Goal: Task Accomplishment & Management: Use online tool/utility

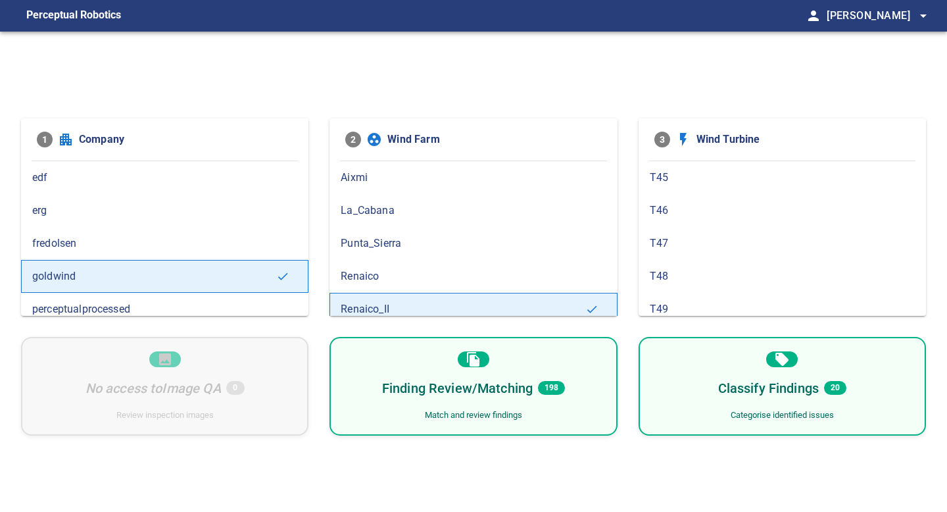
click at [584, 379] on div "Finding Review/Matching 198 Match and review findings" at bounding box center [473, 386] width 287 height 99
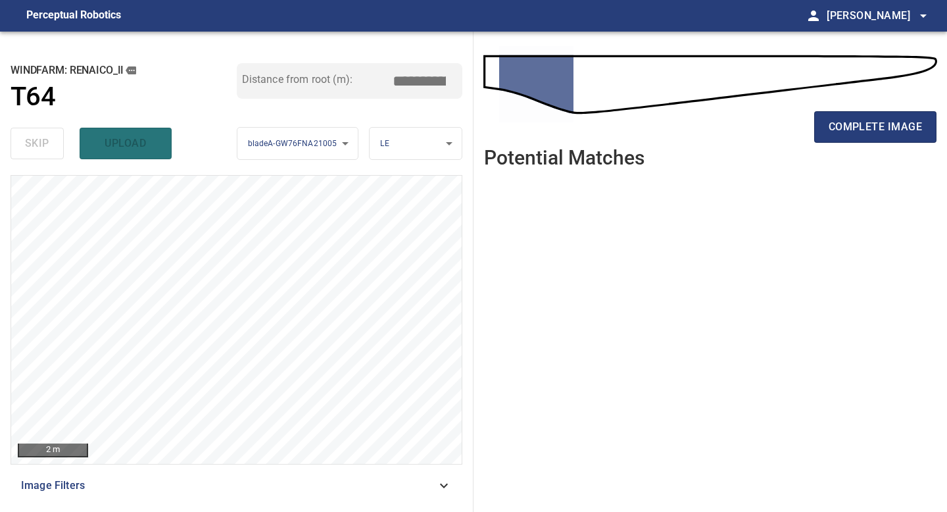
click at [657, 295] on ul at bounding box center [710, 335] width 453 height 312
click at [853, 130] on span "complete image" at bounding box center [875, 127] width 93 height 18
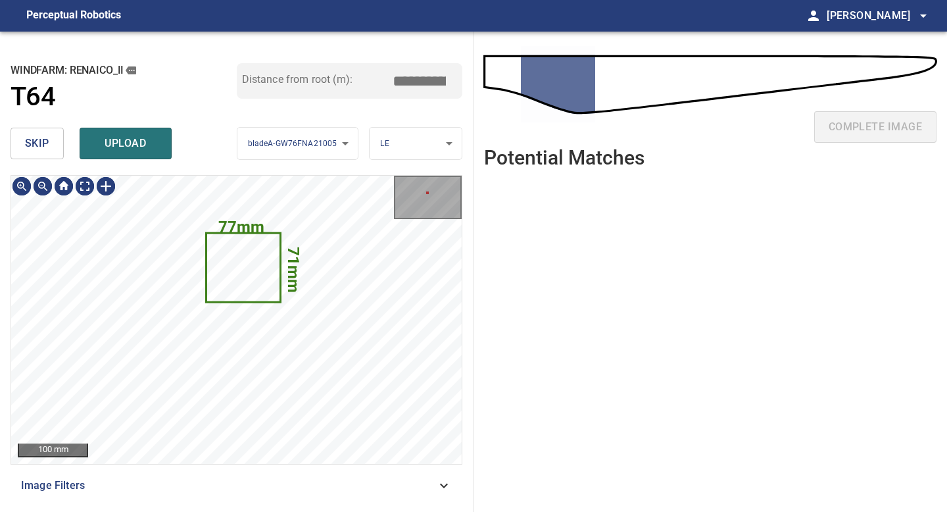
click at [43, 149] on span "skip" at bounding box center [37, 143] width 24 height 18
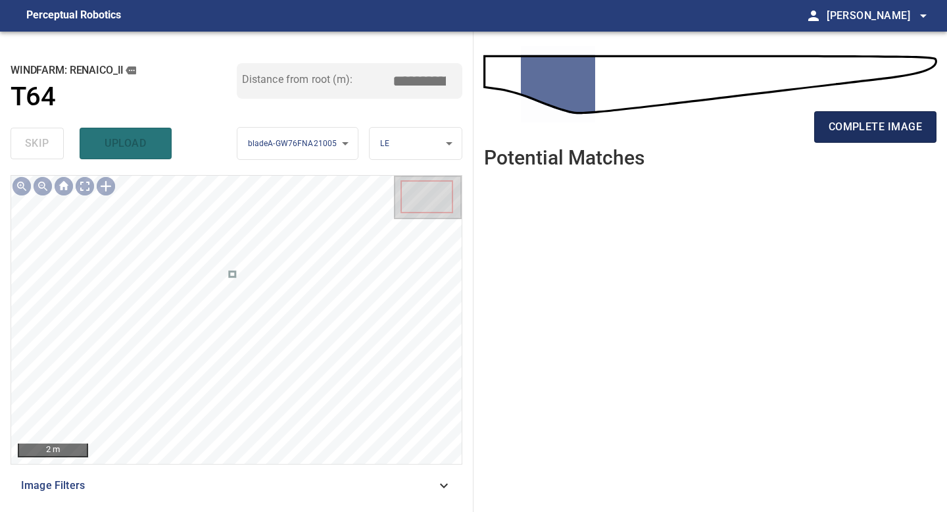
click at [851, 122] on span "complete image" at bounding box center [875, 127] width 93 height 18
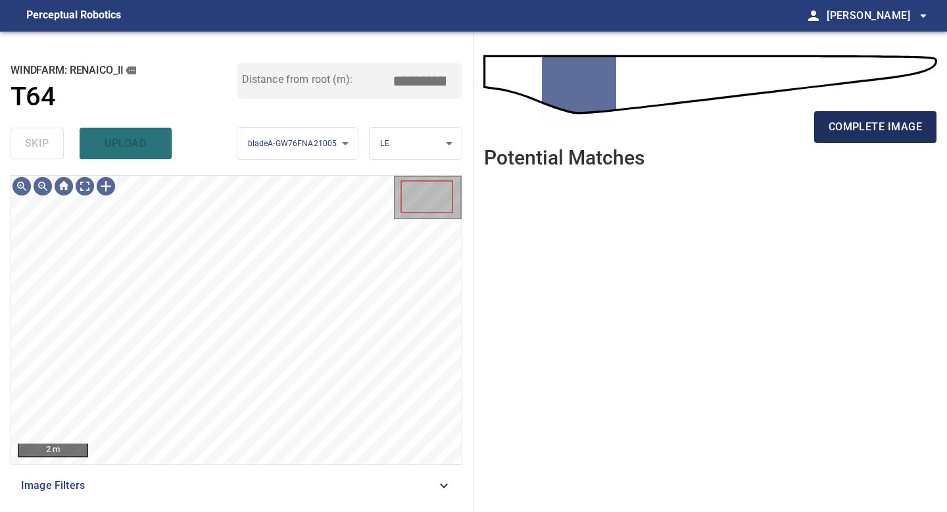
click at [868, 121] on span "complete image" at bounding box center [875, 127] width 93 height 18
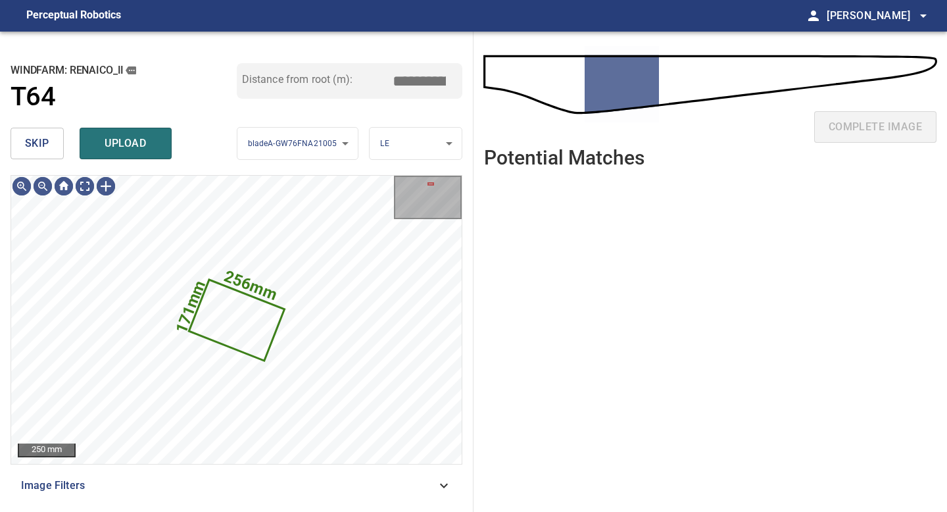
click at [43, 145] on span "skip" at bounding box center [37, 143] width 24 height 18
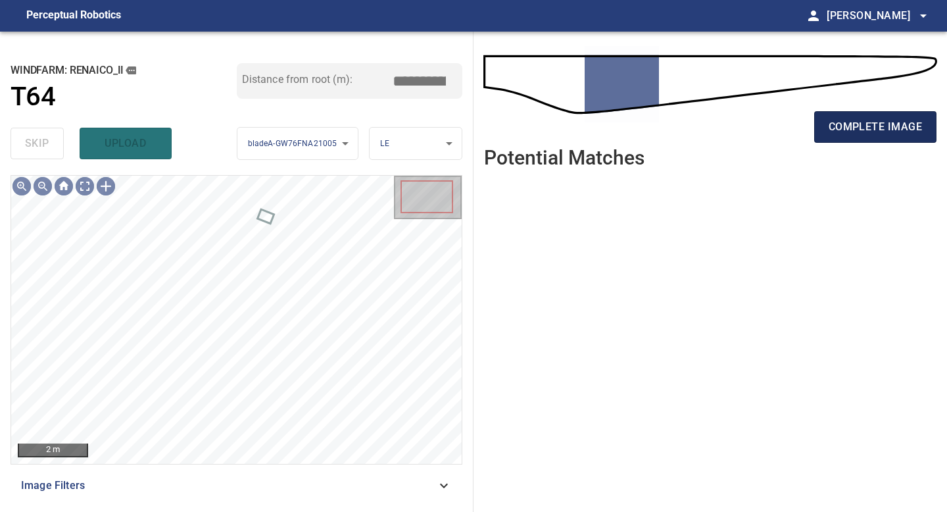
click at [861, 122] on span "complete image" at bounding box center [875, 127] width 93 height 18
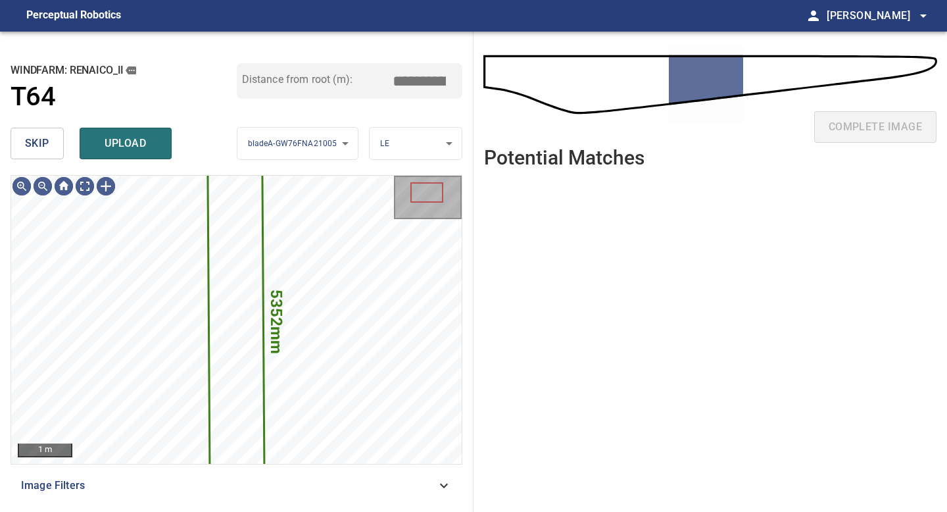
click at [39, 144] on span "skip" at bounding box center [37, 143] width 24 height 18
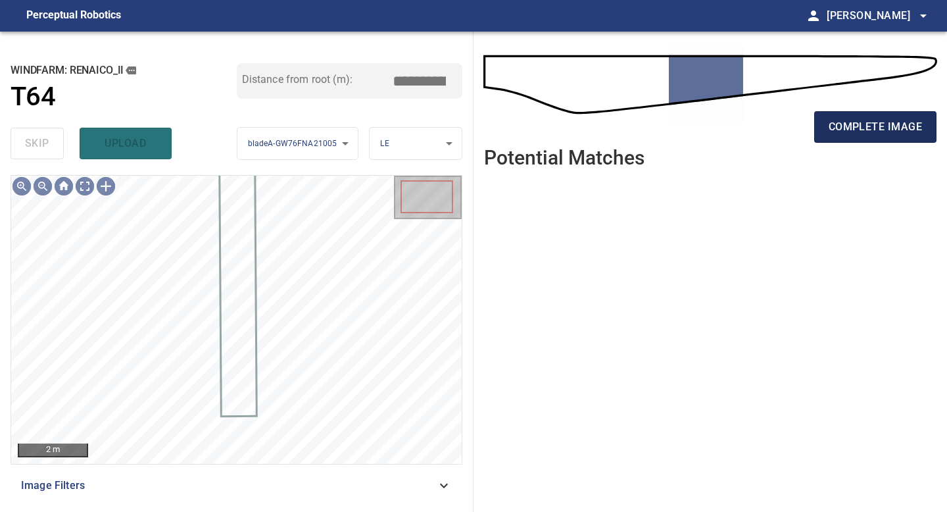
click at [870, 124] on span "complete image" at bounding box center [875, 127] width 93 height 18
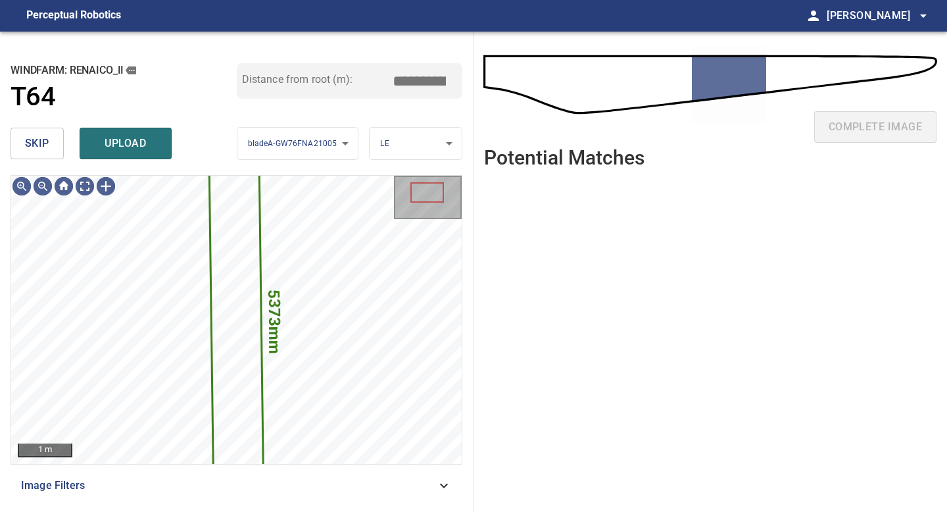
click at [36, 146] on span "skip" at bounding box center [37, 143] width 24 height 18
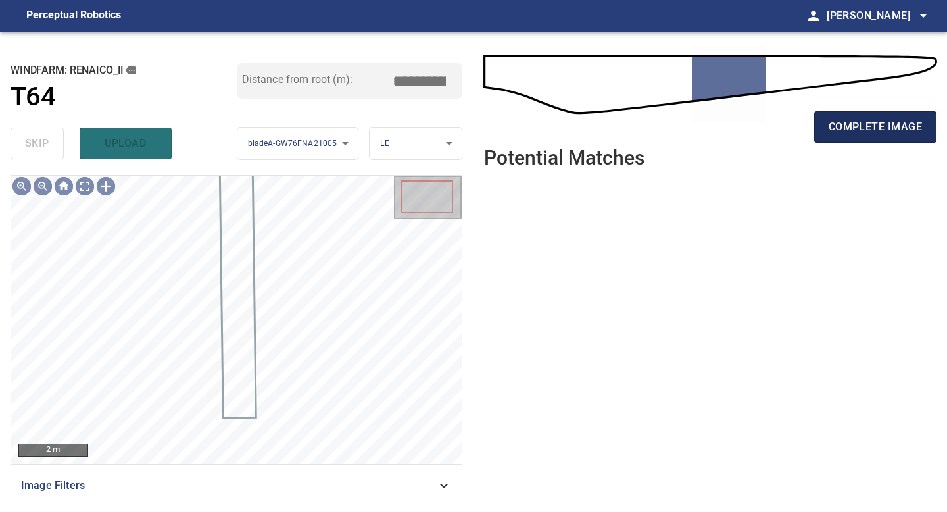
click at [843, 120] on span "complete image" at bounding box center [875, 127] width 93 height 18
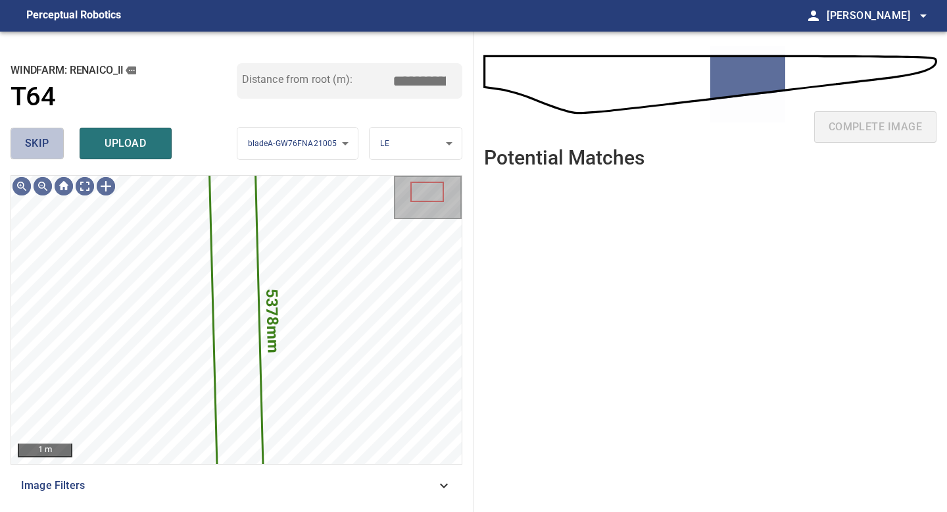
click at [44, 141] on span "skip" at bounding box center [37, 143] width 24 height 18
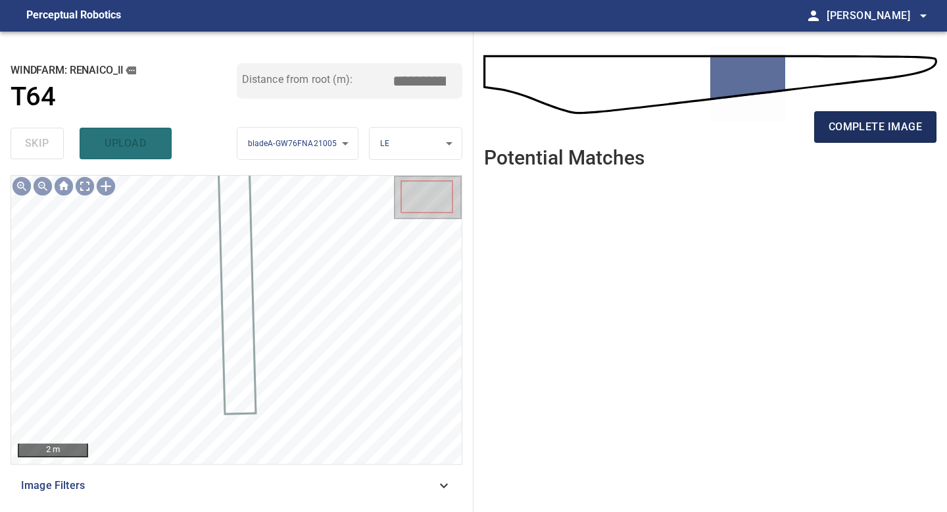
click at [893, 124] on span "complete image" at bounding box center [875, 127] width 93 height 18
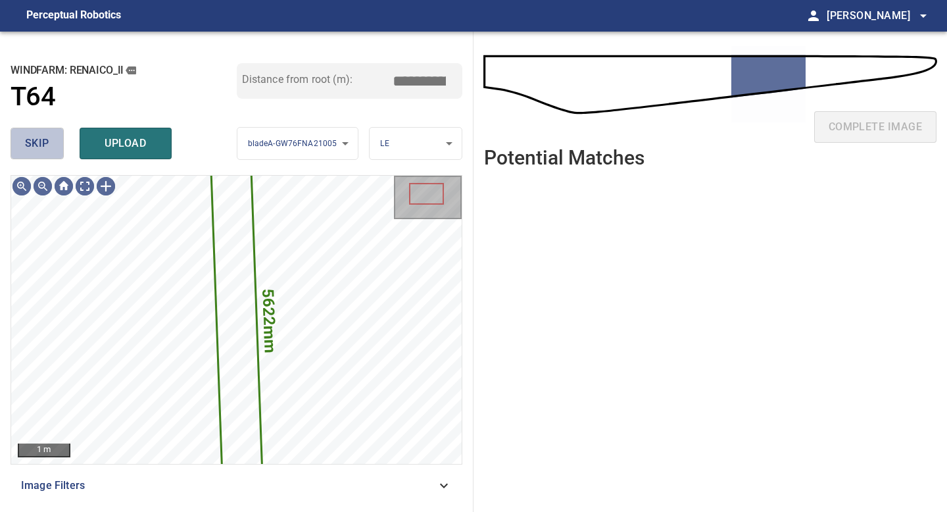
click at [36, 146] on span "skip" at bounding box center [37, 143] width 24 height 18
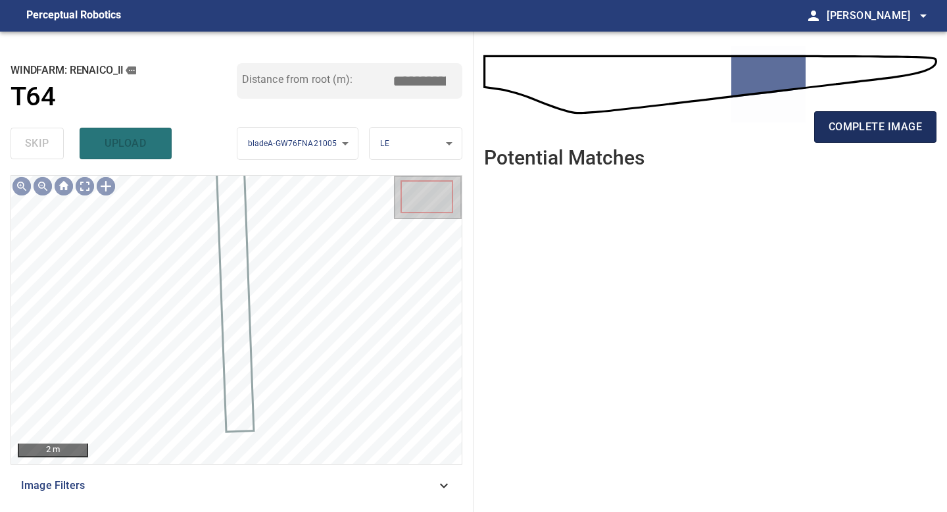
click at [862, 125] on span "complete image" at bounding box center [875, 127] width 93 height 18
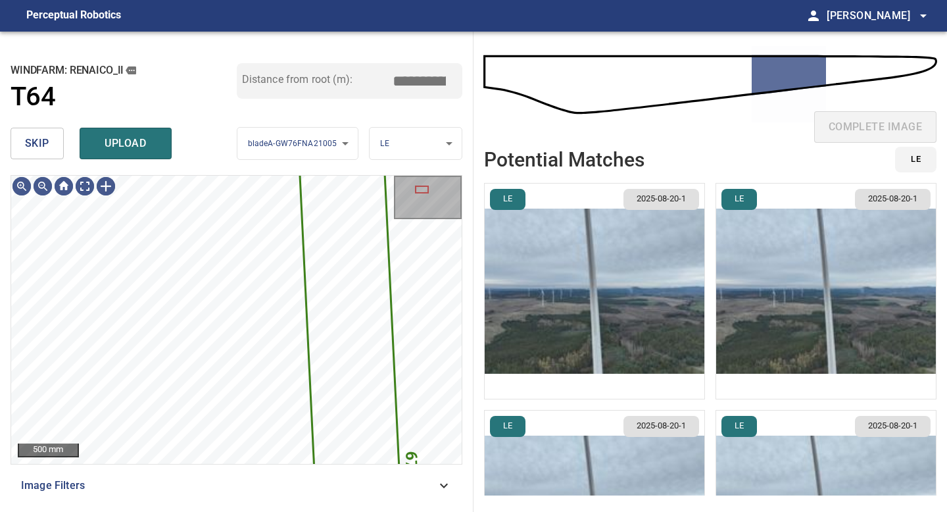
click at [36, 147] on span "skip" at bounding box center [37, 143] width 24 height 18
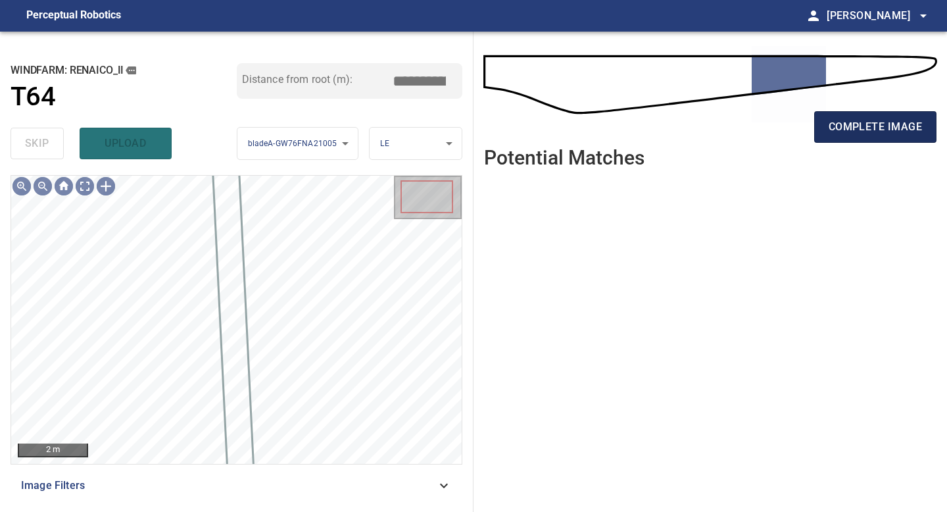
click at [857, 132] on span "complete image" at bounding box center [875, 127] width 93 height 18
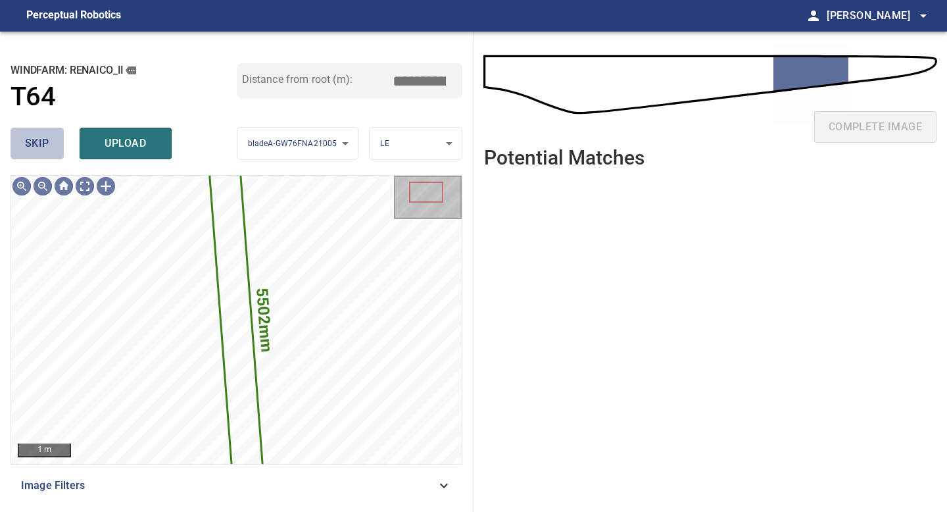
click at [45, 141] on span "skip" at bounding box center [37, 143] width 24 height 18
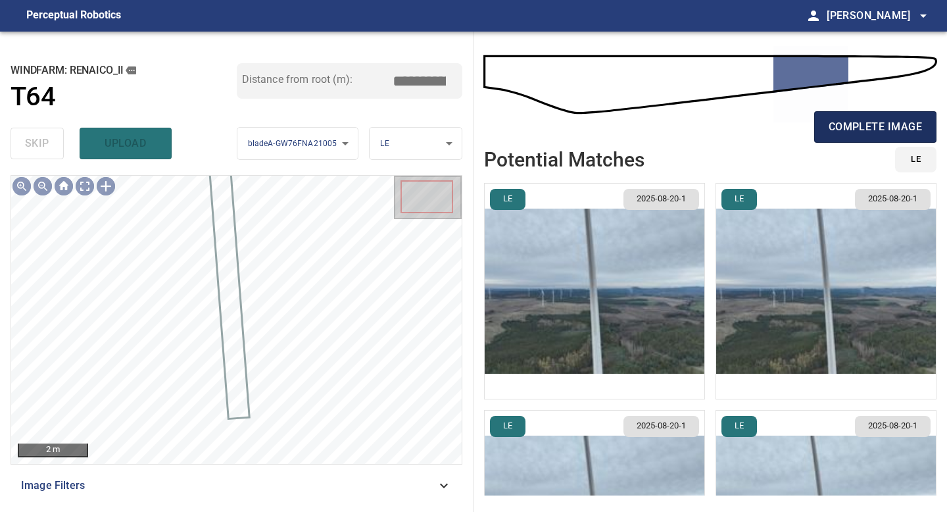
click at [868, 120] on span "complete image" at bounding box center [875, 127] width 93 height 18
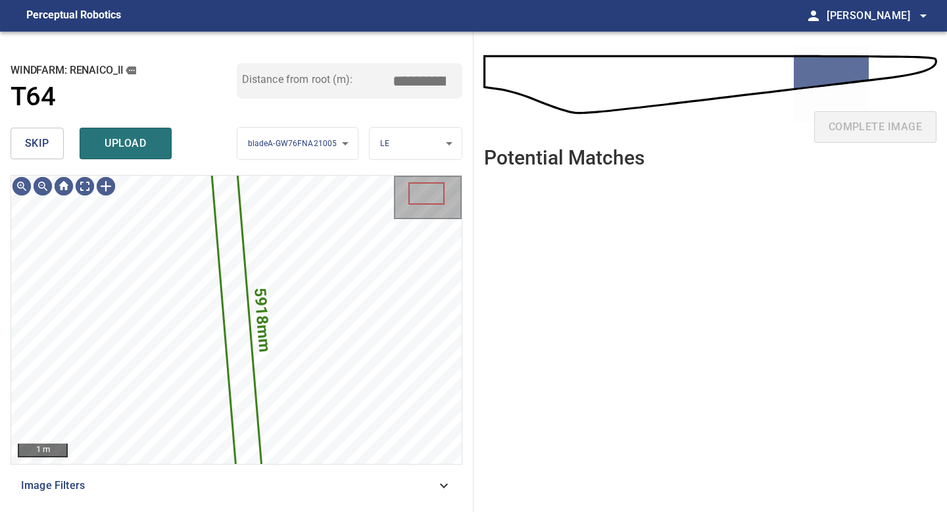
click at [48, 145] on span "skip" at bounding box center [37, 143] width 24 height 18
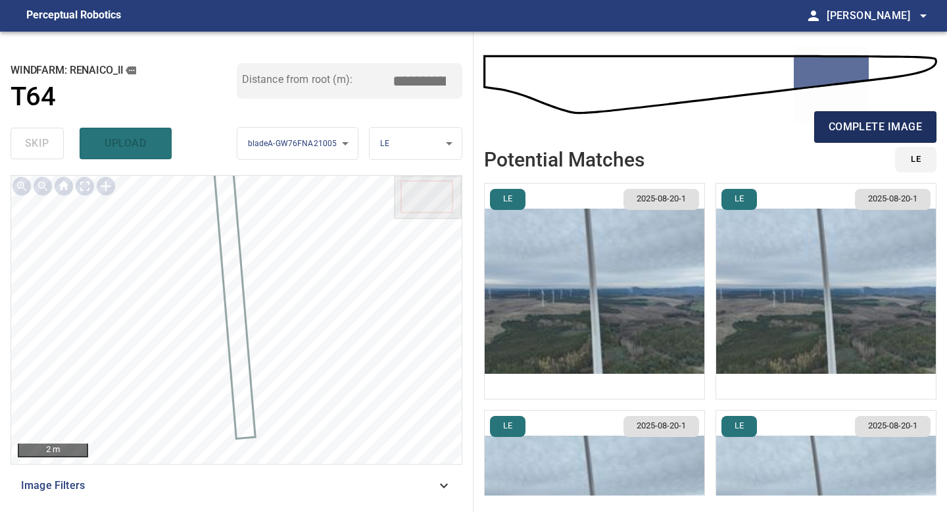
click at [879, 126] on span "complete image" at bounding box center [875, 127] width 93 height 18
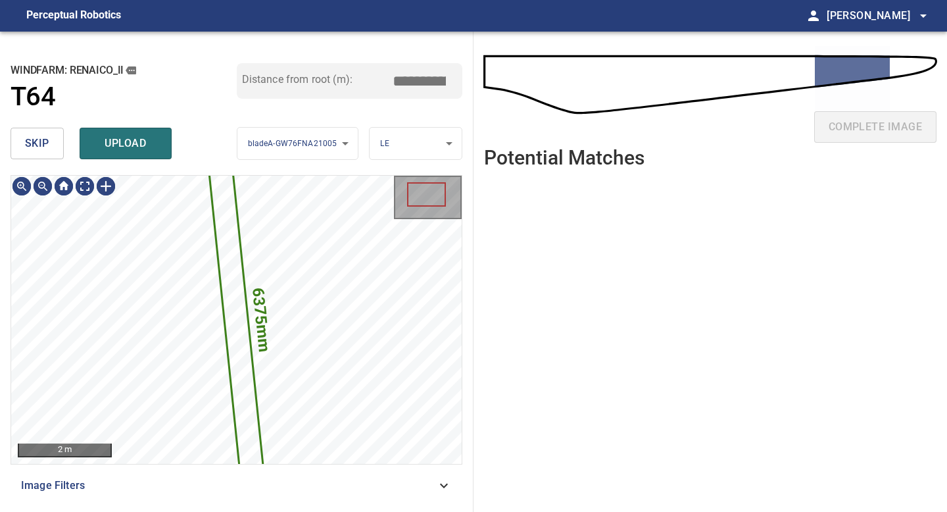
click at [45, 151] on span "skip" at bounding box center [37, 143] width 24 height 18
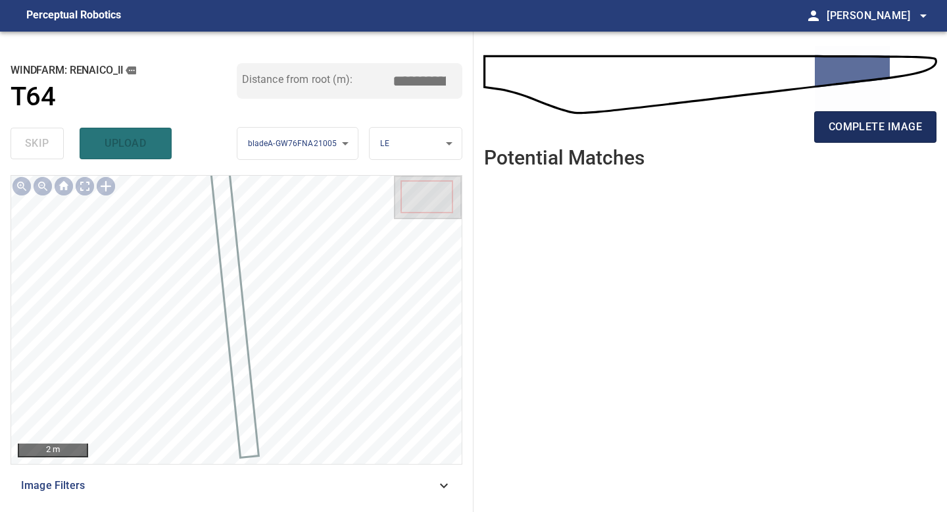
click at [884, 116] on button "complete image" at bounding box center [875, 127] width 122 height 32
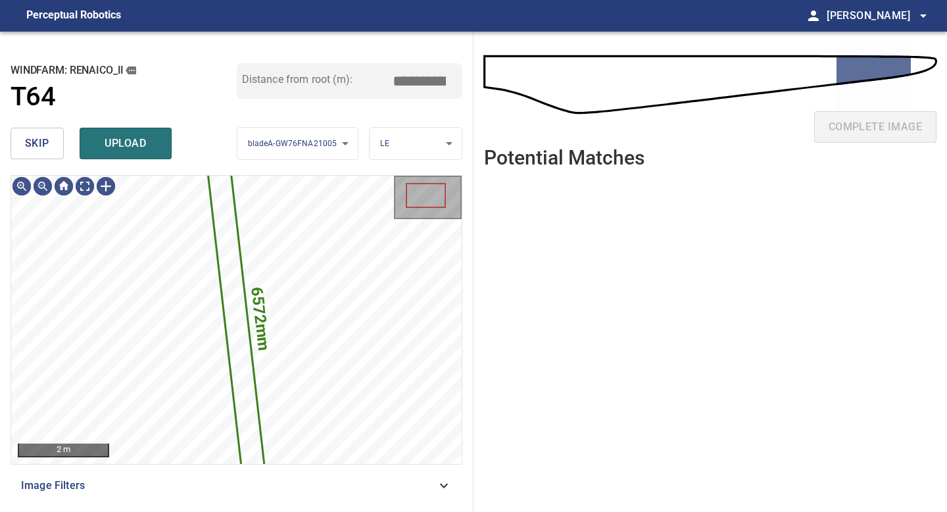
click at [48, 144] on span "skip" at bounding box center [37, 143] width 24 height 18
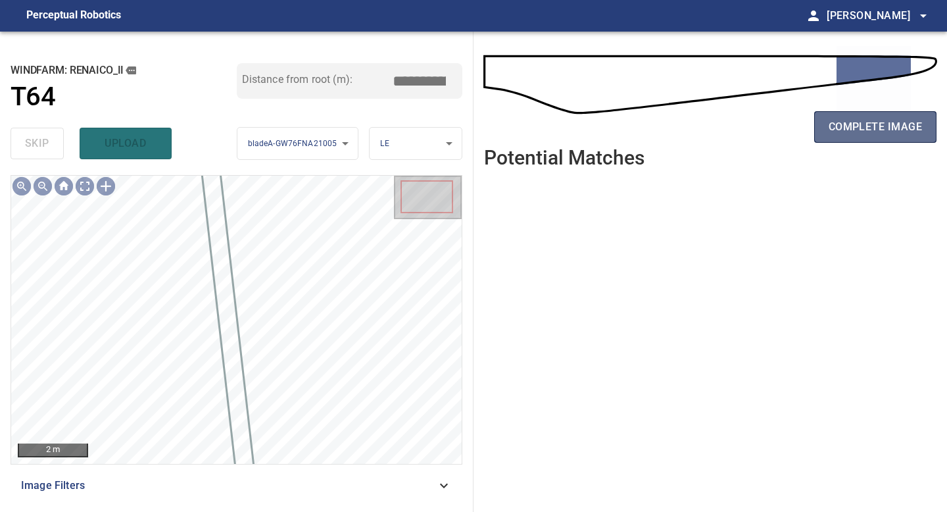
click at [832, 125] on span "complete image" at bounding box center [875, 127] width 93 height 18
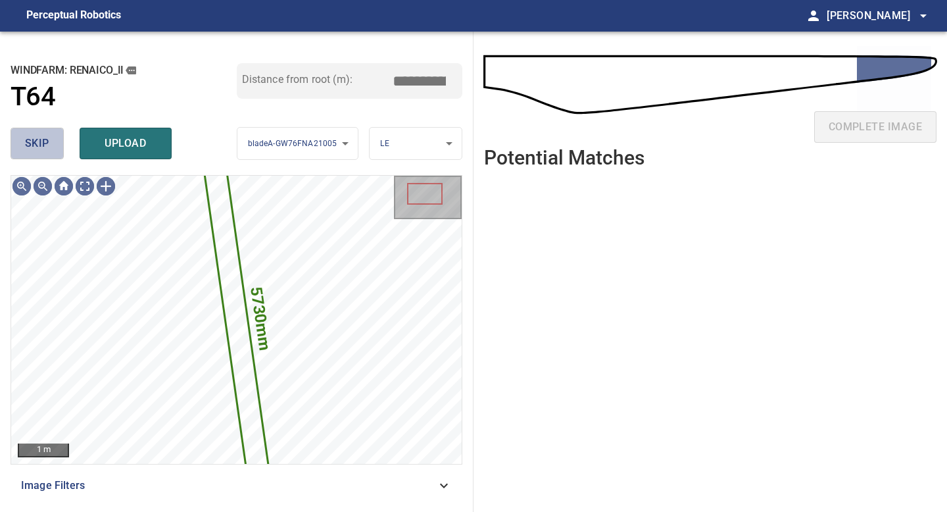
click at [22, 143] on button "skip" at bounding box center [37, 144] width 53 height 32
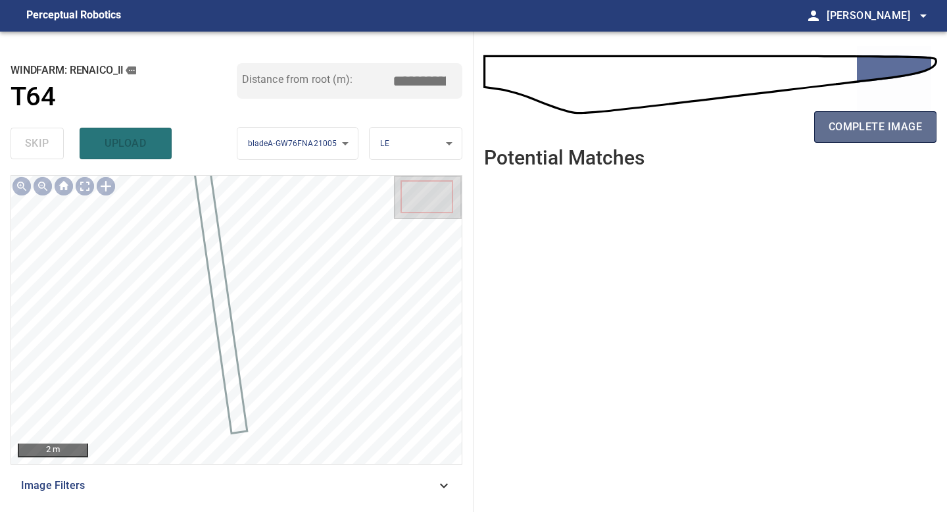
click at [889, 126] on span "complete image" at bounding box center [875, 127] width 93 height 18
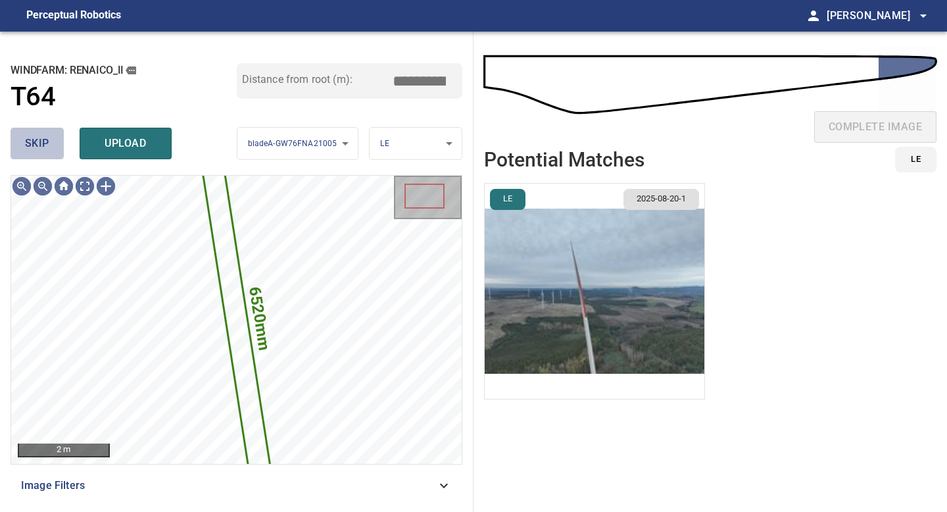
click at [34, 144] on span "skip" at bounding box center [37, 143] width 24 height 18
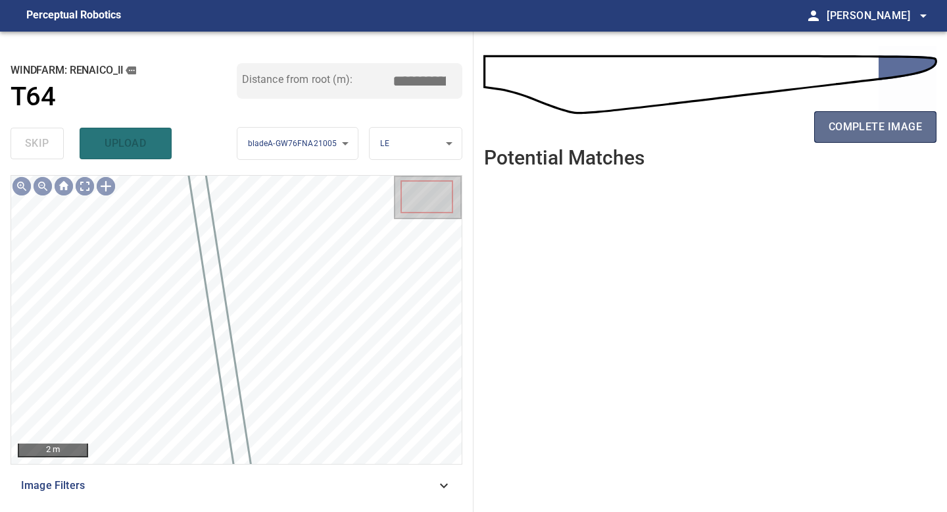
click at [852, 124] on span "complete image" at bounding box center [875, 127] width 93 height 18
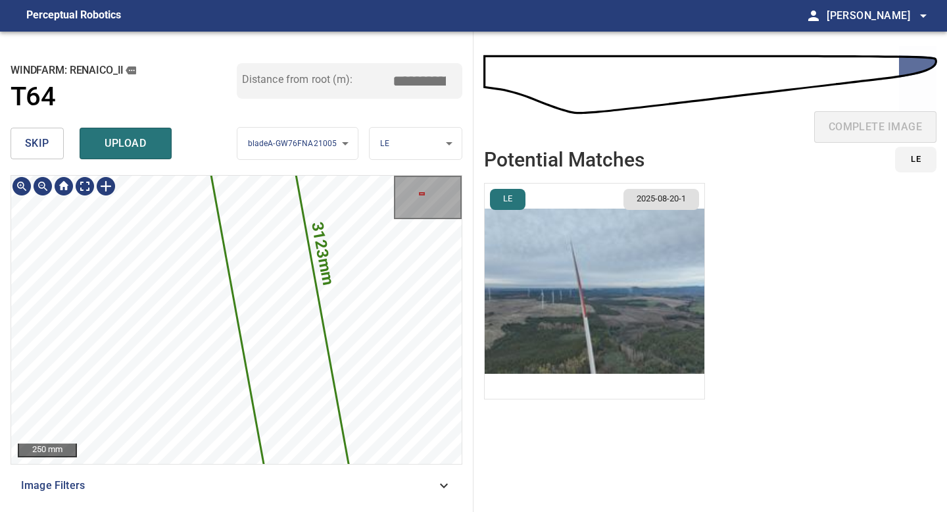
click at [203, 466] on div "3123mm 259mm 250 mm Image Filters" at bounding box center [237, 338] width 452 height 326
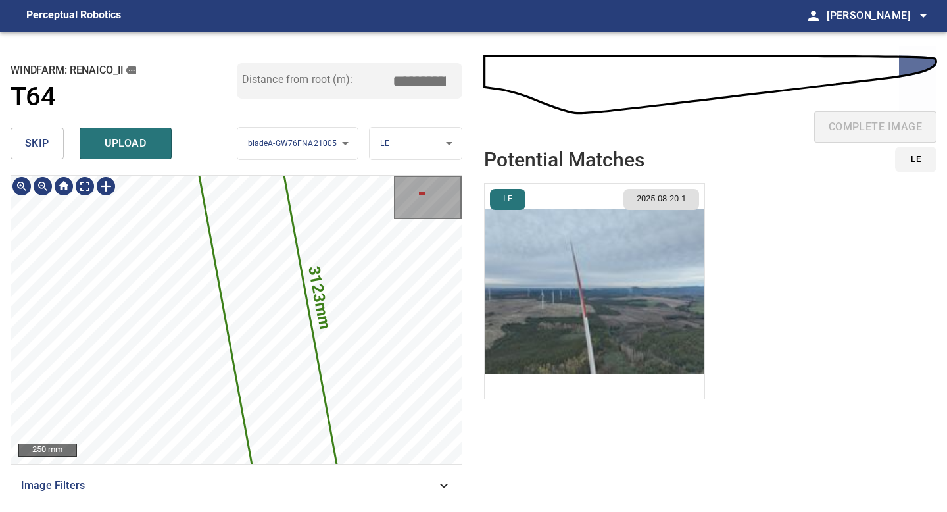
click at [209, 197] on icon at bounding box center [265, 306] width 259 height 994
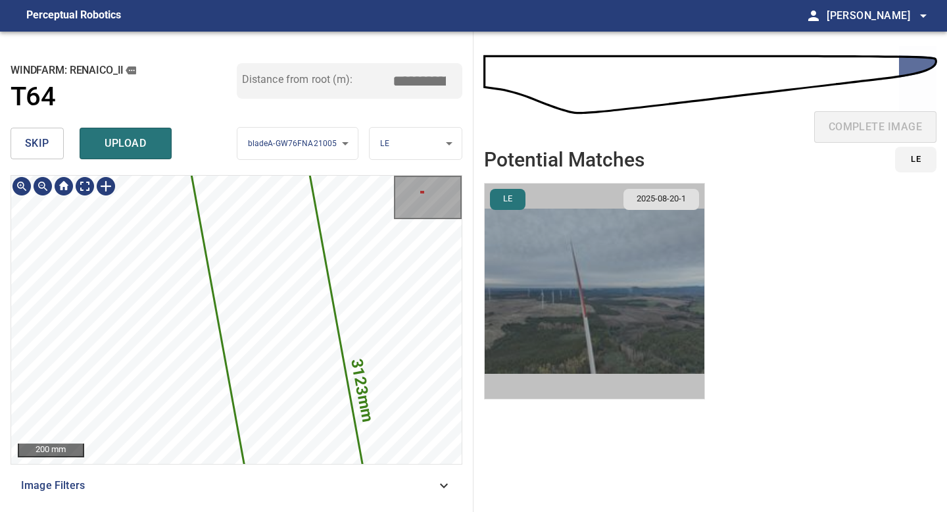
click at [566, 283] on img "button" at bounding box center [595, 291] width 220 height 215
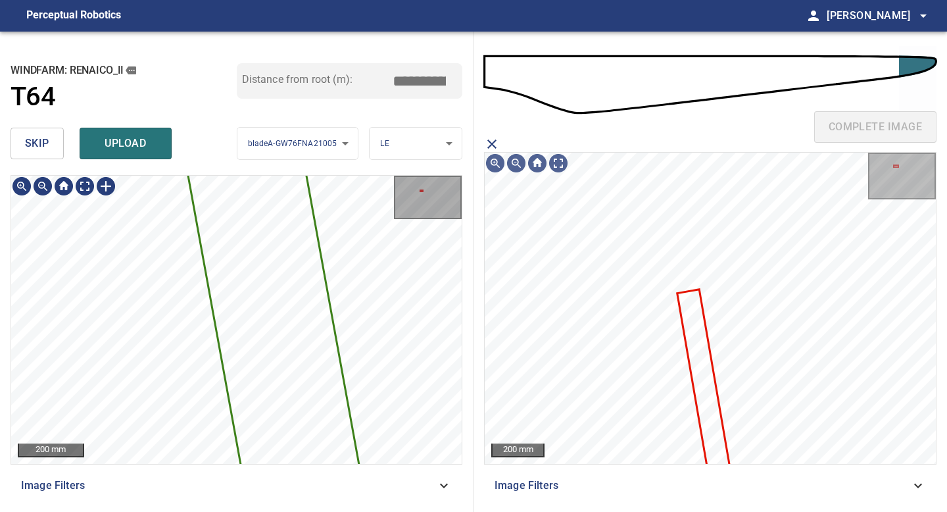
click at [224, 511] on div "**********" at bounding box center [237, 272] width 474 height 480
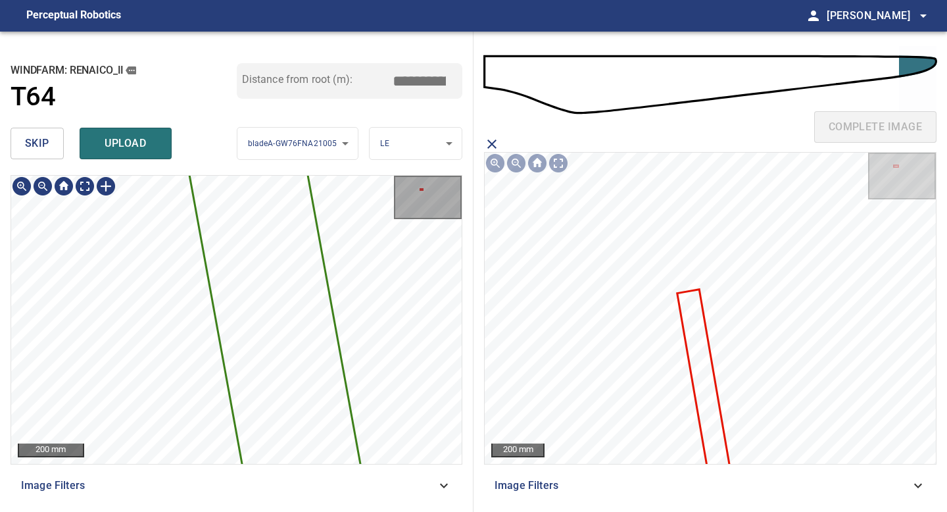
click at [152, 509] on div "**********" at bounding box center [237, 272] width 474 height 480
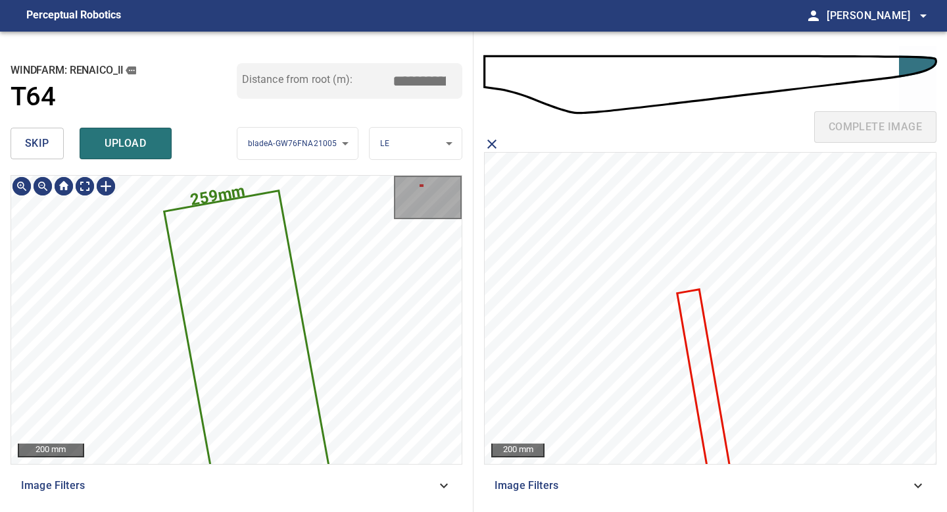
click at [32, 143] on span "skip" at bounding box center [37, 143] width 24 height 18
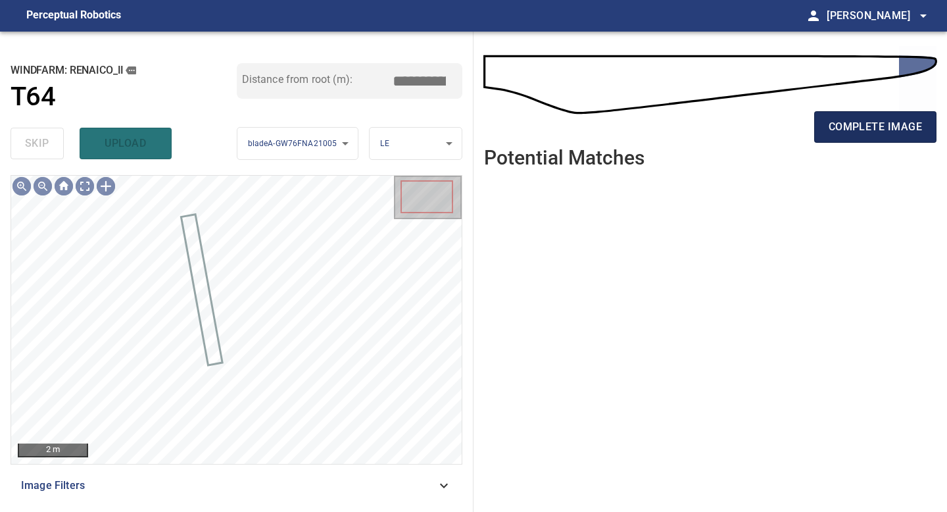
click at [867, 123] on span "complete image" at bounding box center [875, 127] width 93 height 18
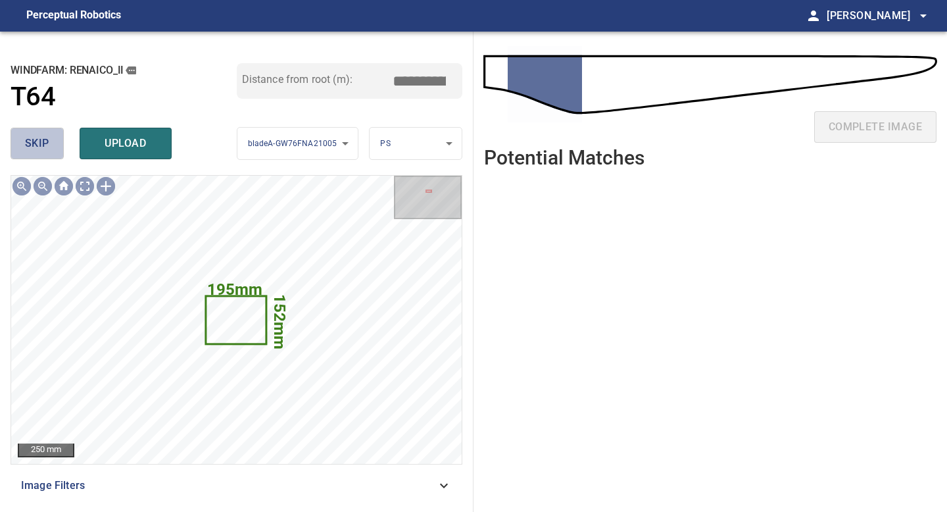
click at [38, 141] on span "skip" at bounding box center [37, 143] width 24 height 18
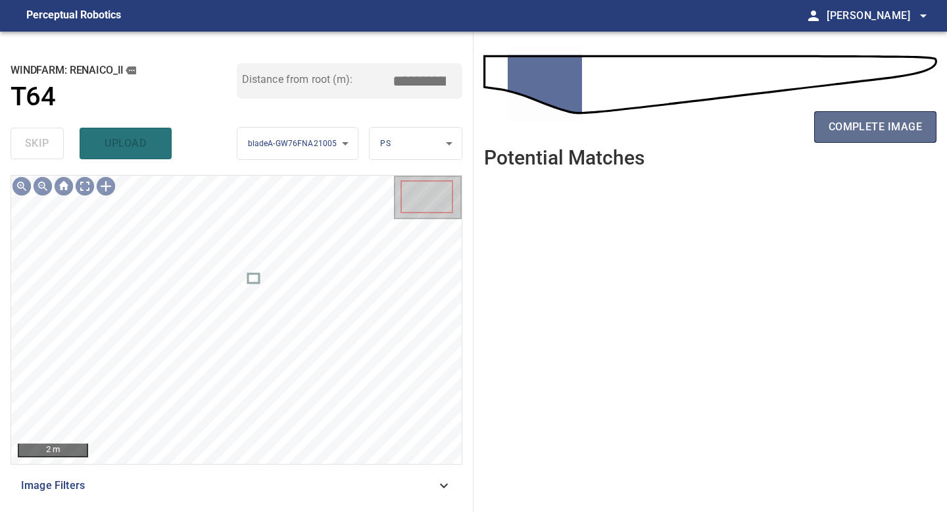
click at [849, 122] on span "complete image" at bounding box center [875, 127] width 93 height 18
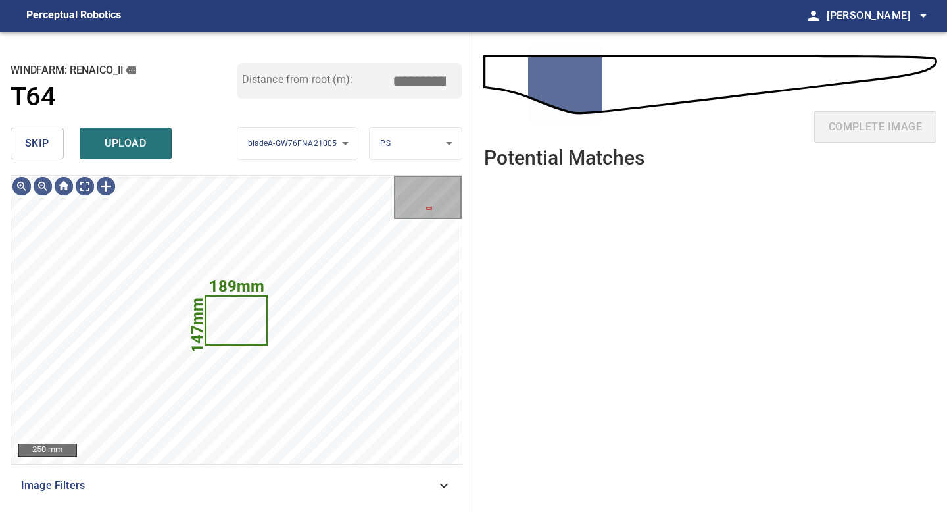
click at [43, 148] on span "skip" at bounding box center [37, 143] width 24 height 18
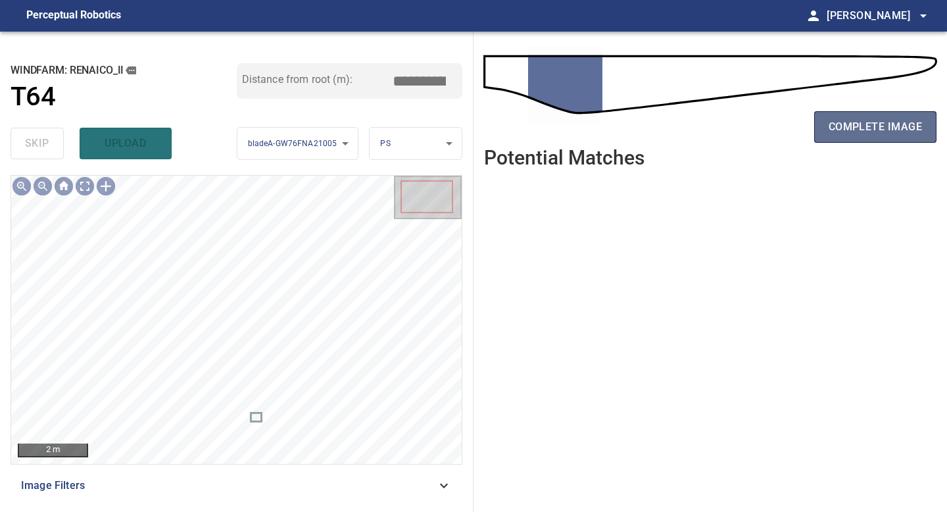
click at [828, 116] on button "complete image" at bounding box center [875, 127] width 122 height 32
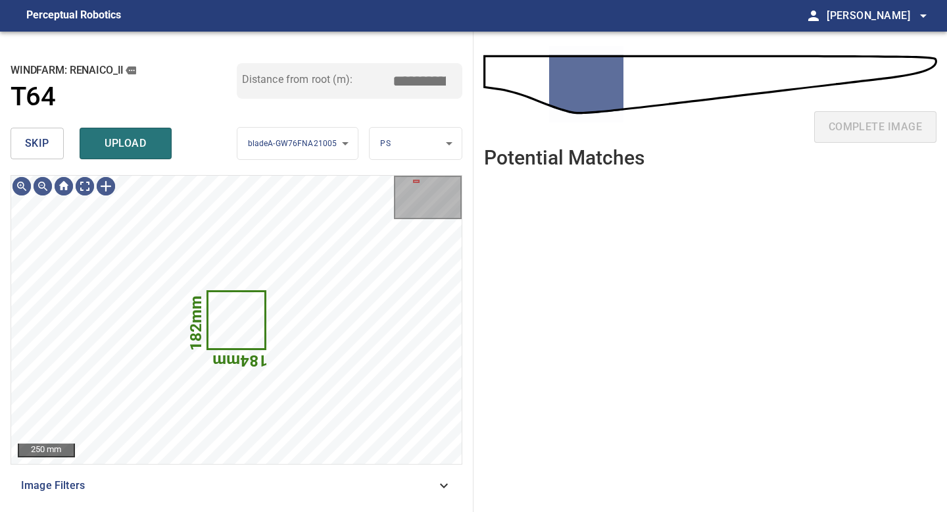
click at [49, 149] on span "skip" at bounding box center [37, 143] width 24 height 18
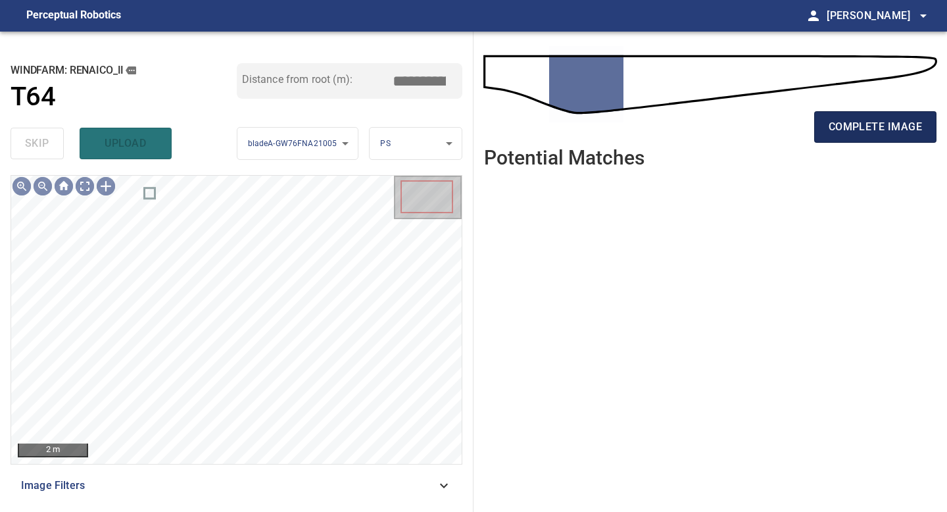
click at [847, 133] on span "complete image" at bounding box center [875, 127] width 93 height 18
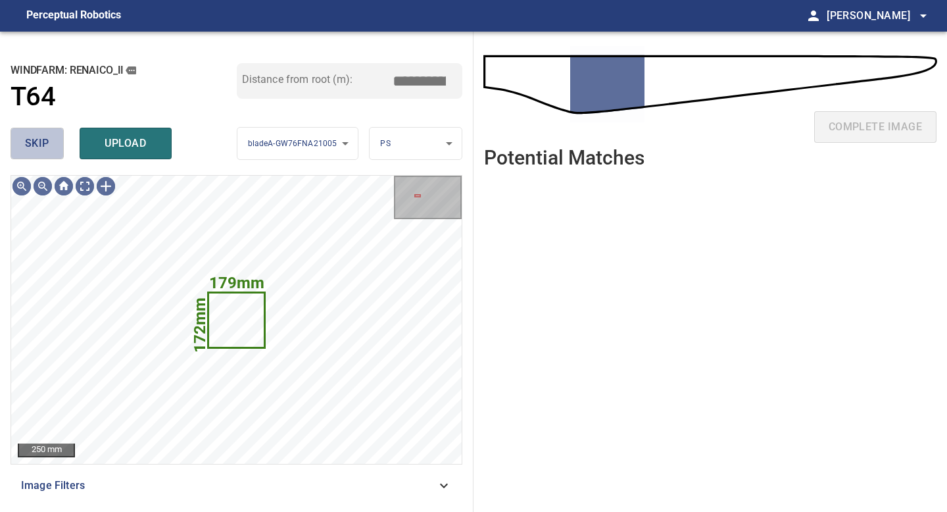
click at [55, 148] on button "skip" at bounding box center [37, 144] width 53 height 32
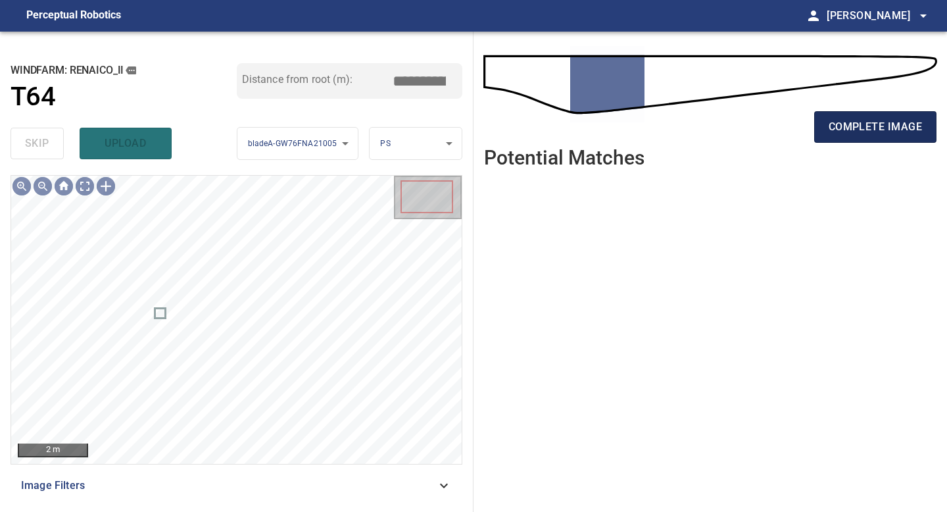
click at [855, 126] on span "complete image" at bounding box center [875, 127] width 93 height 18
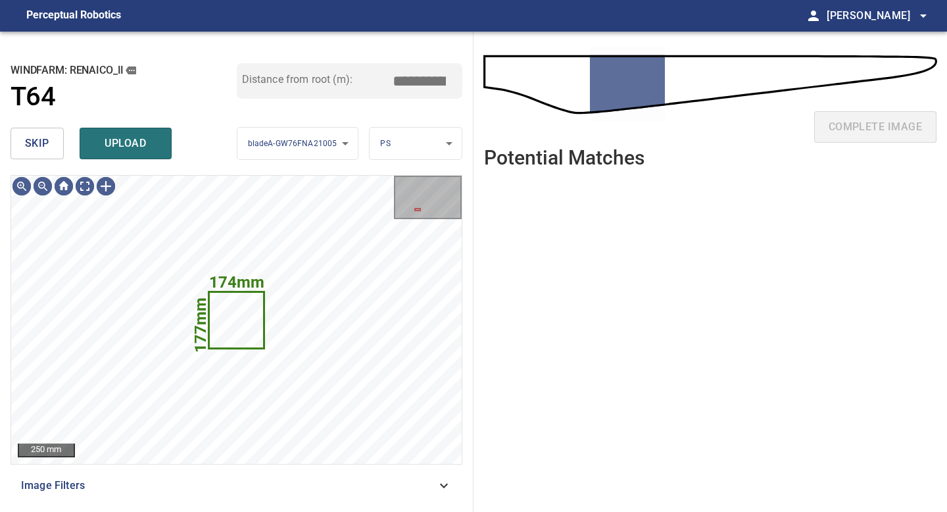
click at [37, 138] on span "skip" at bounding box center [37, 143] width 24 height 18
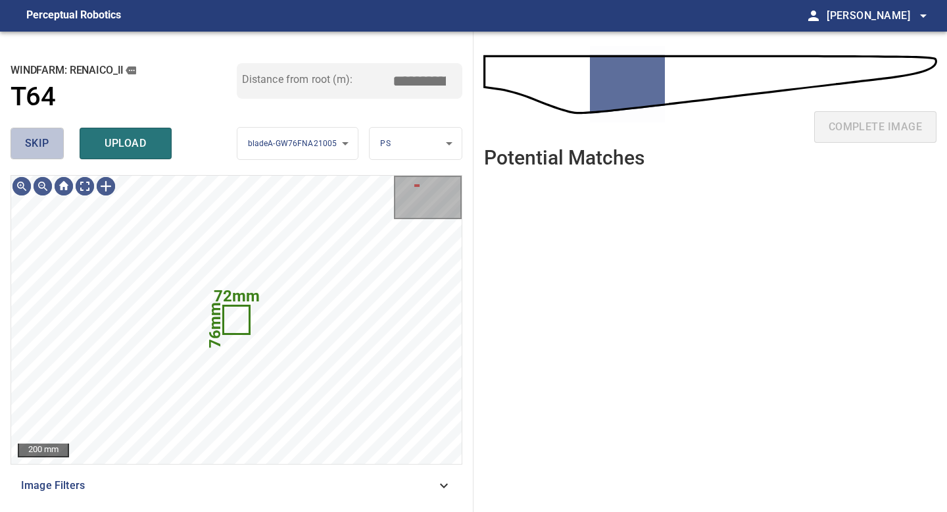
click at [37, 138] on span "skip" at bounding box center [37, 143] width 24 height 18
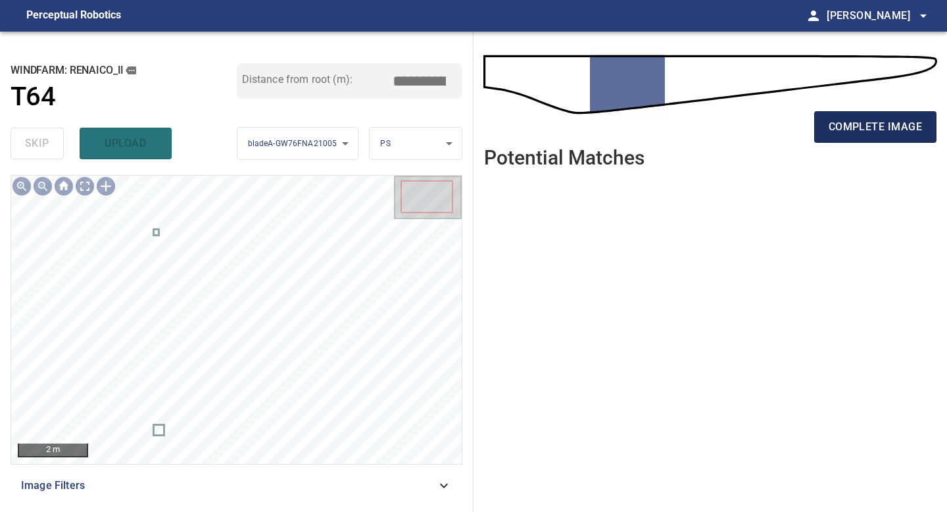
click at [843, 131] on span "complete image" at bounding box center [875, 127] width 93 height 18
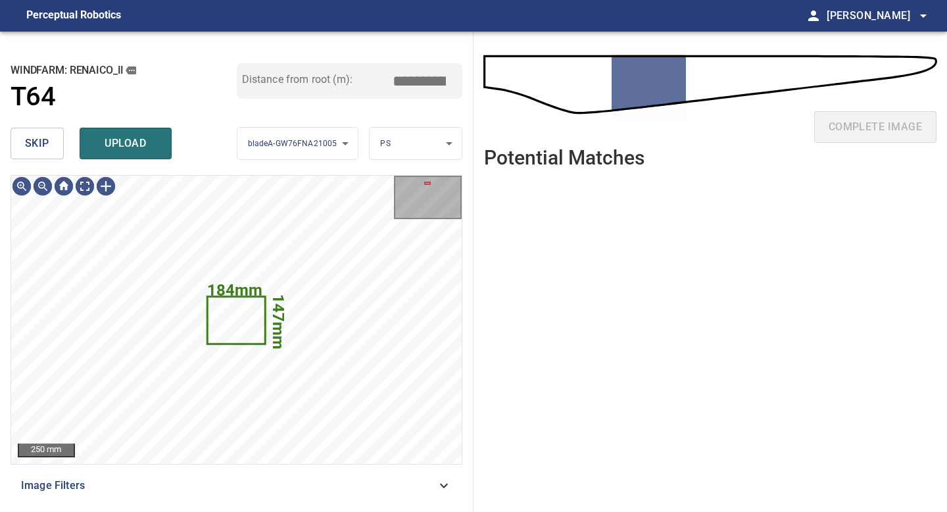
click at [47, 141] on span "skip" at bounding box center [37, 143] width 24 height 18
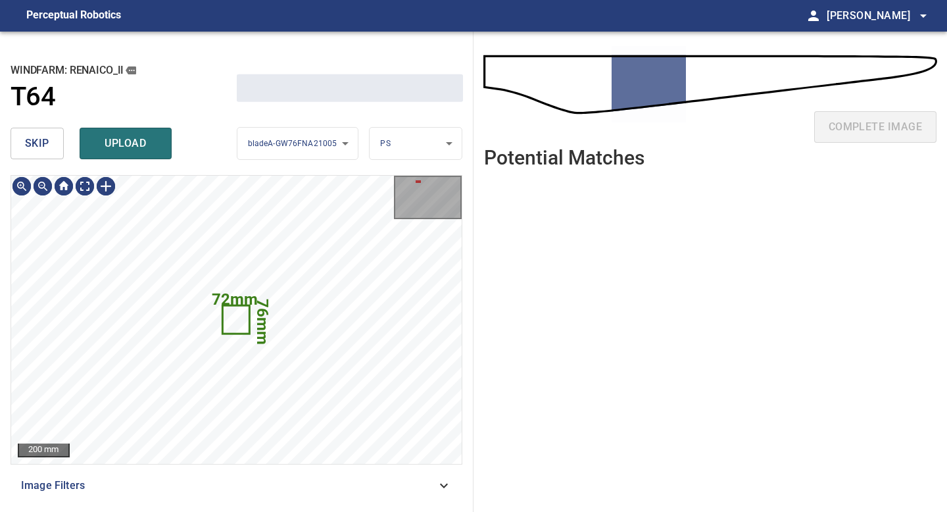
click at [47, 141] on span "skip" at bounding box center [37, 143] width 24 height 18
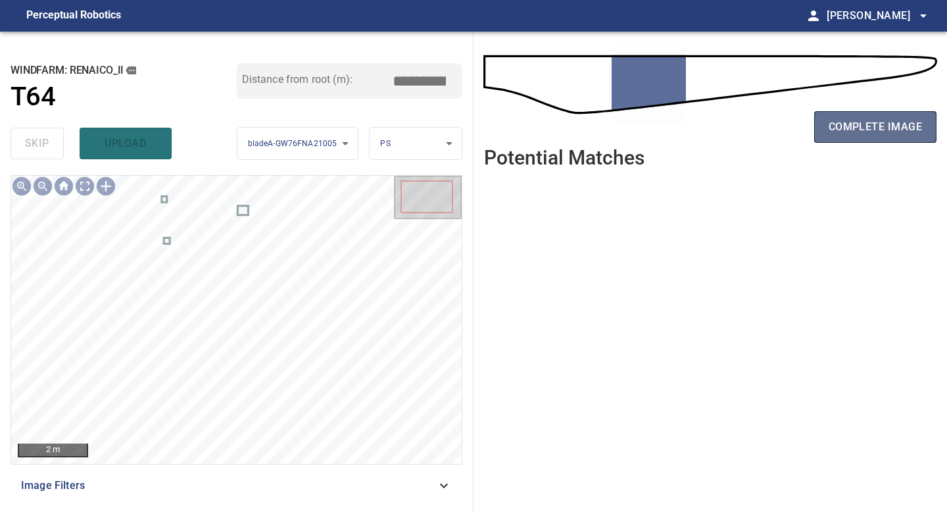
click at [851, 121] on span "complete image" at bounding box center [875, 127] width 93 height 18
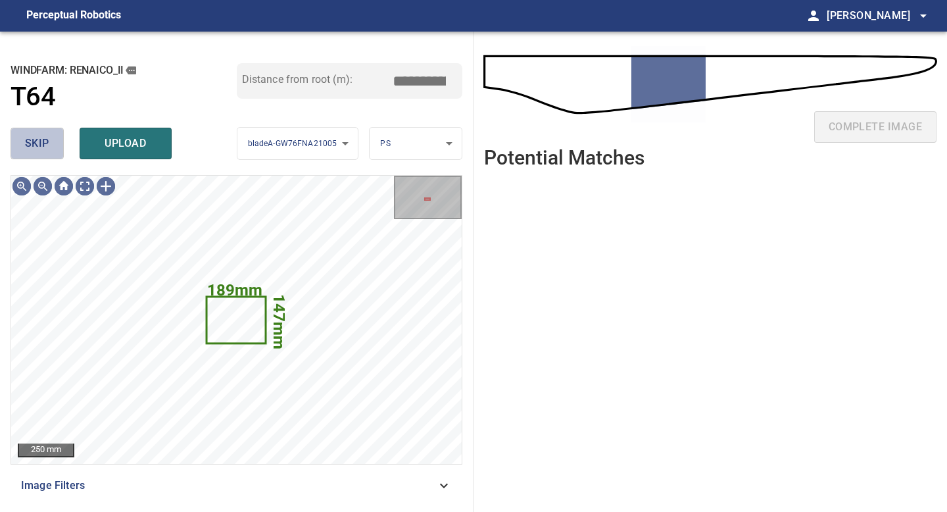
click at [51, 143] on button "skip" at bounding box center [37, 144] width 53 height 32
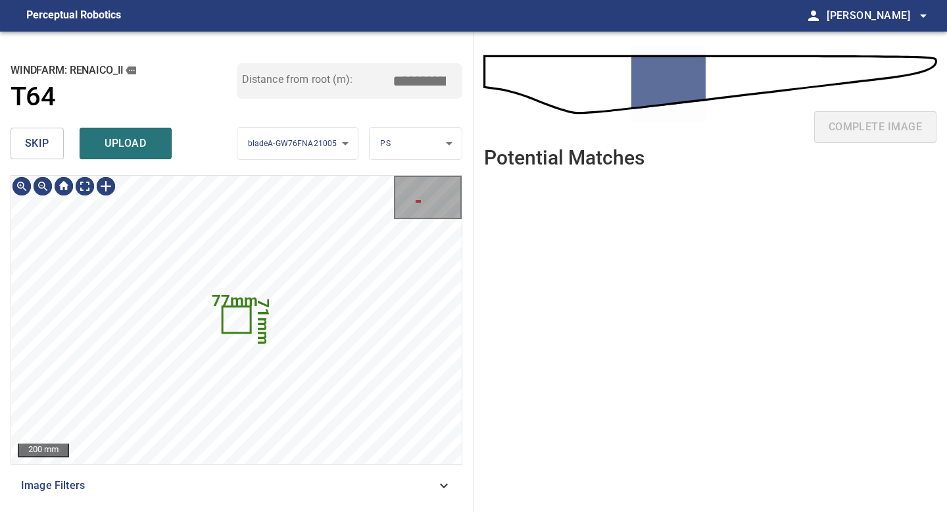
type input "*****"
click at [45, 147] on span "skip" at bounding box center [37, 143] width 24 height 18
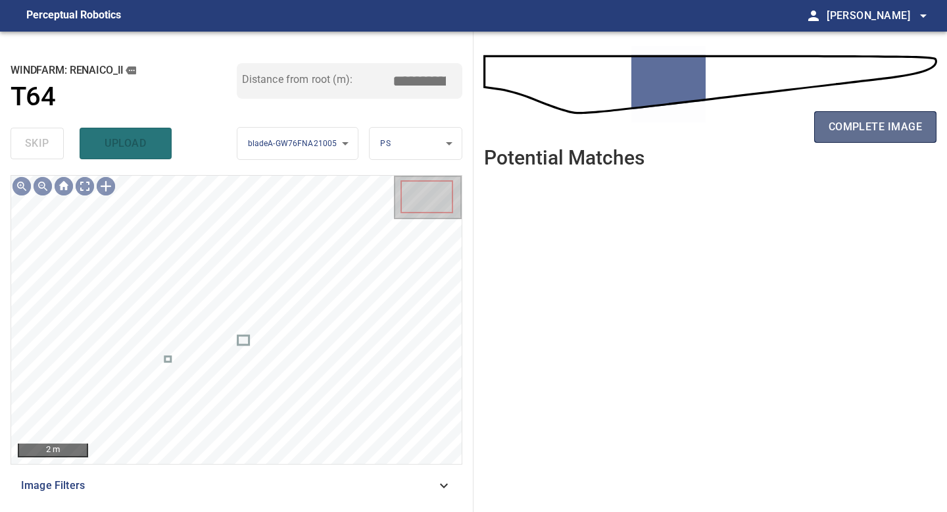
click at [864, 128] on span "complete image" at bounding box center [875, 127] width 93 height 18
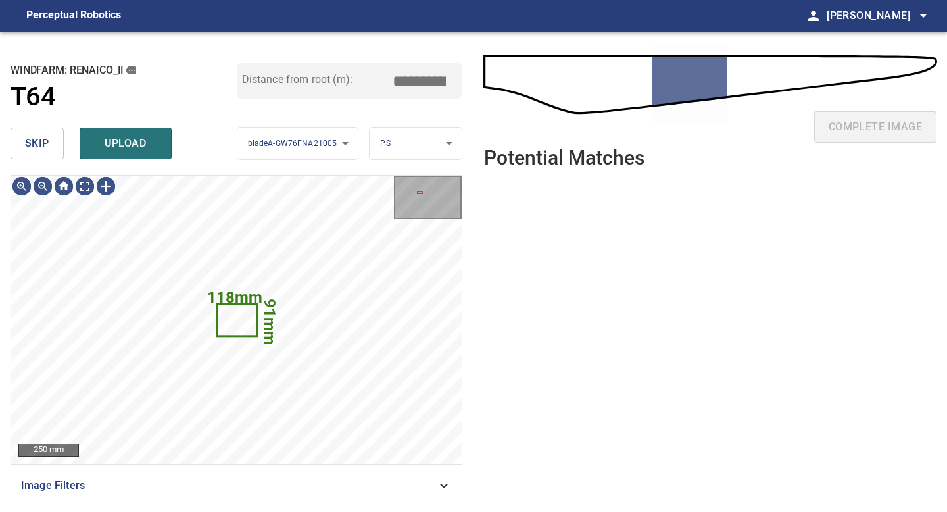
click at [30, 141] on span "skip" at bounding box center [37, 143] width 24 height 18
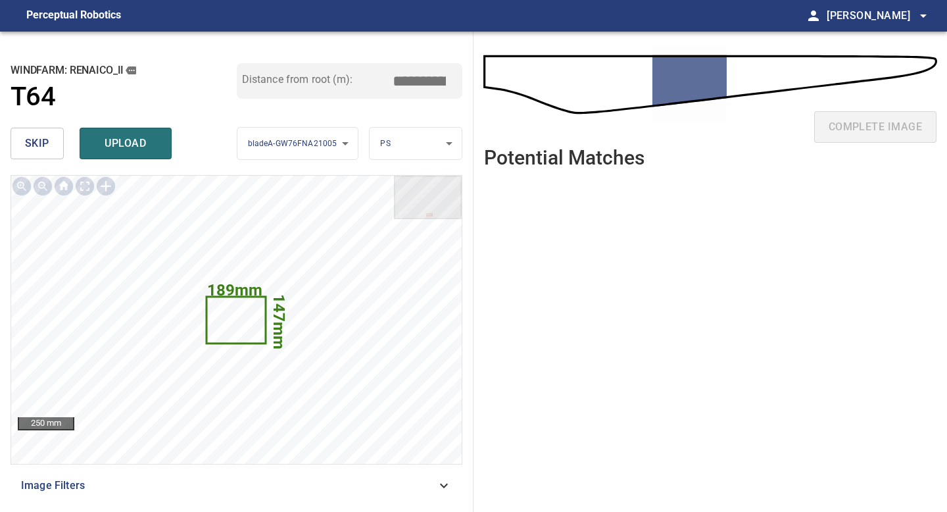
click at [51, 137] on button "skip" at bounding box center [37, 144] width 53 height 32
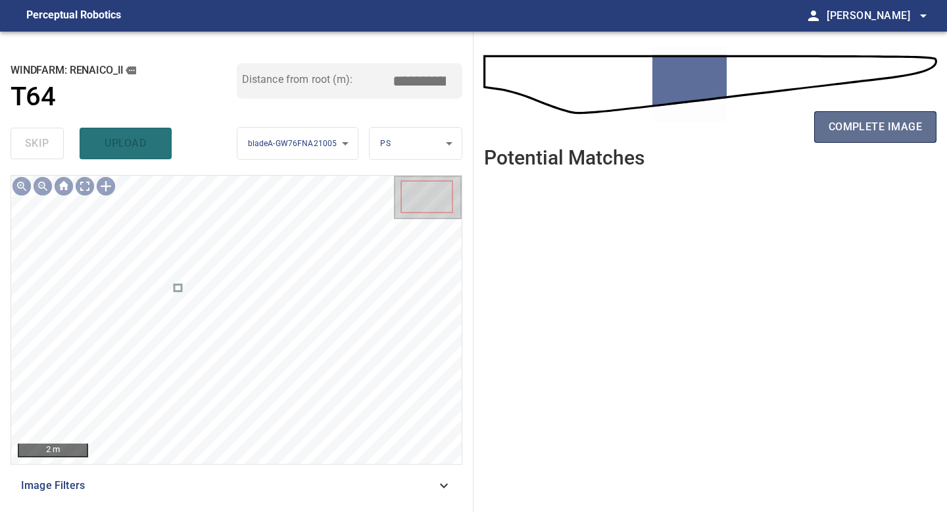
click at [888, 127] on span "complete image" at bounding box center [875, 127] width 93 height 18
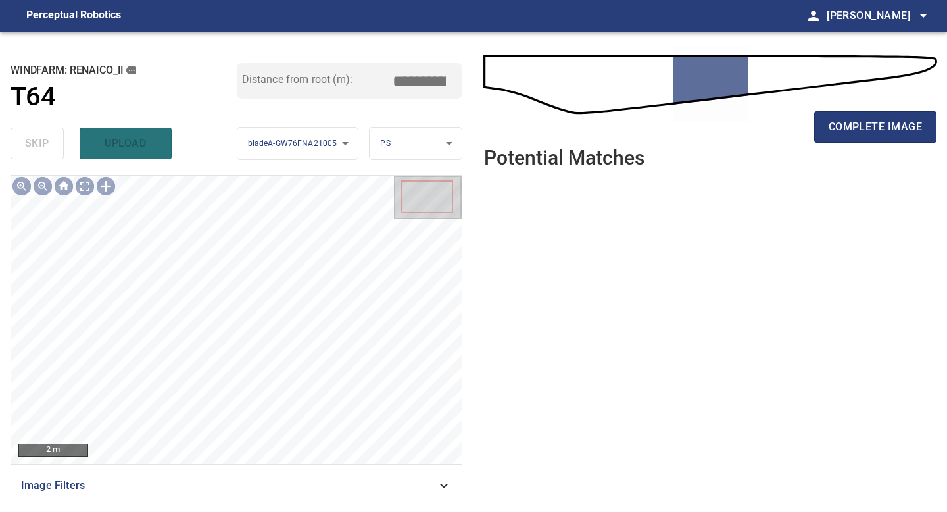
click at [264, 501] on div "**********" at bounding box center [237, 272] width 474 height 480
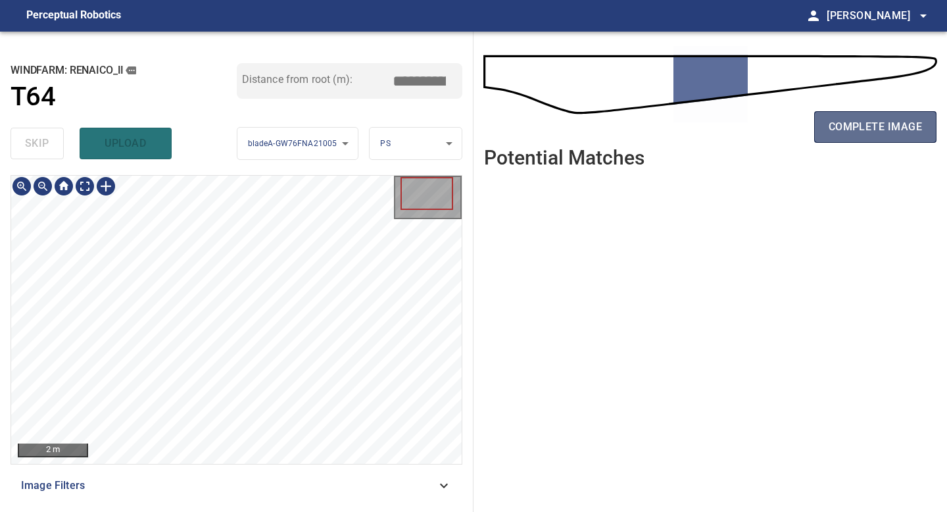
click at [883, 124] on span "complete image" at bounding box center [875, 127] width 93 height 18
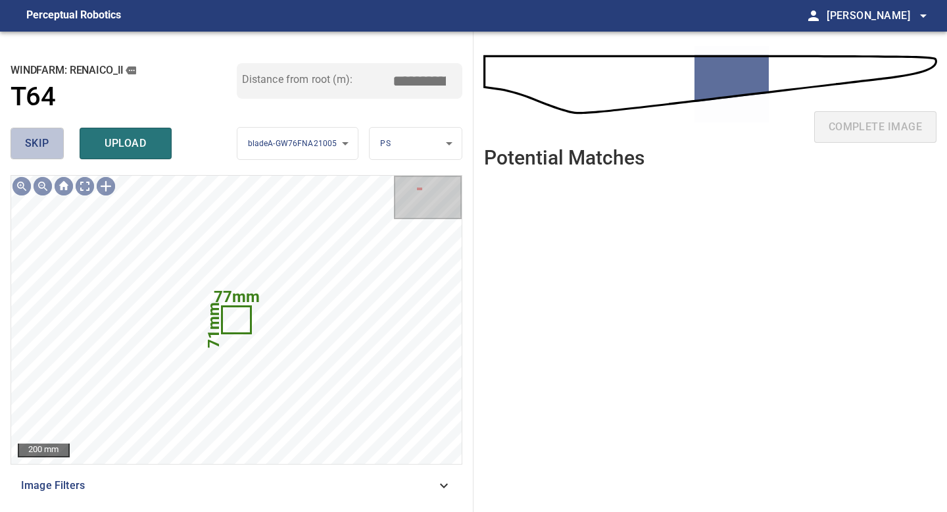
click at [39, 136] on span "skip" at bounding box center [37, 143] width 24 height 18
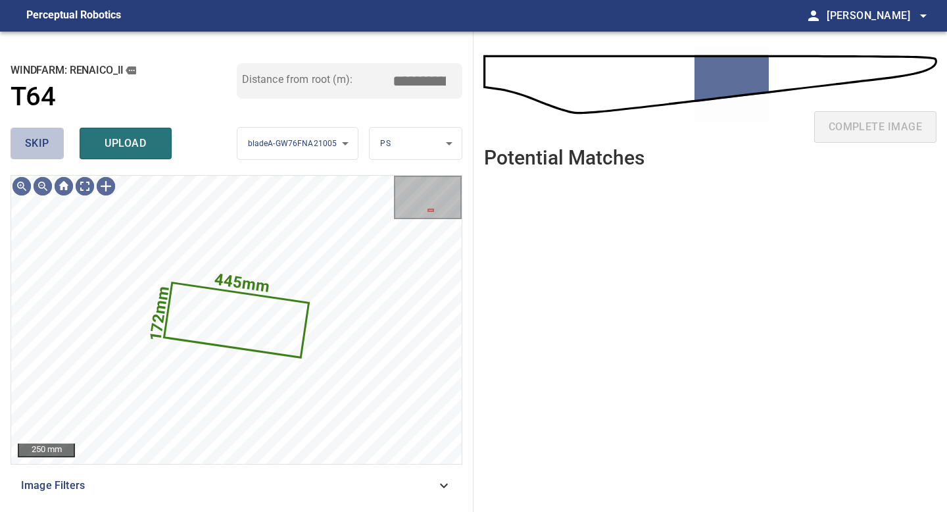
click at [39, 136] on span "skip" at bounding box center [37, 143] width 24 height 18
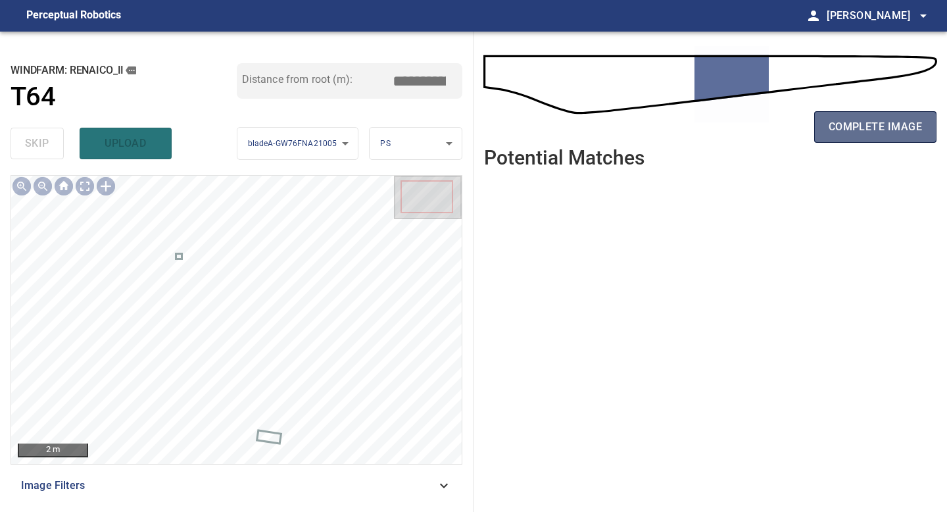
click at [852, 124] on span "complete image" at bounding box center [875, 127] width 93 height 18
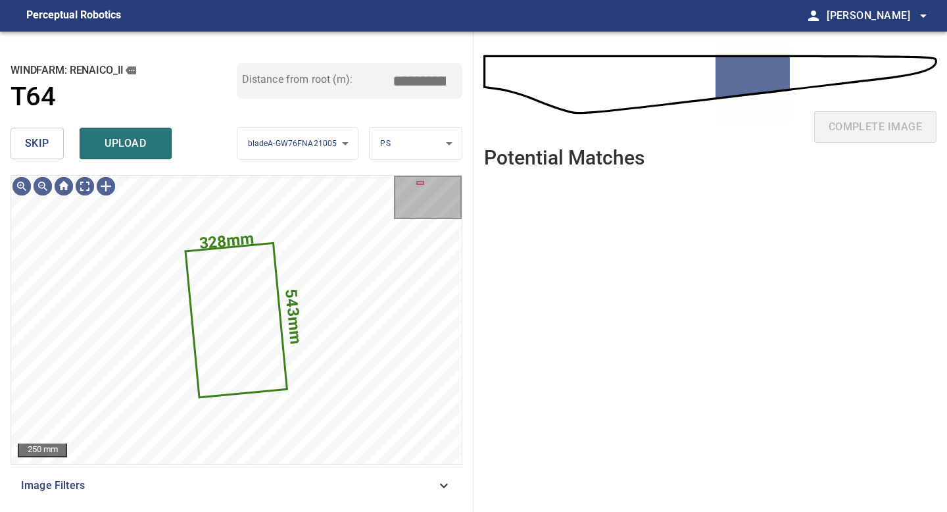
click at [58, 145] on button "skip" at bounding box center [37, 144] width 53 height 32
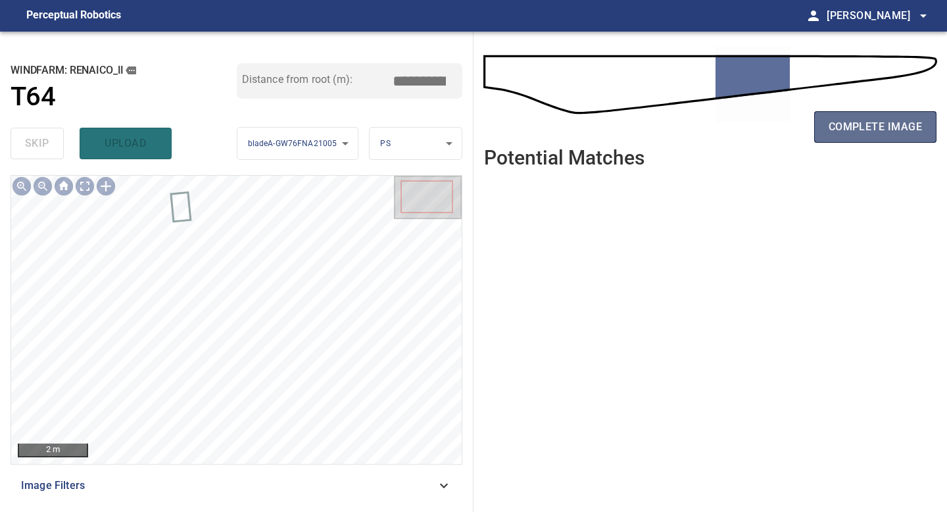
click at [837, 128] on span "complete image" at bounding box center [875, 127] width 93 height 18
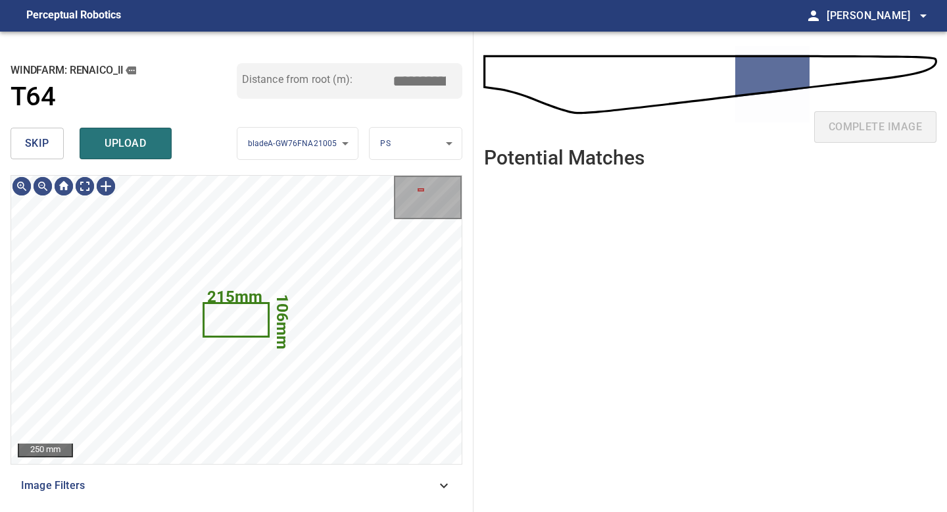
click at [51, 155] on button "skip" at bounding box center [37, 144] width 53 height 32
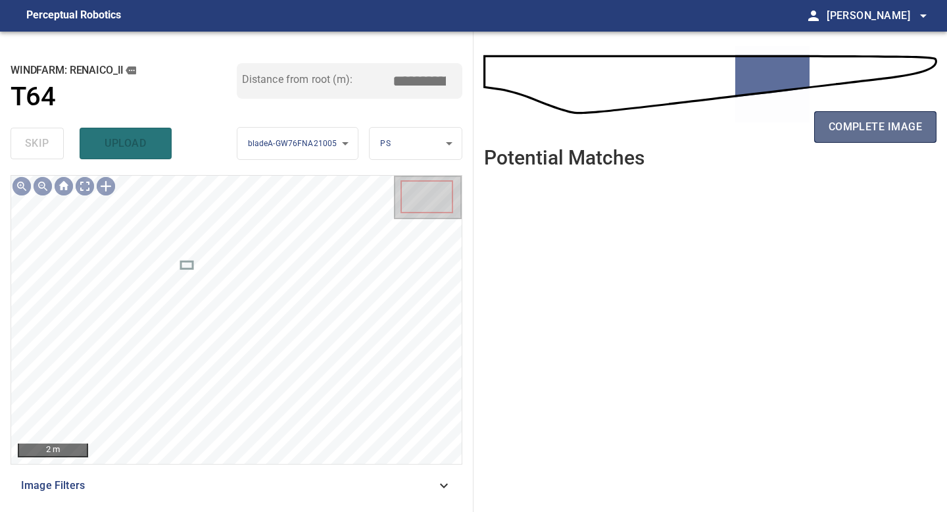
click at [879, 124] on span "complete image" at bounding box center [875, 127] width 93 height 18
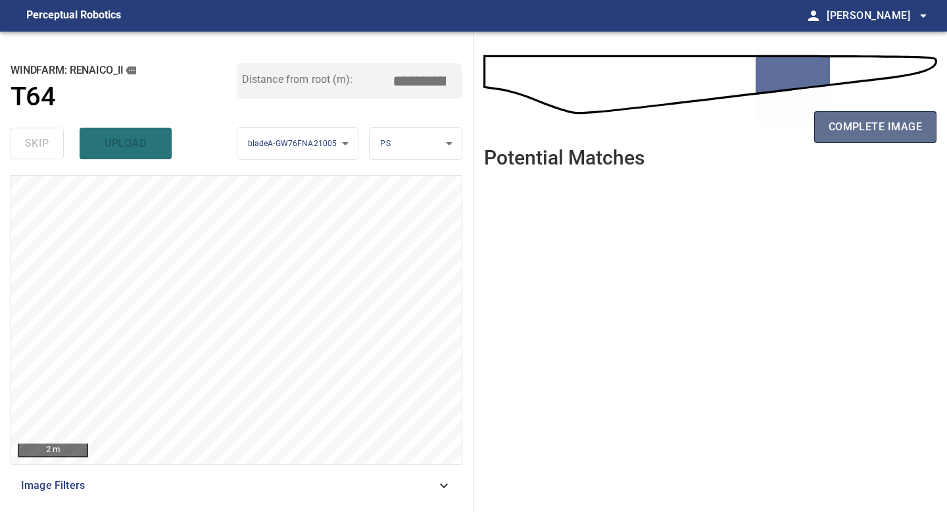
click at [847, 122] on span "complete image" at bounding box center [875, 127] width 93 height 18
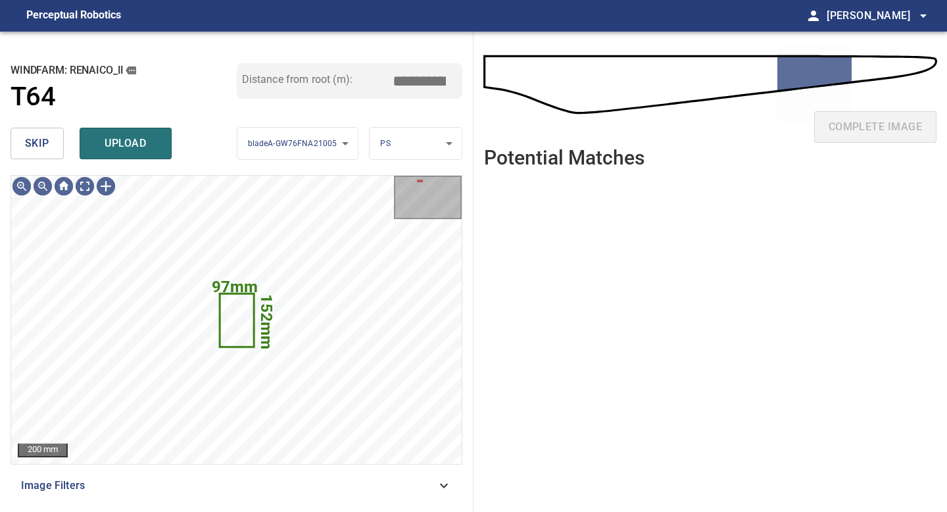
click at [45, 137] on span "skip" at bounding box center [37, 143] width 24 height 18
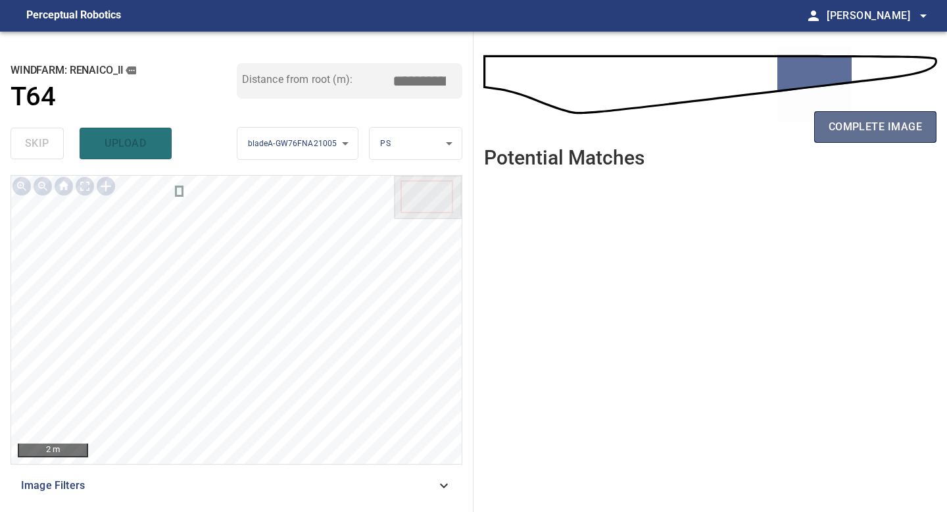
click at [831, 122] on span "complete image" at bounding box center [875, 127] width 93 height 18
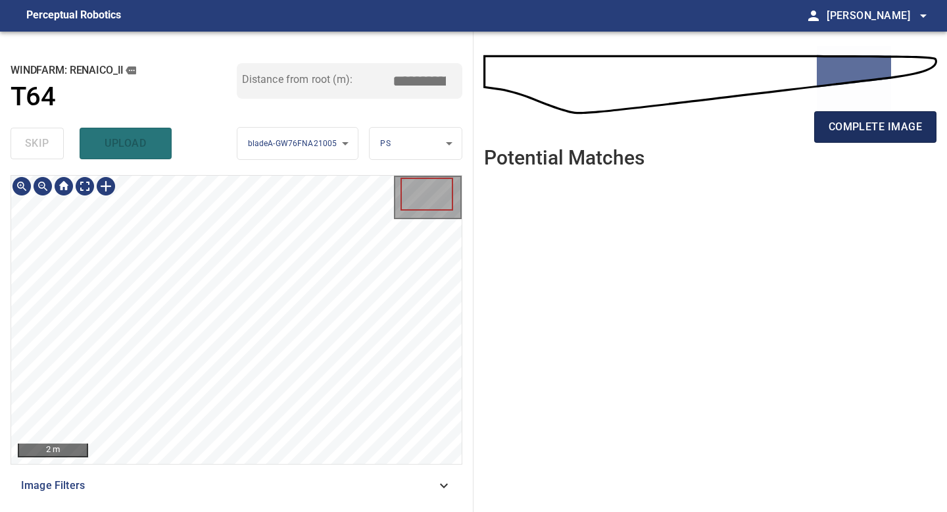
click at [844, 123] on span "complete image" at bounding box center [875, 127] width 93 height 18
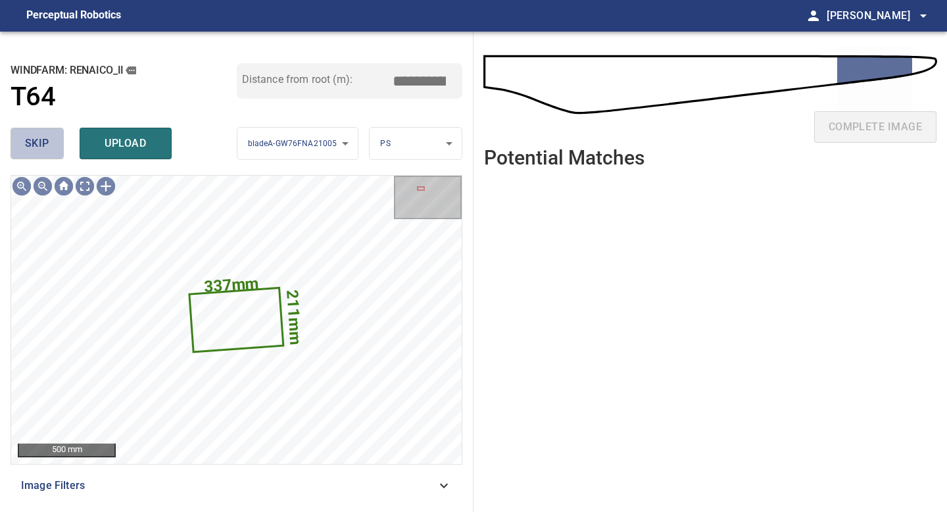
click at [25, 144] on span "skip" at bounding box center [37, 143] width 24 height 18
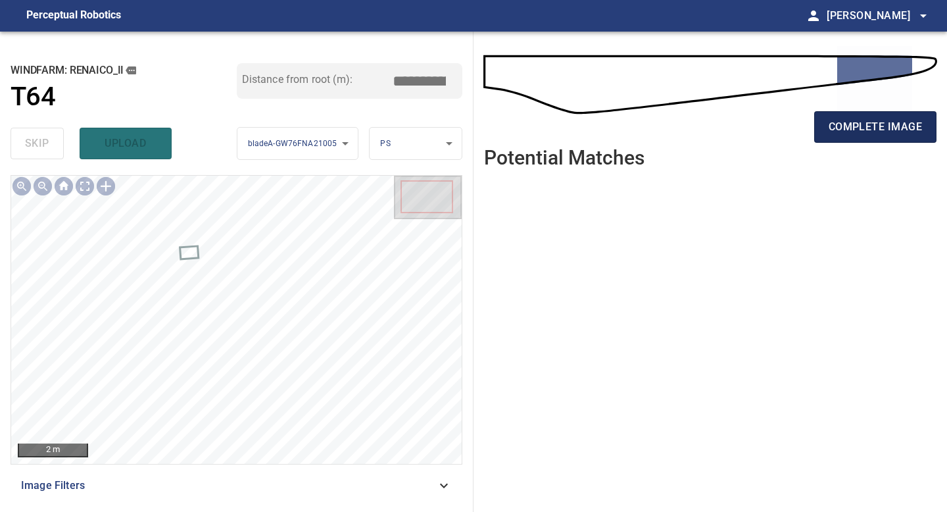
click at [834, 129] on span "complete image" at bounding box center [875, 127] width 93 height 18
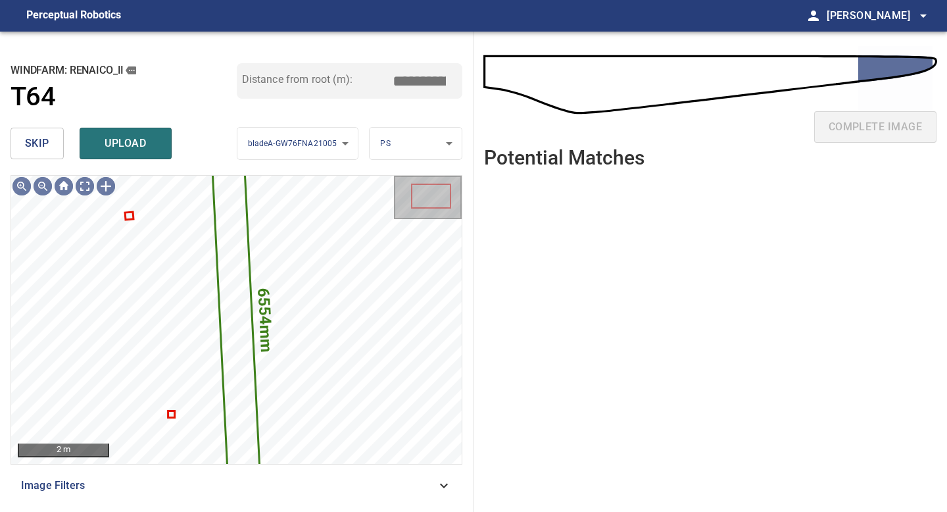
click at [38, 141] on span "skip" at bounding box center [37, 143] width 24 height 18
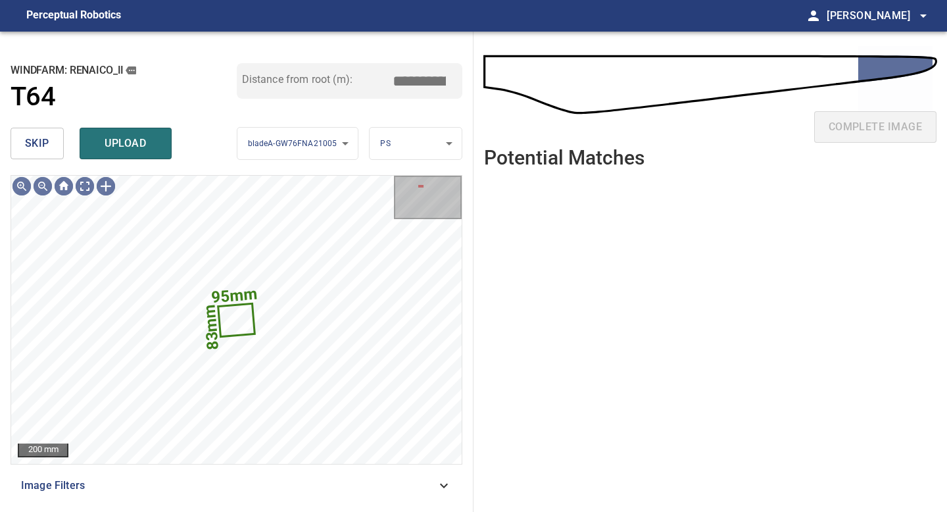
click at [38, 141] on span "skip" at bounding box center [37, 143] width 24 height 18
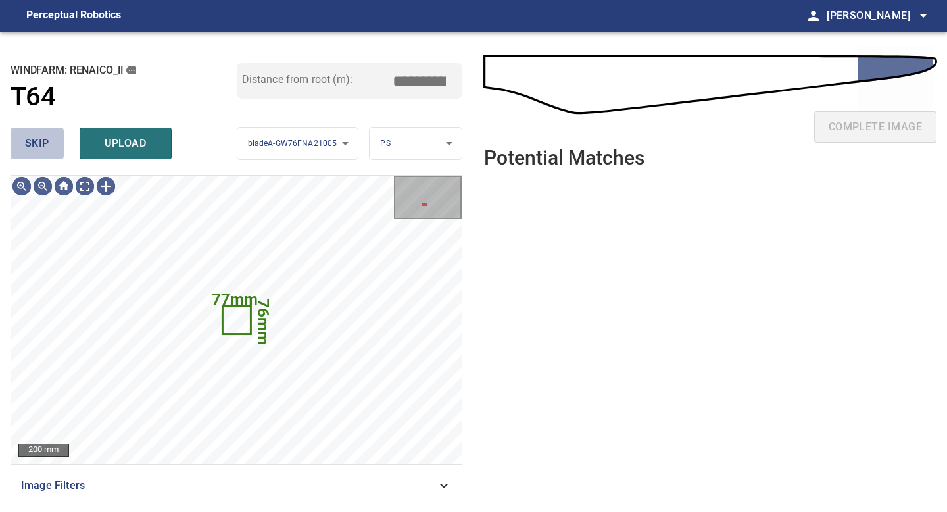
click at [38, 141] on span "skip" at bounding box center [37, 143] width 24 height 18
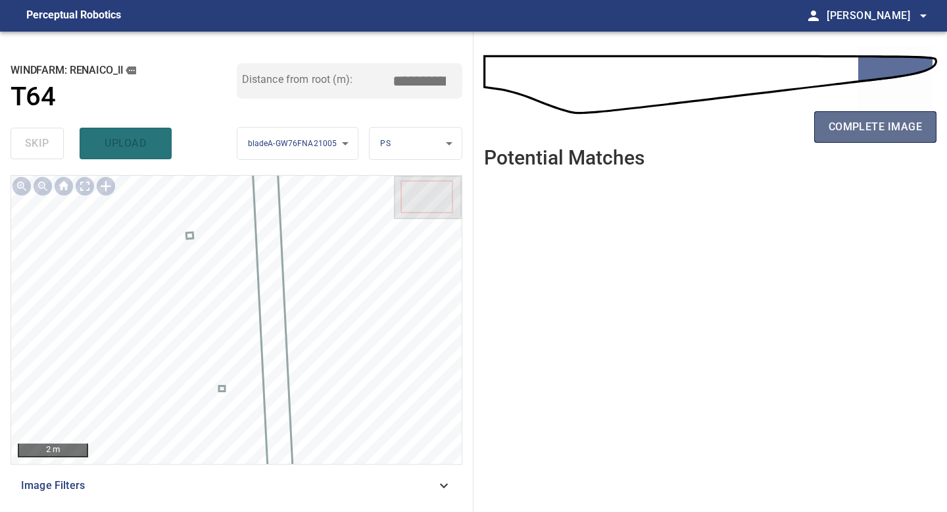
click at [843, 124] on span "complete image" at bounding box center [875, 127] width 93 height 18
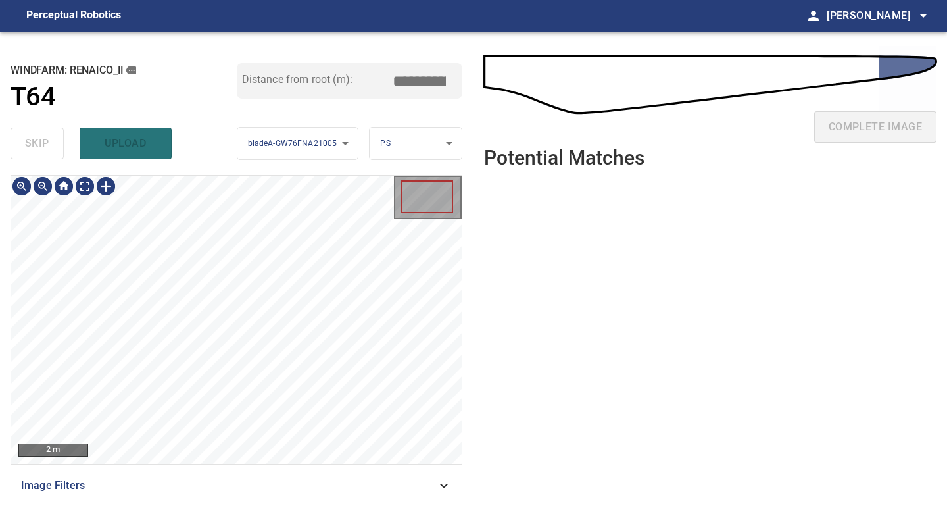
click at [247, 485] on div "2 m Image Filters" at bounding box center [237, 338] width 452 height 326
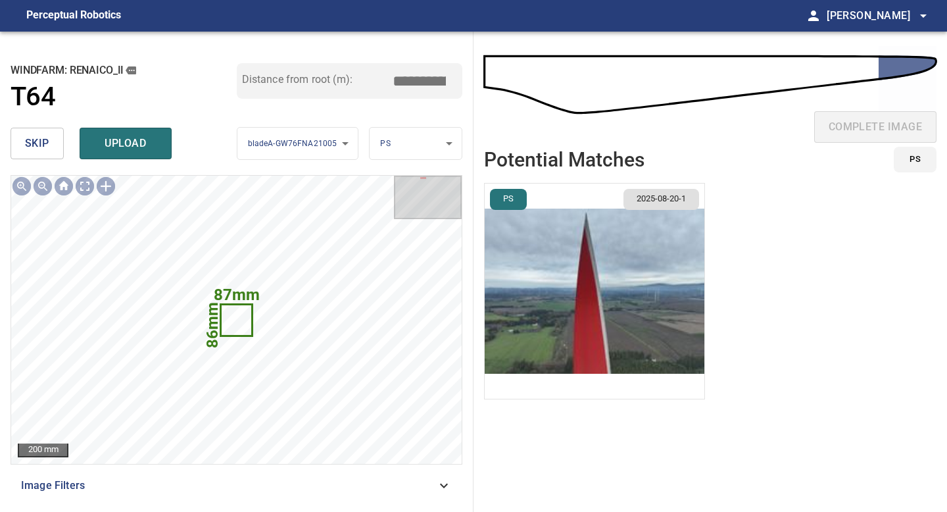
click at [42, 139] on span "skip" at bounding box center [37, 143] width 24 height 18
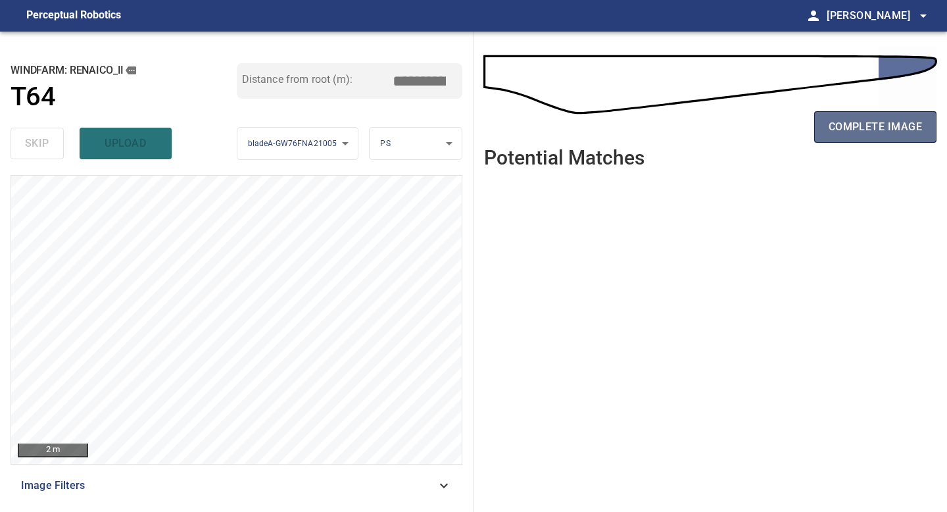
click at [890, 126] on span "complete image" at bounding box center [875, 127] width 93 height 18
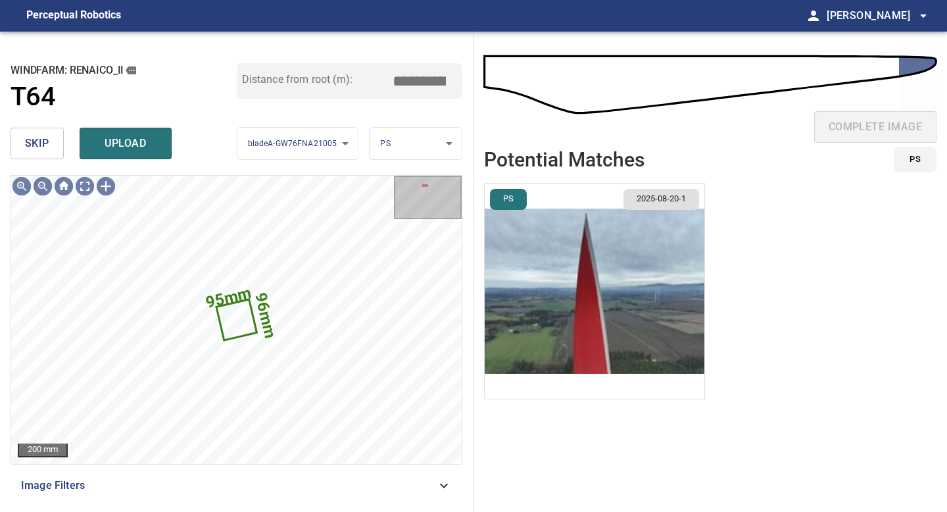
click at [43, 134] on span "skip" at bounding box center [37, 143] width 24 height 18
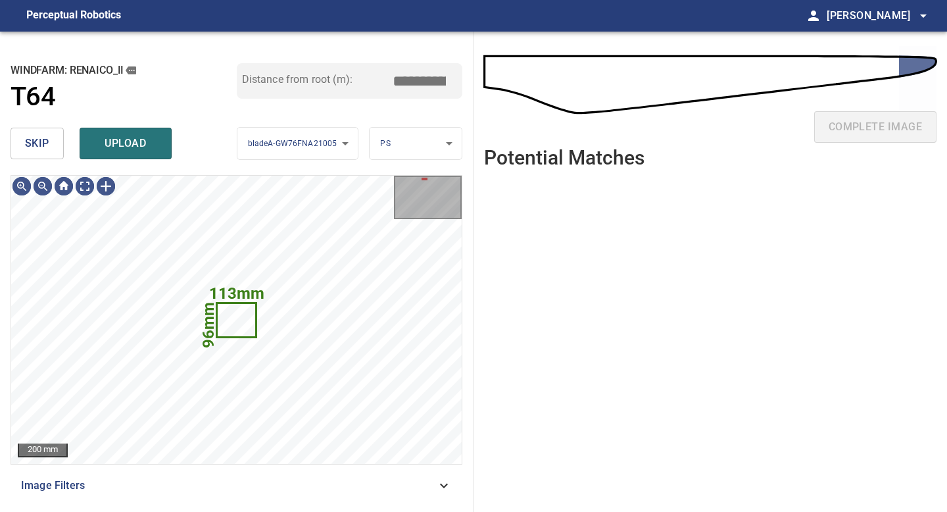
click at [43, 134] on span "skip" at bounding box center [37, 143] width 24 height 18
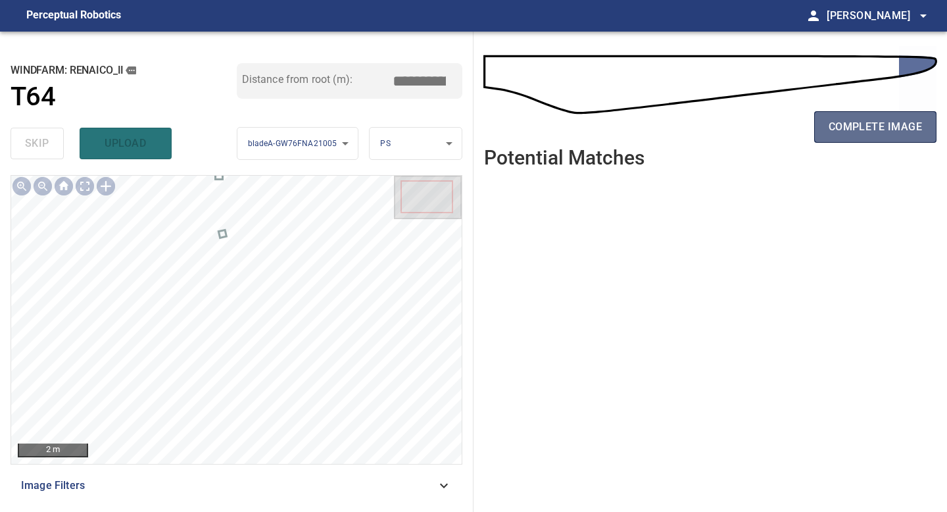
click at [880, 122] on span "complete image" at bounding box center [875, 127] width 93 height 18
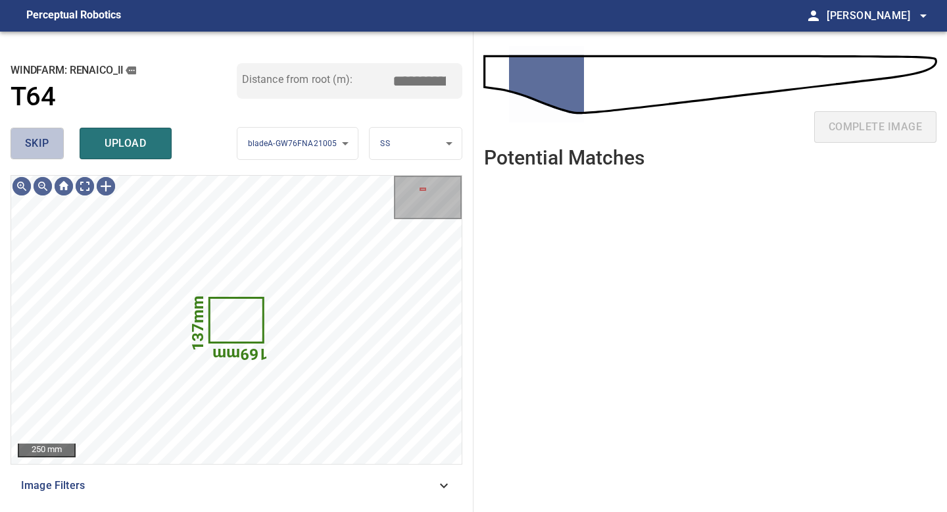
click at [42, 139] on span "skip" at bounding box center [37, 143] width 24 height 18
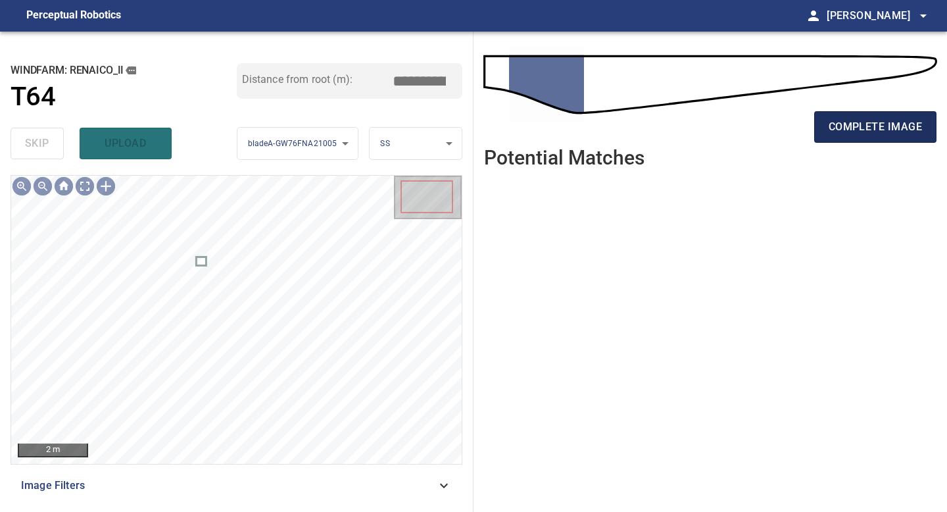
click at [901, 124] on span "complete image" at bounding box center [875, 127] width 93 height 18
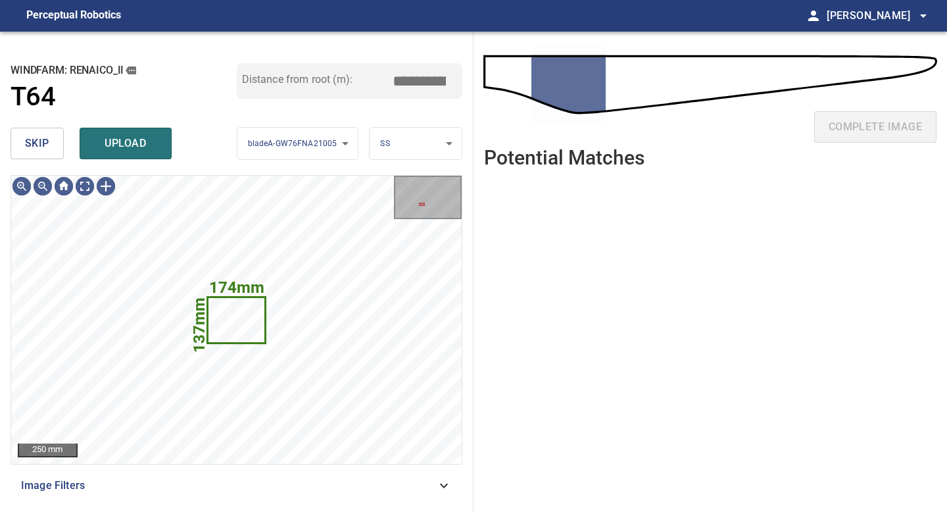
click at [45, 139] on span "skip" at bounding box center [37, 143] width 24 height 18
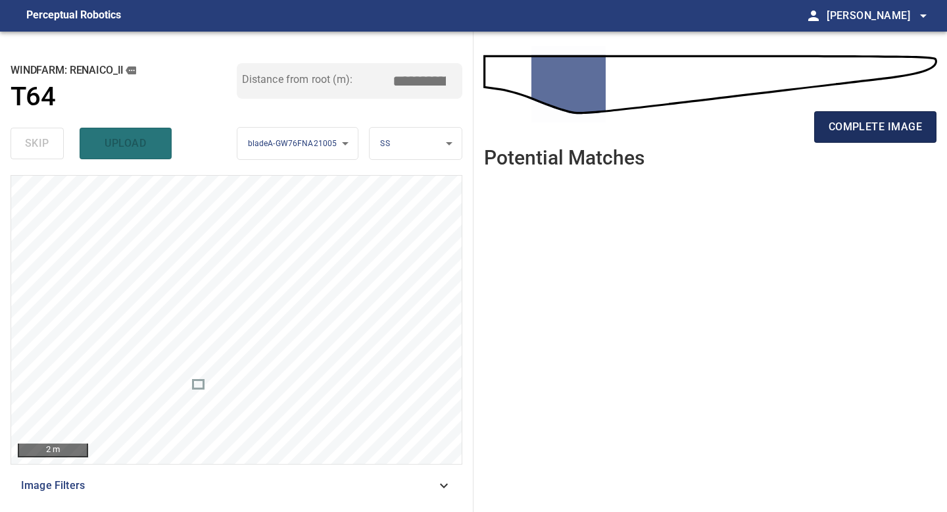
click at [885, 118] on span "complete image" at bounding box center [875, 127] width 93 height 18
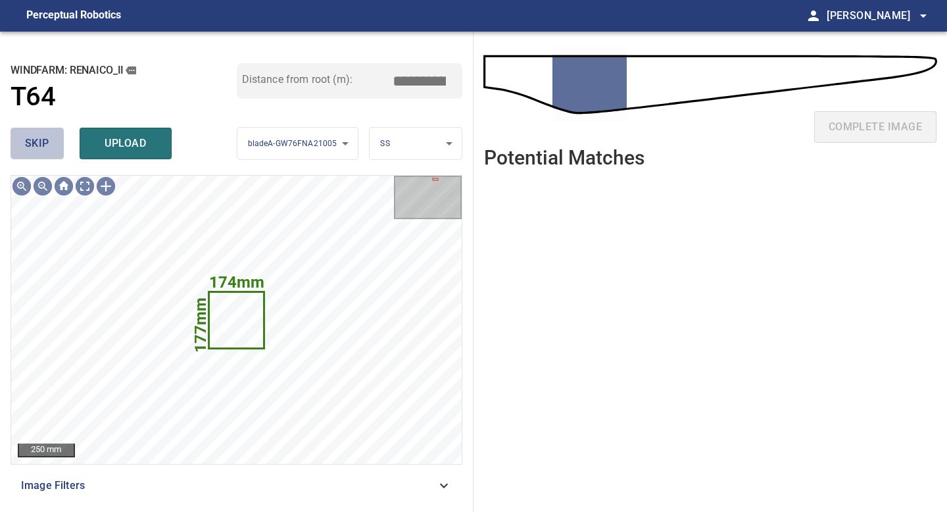
click at [32, 135] on span "skip" at bounding box center [37, 143] width 24 height 18
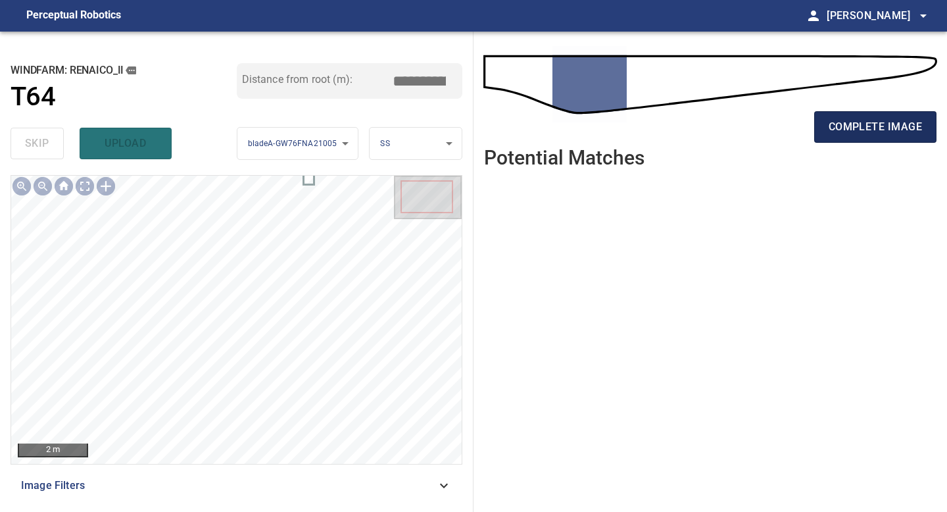
click at [841, 112] on button "complete image" at bounding box center [875, 127] width 122 height 32
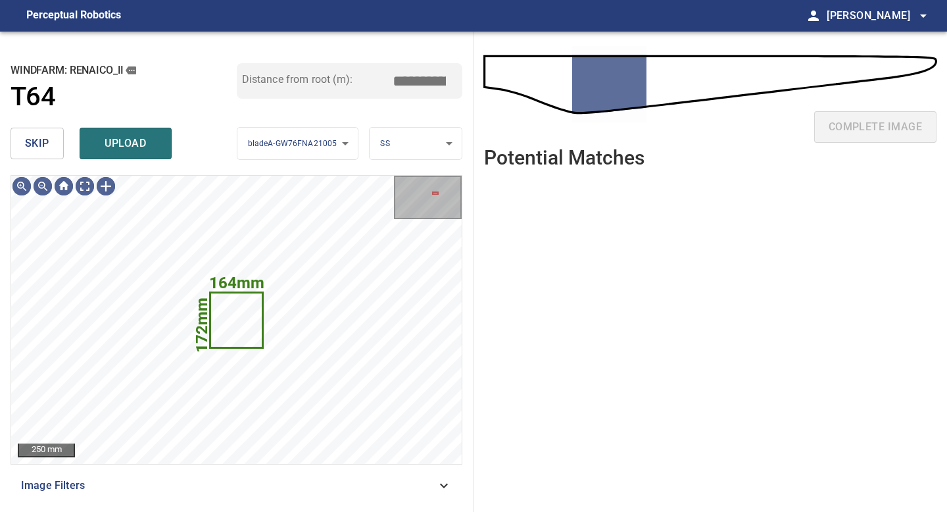
click at [31, 141] on span "skip" at bounding box center [37, 143] width 24 height 18
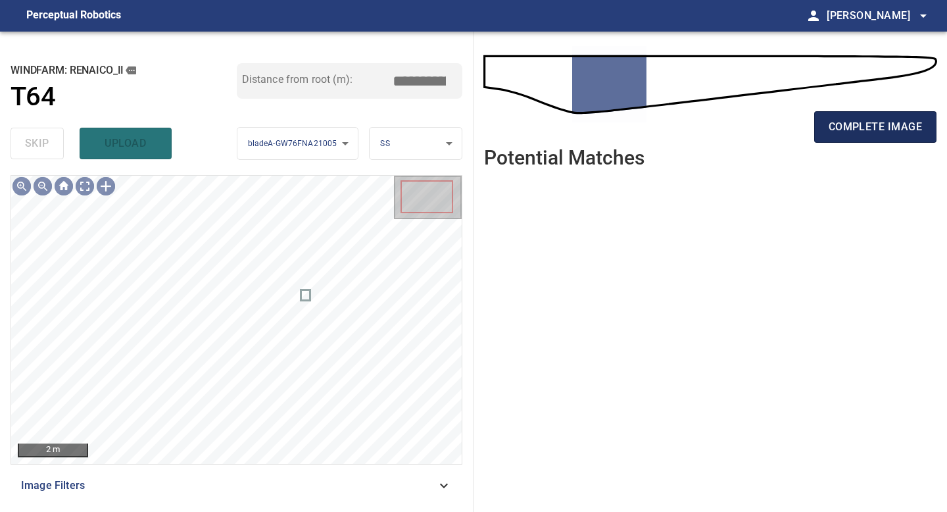
click at [874, 132] on span "complete image" at bounding box center [875, 127] width 93 height 18
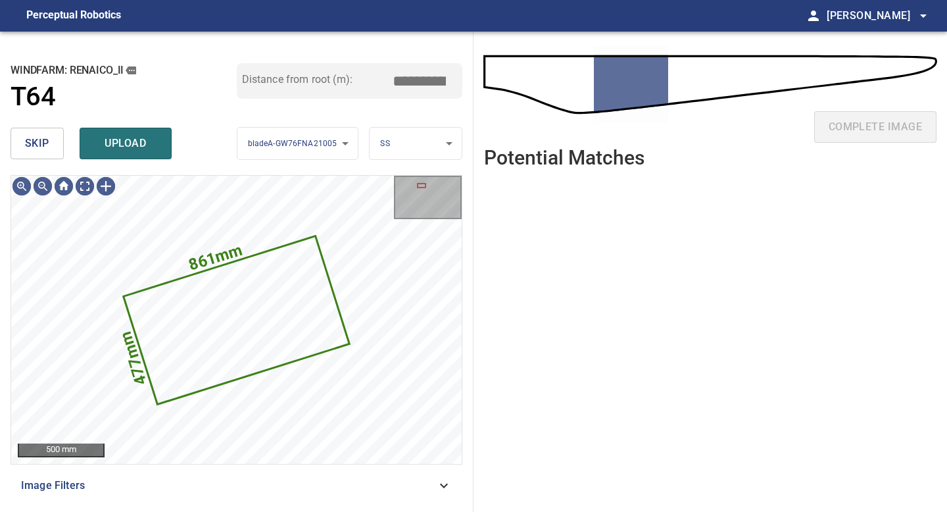
click at [45, 140] on span "skip" at bounding box center [37, 143] width 24 height 18
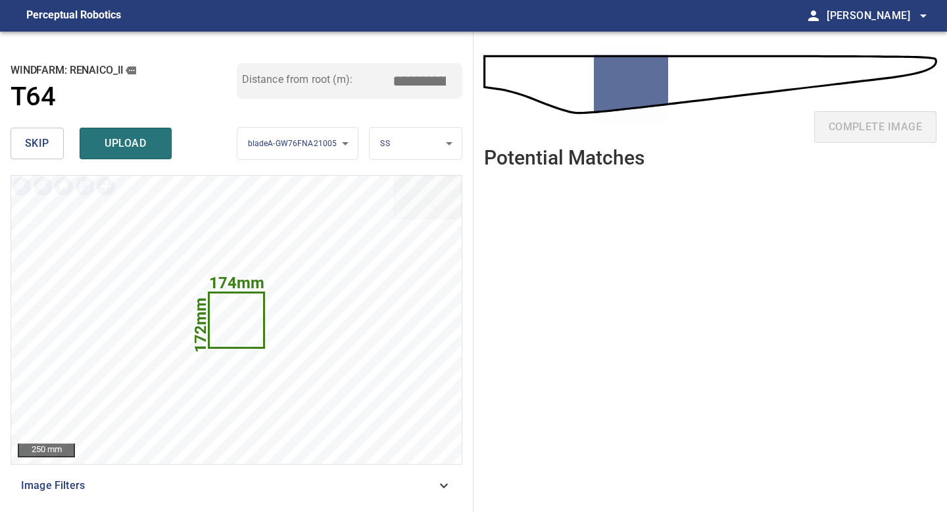
click at [31, 147] on span "skip" at bounding box center [37, 143] width 24 height 18
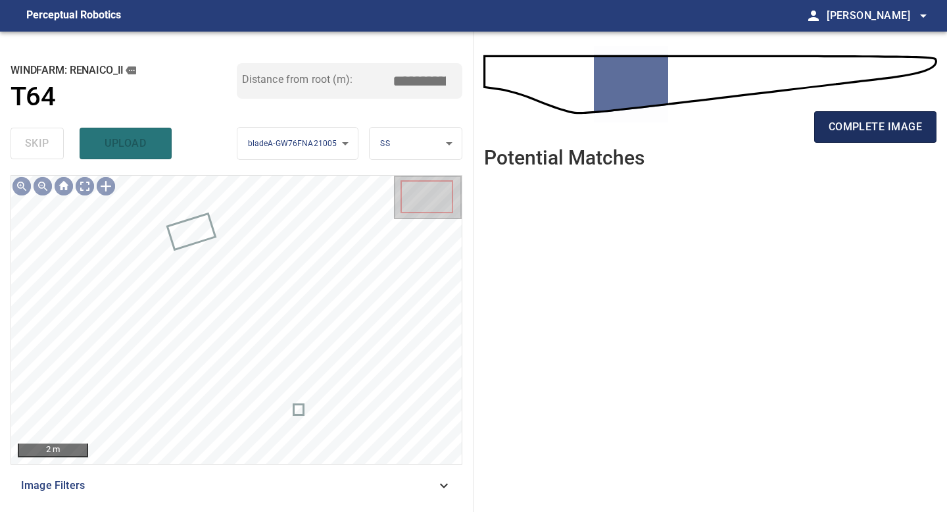
click at [865, 122] on span "complete image" at bounding box center [875, 127] width 93 height 18
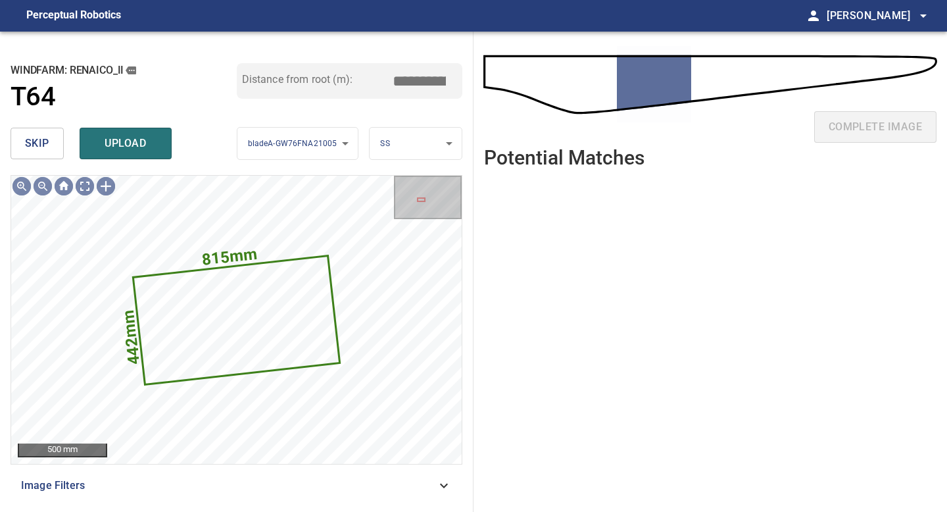
click at [40, 137] on span "skip" at bounding box center [37, 143] width 24 height 18
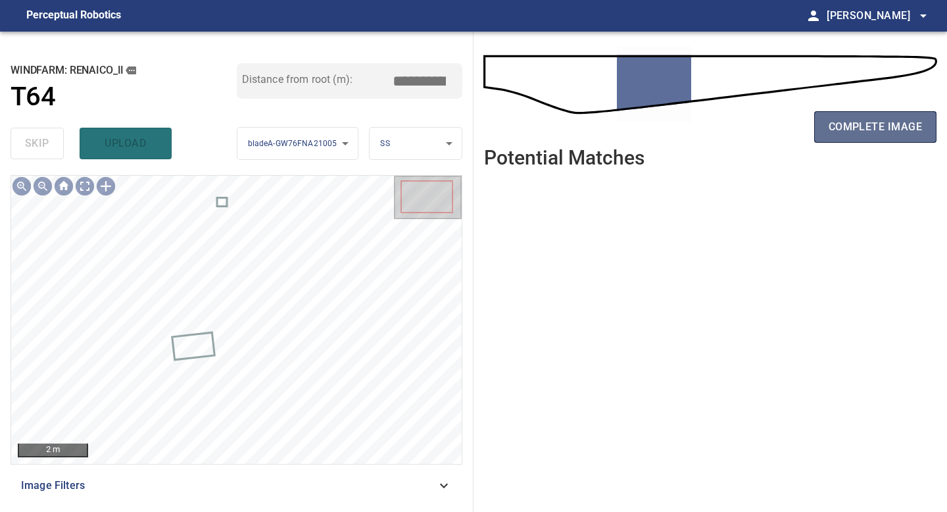
click at [878, 126] on span "complete image" at bounding box center [875, 127] width 93 height 18
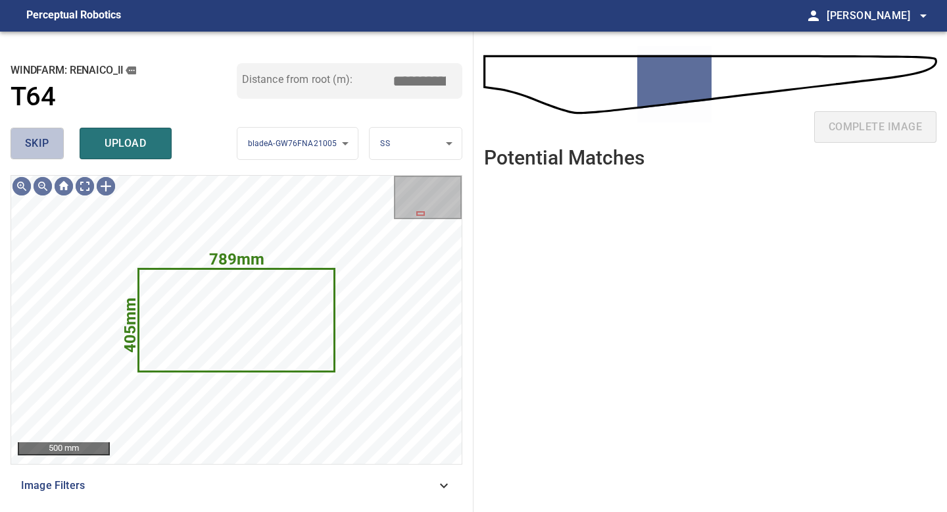
click at [41, 149] on span "skip" at bounding box center [37, 143] width 24 height 18
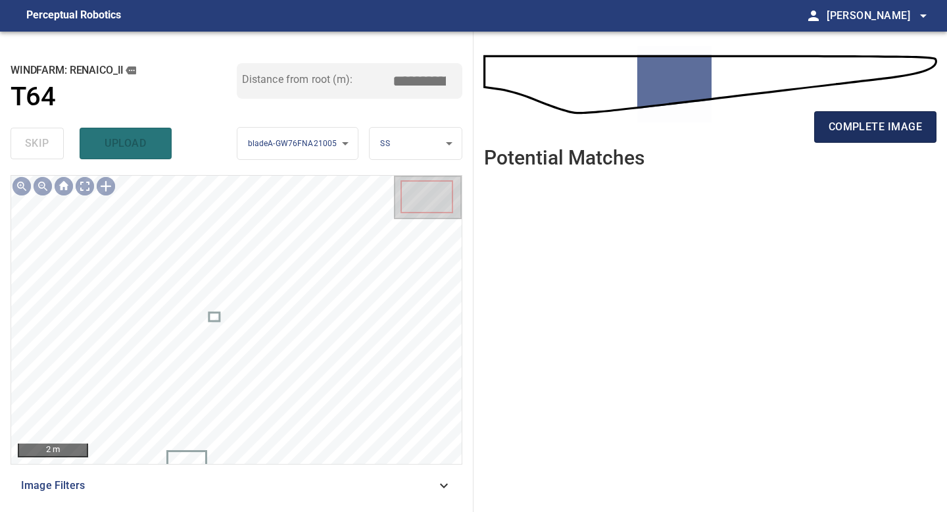
click at [891, 128] on span "complete image" at bounding box center [875, 127] width 93 height 18
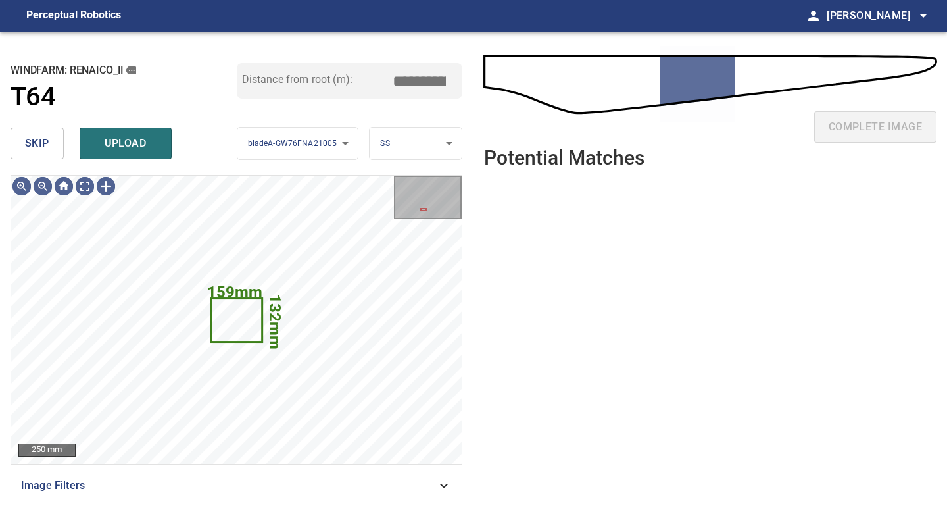
click at [56, 139] on button "skip" at bounding box center [37, 144] width 53 height 32
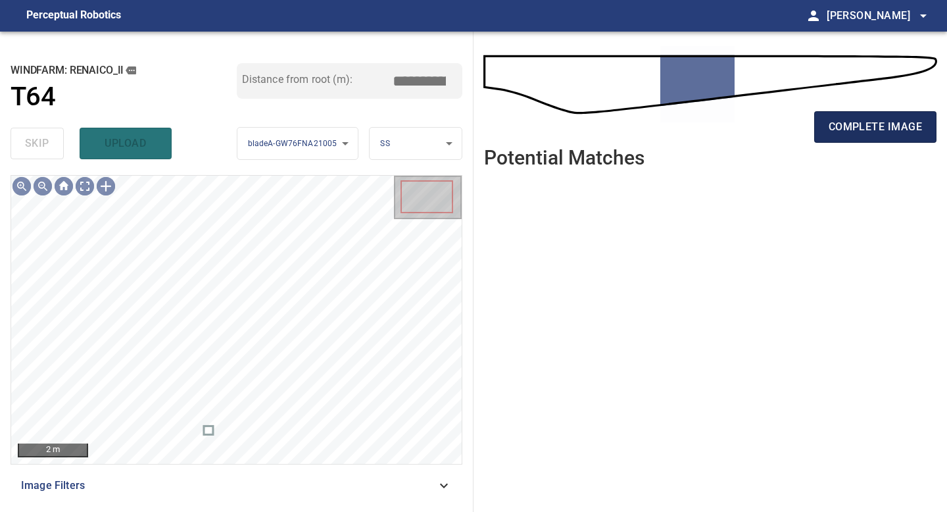
click at [889, 123] on span "complete image" at bounding box center [875, 127] width 93 height 18
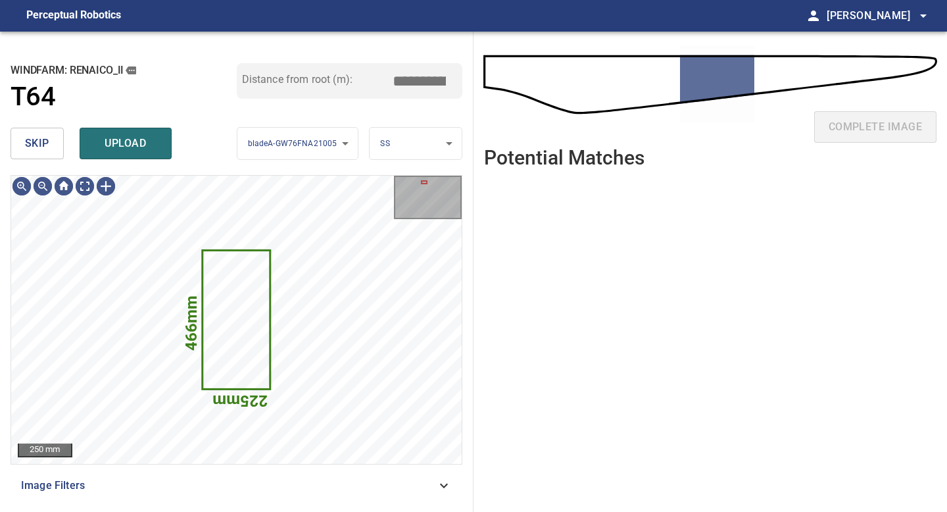
click at [34, 137] on span "skip" at bounding box center [37, 143] width 24 height 18
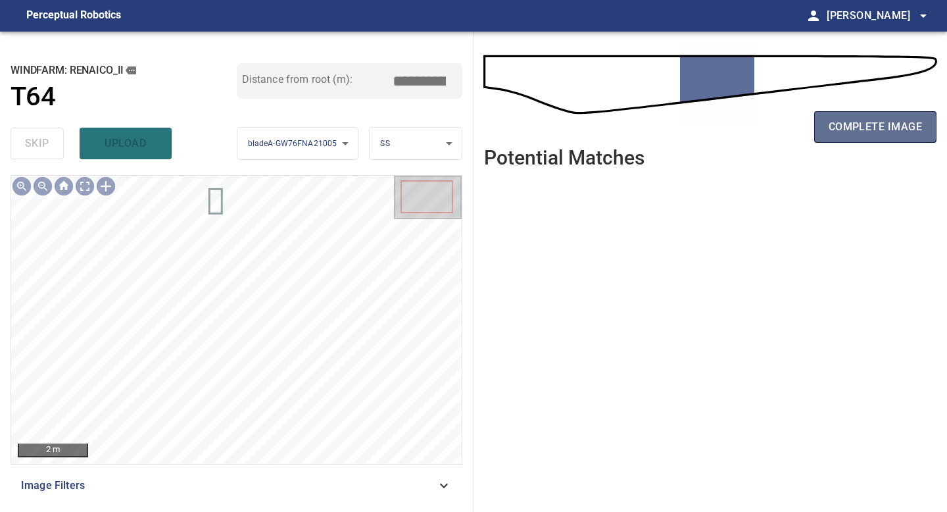
click at [893, 122] on span "complete image" at bounding box center [875, 127] width 93 height 18
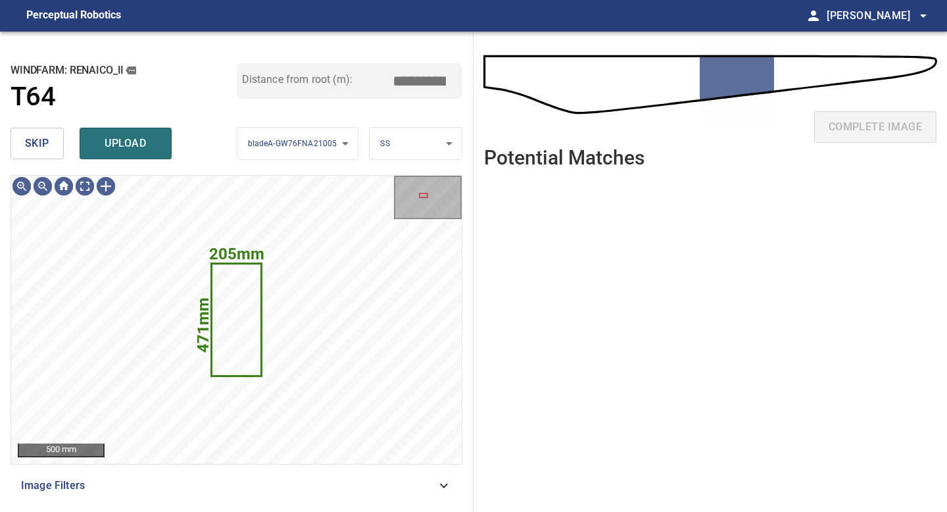
click at [48, 147] on span "skip" at bounding box center [37, 143] width 24 height 18
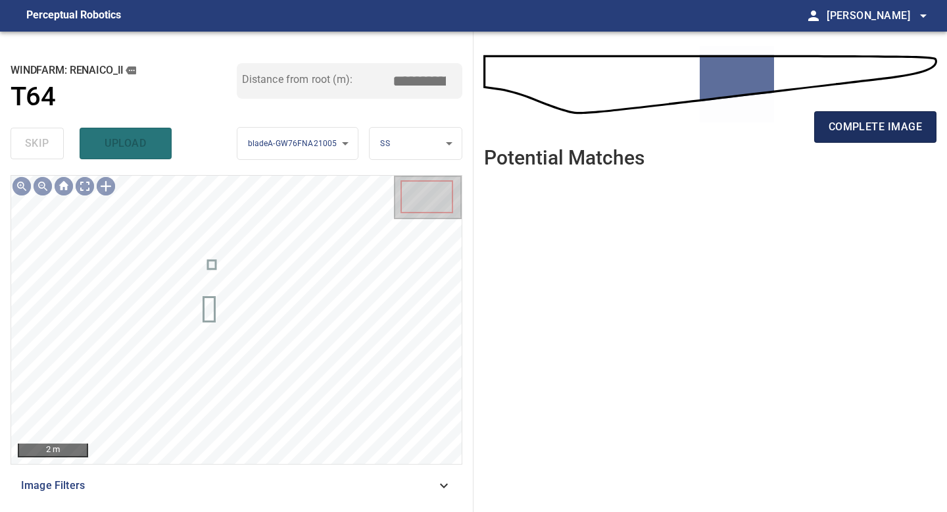
click at [876, 122] on span "complete image" at bounding box center [875, 127] width 93 height 18
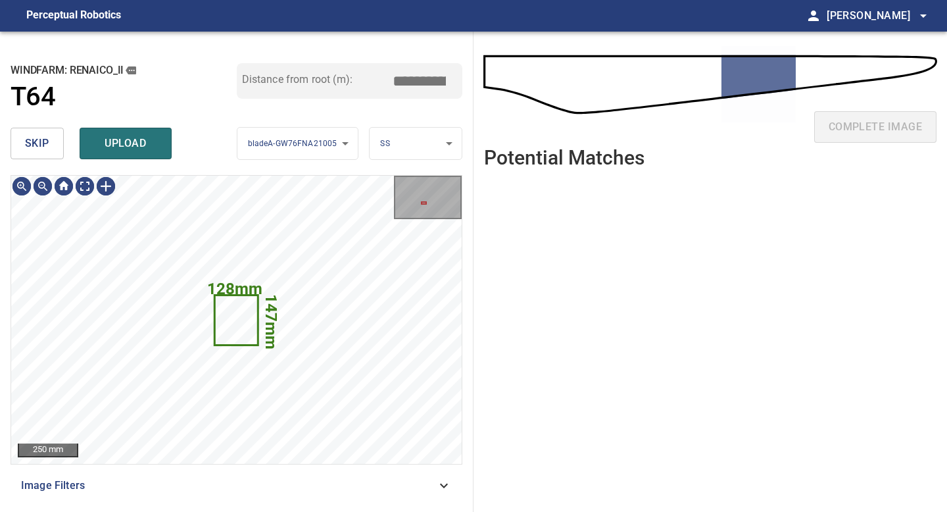
click at [51, 143] on button "skip" at bounding box center [37, 144] width 53 height 32
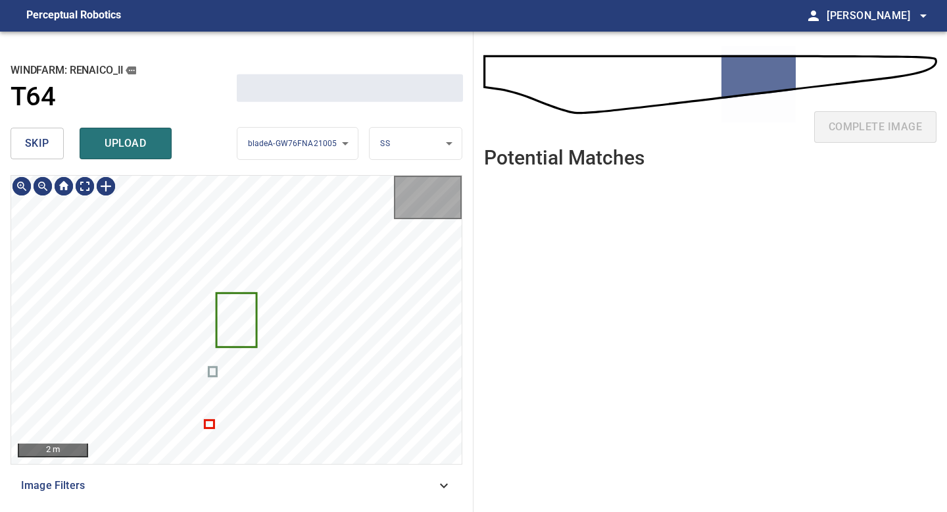
click at [51, 143] on button "skip" at bounding box center [37, 144] width 53 height 32
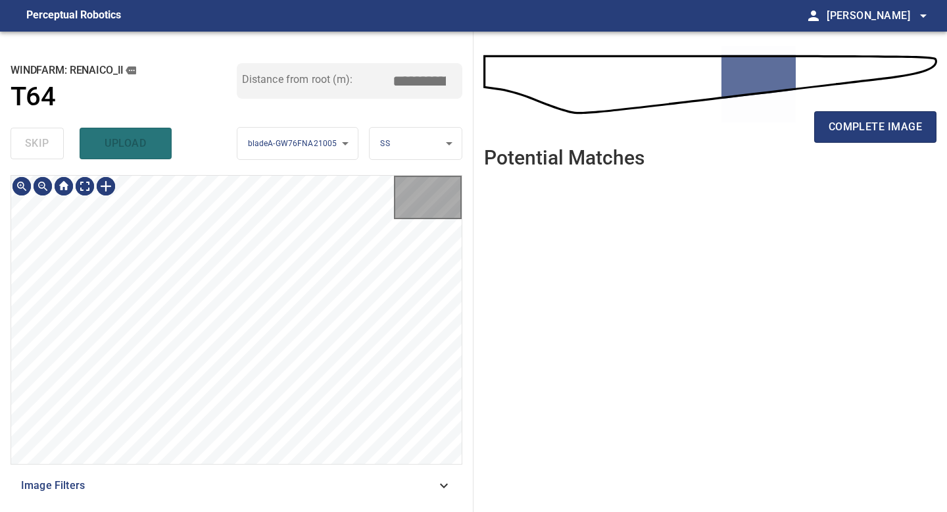
type input "*****"
click at [51, 143] on div "skip upload" at bounding box center [124, 143] width 226 height 42
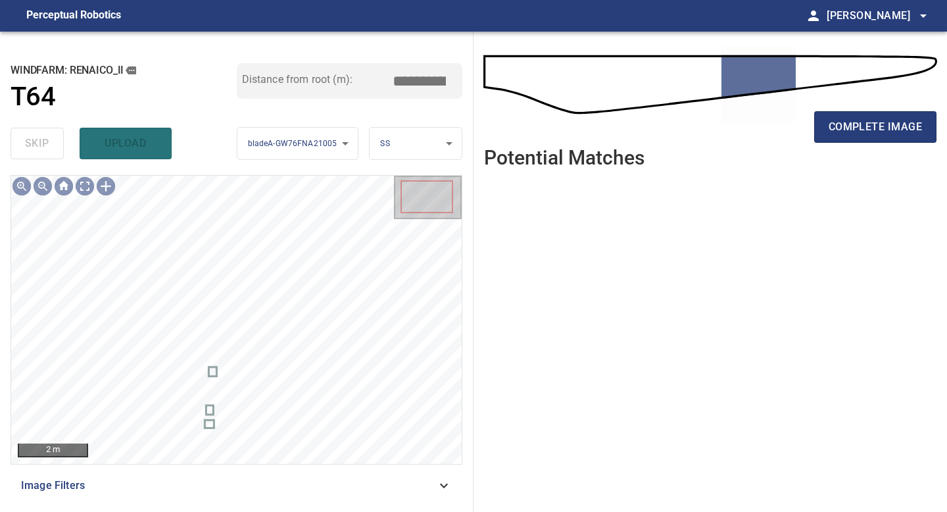
click at [860, 105] on div "complete image" at bounding box center [710, 89] width 453 height 94
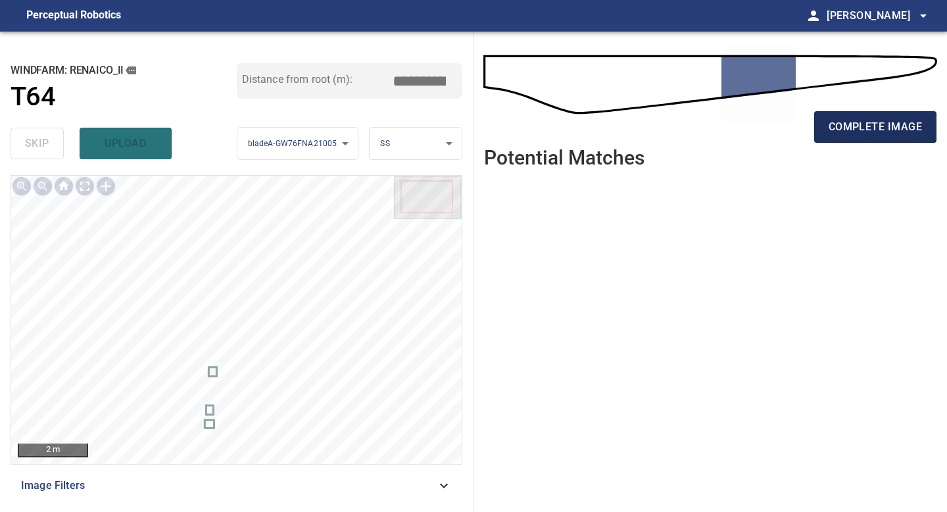
click at [861, 120] on span "complete image" at bounding box center [875, 127] width 93 height 18
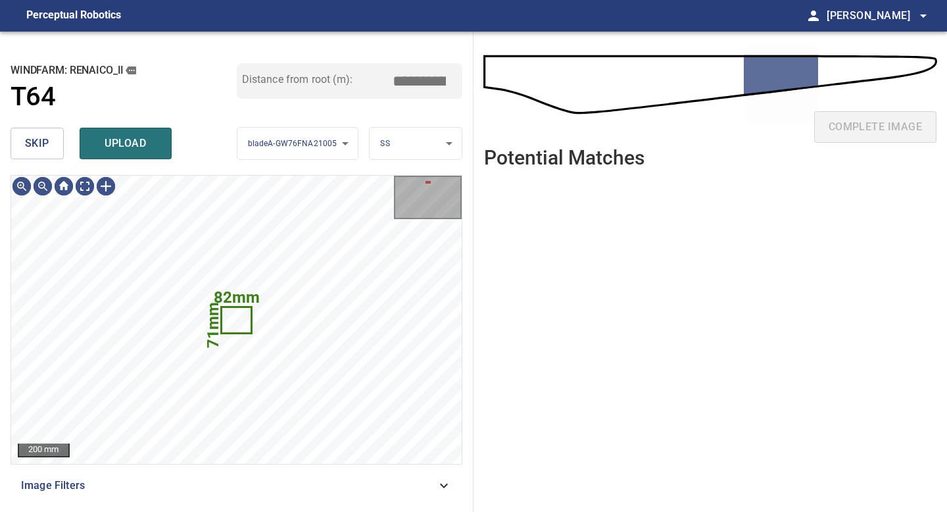
click at [43, 147] on span "skip" at bounding box center [37, 143] width 24 height 18
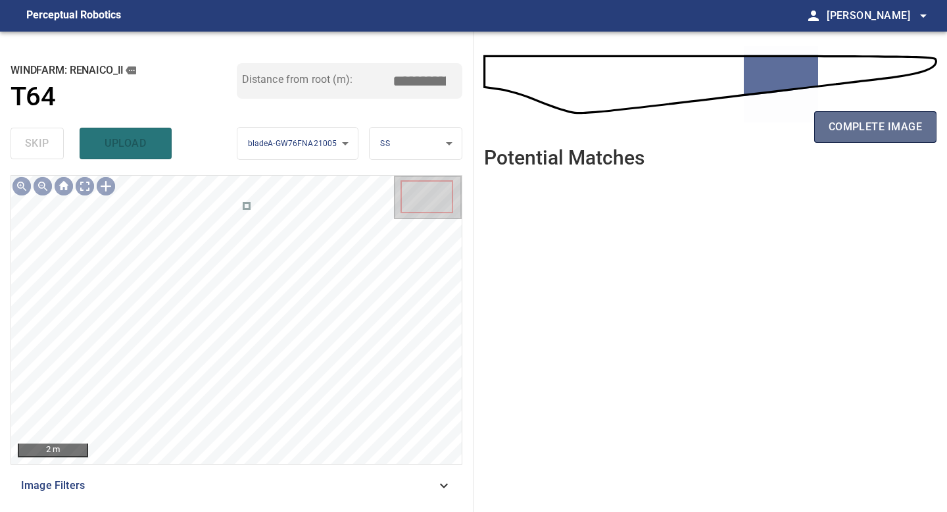
click at [844, 126] on span "complete image" at bounding box center [875, 127] width 93 height 18
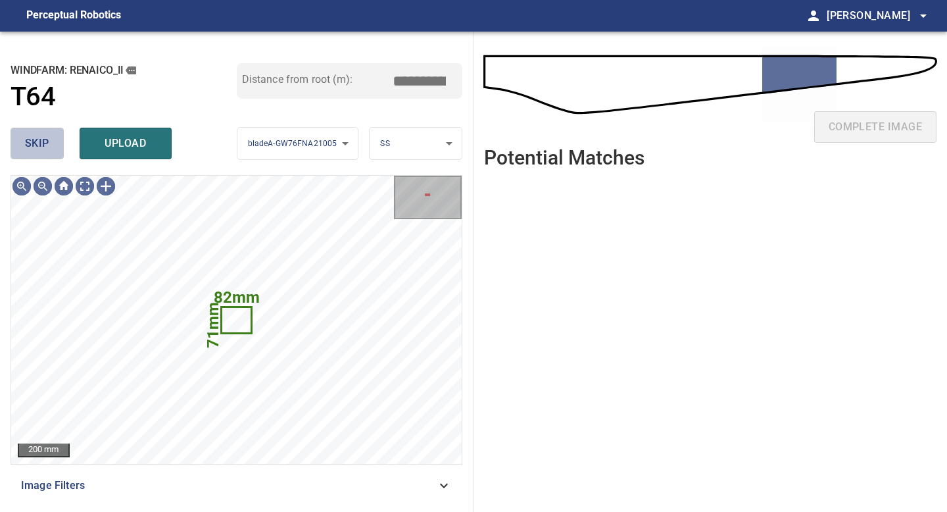
click at [39, 143] on span "skip" at bounding box center [37, 143] width 24 height 18
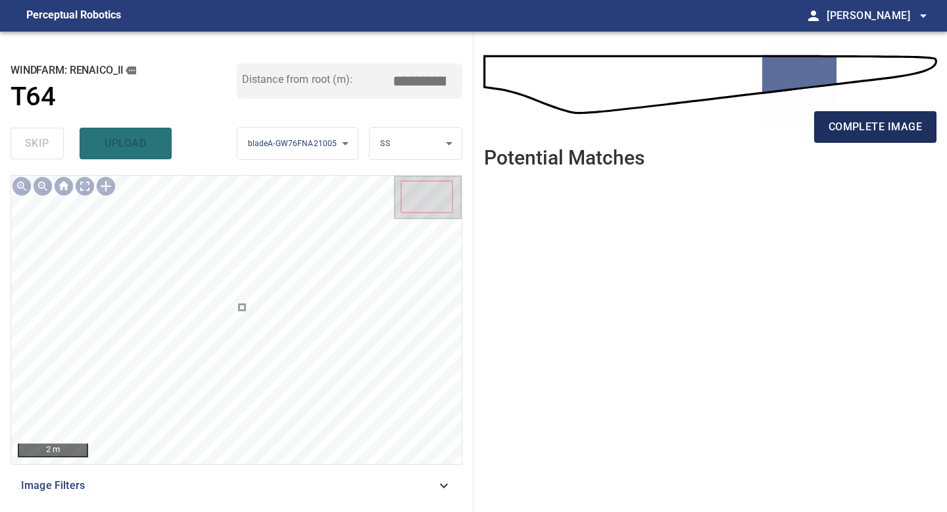
click at [899, 116] on button "complete image" at bounding box center [875, 127] width 122 height 32
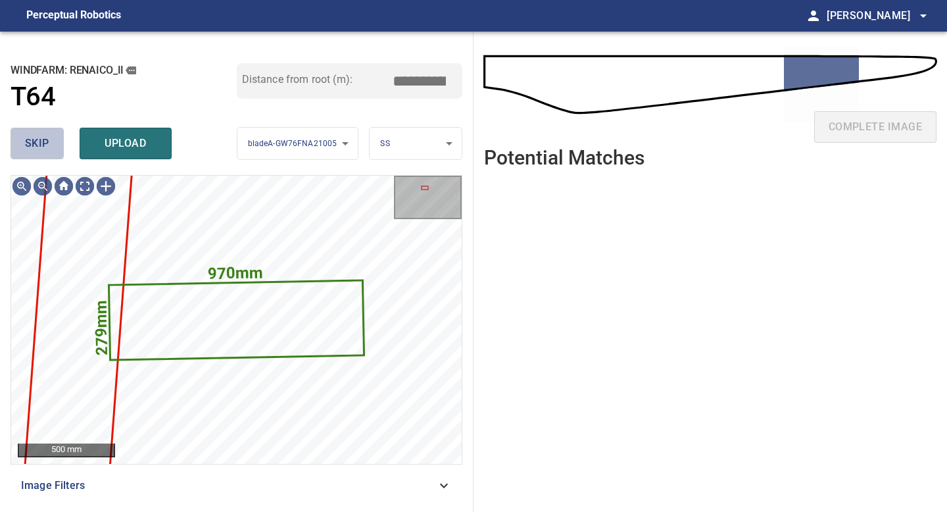
click at [47, 139] on span "skip" at bounding box center [37, 143] width 24 height 18
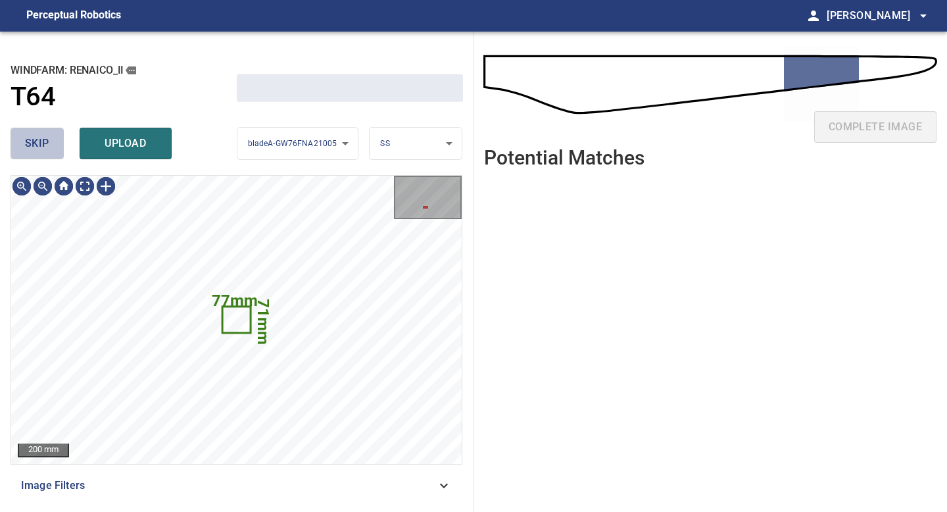
click at [47, 139] on span "skip" at bounding box center [37, 143] width 24 height 18
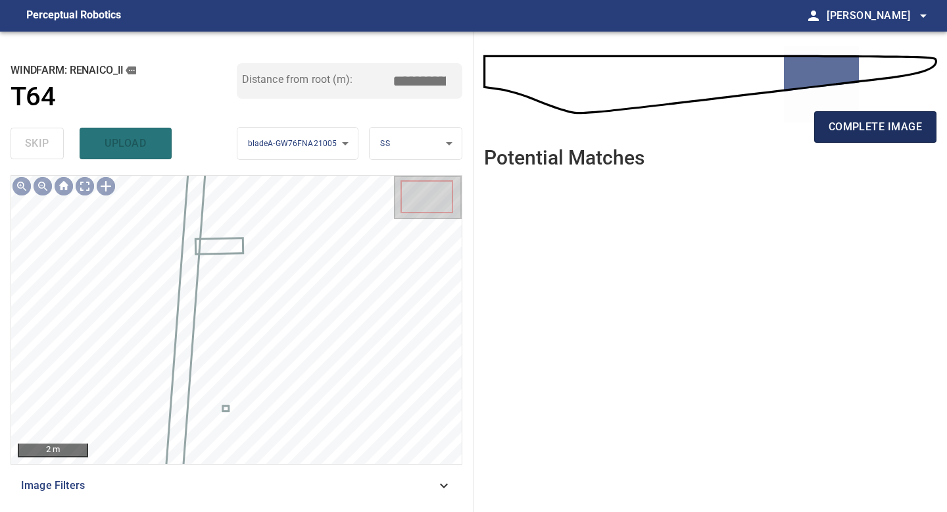
click at [848, 116] on button "complete image" at bounding box center [875, 127] width 122 height 32
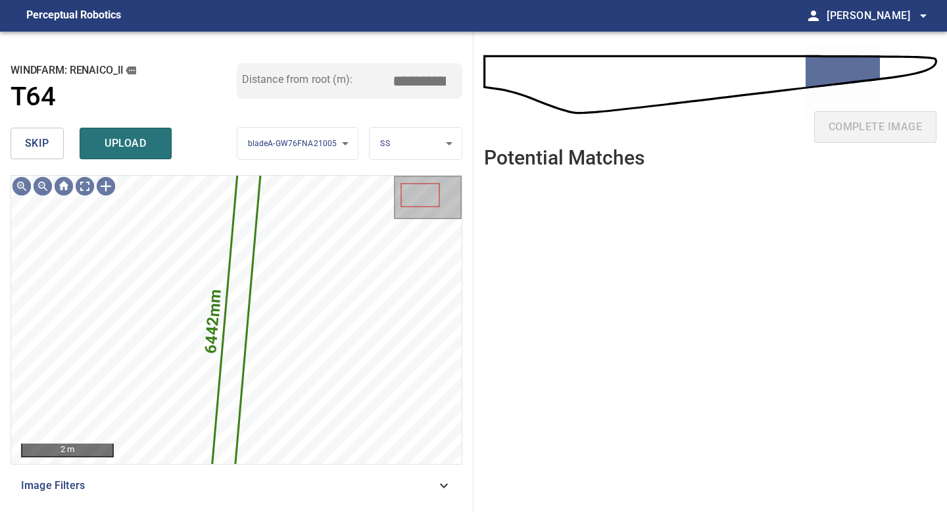
click at [37, 128] on button "skip" at bounding box center [37, 144] width 53 height 32
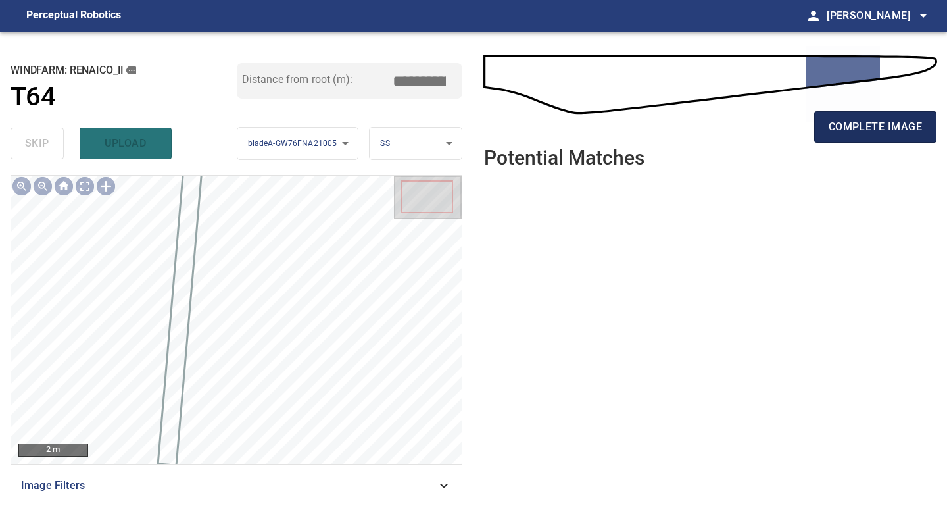
click at [865, 128] on span "complete image" at bounding box center [875, 127] width 93 height 18
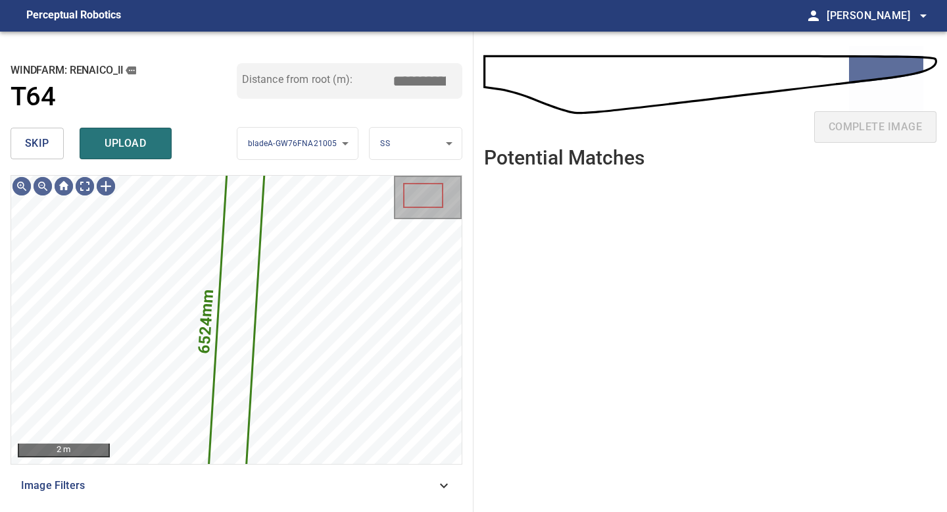
click at [48, 139] on span "skip" at bounding box center [37, 143] width 24 height 18
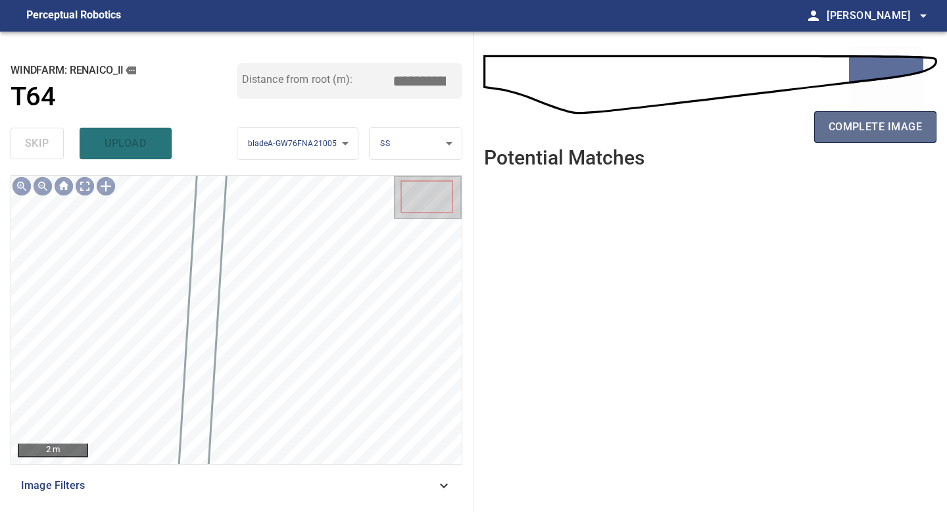
click at [872, 114] on button "complete image" at bounding box center [875, 127] width 122 height 32
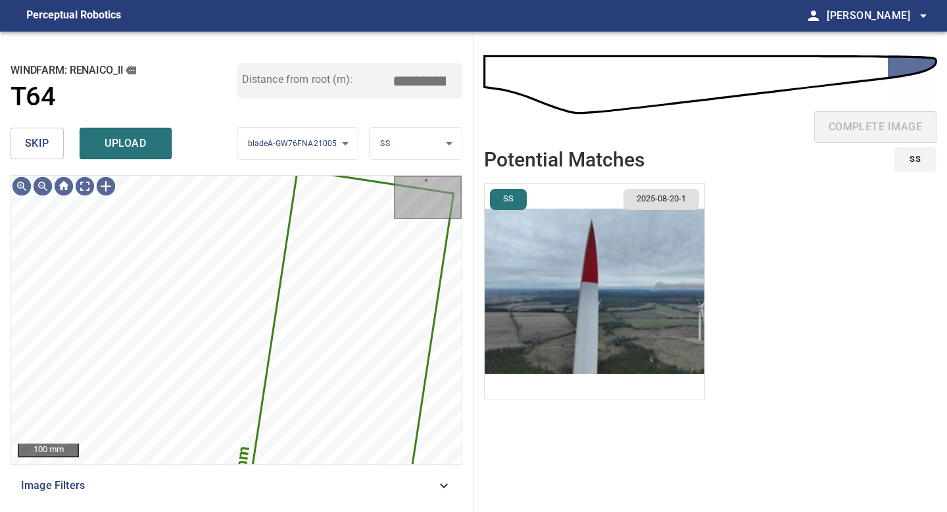
click at [52, 142] on button "skip" at bounding box center [37, 144] width 53 height 32
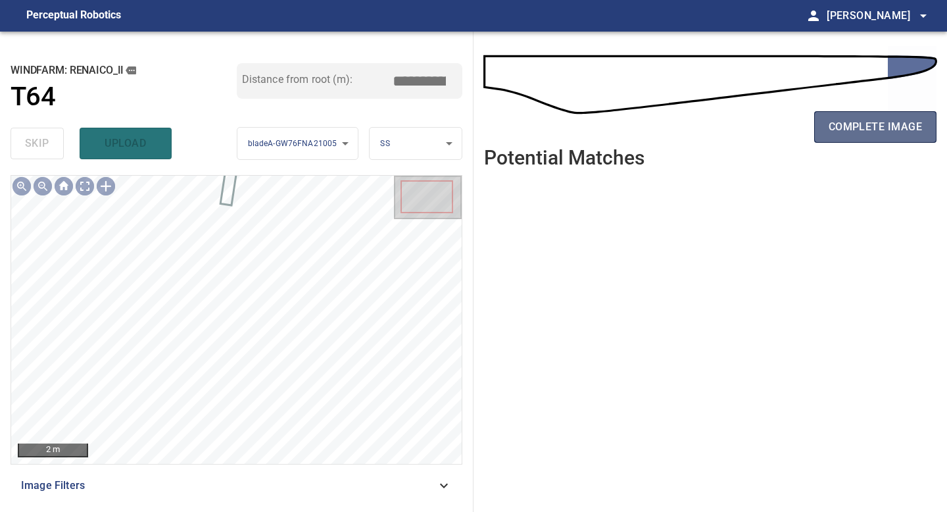
click at [887, 127] on span "complete image" at bounding box center [875, 127] width 93 height 18
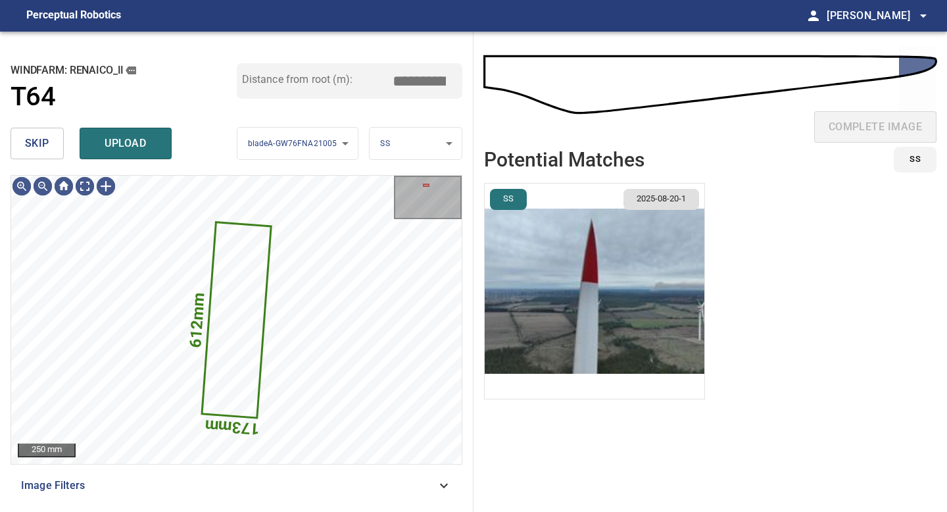
click at [37, 137] on span "skip" at bounding box center [37, 143] width 24 height 18
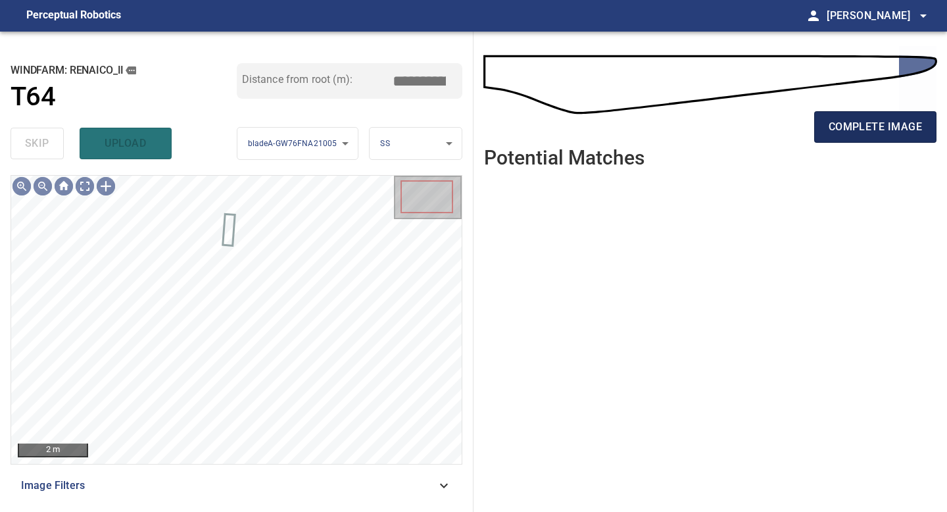
click at [901, 132] on span "complete image" at bounding box center [875, 127] width 93 height 18
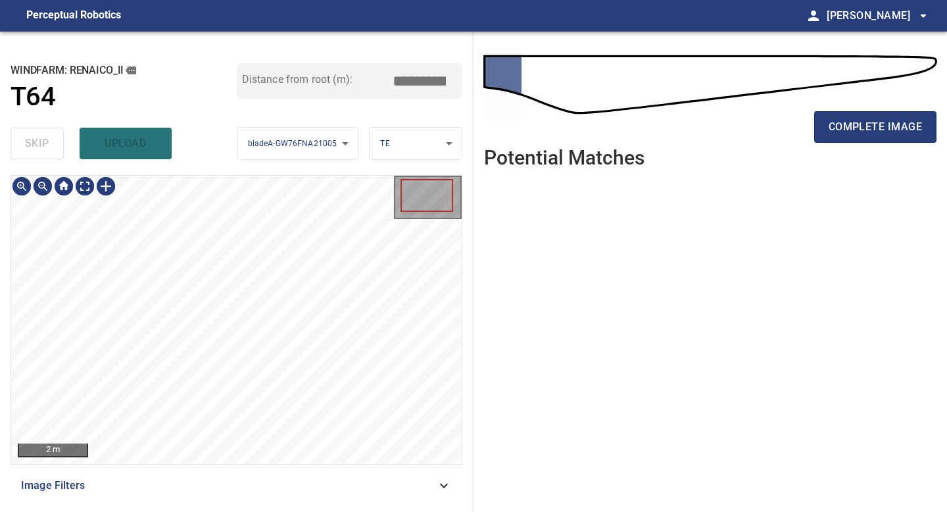
click at [243, 511] on div "**********" at bounding box center [237, 272] width 474 height 480
click at [887, 121] on span "complete image" at bounding box center [875, 127] width 93 height 18
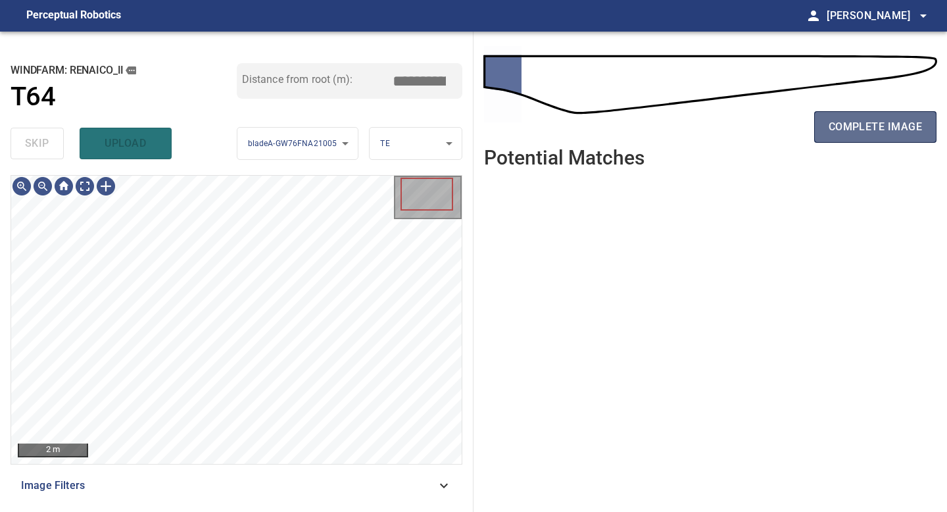
click at [884, 133] on span "complete image" at bounding box center [875, 127] width 93 height 18
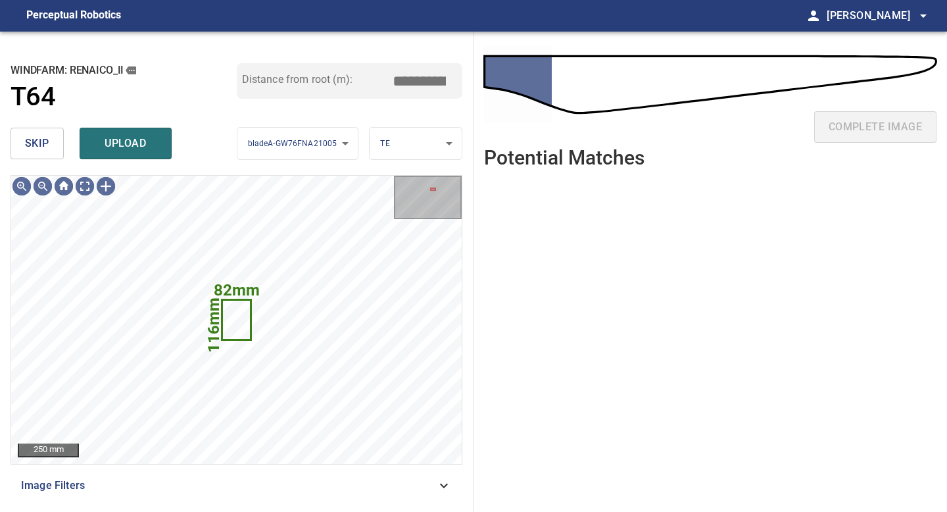
click at [47, 140] on span "skip" at bounding box center [37, 143] width 24 height 18
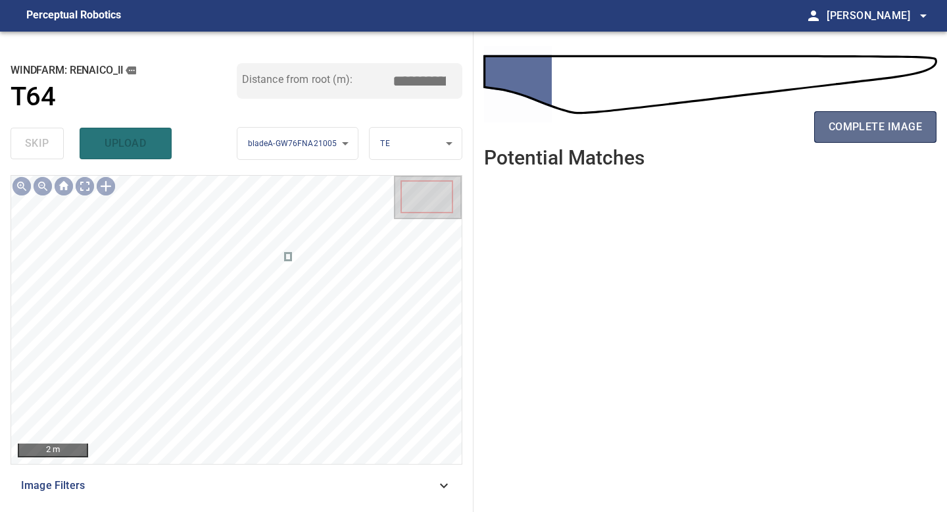
click at [878, 116] on button "complete image" at bounding box center [875, 127] width 122 height 32
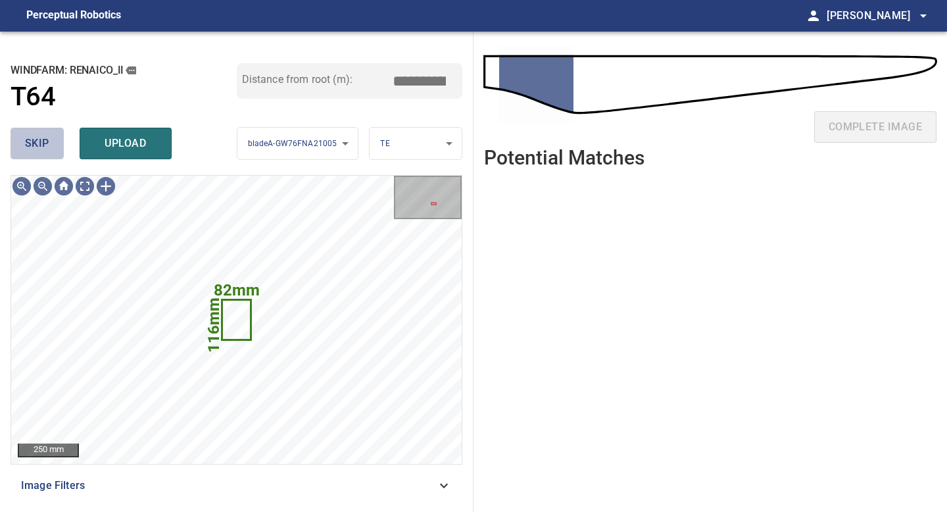
click at [51, 139] on button "skip" at bounding box center [37, 144] width 53 height 32
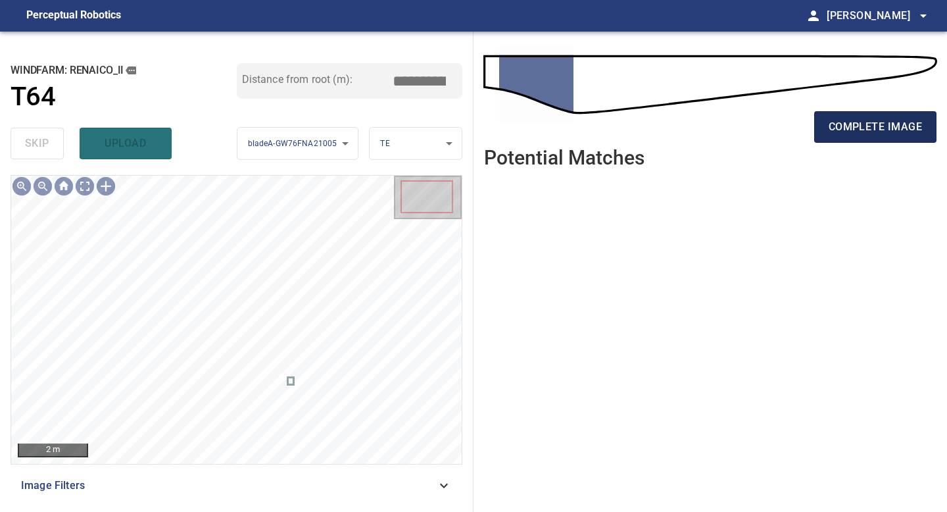
click at [874, 114] on button "complete image" at bounding box center [875, 127] width 122 height 32
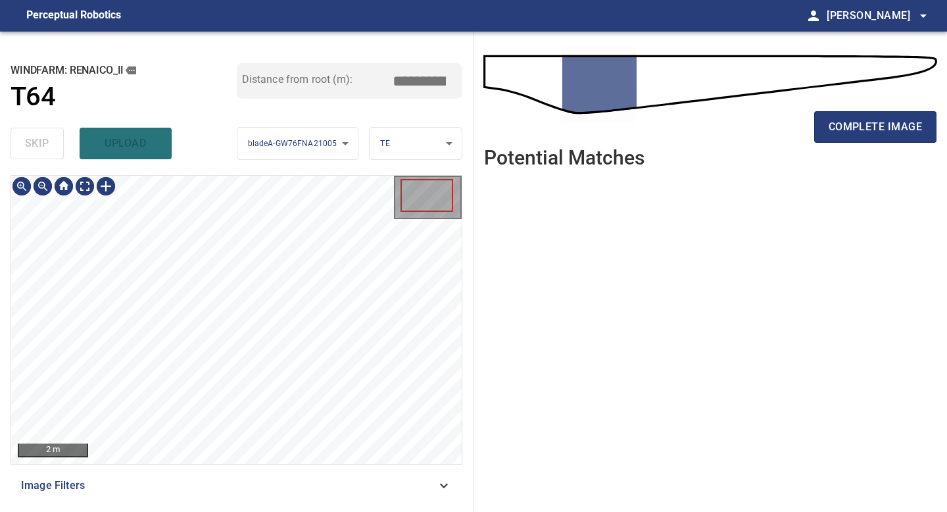
click at [236, 506] on div "**********" at bounding box center [237, 272] width 474 height 480
click at [885, 128] on span "complete image" at bounding box center [875, 127] width 93 height 18
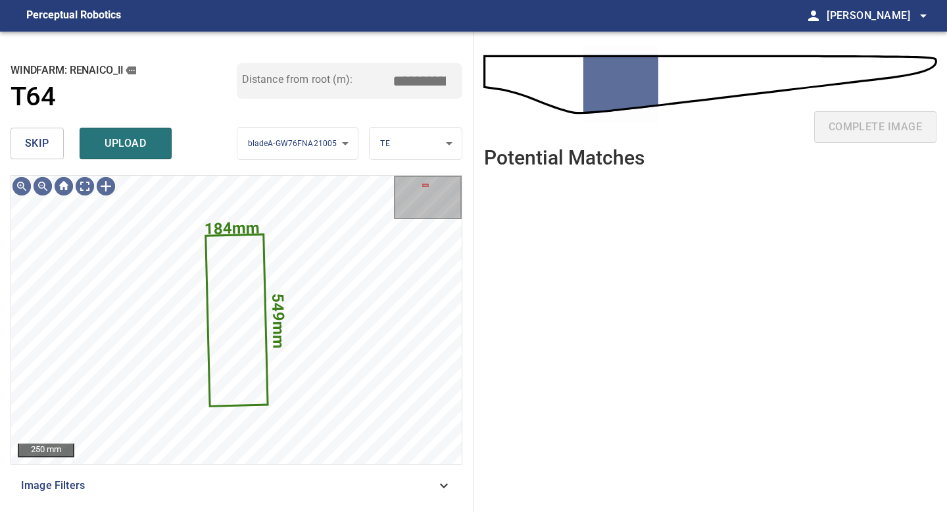
click at [30, 132] on button "skip" at bounding box center [37, 144] width 53 height 32
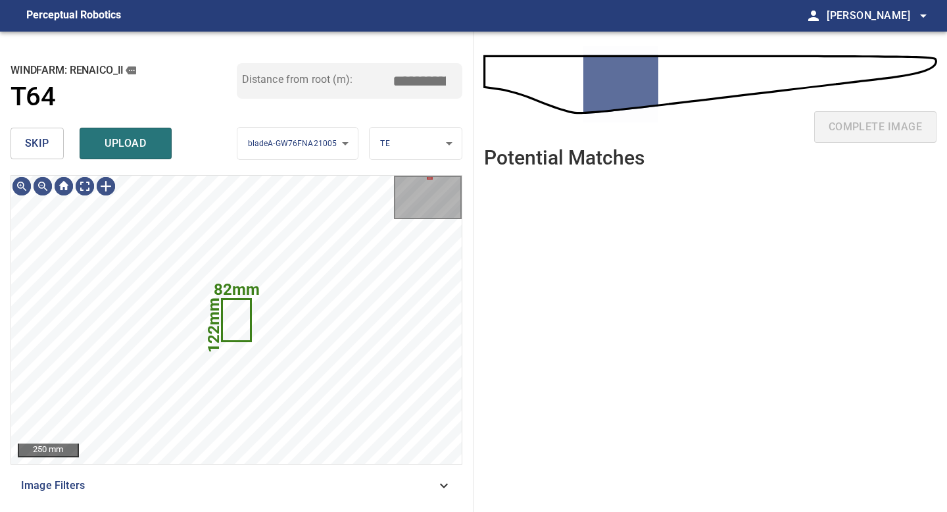
click at [48, 148] on span "skip" at bounding box center [37, 143] width 24 height 18
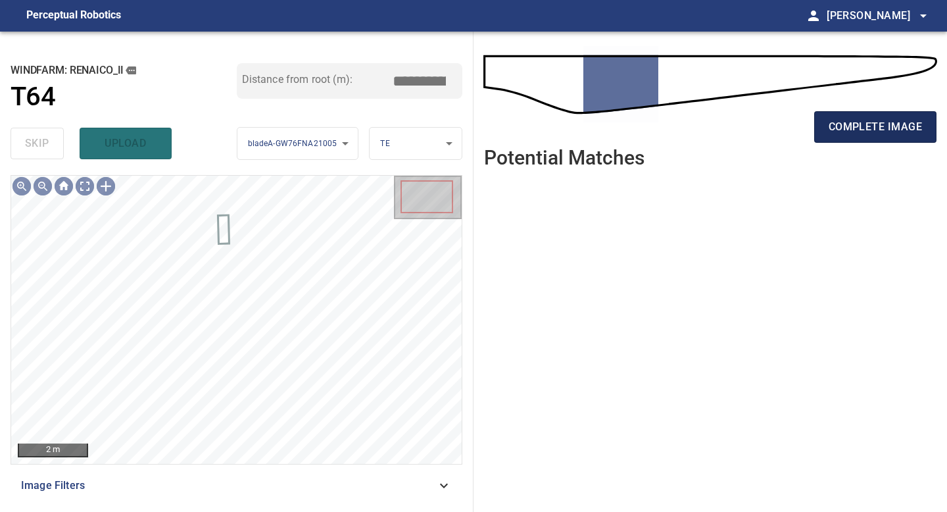
click at [880, 127] on span "complete image" at bounding box center [875, 127] width 93 height 18
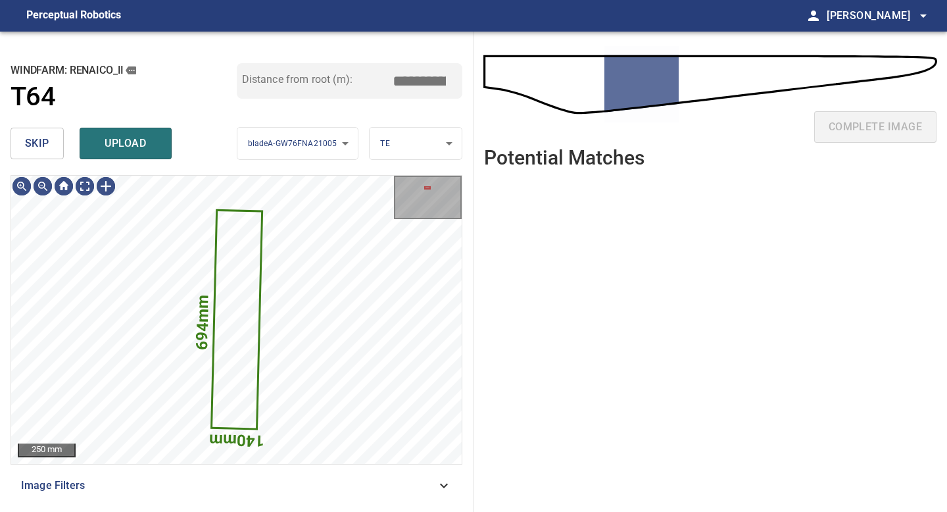
click at [51, 140] on button "skip" at bounding box center [37, 144] width 53 height 32
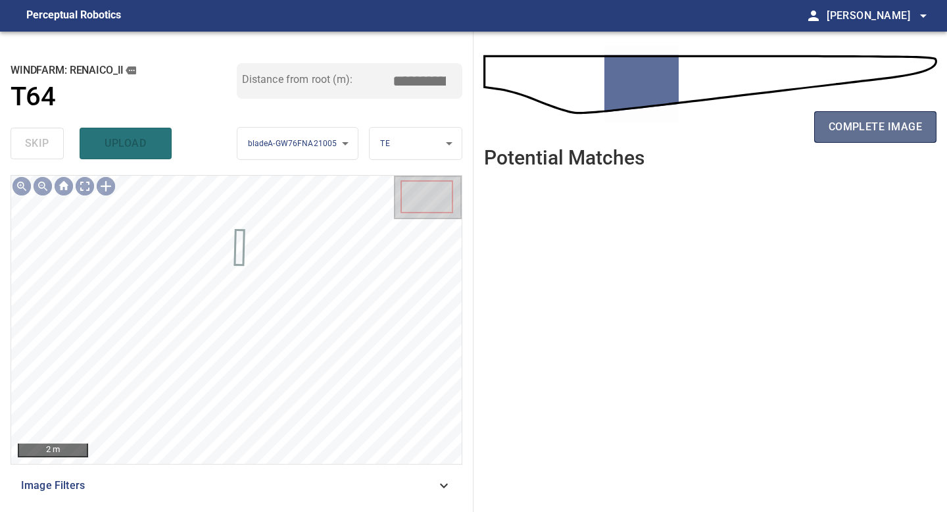
click at [834, 126] on span "complete image" at bounding box center [875, 127] width 93 height 18
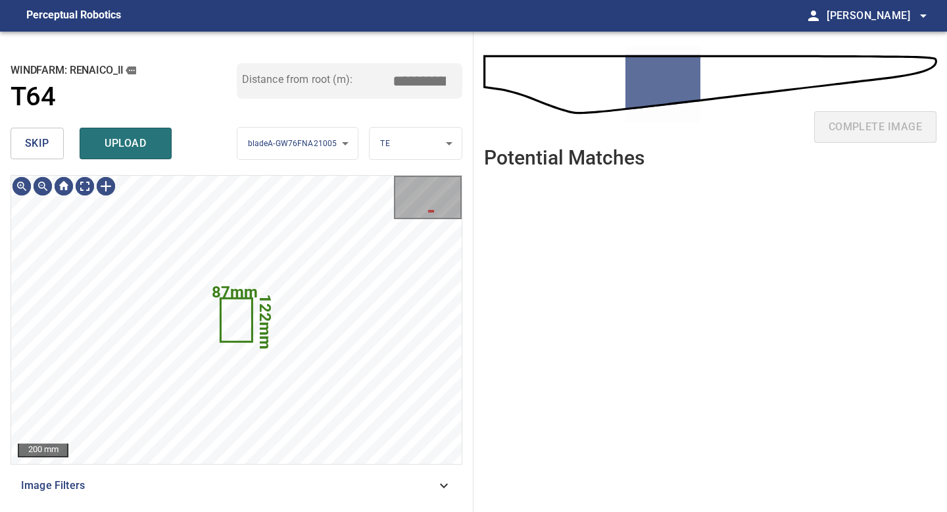
click at [34, 147] on span "skip" at bounding box center [37, 143] width 24 height 18
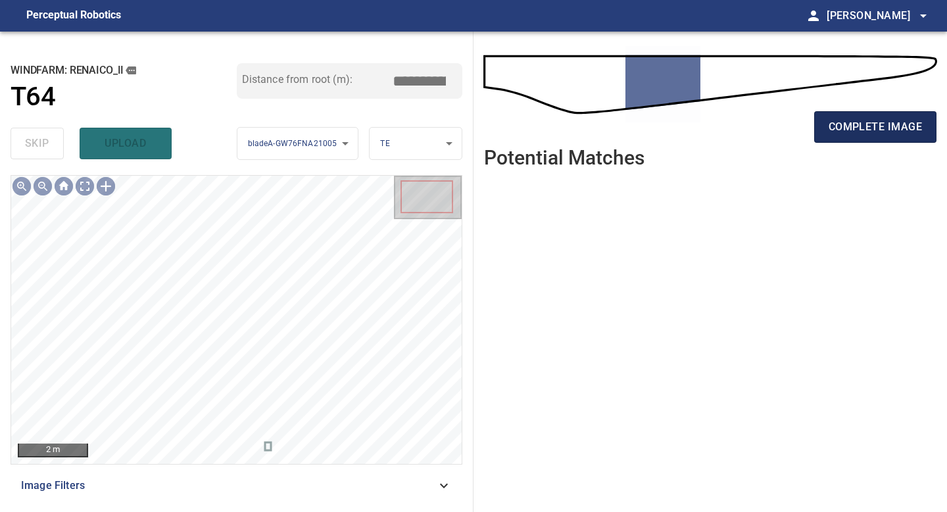
click at [891, 116] on button "complete image" at bounding box center [875, 127] width 122 height 32
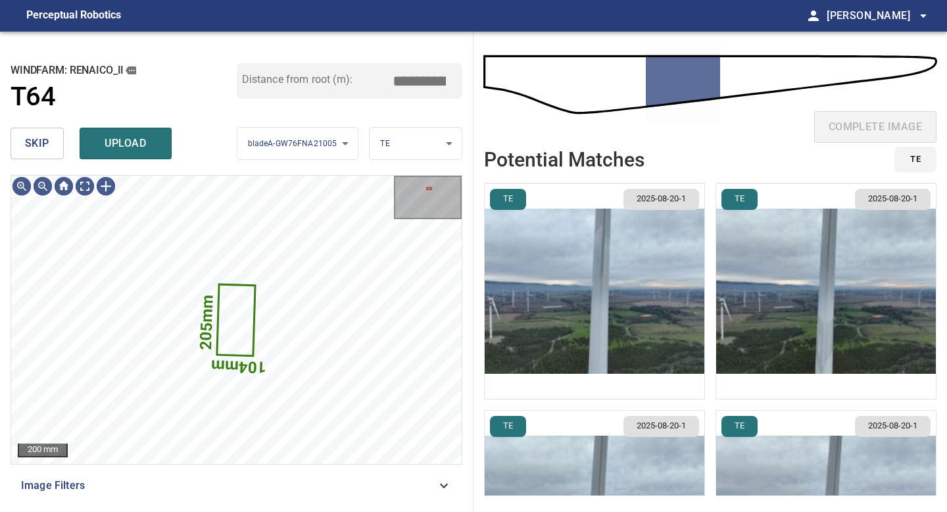
click at [47, 143] on span "skip" at bounding box center [37, 143] width 24 height 18
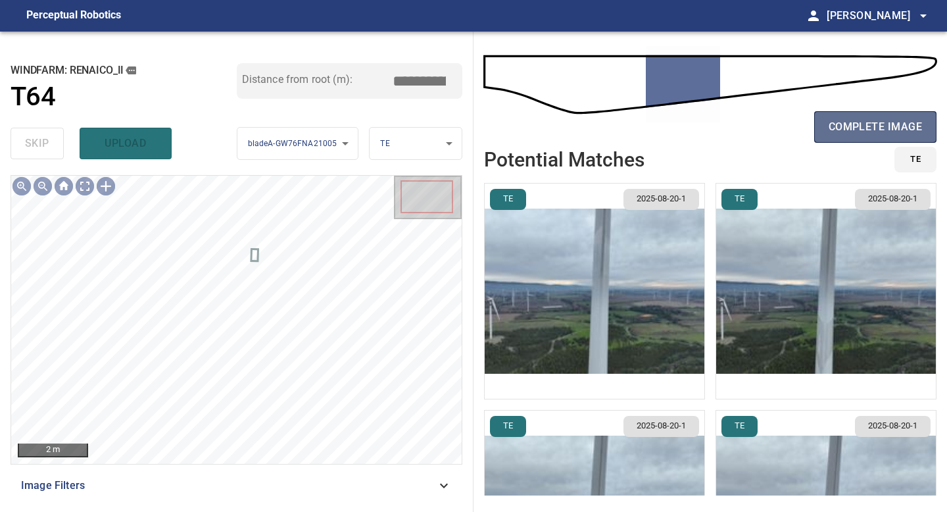
click at [902, 121] on span "complete image" at bounding box center [875, 127] width 93 height 18
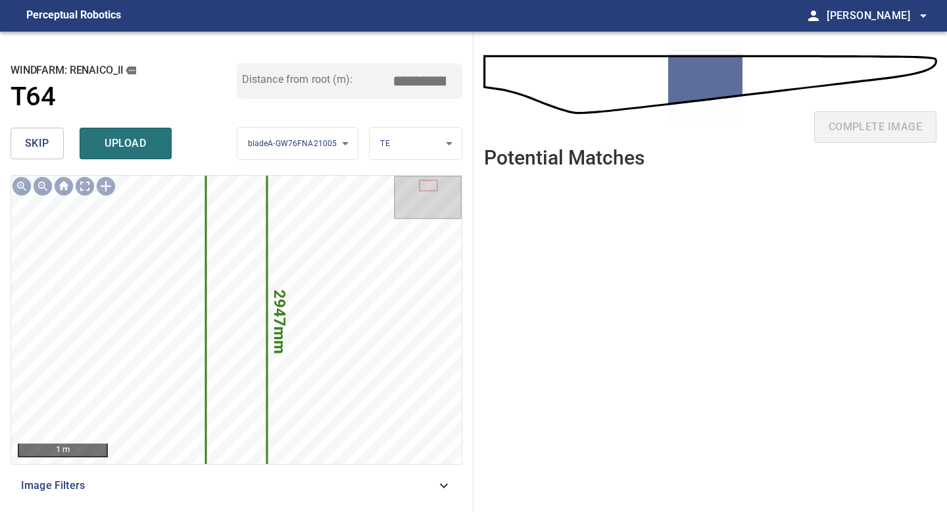
click at [36, 139] on span "skip" at bounding box center [37, 143] width 24 height 18
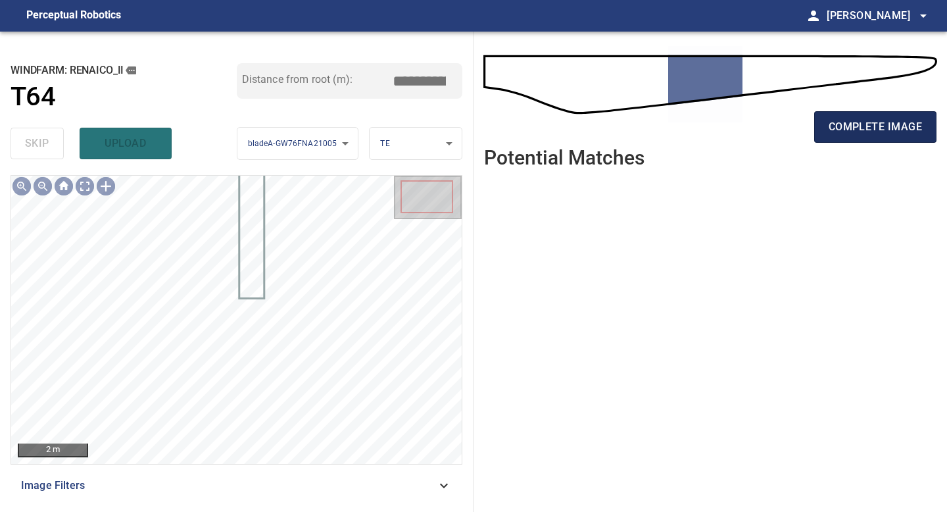
click at [878, 122] on span "complete image" at bounding box center [875, 127] width 93 height 18
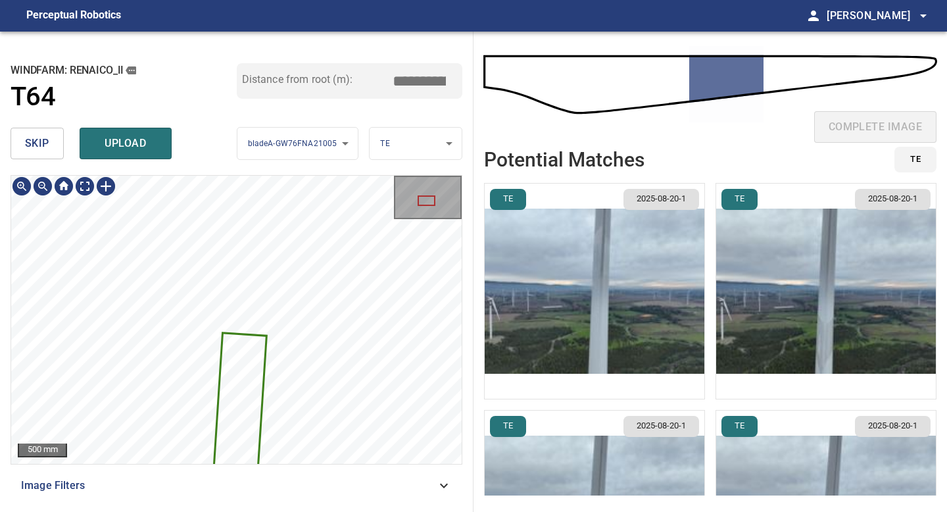
click at [644, 345] on img "button" at bounding box center [595, 291] width 220 height 215
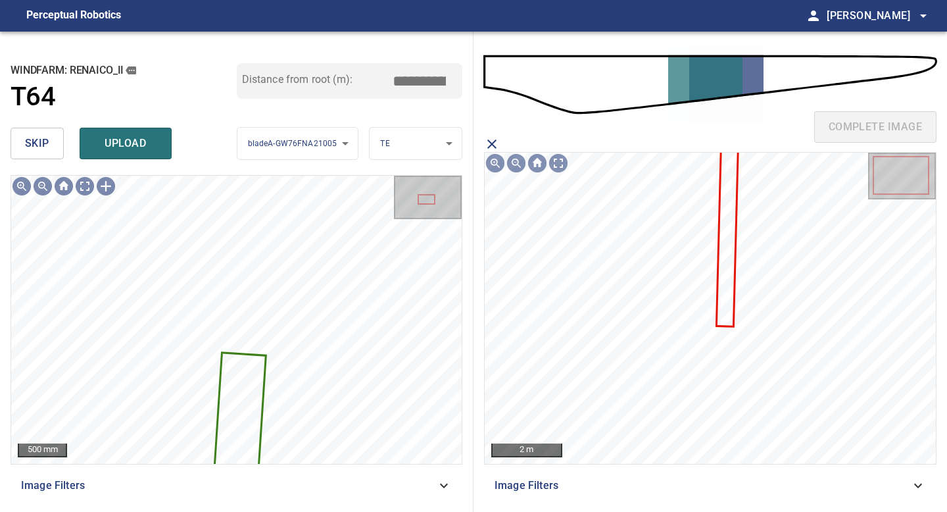
click at [18, 147] on button "skip" at bounding box center [37, 144] width 53 height 32
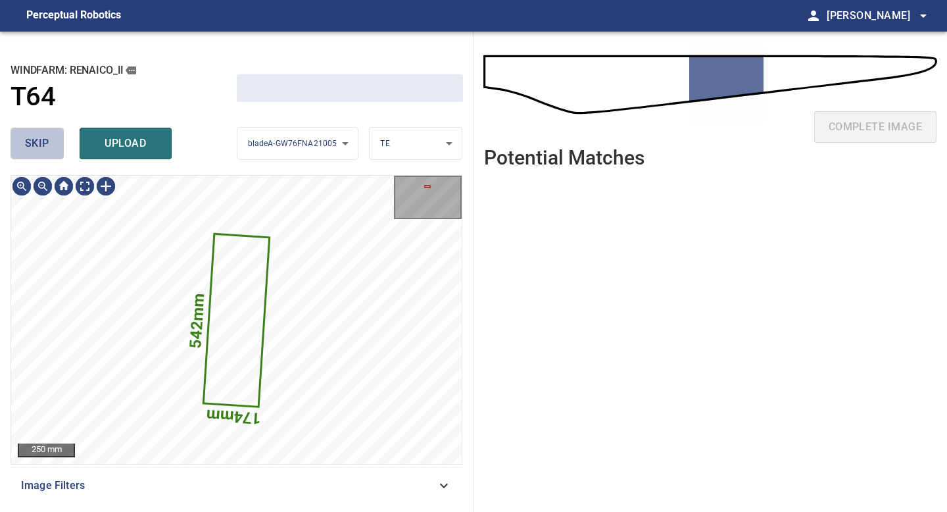
click at [18, 147] on button "skip" at bounding box center [37, 144] width 53 height 32
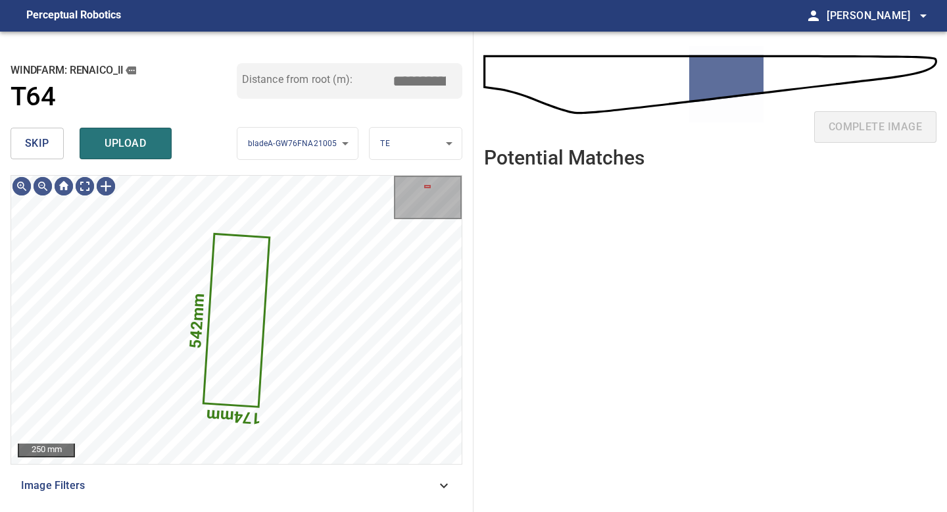
click at [43, 139] on span "skip" at bounding box center [37, 143] width 24 height 18
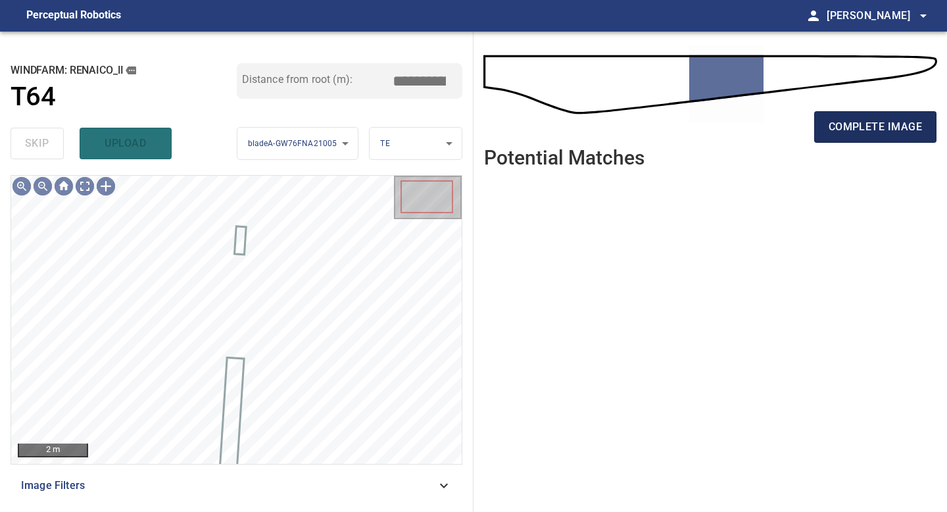
click at [876, 122] on span "complete image" at bounding box center [875, 127] width 93 height 18
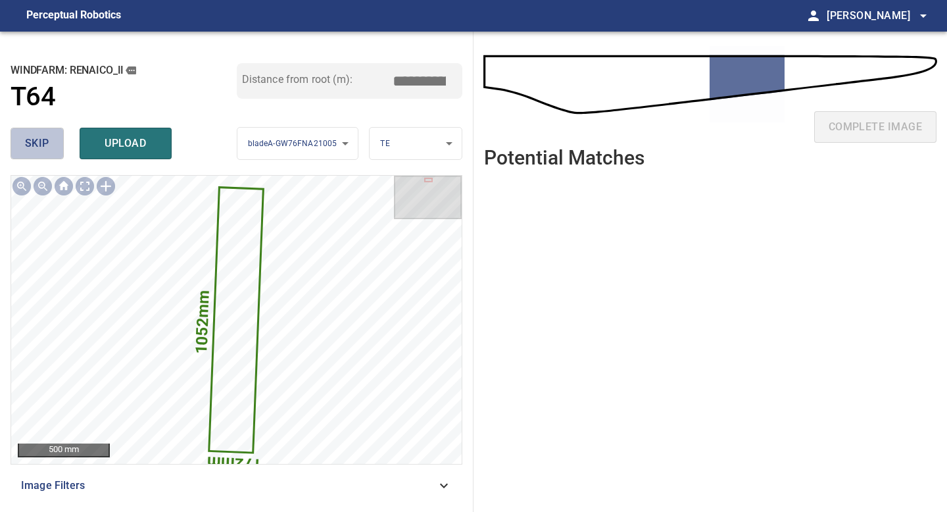
click at [45, 143] on span "skip" at bounding box center [37, 143] width 24 height 18
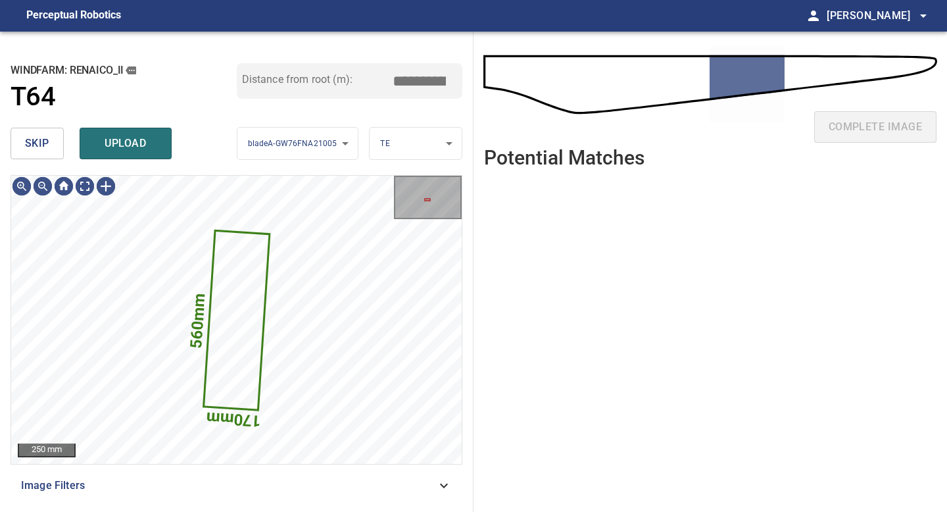
click at [45, 143] on span "skip" at bounding box center [37, 143] width 24 height 18
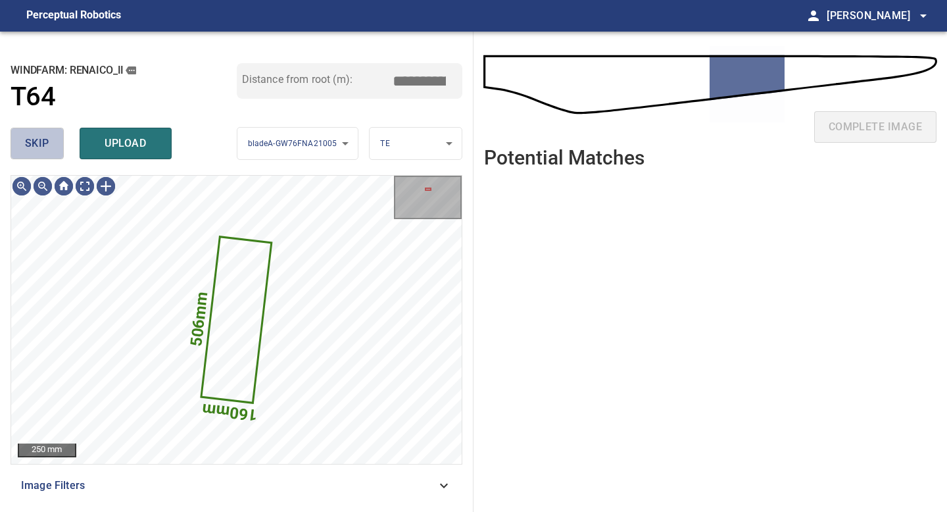
click at [45, 143] on span "skip" at bounding box center [37, 143] width 24 height 18
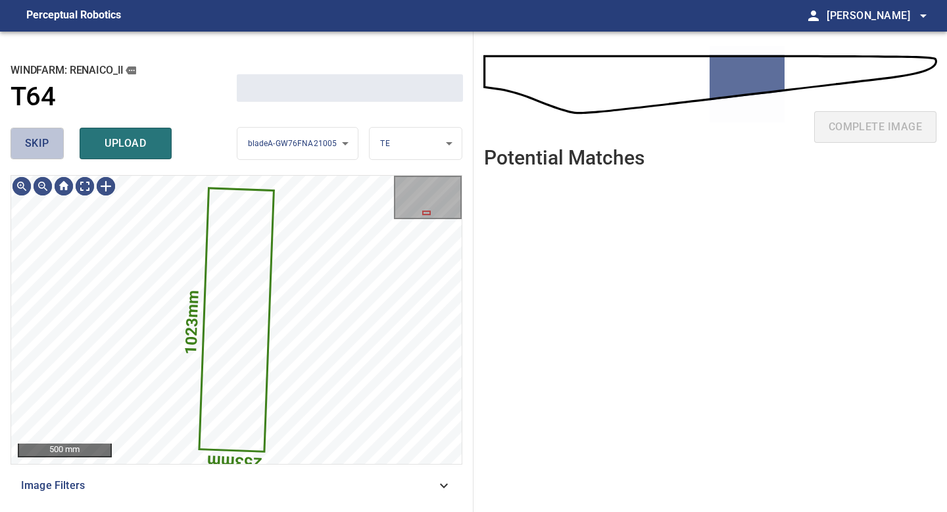
click at [45, 143] on span "skip" at bounding box center [37, 143] width 24 height 18
click at [45, 143] on div "skip upload" at bounding box center [124, 143] width 226 height 42
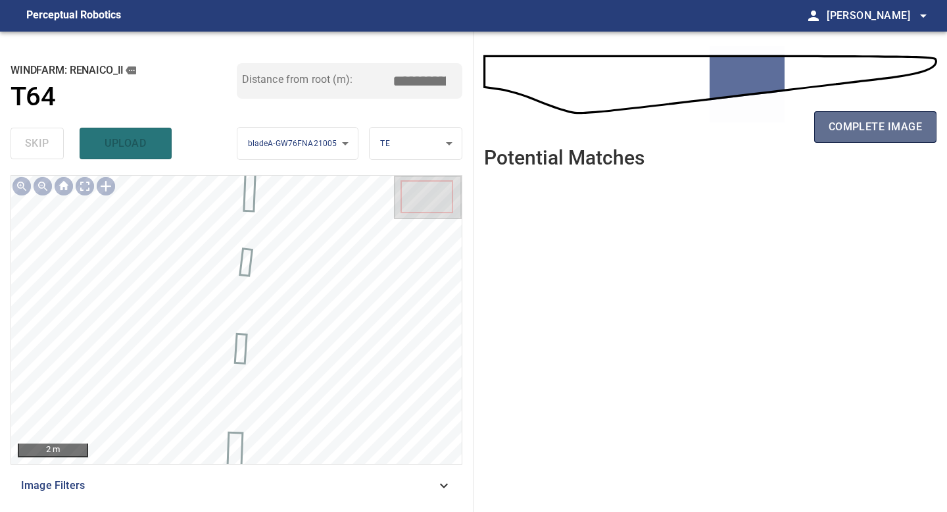
click at [896, 122] on span "complete image" at bounding box center [875, 127] width 93 height 18
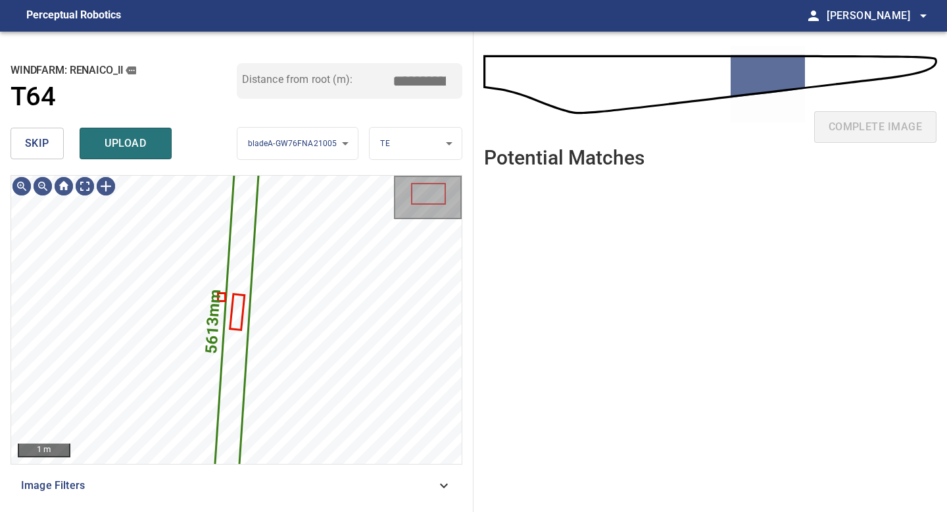
click at [44, 143] on span "skip" at bounding box center [37, 143] width 24 height 18
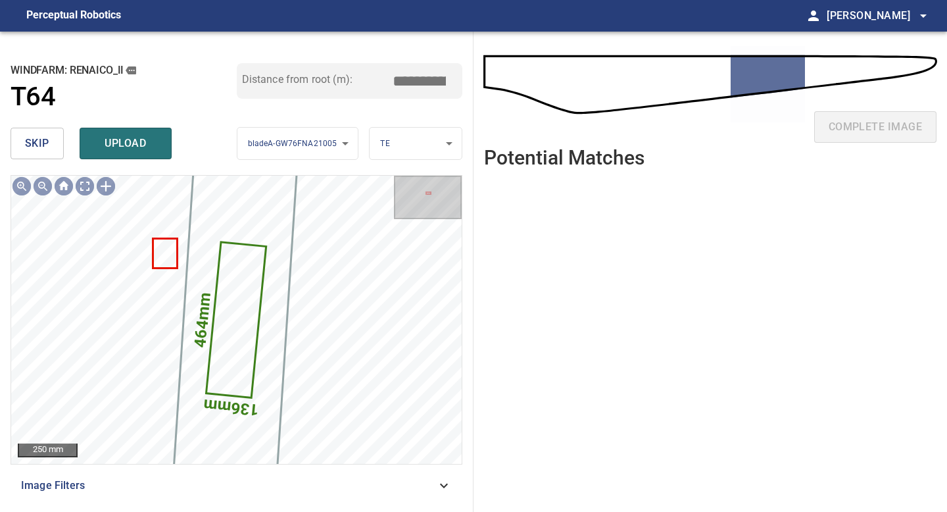
click at [44, 143] on span "skip" at bounding box center [37, 143] width 24 height 18
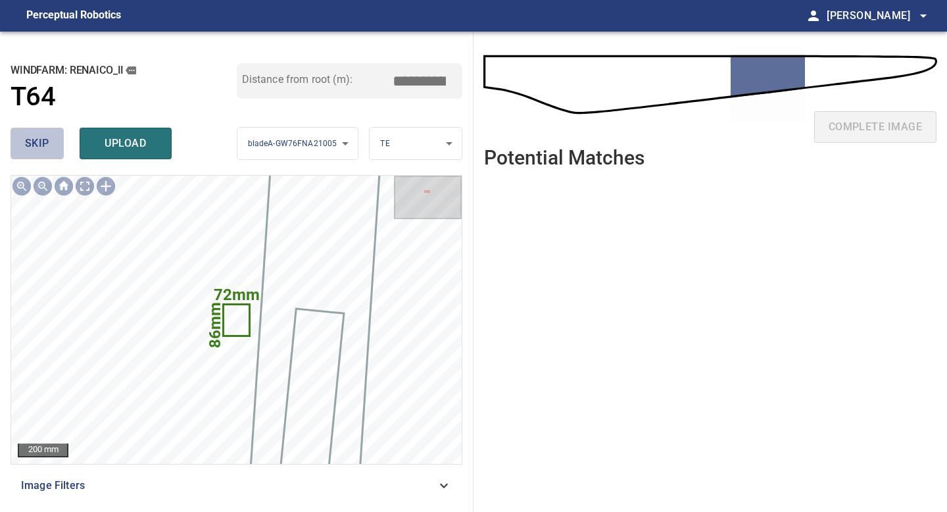
click at [44, 143] on span "skip" at bounding box center [37, 143] width 24 height 18
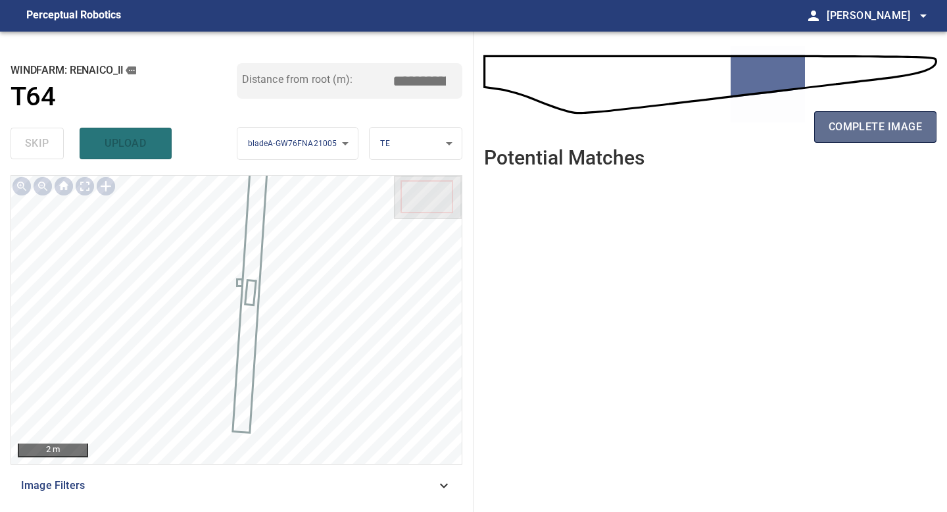
click at [860, 127] on span "complete image" at bounding box center [875, 127] width 93 height 18
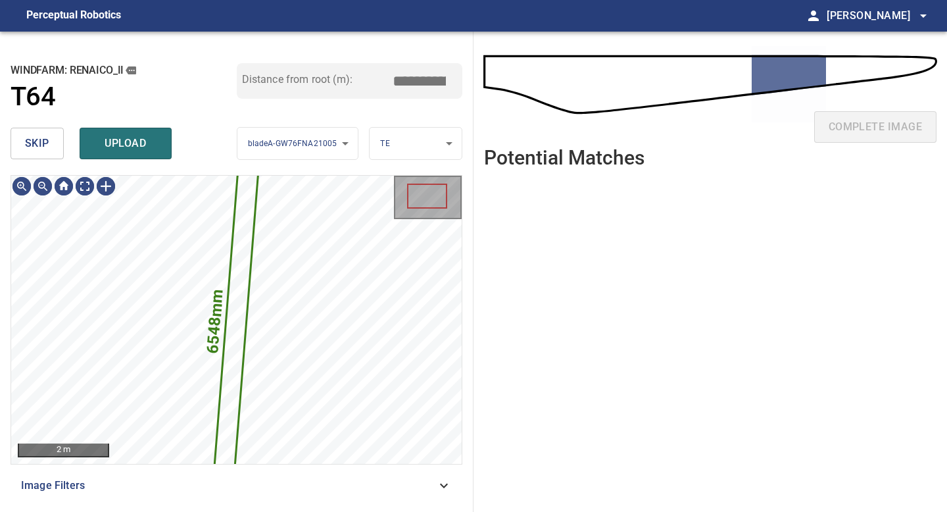
click at [37, 153] on button "skip" at bounding box center [37, 144] width 53 height 32
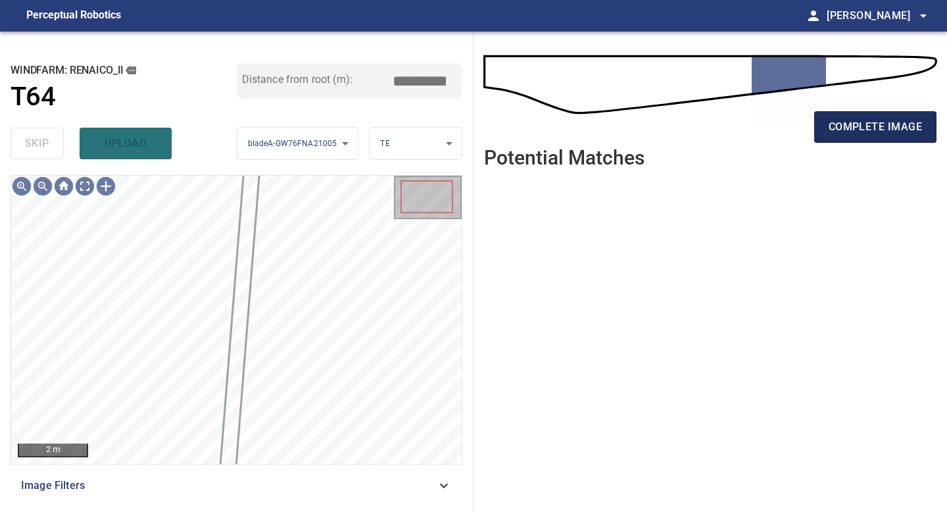
click at [840, 129] on span "complete image" at bounding box center [875, 127] width 93 height 18
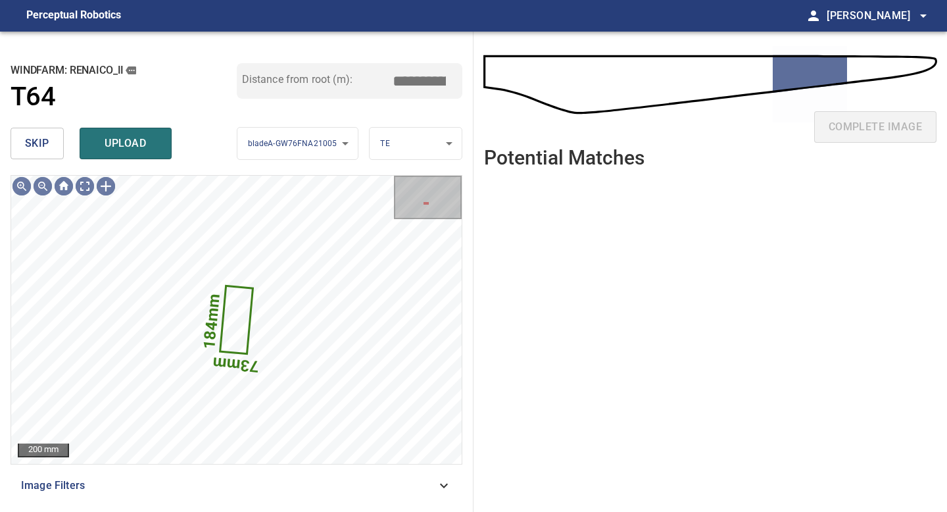
click at [39, 147] on span "skip" at bounding box center [37, 143] width 24 height 18
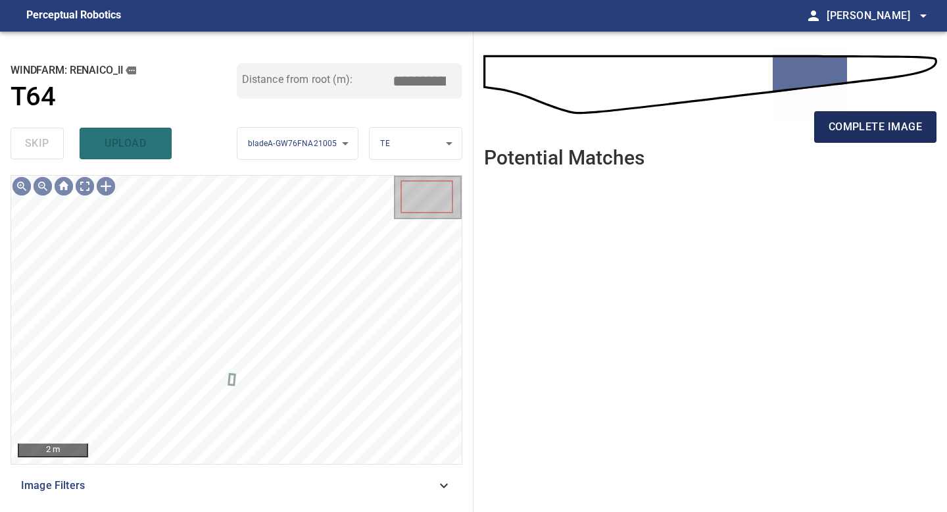
click at [884, 122] on span "complete image" at bounding box center [875, 127] width 93 height 18
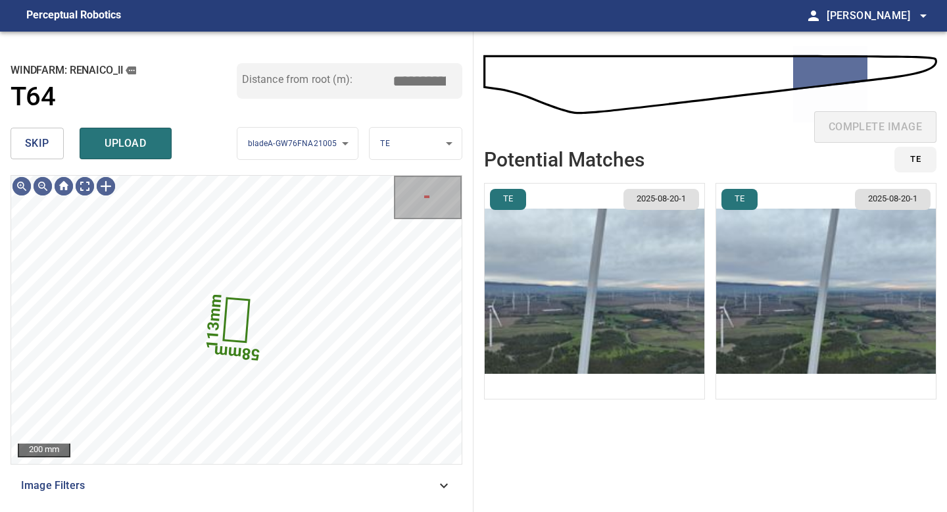
click at [45, 149] on span "skip" at bounding box center [37, 143] width 24 height 18
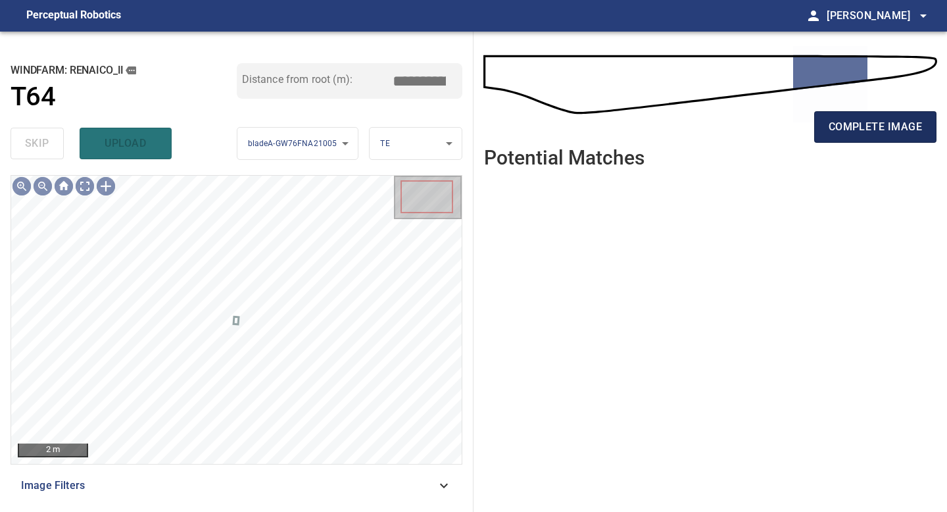
click at [891, 120] on span "complete image" at bounding box center [875, 127] width 93 height 18
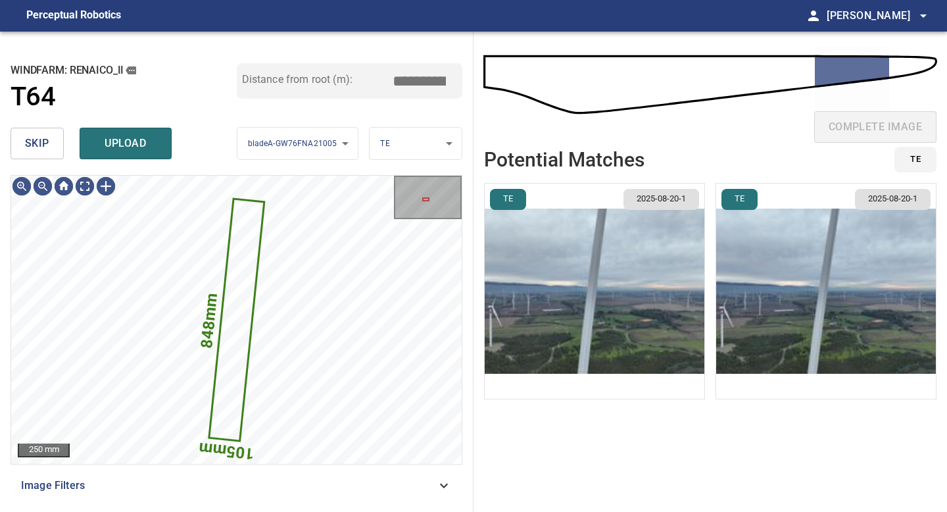
click at [41, 143] on span "skip" at bounding box center [37, 143] width 24 height 18
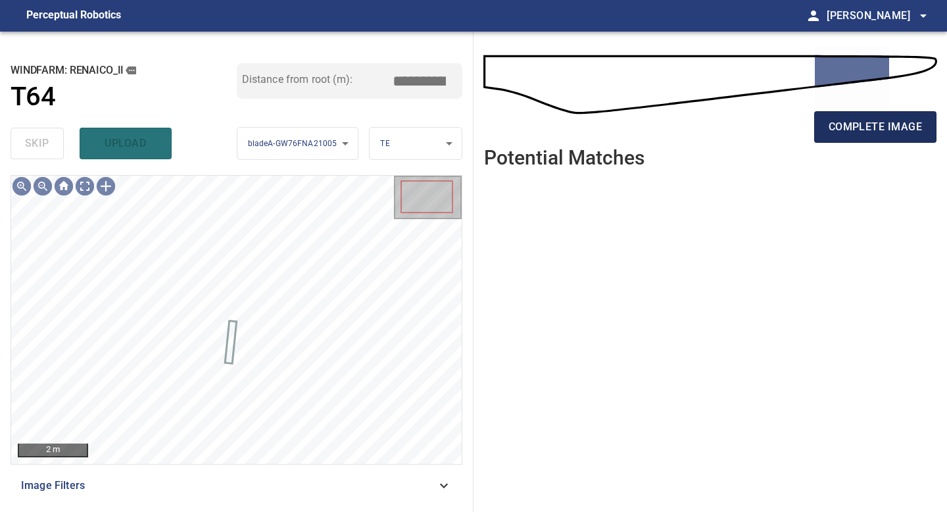
click at [868, 121] on span "complete image" at bounding box center [875, 127] width 93 height 18
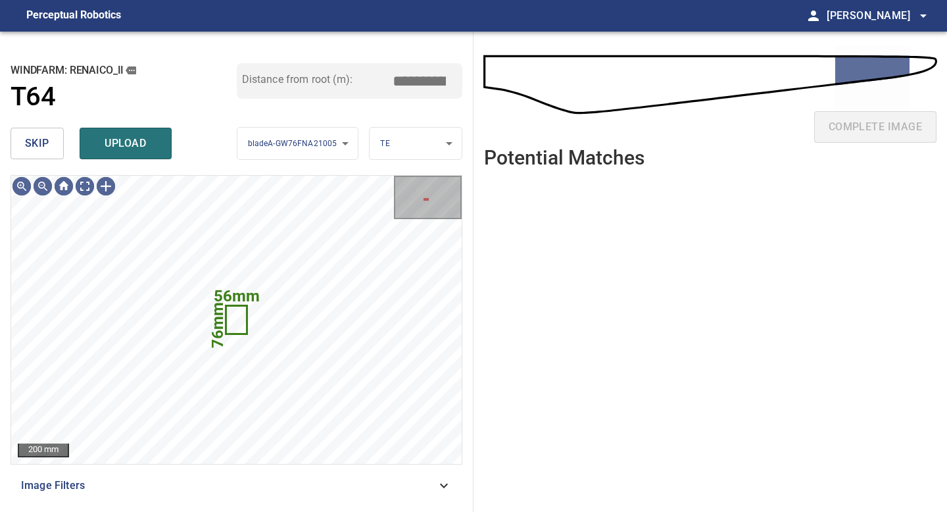
click at [24, 126] on div "skip upload" at bounding box center [124, 143] width 226 height 42
click at [49, 138] on button "skip" at bounding box center [37, 144] width 53 height 32
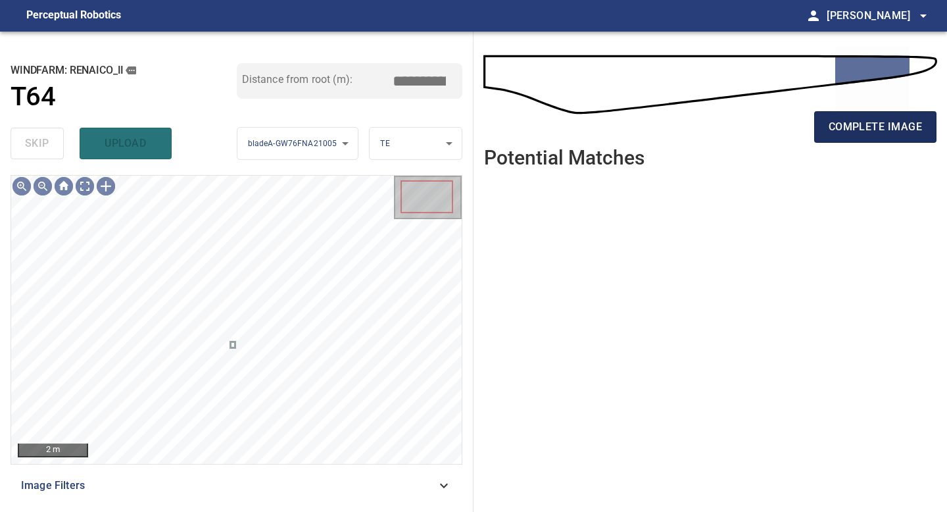
click at [889, 130] on span "complete image" at bounding box center [875, 127] width 93 height 18
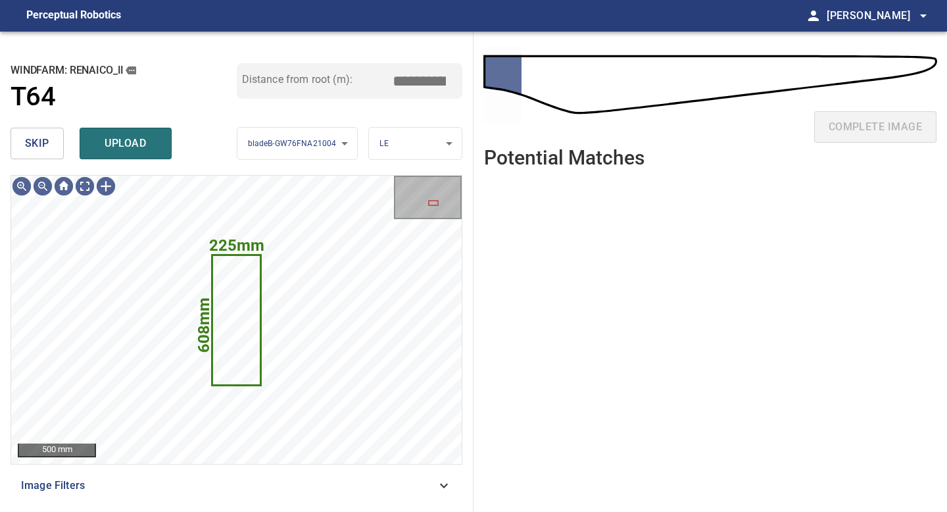
click at [30, 139] on span "skip" at bounding box center [37, 143] width 24 height 18
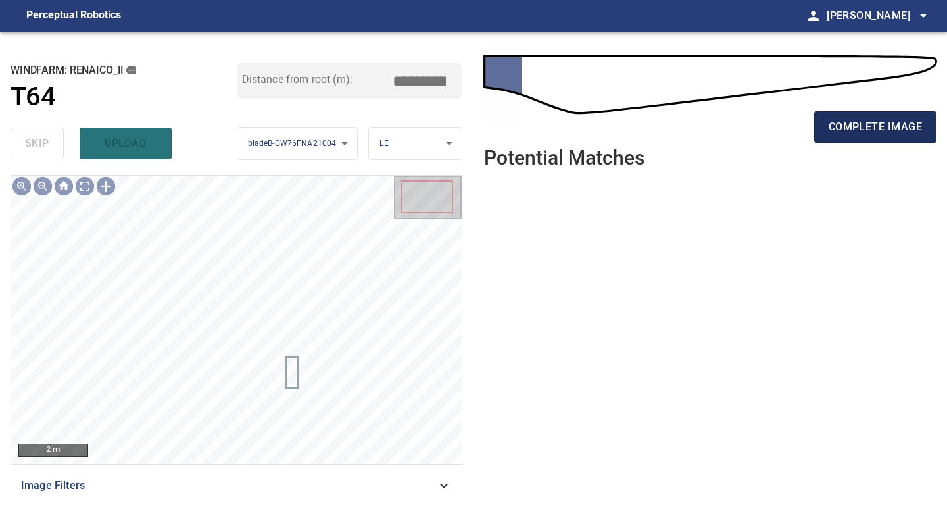
click at [861, 121] on span "complete image" at bounding box center [875, 127] width 93 height 18
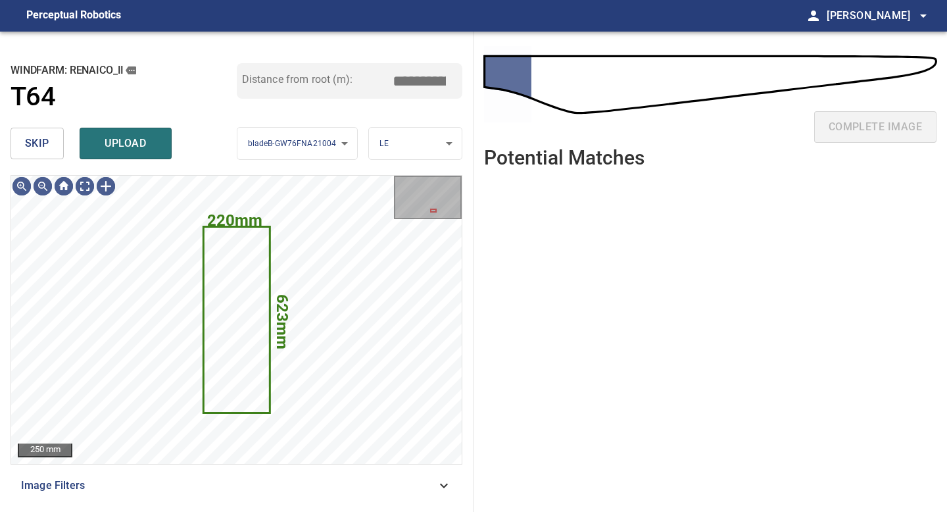
click at [45, 144] on span "skip" at bounding box center [37, 143] width 24 height 18
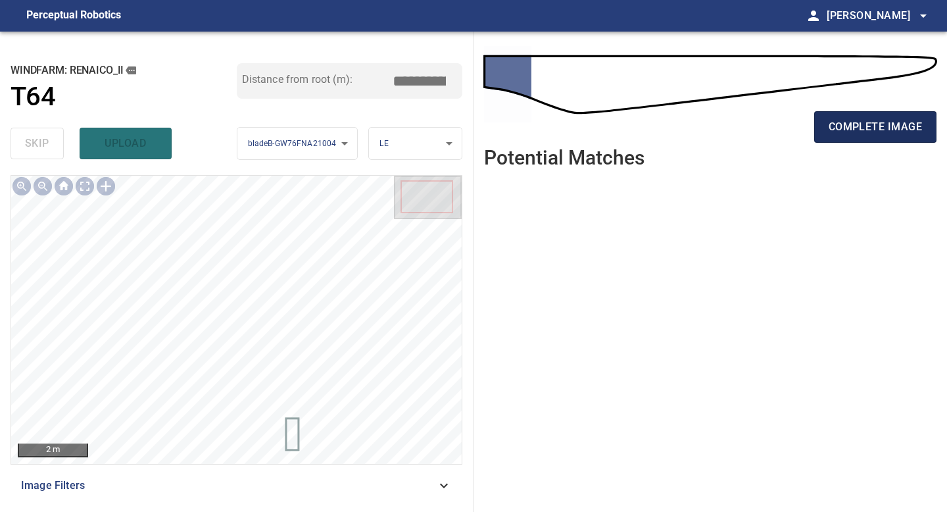
click at [859, 128] on span "complete image" at bounding box center [875, 127] width 93 height 18
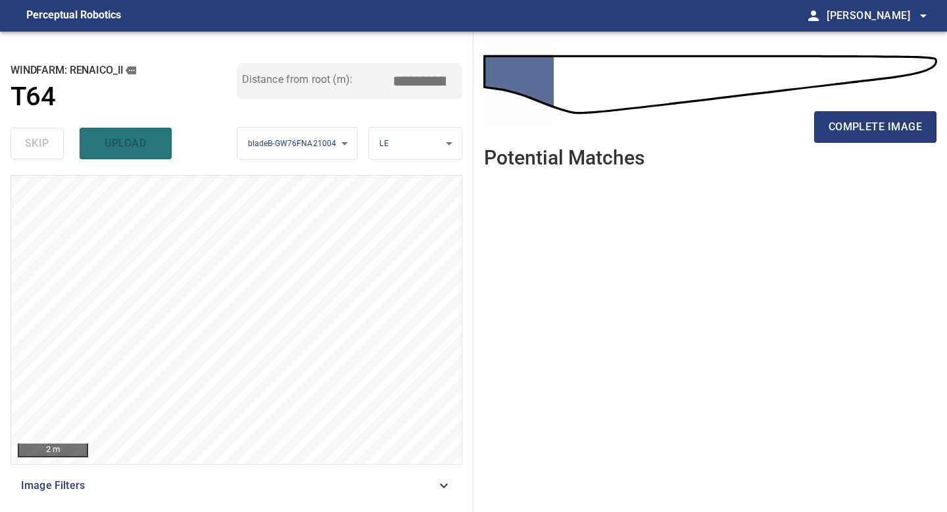
click at [859, 128] on span "complete image" at bounding box center [875, 127] width 93 height 18
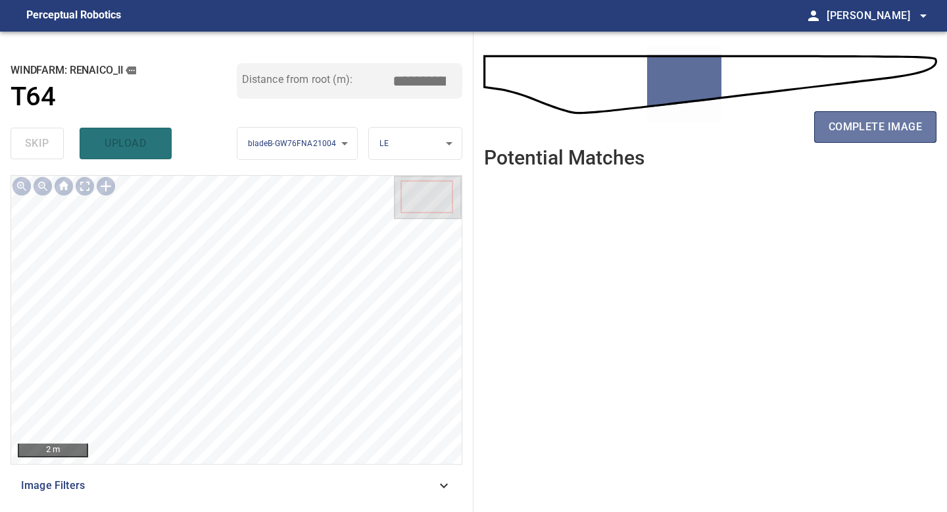
click at [859, 128] on span "complete image" at bounding box center [875, 127] width 93 height 18
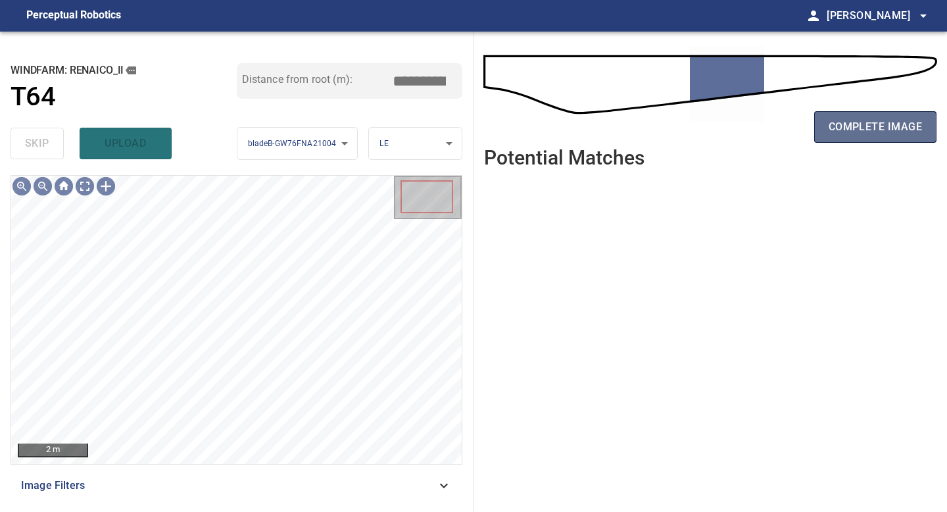
click at [868, 134] on span "complete image" at bounding box center [875, 127] width 93 height 18
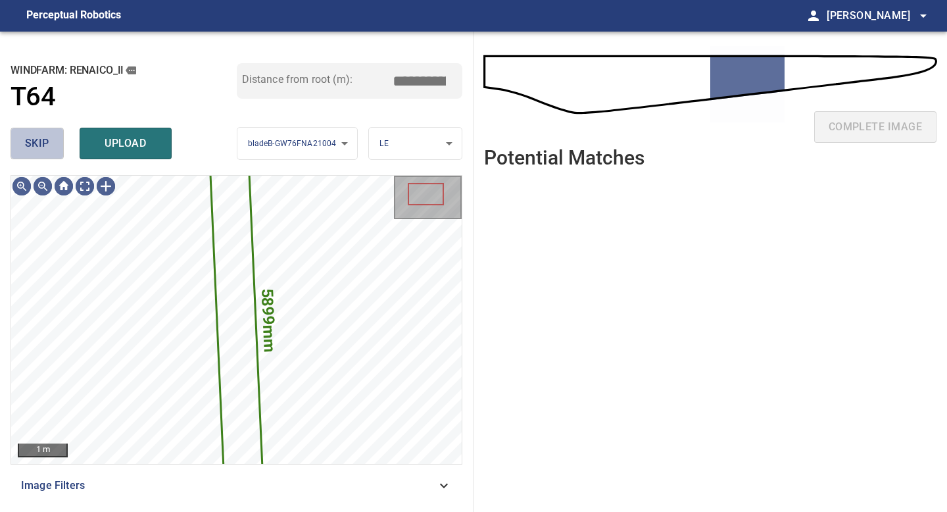
click at [47, 141] on span "skip" at bounding box center [37, 143] width 24 height 18
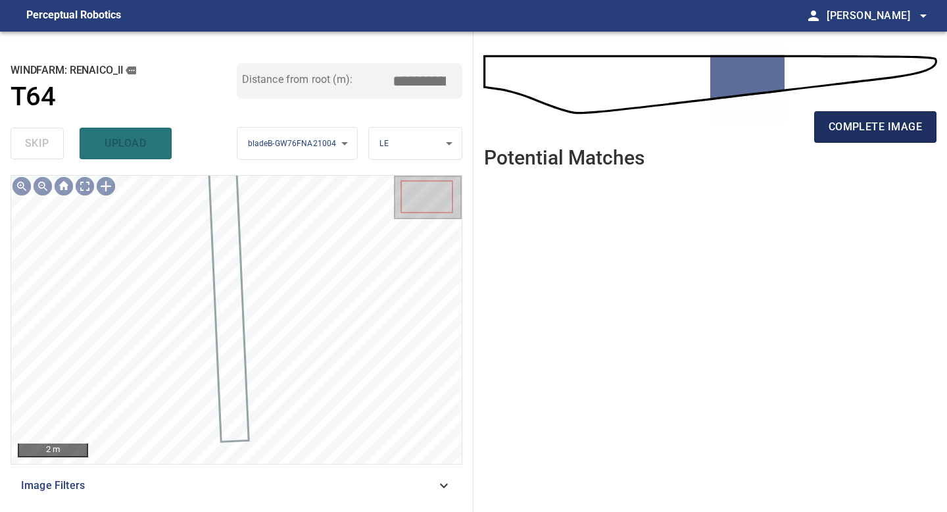
click at [855, 133] on span "complete image" at bounding box center [875, 127] width 93 height 18
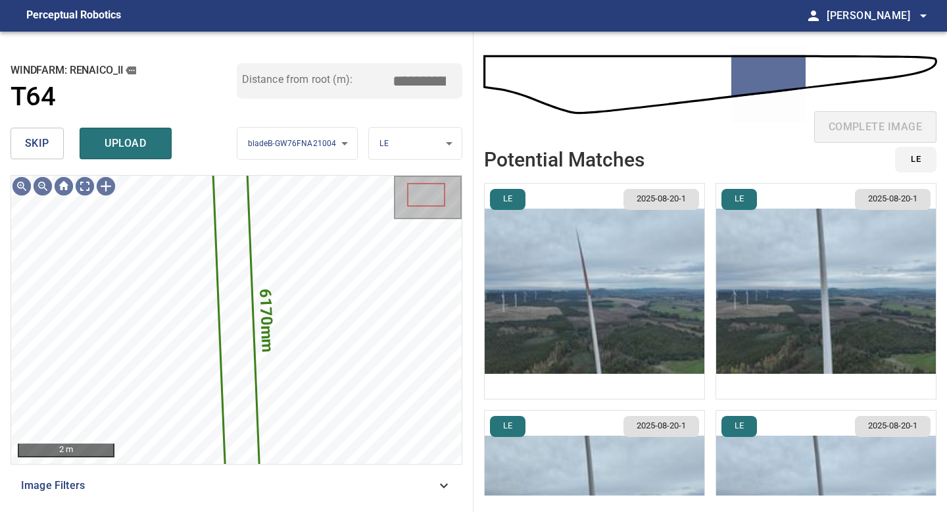
click at [40, 141] on span "skip" at bounding box center [37, 143] width 24 height 18
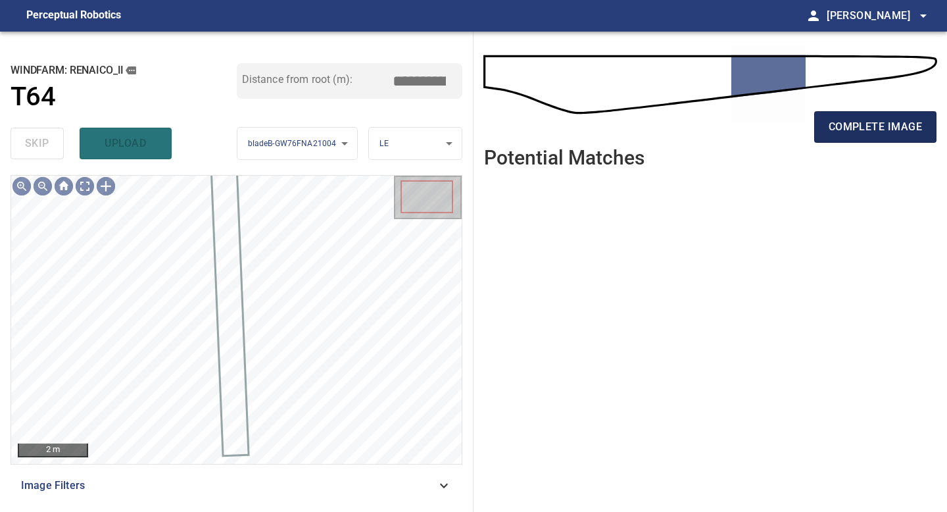
click at [853, 130] on span "complete image" at bounding box center [875, 127] width 93 height 18
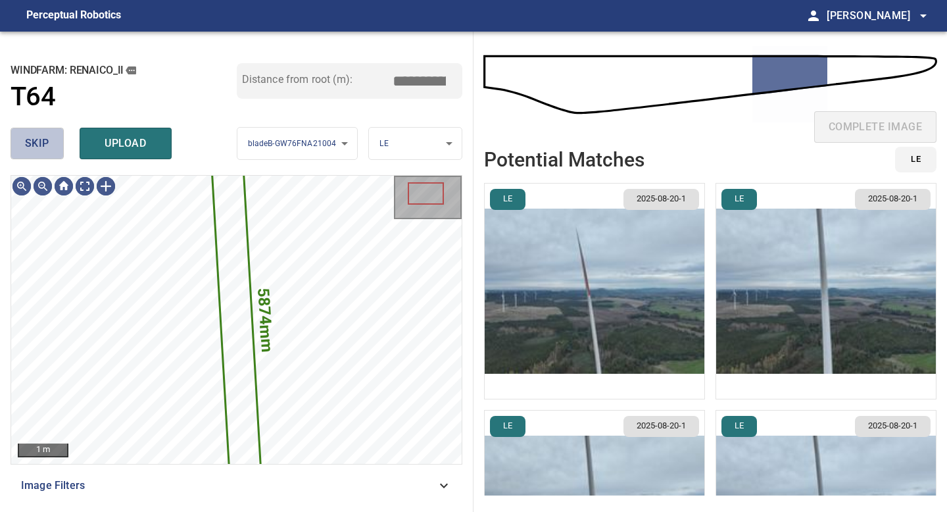
click at [38, 143] on span "skip" at bounding box center [37, 143] width 24 height 18
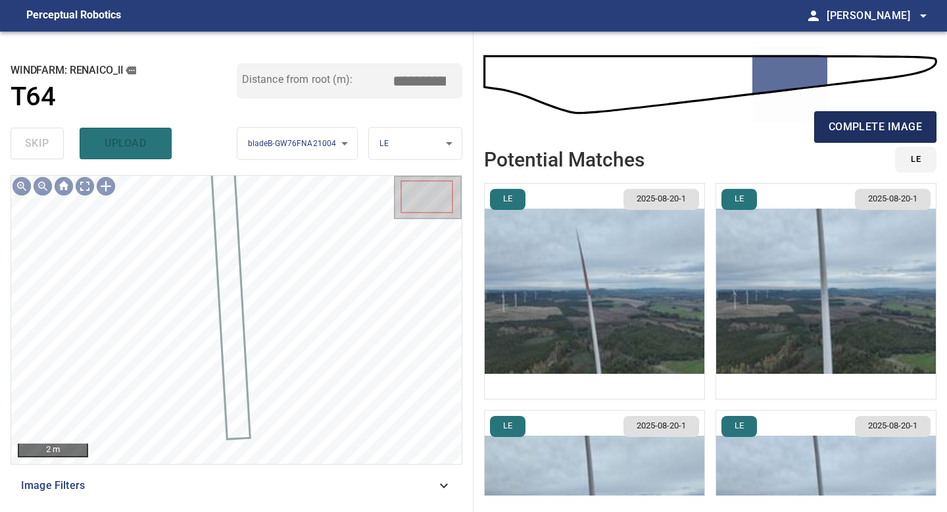
click at [852, 120] on span "complete image" at bounding box center [875, 127] width 93 height 18
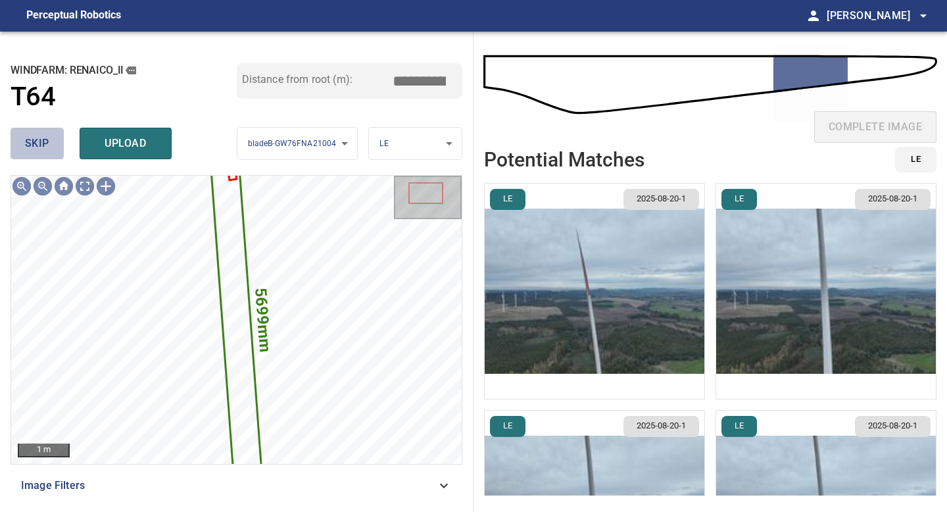
click at [38, 138] on span "skip" at bounding box center [37, 143] width 24 height 18
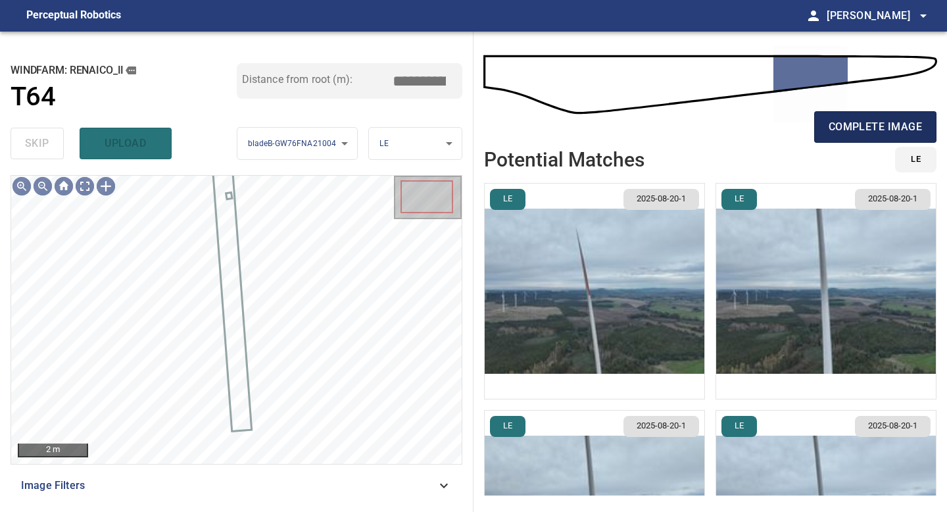
click at [872, 134] on span "complete image" at bounding box center [875, 127] width 93 height 18
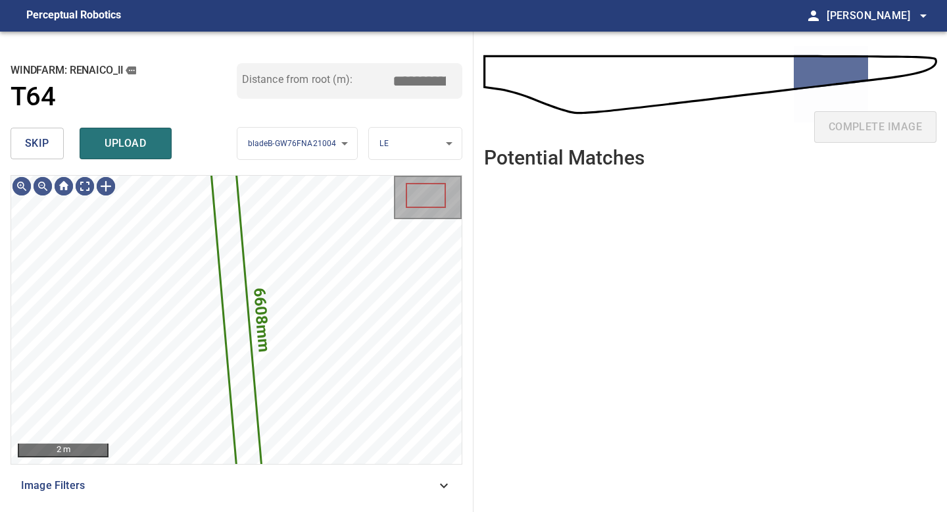
click at [52, 147] on button "skip" at bounding box center [37, 144] width 53 height 32
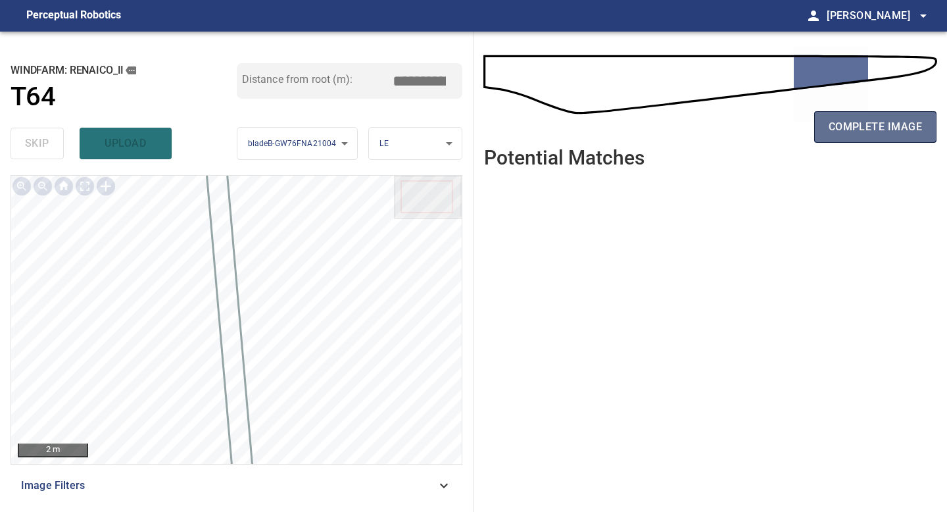
click at [853, 134] on span "complete image" at bounding box center [875, 127] width 93 height 18
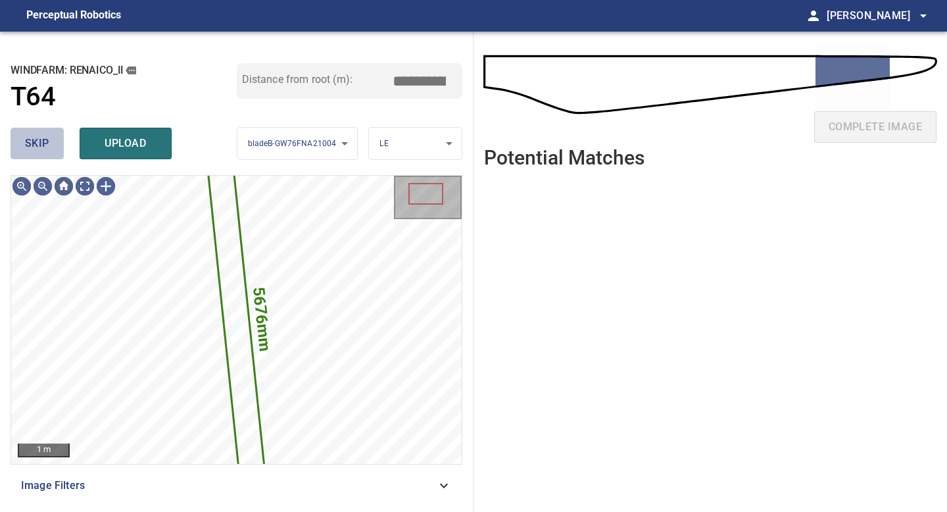
click at [43, 146] on span "skip" at bounding box center [37, 143] width 24 height 18
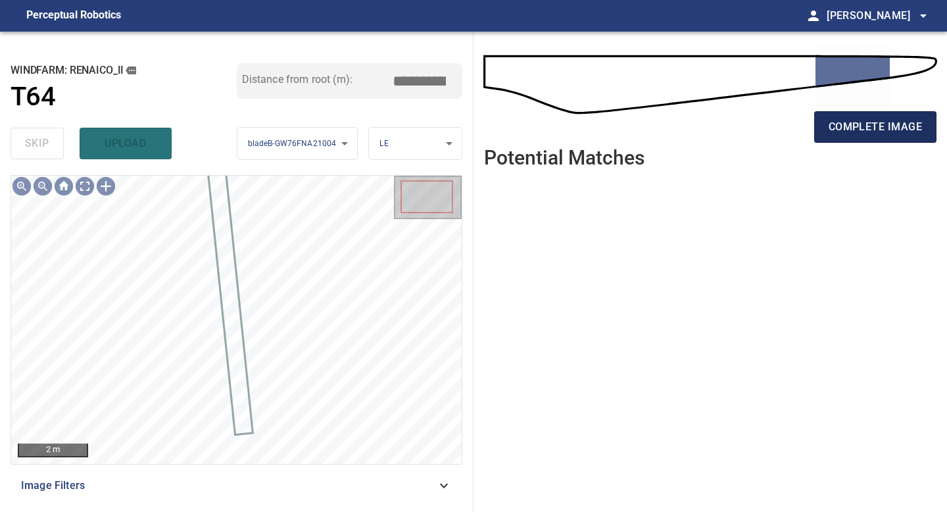
click at [832, 119] on span "complete image" at bounding box center [875, 127] width 93 height 18
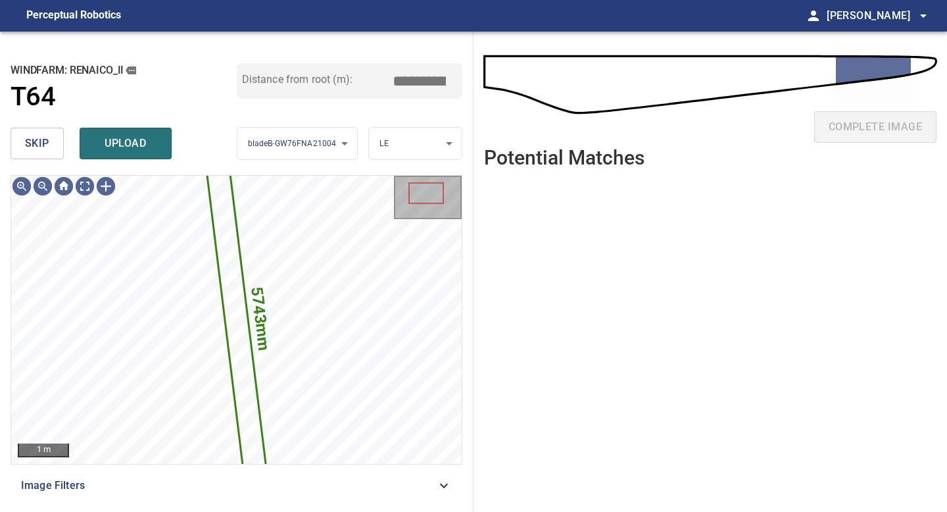
click at [28, 143] on span "skip" at bounding box center [37, 143] width 24 height 18
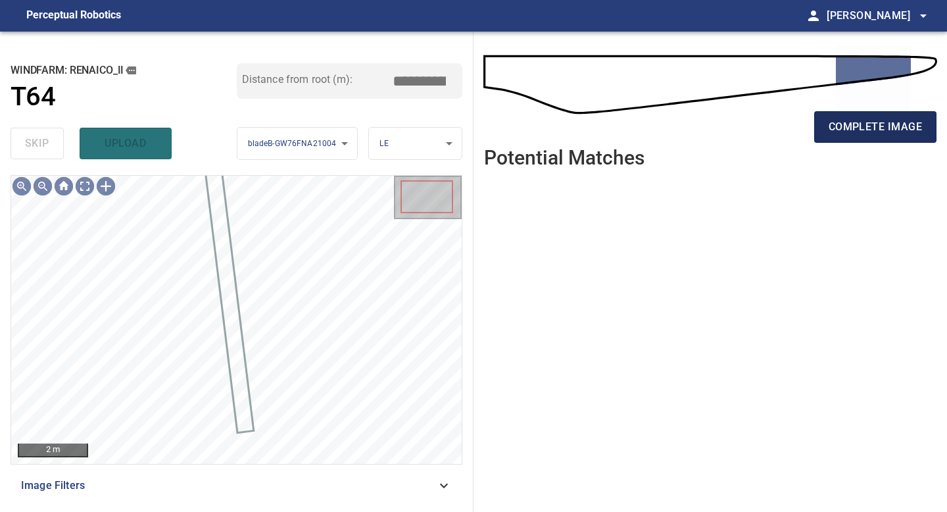
click at [834, 136] on span "complete image" at bounding box center [875, 127] width 93 height 18
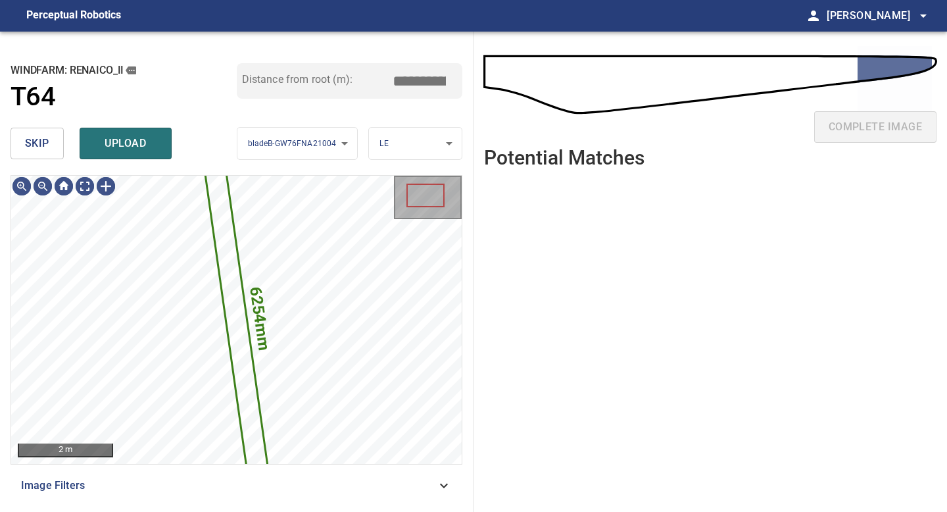
click at [50, 140] on button "skip" at bounding box center [37, 144] width 53 height 32
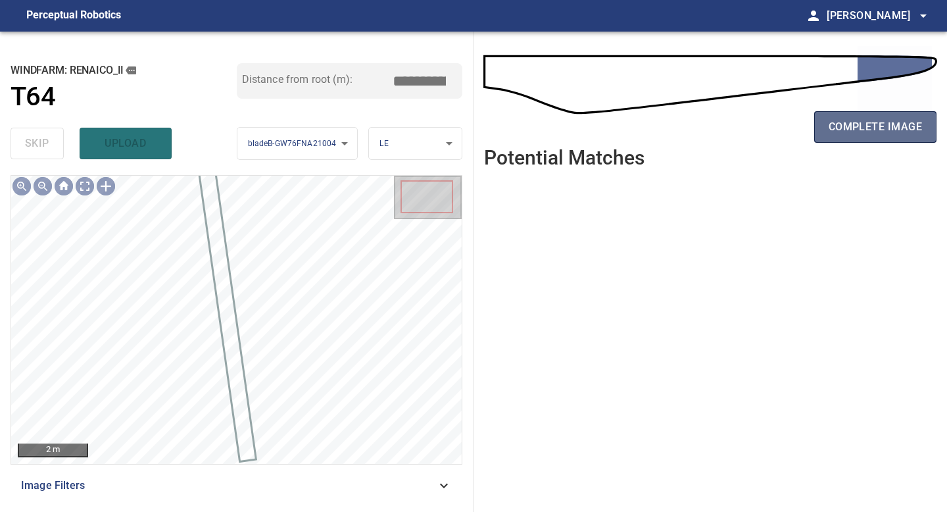
click at [874, 119] on span "complete image" at bounding box center [875, 127] width 93 height 18
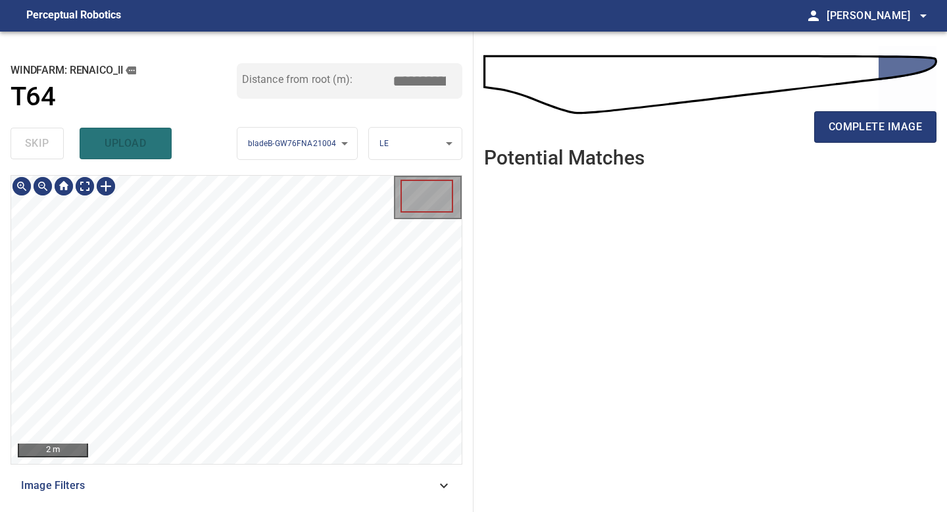
click at [216, 468] on div "2 m Image Filters" at bounding box center [237, 338] width 452 height 326
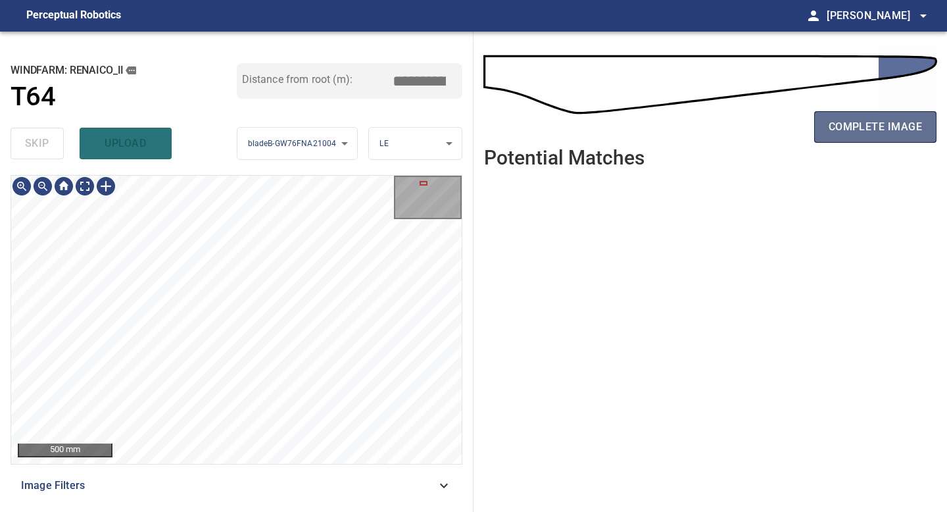
click at [896, 115] on button "complete image" at bounding box center [875, 127] width 122 height 32
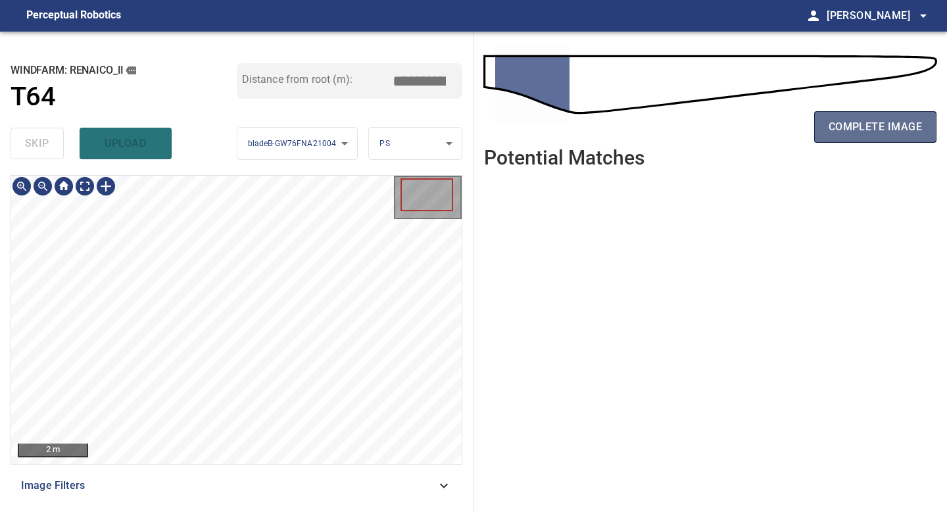
click at [874, 133] on span "complete image" at bounding box center [875, 127] width 93 height 18
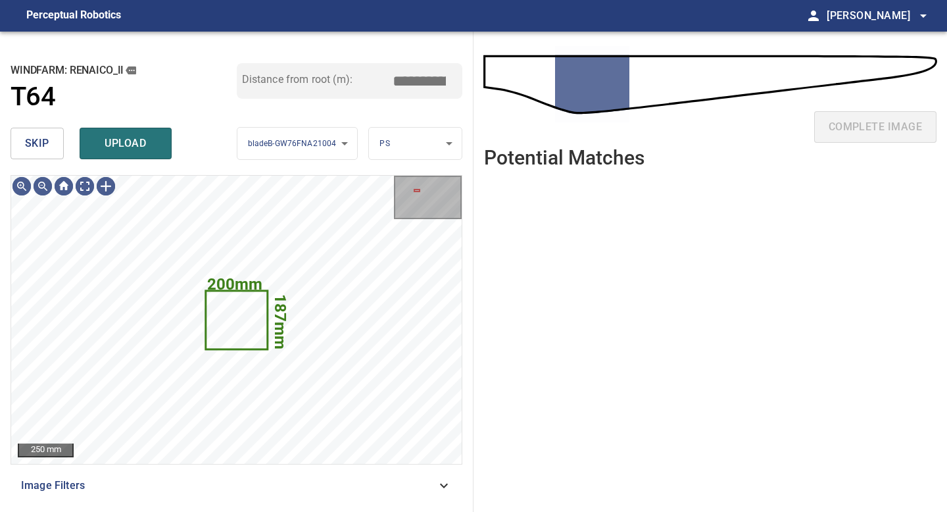
click at [49, 148] on button "skip" at bounding box center [37, 144] width 53 height 32
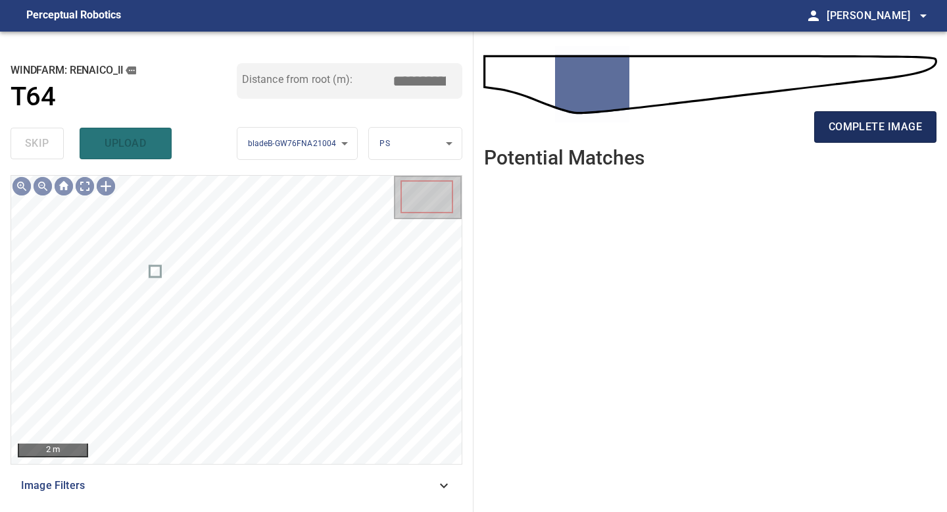
click at [874, 128] on span "complete image" at bounding box center [875, 127] width 93 height 18
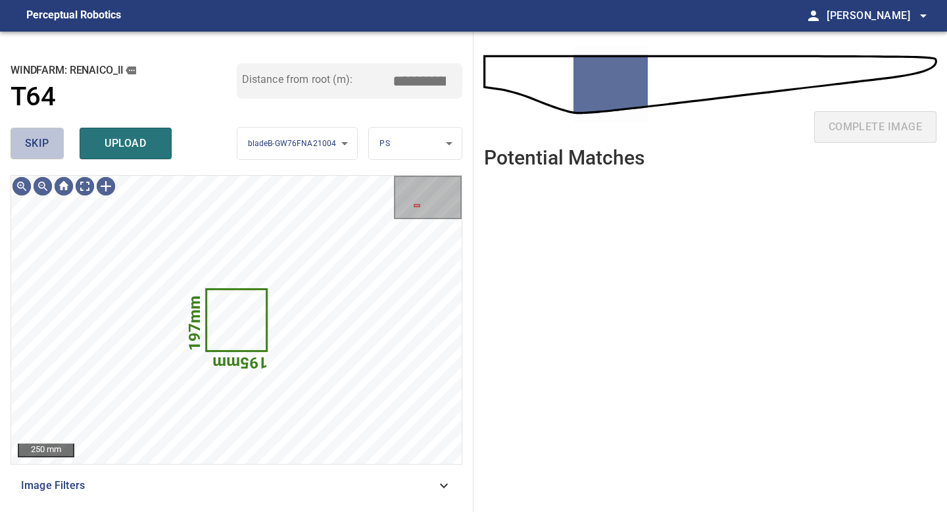
click at [47, 156] on button "skip" at bounding box center [37, 144] width 53 height 32
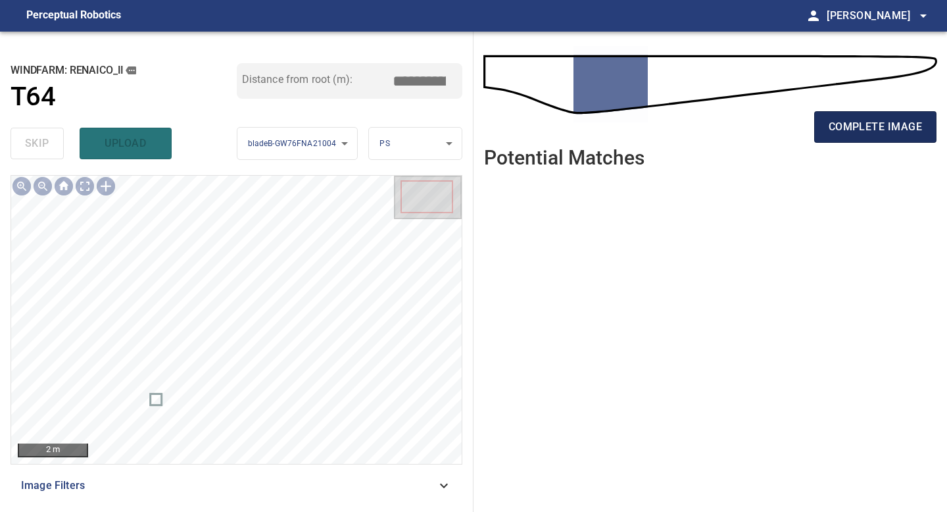
click at [855, 123] on span "complete image" at bounding box center [875, 127] width 93 height 18
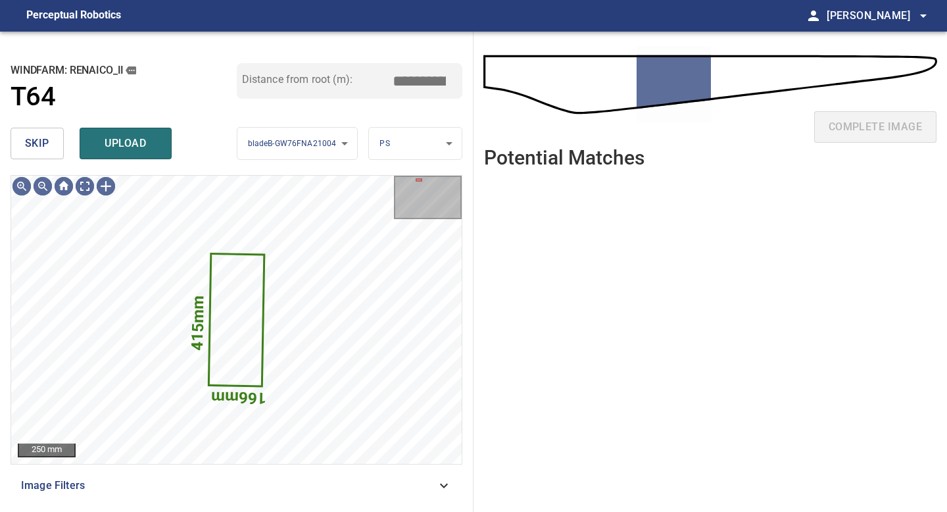
click at [52, 139] on button "skip" at bounding box center [37, 144] width 53 height 32
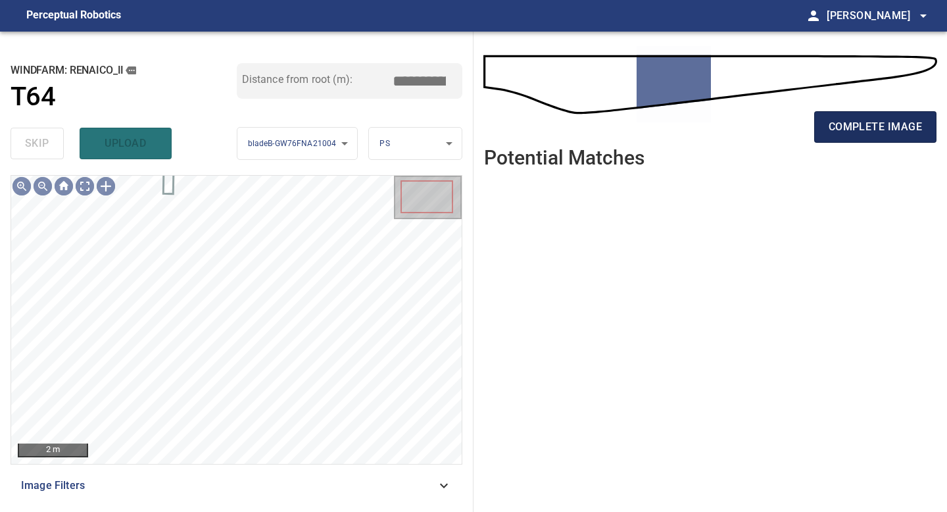
click at [887, 120] on span "complete image" at bounding box center [875, 127] width 93 height 18
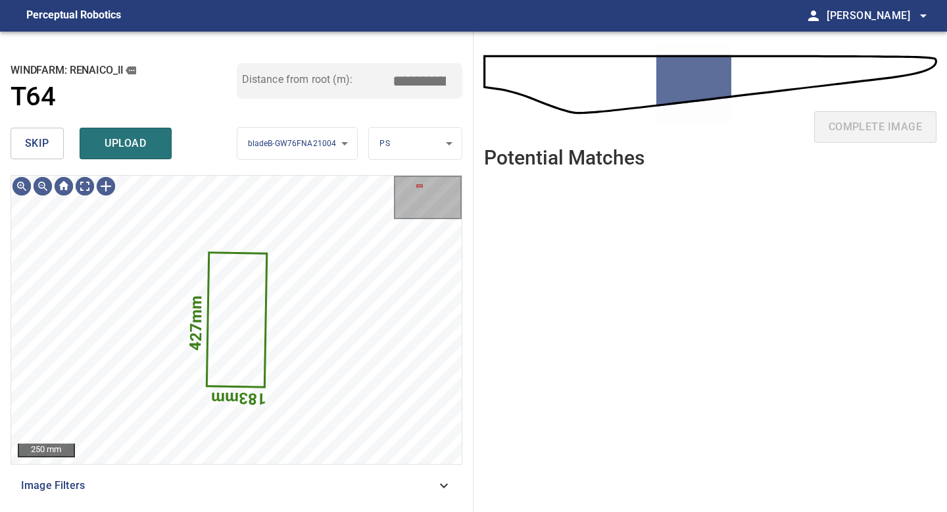
click at [38, 146] on span "skip" at bounding box center [37, 143] width 24 height 18
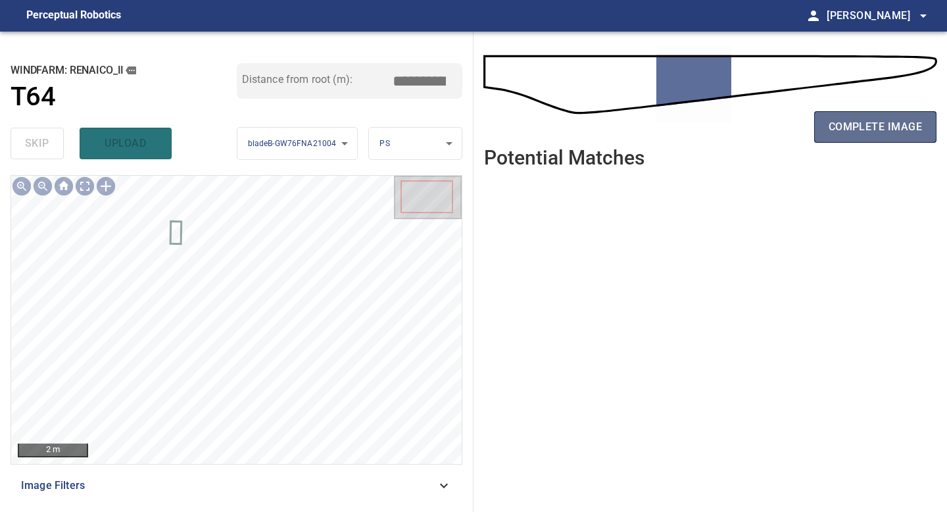
click at [853, 129] on span "complete image" at bounding box center [875, 127] width 93 height 18
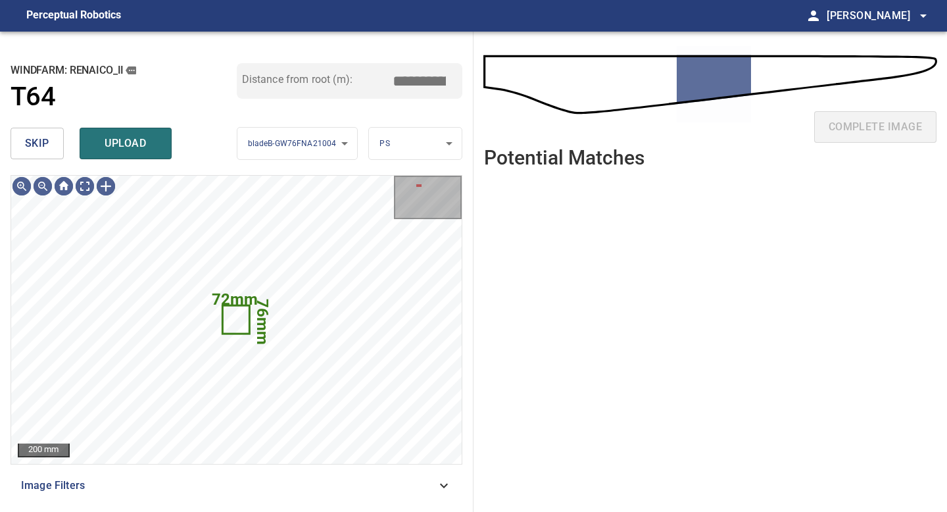
click at [49, 142] on button "skip" at bounding box center [37, 144] width 53 height 32
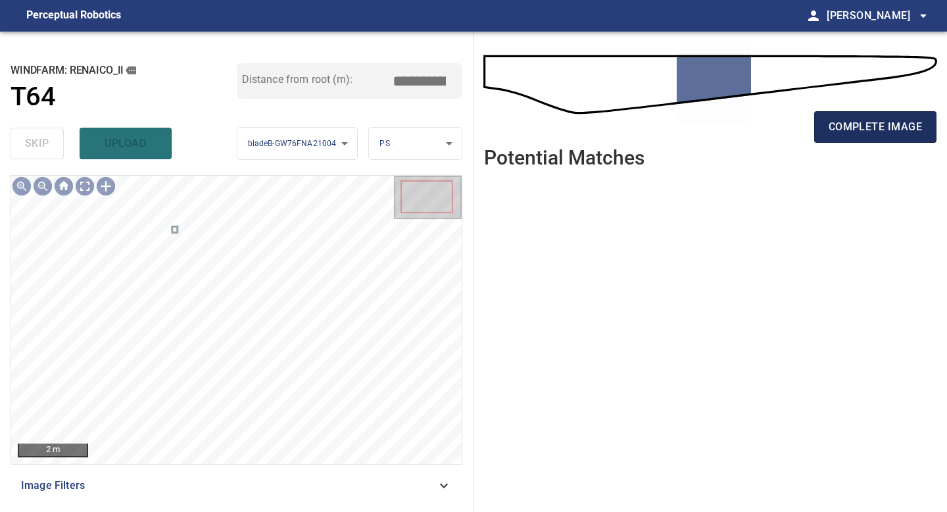
click at [847, 118] on span "complete image" at bounding box center [875, 127] width 93 height 18
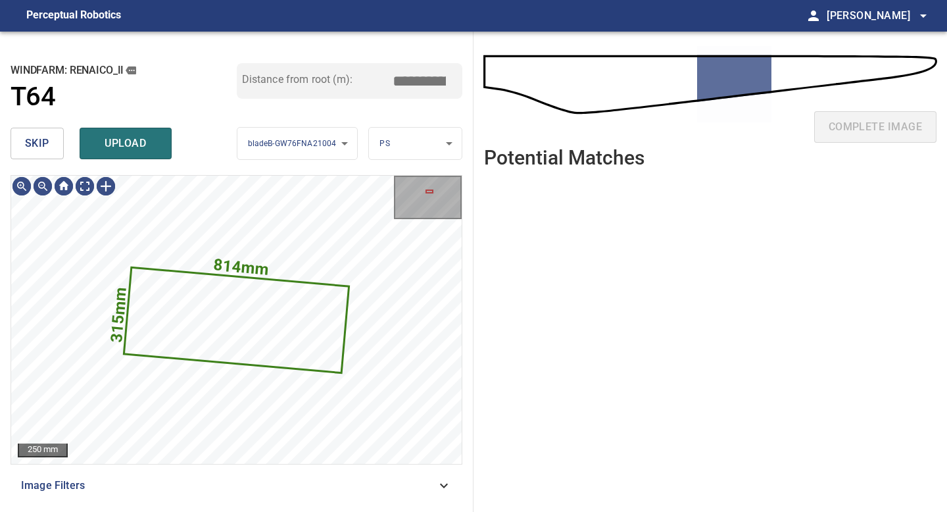
click at [40, 138] on span "skip" at bounding box center [37, 143] width 24 height 18
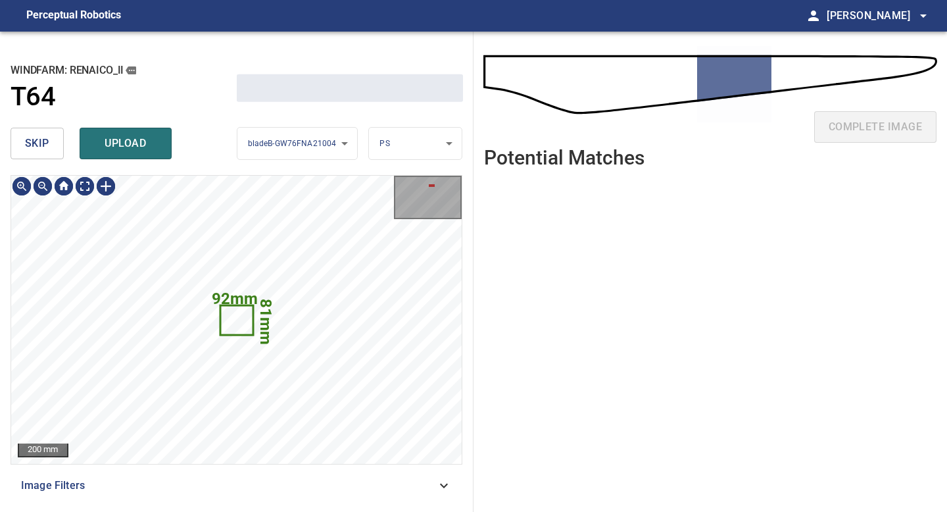
click at [40, 138] on span "skip" at bounding box center [37, 143] width 24 height 18
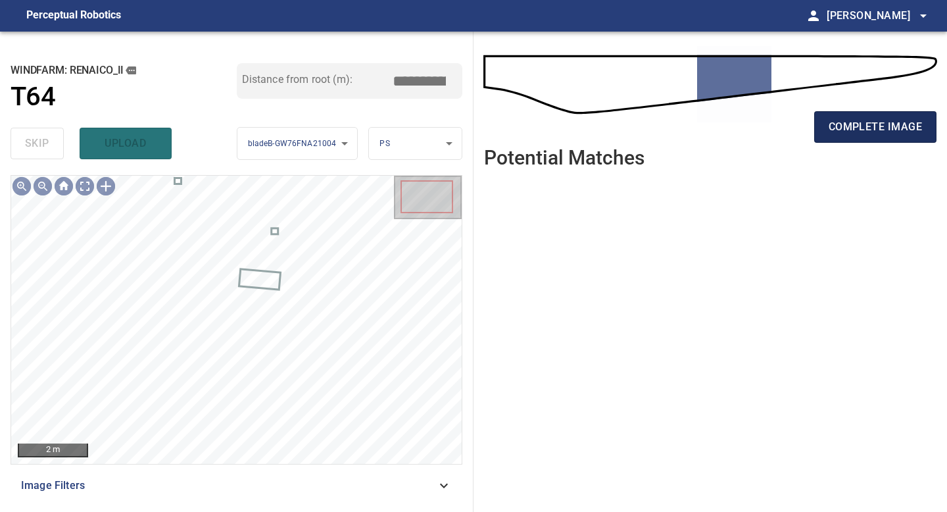
click at [834, 128] on span "complete image" at bounding box center [875, 127] width 93 height 18
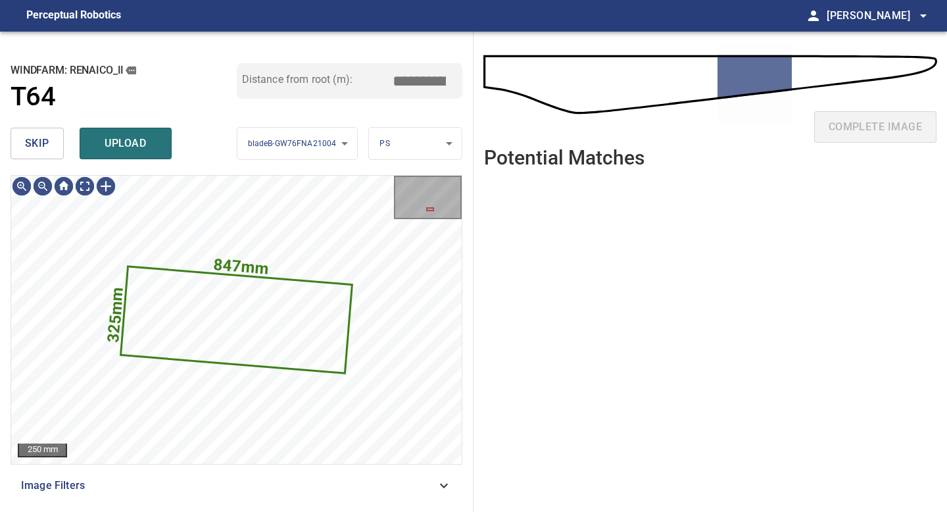
click at [36, 142] on span "skip" at bounding box center [37, 143] width 24 height 18
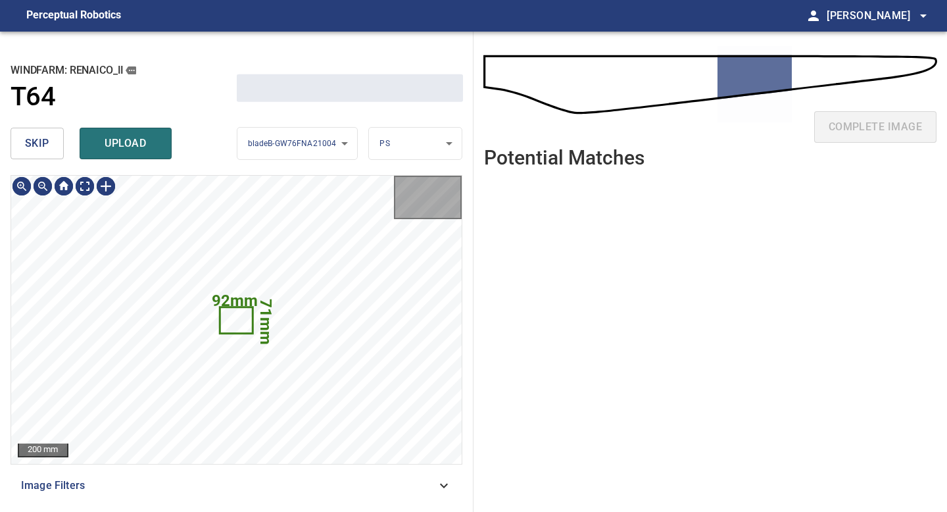
click at [36, 142] on span "skip" at bounding box center [37, 143] width 24 height 18
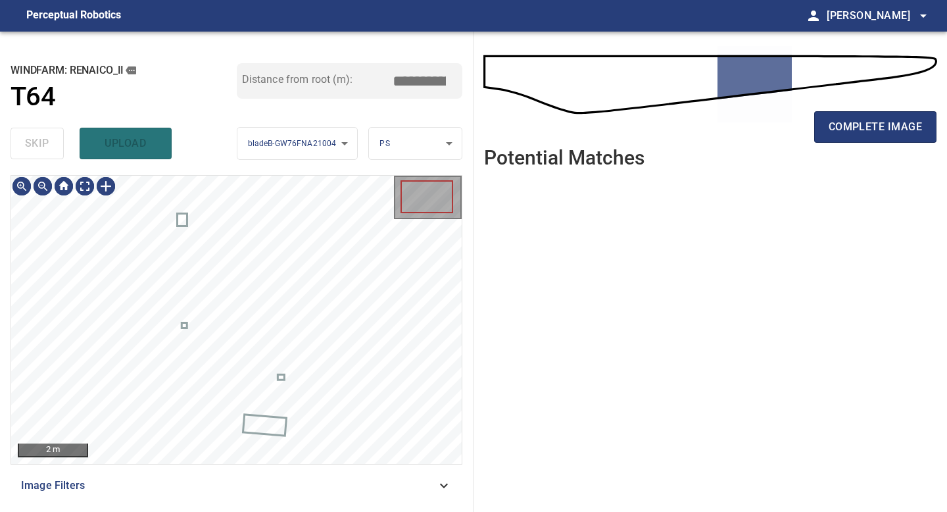
type input "*****"
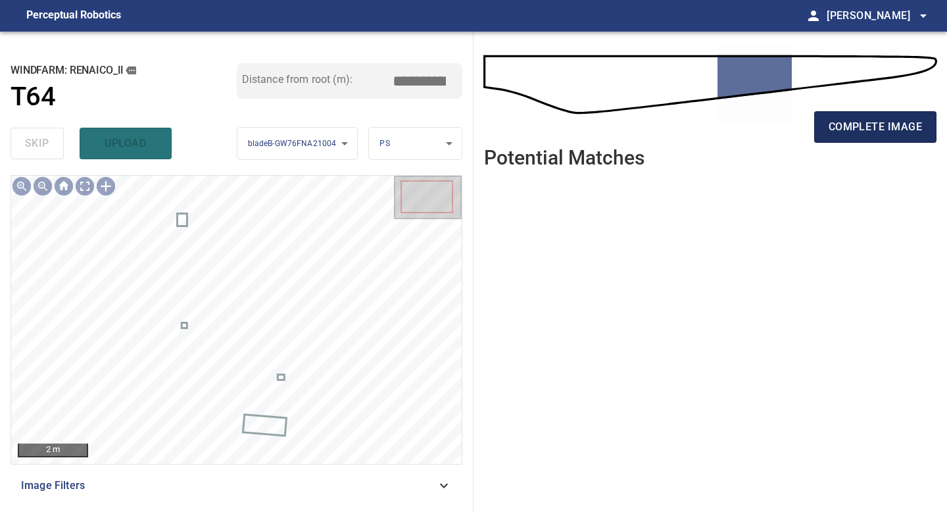
click at [859, 134] on span "complete image" at bounding box center [875, 127] width 93 height 18
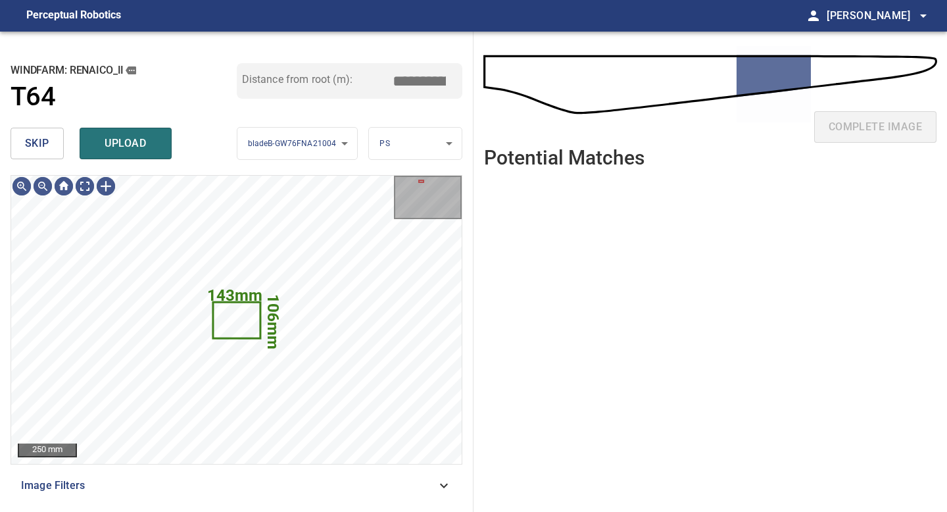
click at [46, 146] on span "skip" at bounding box center [37, 143] width 24 height 18
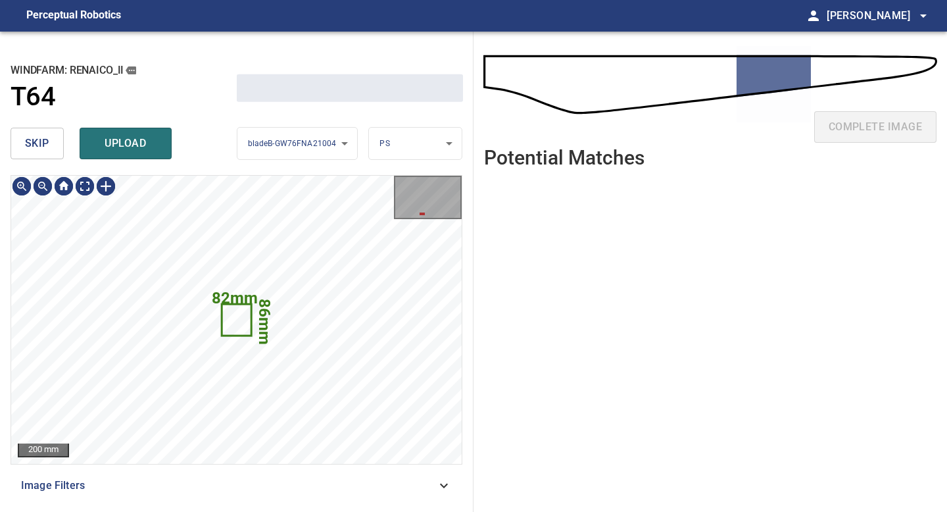
click at [46, 146] on span "skip" at bounding box center [37, 143] width 24 height 18
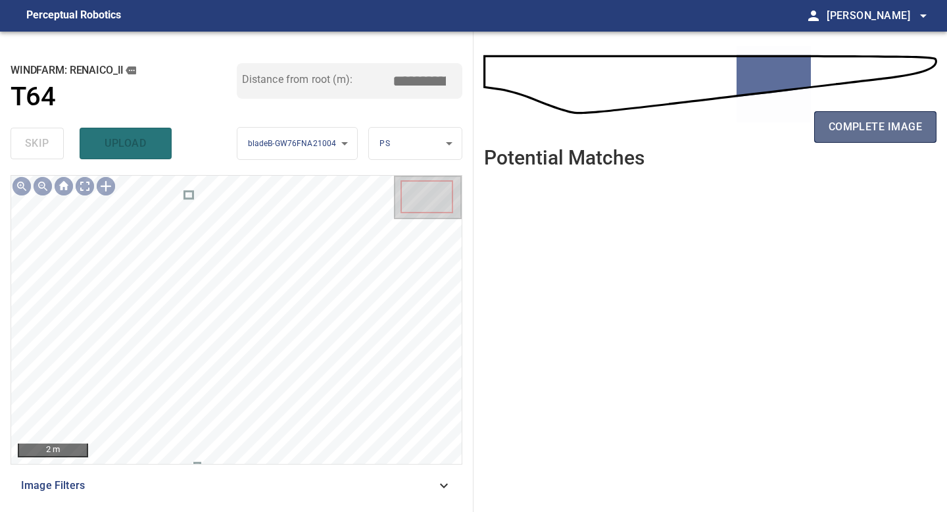
click at [841, 128] on span "complete image" at bounding box center [875, 127] width 93 height 18
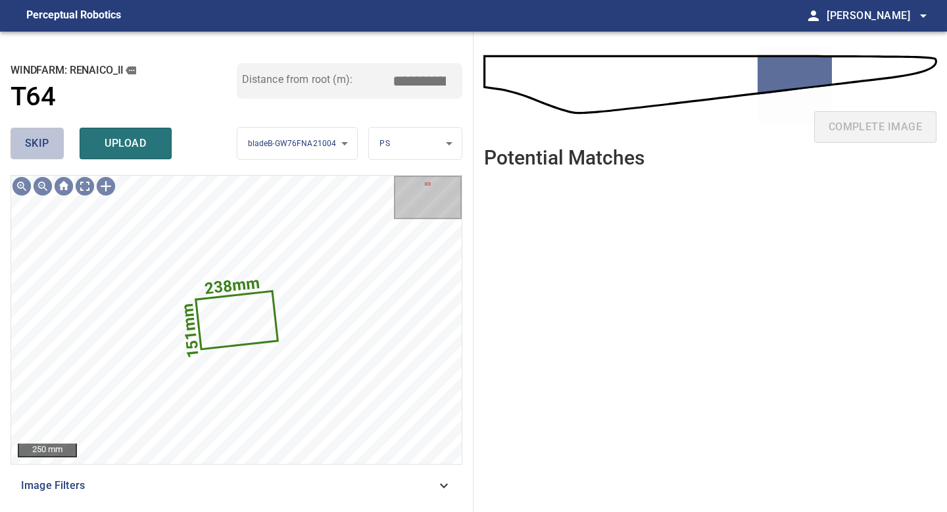
click at [43, 139] on span "skip" at bounding box center [37, 143] width 24 height 18
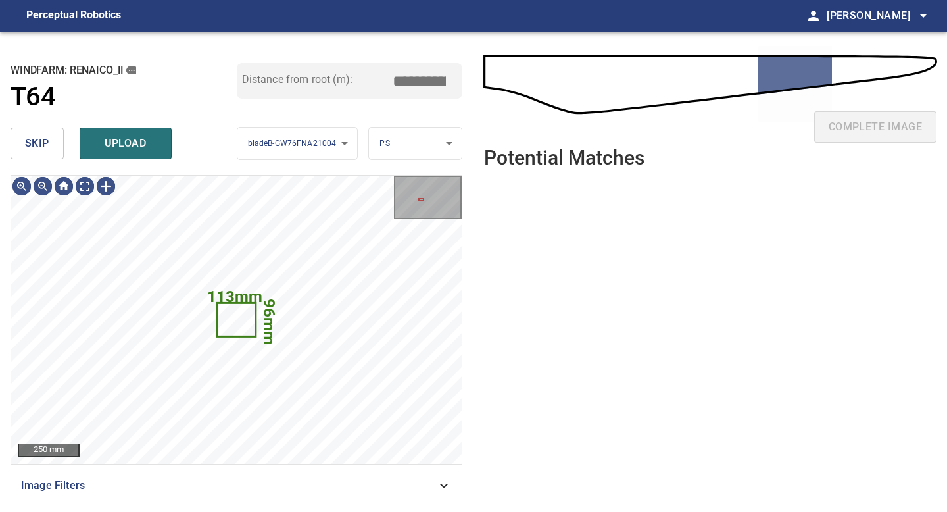
click at [43, 139] on span "skip" at bounding box center [37, 143] width 24 height 18
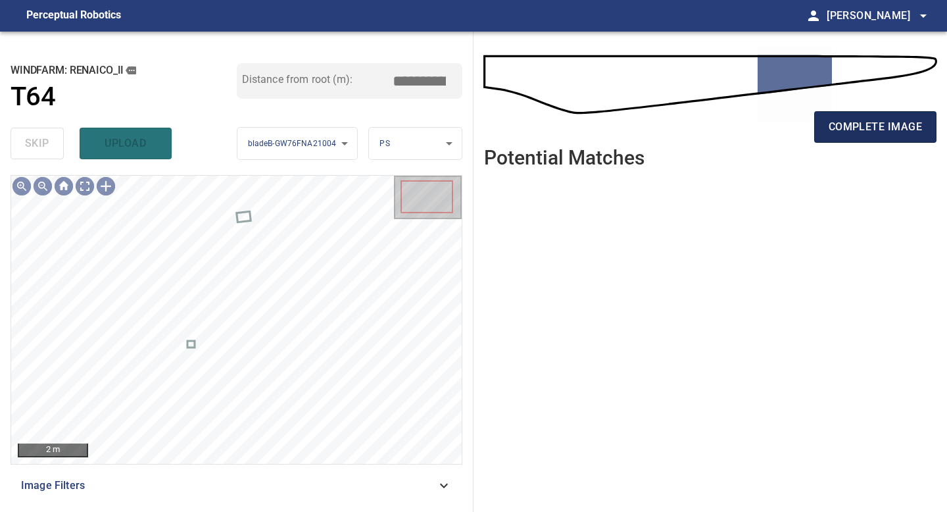
click at [845, 122] on span "complete image" at bounding box center [875, 127] width 93 height 18
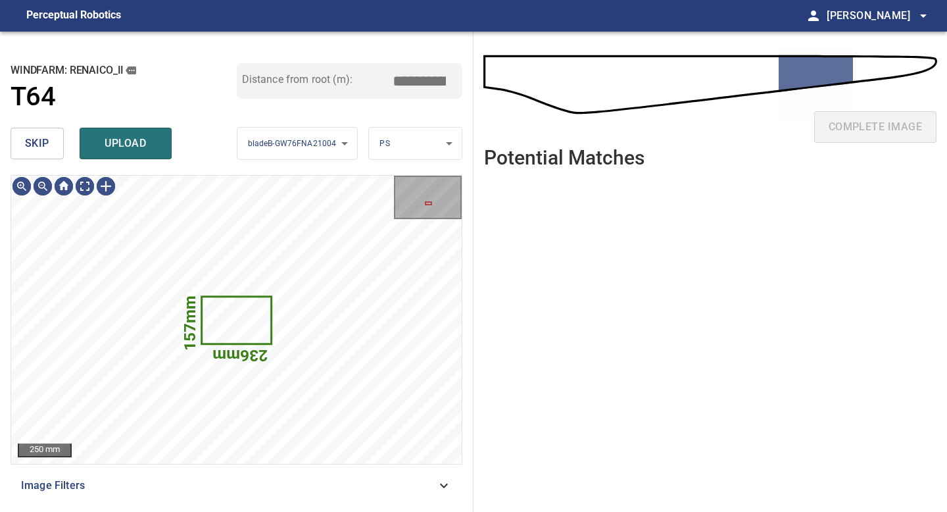
click at [49, 148] on button "skip" at bounding box center [37, 144] width 53 height 32
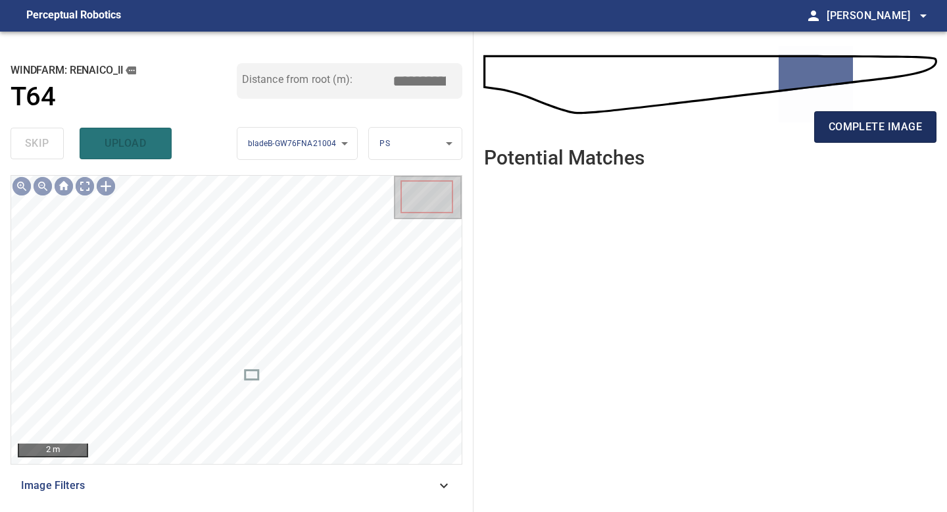
click at [903, 127] on span "complete image" at bounding box center [875, 127] width 93 height 18
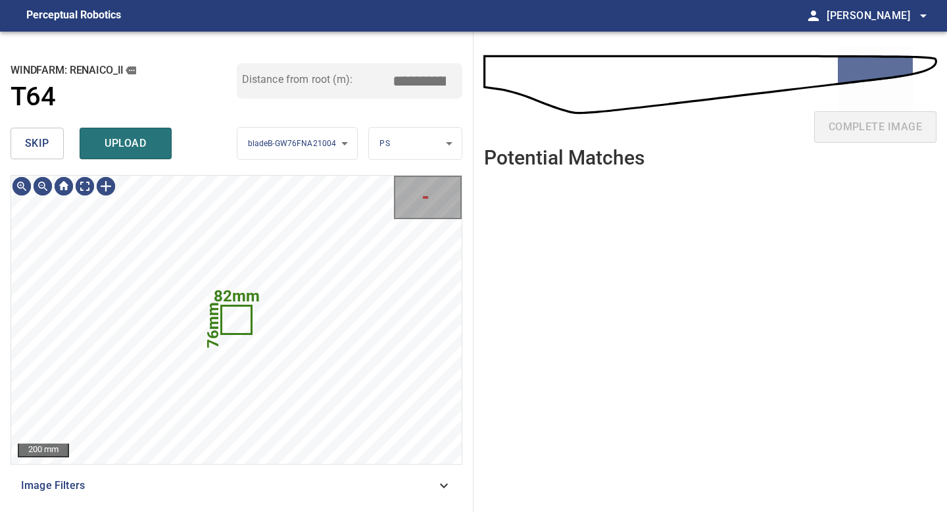
click at [48, 149] on span "skip" at bounding box center [37, 143] width 24 height 18
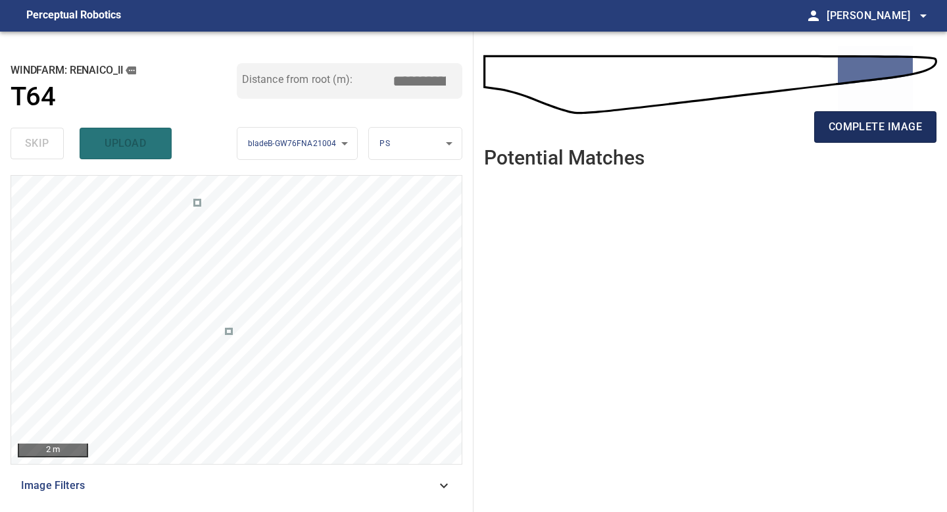
click at [873, 124] on span "complete image" at bounding box center [875, 127] width 93 height 18
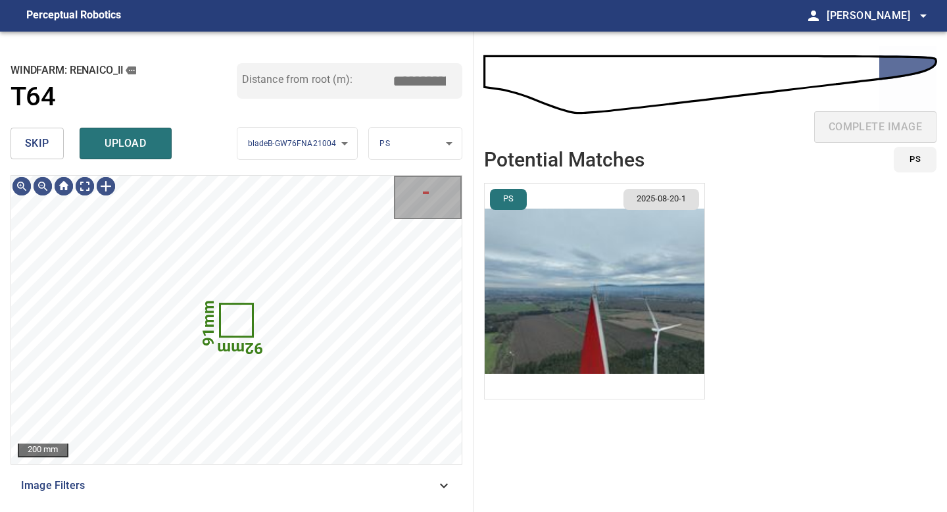
click at [45, 149] on span "skip" at bounding box center [37, 143] width 24 height 18
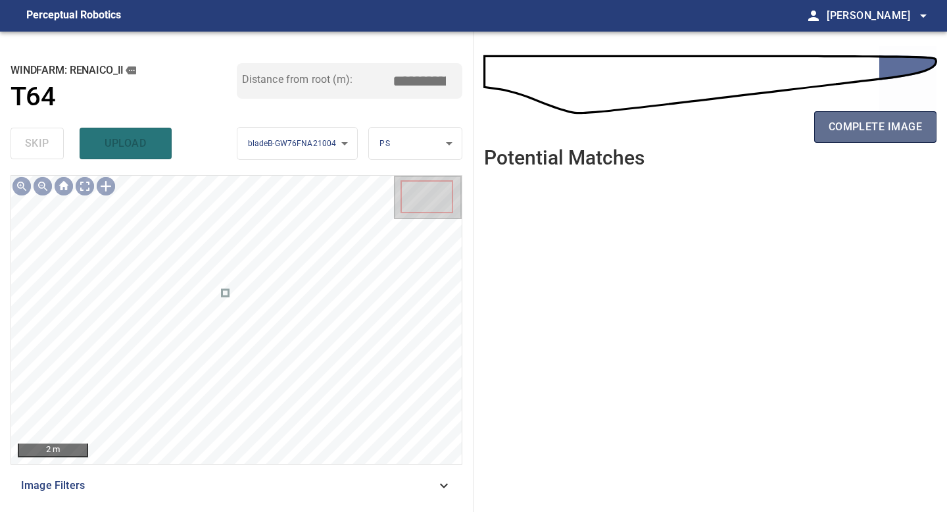
click at [864, 134] on span "complete image" at bounding box center [875, 127] width 93 height 18
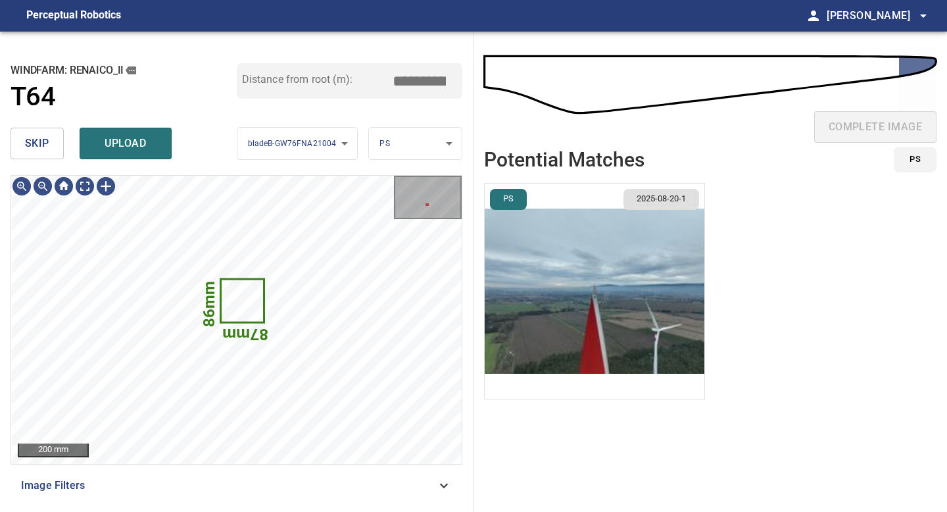
click at [512, 301] on img "button" at bounding box center [595, 291] width 220 height 215
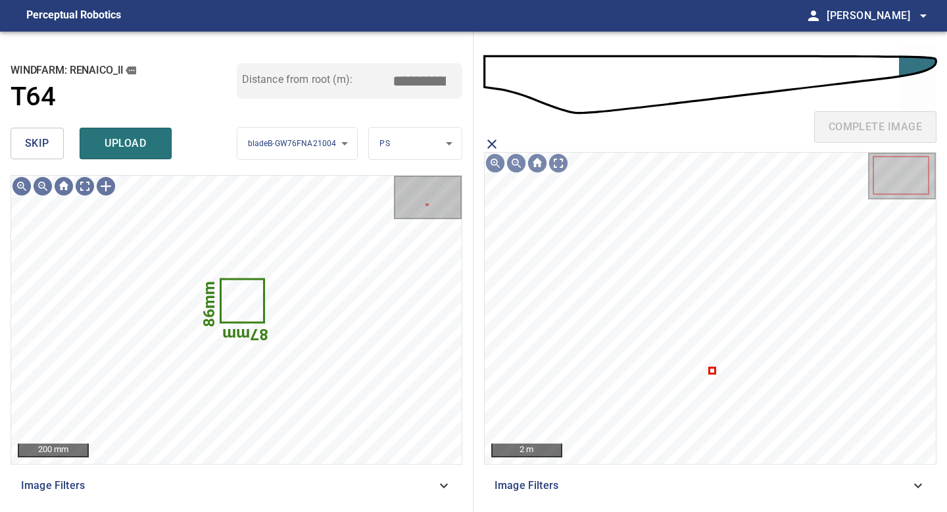
click at [46, 140] on span "skip" at bounding box center [37, 143] width 24 height 18
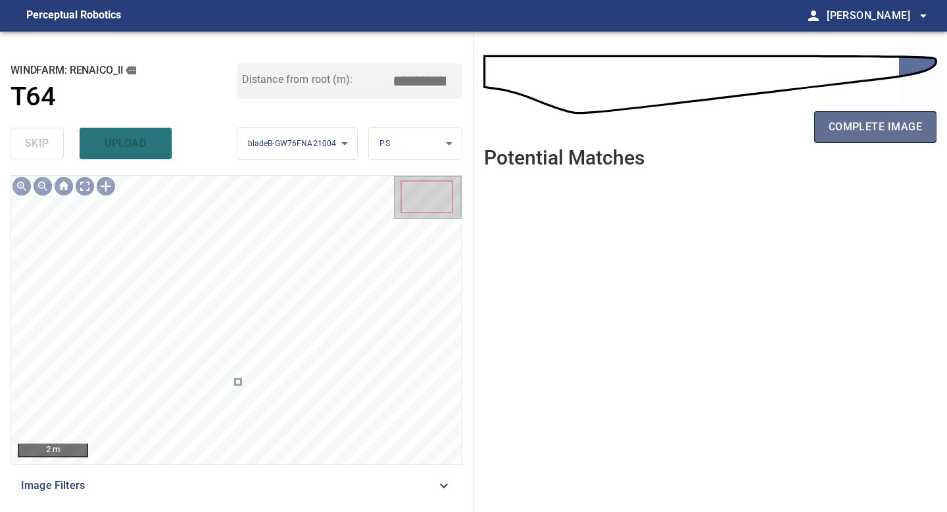
click at [875, 124] on span "complete image" at bounding box center [875, 127] width 93 height 18
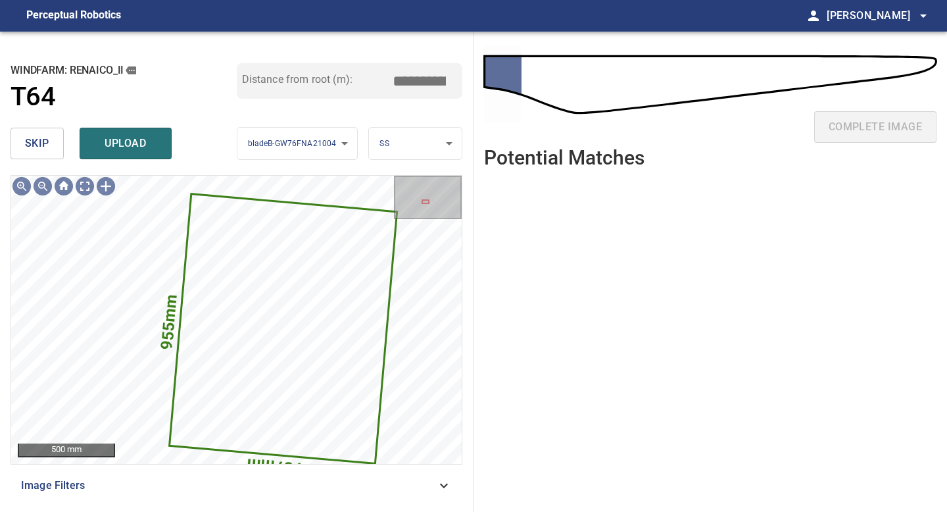
click at [39, 140] on span "skip" at bounding box center [37, 143] width 24 height 18
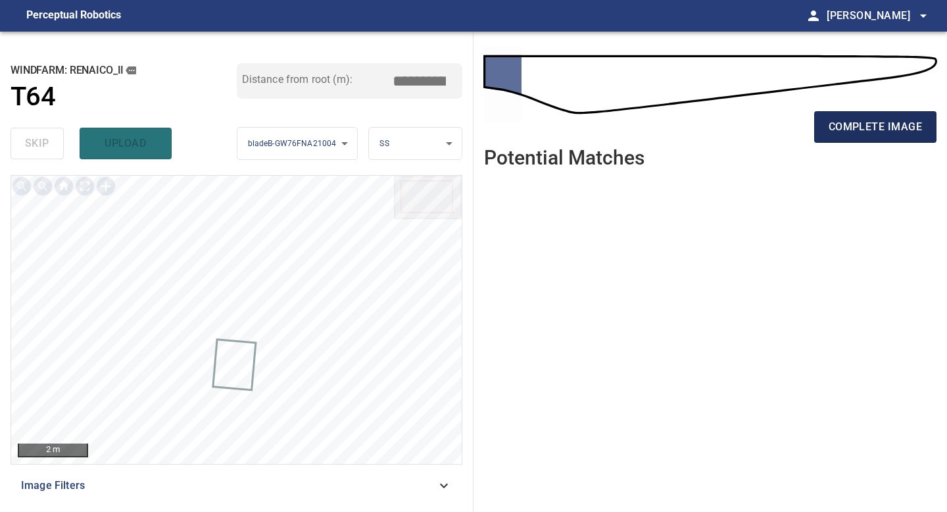
click at [864, 119] on span "complete image" at bounding box center [875, 127] width 93 height 18
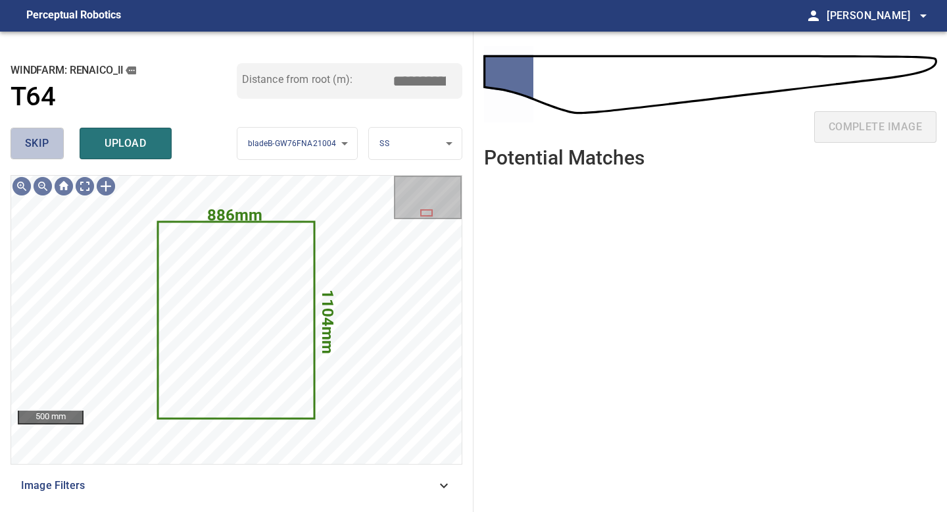
click at [41, 144] on span "skip" at bounding box center [37, 143] width 24 height 18
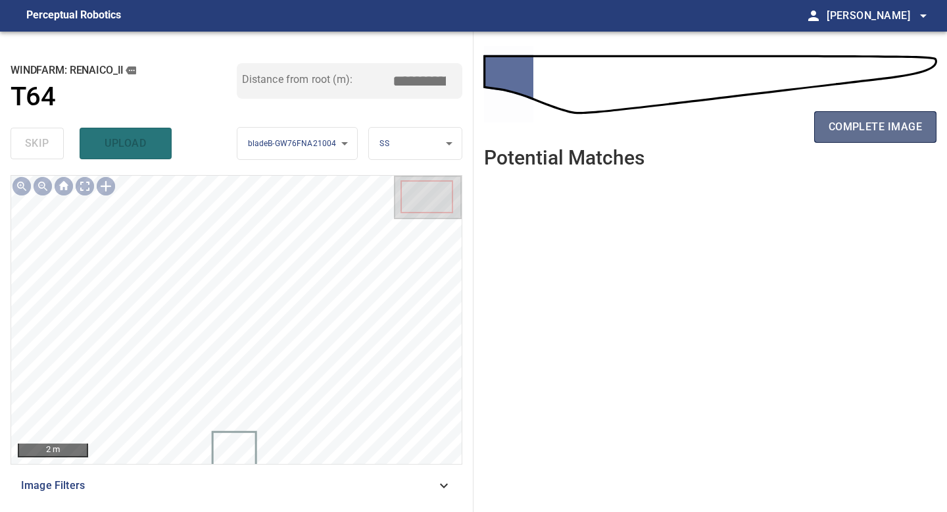
click at [856, 126] on span "complete image" at bounding box center [875, 127] width 93 height 18
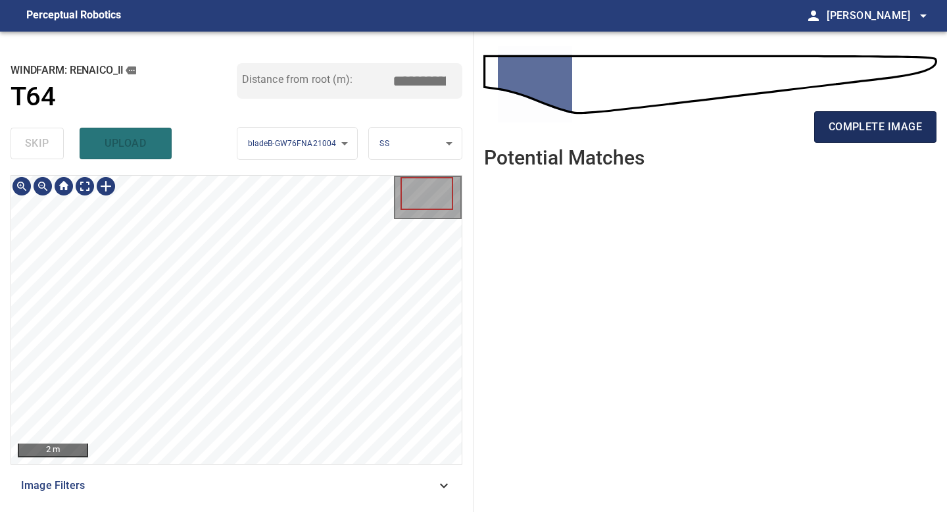
click at [880, 128] on span "complete image" at bounding box center [875, 127] width 93 height 18
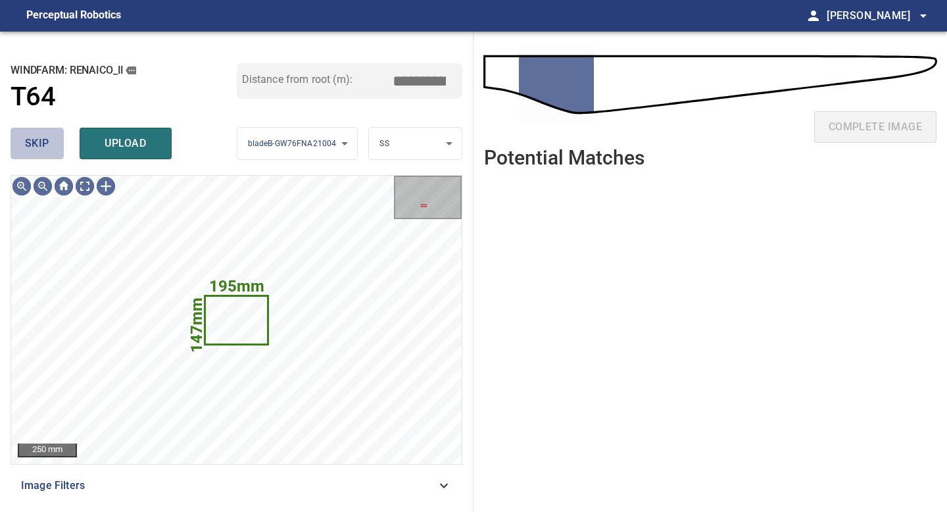
click at [41, 143] on span "skip" at bounding box center [37, 143] width 24 height 18
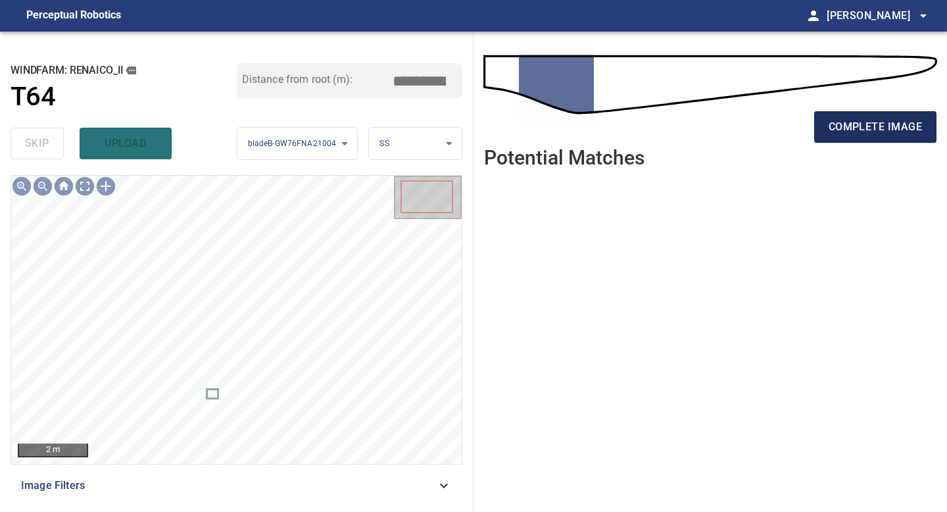
click at [847, 129] on span "complete image" at bounding box center [875, 127] width 93 height 18
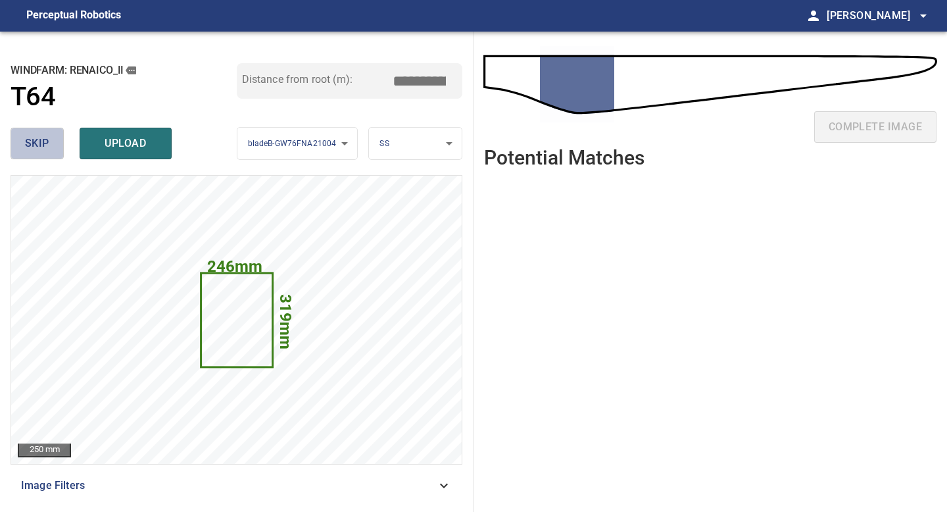
click at [40, 139] on span "skip" at bounding box center [37, 143] width 24 height 18
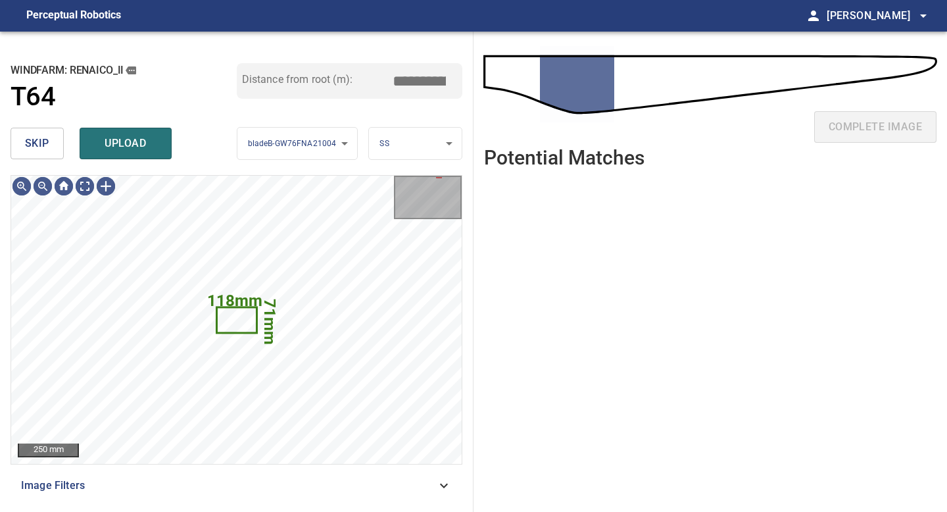
click at [46, 134] on span "skip" at bounding box center [37, 143] width 24 height 18
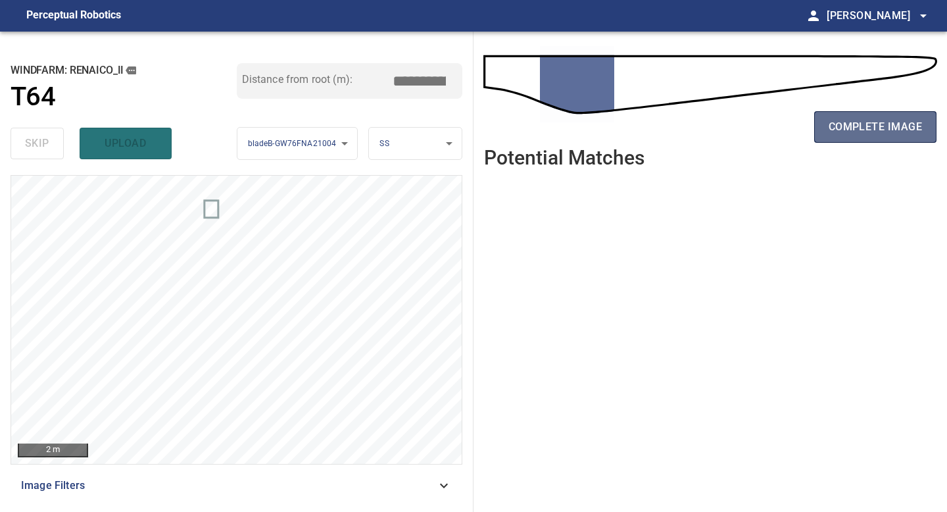
click at [864, 132] on span "complete image" at bounding box center [875, 127] width 93 height 18
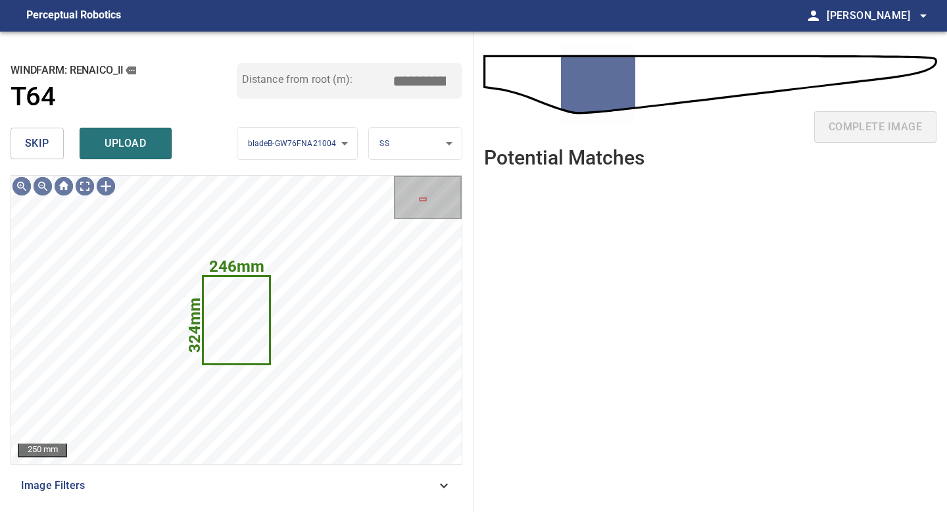
click at [35, 137] on span "skip" at bounding box center [37, 143] width 24 height 18
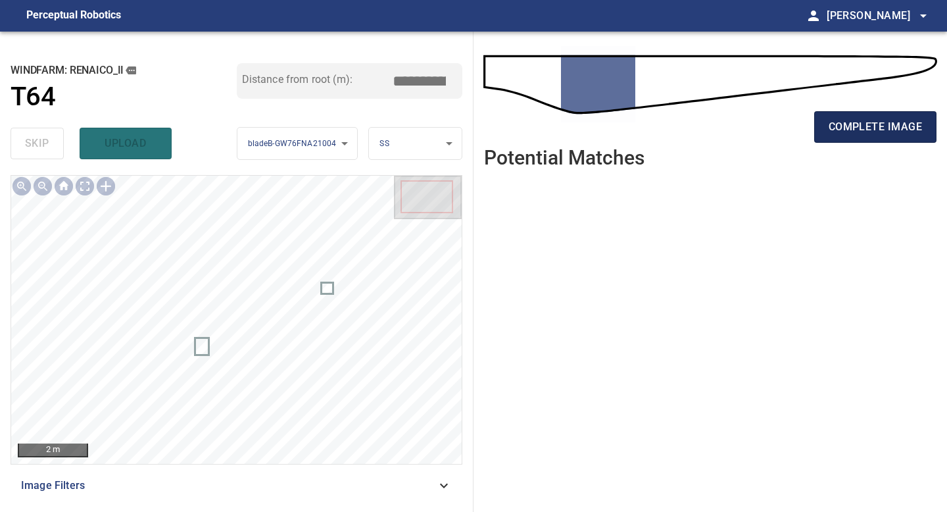
click at [871, 132] on span "complete image" at bounding box center [875, 127] width 93 height 18
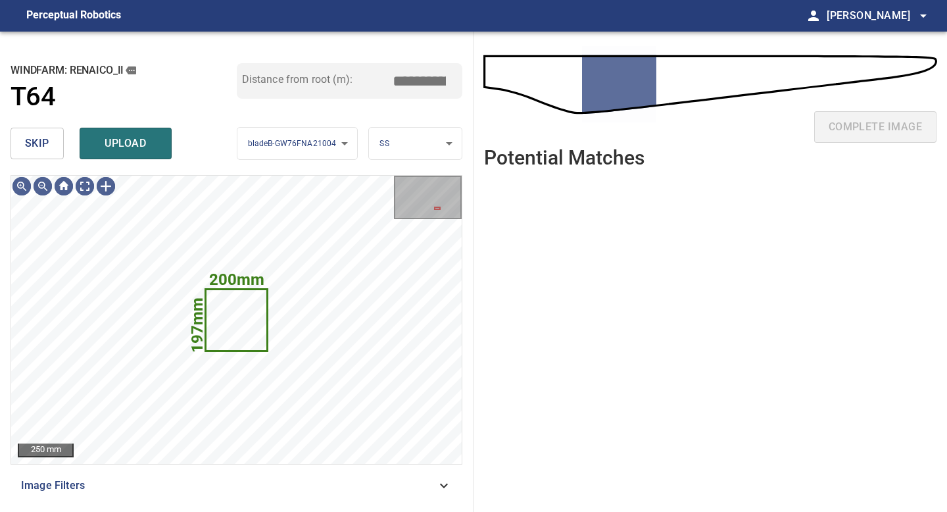
click at [44, 143] on span "skip" at bounding box center [37, 143] width 24 height 18
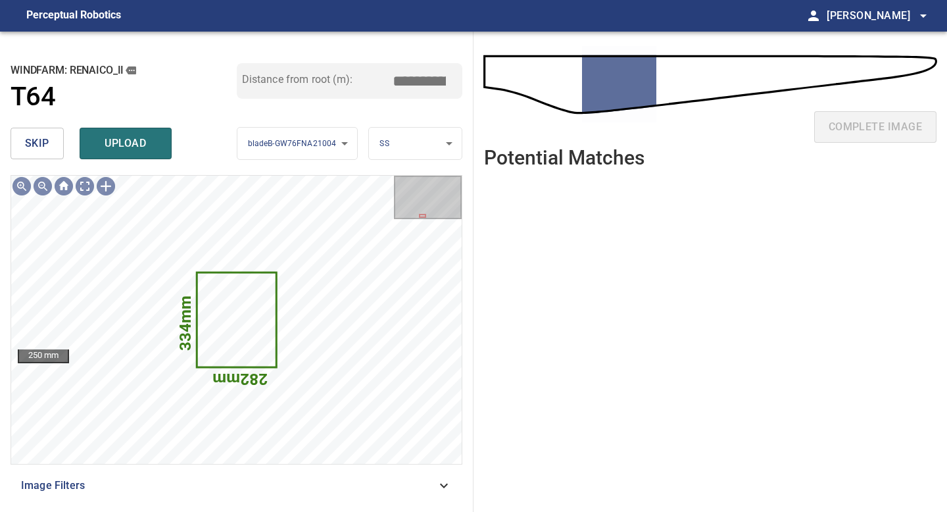
click at [44, 140] on span "skip" at bounding box center [37, 143] width 24 height 18
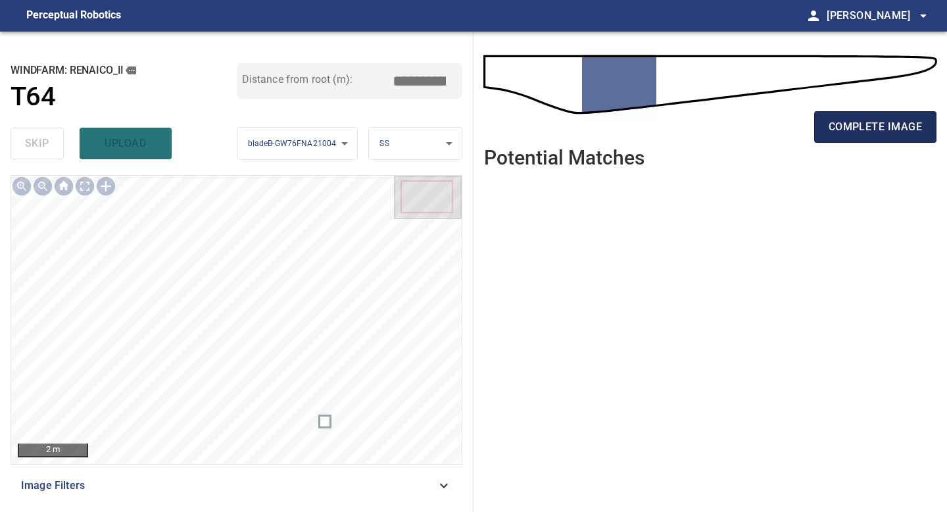
click at [860, 141] on button "complete image" at bounding box center [875, 127] width 122 height 32
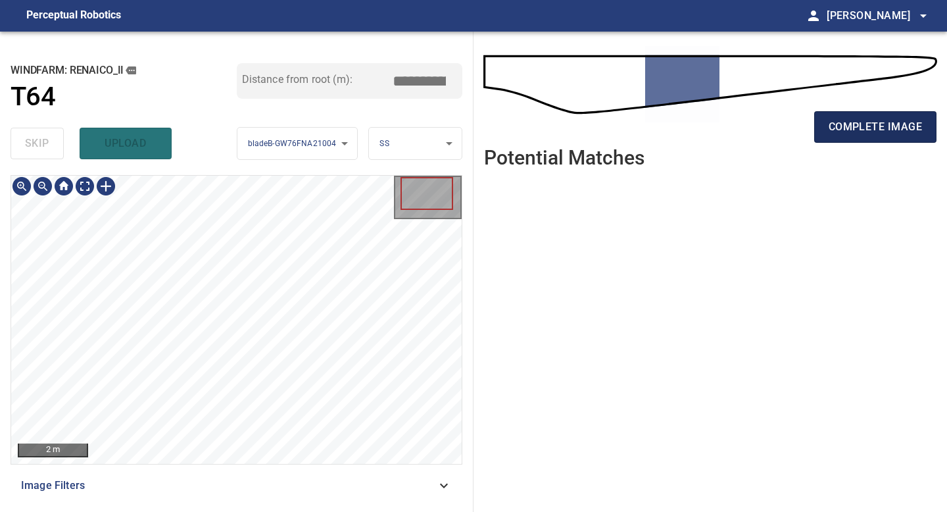
click at [845, 137] on button "complete image" at bounding box center [875, 127] width 122 height 32
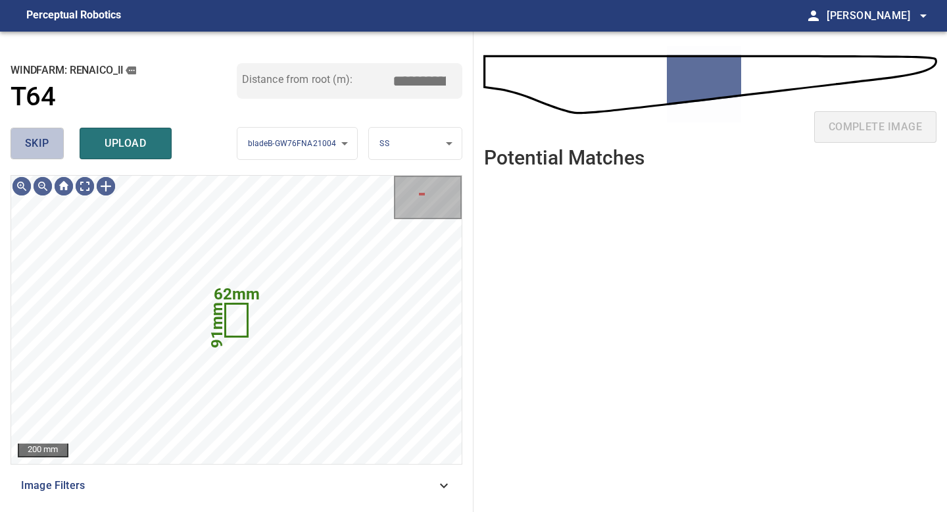
click at [53, 145] on button "skip" at bounding box center [37, 144] width 53 height 32
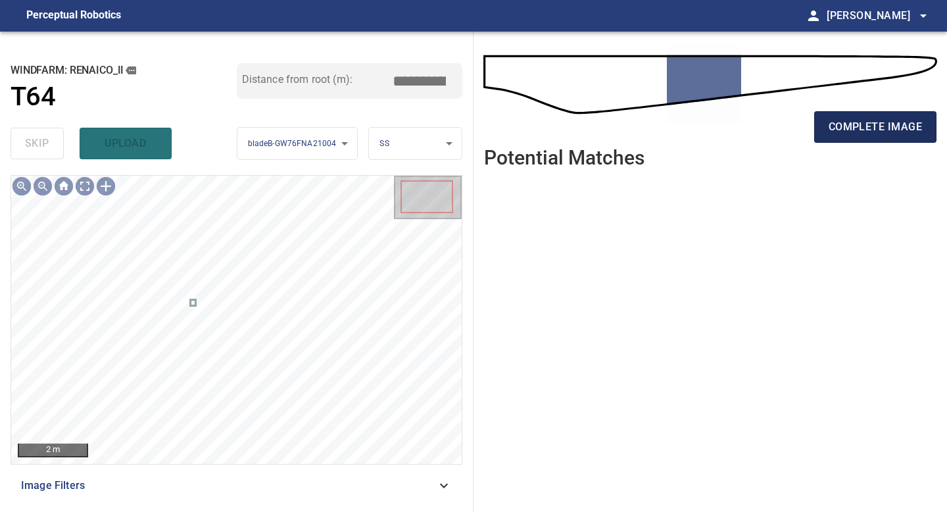
click at [880, 131] on span "complete image" at bounding box center [875, 127] width 93 height 18
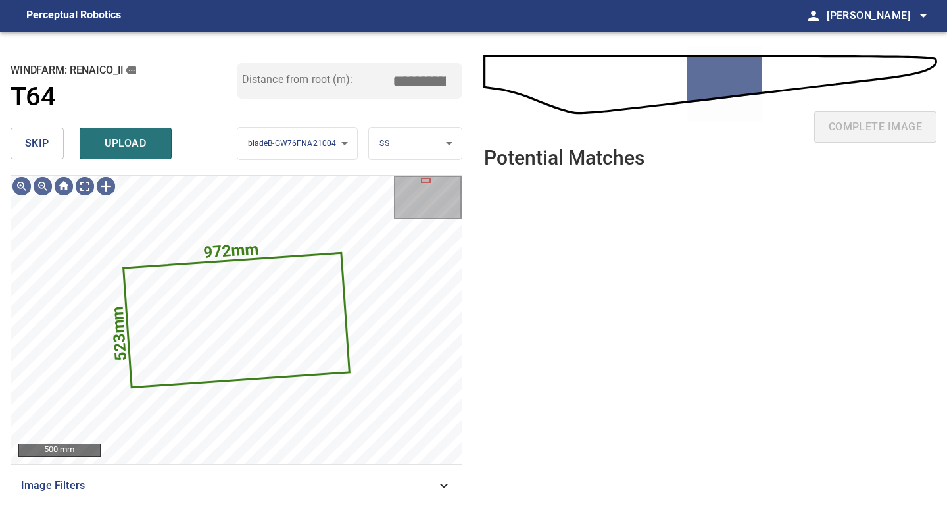
click at [50, 144] on button "skip" at bounding box center [37, 144] width 53 height 32
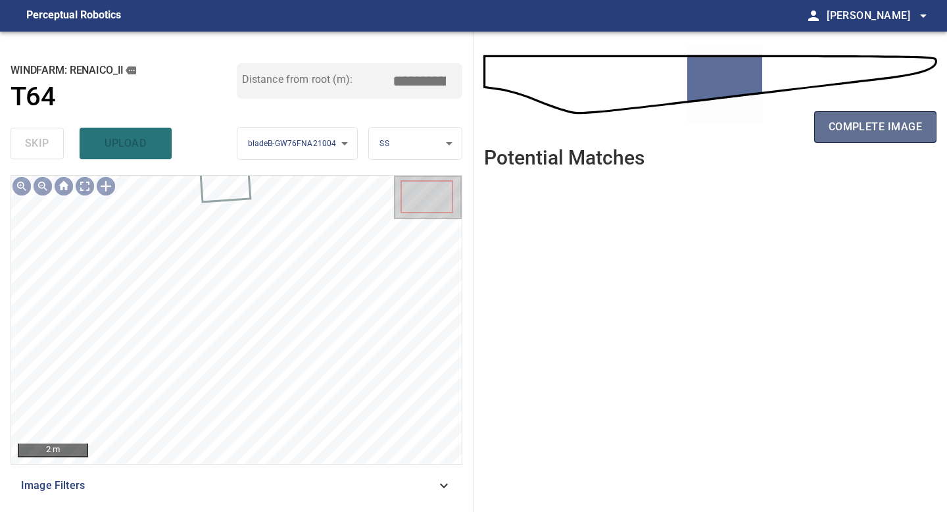
click at [872, 124] on span "complete image" at bounding box center [875, 127] width 93 height 18
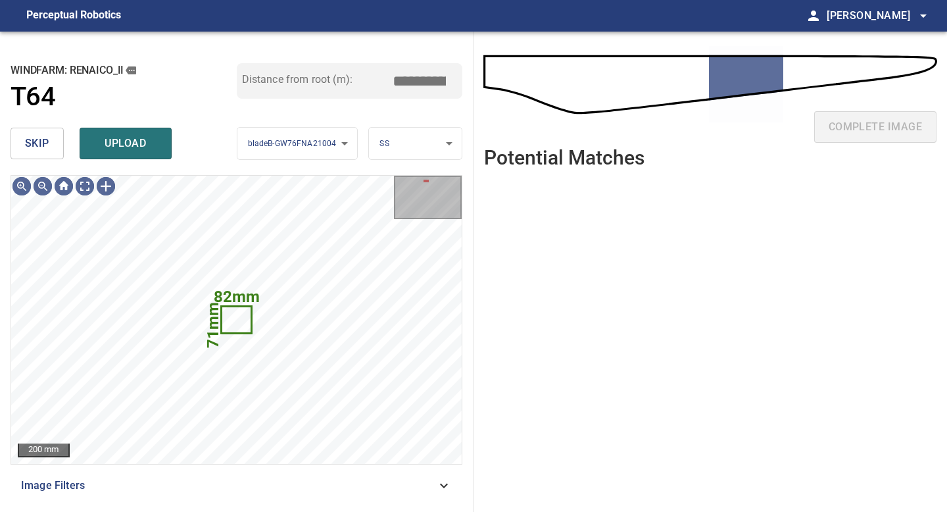
click at [51, 146] on button "skip" at bounding box center [37, 144] width 53 height 32
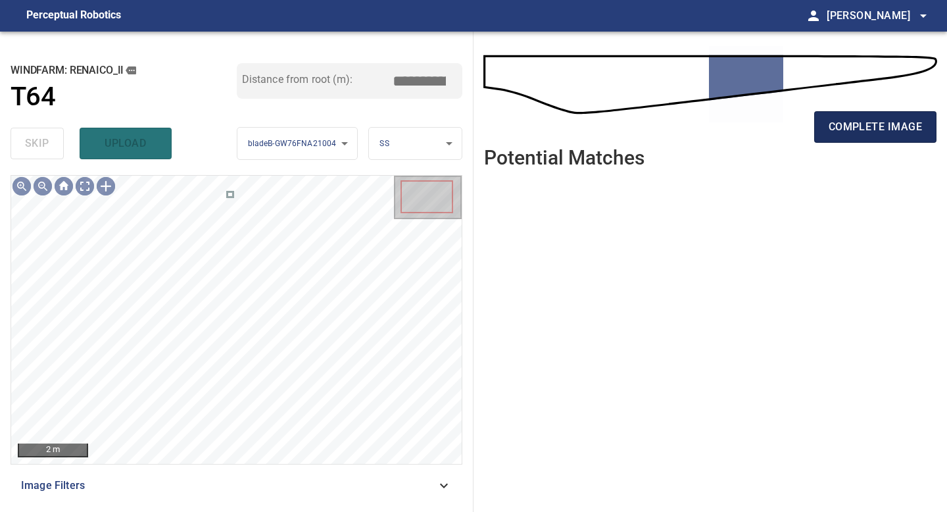
click at [859, 123] on span "complete image" at bounding box center [875, 127] width 93 height 18
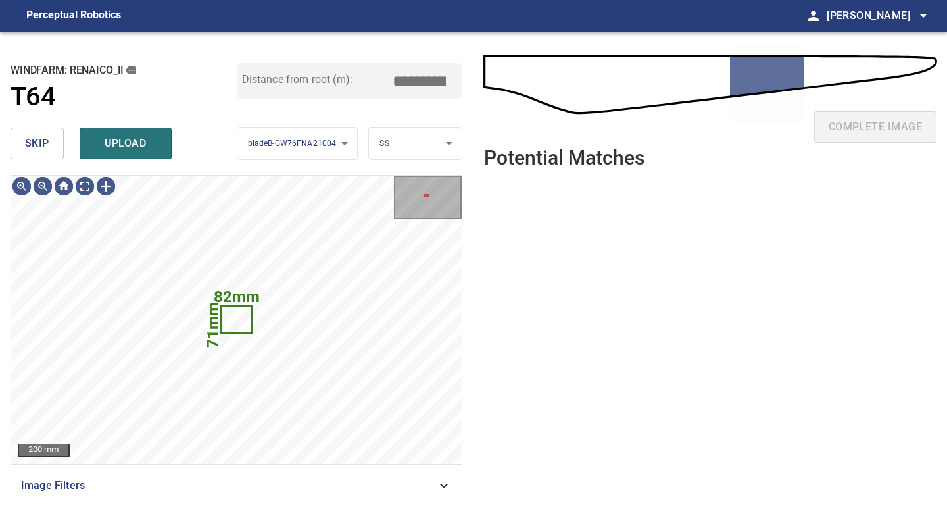
click at [49, 146] on button "skip" at bounding box center [37, 144] width 53 height 32
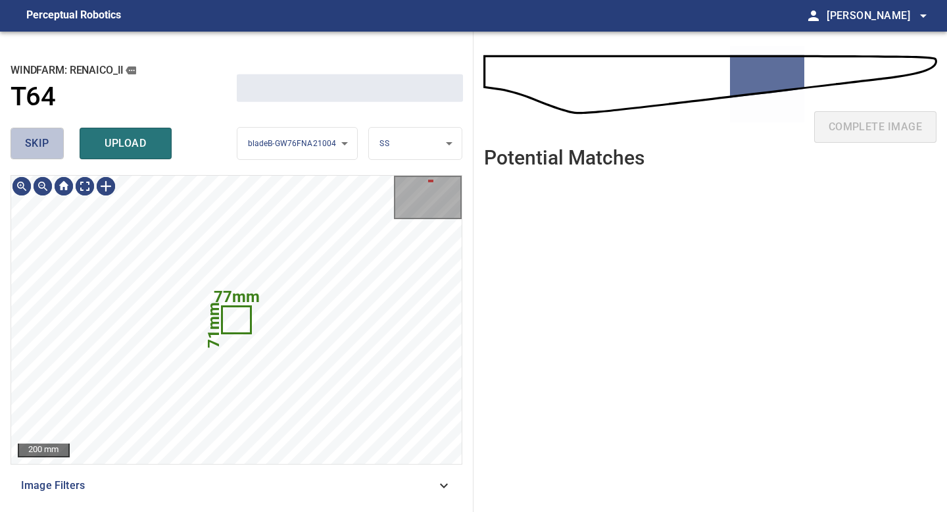
click at [49, 146] on button "skip" at bounding box center [37, 144] width 53 height 32
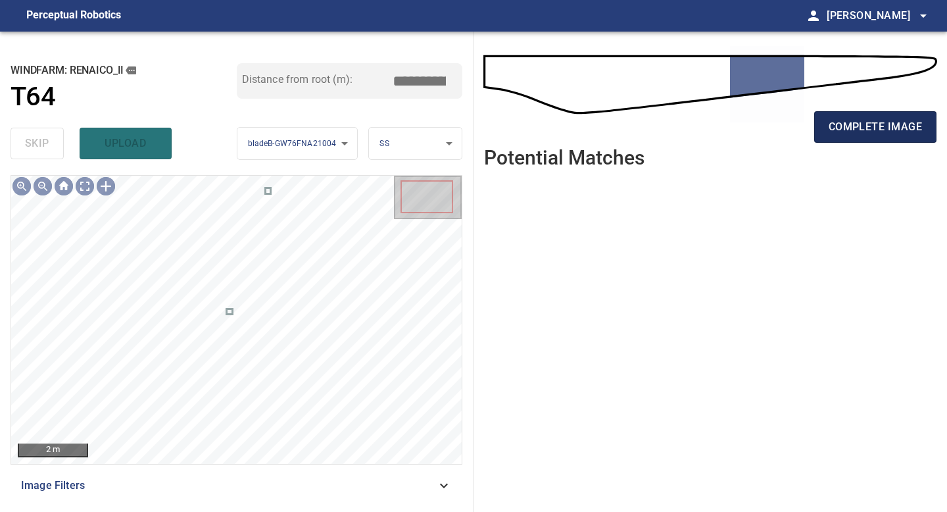
click at [832, 130] on span "complete image" at bounding box center [875, 127] width 93 height 18
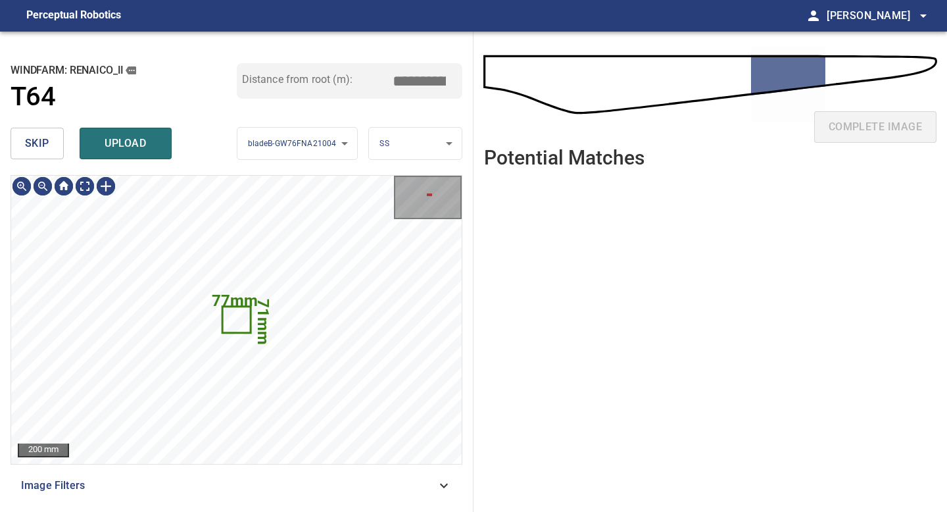
click at [53, 149] on button "skip" at bounding box center [37, 144] width 53 height 32
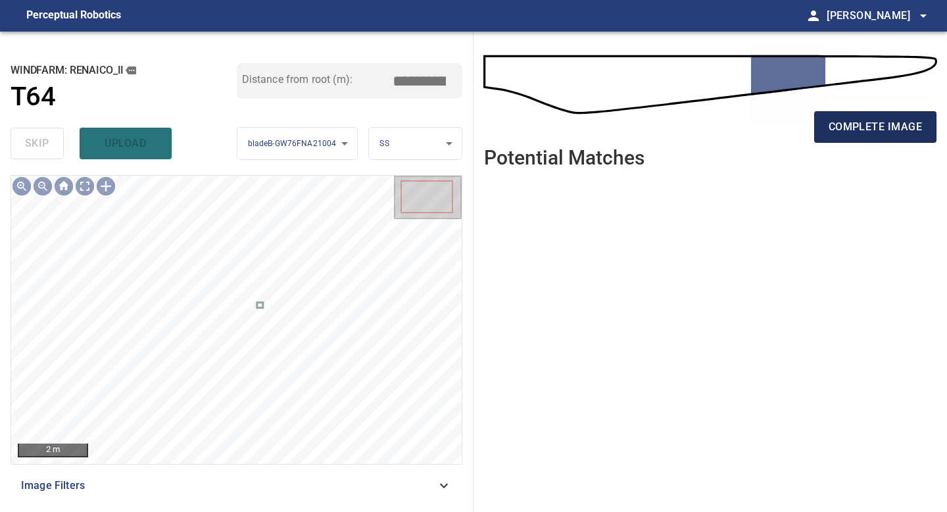
click at [871, 122] on span "complete image" at bounding box center [875, 127] width 93 height 18
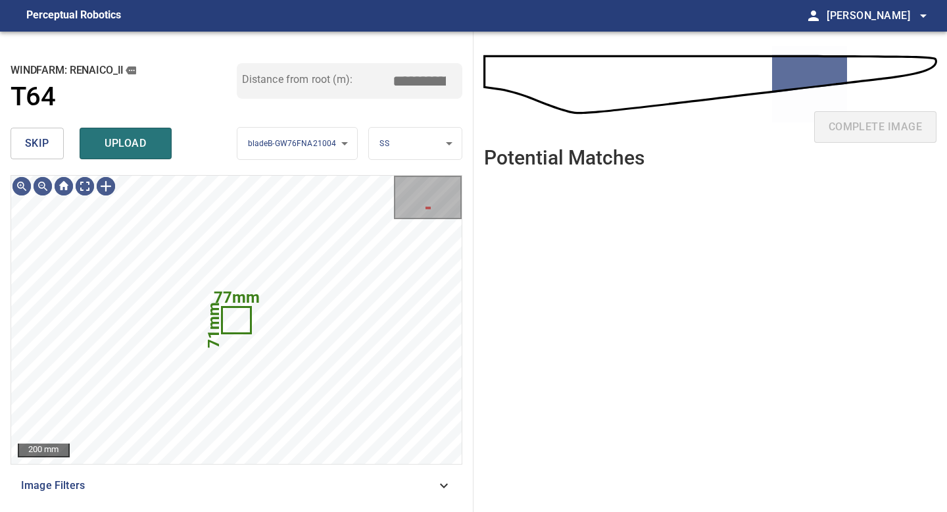
click at [38, 149] on span "skip" at bounding box center [37, 143] width 24 height 18
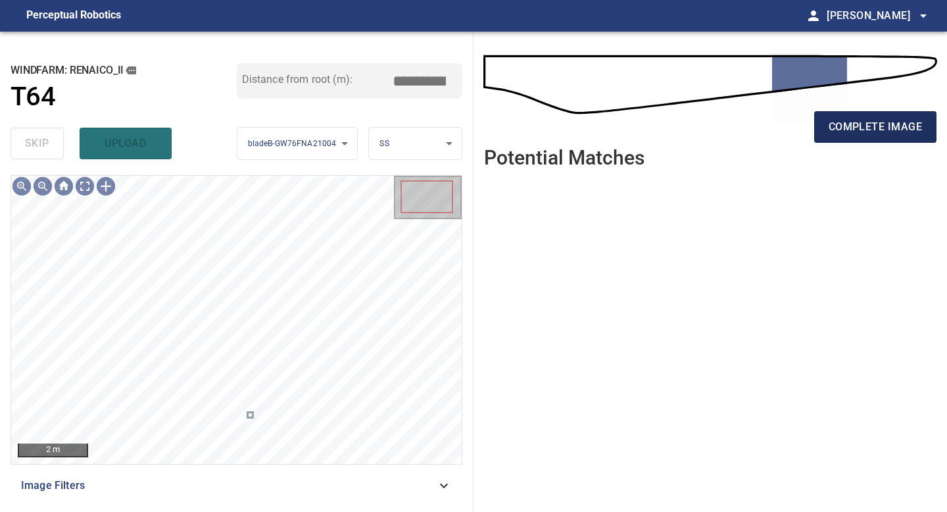
click at [886, 114] on button "complete image" at bounding box center [875, 127] width 122 height 32
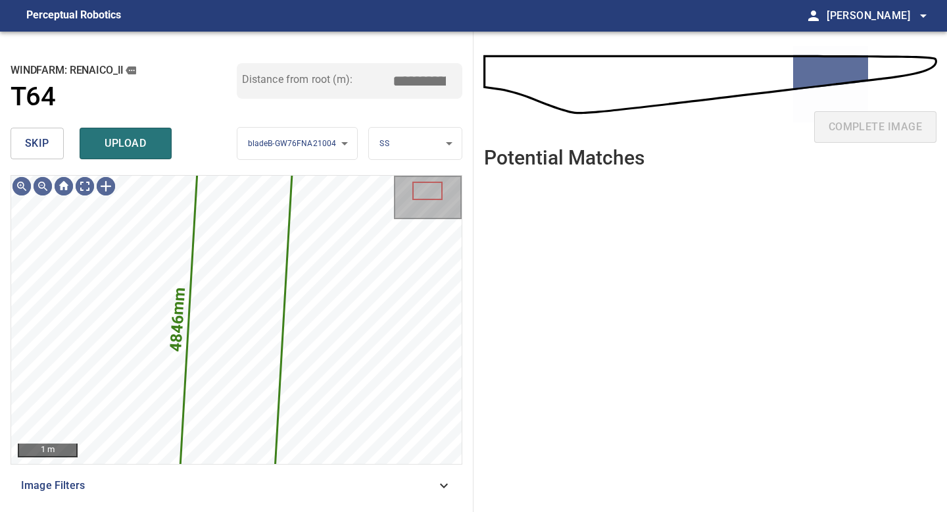
click at [41, 139] on span "skip" at bounding box center [37, 143] width 24 height 18
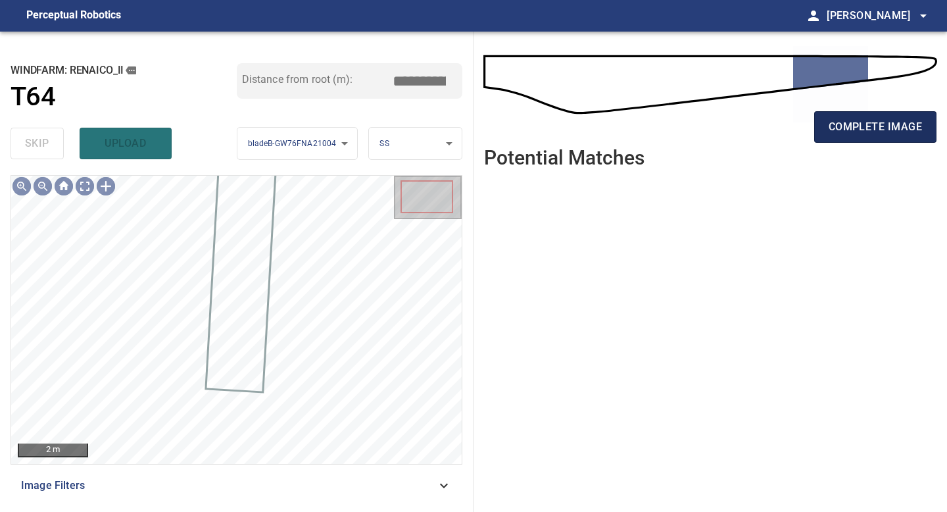
click at [872, 120] on span "complete image" at bounding box center [875, 127] width 93 height 18
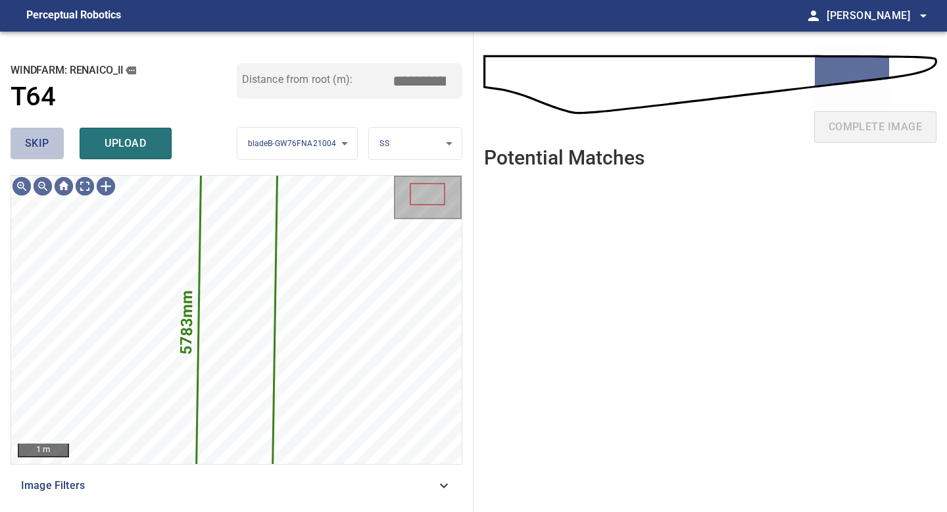
click at [53, 144] on button "skip" at bounding box center [37, 144] width 53 height 32
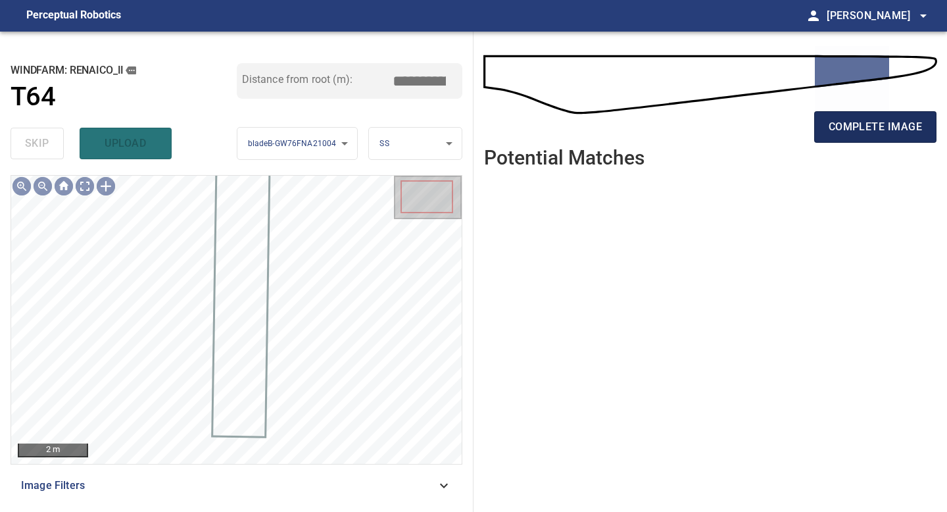
click at [879, 126] on span "complete image" at bounding box center [875, 127] width 93 height 18
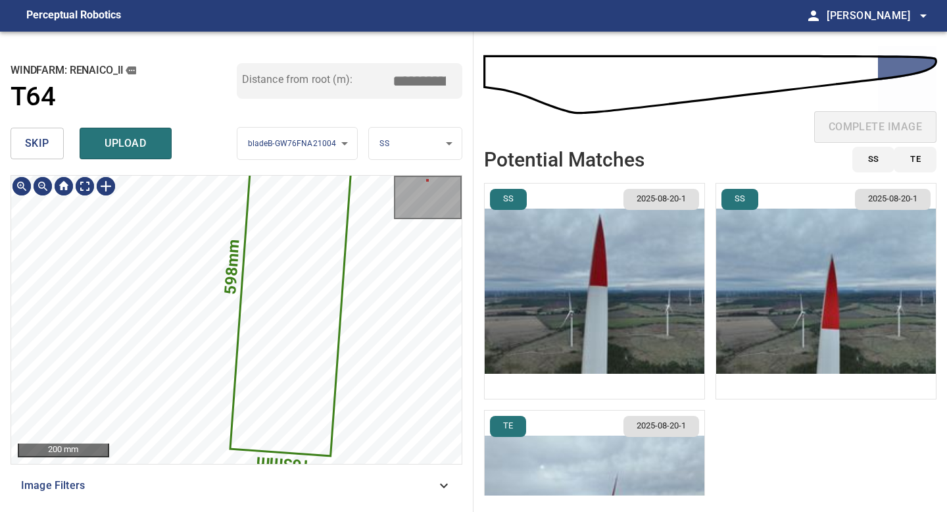
click at [47, 149] on span "skip" at bounding box center [37, 143] width 24 height 18
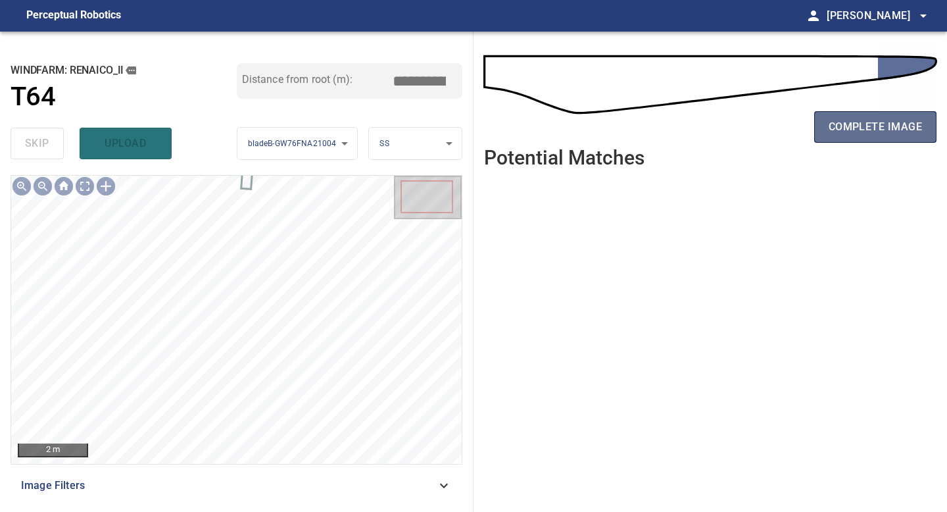
click at [864, 134] on span "complete image" at bounding box center [875, 127] width 93 height 18
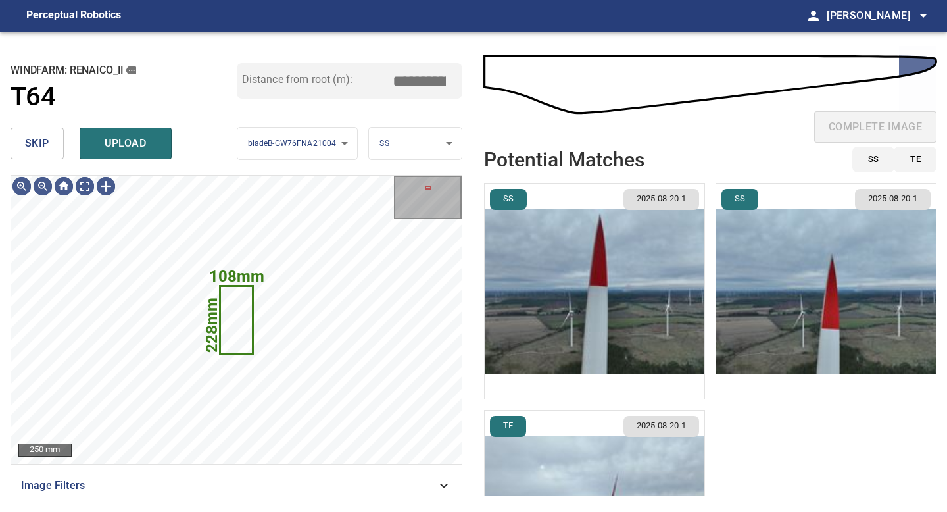
click at [50, 145] on button "skip" at bounding box center [37, 144] width 53 height 32
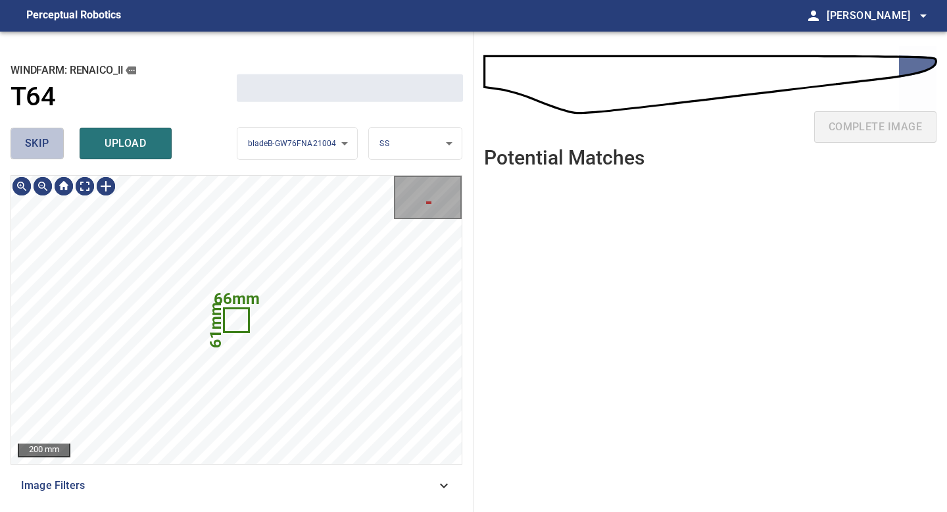
click at [50, 145] on button "skip" at bounding box center [37, 144] width 53 height 32
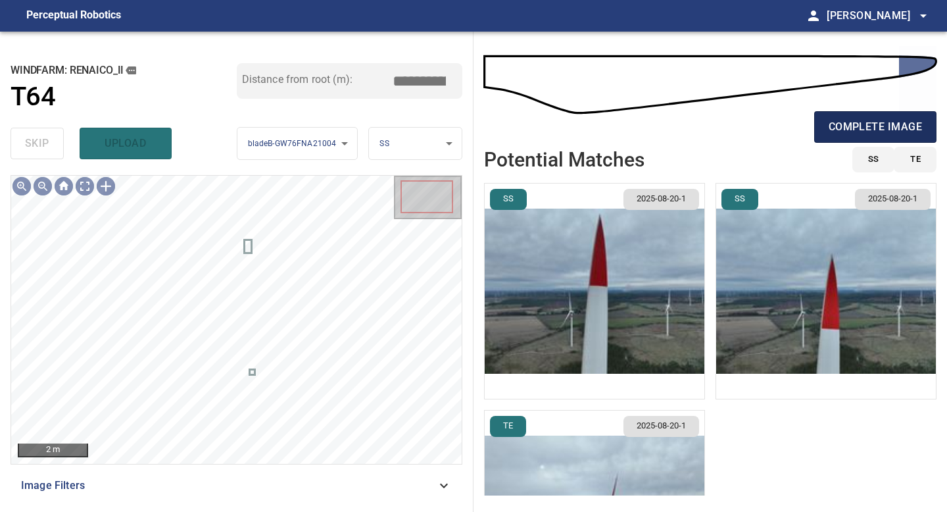
click at [886, 130] on span "complete image" at bounding box center [875, 127] width 93 height 18
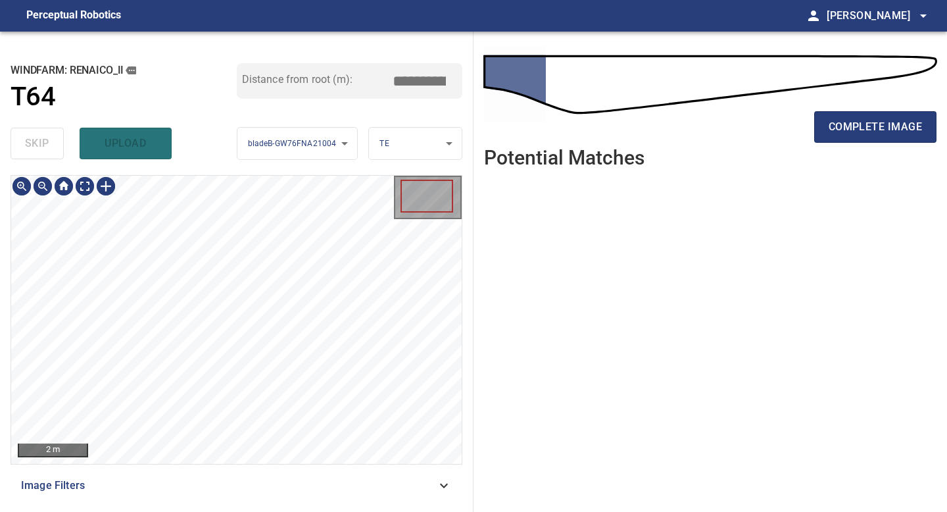
click at [234, 491] on div "2 m Image Filters" at bounding box center [237, 338] width 452 height 326
click at [884, 131] on span "complete image" at bounding box center [875, 127] width 93 height 18
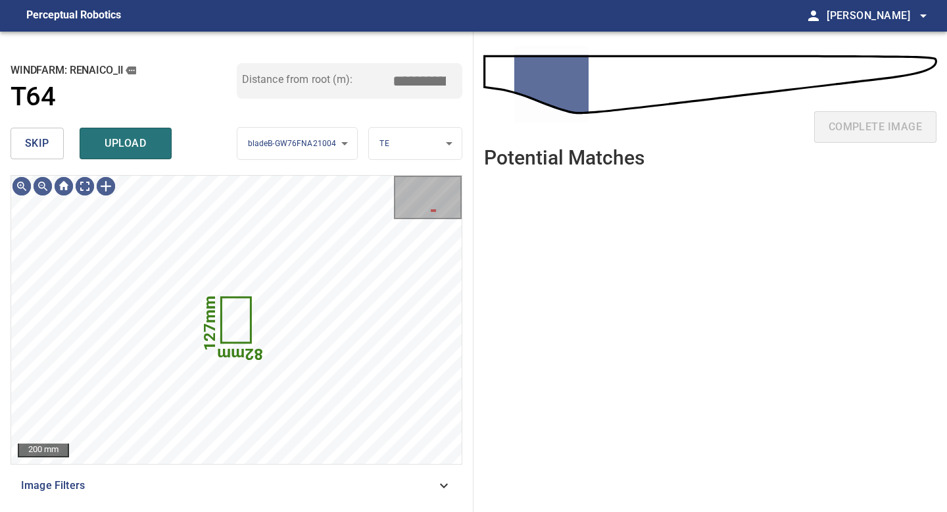
click at [41, 146] on span "skip" at bounding box center [37, 143] width 24 height 18
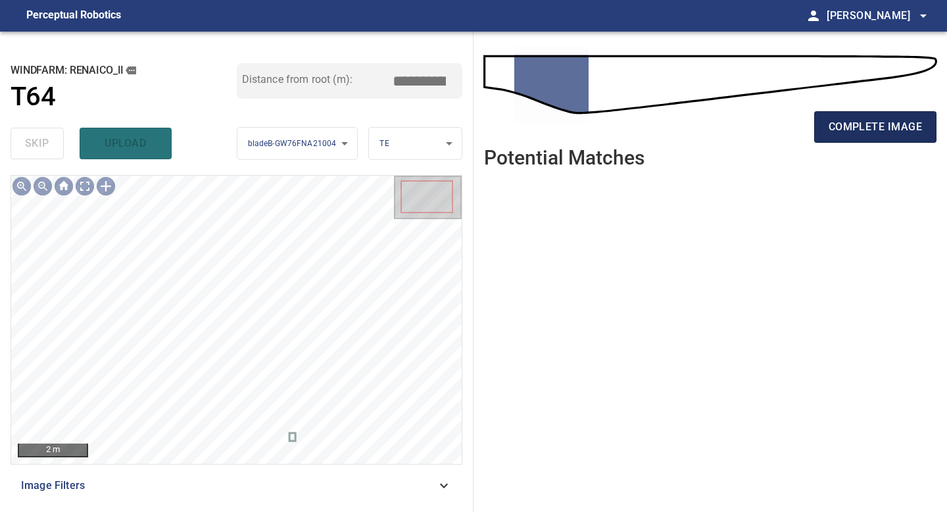
click at [859, 120] on span "complete image" at bounding box center [875, 127] width 93 height 18
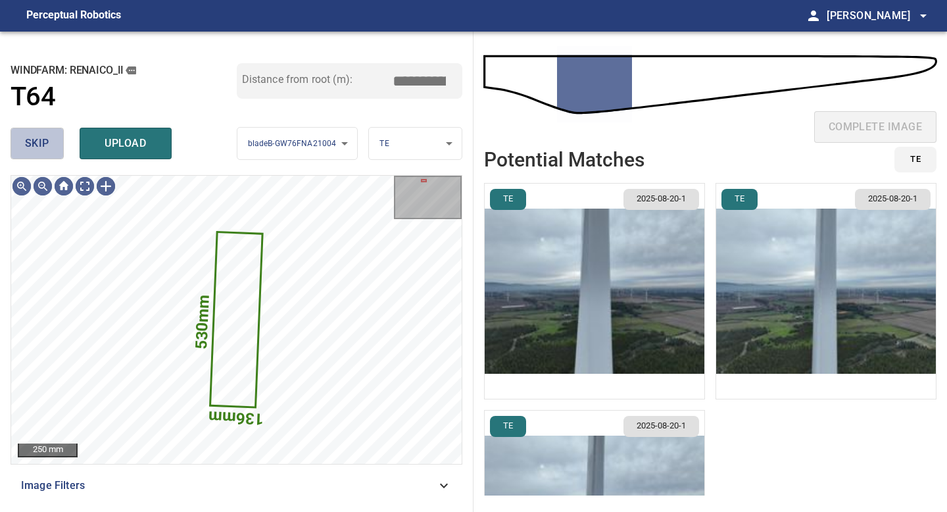
click at [40, 142] on span "skip" at bounding box center [37, 143] width 24 height 18
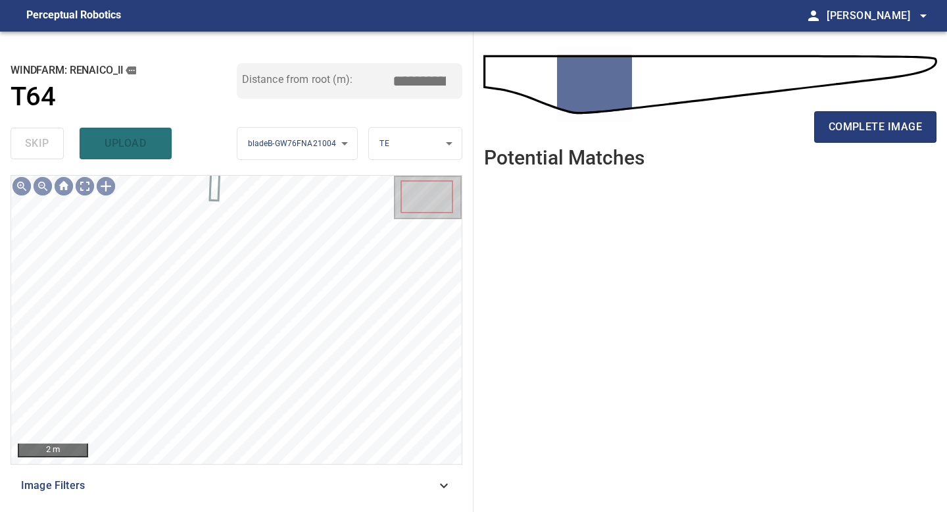
click at [864, 109] on div "complete image" at bounding box center [710, 132] width 453 height 53
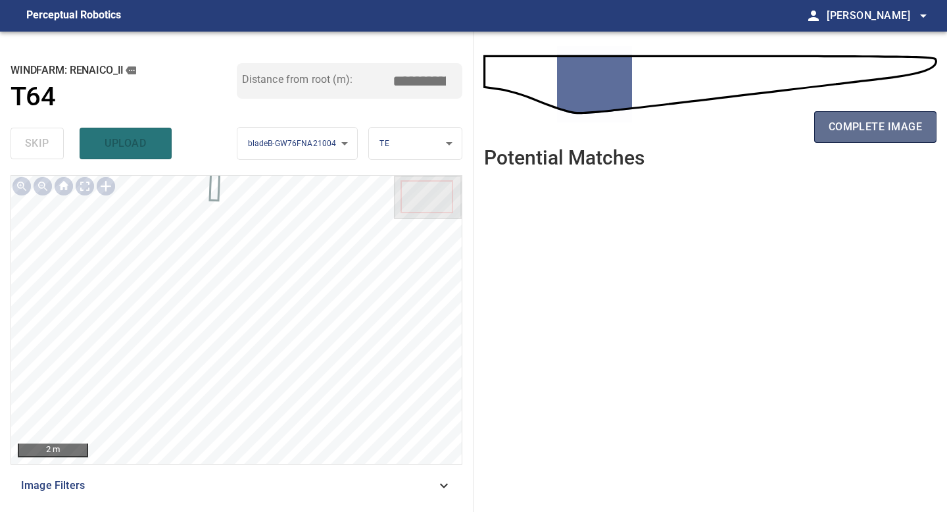
click at [864, 123] on span "complete image" at bounding box center [875, 127] width 93 height 18
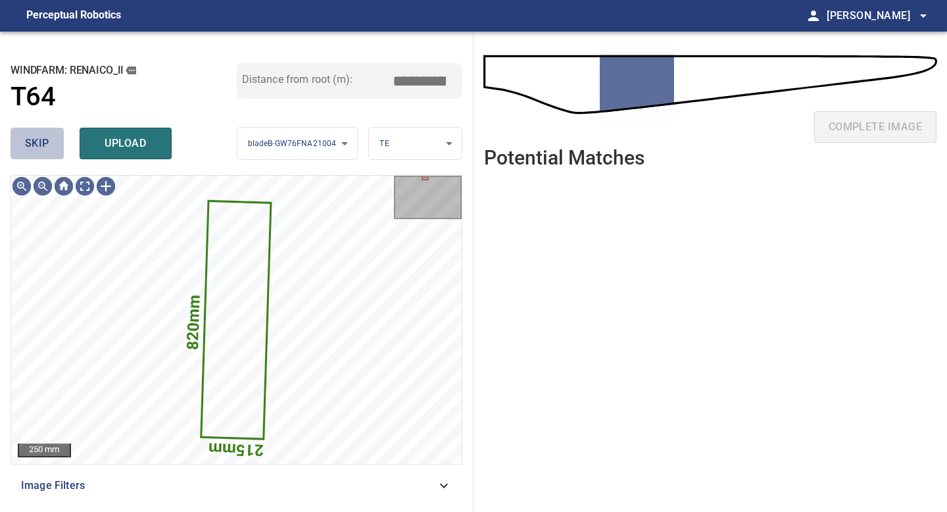
click at [34, 141] on span "skip" at bounding box center [37, 143] width 24 height 18
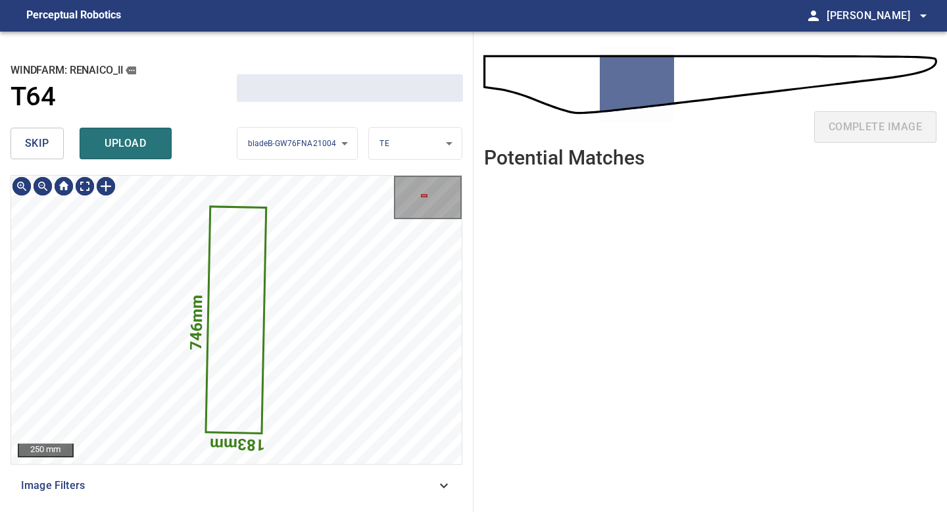
click at [34, 141] on span "skip" at bounding box center [37, 143] width 24 height 18
click at [34, 141] on div "skip upload" at bounding box center [124, 143] width 226 height 42
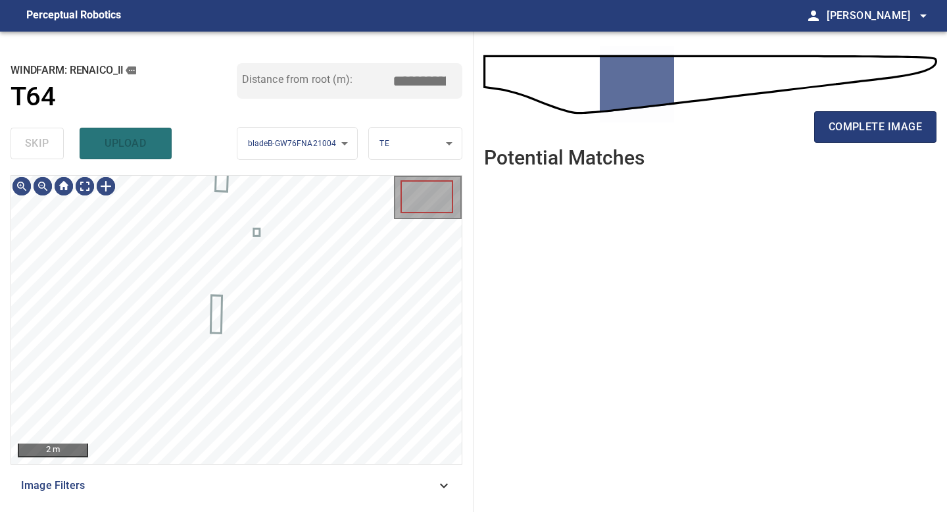
type input "*****"
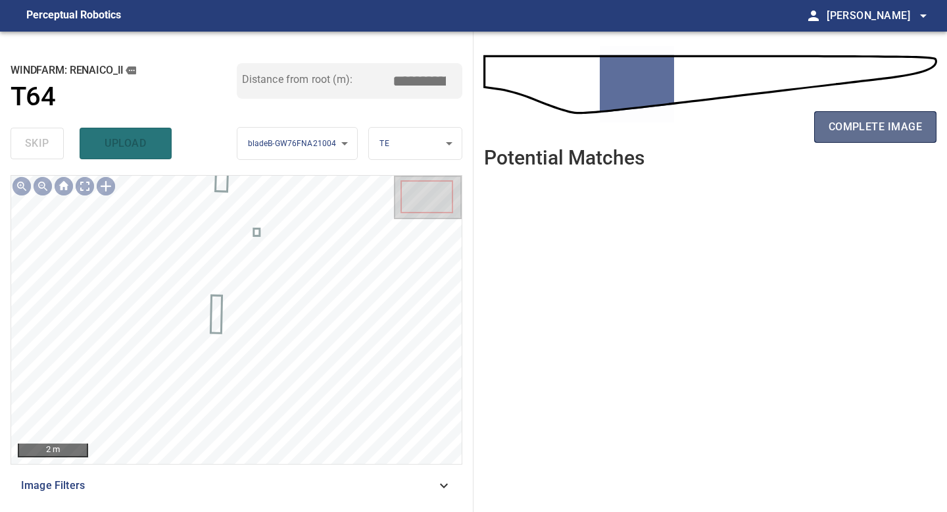
click at [857, 123] on span "complete image" at bounding box center [875, 127] width 93 height 18
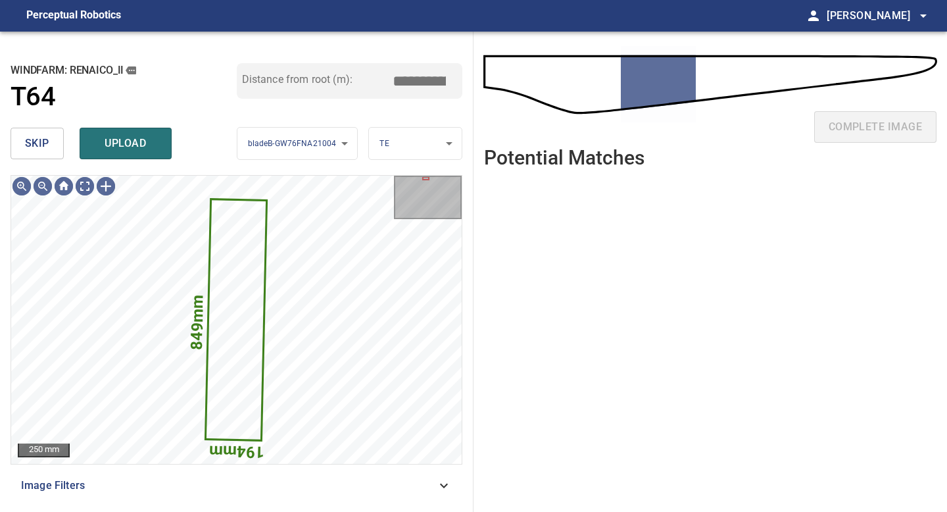
click at [41, 145] on span "skip" at bounding box center [37, 143] width 24 height 18
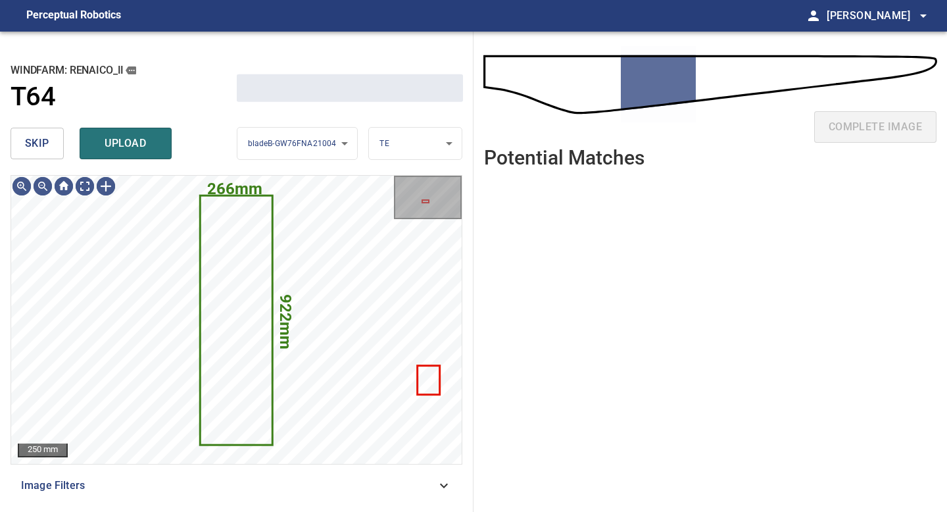
click at [41, 145] on span "skip" at bounding box center [37, 143] width 24 height 18
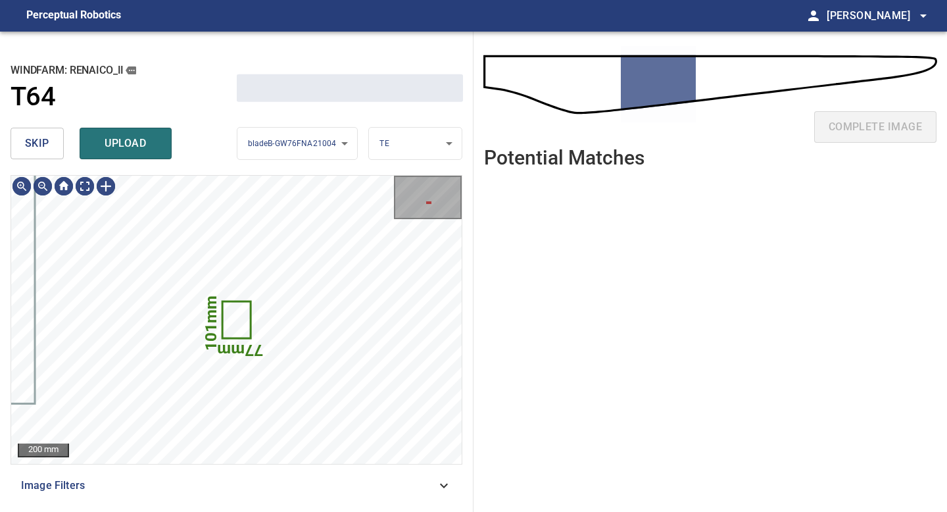
click at [41, 145] on span "skip" at bounding box center [37, 143] width 24 height 18
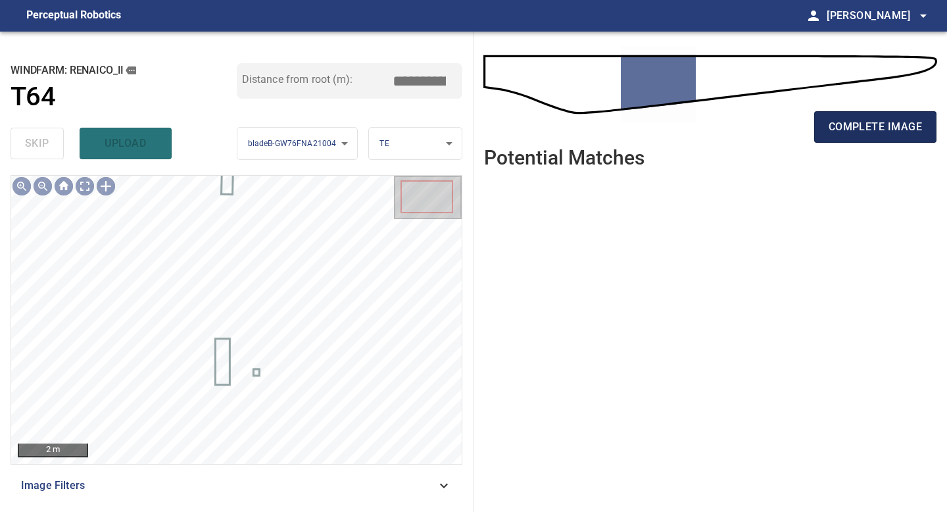
click at [862, 119] on span "complete image" at bounding box center [875, 127] width 93 height 18
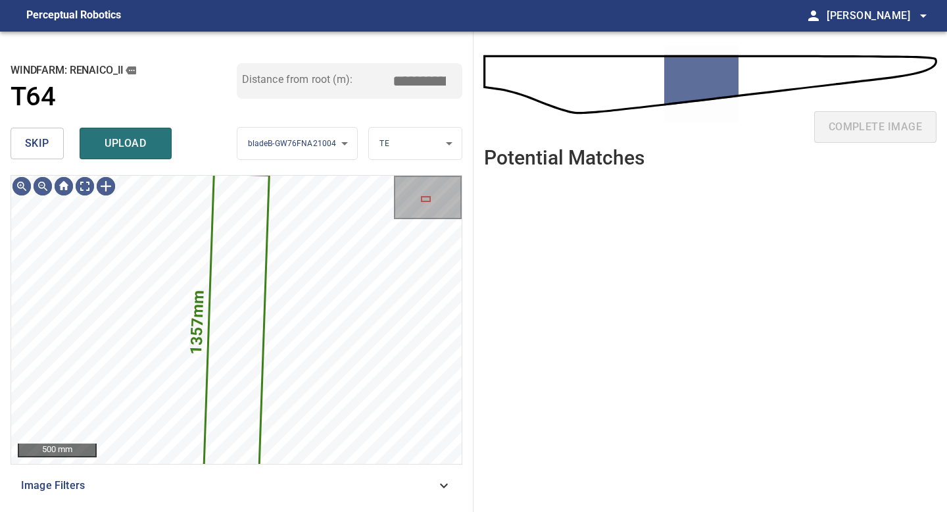
click at [45, 141] on span "skip" at bounding box center [37, 143] width 24 height 18
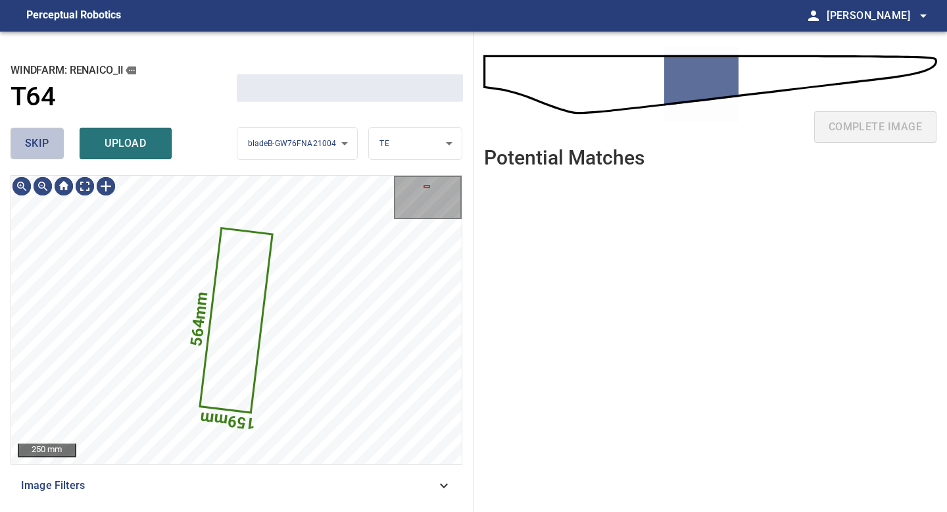
click at [45, 141] on span "skip" at bounding box center [37, 143] width 24 height 18
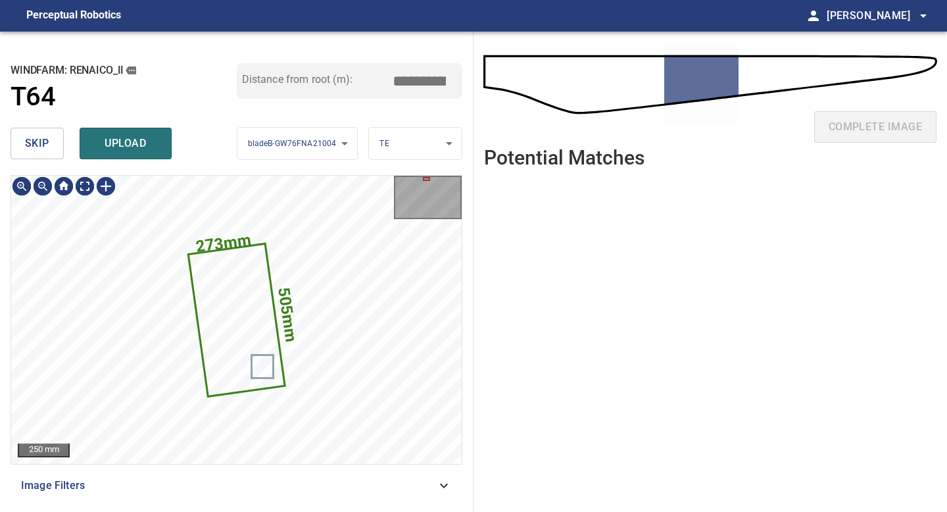
click at [45, 141] on span "skip" at bounding box center [37, 143] width 24 height 18
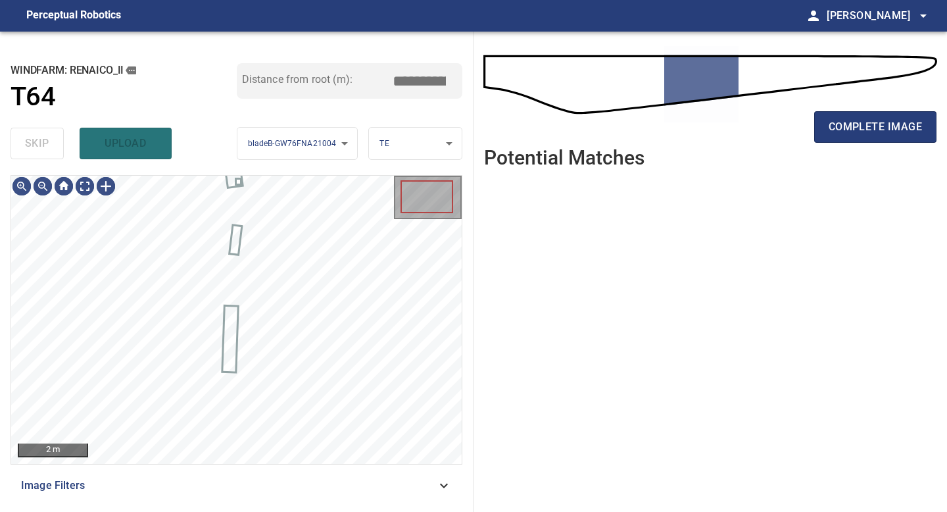
type input "*****"
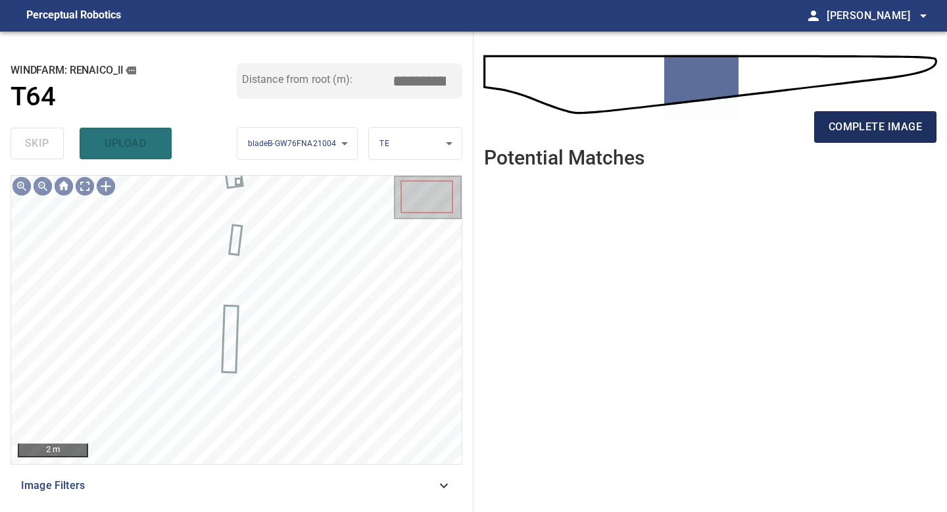
click at [843, 127] on span "complete image" at bounding box center [875, 127] width 93 height 18
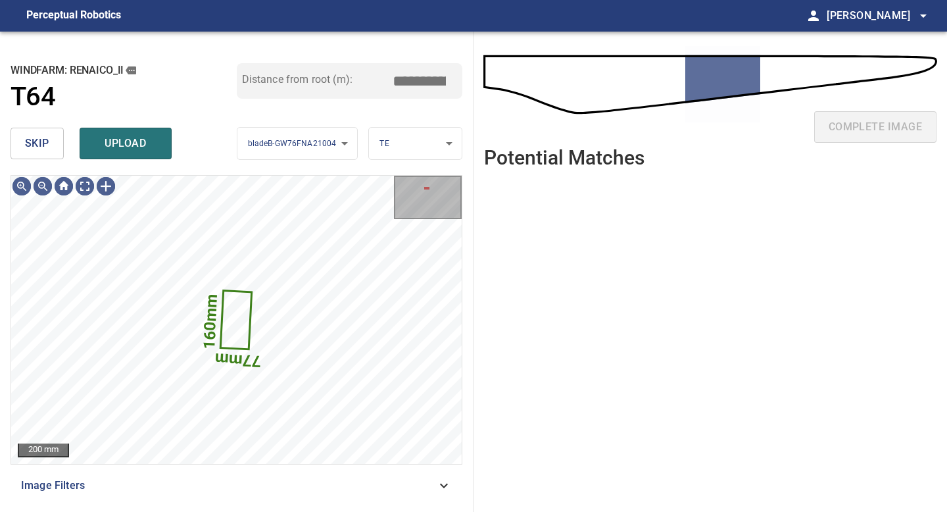
click at [45, 146] on span "skip" at bounding box center [37, 143] width 24 height 18
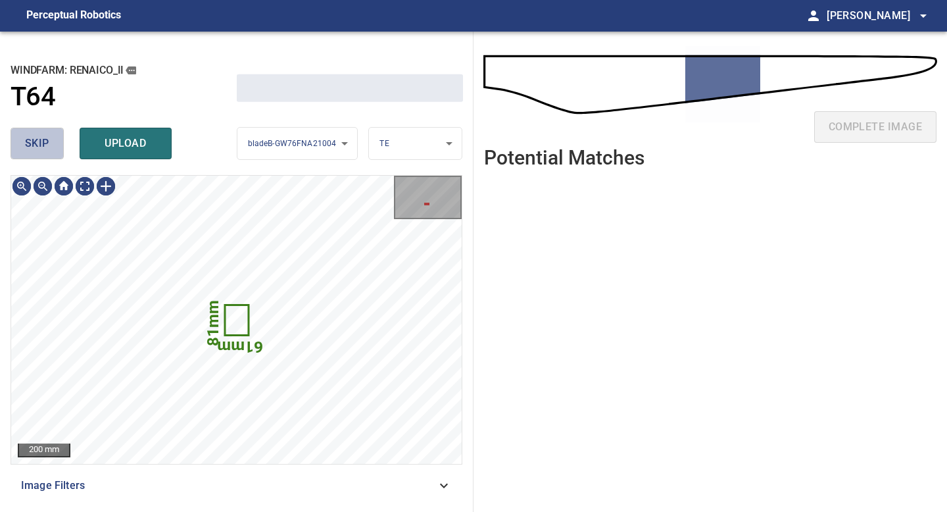
click at [45, 146] on span "skip" at bounding box center [37, 143] width 24 height 18
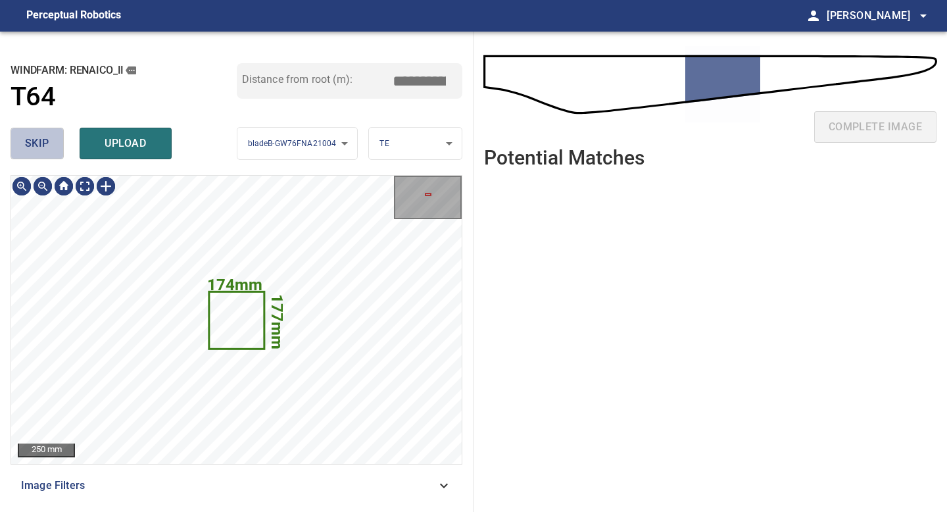
click at [45, 146] on span "skip" at bounding box center [37, 143] width 24 height 18
type input "*****"
click at [45, 146] on div "skip upload" at bounding box center [124, 143] width 226 height 42
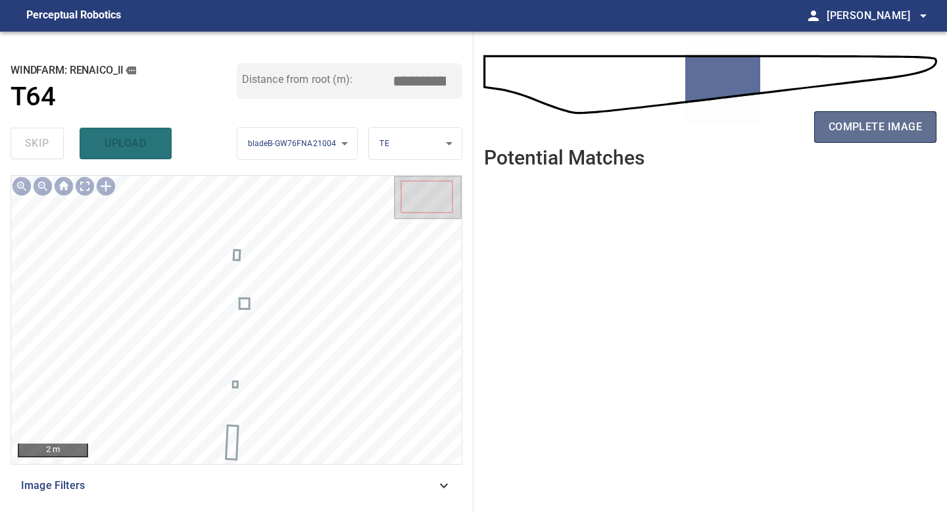
click at [864, 124] on span "complete image" at bounding box center [875, 127] width 93 height 18
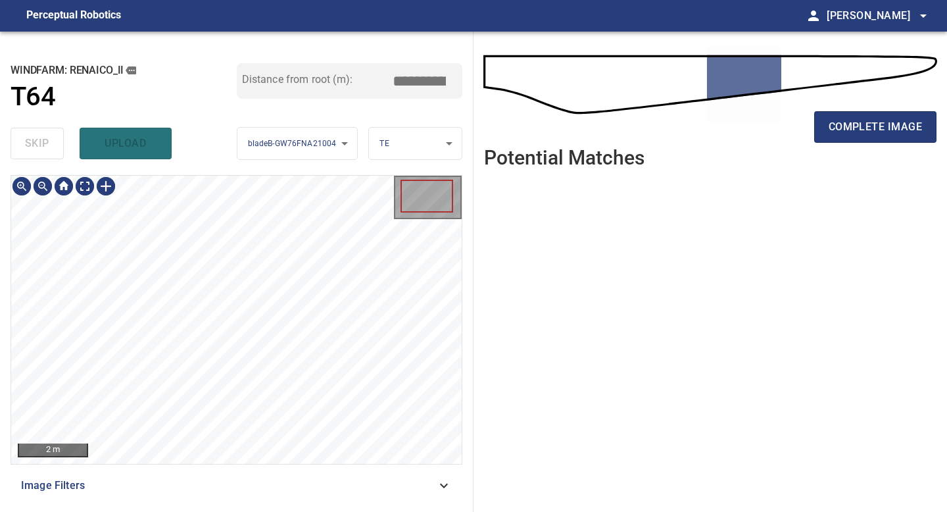
click at [237, 481] on div "2 m Image Filters" at bounding box center [237, 338] width 452 height 326
click at [874, 126] on span "complete image" at bounding box center [875, 127] width 93 height 18
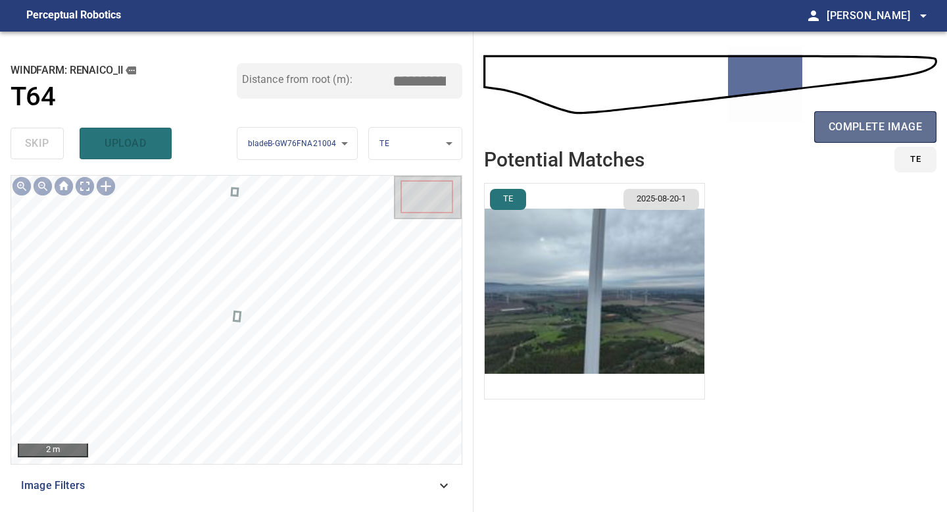
click at [876, 128] on span "complete image" at bounding box center [875, 127] width 93 height 18
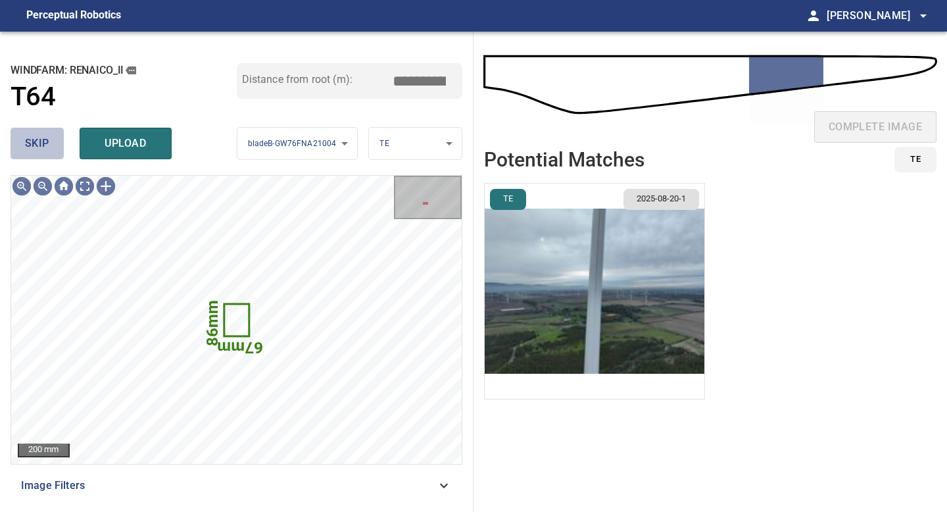
click at [40, 141] on span "skip" at bounding box center [37, 143] width 24 height 18
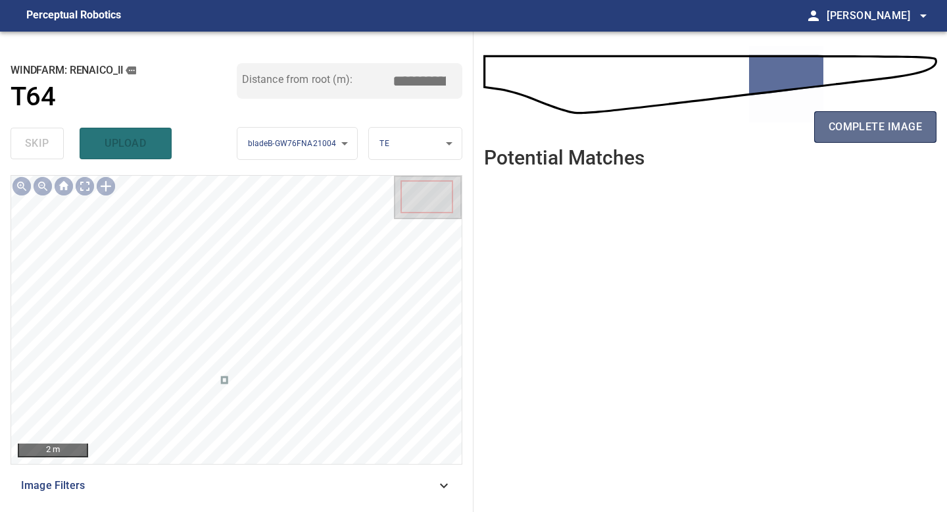
click at [868, 130] on span "complete image" at bounding box center [875, 127] width 93 height 18
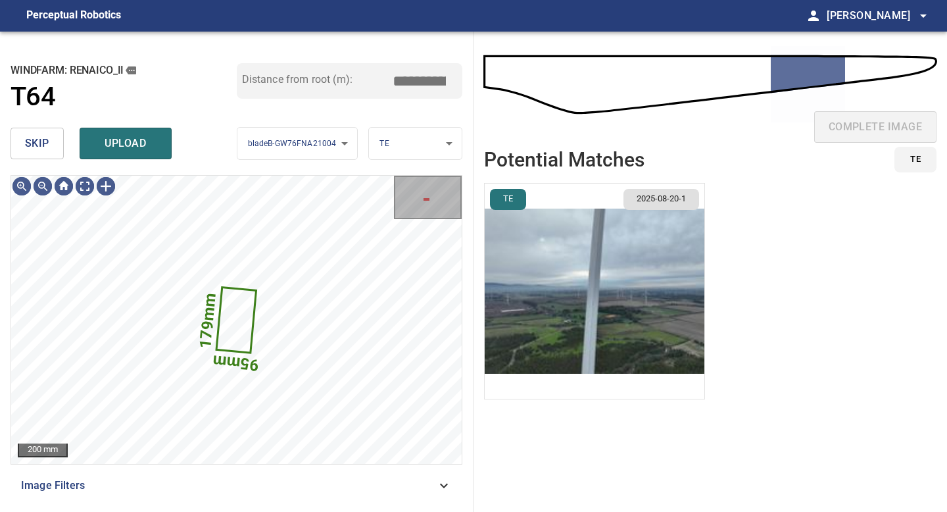
click at [44, 139] on span "skip" at bounding box center [37, 143] width 24 height 18
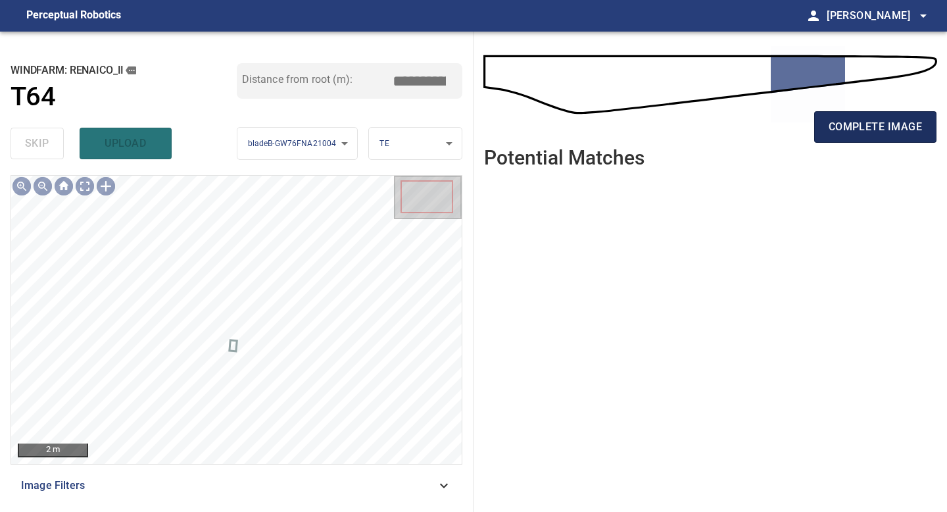
click at [876, 141] on button "complete image" at bounding box center [875, 127] width 122 height 32
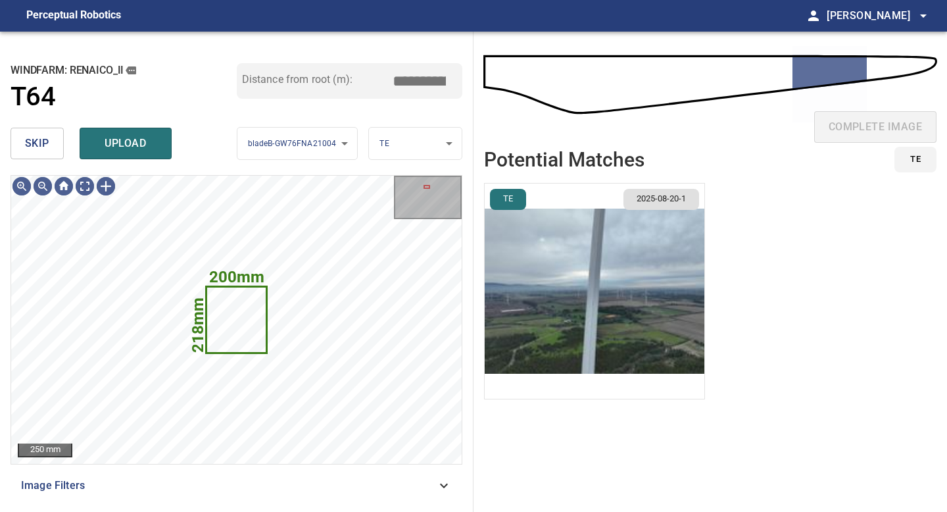
click at [47, 128] on button "skip" at bounding box center [37, 144] width 53 height 32
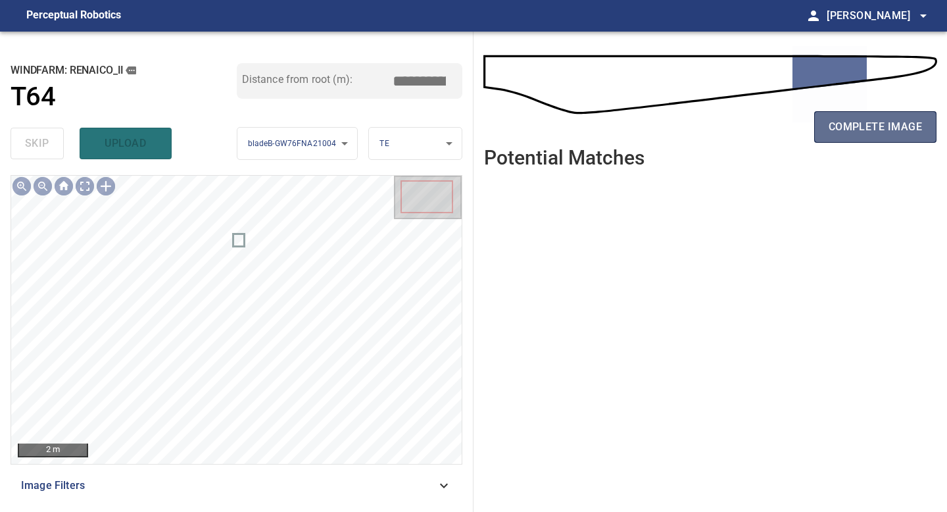
click at [877, 125] on span "complete image" at bounding box center [875, 127] width 93 height 18
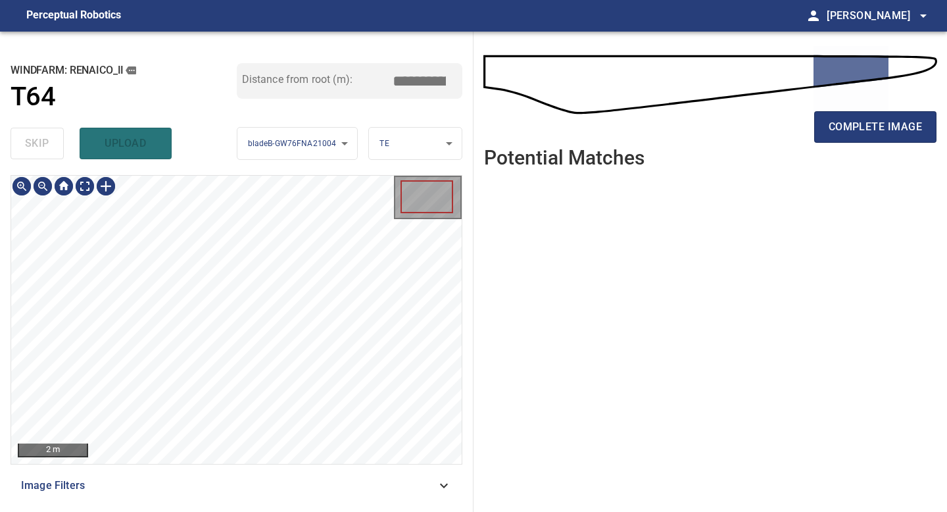
click at [237, 469] on div "2 m Image Filters" at bounding box center [237, 338] width 452 height 326
click at [897, 127] on span "complete image" at bounding box center [875, 127] width 93 height 18
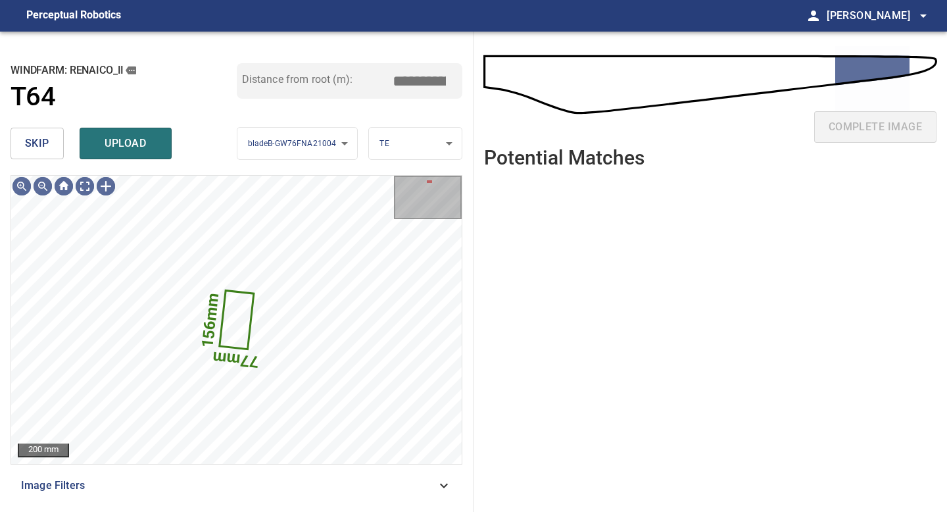
click at [55, 141] on button "skip" at bounding box center [37, 144] width 53 height 32
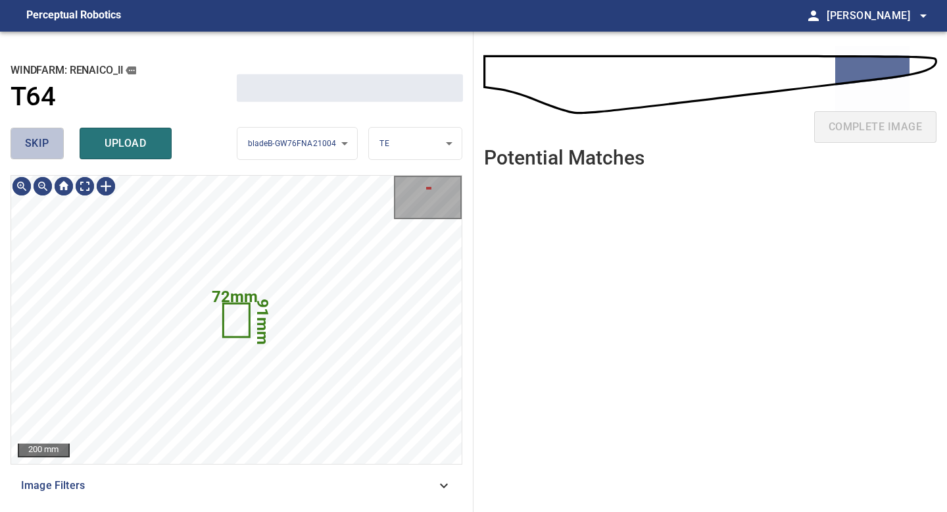
click at [55, 141] on button "skip" at bounding box center [37, 144] width 53 height 32
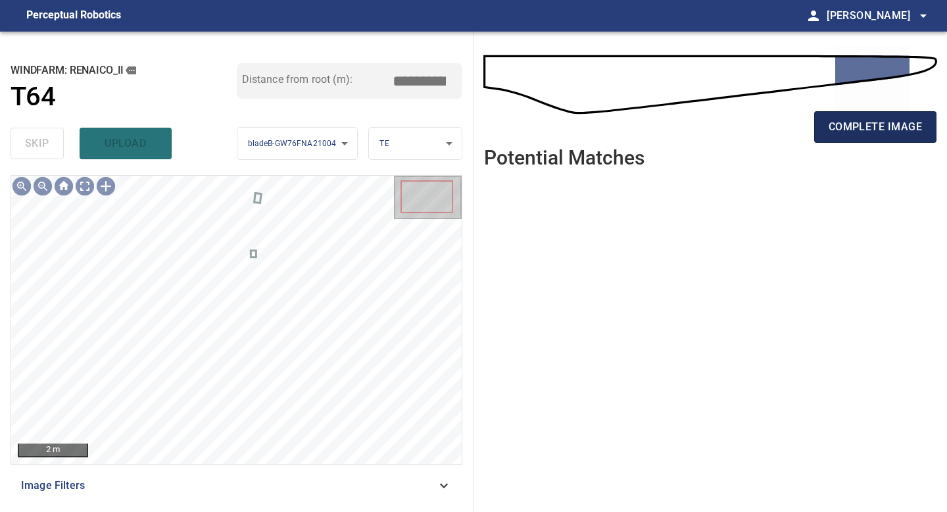
click at [855, 128] on span "complete image" at bounding box center [875, 127] width 93 height 18
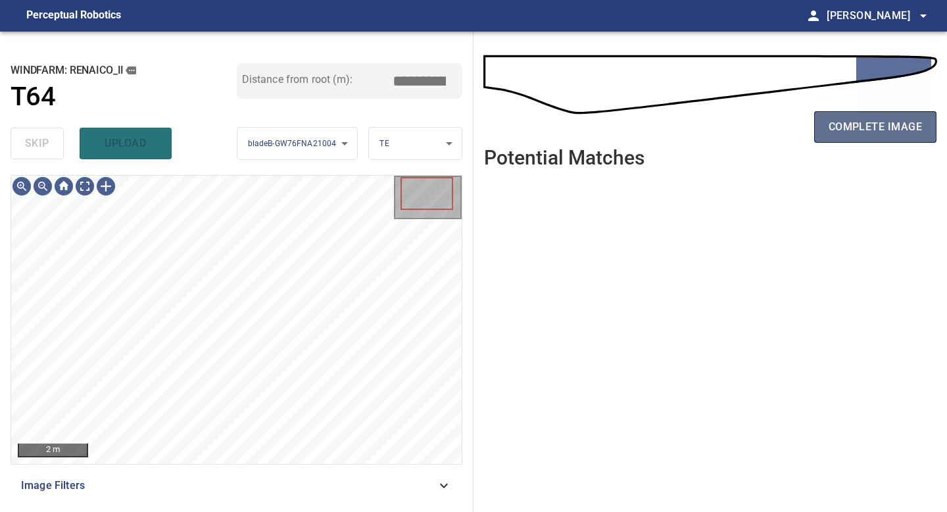
click at [894, 126] on span "complete image" at bounding box center [875, 127] width 93 height 18
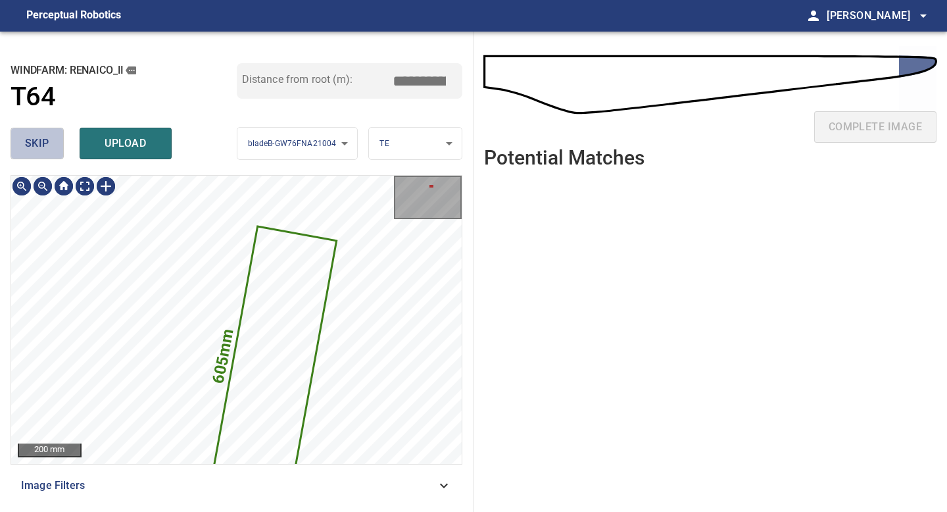
click at [30, 144] on span "skip" at bounding box center [37, 143] width 24 height 18
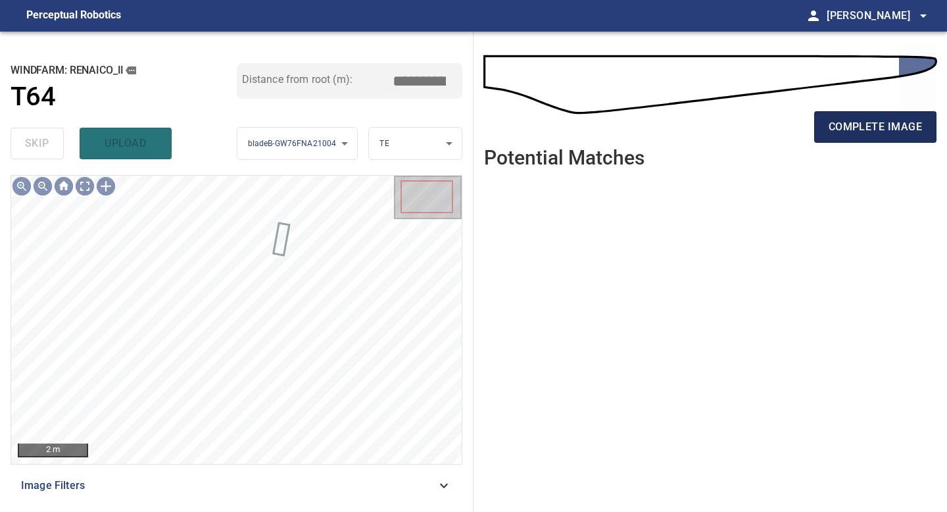
click at [879, 120] on span "complete image" at bounding box center [875, 127] width 93 height 18
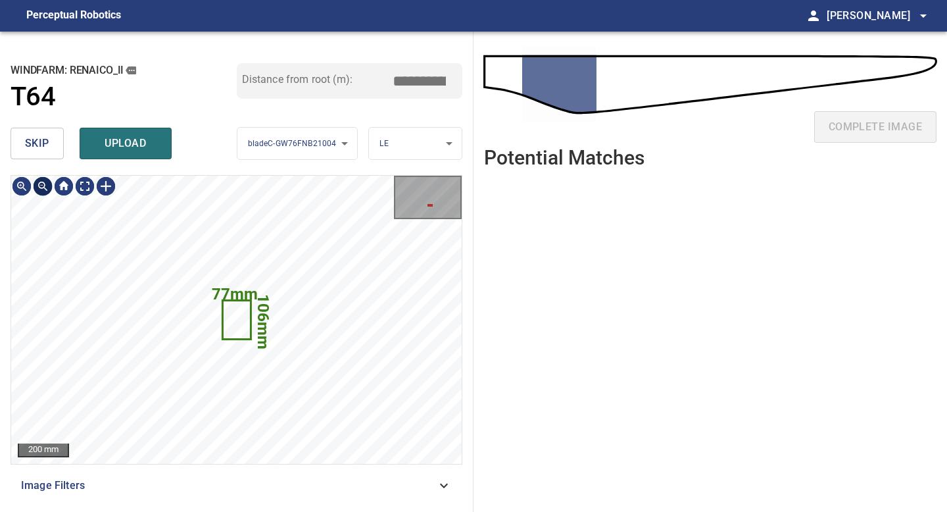
click at [37, 147] on span "skip" at bounding box center [37, 143] width 24 height 18
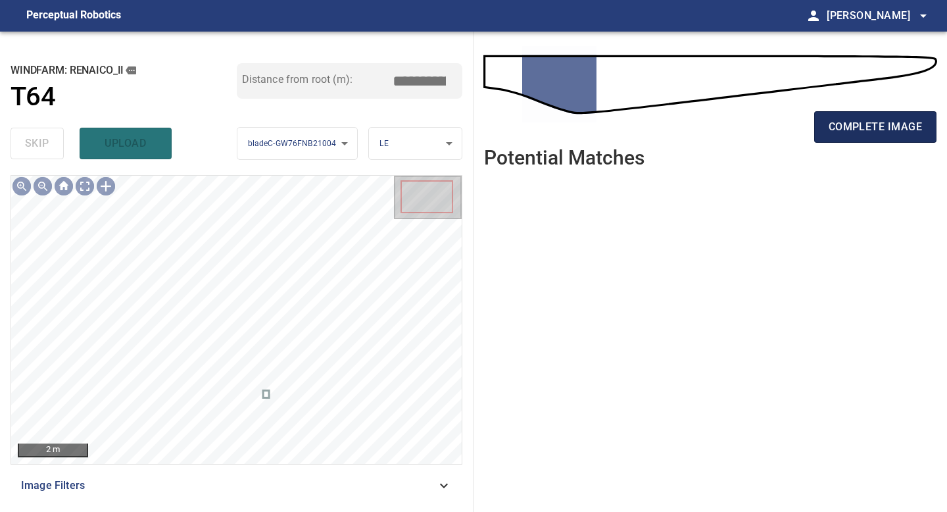
click at [866, 134] on span "complete image" at bounding box center [875, 127] width 93 height 18
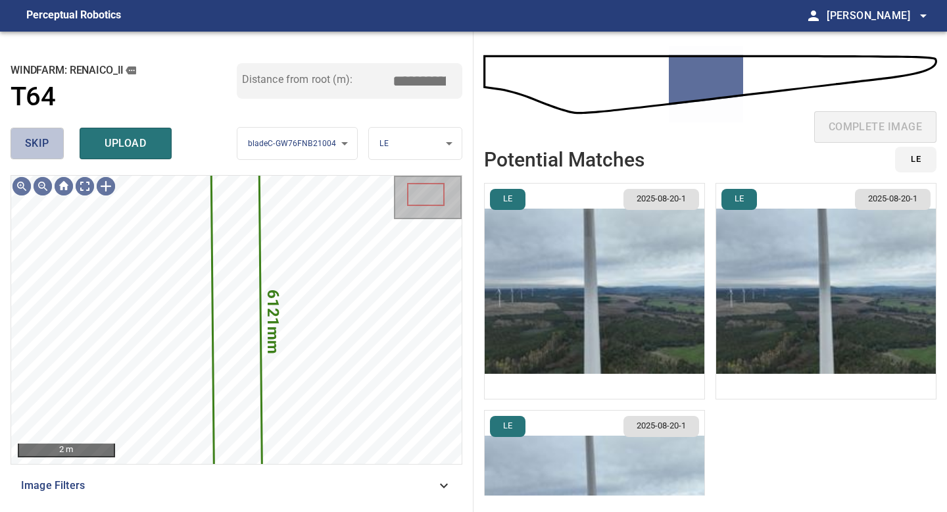
click at [56, 142] on button "skip" at bounding box center [37, 144] width 53 height 32
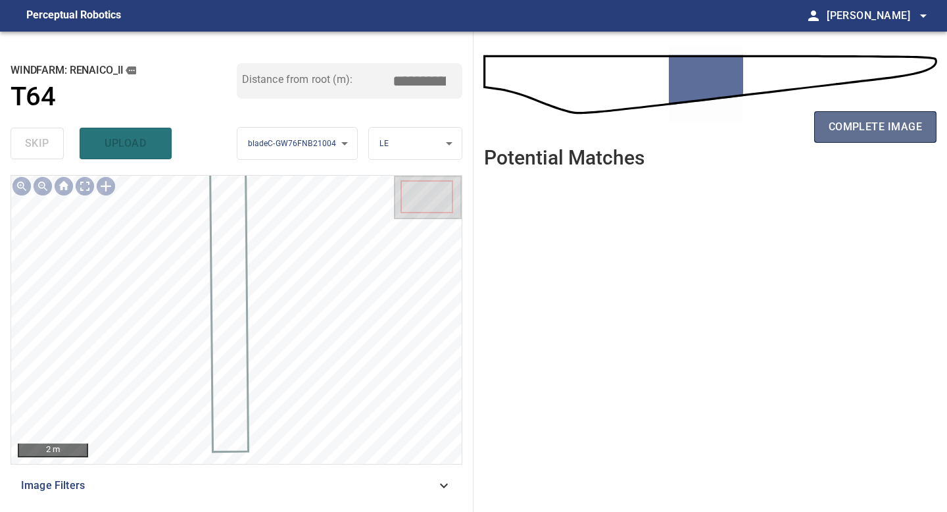
click at [895, 126] on span "complete image" at bounding box center [875, 127] width 93 height 18
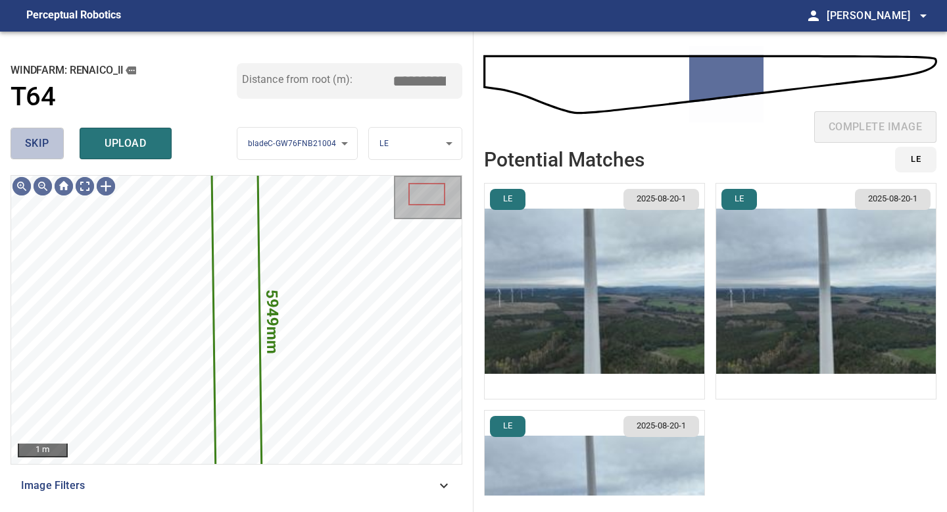
click at [33, 141] on span "skip" at bounding box center [37, 143] width 24 height 18
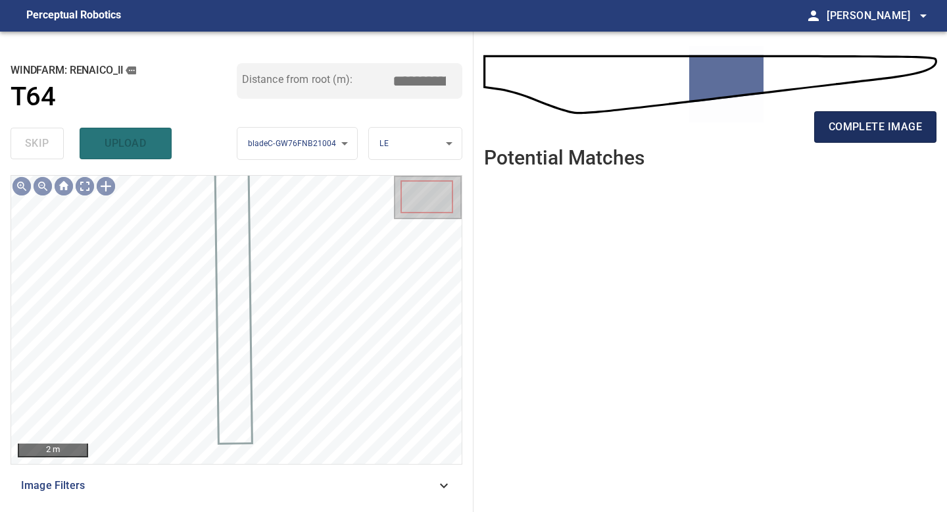
click at [879, 125] on span "complete image" at bounding box center [875, 127] width 93 height 18
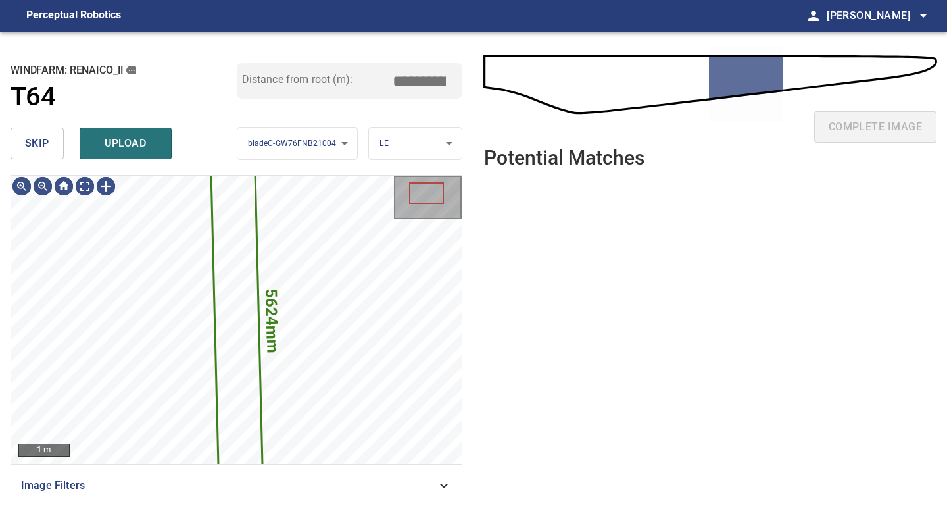
click at [33, 143] on span "skip" at bounding box center [37, 143] width 24 height 18
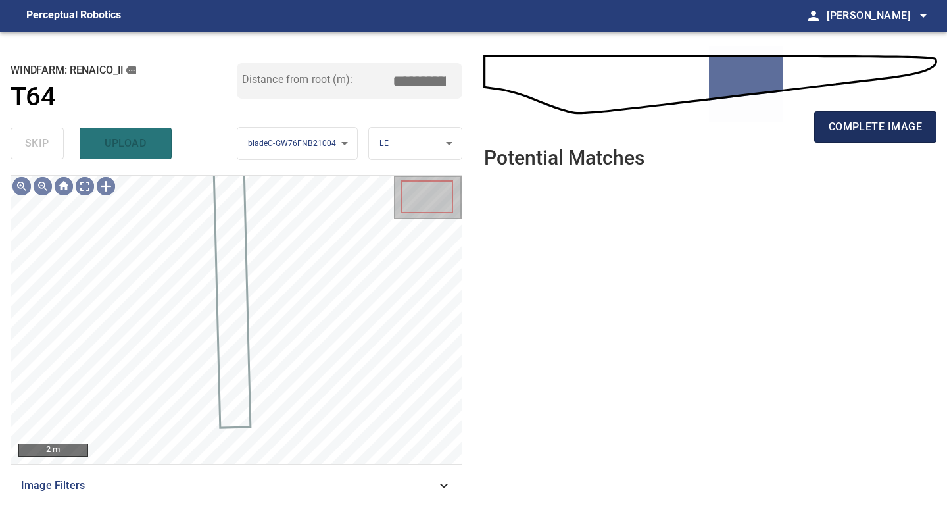
click at [873, 128] on span "complete image" at bounding box center [875, 127] width 93 height 18
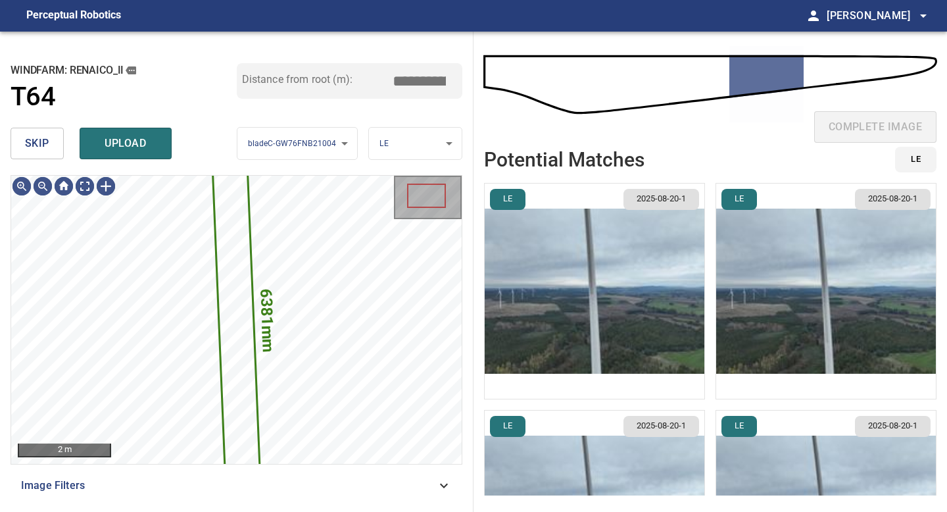
click at [36, 142] on span "skip" at bounding box center [37, 143] width 24 height 18
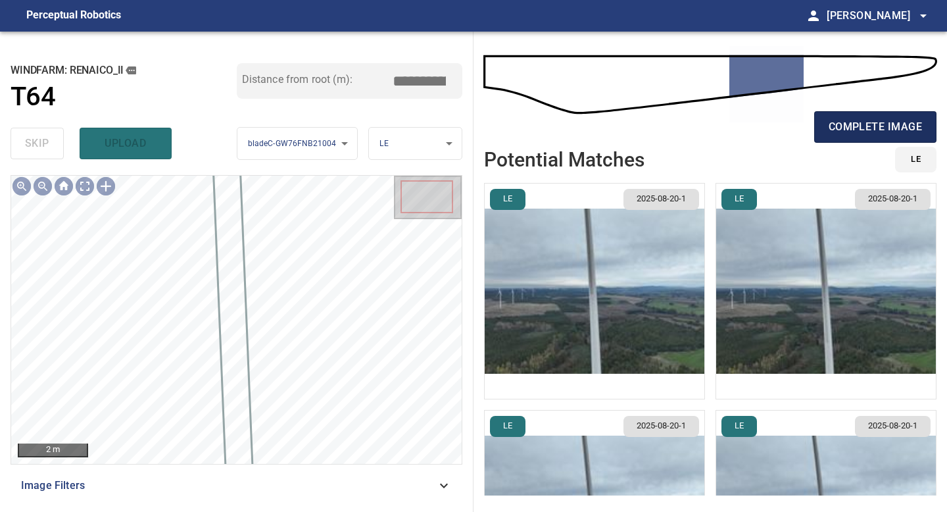
click at [857, 125] on span "complete image" at bounding box center [875, 127] width 93 height 18
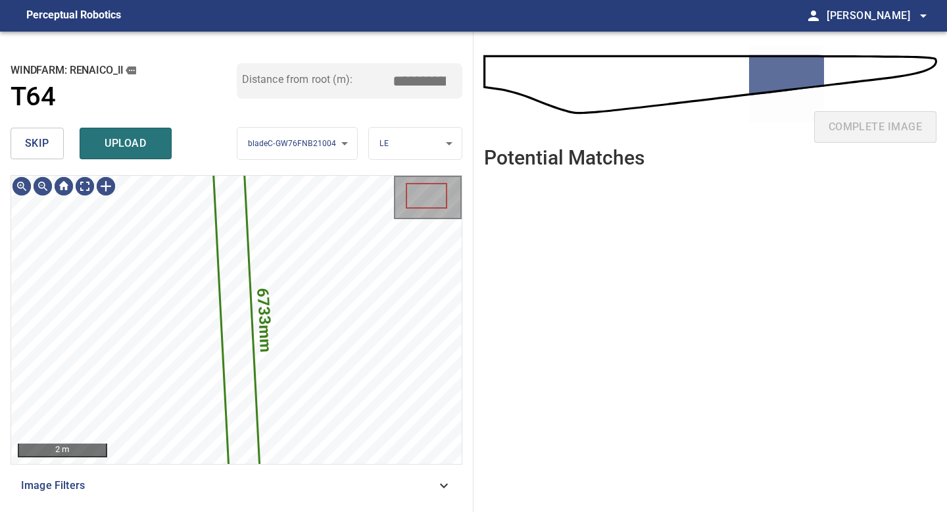
click at [34, 144] on span "skip" at bounding box center [37, 143] width 24 height 18
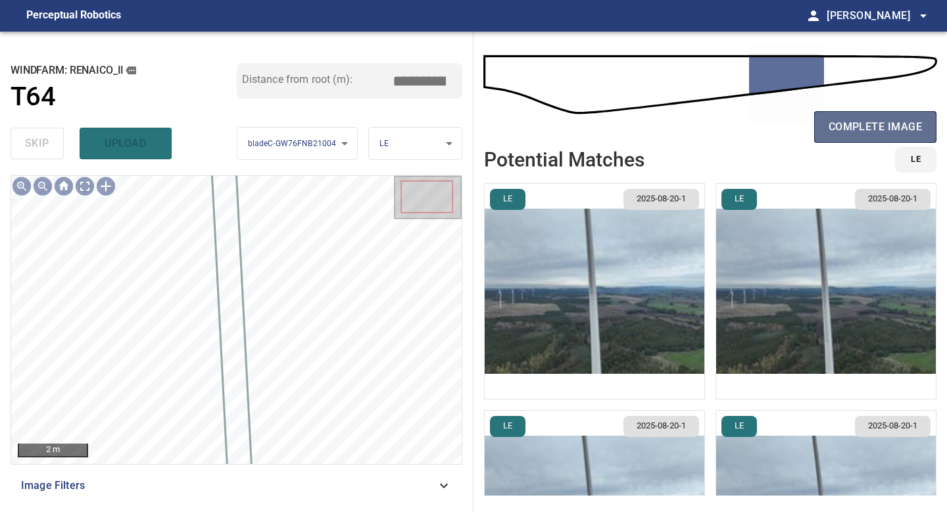
click at [843, 125] on span "complete image" at bounding box center [875, 127] width 93 height 18
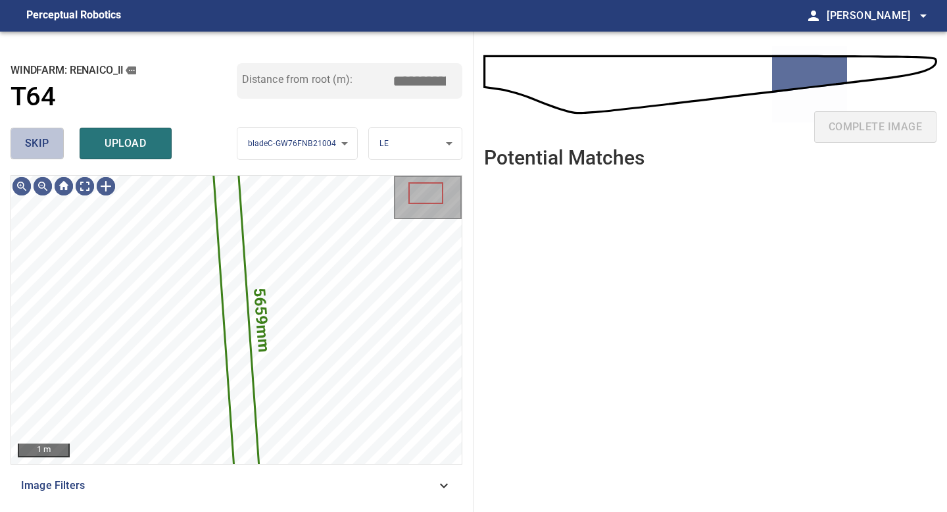
click at [55, 142] on button "skip" at bounding box center [37, 144] width 53 height 32
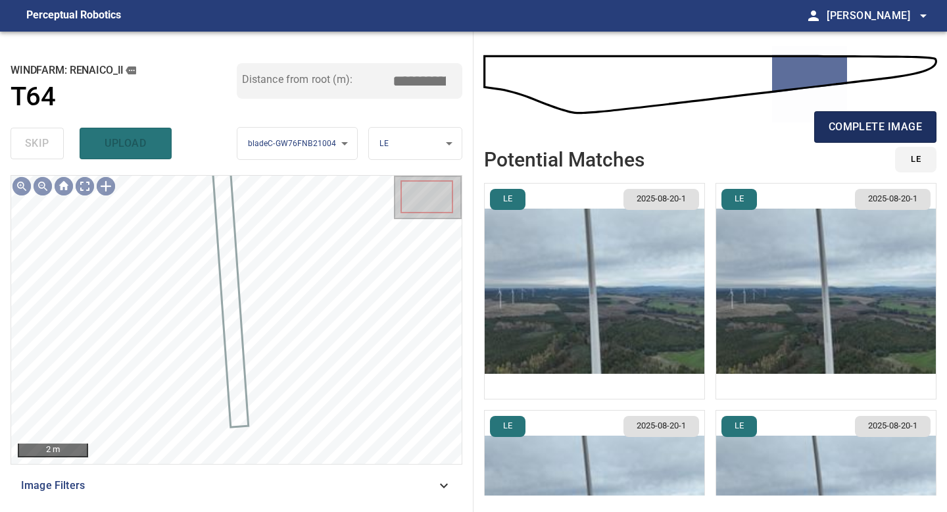
click at [872, 130] on span "complete image" at bounding box center [875, 127] width 93 height 18
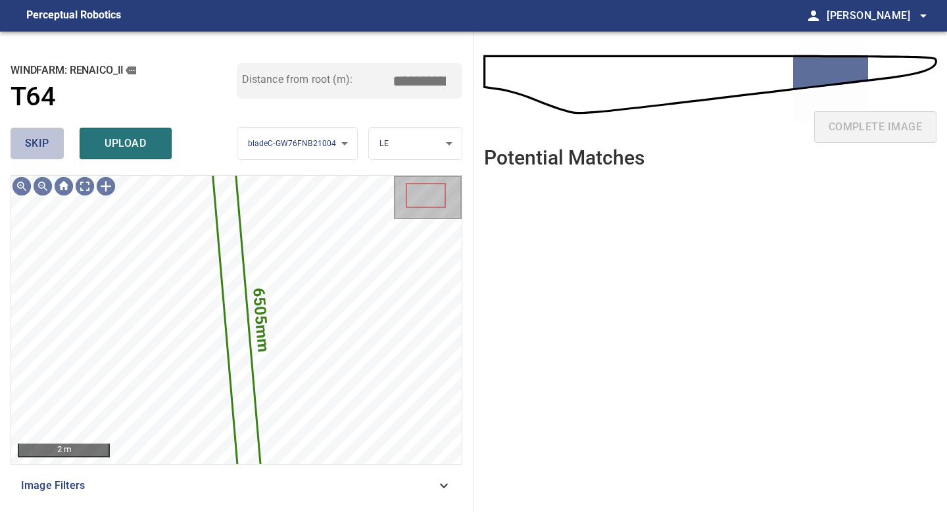
click at [45, 135] on span "skip" at bounding box center [37, 143] width 24 height 18
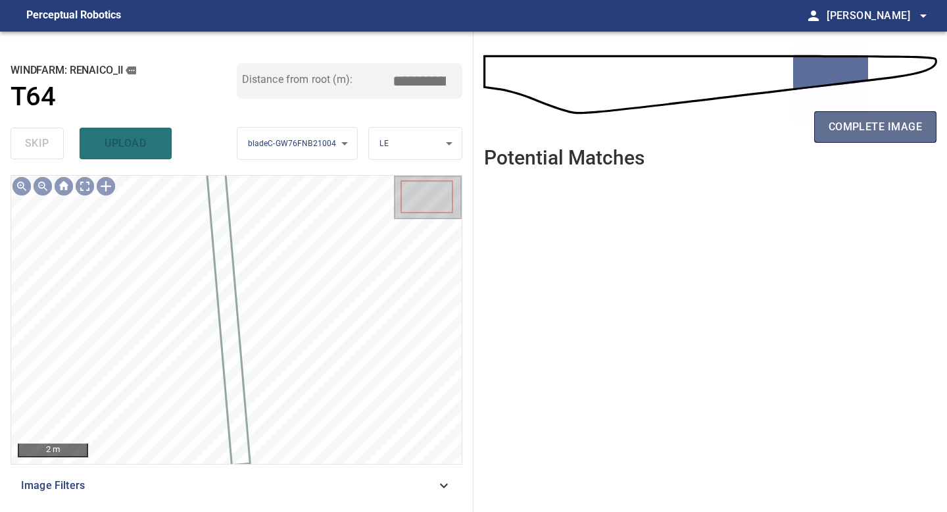
click at [874, 124] on span "complete image" at bounding box center [875, 127] width 93 height 18
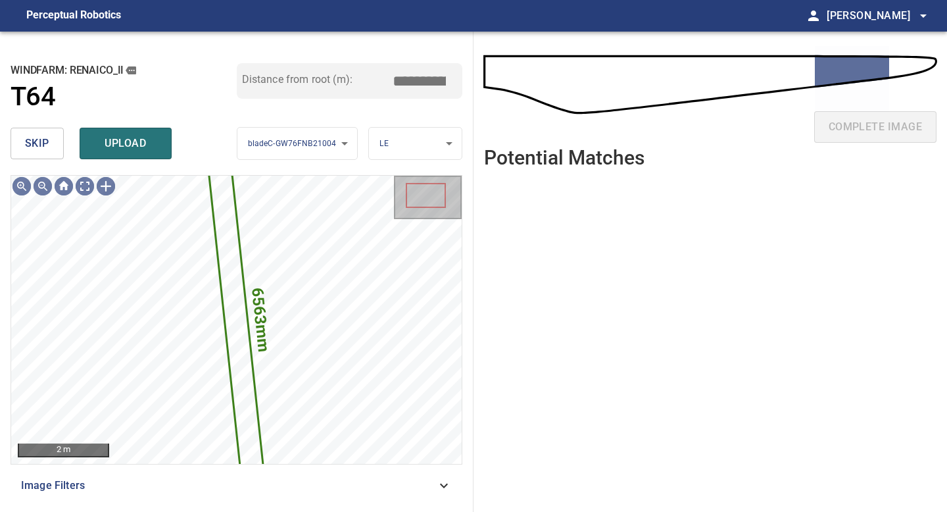
click at [43, 142] on span "skip" at bounding box center [37, 143] width 24 height 18
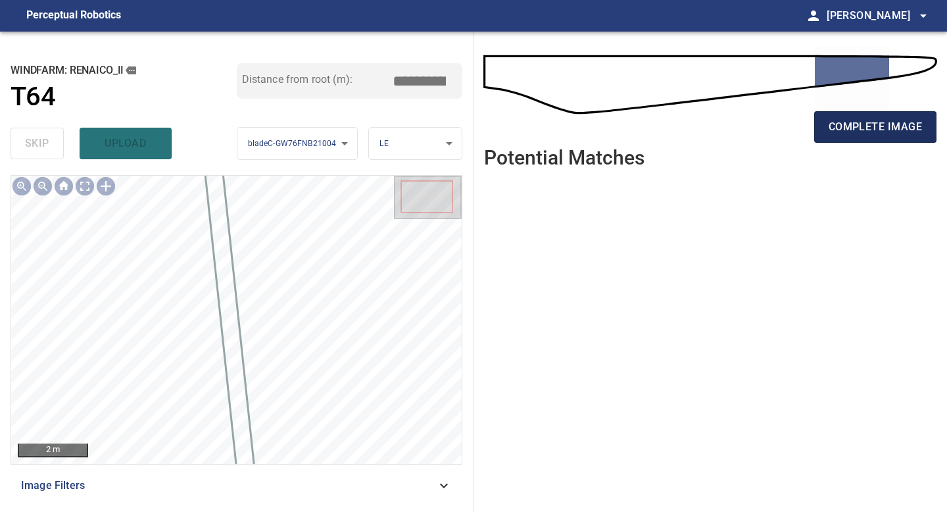
click at [857, 120] on span "complete image" at bounding box center [875, 127] width 93 height 18
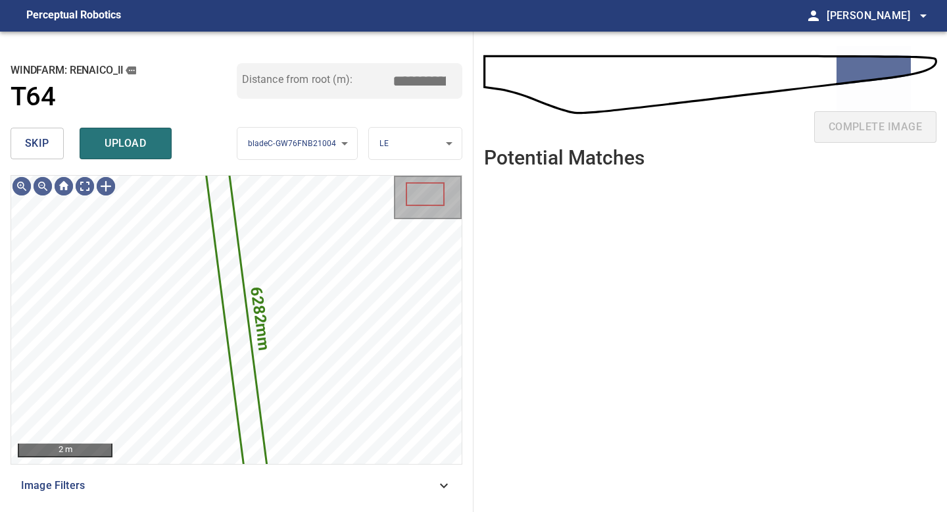
click at [49, 138] on button "skip" at bounding box center [37, 144] width 53 height 32
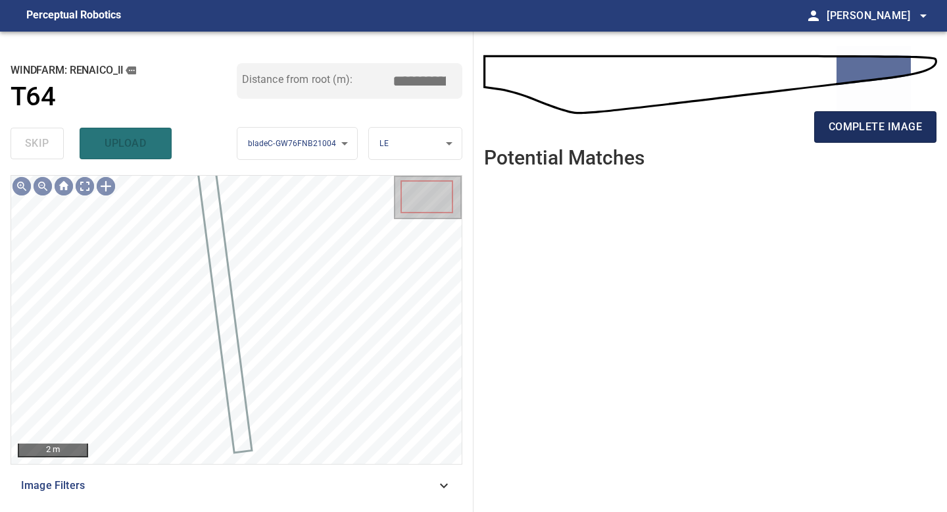
click at [841, 126] on span "complete image" at bounding box center [875, 127] width 93 height 18
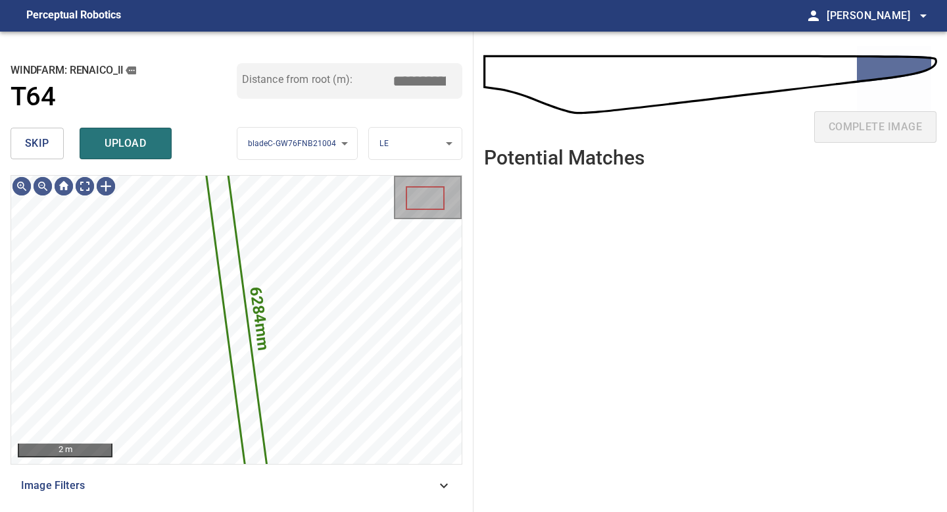
click at [51, 151] on button "skip" at bounding box center [37, 144] width 53 height 32
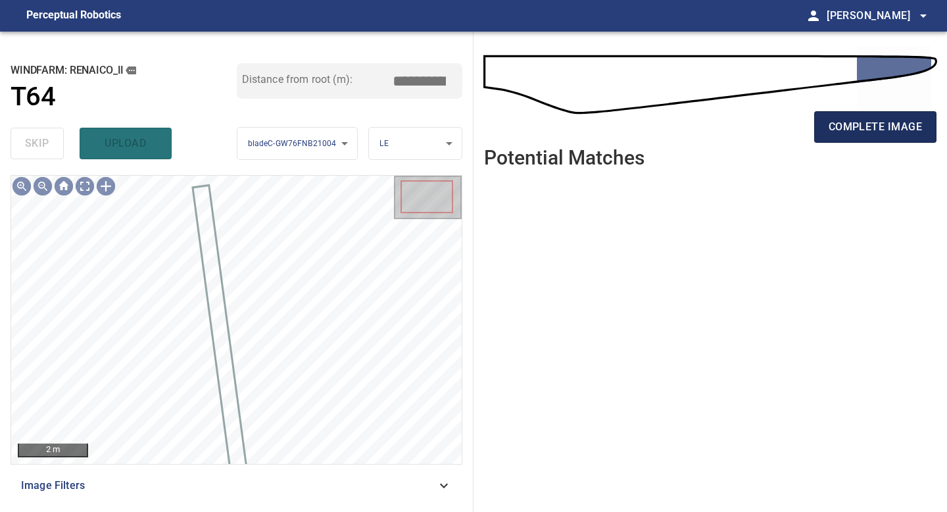
click at [840, 126] on span "complete image" at bounding box center [875, 127] width 93 height 18
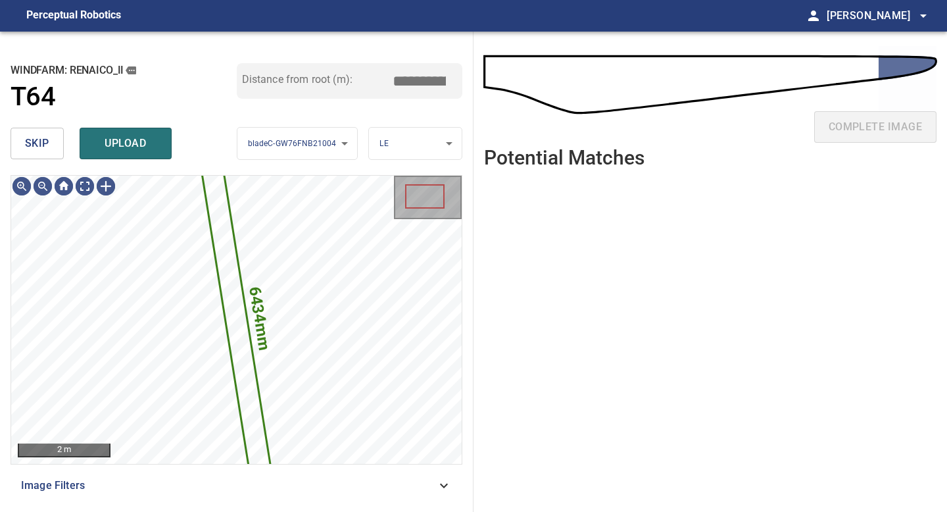
click at [34, 150] on span "skip" at bounding box center [37, 143] width 24 height 18
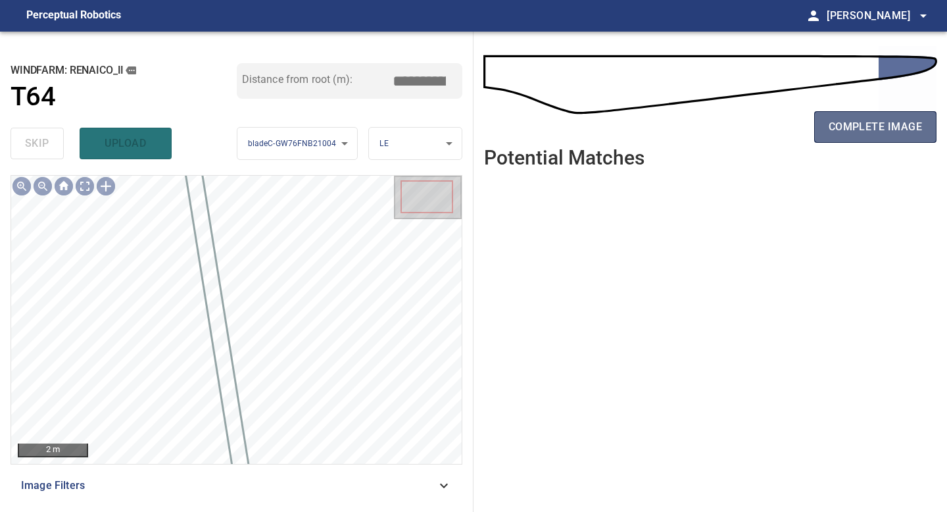
click at [852, 120] on span "complete image" at bounding box center [875, 127] width 93 height 18
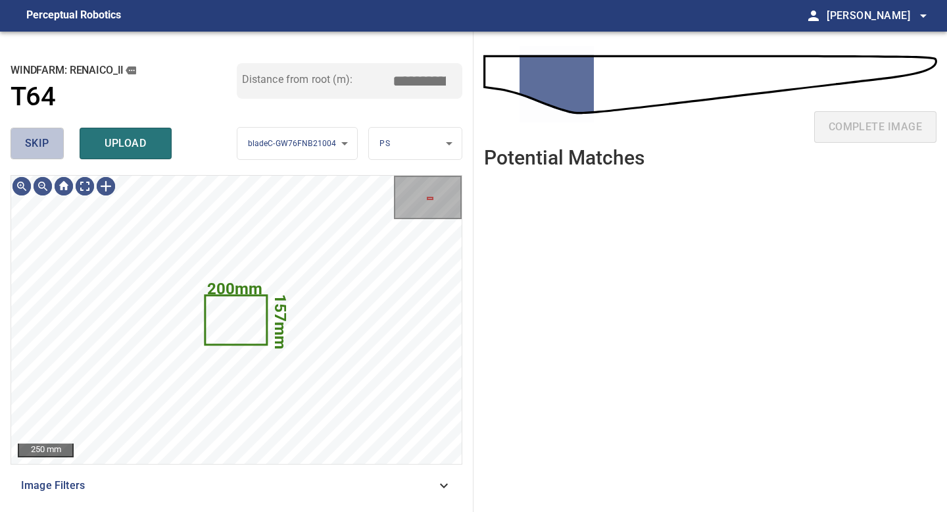
click at [49, 153] on button "skip" at bounding box center [37, 144] width 53 height 32
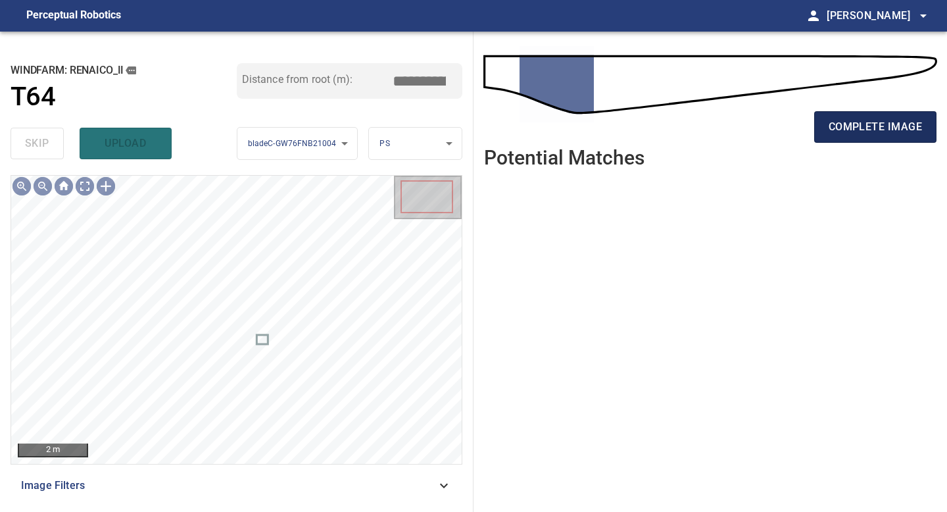
click at [866, 130] on span "complete image" at bounding box center [875, 127] width 93 height 18
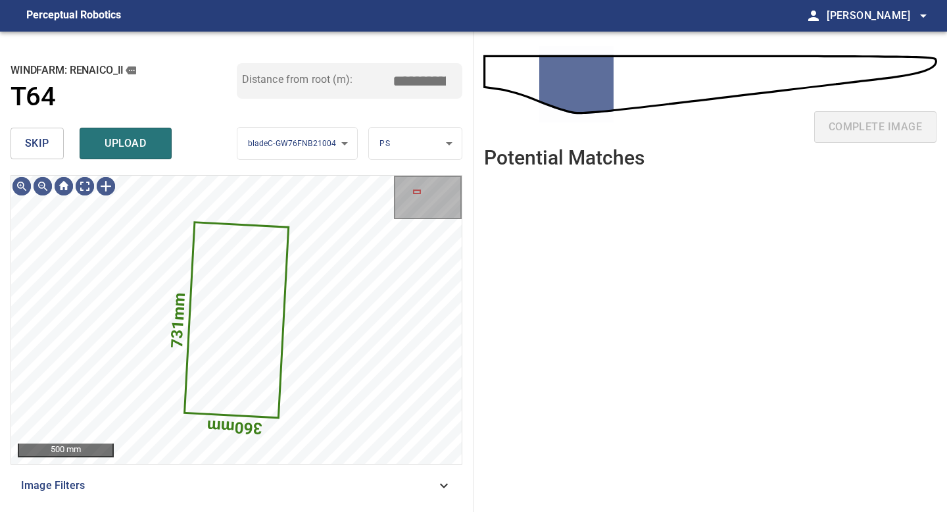
click at [39, 122] on div "skip upload" at bounding box center [124, 143] width 226 height 42
click at [40, 144] on span "skip" at bounding box center [37, 143] width 24 height 18
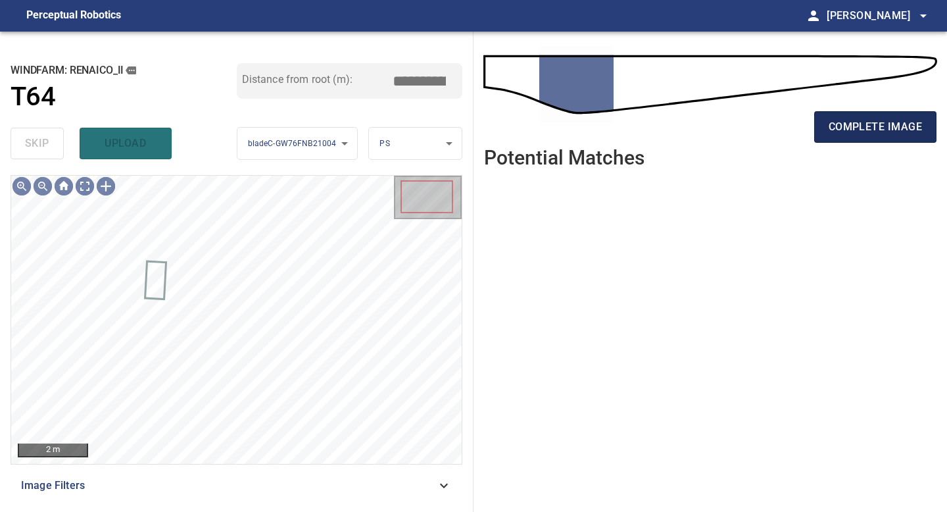
click at [832, 131] on span "complete image" at bounding box center [875, 127] width 93 height 18
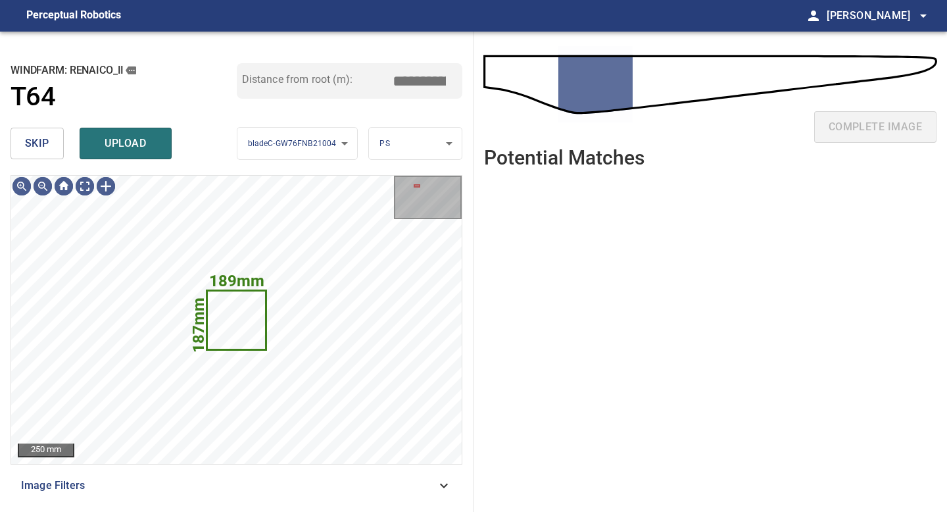
click at [41, 148] on span "skip" at bounding box center [37, 143] width 24 height 18
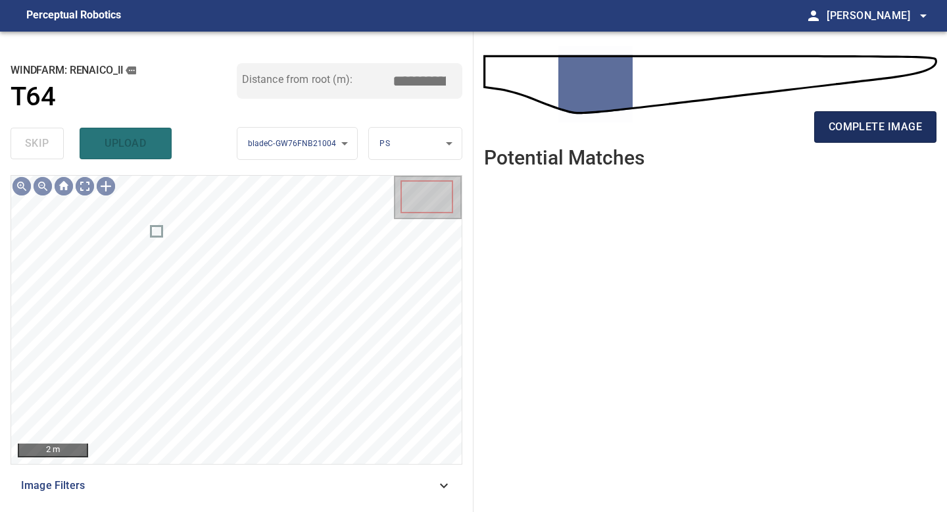
click at [853, 128] on span "complete image" at bounding box center [875, 127] width 93 height 18
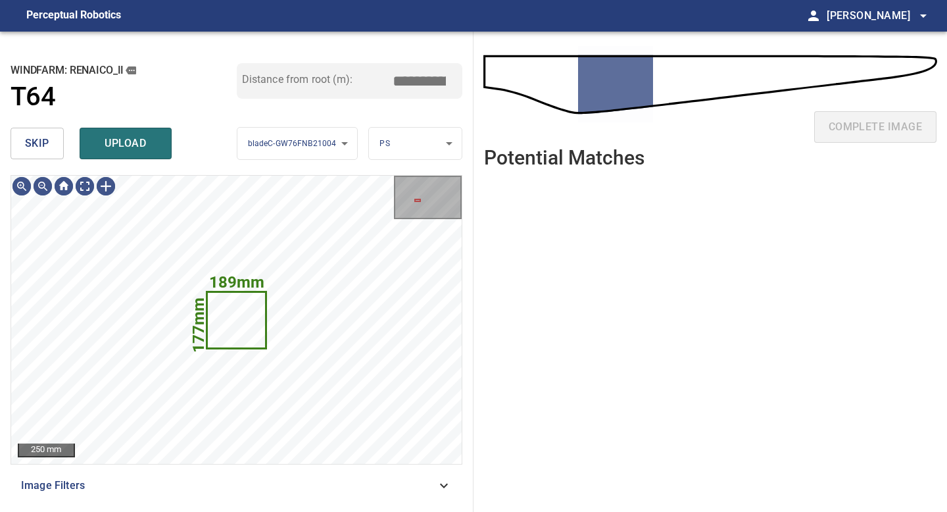
click at [47, 141] on span "skip" at bounding box center [37, 143] width 24 height 18
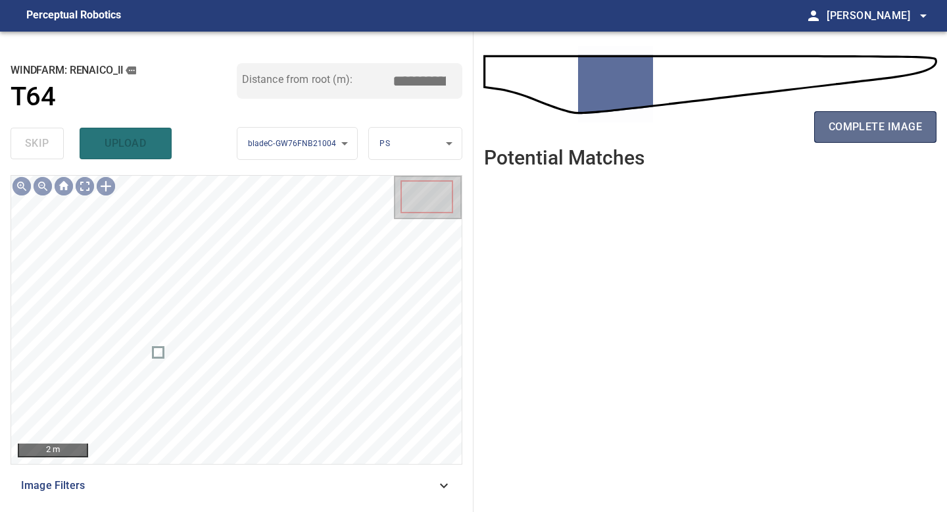
click at [866, 130] on span "complete image" at bounding box center [875, 127] width 93 height 18
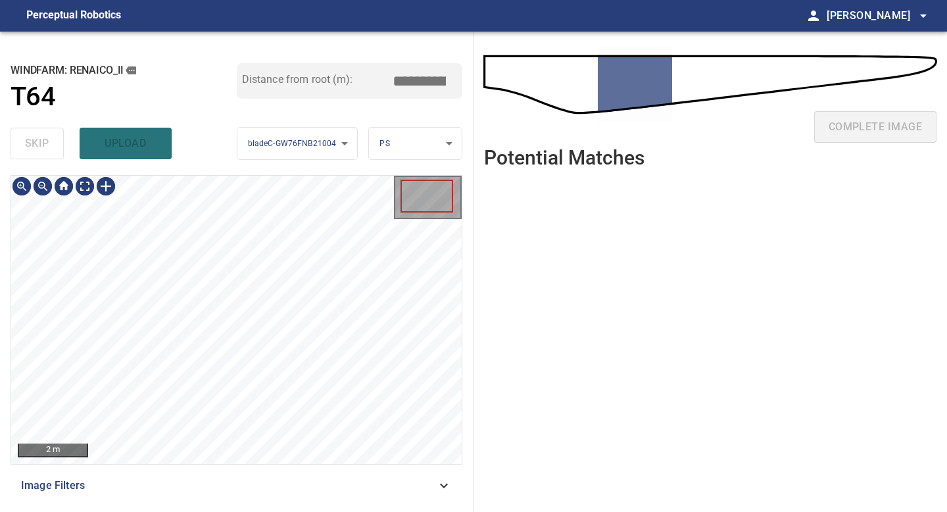
click at [209, 511] on div "**********" at bounding box center [237, 272] width 474 height 480
click at [241, 161] on div "**********" at bounding box center [237, 272] width 474 height 480
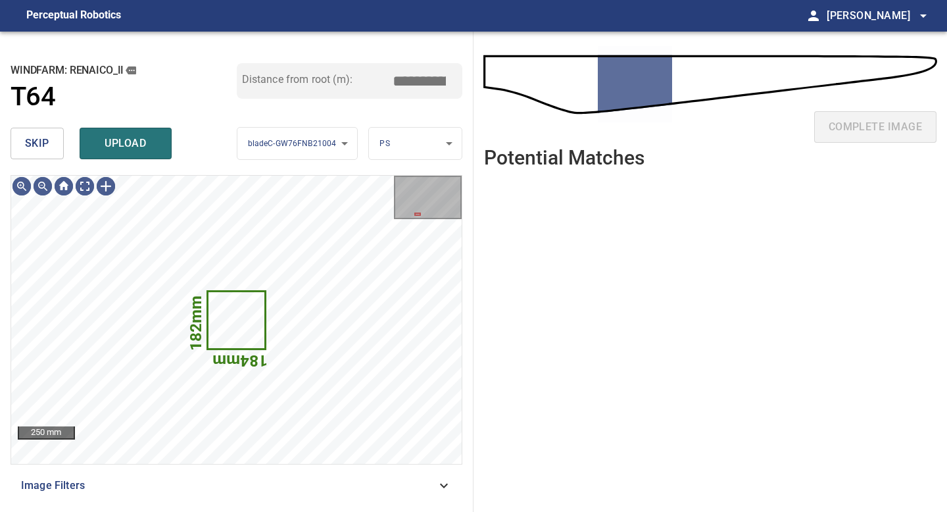
click at [43, 140] on span "skip" at bounding box center [37, 143] width 24 height 18
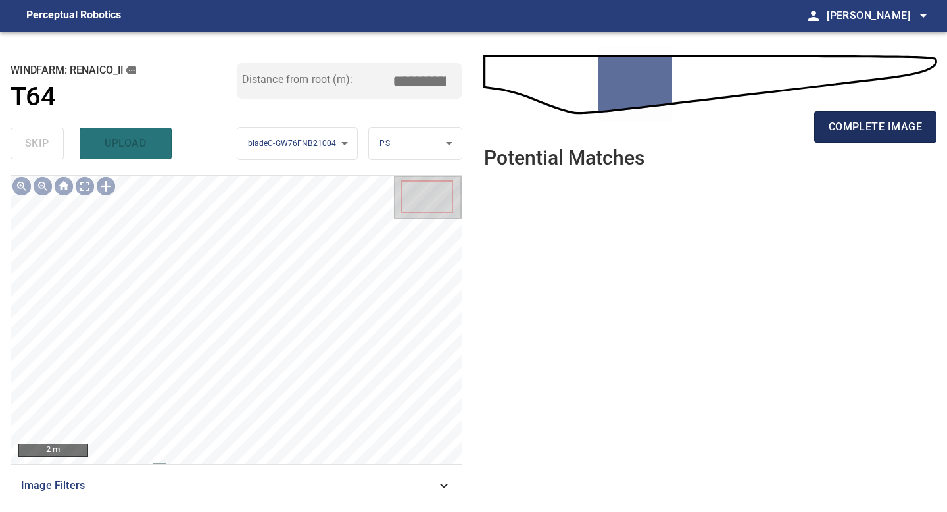
click at [872, 118] on span "complete image" at bounding box center [875, 127] width 93 height 18
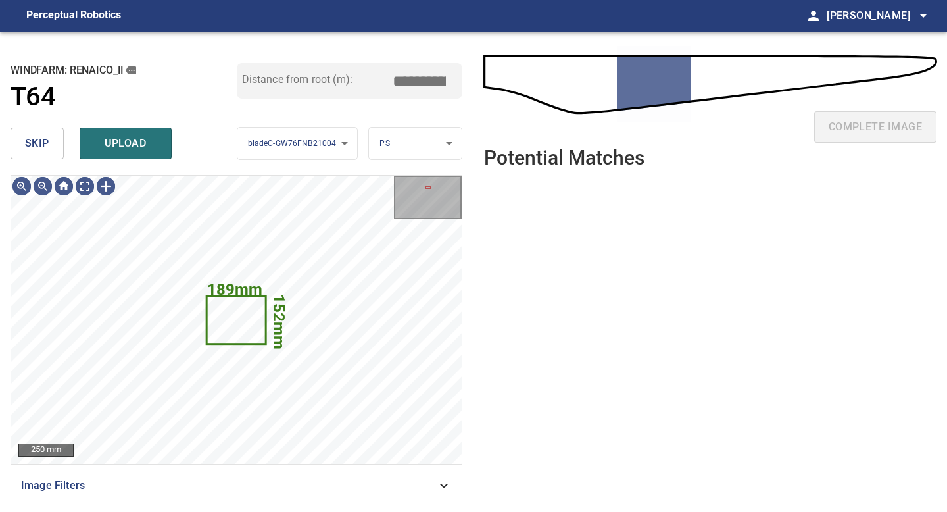
click at [47, 138] on span "skip" at bounding box center [37, 143] width 24 height 18
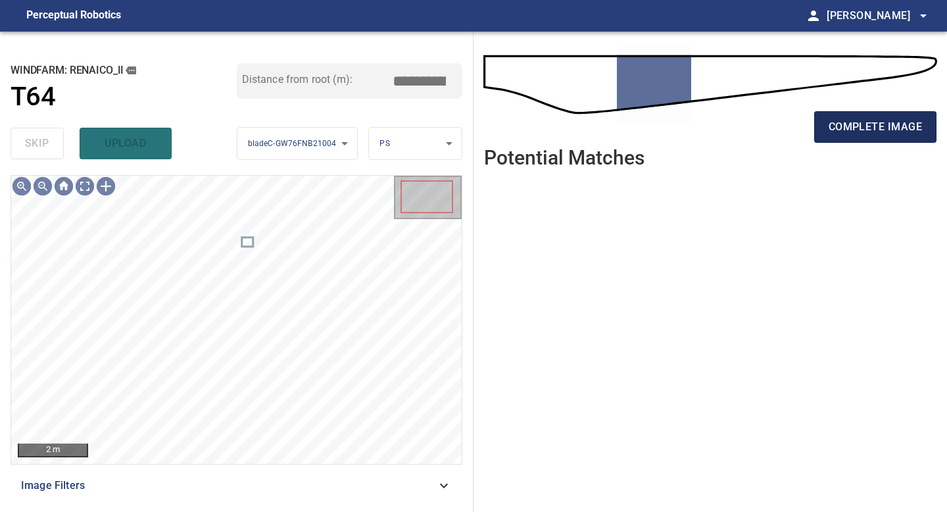
click at [852, 137] on button "complete image" at bounding box center [875, 127] width 122 height 32
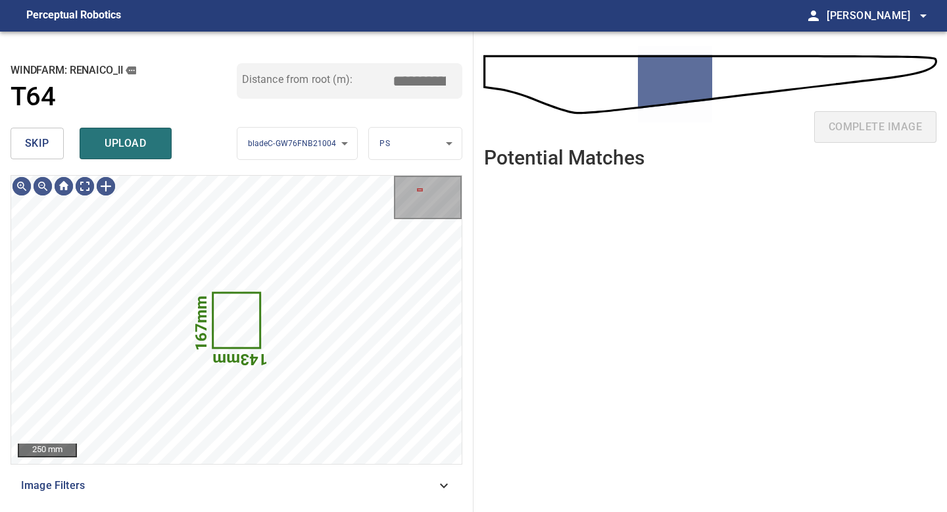
click at [46, 130] on button "skip" at bounding box center [37, 144] width 53 height 32
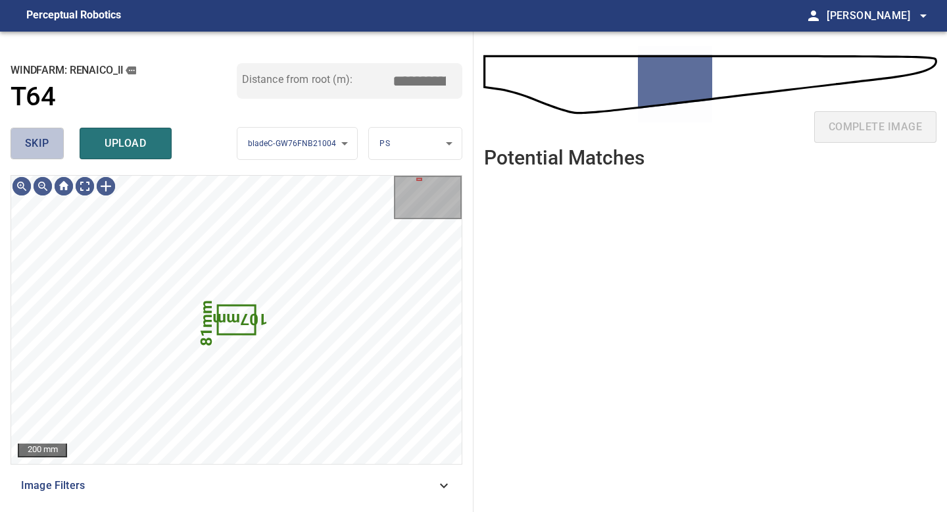
click at [46, 132] on button "skip" at bounding box center [37, 144] width 53 height 32
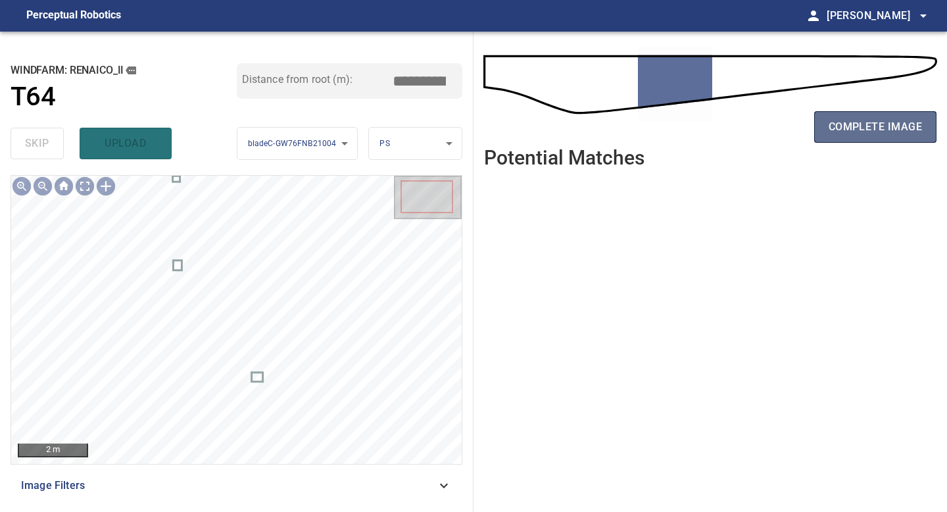
click at [897, 132] on span "complete image" at bounding box center [875, 127] width 93 height 18
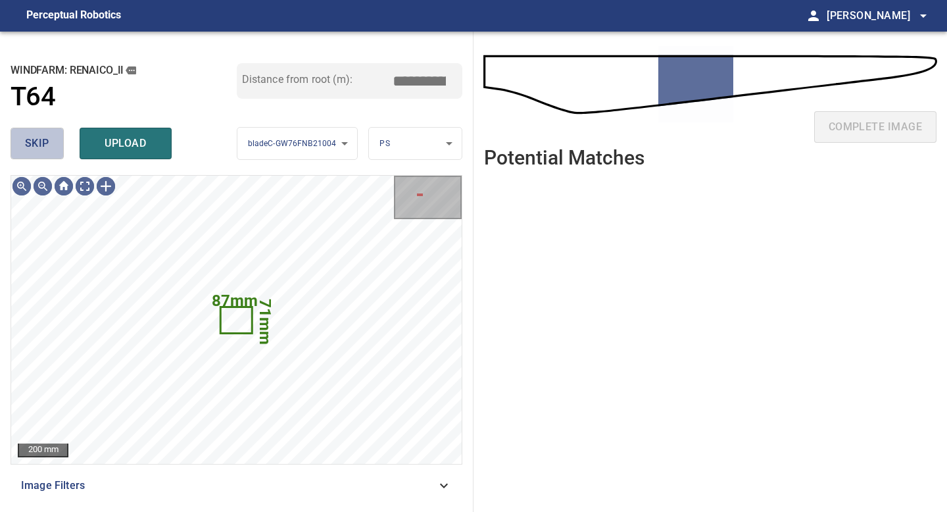
click at [47, 148] on span "skip" at bounding box center [37, 143] width 24 height 18
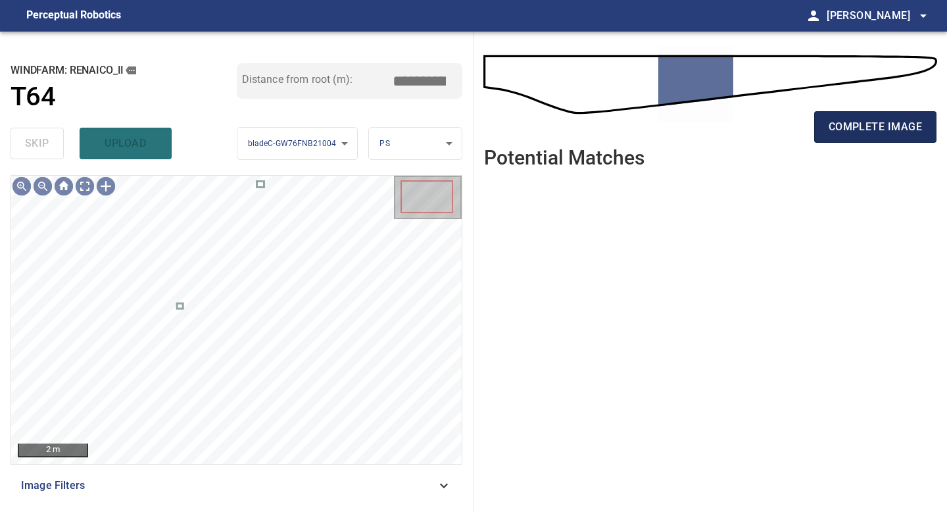
click at [847, 126] on span "complete image" at bounding box center [875, 127] width 93 height 18
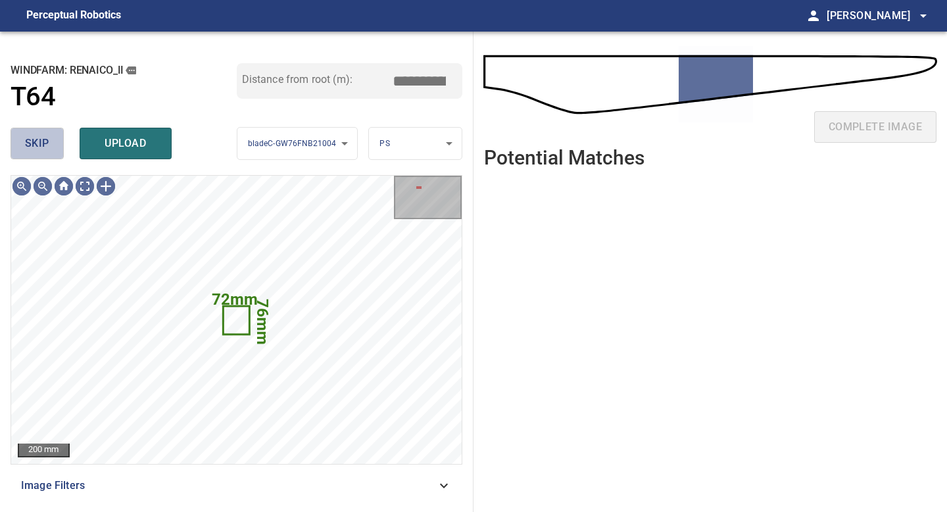
click at [51, 149] on button "skip" at bounding box center [37, 144] width 53 height 32
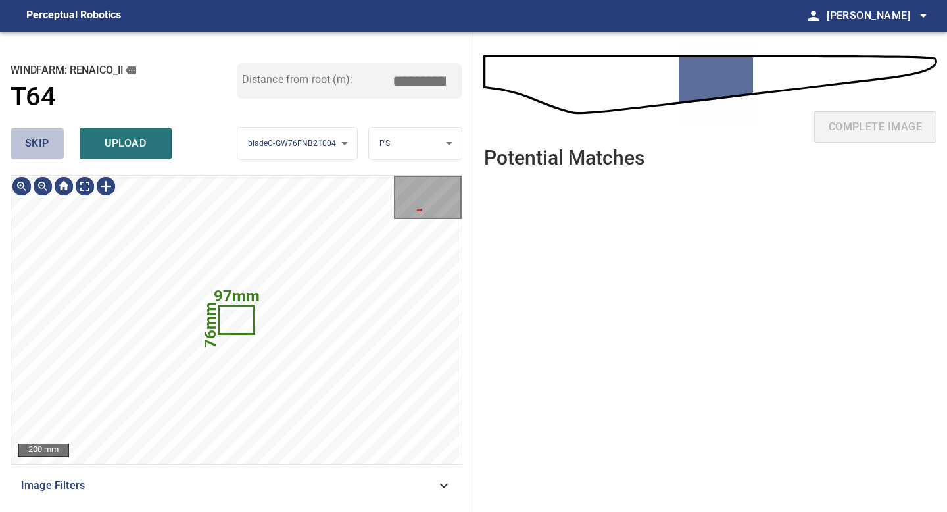
click at [51, 149] on button "skip" at bounding box center [37, 144] width 53 height 32
type input "*****"
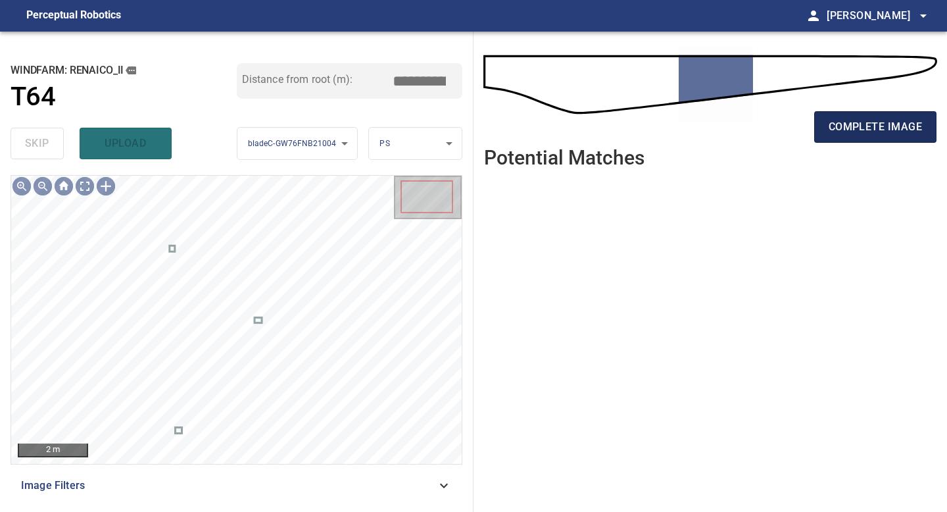
click at [847, 130] on span "complete image" at bounding box center [875, 127] width 93 height 18
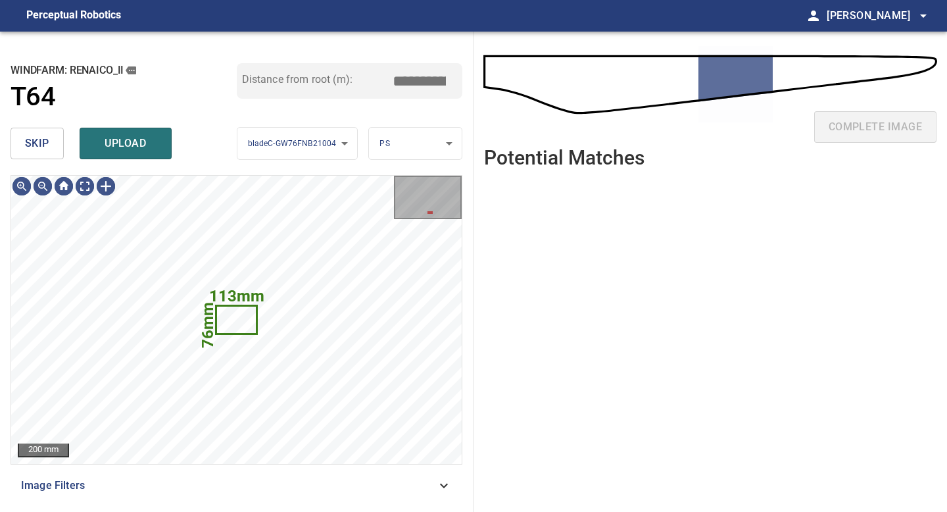
click at [39, 149] on span "skip" at bounding box center [37, 143] width 24 height 18
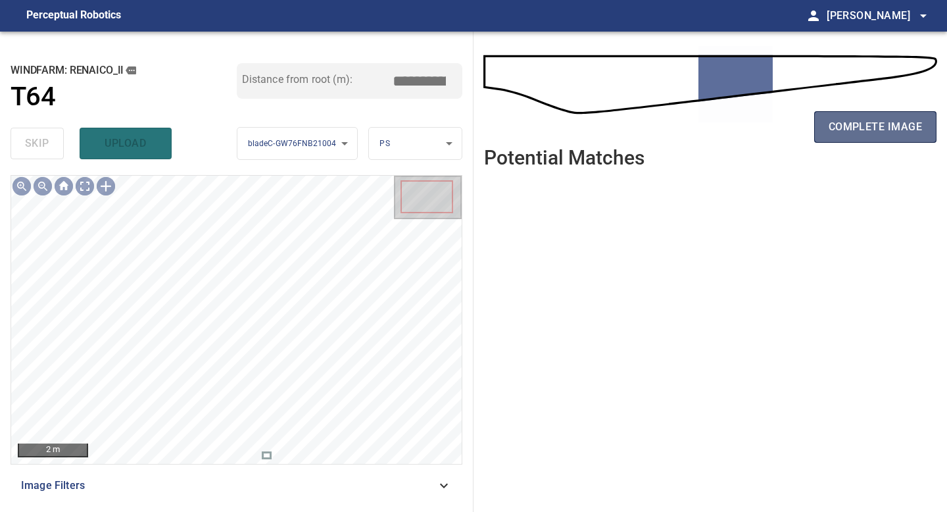
click at [866, 119] on span "complete image" at bounding box center [875, 127] width 93 height 18
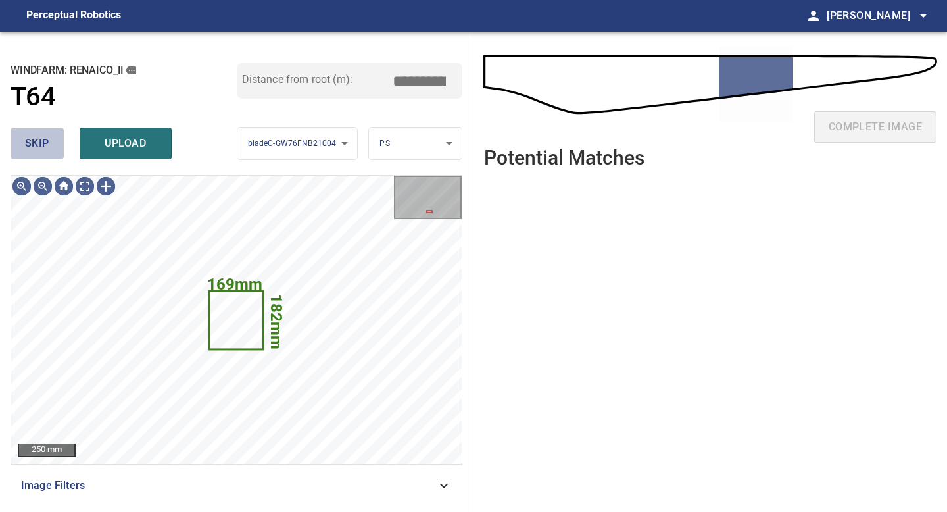
click at [51, 151] on button "skip" at bounding box center [37, 144] width 53 height 32
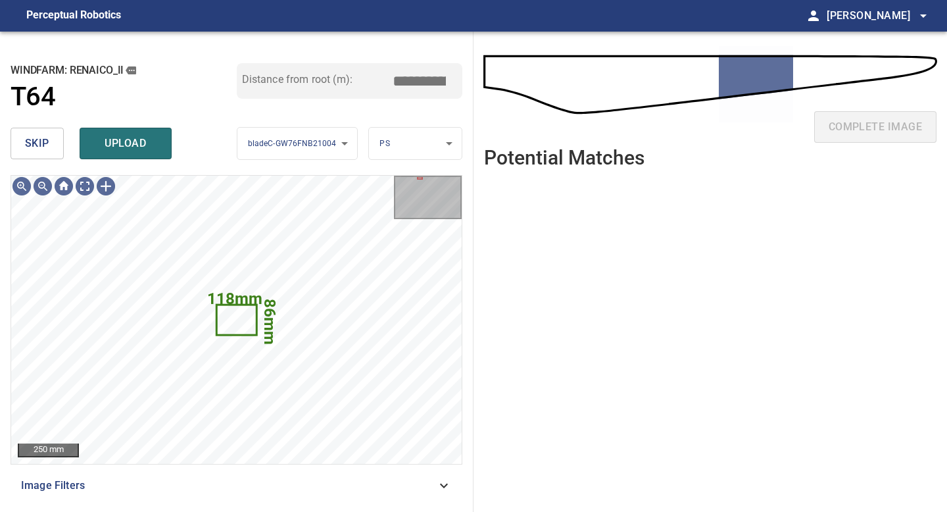
click at [45, 139] on span "skip" at bounding box center [37, 143] width 24 height 18
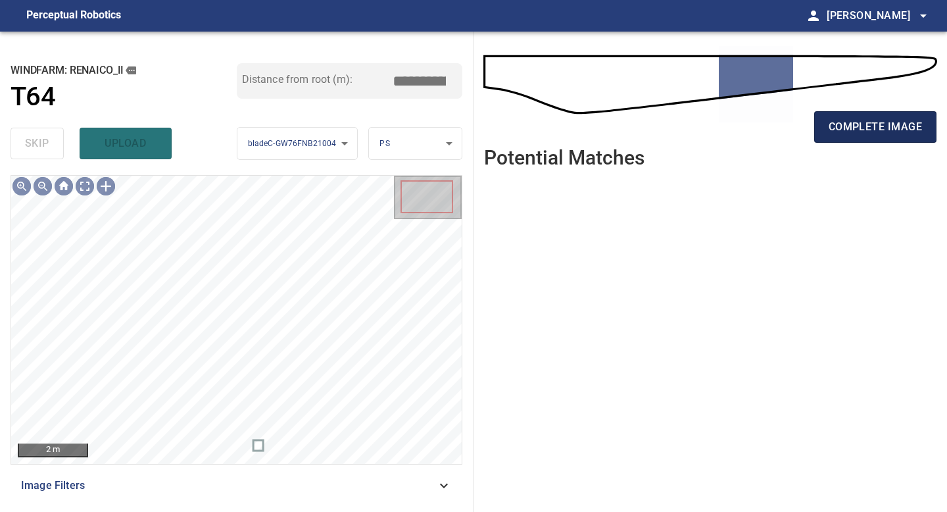
click at [855, 125] on span "complete image" at bounding box center [875, 127] width 93 height 18
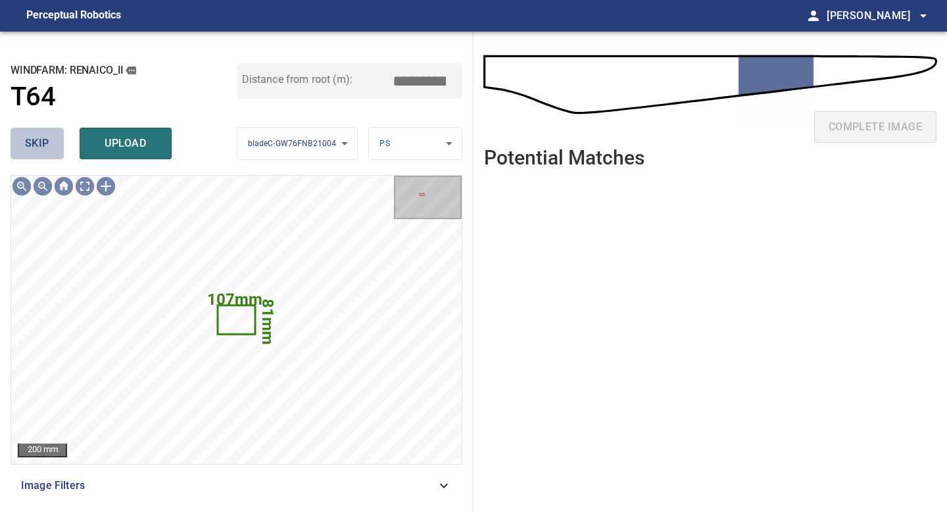
click at [46, 135] on span "skip" at bounding box center [37, 143] width 24 height 18
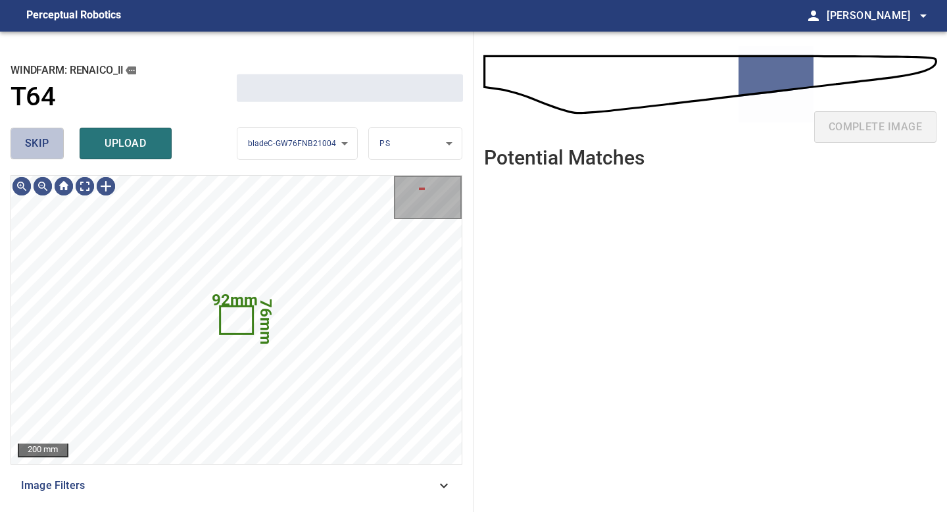
click at [46, 135] on span "skip" at bounding box center [37, 143] width 24 height 18
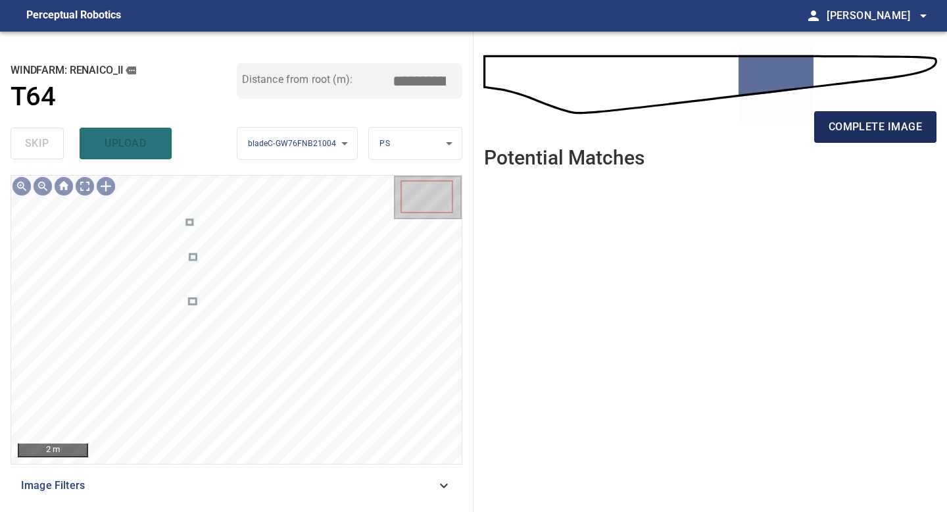
click at [851, 112] on button "complete image" at bounding box center [875, 127] width 122 height 32
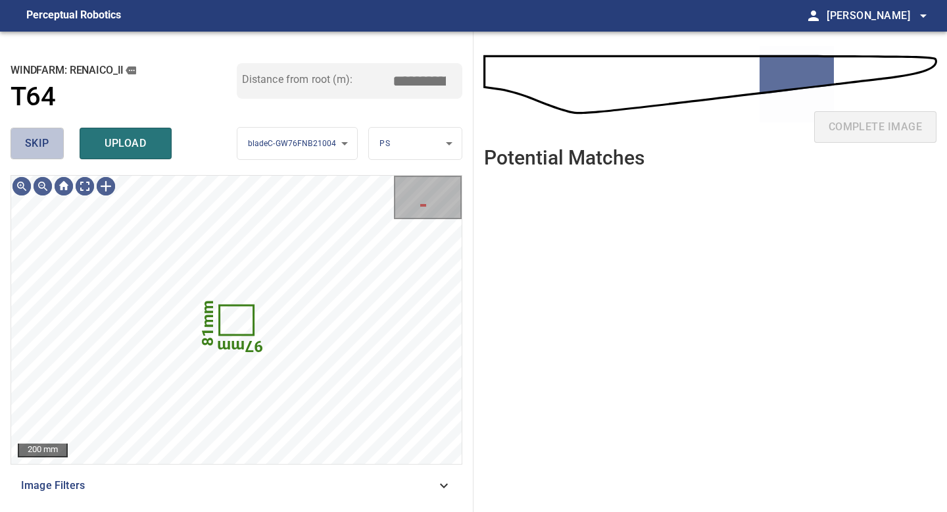
click at [41, 146] on span "skip" at bounding box center [37, 143] width 24 height 18
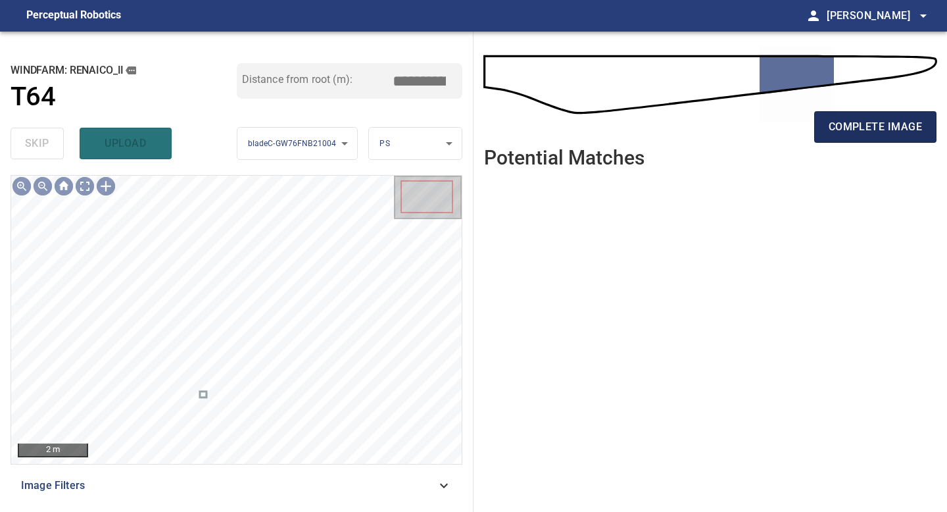
click at [878, 117] on button "complete image" at bounding box center [875, 127] width 122 height 32
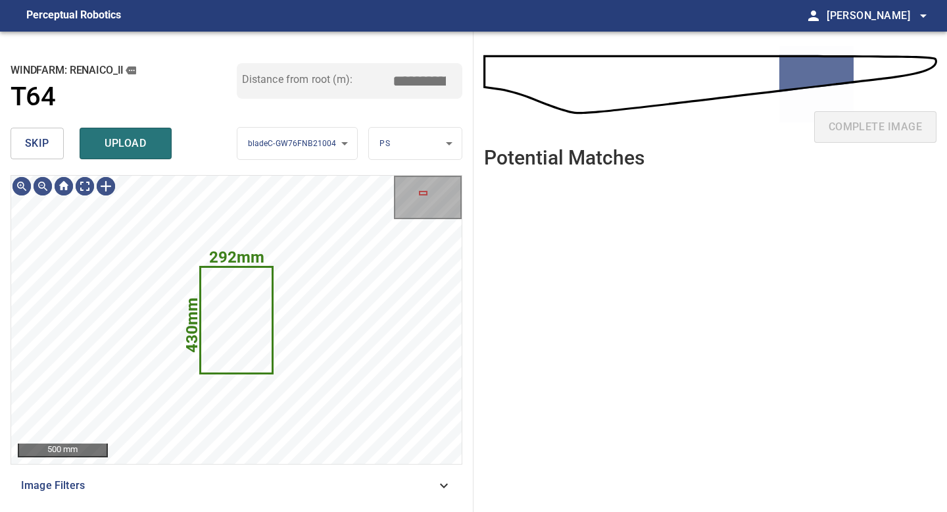
click at [36, 139] on span "skip" at bounding box center [37, 143] width 24 height 18
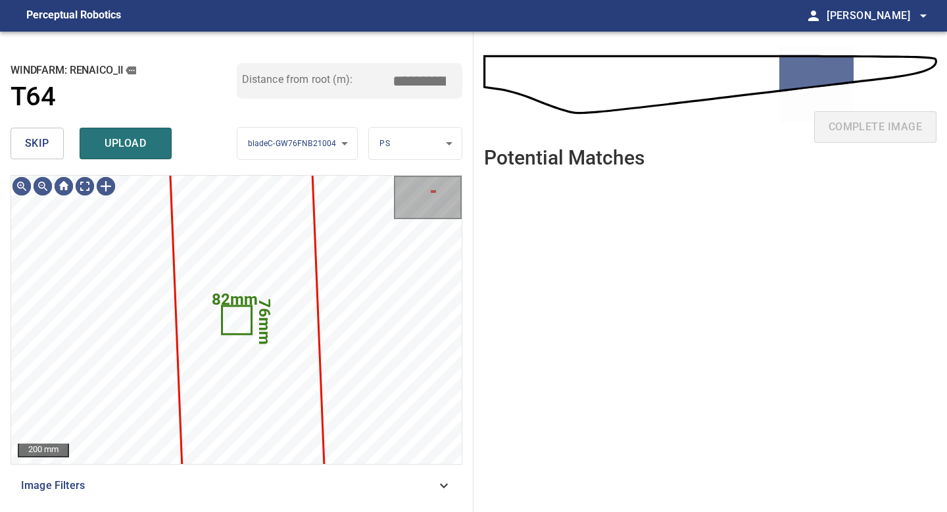
click at [36, 139] on span "skip" at bounding box center [37, 143] width 24 height 18
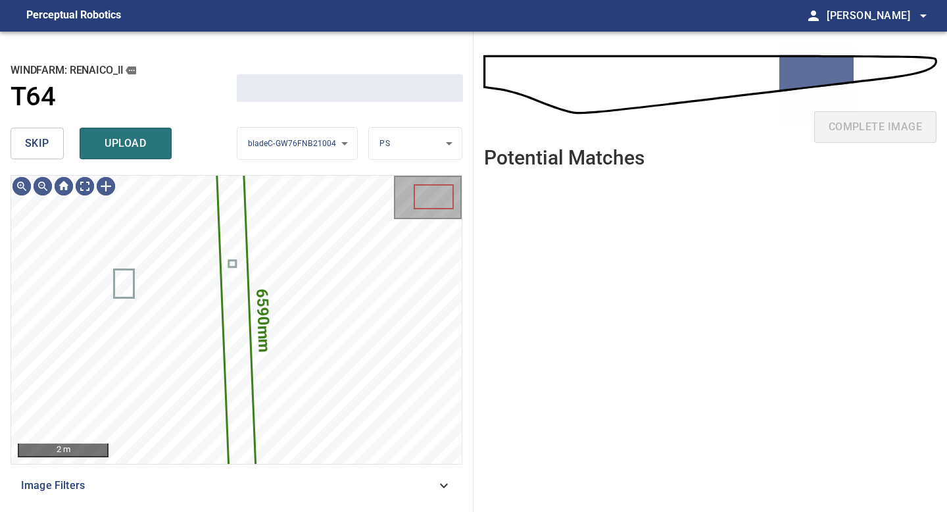
click at [36, 139] on span "skip" at bounding box center [37, 143] width 24 height 18
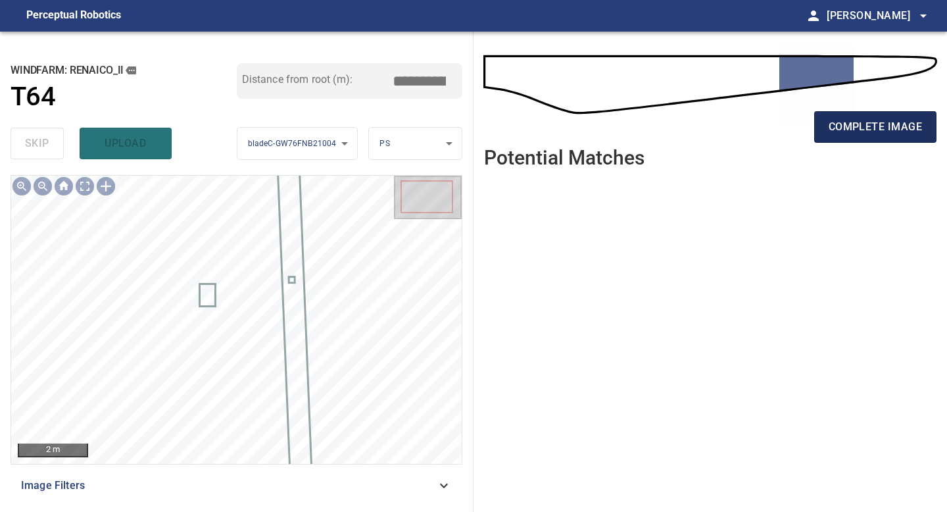
click at [846, 120] on span "complete image" at bounding box center [875, 127] width 93 height 18
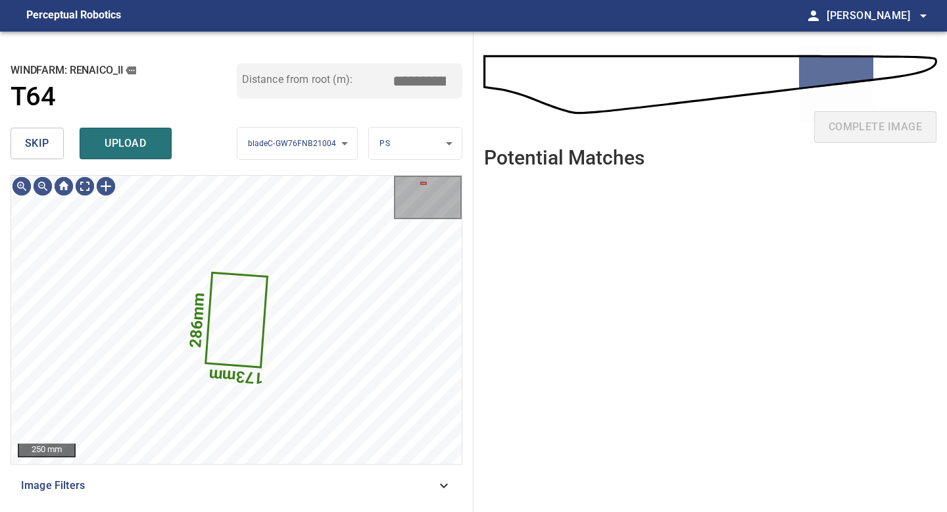
click at [46, 148] on span "skip" at bounding box center [37, 143] width 24 height 18
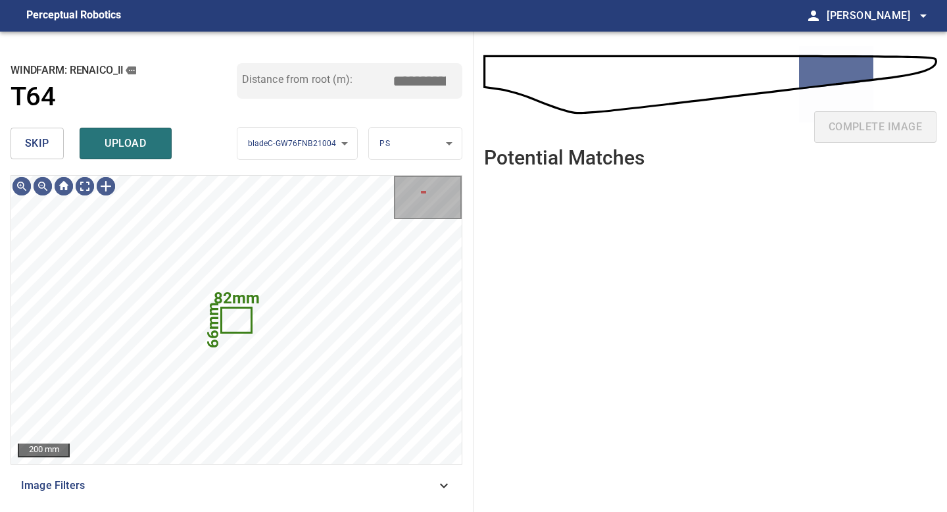
click at [46, 148] on span "skip" at bounding box center [37, 143] width 24 height 18
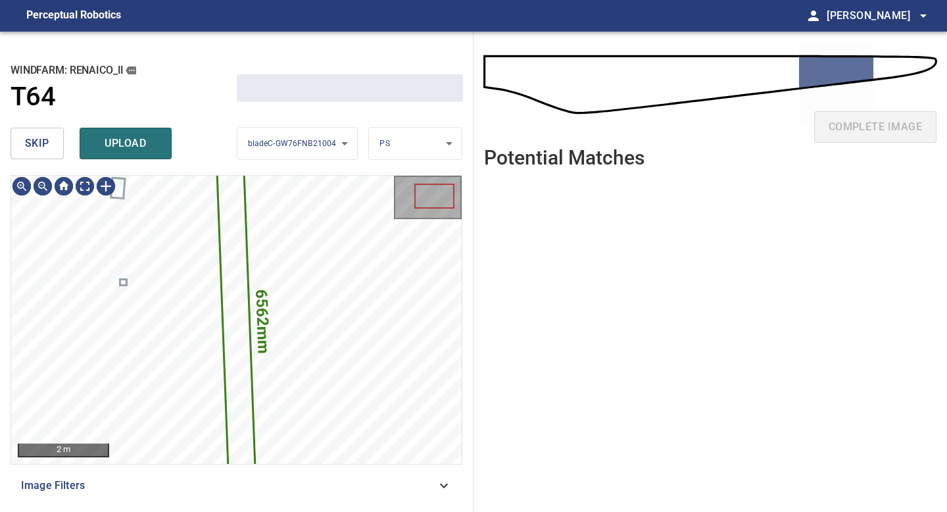
click at [46, 148] on span "skip" at bounding box center [37, 143] width 24 height 18
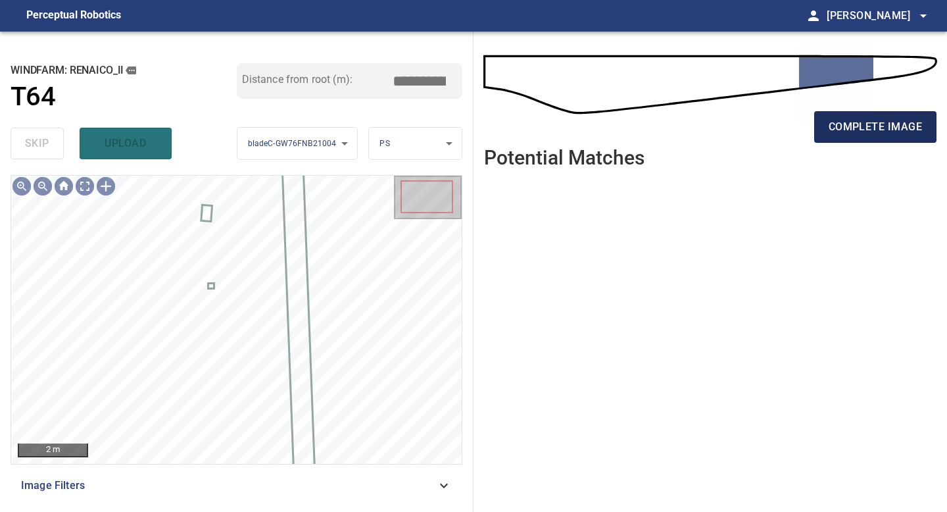
click at [864, 136] on span "complete image" at bounding box center [875, 127] width 93 height 18
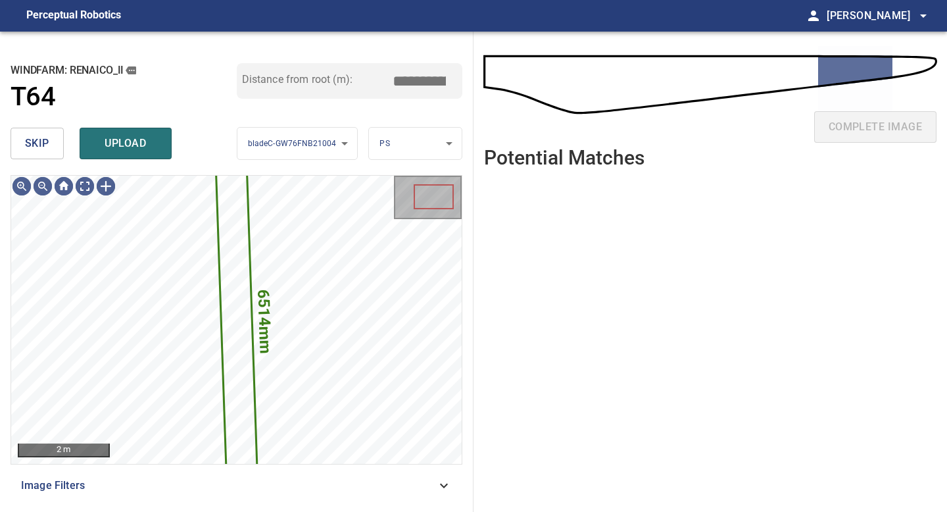
click at [60, 137] on button "skip" at bounding box center [37, 144] width 53 height 32
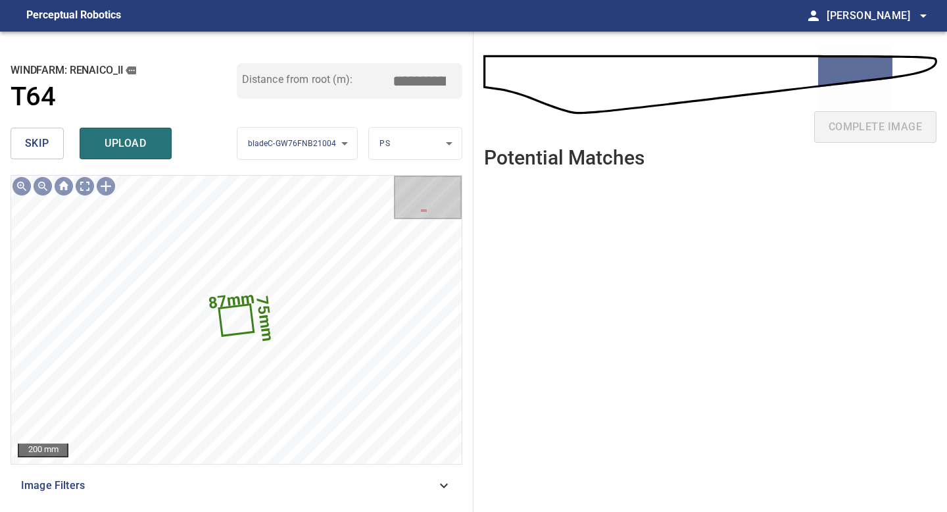
click at [43, 147] on span "skip" at bounding box center [37, 143] width 24 height 18
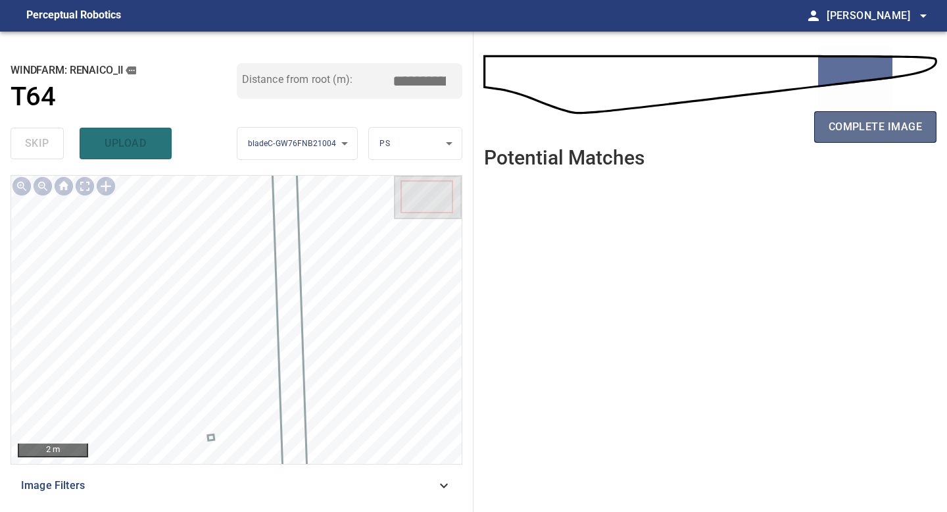
click at [863, 131] on span "complete image" at bounding box center [875, 127] width 93 height 18
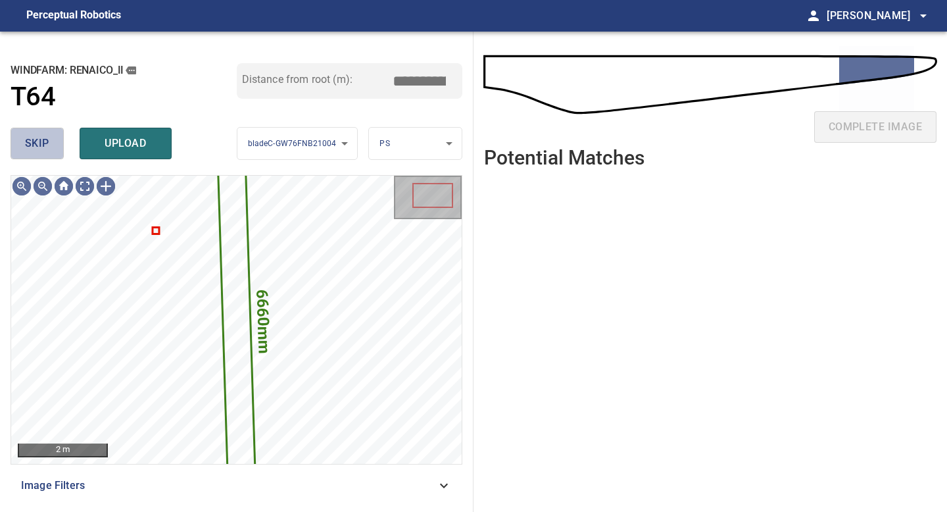
click at [39, 158] on button "skip" at bounding box center [37, 144] width 53 height 32
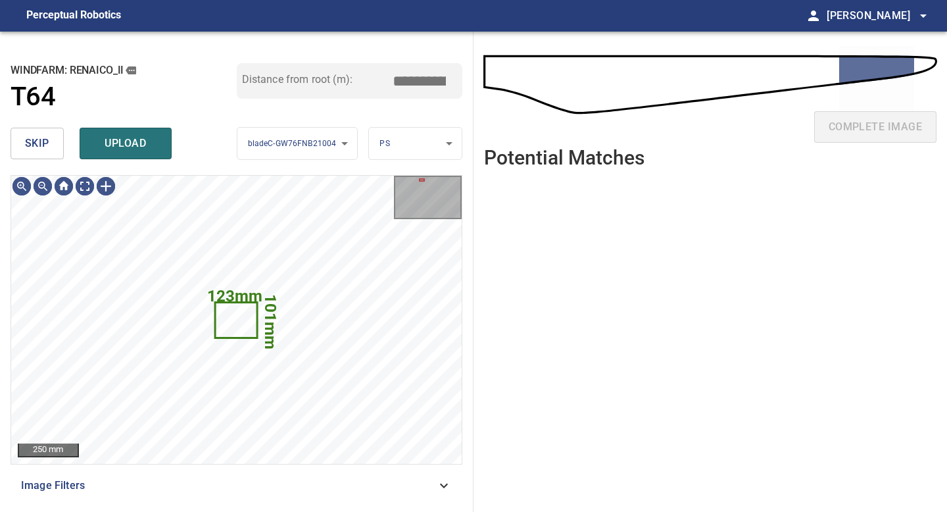
type input "*****"
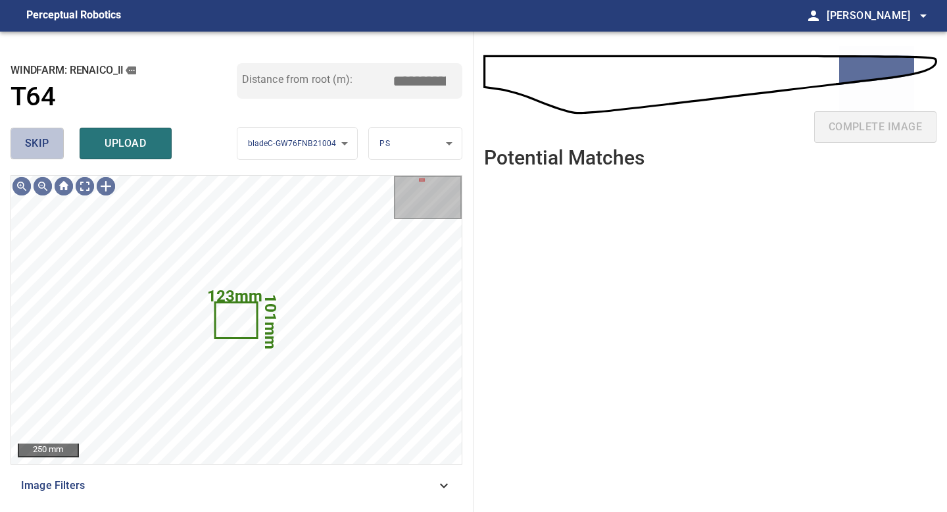
click at [39, 158] on button "skip" at bounding box center [37, 144] width 53 height 32
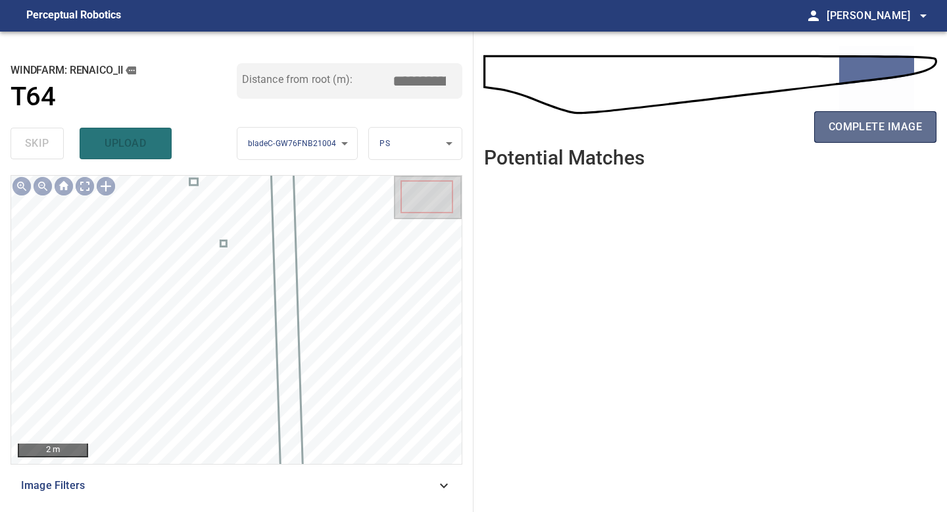
click at [880, 130] on span "complete image" at bounding box center [875, 127] width 93 height 18
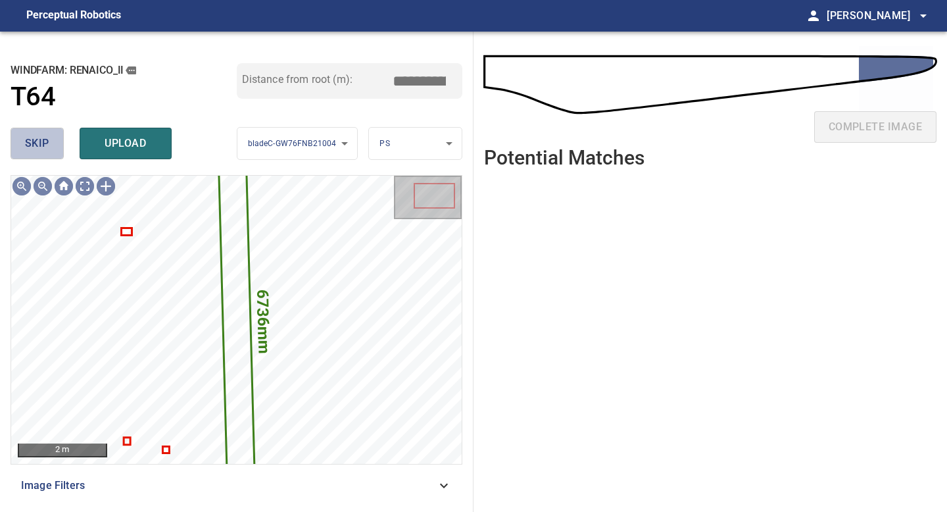
click at [46, 156] on button "skip" at bounding box center [37, 144] width 53 height 32
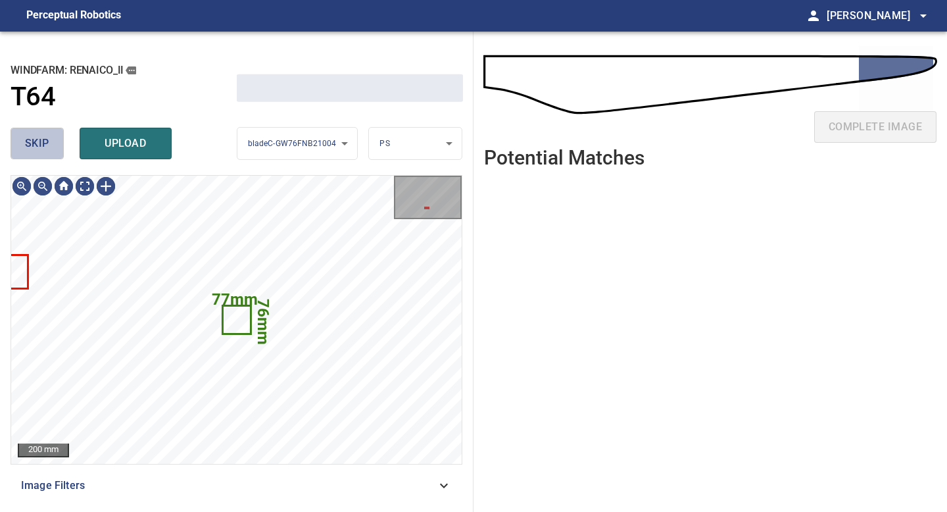
click at [46, 156] on button "skip" at bounding box center [37, 144] width 53 height 32
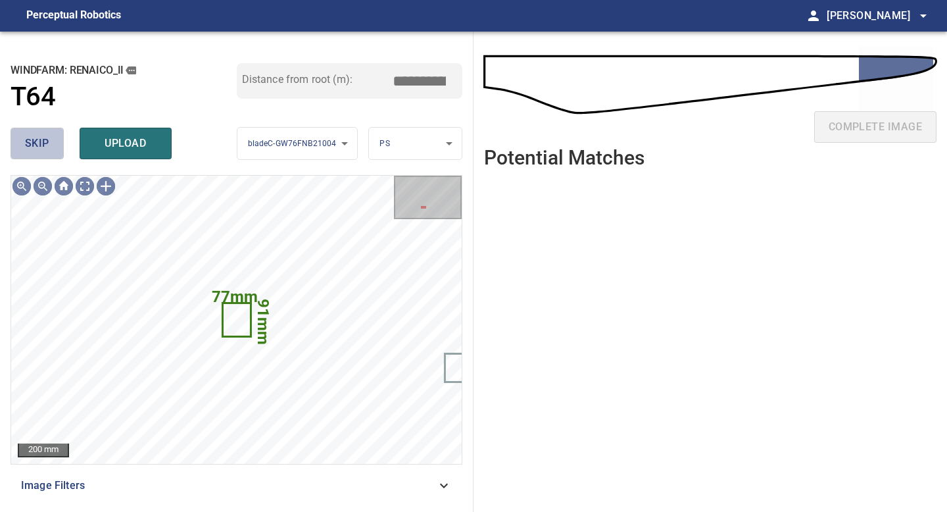
click at [46, 156] on button "skip" at bounding box center [37, 144] width 53 height 32
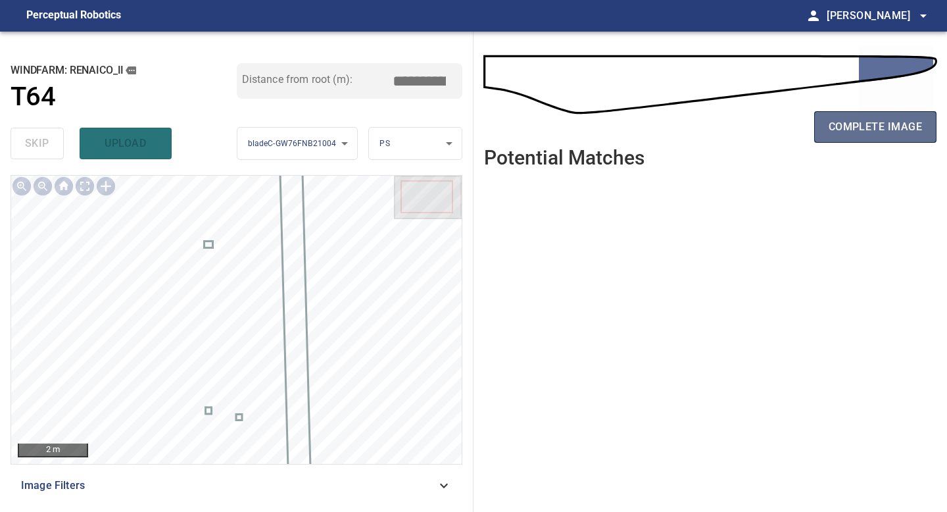
click at [857, 128] on span "complete image" at bounding box center [875, 127] width 93 height 18
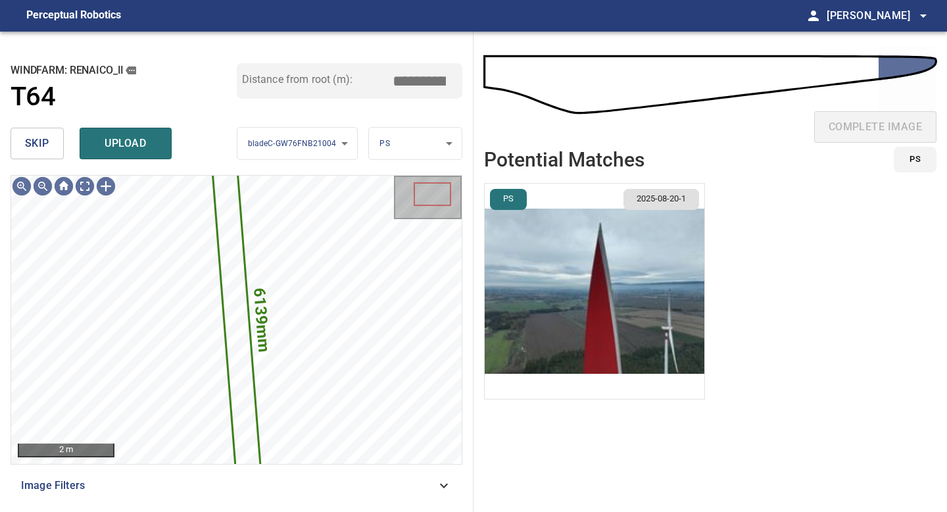
click at [25, 136] on span "skip" at bounding box center [37, 143] width 24 height 18
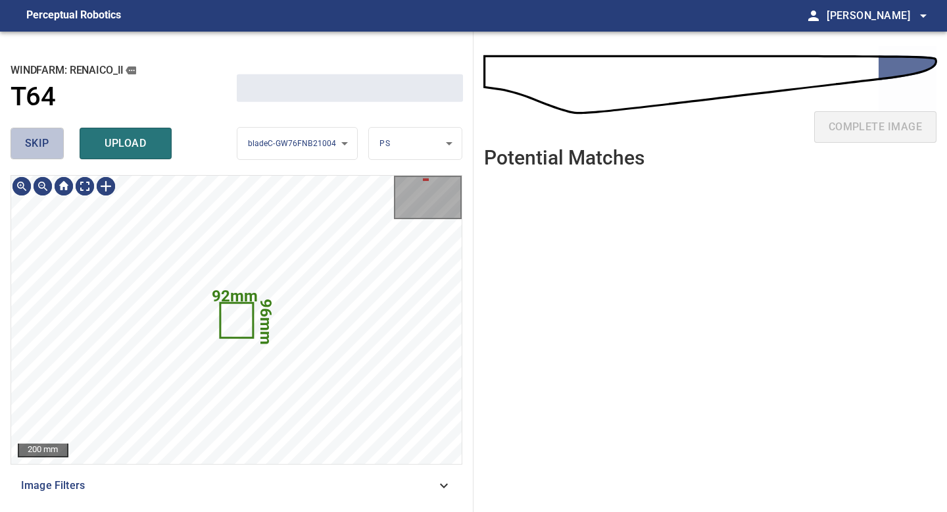
click at [25, 136] on span "skip" at bounding box center [37, 143] width 24 height 18
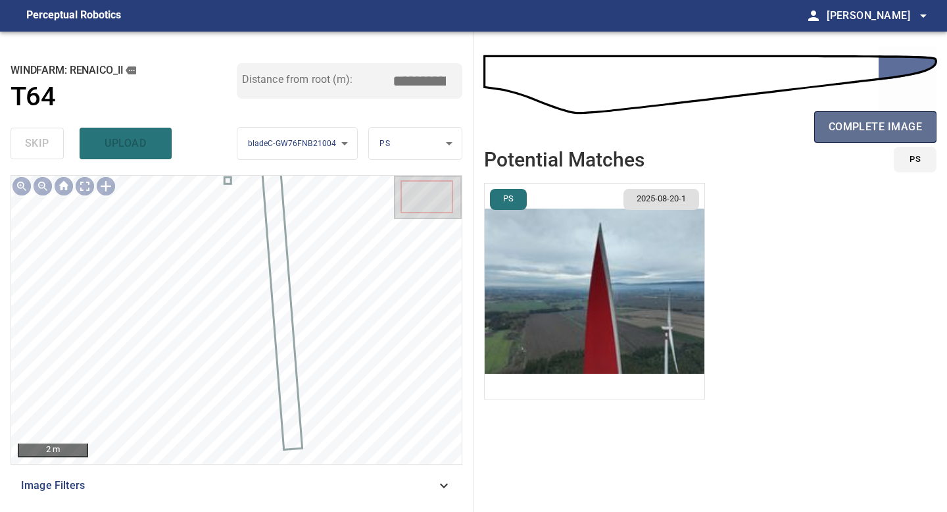
click at [861, 125] on span "complete image" at bounding box center [875, 127] width 93 height 18
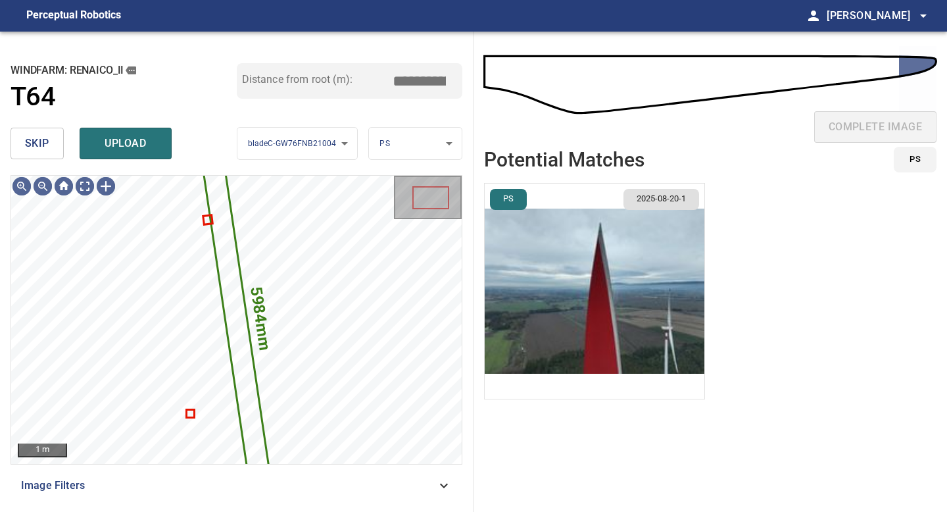
click at [35, 137] on span "skip" at bounding box center [37, 143] width 24 height 18
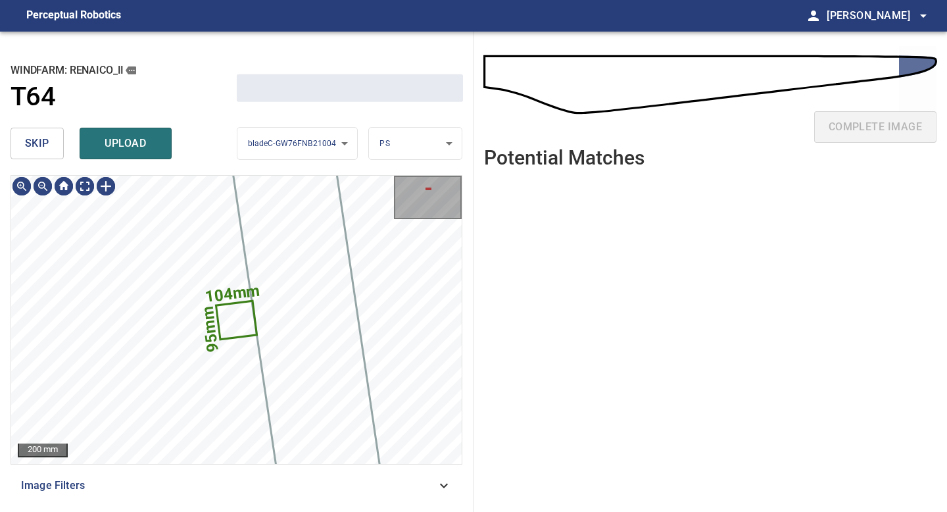
click at [35, 137] on span "skip" at bounding box center [37, 143] width 24 height 18
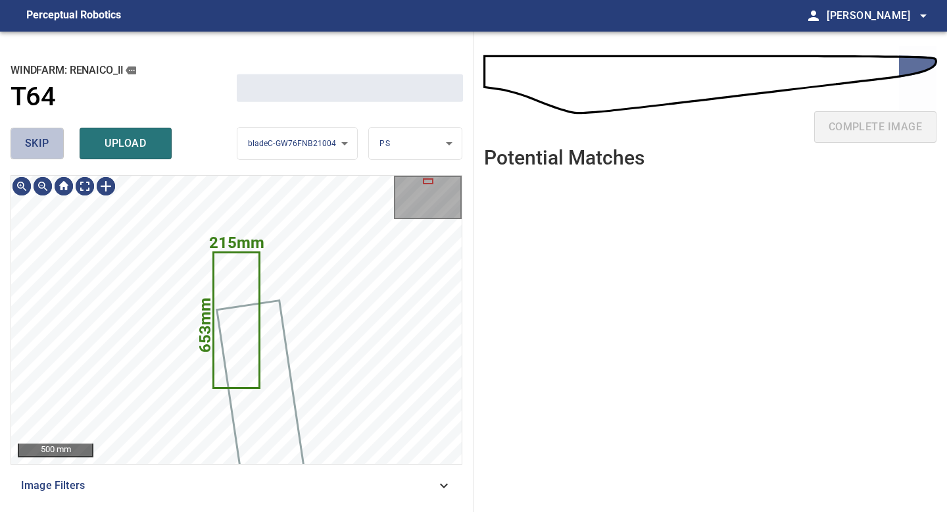
click at [35, 137] on span "skip" at bounding box center [37, 143] width 24 height 18
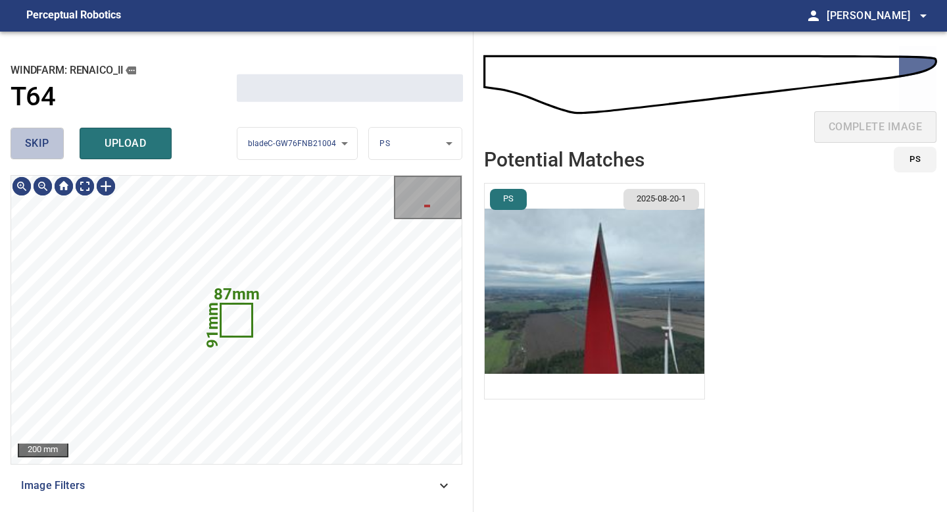
click at [35, 137] on span "skip" at bounding box center [37, 143] width 24 height 18
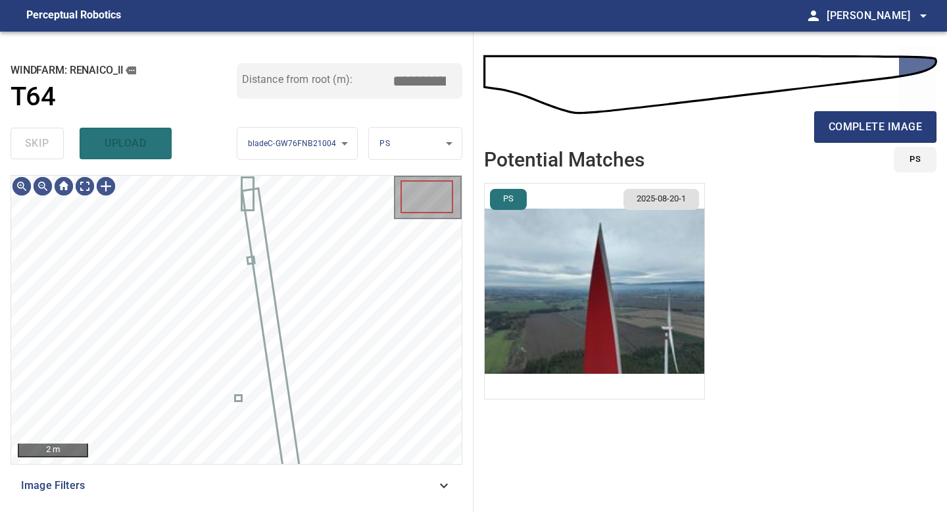
type input "*****"
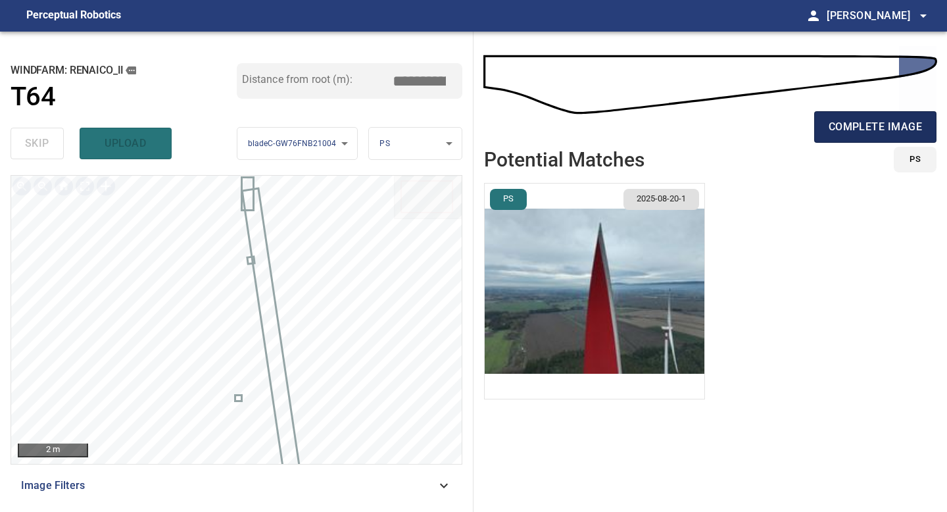
click at [843, 124] on span "complete image" at bounding box center [875, 127] width 93 height 18
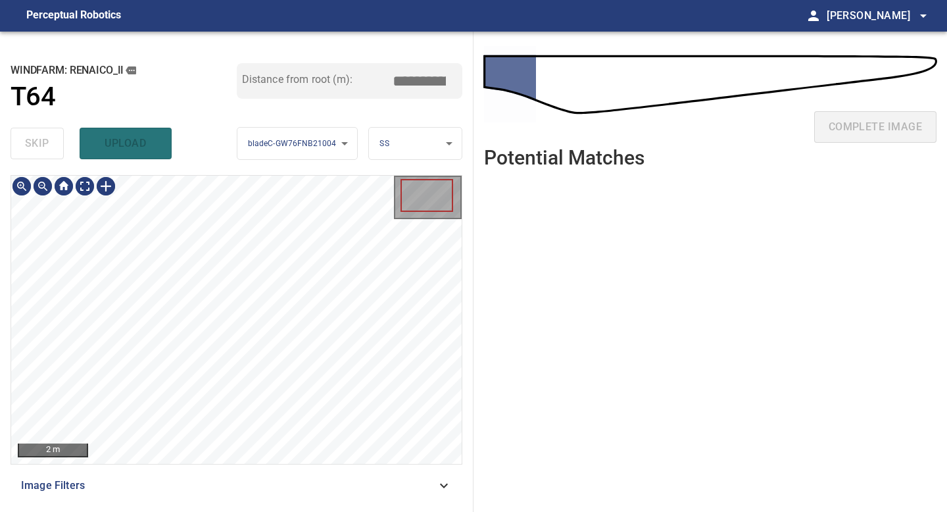
click at [302, 505] on div "**********" at bounding box center [237, 272] width 474 height 480
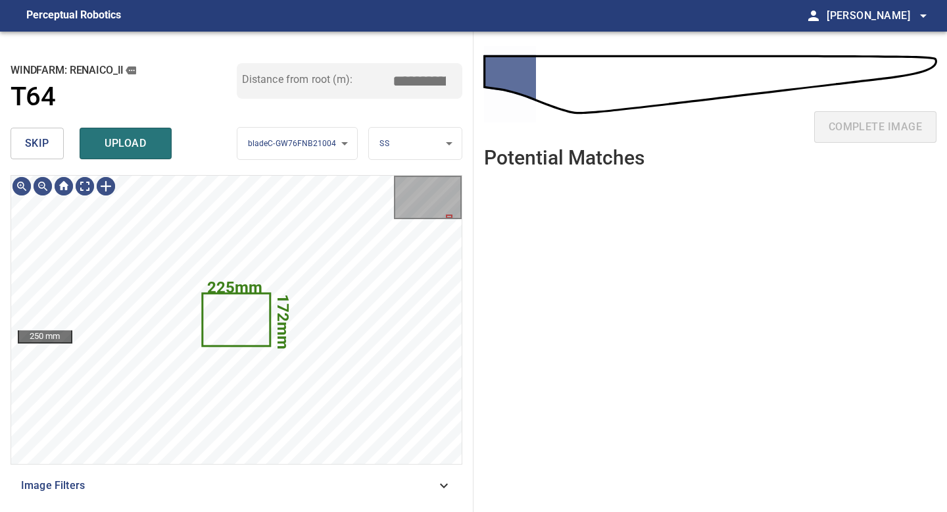
click at [45, 141] on span "skip" at bounding box center [37, 143] width 24 height 18
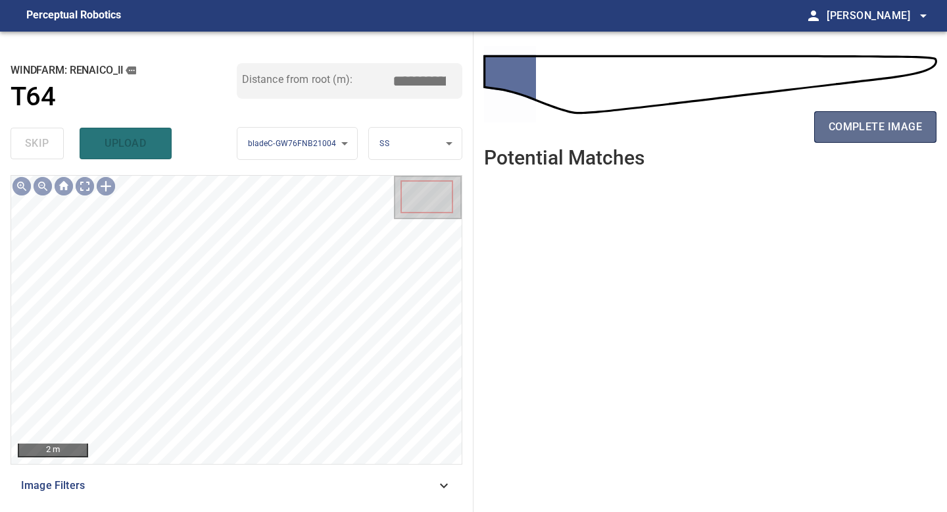
click at [822, 121] on button "complete image" at bounding box center [875, 127] width 122 height 32
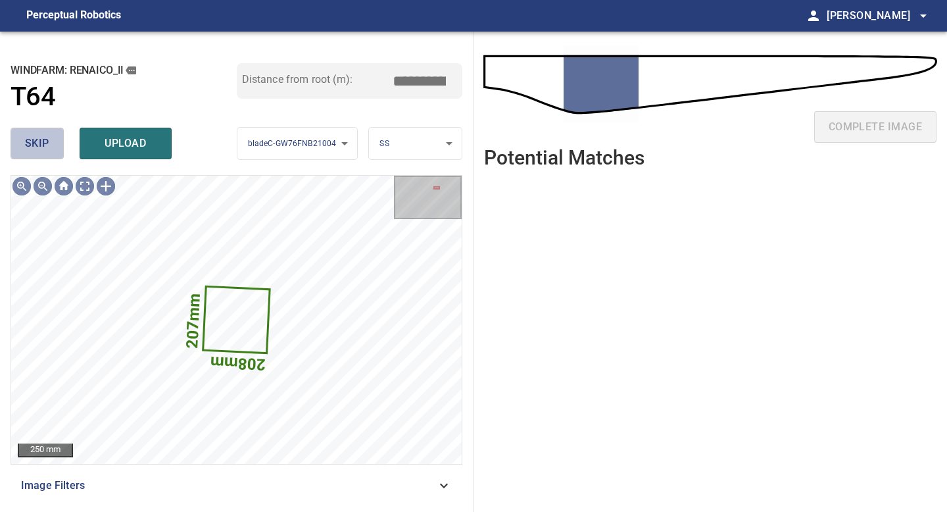
click at [29, 153] on span "skip" at bounding box center [37, 143] width 24 height 18
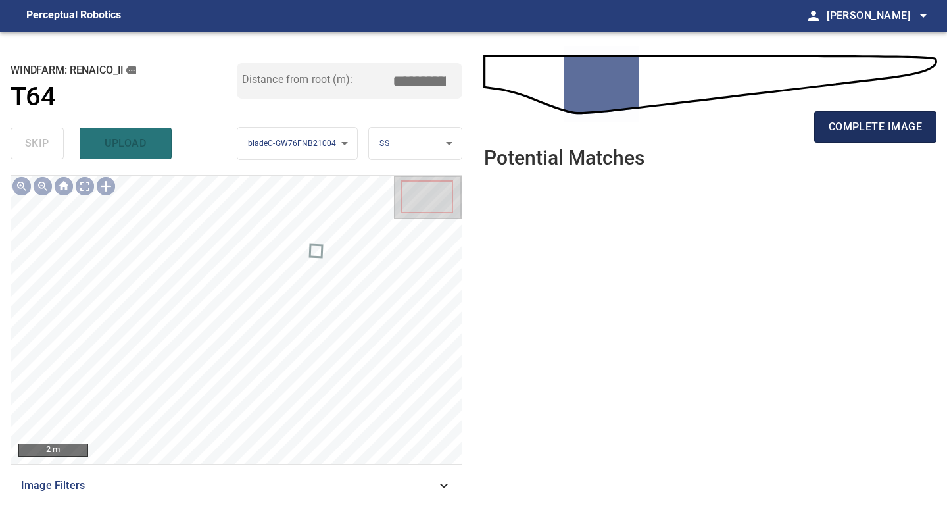
click at [874, 116] on button "complete image" at bounding box center [875, 127] width 122 height 32
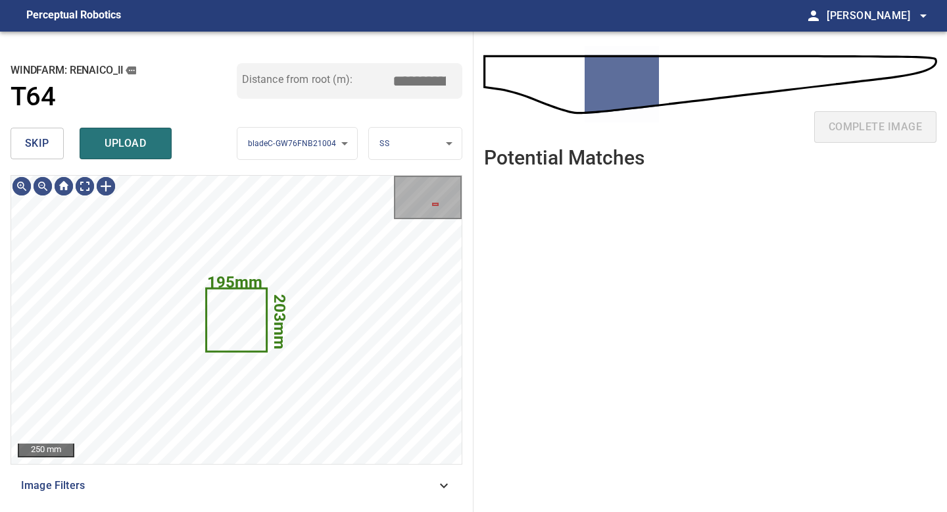
click at [36, 146] on span "skip" at bounding box center [37, 143] width 24 height 18
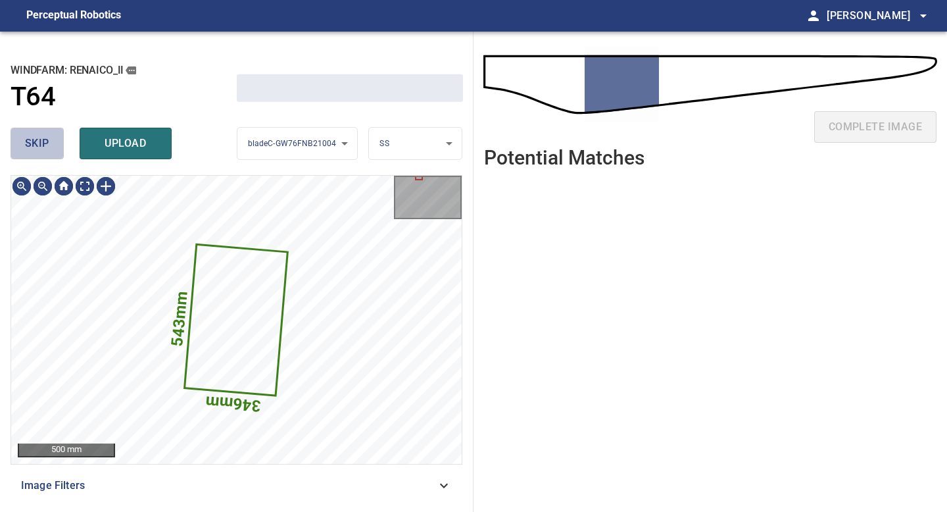
click at [36, 146] on span "skip" at bounding box center [37, 143] width 24 height 18
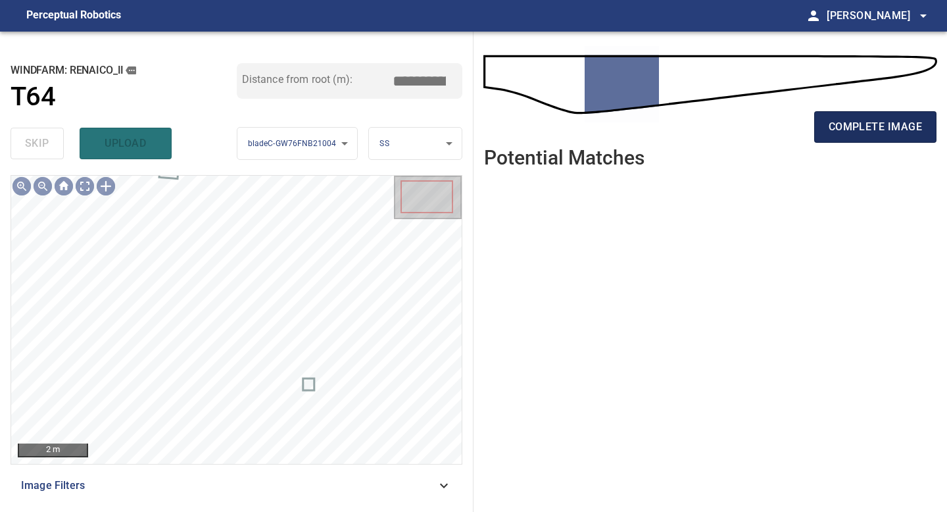
click at [837, 121] on span "complete image" at bounding box center [875, 127] width 93 height 18
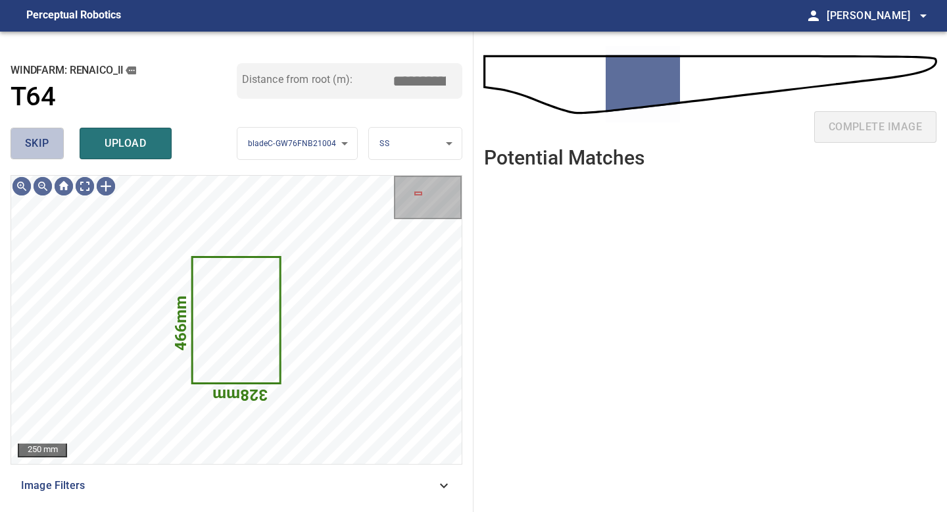
click at [32, 133] on button "skip" at bounding box center [37, 144] width 53 height 32
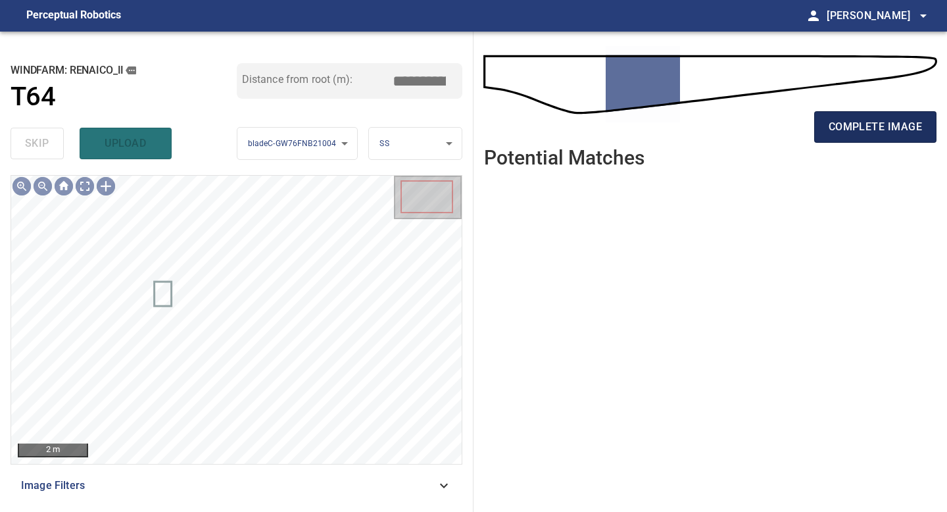
click at [859, 133] on span "complete image" at bounding box center [875, 127] width 93 height 18
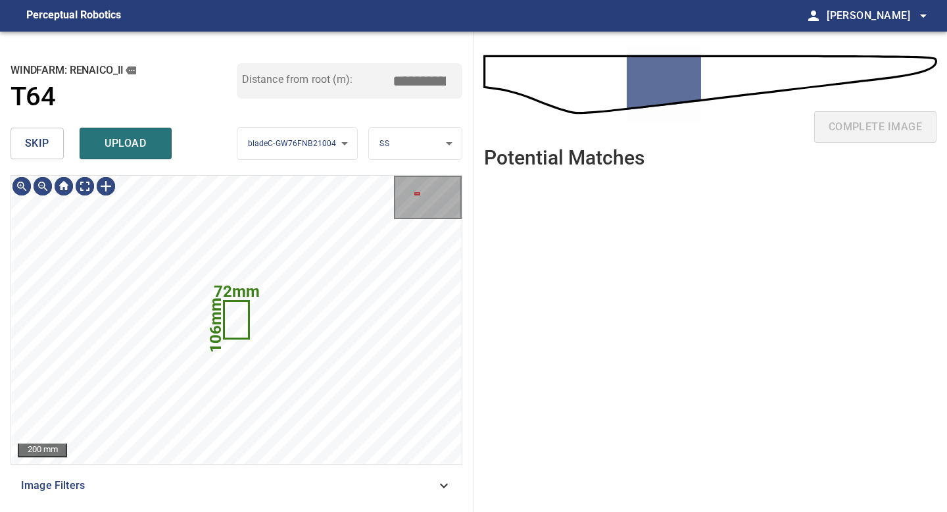
click at [20, 143] on button "skip" at bounding box center [37, 144] width 53 height 32
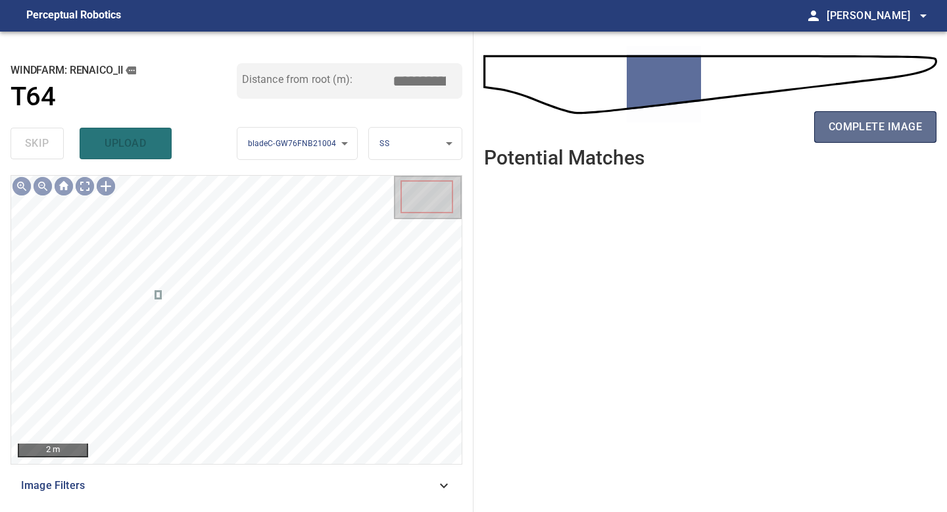
click at [847, 124] on span "complete image" at bounding box center [875, 127] width 93 height 18
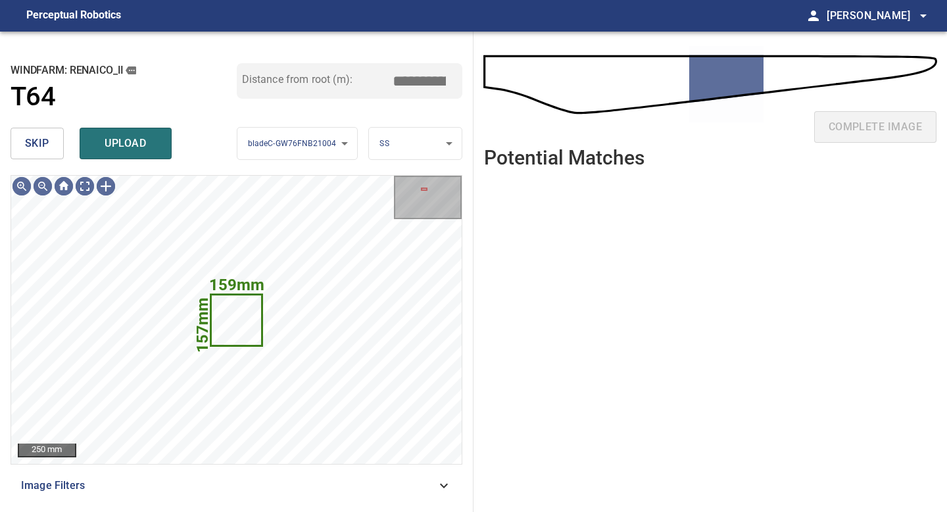
click at [29, 139] on span "skip" at bounding box center [37, 143] width 24 height 18
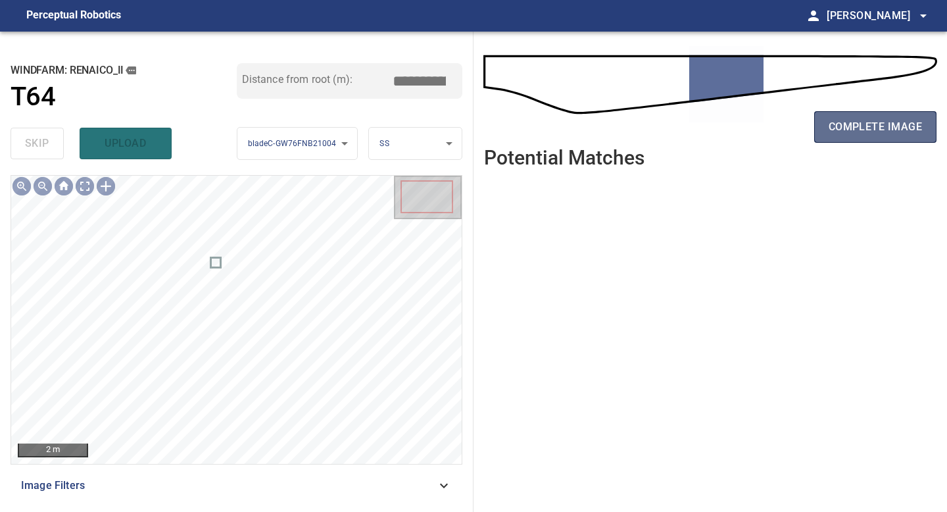
click at [834, 126] on span "complete image" at bounding box center [875, 127] width 93 height 18
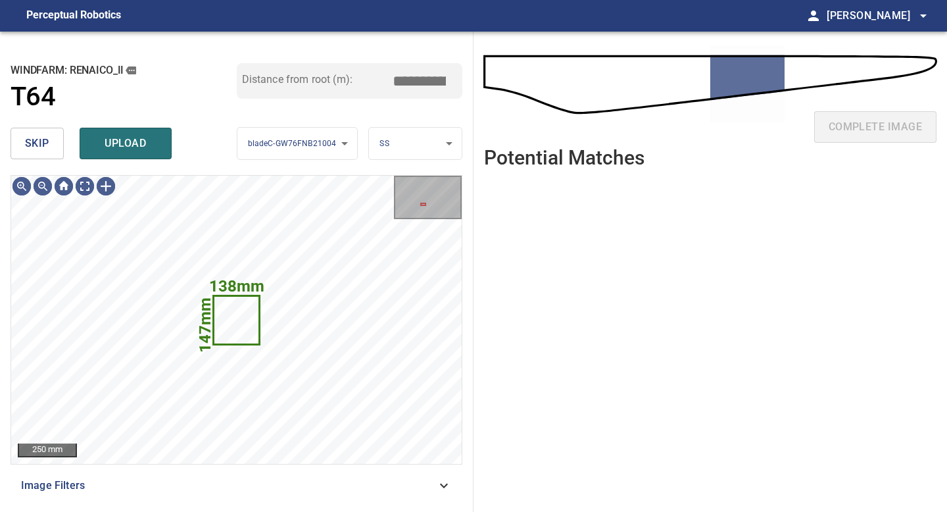
click at [34, 151] on span "skip" at bounding box center [37, 143] width 24 height 18
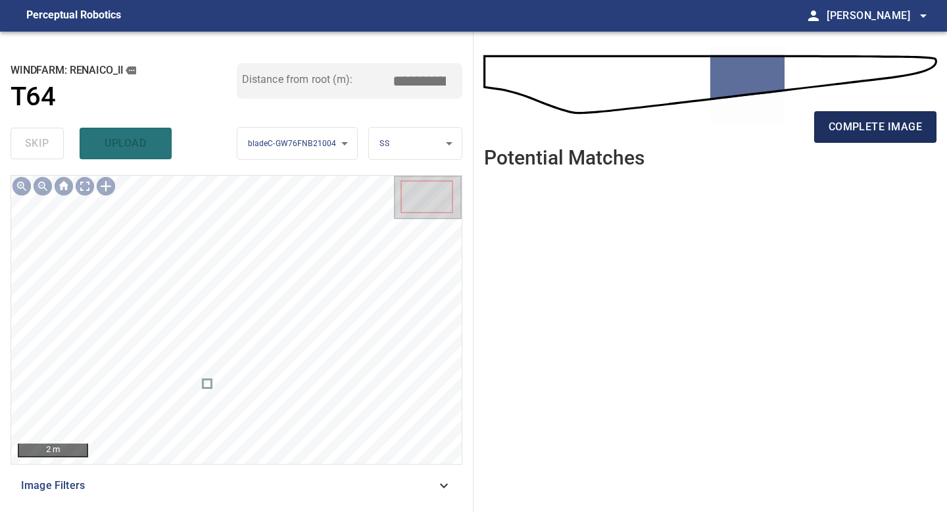
click at [886, 128] on span "complete image" at bounding box center [875, 127] width 93 height 18
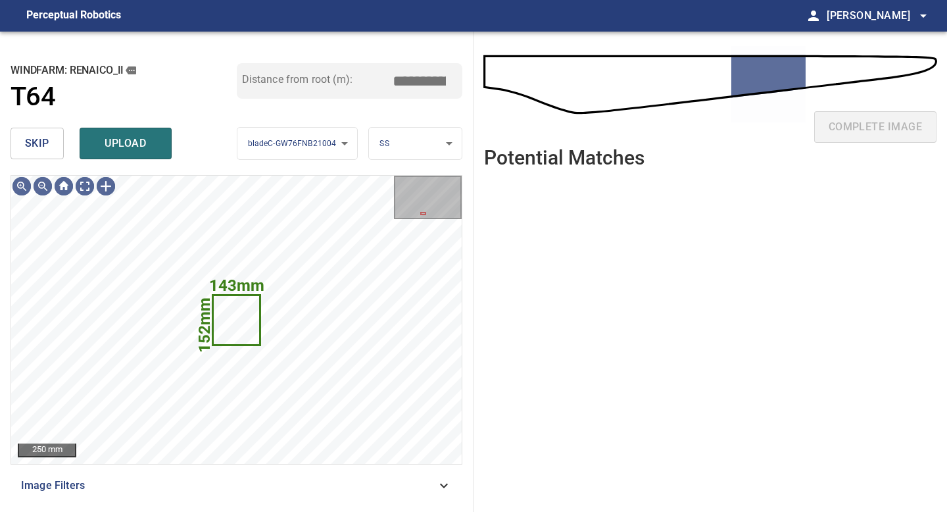
click at [42, 149] on span "skip" at bounding box center [37, 143] width 24 height 18
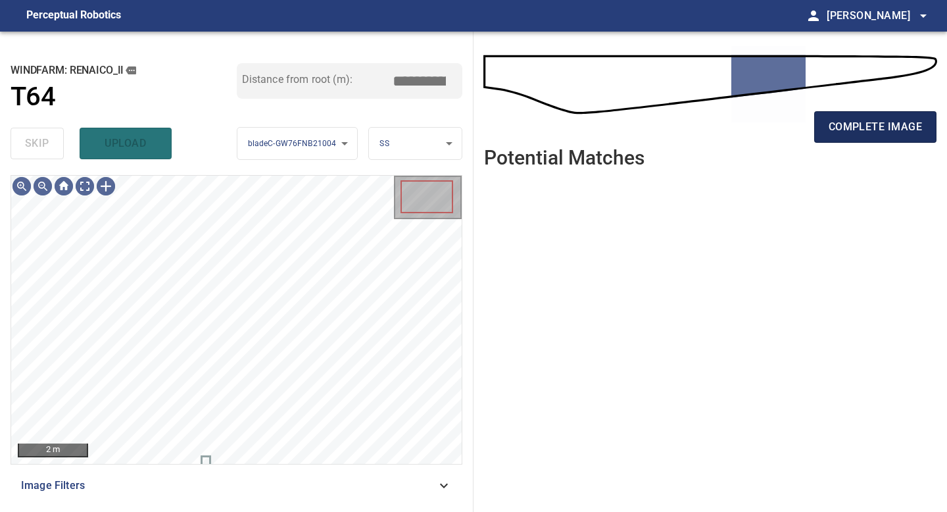
click at [884, 132] on span "complete image" at bounding box center [875, 127] width 93 height 18
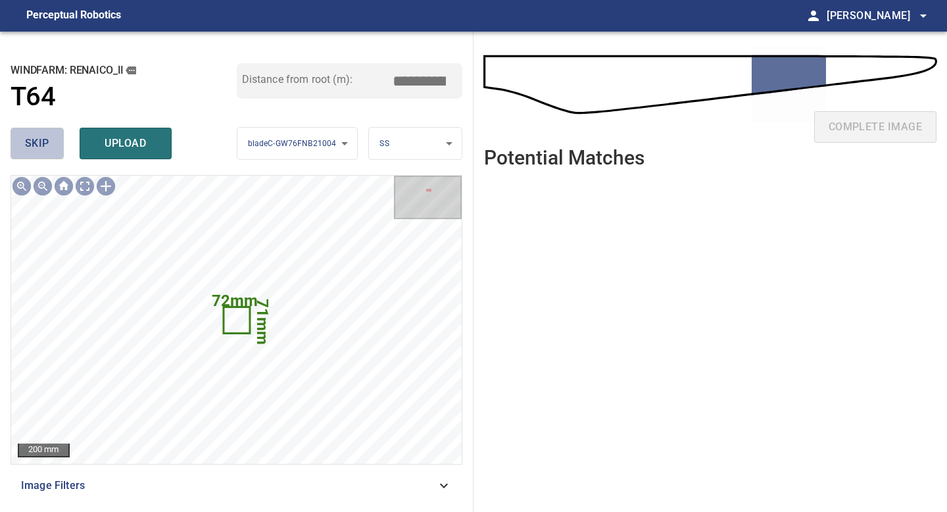
click at [36, 135] on span "skip" at bounding box center [37, 143] width 24 height 18
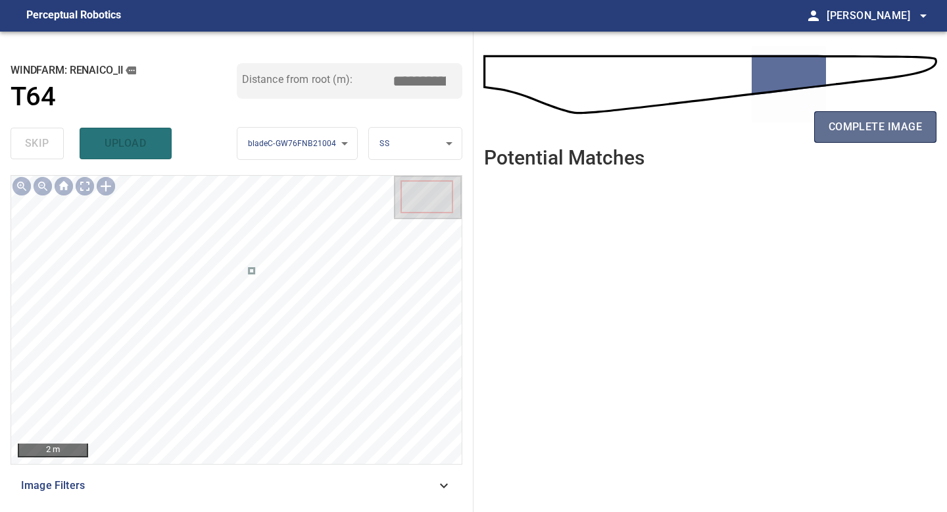
click at [878, 132] on span "complete image" at bounding box center [875, 127] width 93 height 18
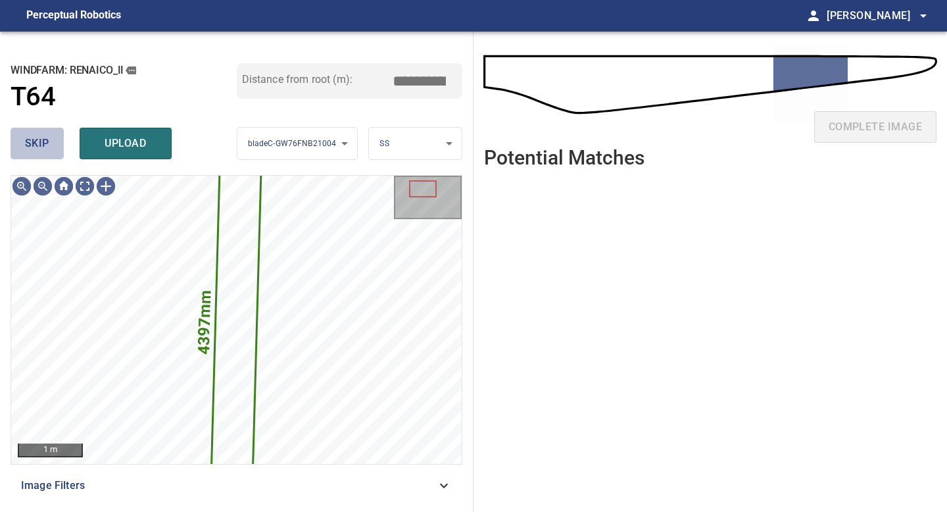
click at [27, 140] on span "skip" at bounding box center [37, 143] width 24 height 18
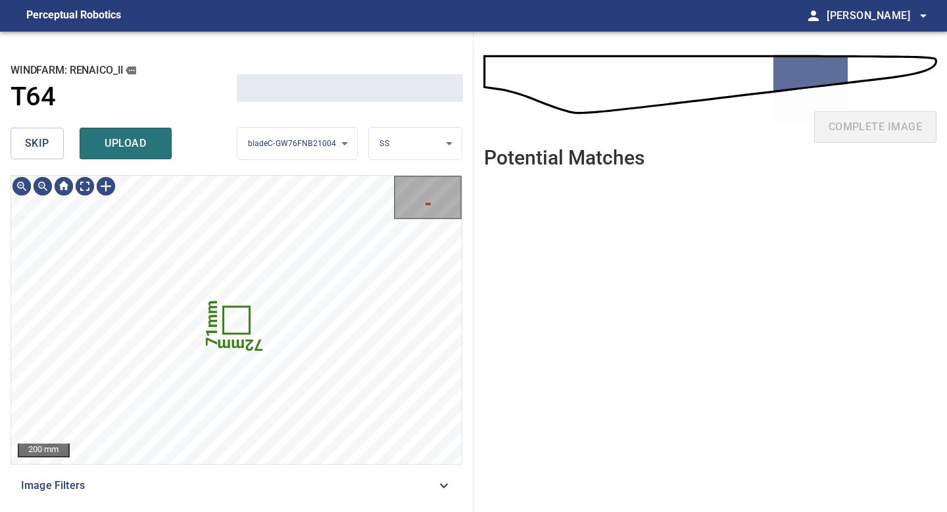
click at [27, 140] on span "skip" at bounding box center [37, 143] width 24 height 18
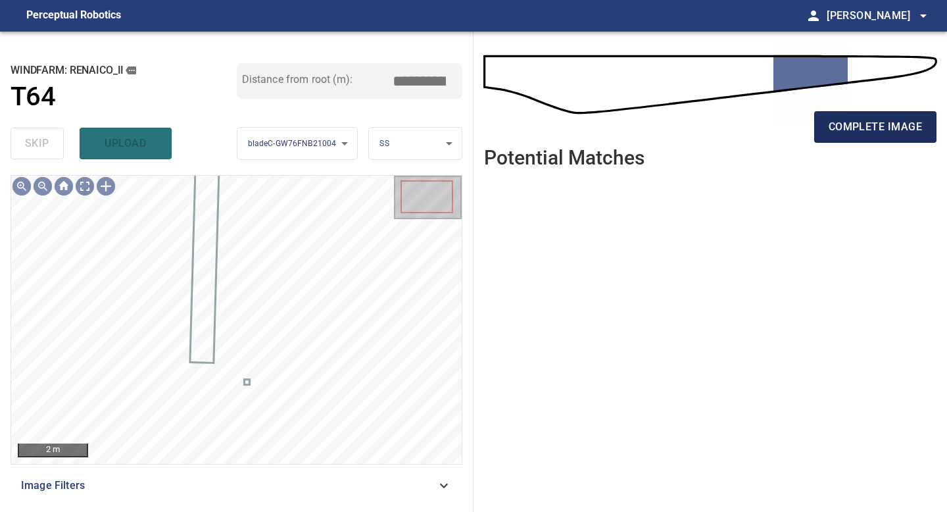
click at [884, 119] on span "complete image" at bounding box center [875, 127] width 93 height 18
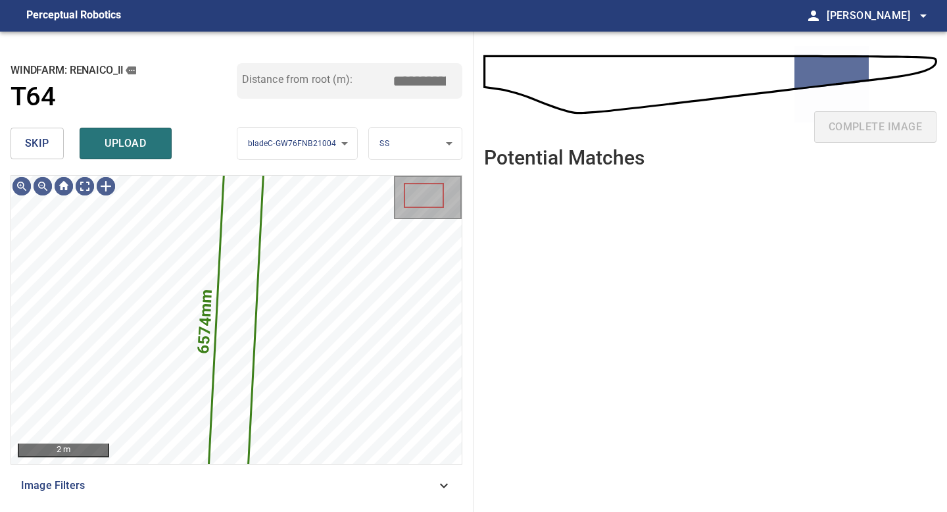
click at [39, 140] on span "skip" at bounding box center [37, 143] width 24 height 18
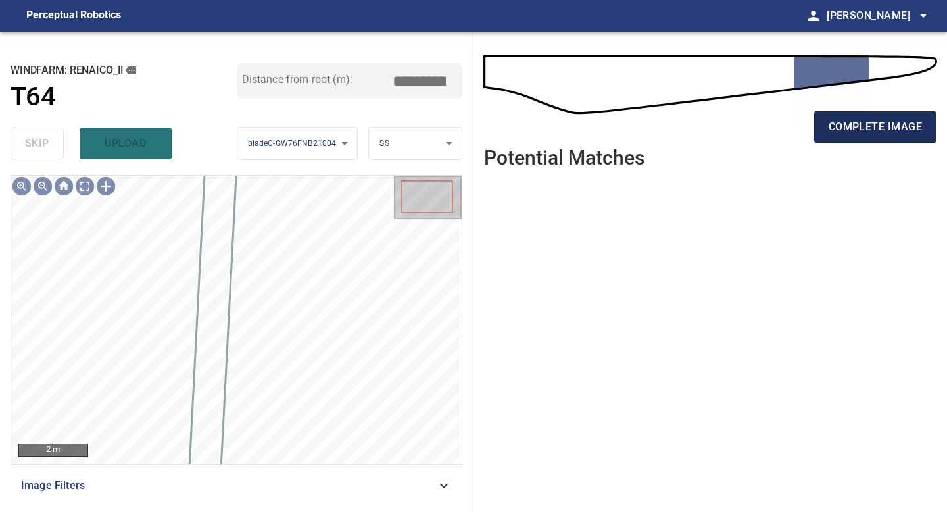
click at [875, 119] on span "complete image" at bounding box center [875, 127] width 93 height 18
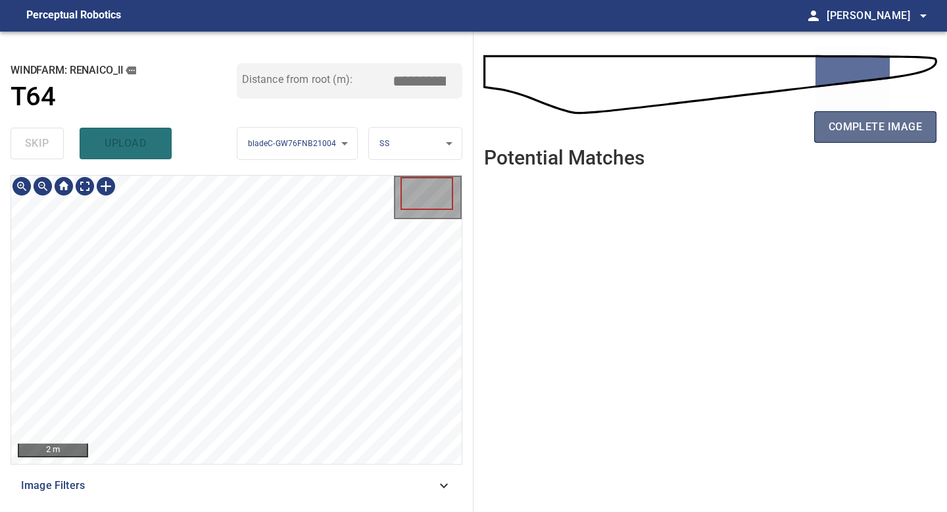
click at [884, 119] on span "complete image" at bounding box center [875, 127] width 93 height 18
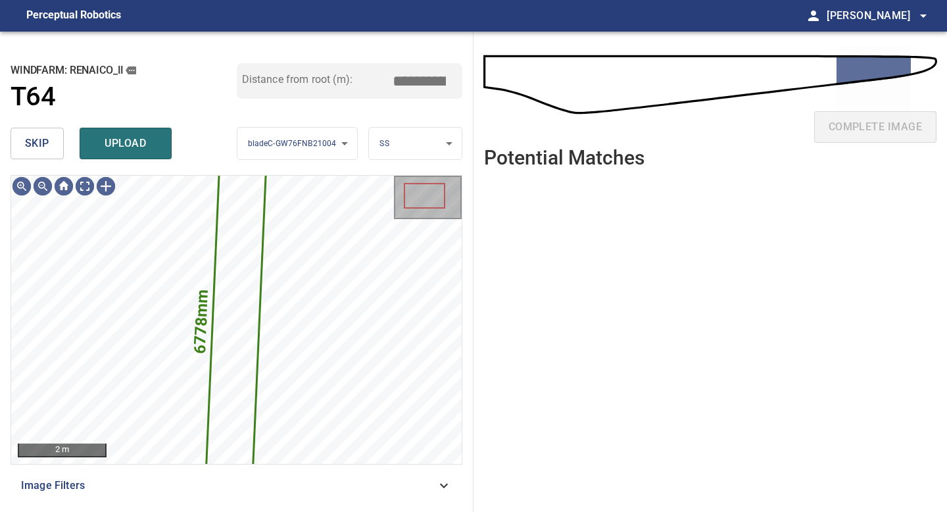
click at [38, 152] on span "skip" at bounding box center [37, 143] width 24 height 18
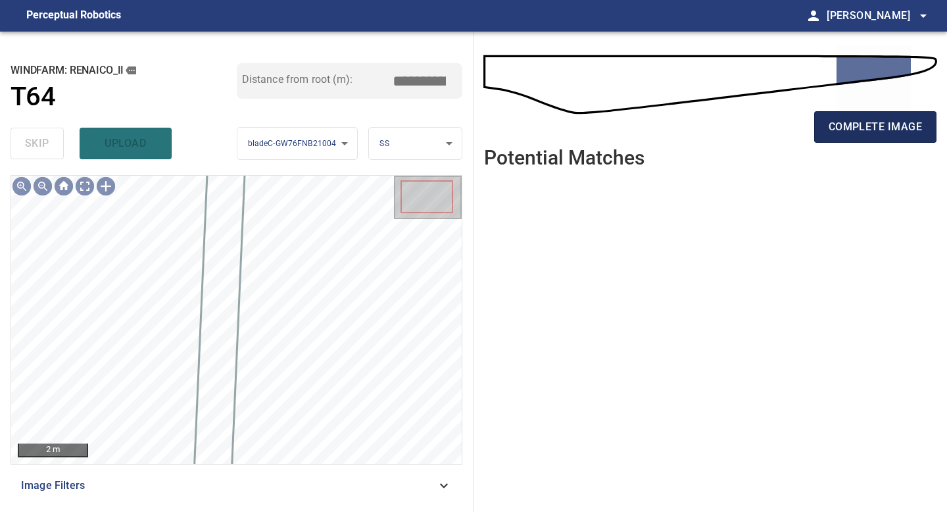
click at [884, 130] on span "complete image" at bounding box center [875, 127] width 93 height 18
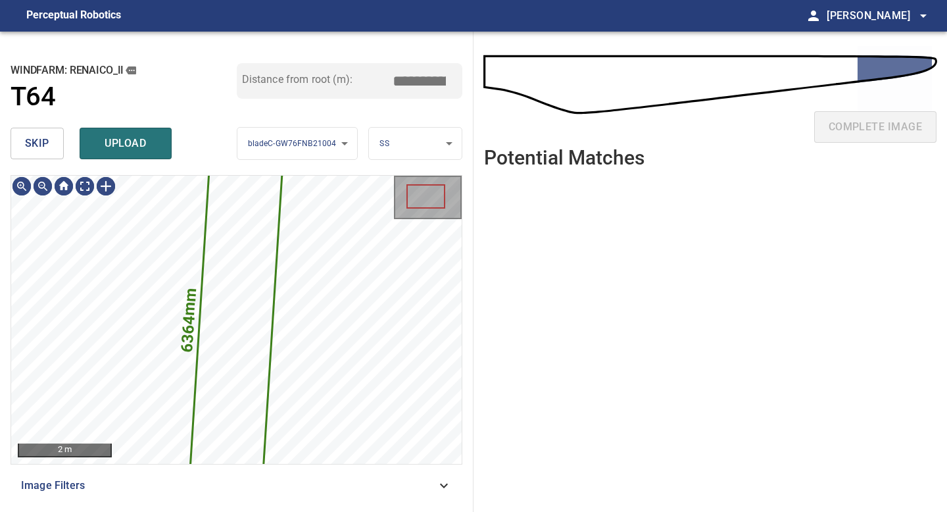
click at [39, 141] on span "skip" at bounding box center [37, 143] width 24 height 18
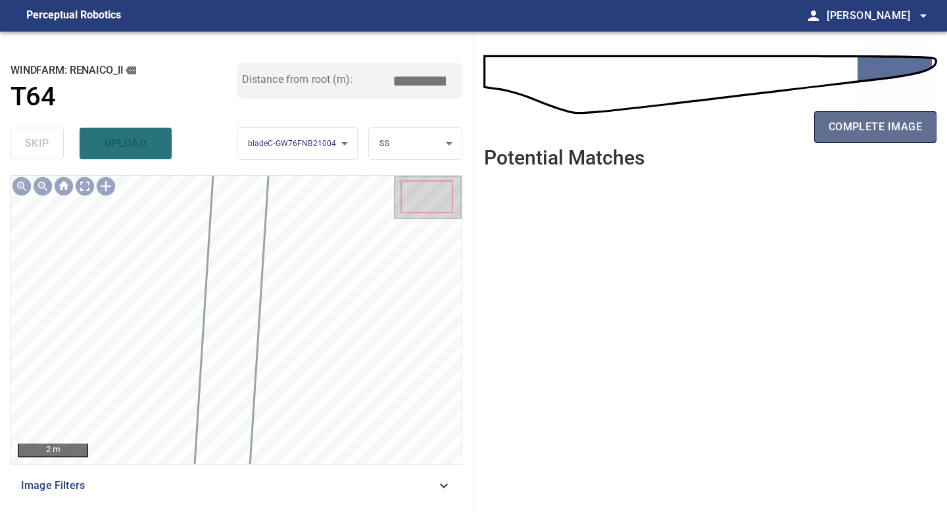
click at [875, 128] on span "complete image" at bounding box center [875, 127] width 93 height 18
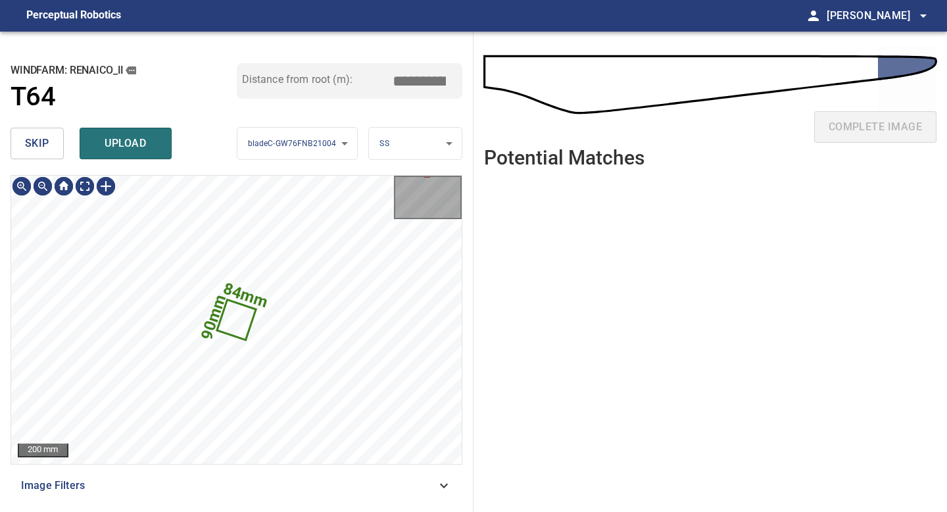
click at [45, 132] on button "skip" at bounding box center [37, 144] width 53 height 32
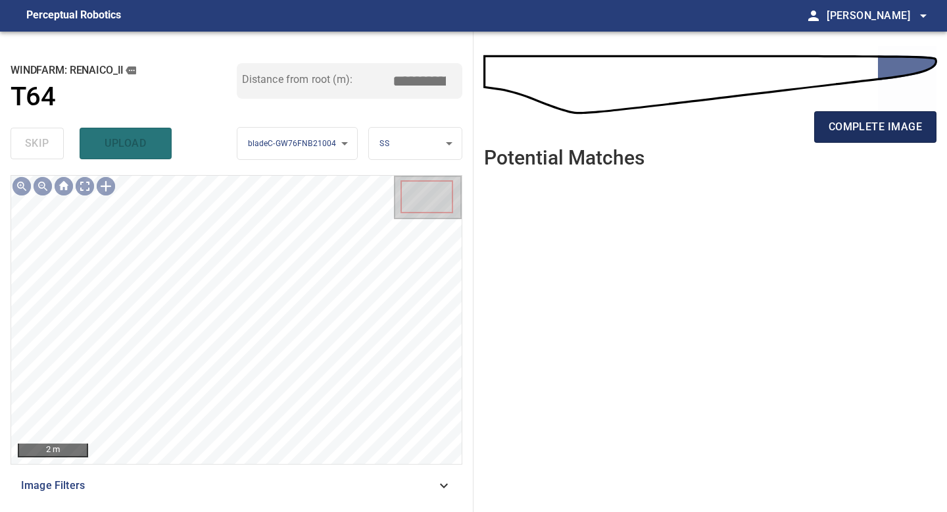
click at [878, 122] on span "complete image" at bounding box center [875, 127] width 93 height 18
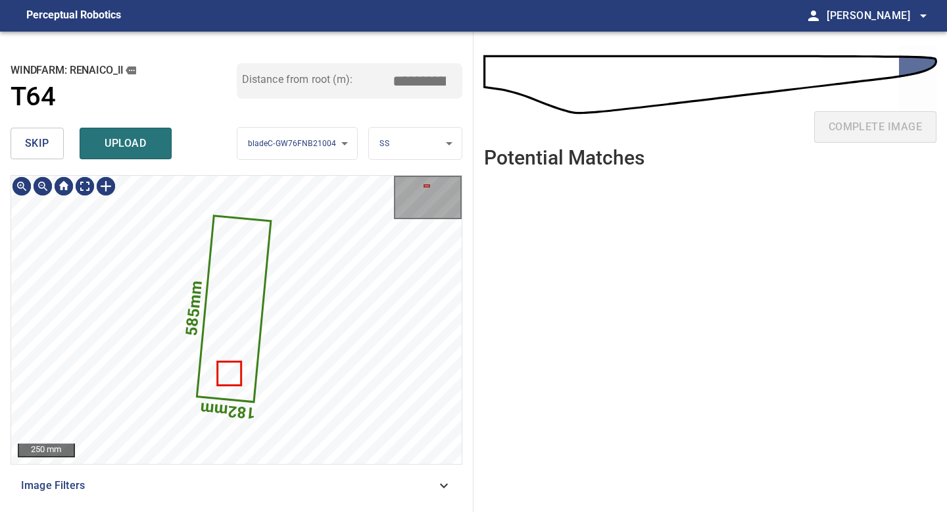
click at [36, 141] on span "skip" at bounding box center [37, 143] width 24 height 18
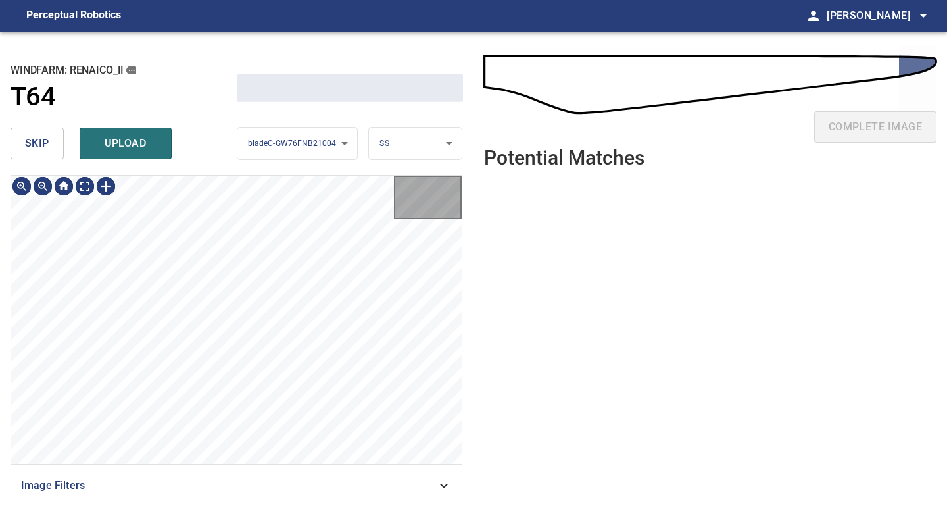
click at [36, 141] on span "skip" at bounding box center [37, 143] width 24 height 18
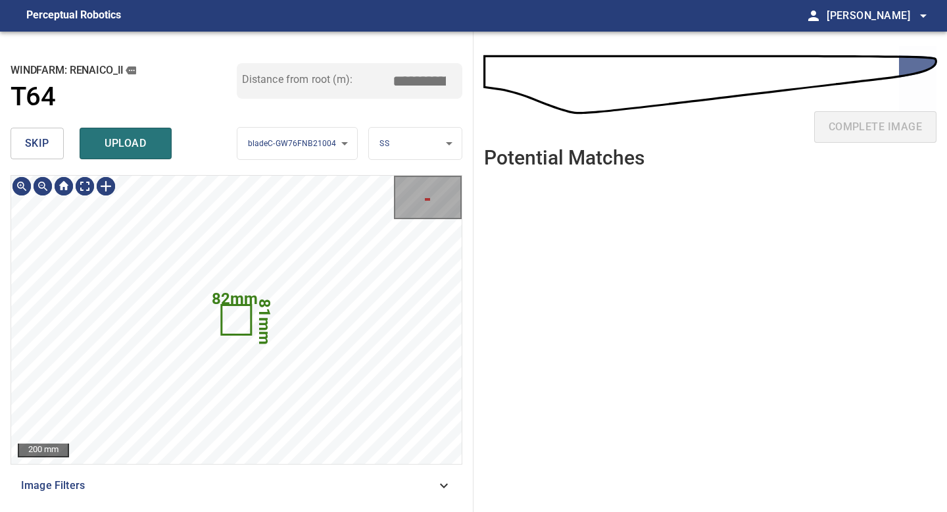
type input "*****"
click at [55, 138] on button "skip" at bounding box center [37, 144] width 53 height 32
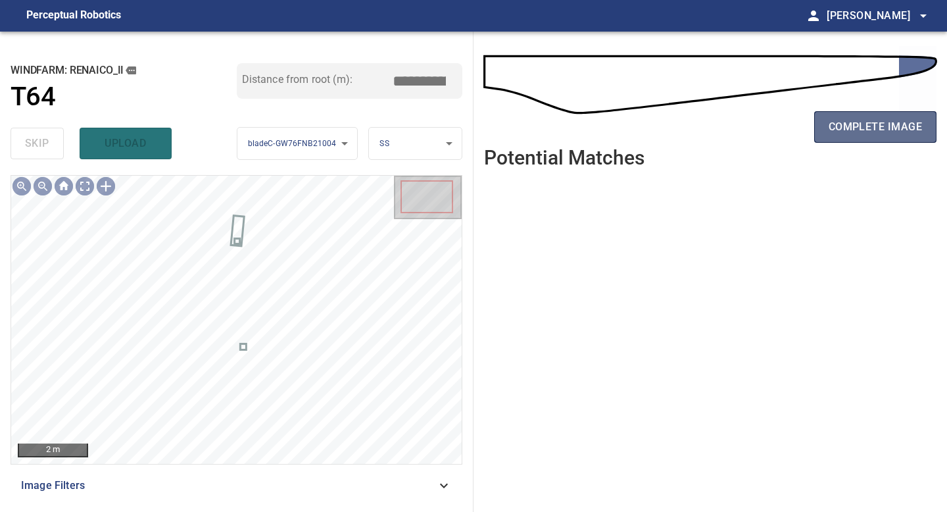
click at [887, 120] on span "complete image" at bounding box center [875, 127] width 93 height 18
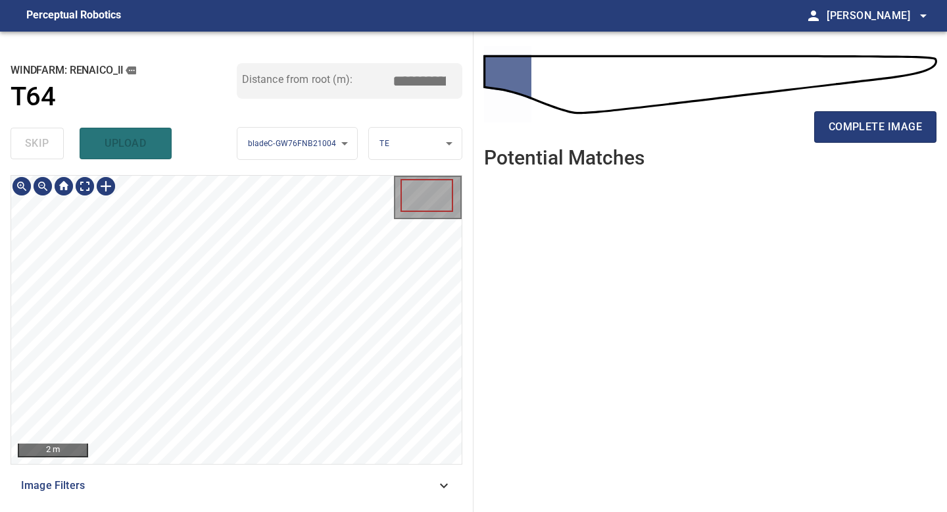
click at [277, 505] on div "**********" at bounding box center [237, 272] width 474 height 480
click at [891, 130] on span "complete image" at bounding box center [875, 127] width 93 height 18
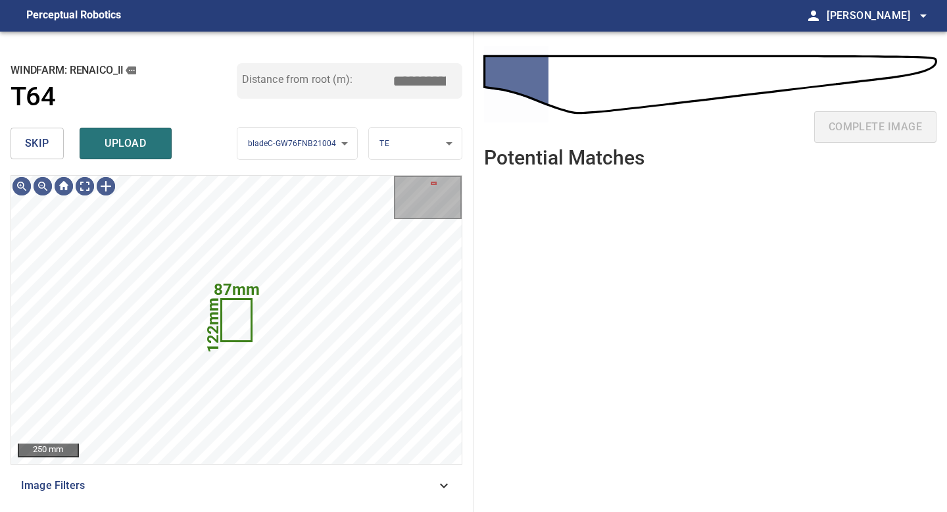
click at [34, 140] on span "skip" at bounding box center [37, 143] width 24 height 18
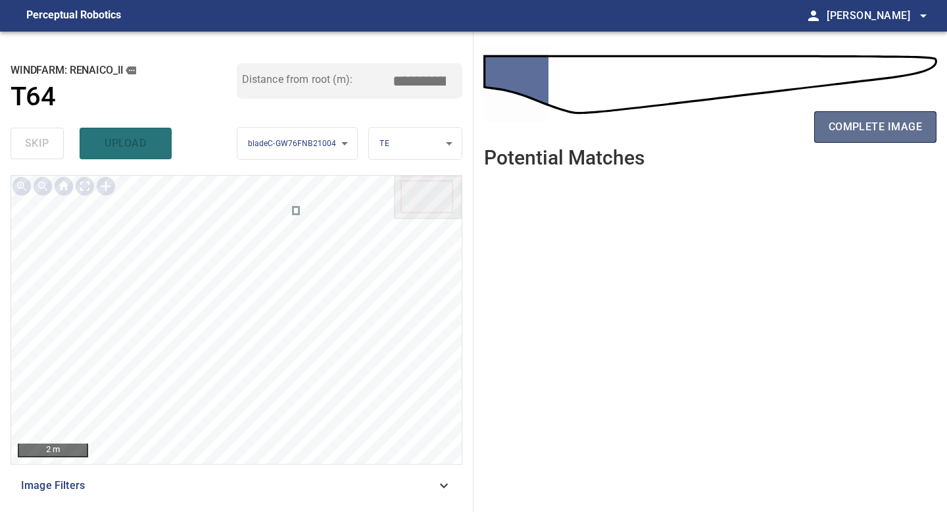
click at [843, 124] on span "complete image" at bounding box center [875, 127] width 93 height 18
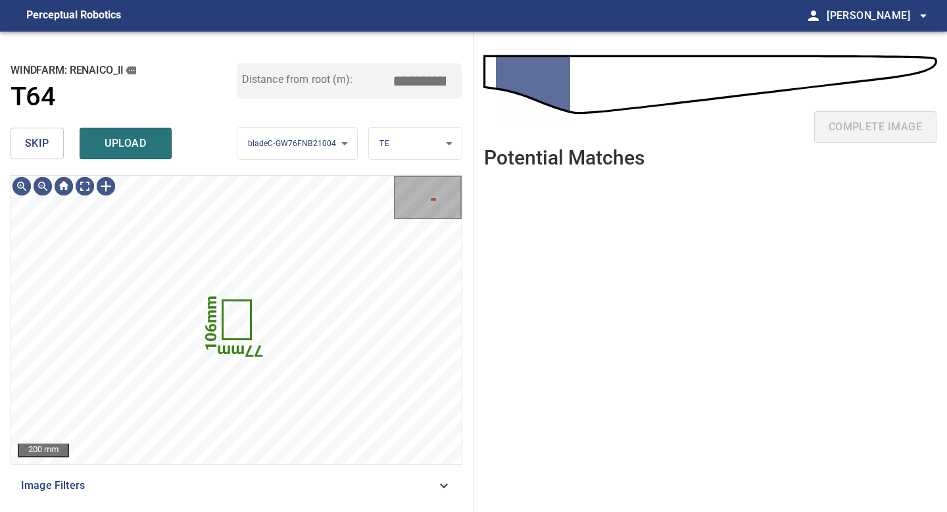
click at [57, 148] on button "skip" at bounding box center [37, 144] width 53 height 32
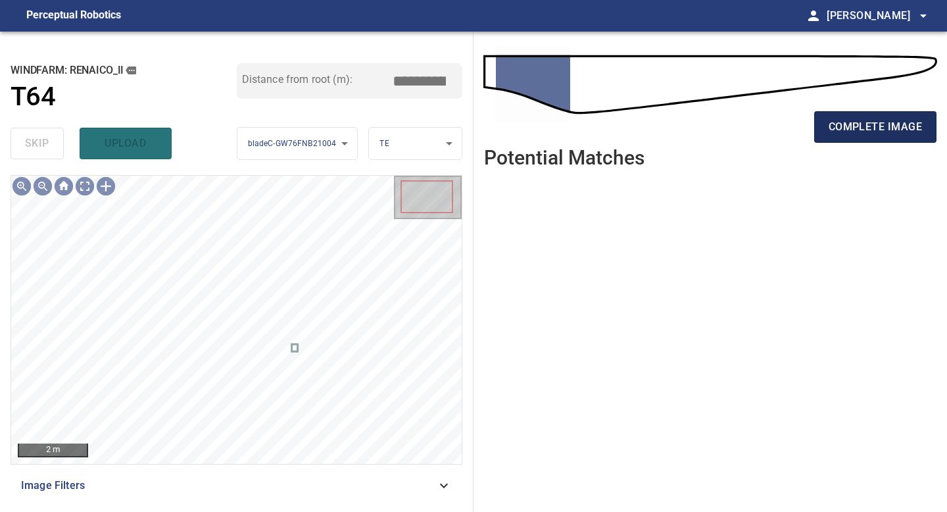
click at [855, 134] on span "complete image" at bounding box center [875, 127] width 93 height 18
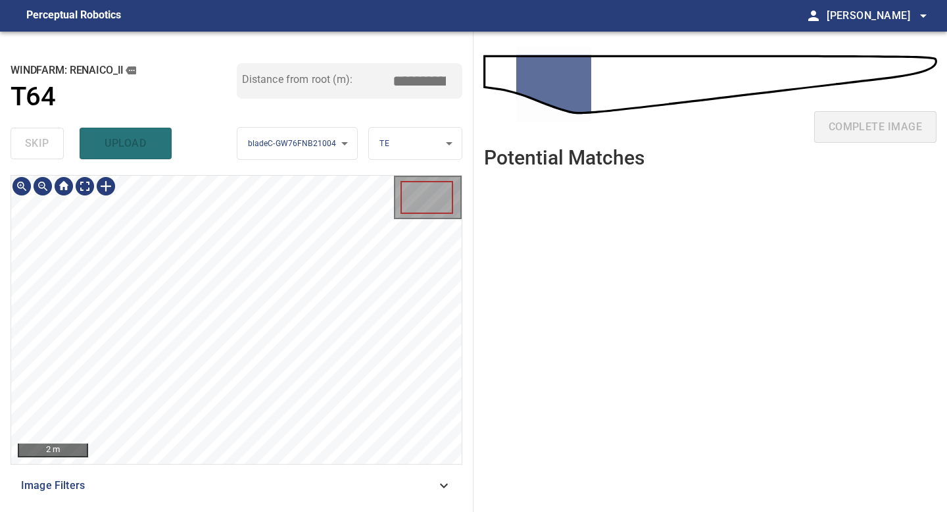
click at [228, 170] on div "**********" at bounding box center [237, 272] width 474 height 480
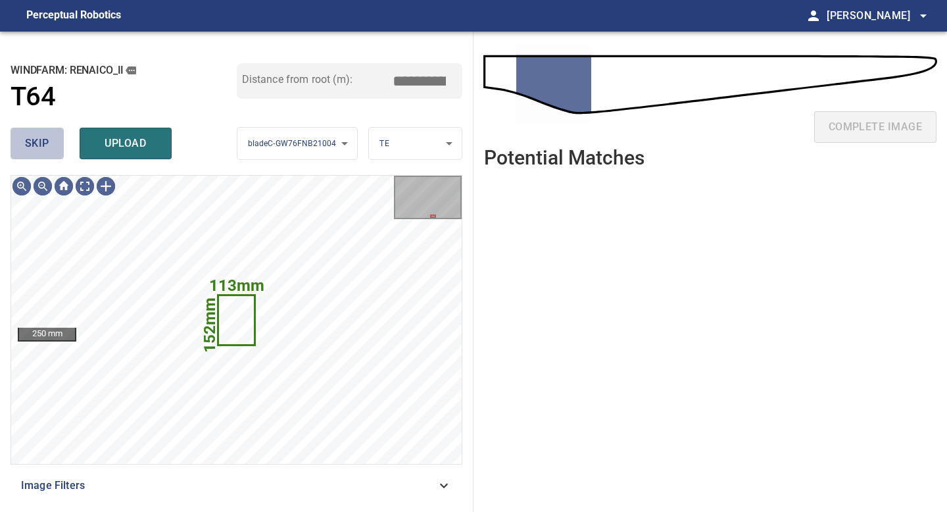
click at [56, 151] on button "skip" at bounding box center [37, 144] width 53 height 32
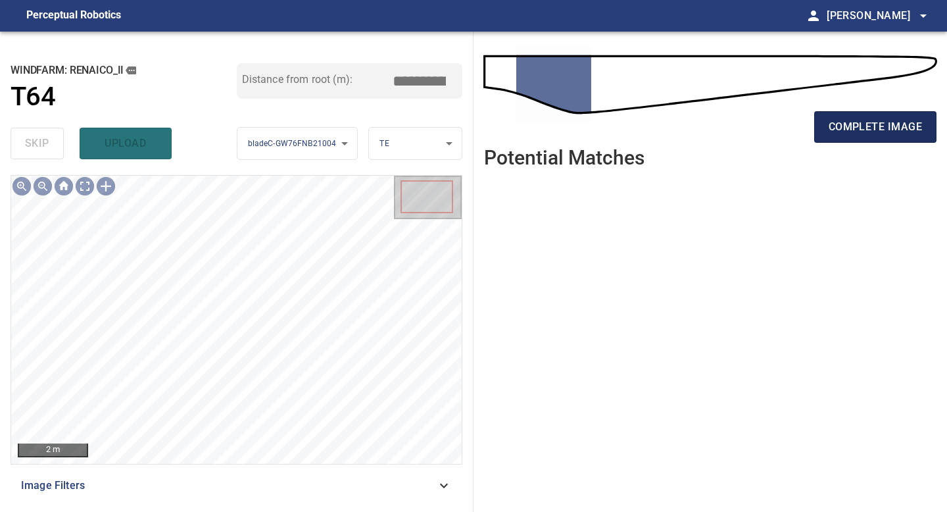
click at [882, 119] on span "complete image" at bounding box center [875, 127] width 93 height 18
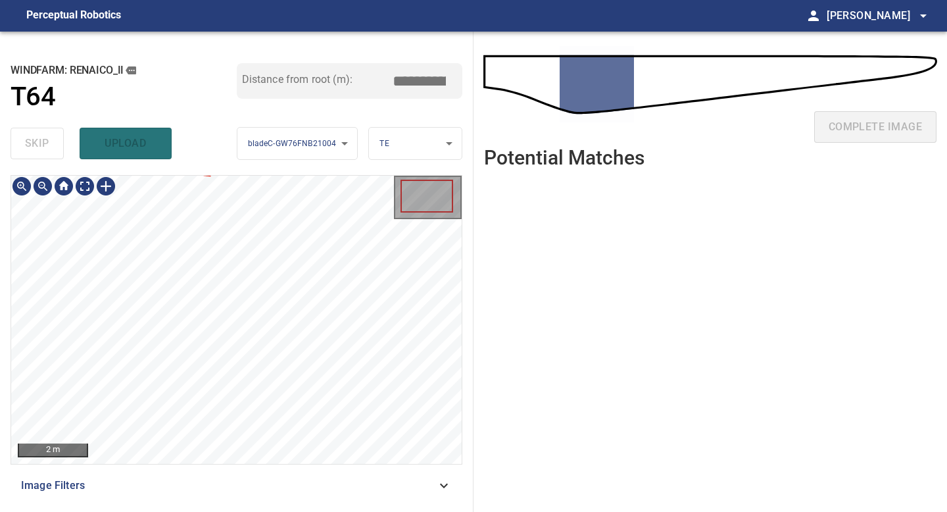
click at [275, 474] on div "2 m Image Filters" at bounding box center [237, 338] width 452 height 326
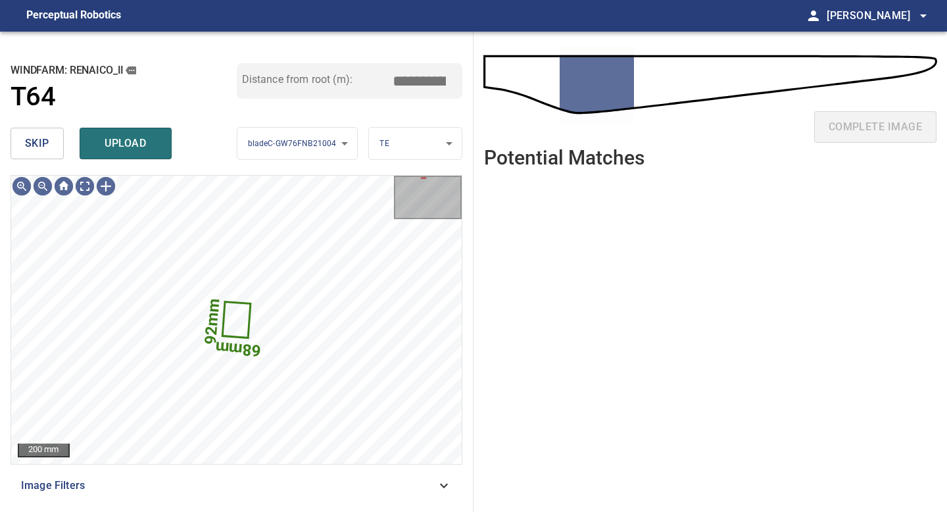
click at [49, 157] on button "skip" at bounding box center [37, 144] width 53 height 32
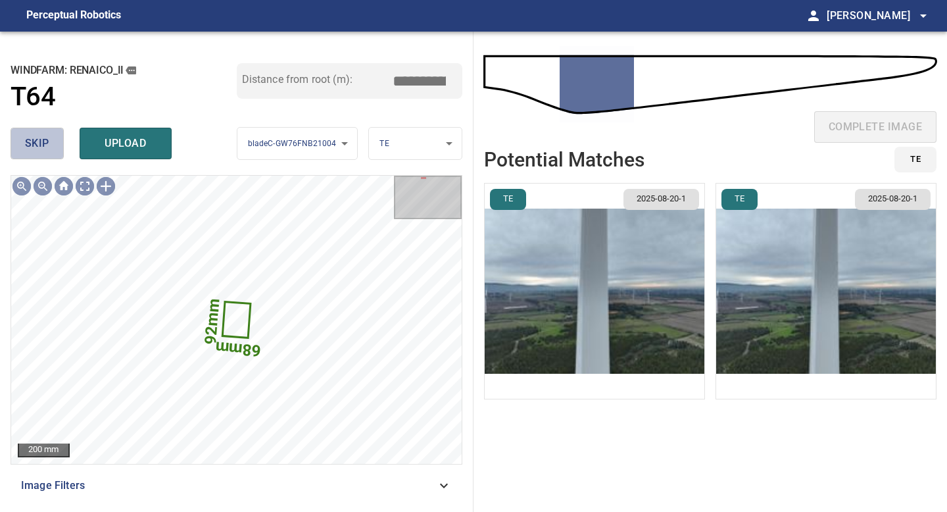
click at [42, 151] on span "skip" at bounding box center [37, 143] width 24 height 18
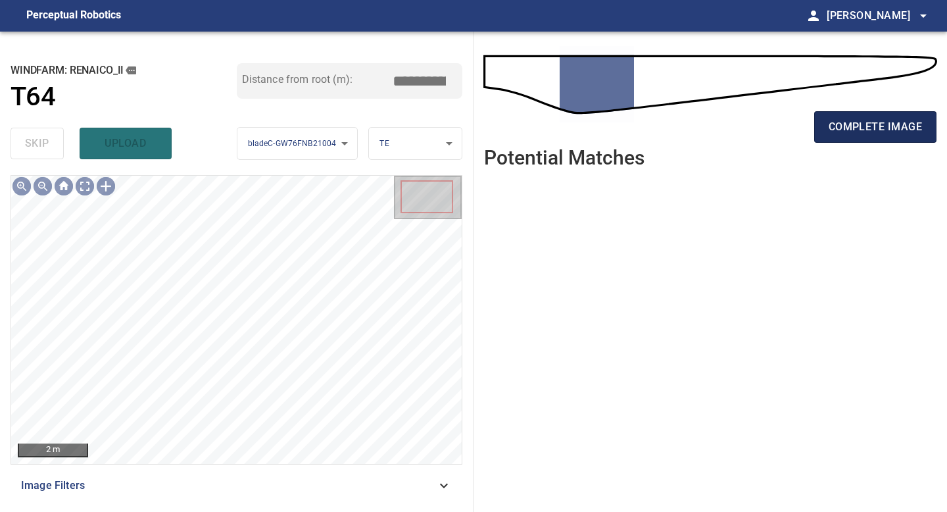
click at [877, 128] on span "complete image" at bounding box center [875, 127] width 93 height 18
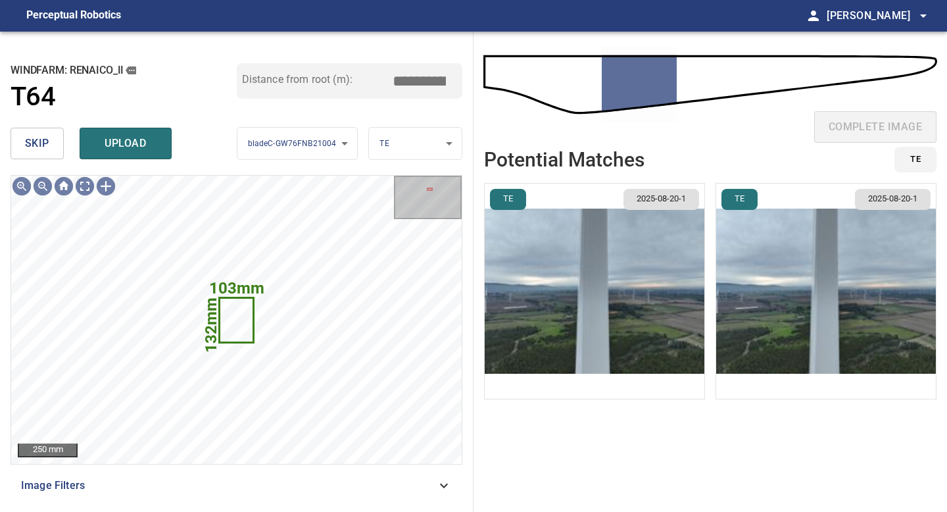
click at [40, 144] on span "skip" at bounding box center [37, 143] width 24 height 18
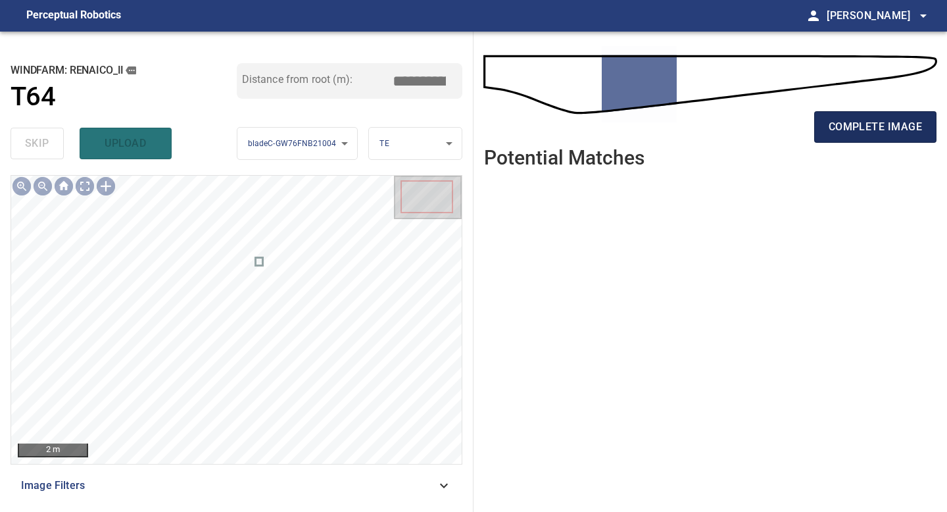
click at [844, 126] on span "complete image" at bounding box center [875, 127] width 93 height 18
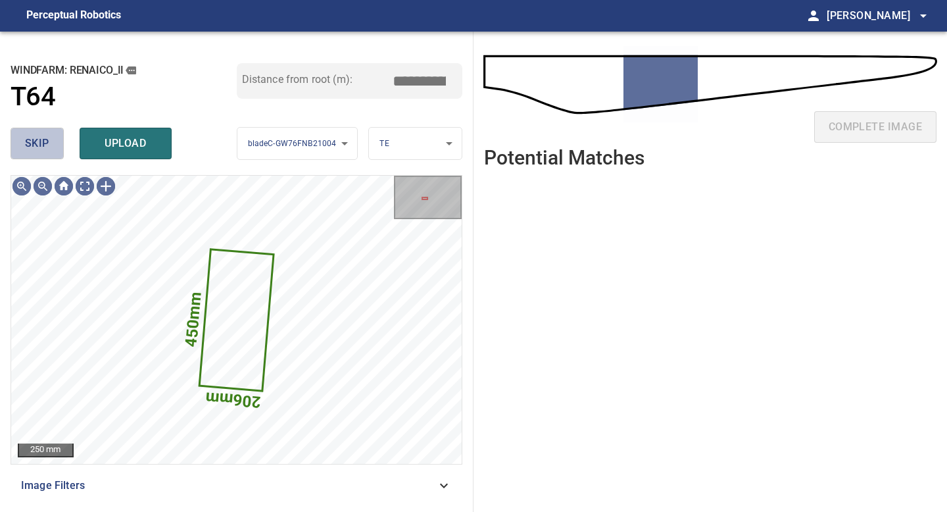
click at [38, 134] on span "skip" at bounding box center [37, 143] width 24 height 18
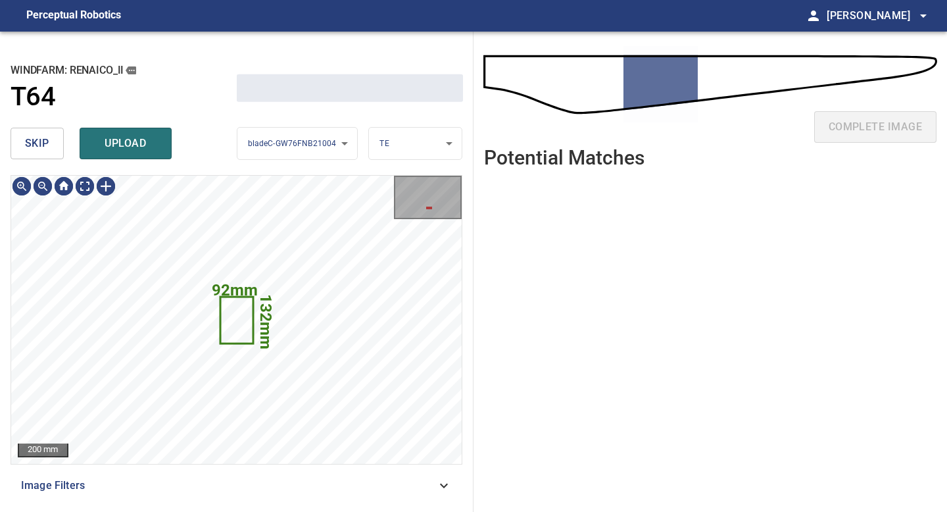
click at [38, 134] on span "skip" at bounding box center [37, 143] width 24 height 18
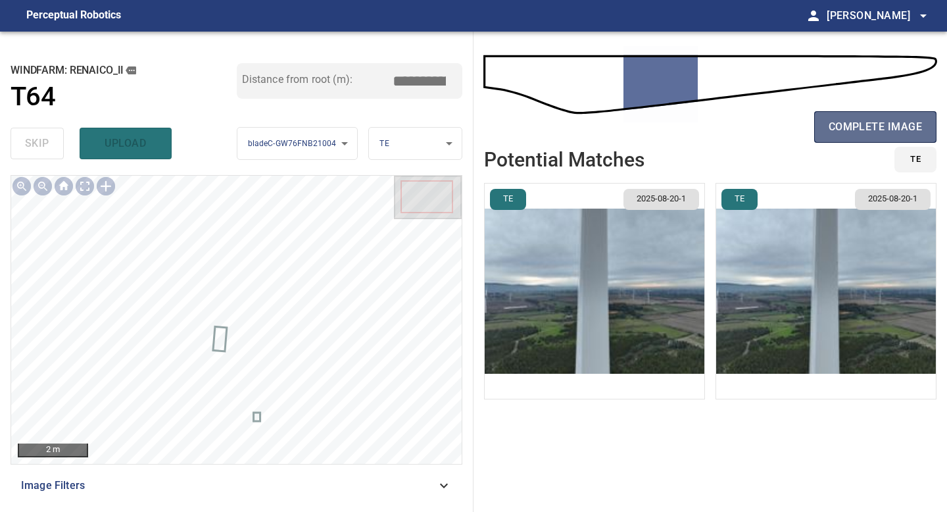
click at [830, 124] on span "complete image" at bounding box center [875, 127] width 93 height 18
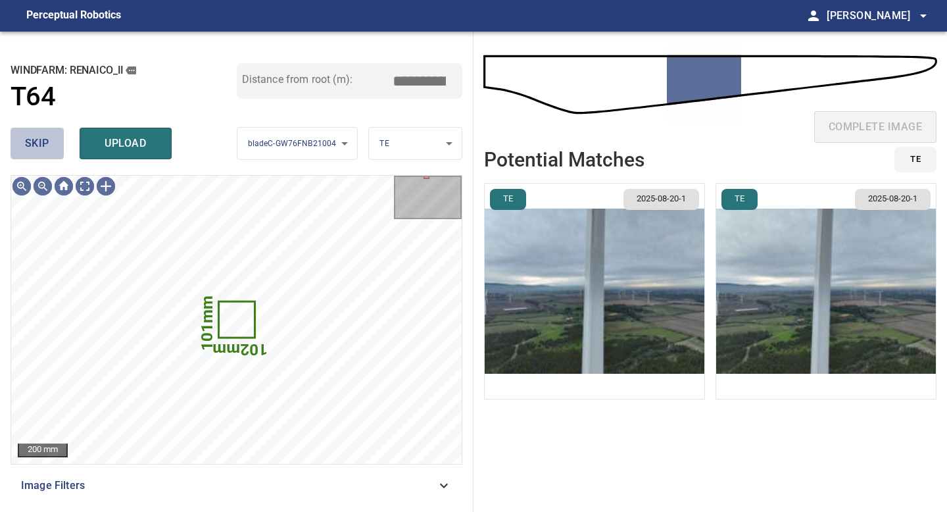
click at [34, 137] on span "skip" at bounding box center [37, 143] width 24 height 18
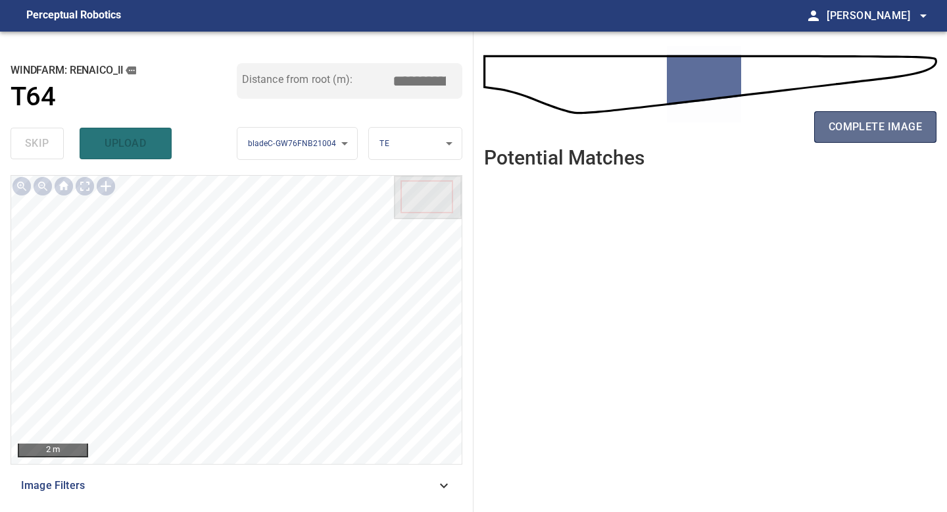
click at [836, 131] on span "complete image" at bounding box center [875, 127] width 93 height 18
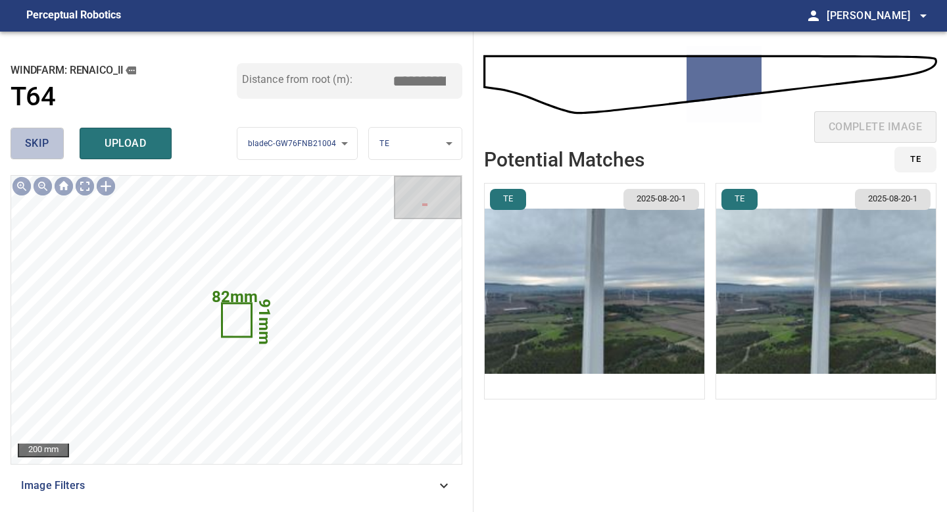
click at [53, 149] on button "skip" at bounding box center [37, 144] width 53 height 32
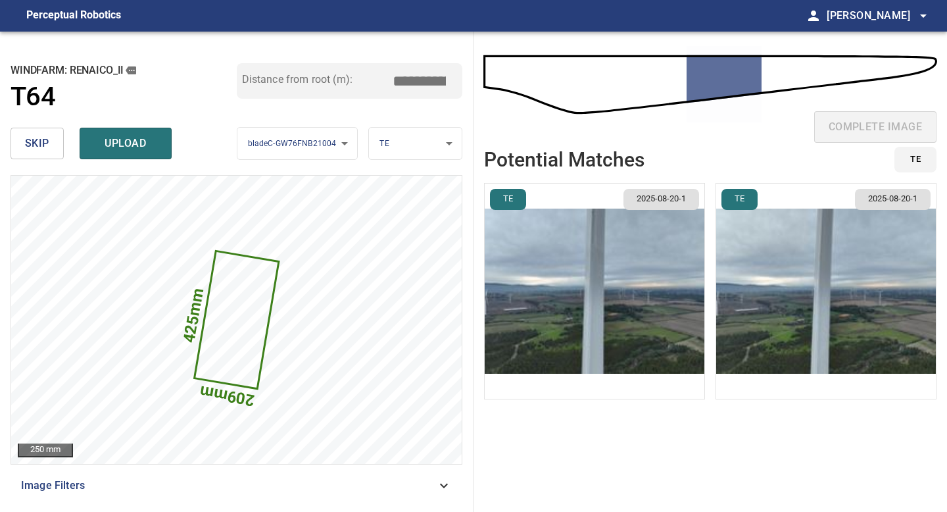
click at [50, 143] on button "skip" at bounding box center [37, 144] width 53 height 32
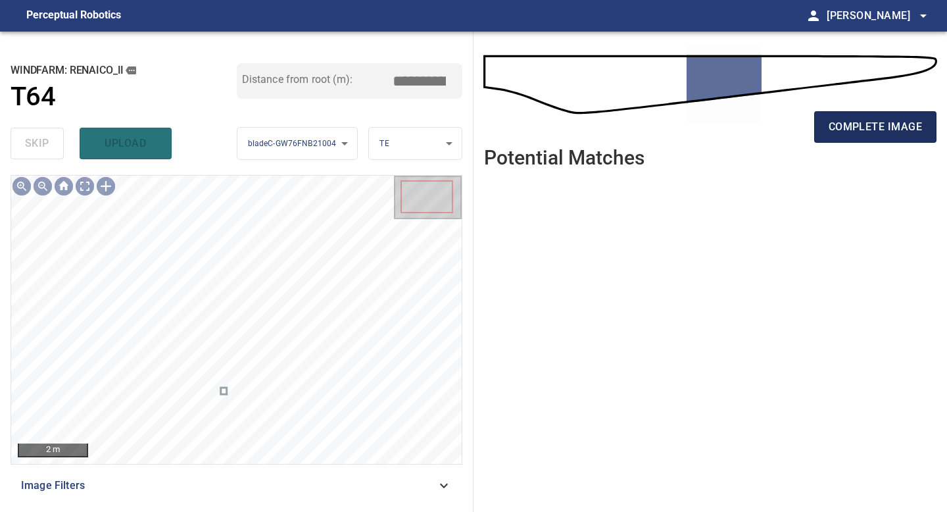
click at [862, 125] on span "complete image" at bounding box center [875, 127] width 93 height 18
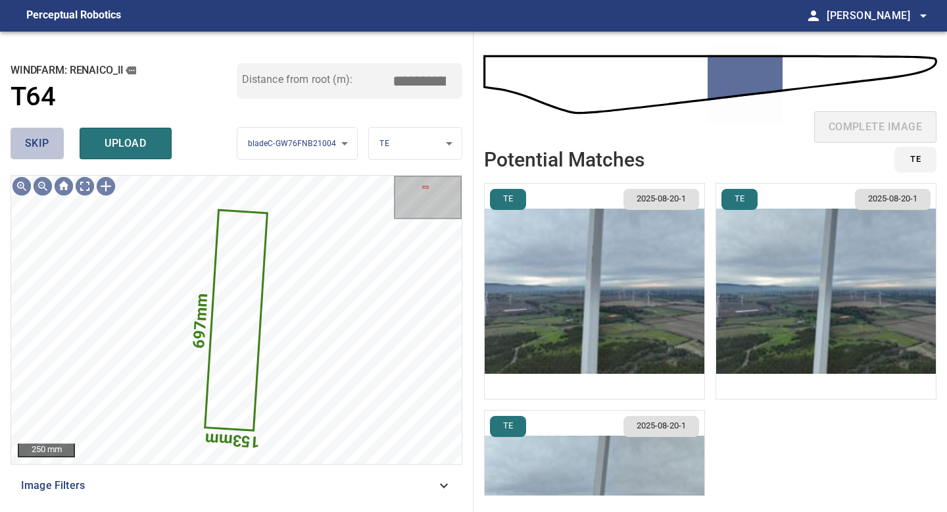
click at [43, 142] on span "skip" at bounding box center [37, 143] width 24 height 18
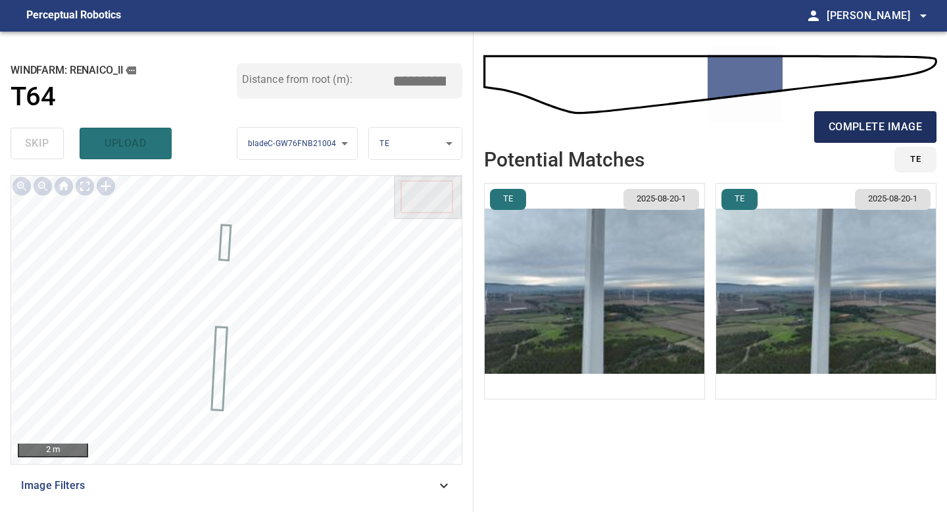
click at [849, 137] on button "complete image" at bounding box center [875, 127] width 122 height 32
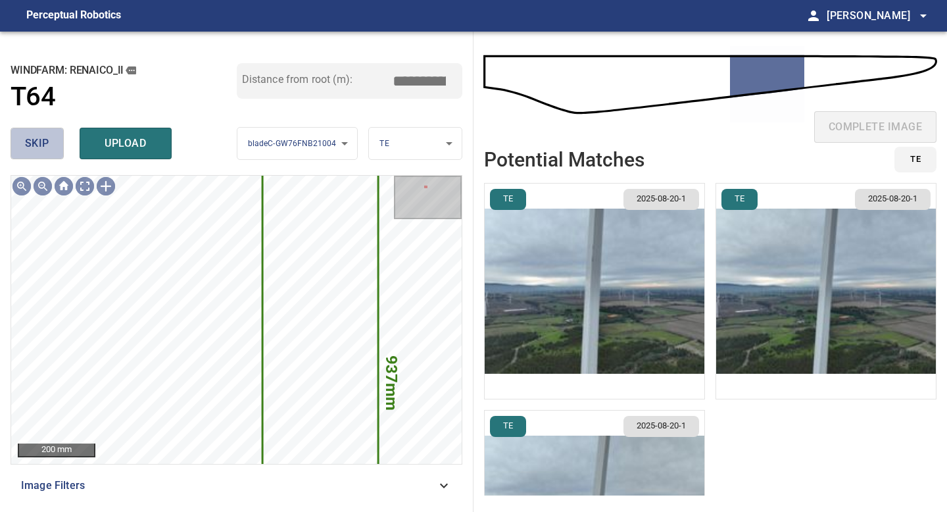
click at [47, 138] on span "skip" at bounding box center [37, 143] width 24 height 18
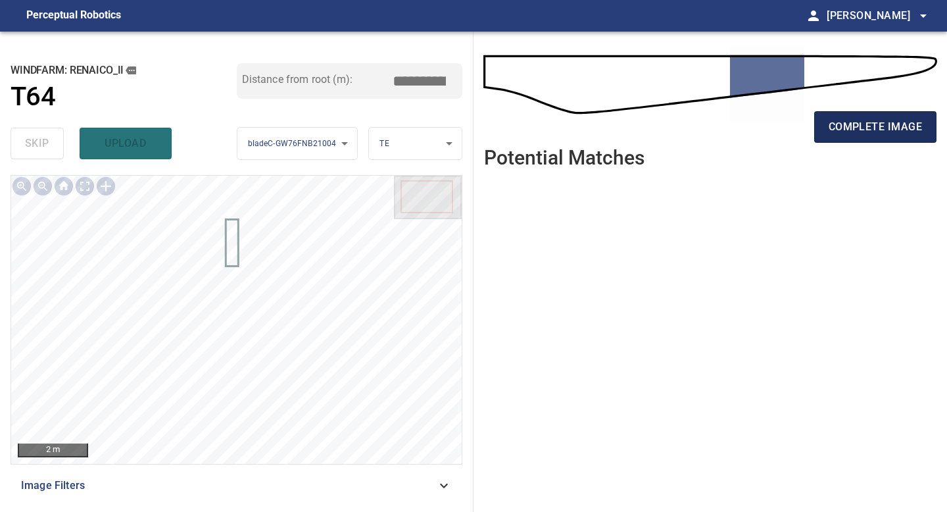
click at [869, 123] on span "complete image" at bounding box center [875, 127] width 93 height 18
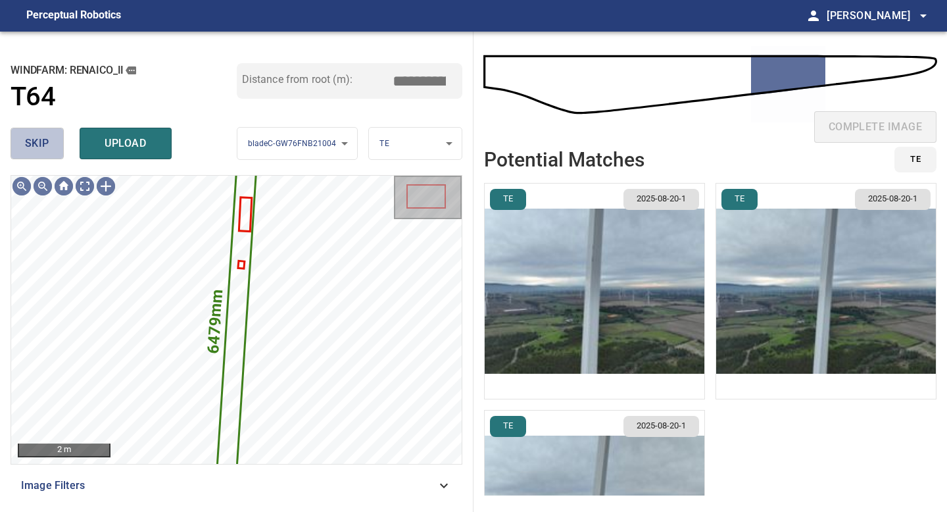
click at [52, 141] on button "skip" at bounding box center [37, 144] width 53 height 32
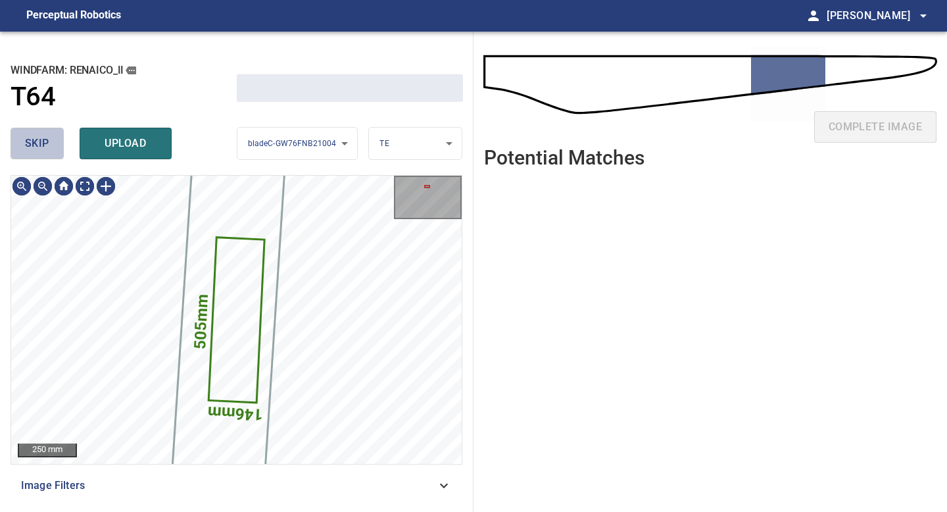
click at [52, 141] on button "skip" at bounding box center [37, 144] width 53 height 32
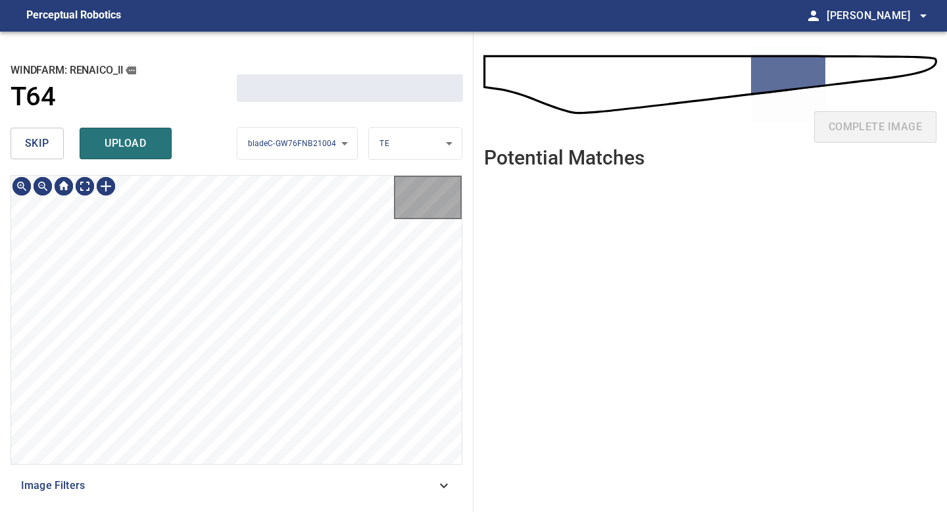
click at [52, 141] on button "skip" at bounding box center [37, 144] width 53 height 32
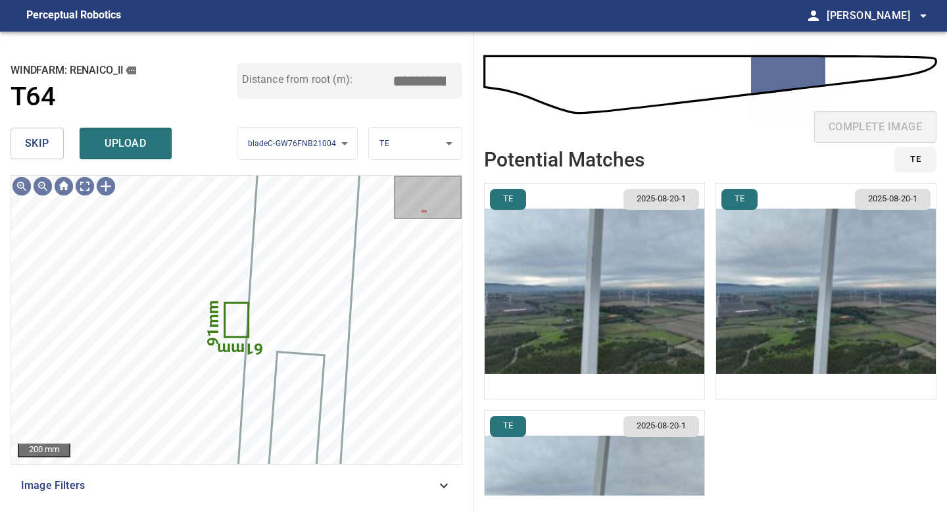
type input "*****"
click at [52, 141] on button "skip" at bounding box center [37, 144] width 53 height 32
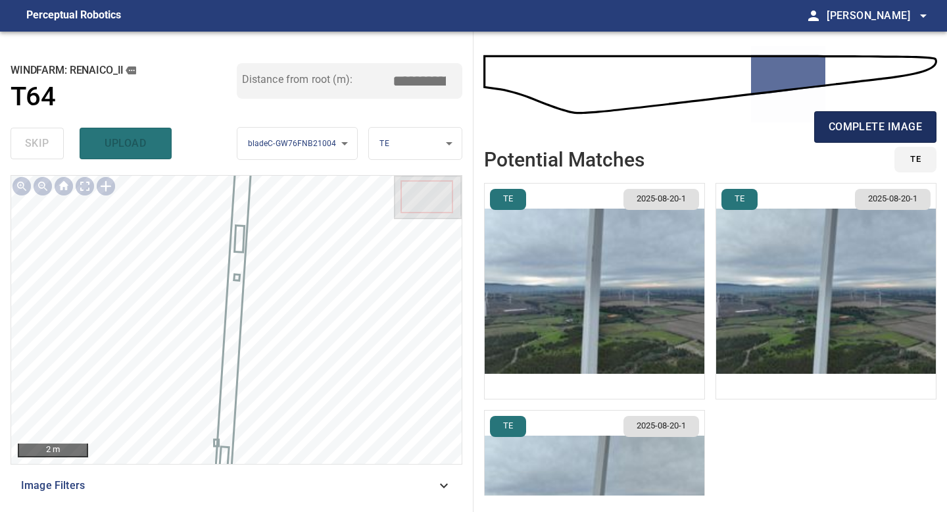
click at [834, 119] on span "complete image" at bounding box center [875, 127] width 93 height 18
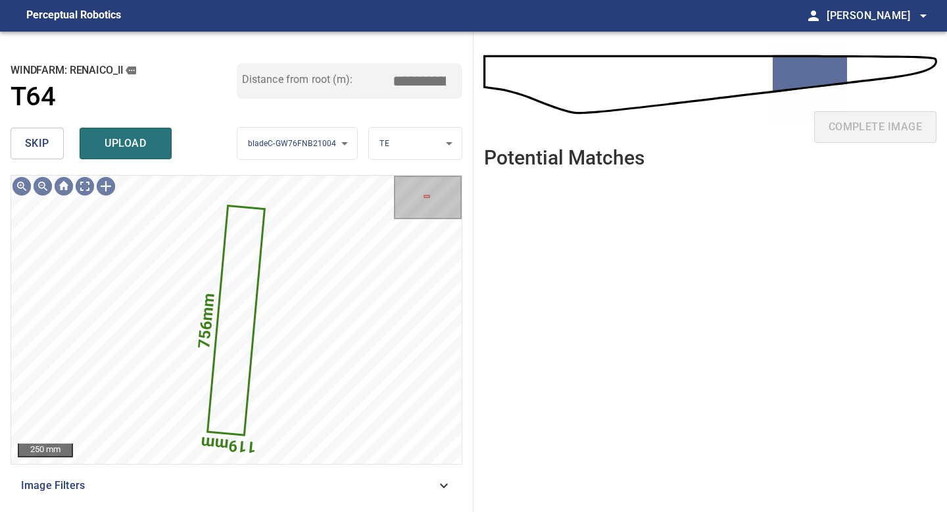
click at [30, 143] on span "skip" at bounding box center [37, 143] width 24 height 18
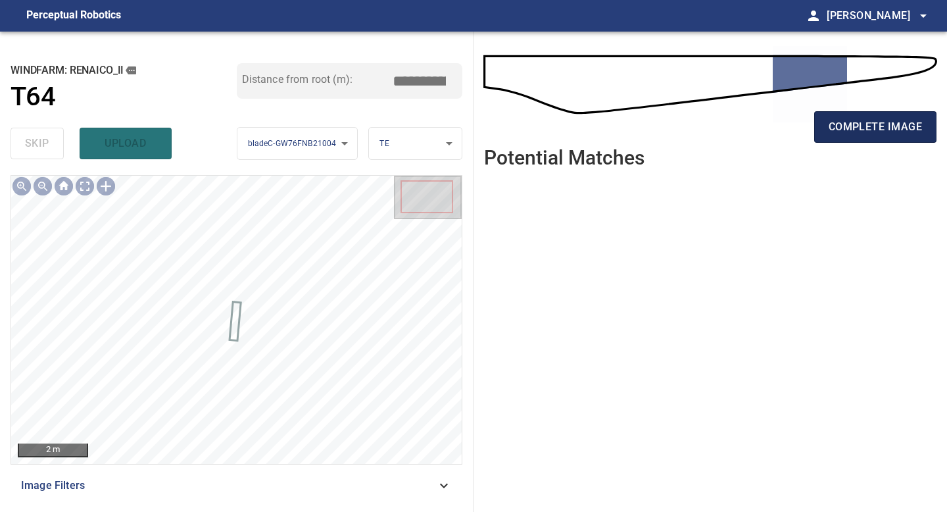
click at [859, 124] on span "complete image" at bounding box center [875, 127] width 93 height 18
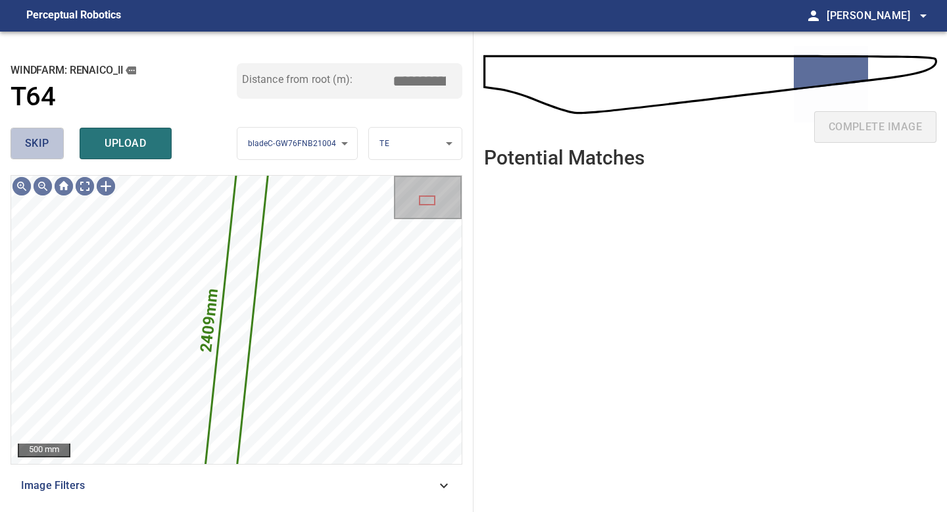
click at [57, 151] on button "skip" at bounding box center [37, 144] width 53 height 32
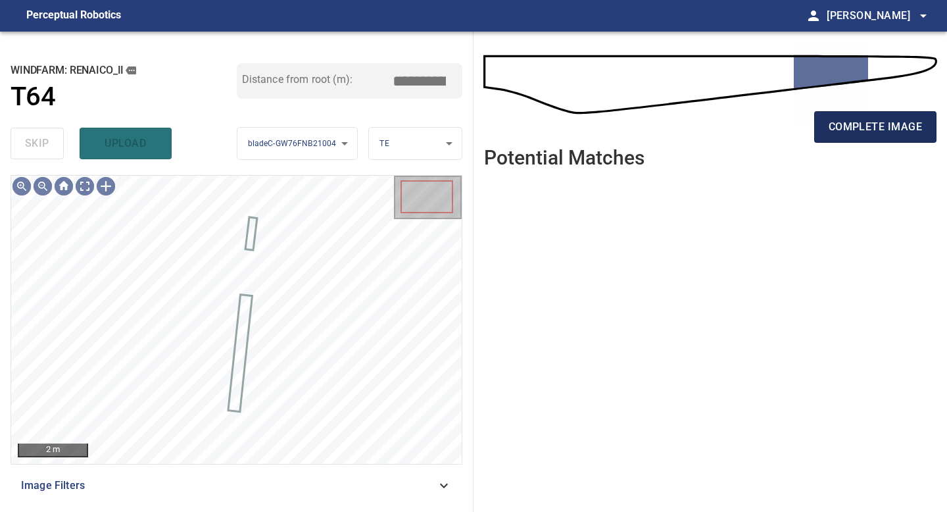
click at [834, 123] on span "complete image" at bounding box center [875, 127] width 93 height 18
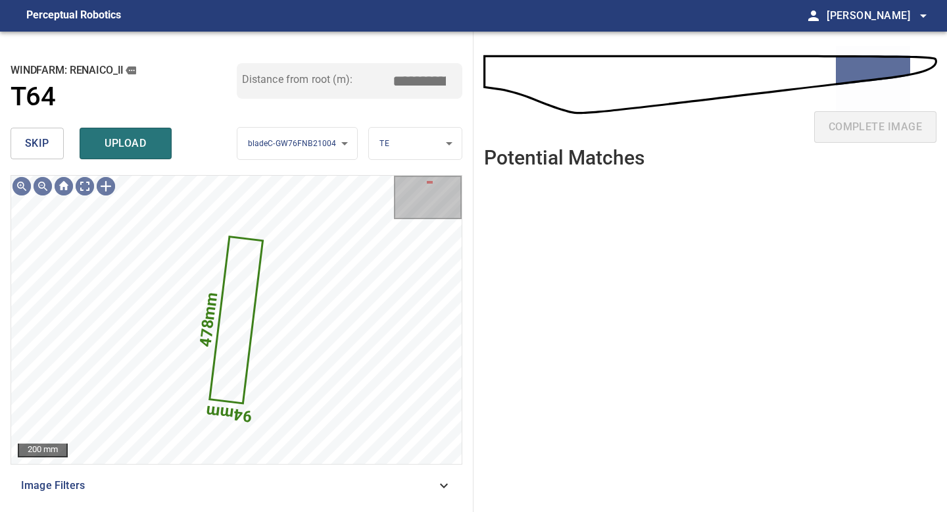
click at [63, 146] on div "skip upload" at bounding box center [124, 143] width 226 height 42
click at [53, 146] on button "skip" at bounding box center [37, 144] width 53 height 32
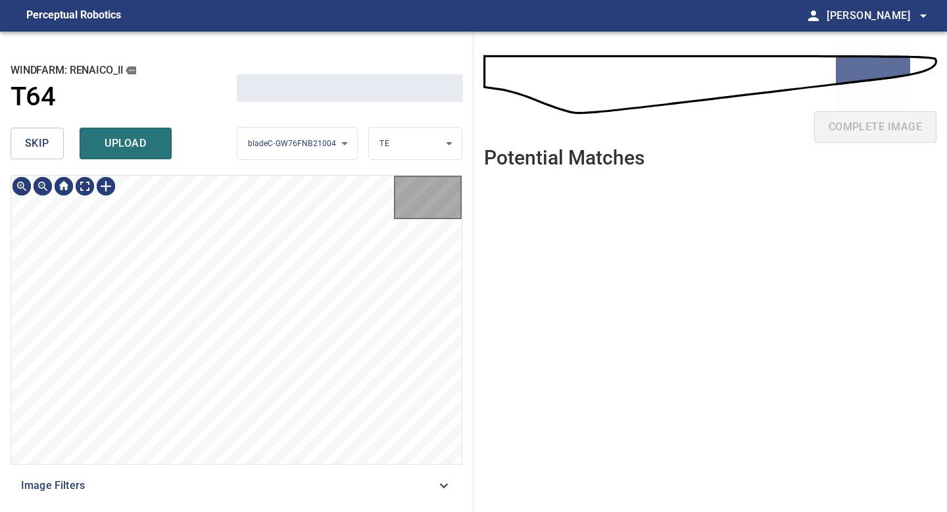
click at [53, 146] on button "skip" at bounding box center [37, 144] width 53 height 32
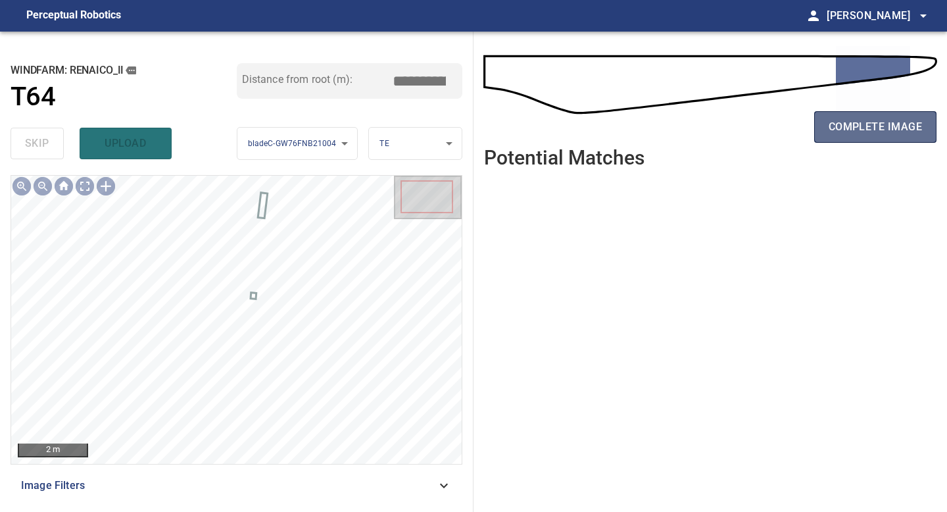
click at [857, 122] on span "complete image" at bounding box center [875, 127] width 93 height 18
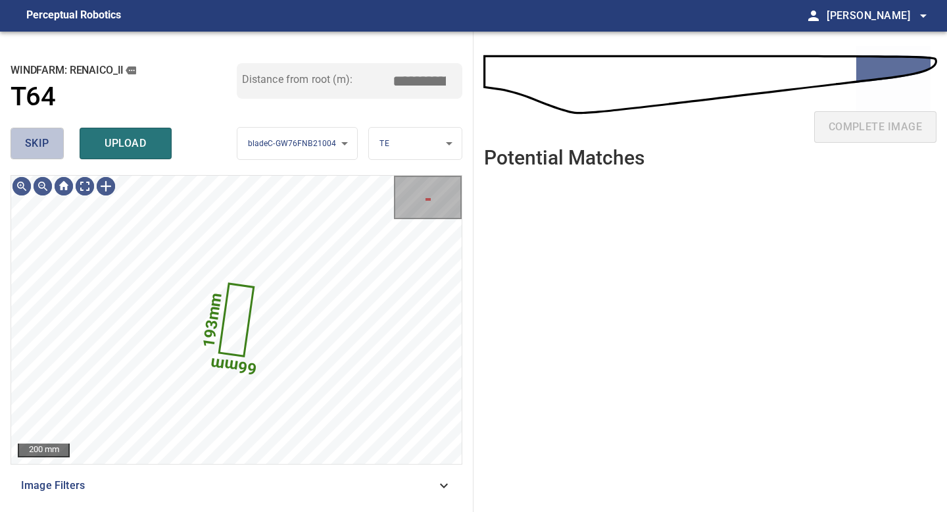
click at [52, 144] on button "skip" at bounding box center [37, 144] width 53 height 32
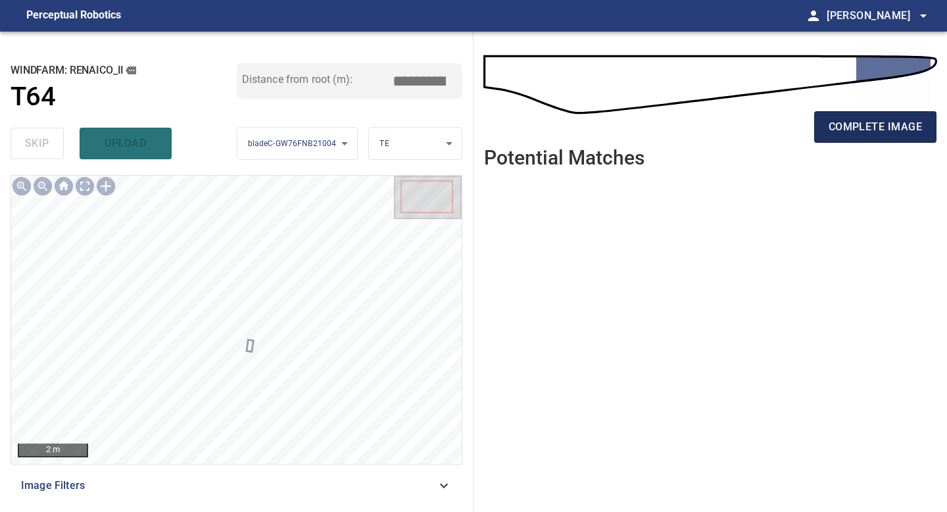
click at [840, 124] on span "complete image" at bounding box center [875, 127] width 93 height 18
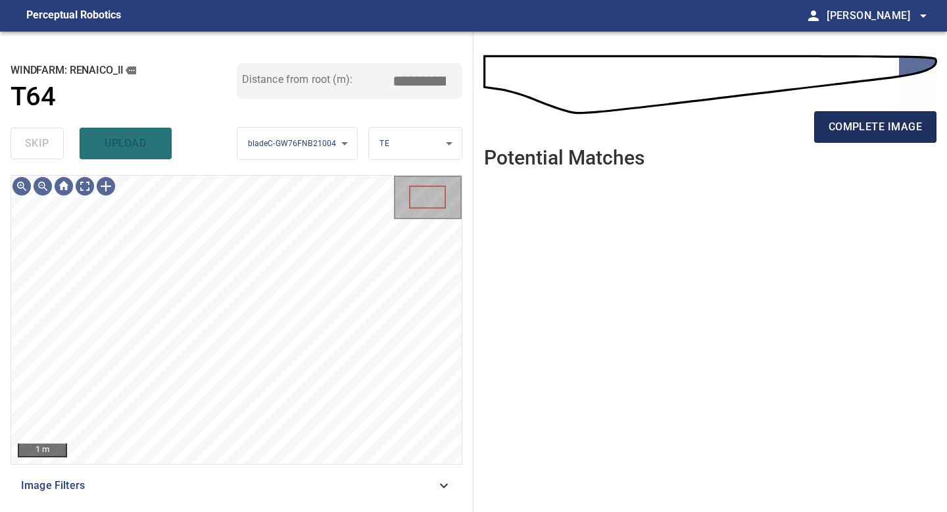
click at [834, 122] on span "complete image" at bounding box center [875, 127] width 93 height 18
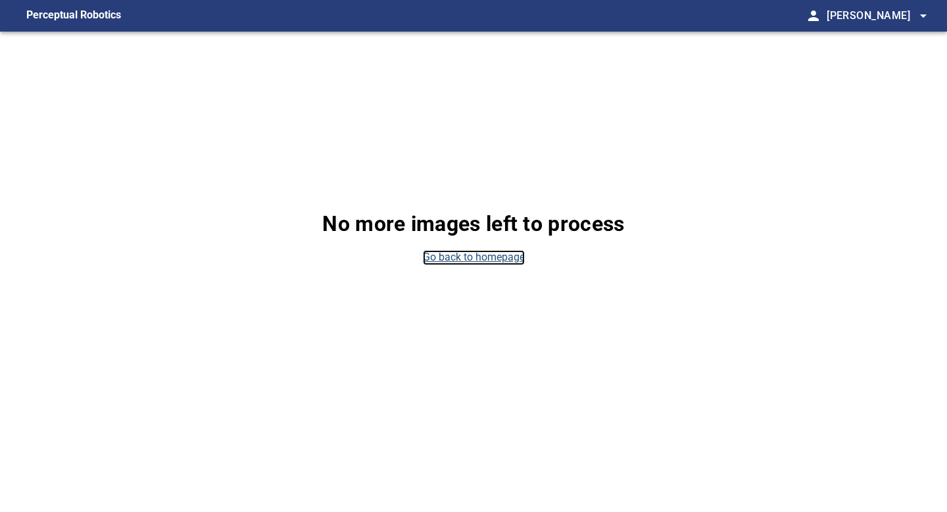
click at [499, 253] on link "Go back to homepage" at bounding box center [474, 257] width 102 height 15
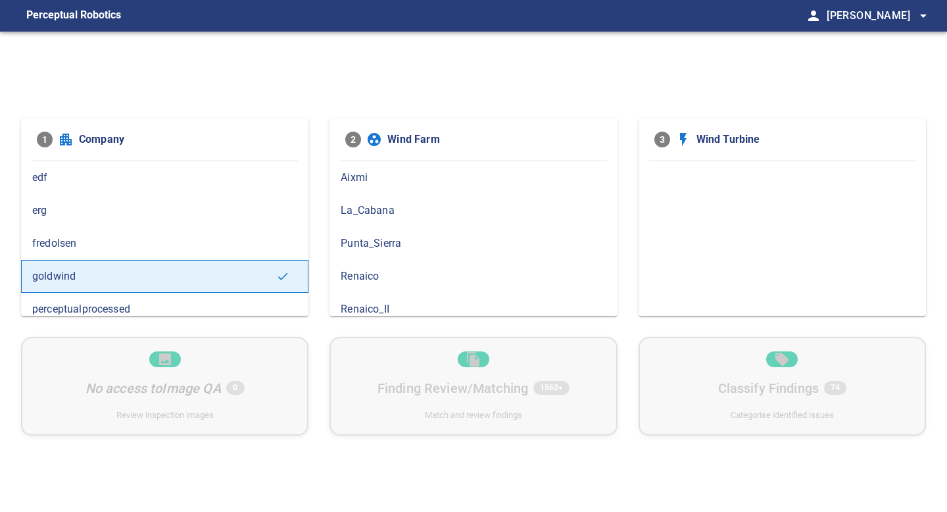
scroll to position [10, 0]
click at [381, 292] on span "Renaico_II" at bounding box center [473, 299] width 265 height 16
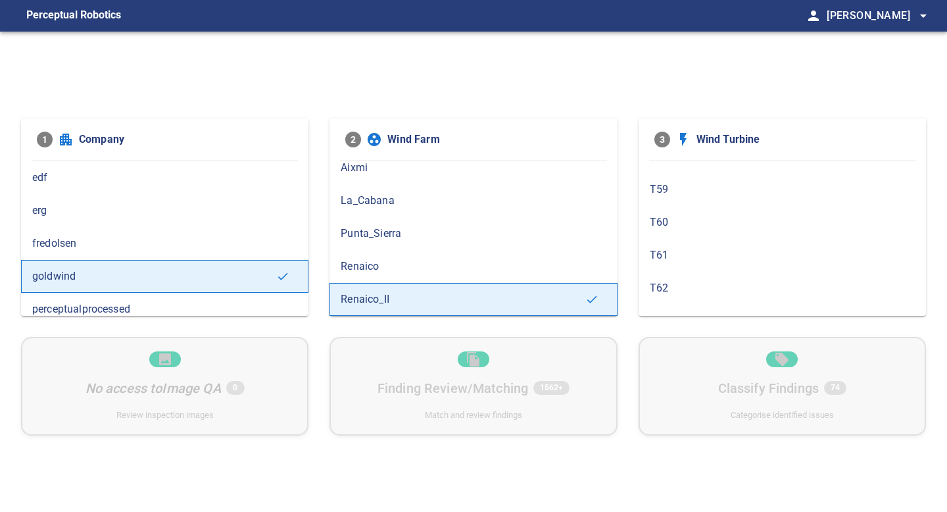
scroll to position [459, 0]
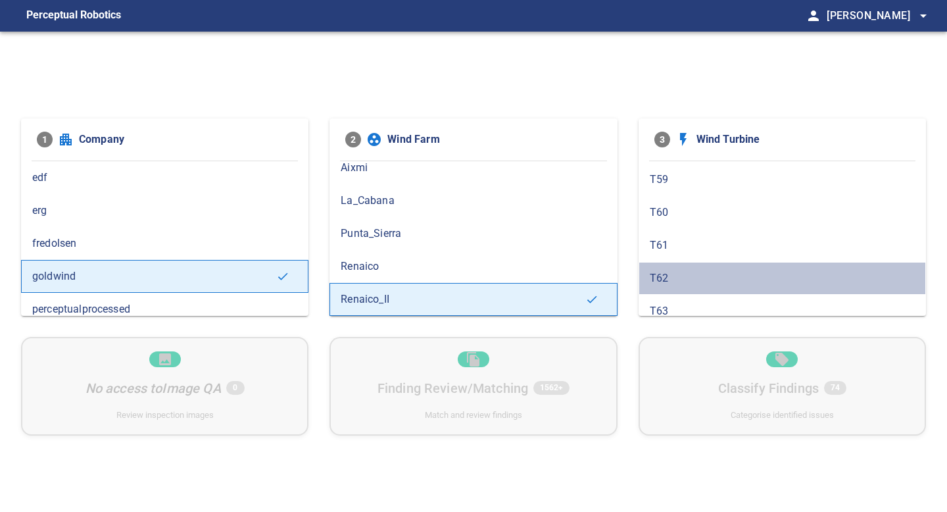
click at [695, 276] on span "T62" at bounding box center [782, 278] width 265 height 16
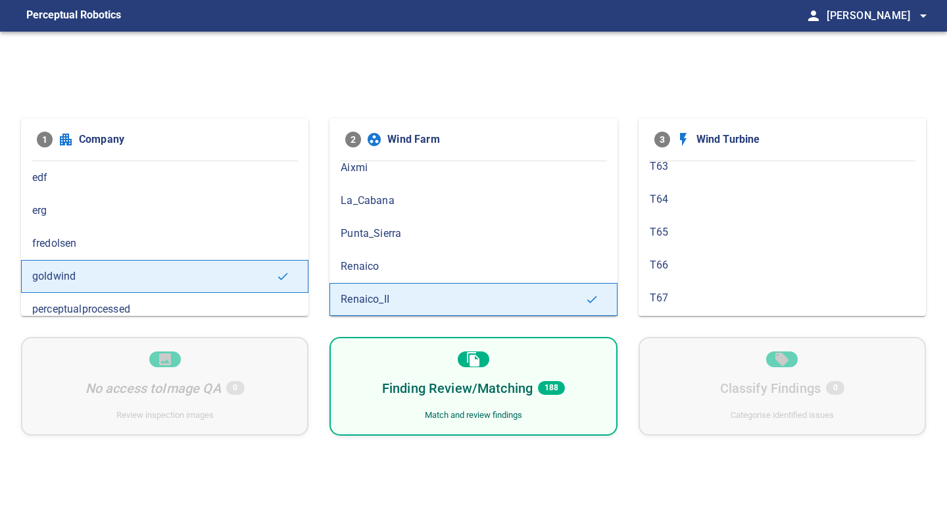
scroll to position [604, 0]
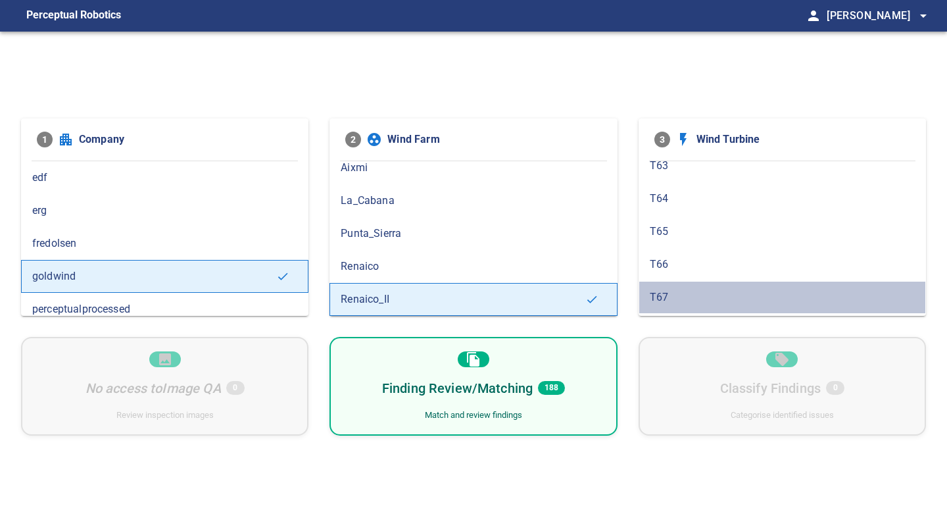
click at [668, 292] on span "T67" at bounding box center [782, 297] width 265 height 16
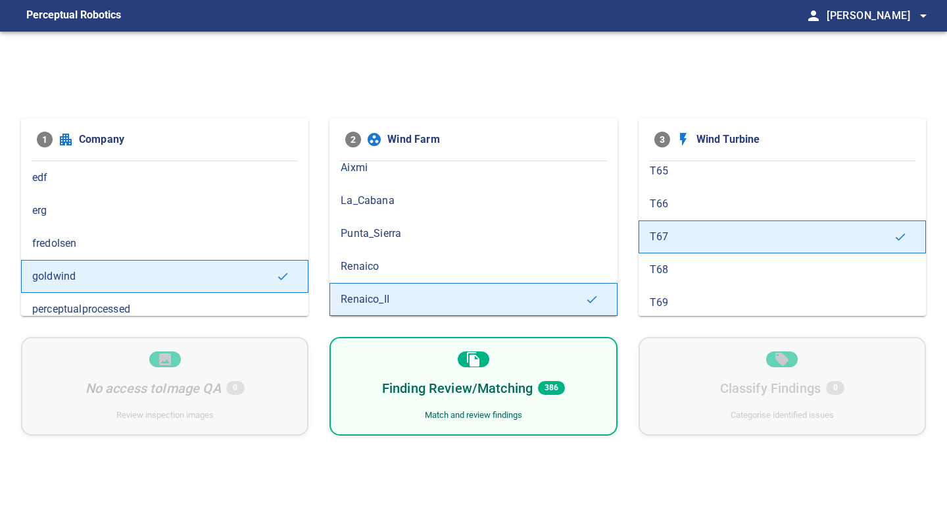
scroll to position [678, 0]
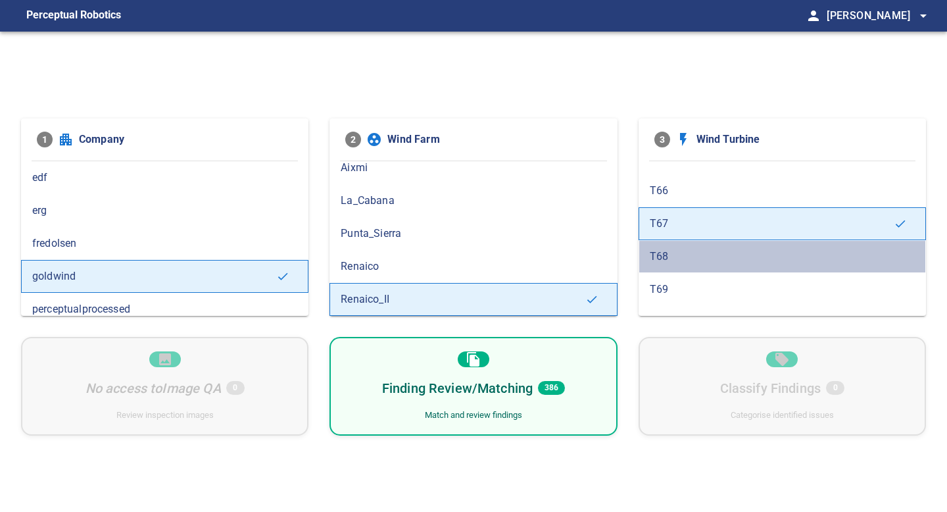
click at [687, 262] on span "T68" at bounding box center [782, 257] width 265 height 16
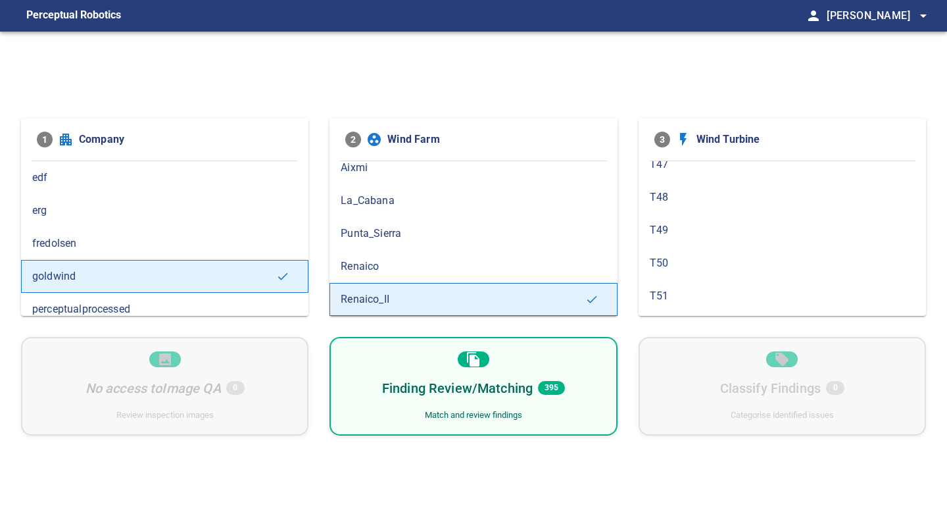
scroll to position [94, 0]
click at [689, 273] on span "T51" at bounding box center [782, 281] width 265 height 16
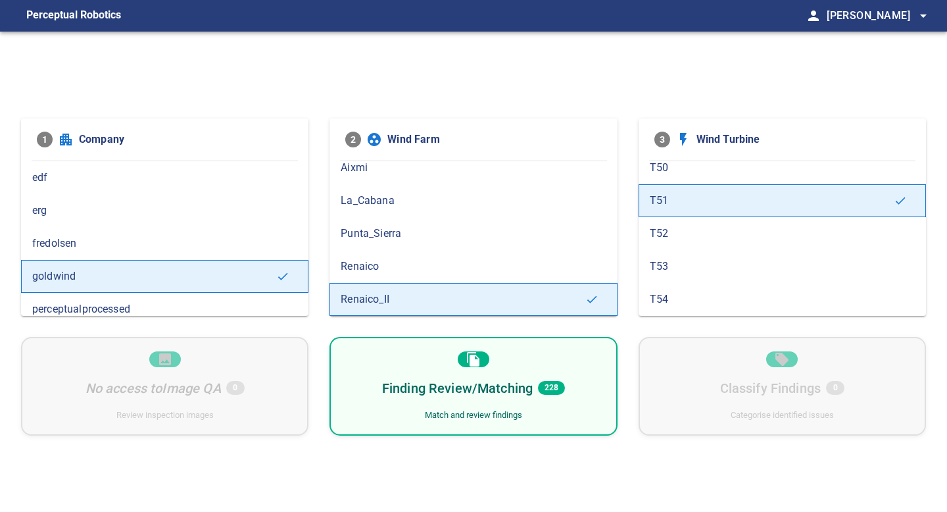
scroll to position [181, 0]
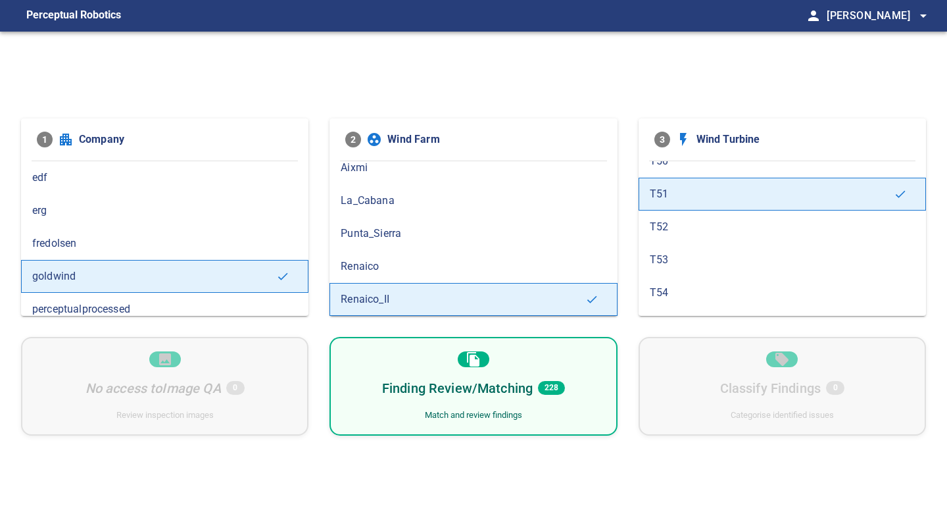
click at [707, 234] on span "T52" at bounding box center [782, 227] width 265 height 16
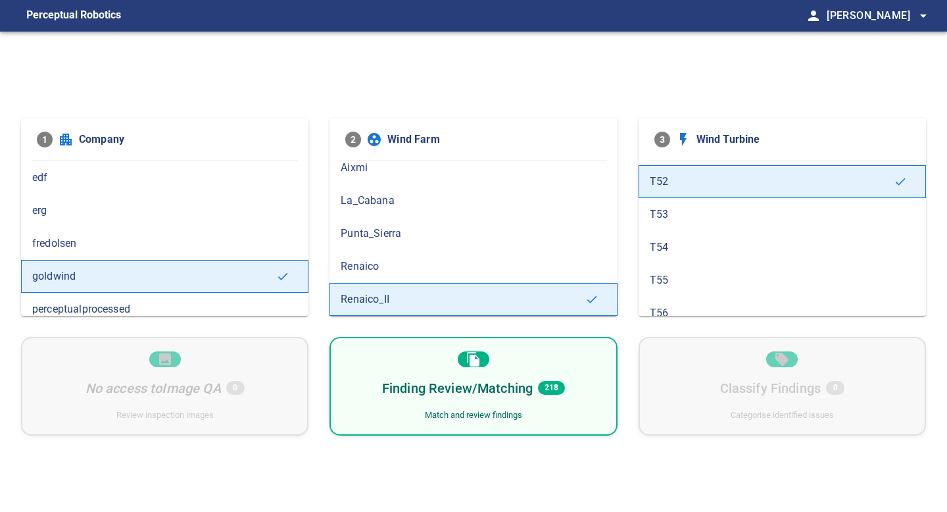
scroll to position [222, 0]
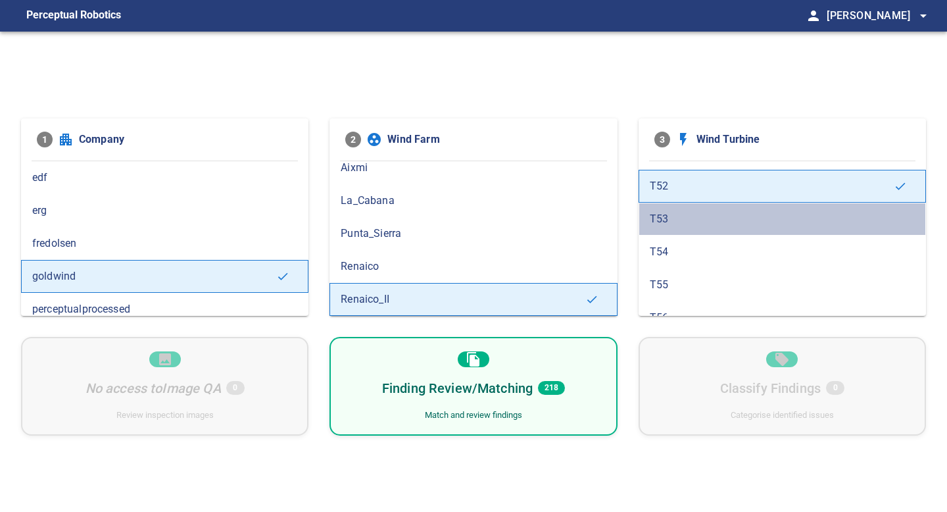
click at [697, 231] on div "T53" at bounding box center [782, 219] width 287 height 33
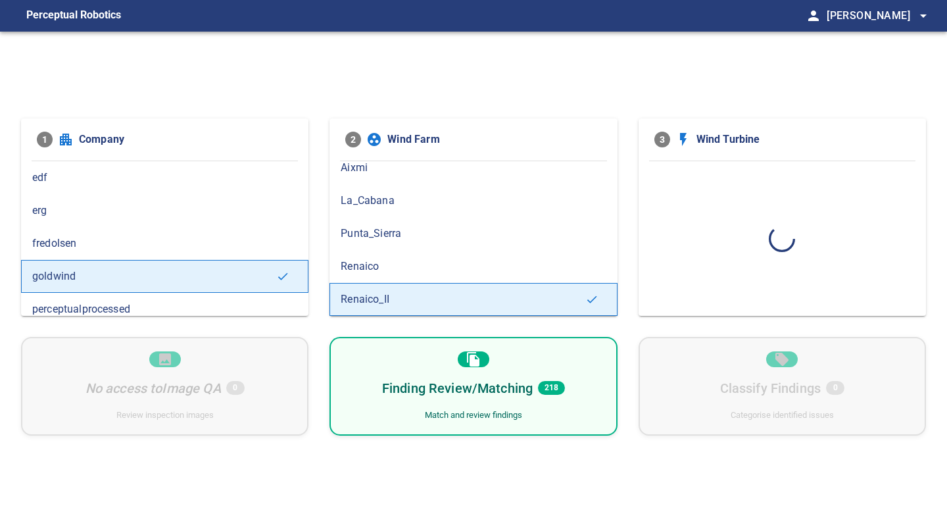
scroll to position [0, 0]
click at [568, 397] on div "Finding Review/Matching 196 Match and review findings" at bounding box center [473, 386] width 287 height 99
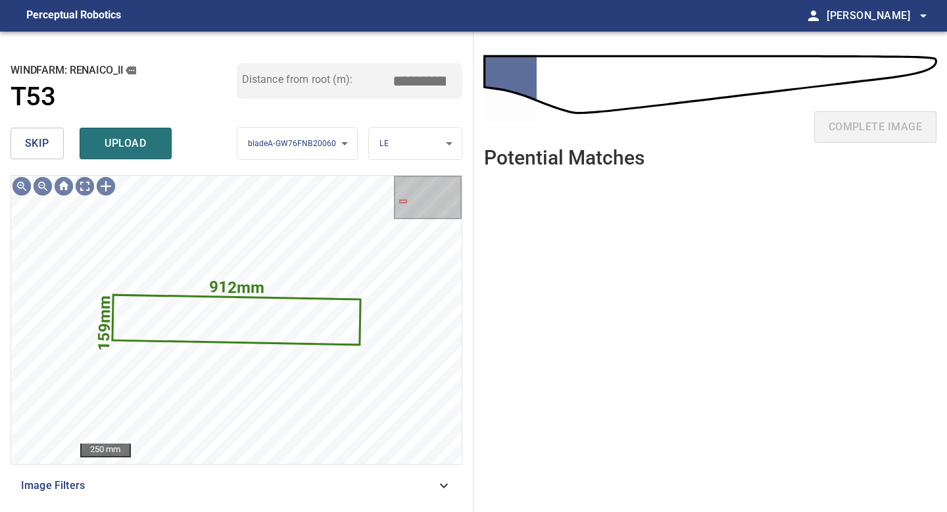
click at [37, 137] on span "skip" at bounding box center [37, 143] width 24 height 18
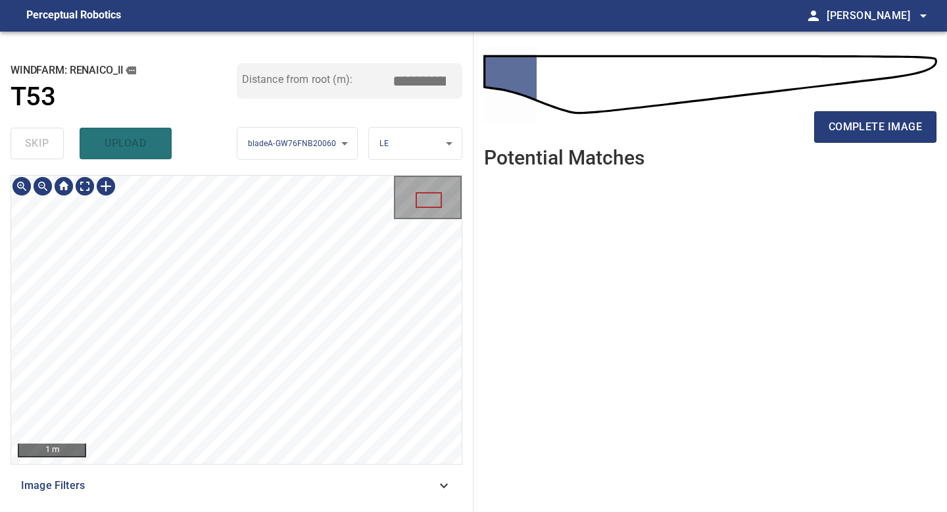
click at [298, 511] on div "**********" at bounding box center [237, 272] width 474 height 480
click at [271, 511] on div "**********" at bounding box center [237, 272] width 474 height 480
click at [868, 118] on span "complete image" at bounding box center [875, 127] width 93 height 18
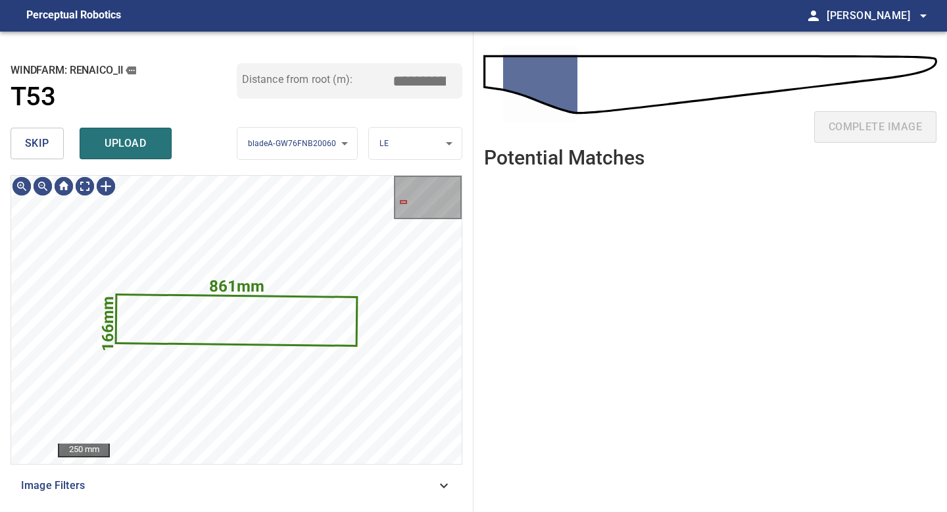
click at [27, 151] on span "skip" at bounding box center [37, 143] width 24 height 18
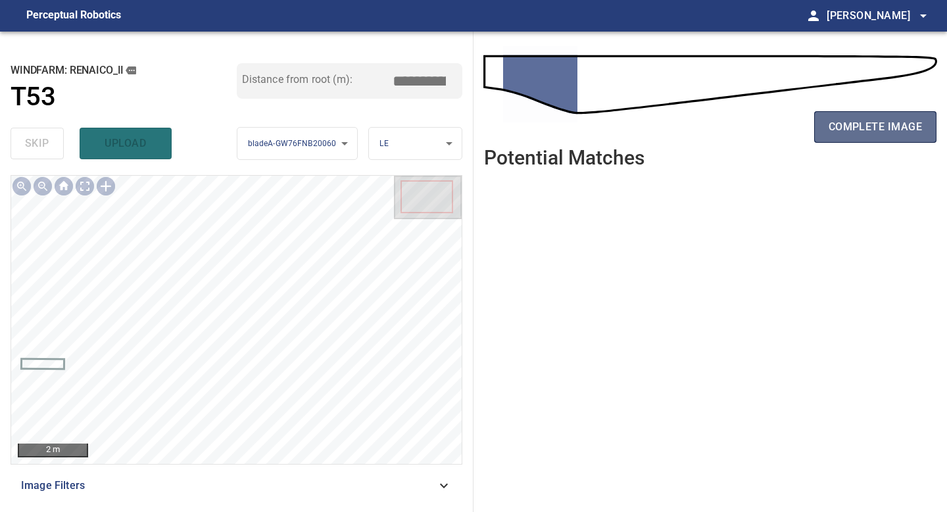
click at [868, 135] on span "complete image" at bounding box center [875, 127] width 93 height 18
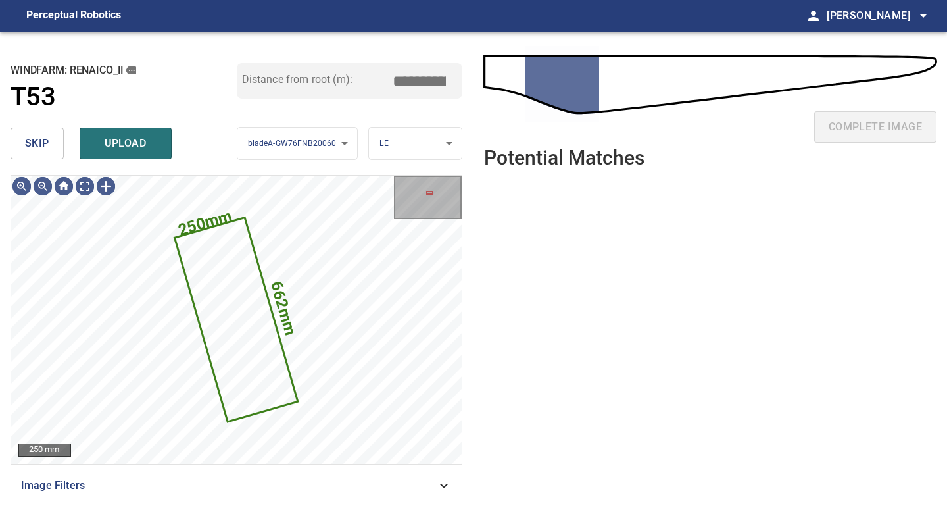
click at [51, 134] on button "skip" at bounding box center [37, 144] width 53 height 32
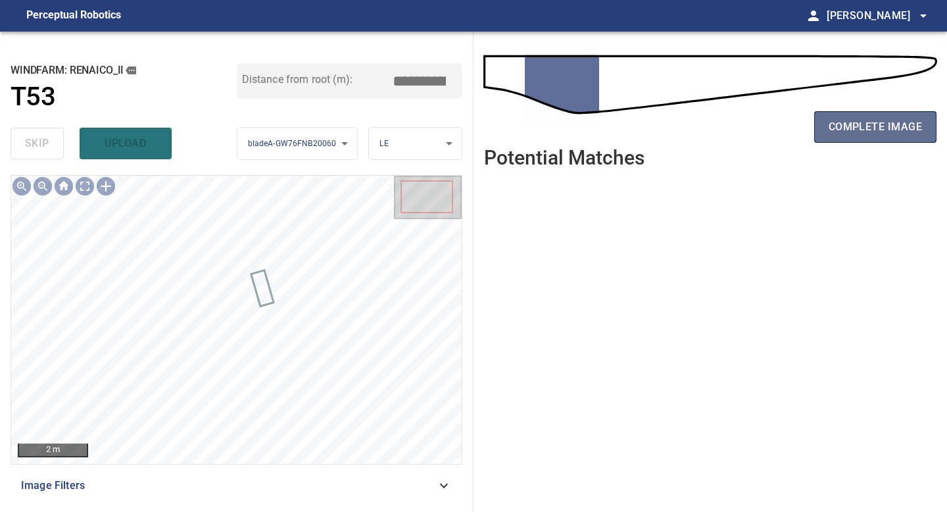
click at [862, 128] on span "complete image" at bounding box center [875, 127] width 93 height 18
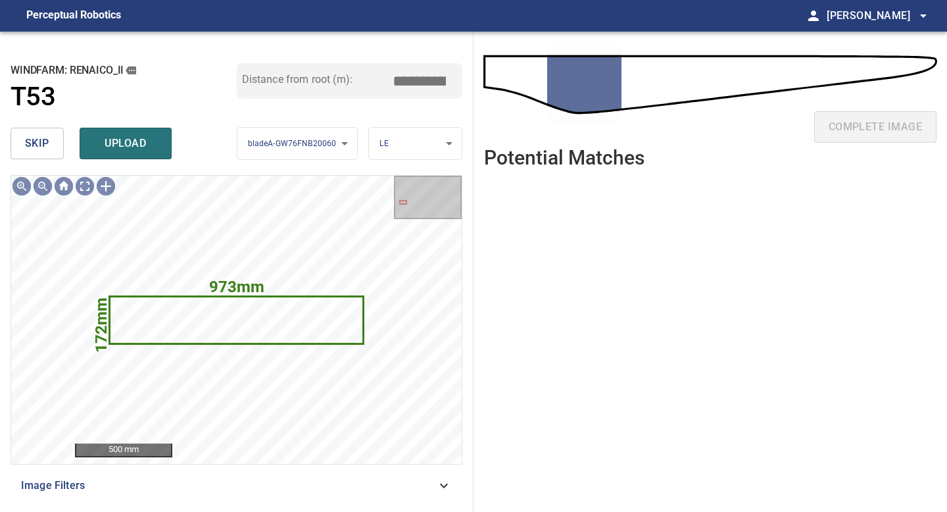
click at [36, 159] on div "skip upload" at bounding box center [124, 143] width 226 height 42
click at [45, 147] on span "skip" at bounding box center [37, 143] width 24 height 18
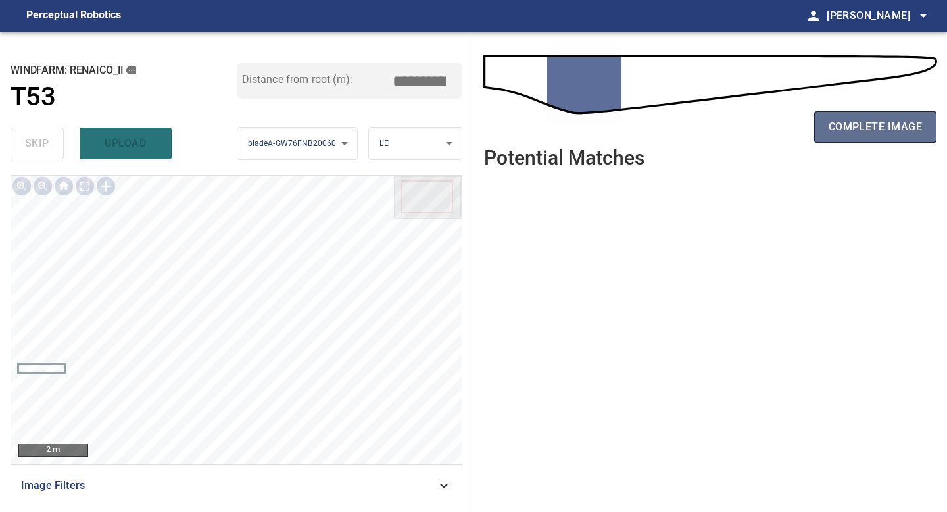
click at [874, 126] on span "complete image" at bounding box center [875, 127] width 93 height 18
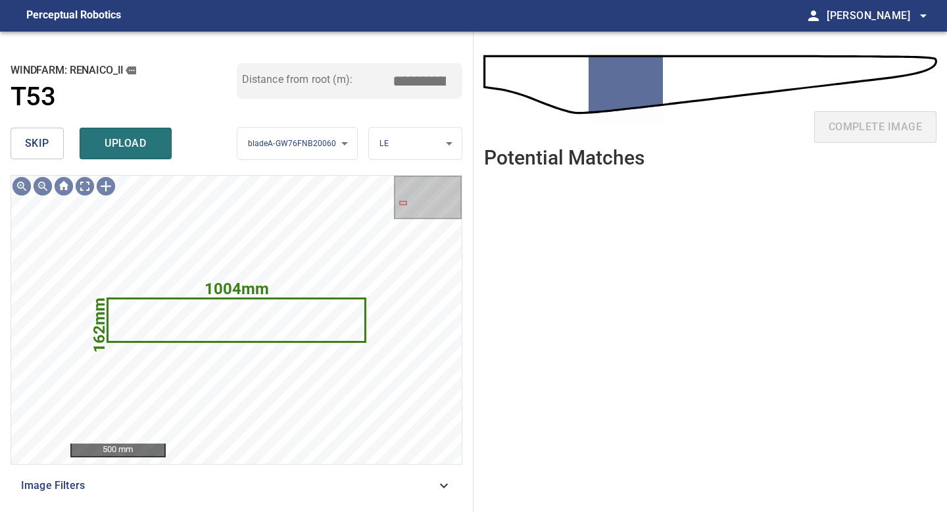
click at [46, 138] on span "skip" at bounding box center [37, 143] width 24 height 18
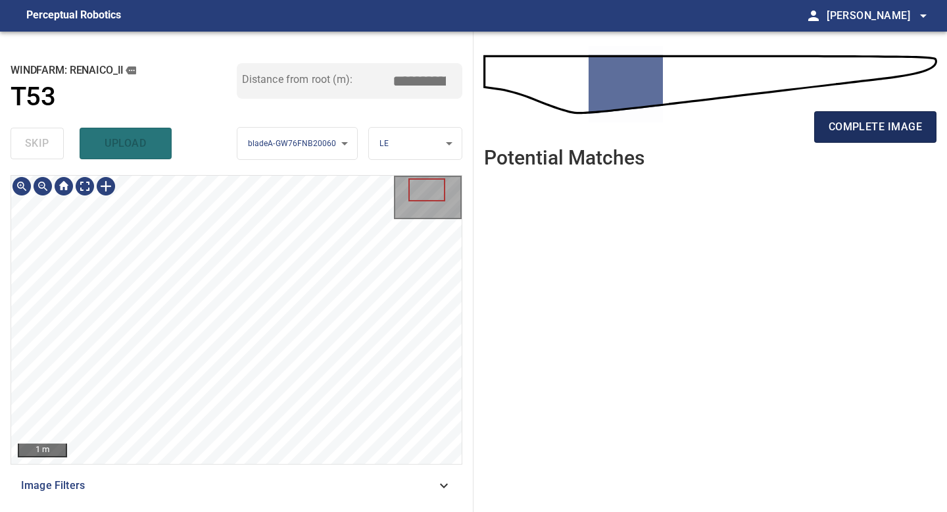
click at [880, 134] on span "complete image" at bounding box center [875, 127] width 93 height 18
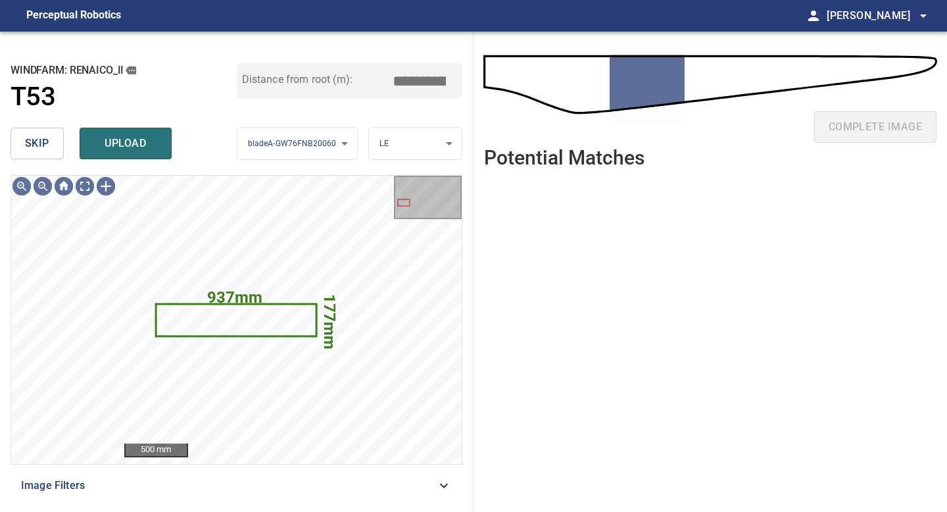
click at [55, 137] on button "skip" at bounding box center [37, 144] width 53 height 32
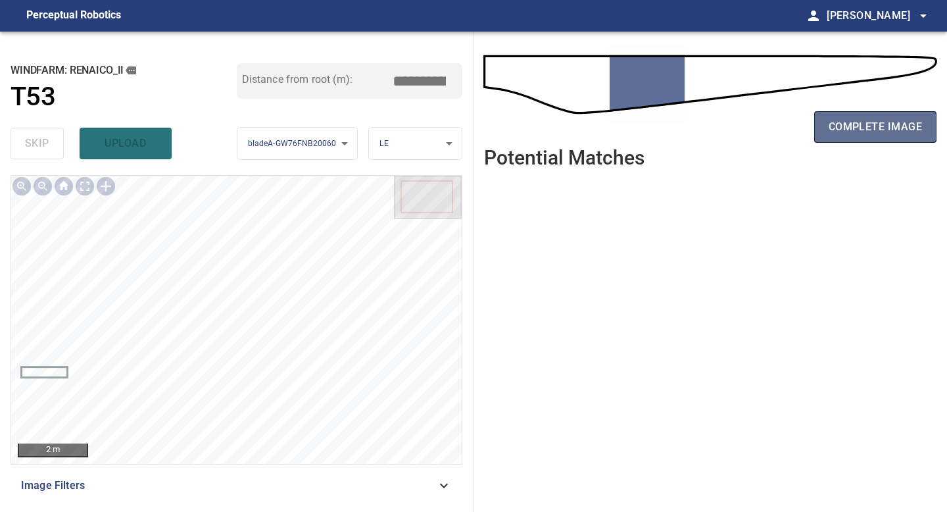
click at [855, 131] on span "complete image" at bounding box center [875, 127] width 93 height 18
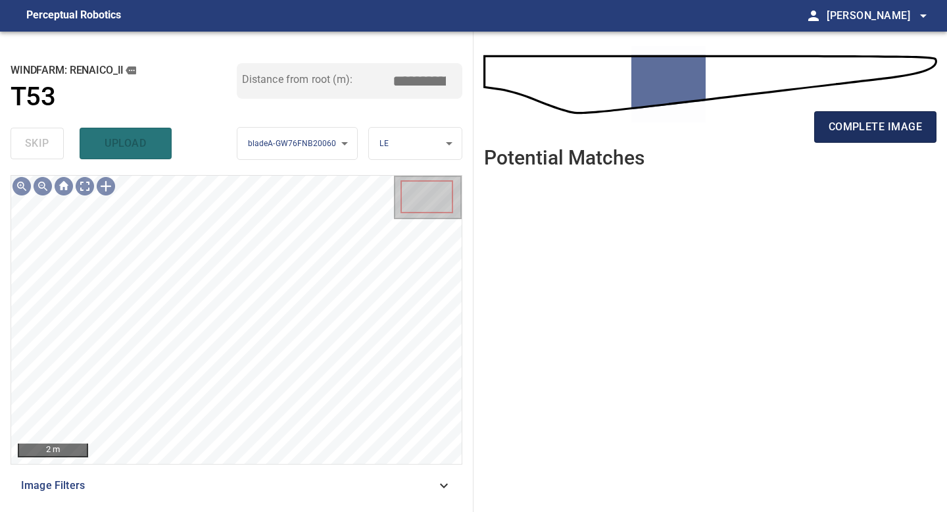
click at [881, 128] on span "complete image" at bounding box center [875, 127] width 93 height 18
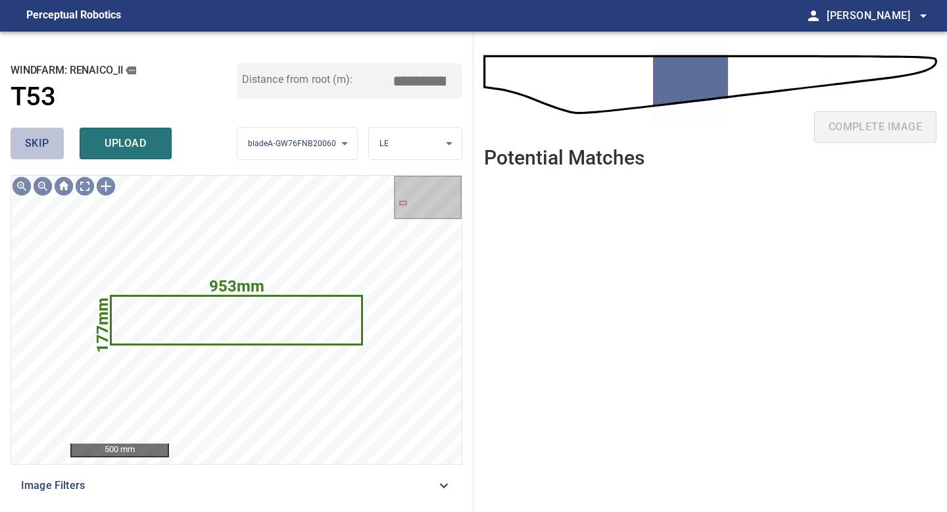
click at [36, 137] on span "skip" at bounding box center [37, 143] width 24 height 18
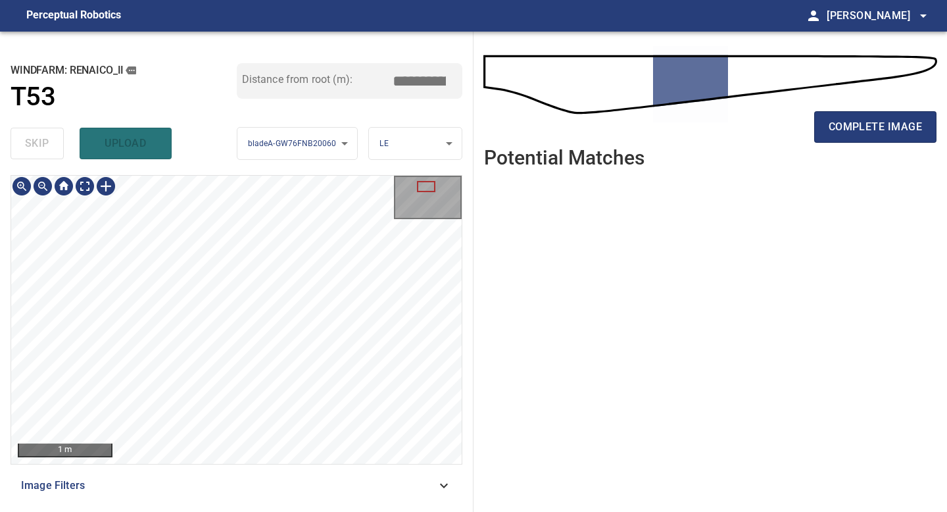
click at [254, 511] on div "**********" at bounding box center [237, 272] width 474 height 480
click at [878, 124] on span "complete image" at bounding box center [875, 127] width 93 height 18
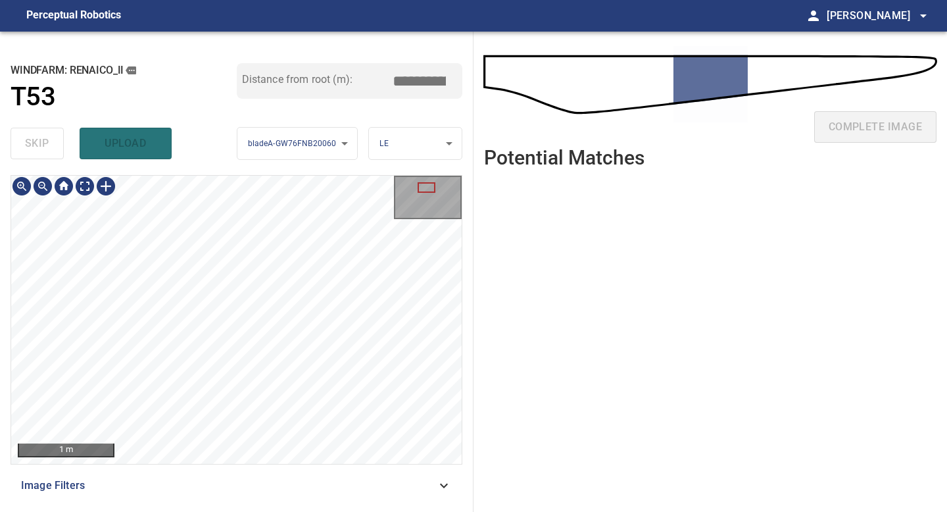
click at [269, 511] on div "**********" at bounding box center [237, 272] width 474 height 480
click at [272, 497] on div "1 m Image Filters" at bounding box center [237, 338] width 452 height 326
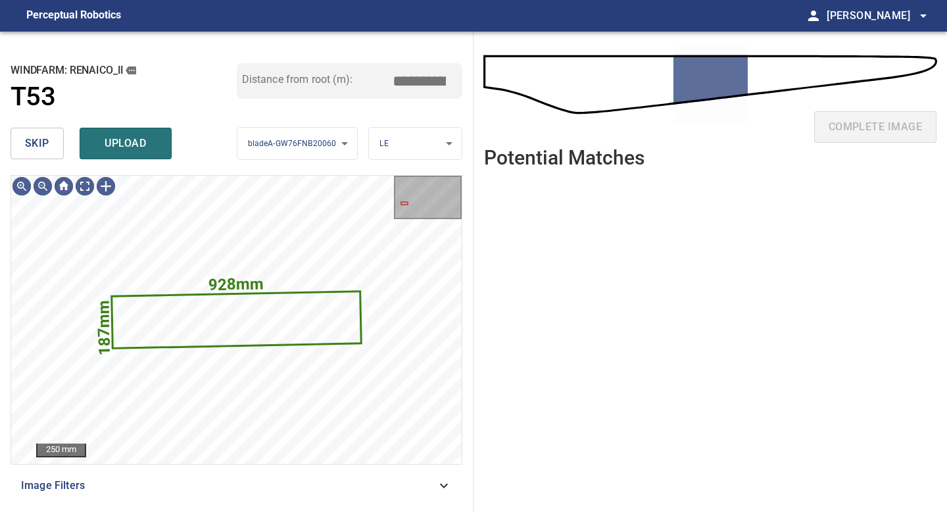
click at [43, 143] on span "skip" at bounding box center [37, 143] width 24 height 18
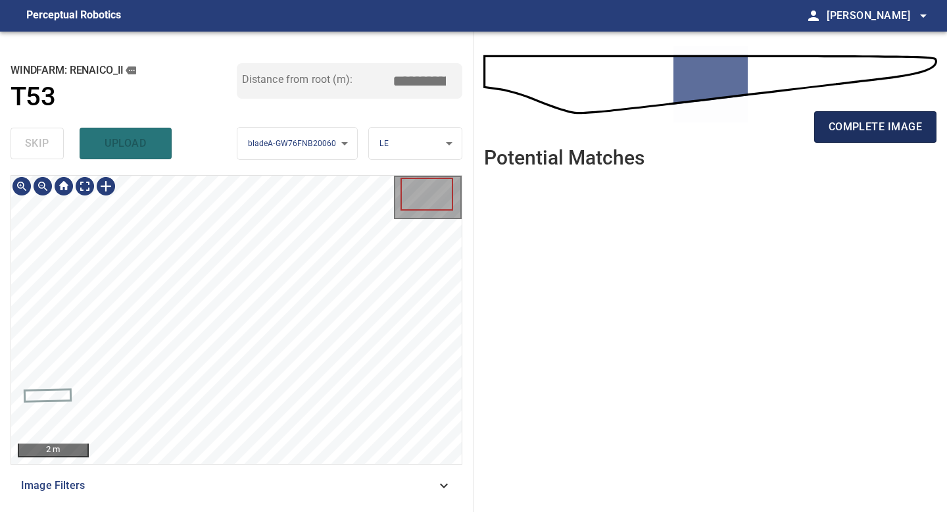
click at [866, 131] on span "complete image" at bounding box center [875, 127] width 93 height 18
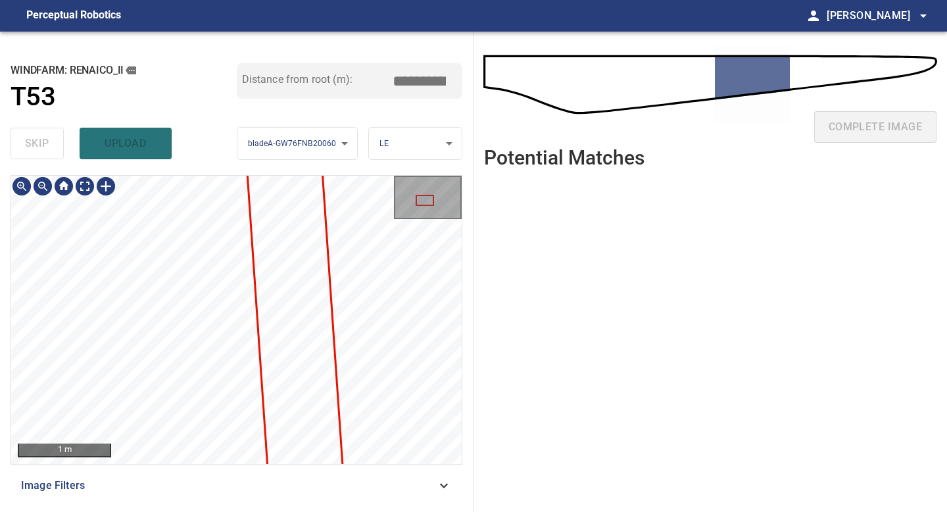
click at [212, 511] on div "**********" at bounding box center [237, 272] width 474 height 480
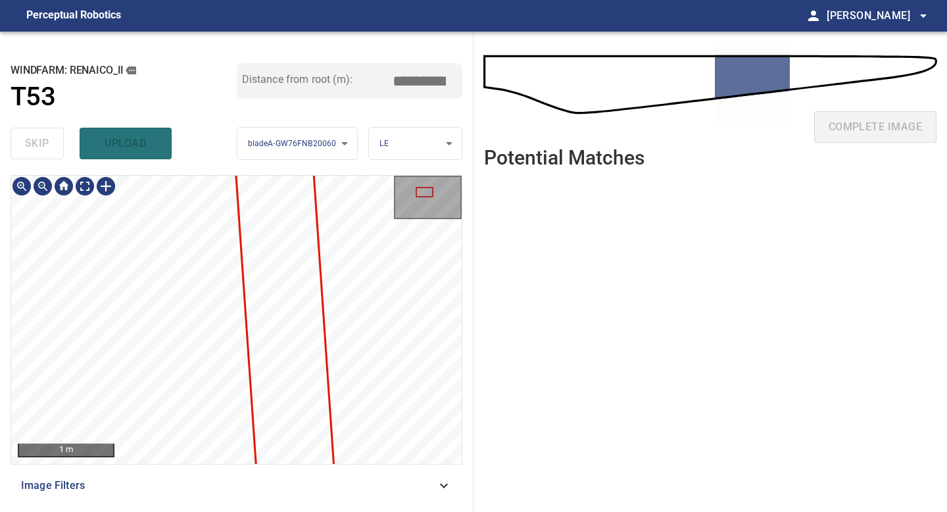
click at [209, 509] on div "**********" at bounding box center [237, 272] width 474 height 480
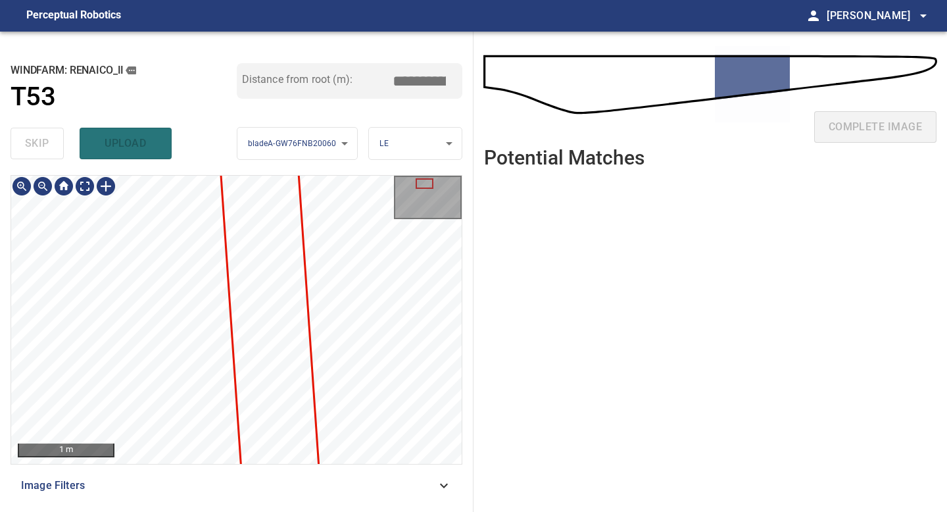
click at [193, 511] on div "**********" at bounding box center [237, 272] width 474 height 480
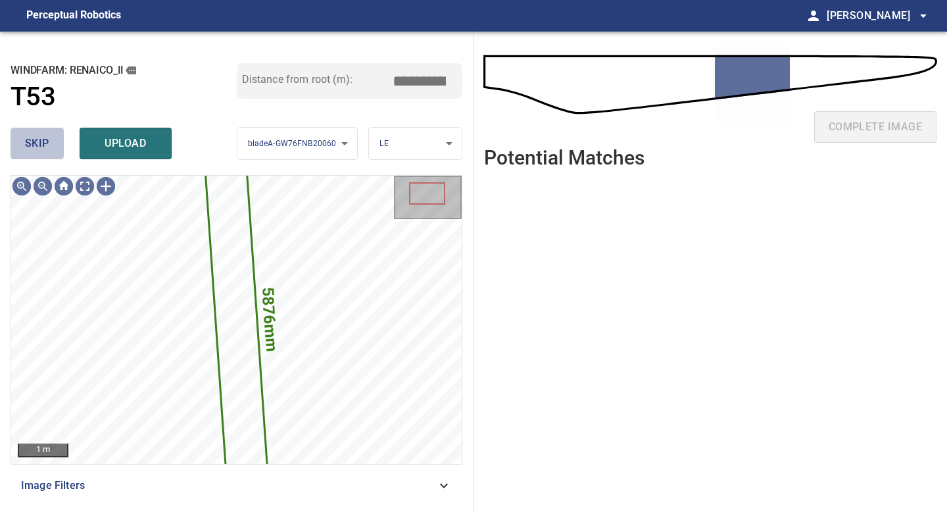
click at [51, 146] on button "skip" at bounding box center [37, 144] width 53 height 32
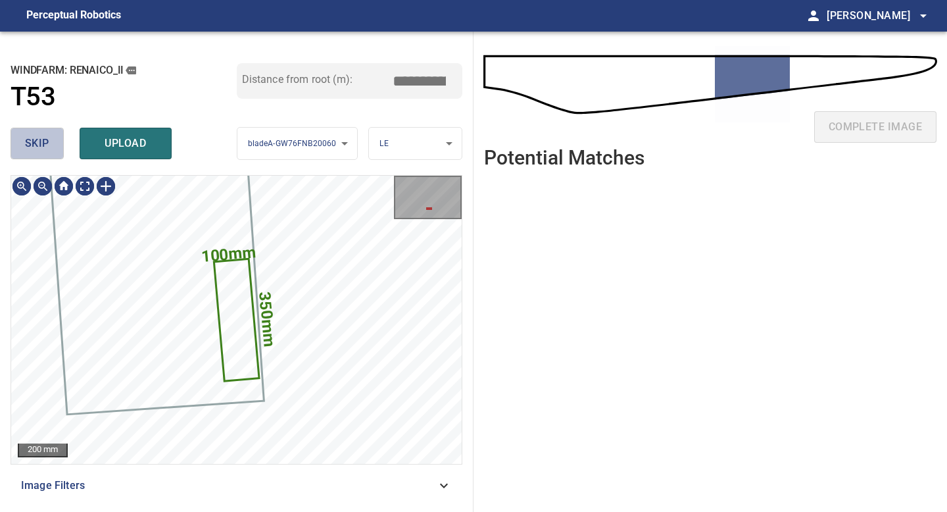
click at [51, 146] on button "skip" at bounding box center [37, 144] width 53 height 32
type input "*****"
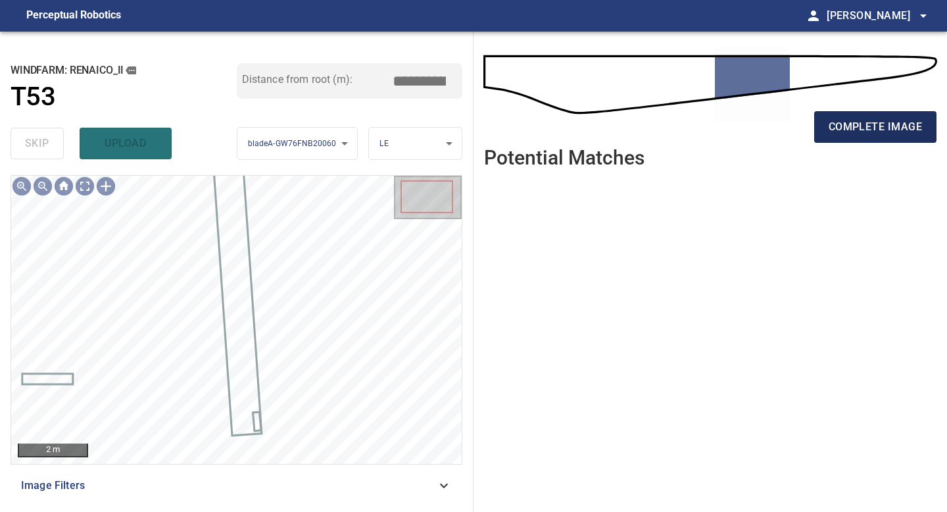
click at [862, 124] on span "complete image" at bounding box center [875, 127] width 93 height 18
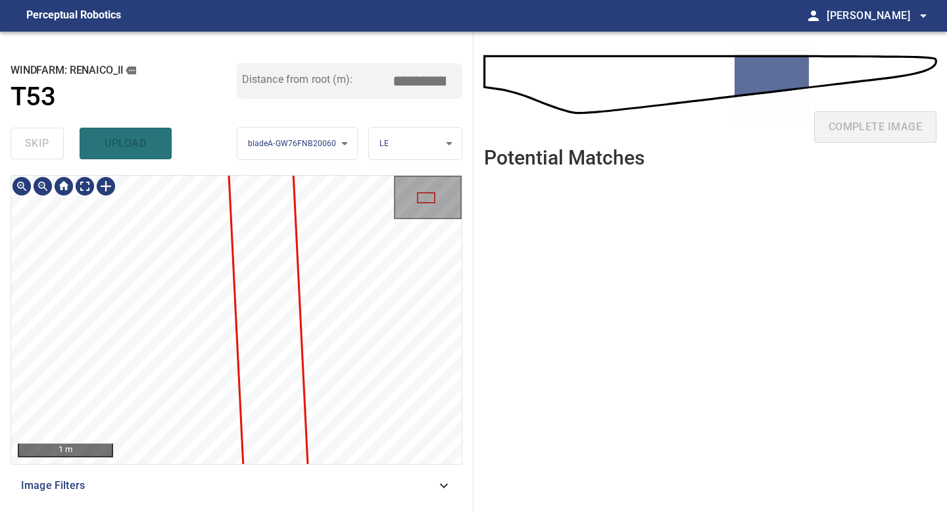
click at [217, 511] on div "**********" at bounding box center [237, 272] width 474 height 480
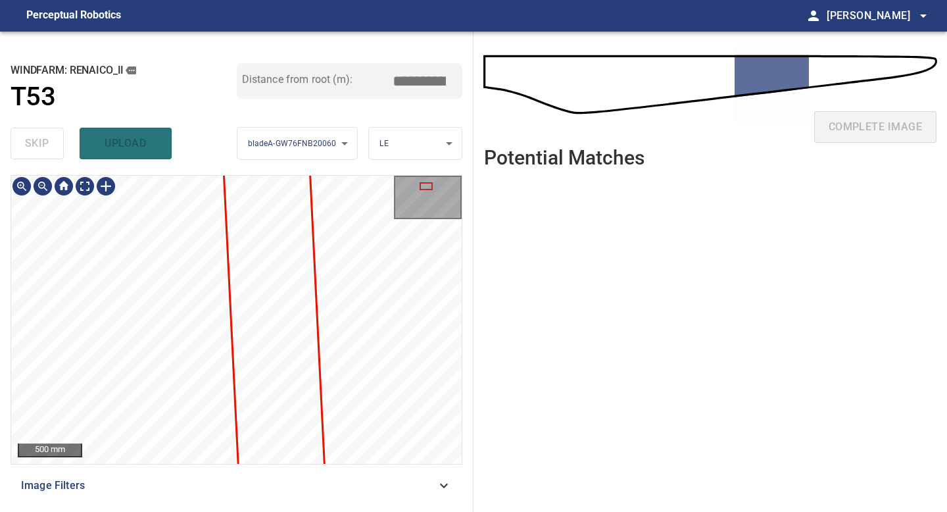
click at [200, 501] on div "**********" at bounding box center [237, 272] width 474 height 480
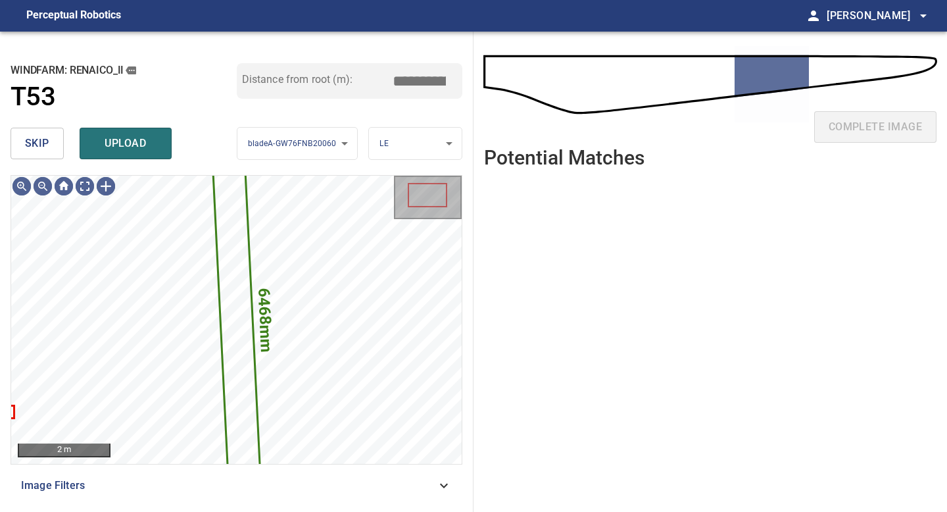
click at [49, 149] on button "skip" at bounding box center [37, 144] width 53 height 32
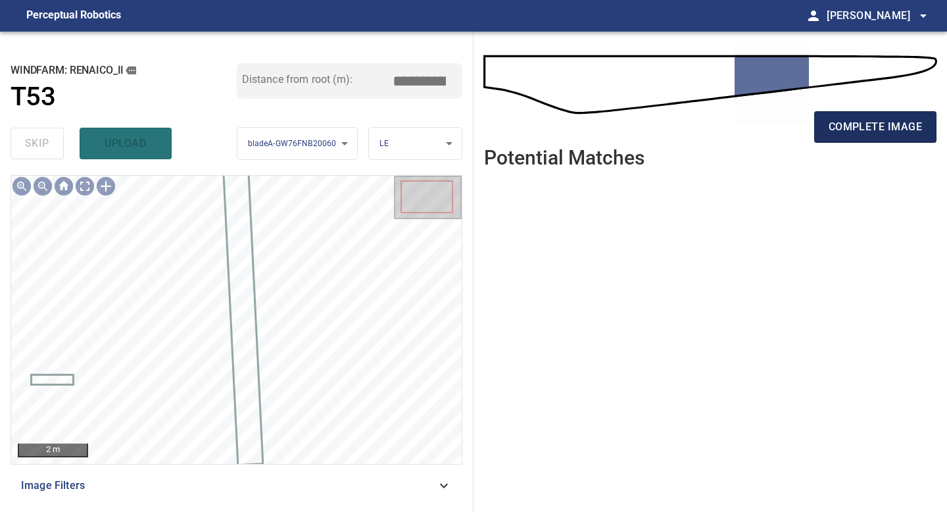
click at [860, 120] on span "complete image" at bounding box center [875, 127] width 93 height 18
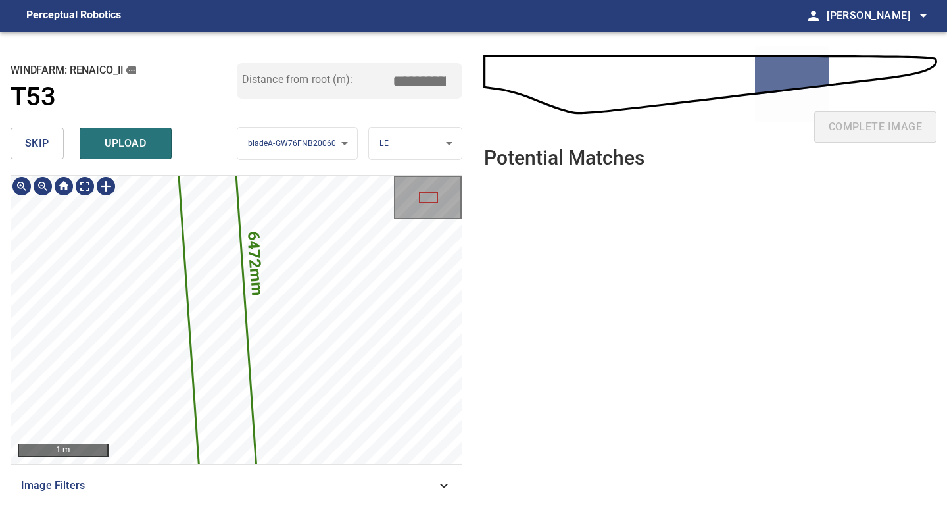
click at [153, 511] on div "**********" at bounding box center [237, 272] width 474 height 480
click at [148, 511] on div "**********" at bounding box center [237, 272] width 474 height 480
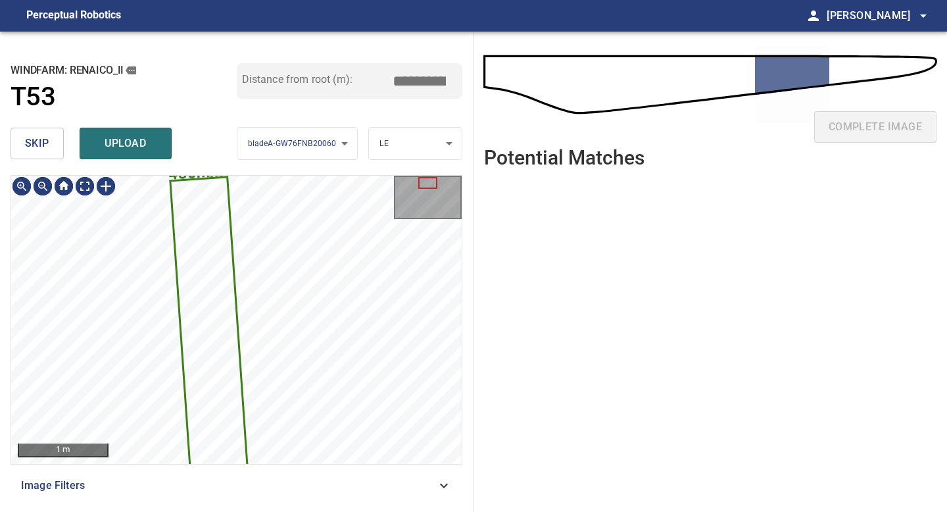
click at [45, 134] on span "skip" at bounding box center [37, 143] width 24 height 18
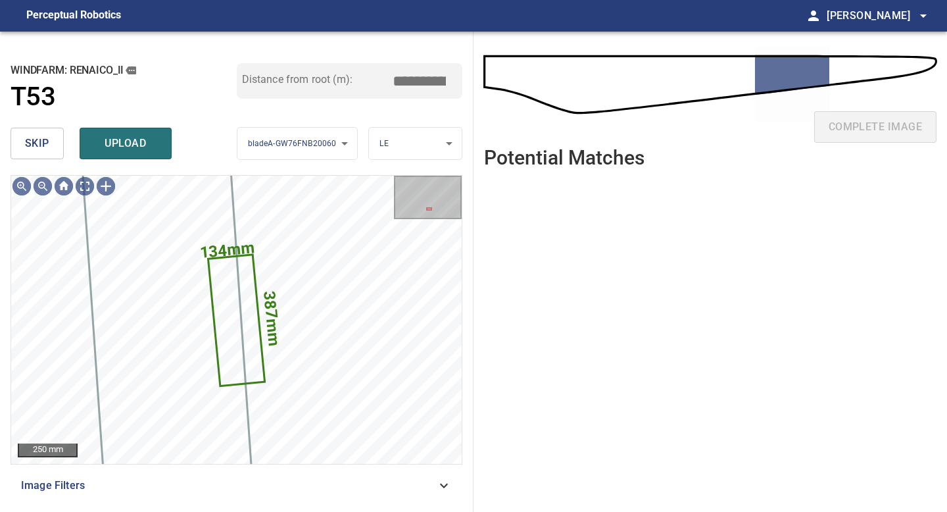
click at [45, 134] on span "skip" at bounding box center [37, 143] width 24 height 18
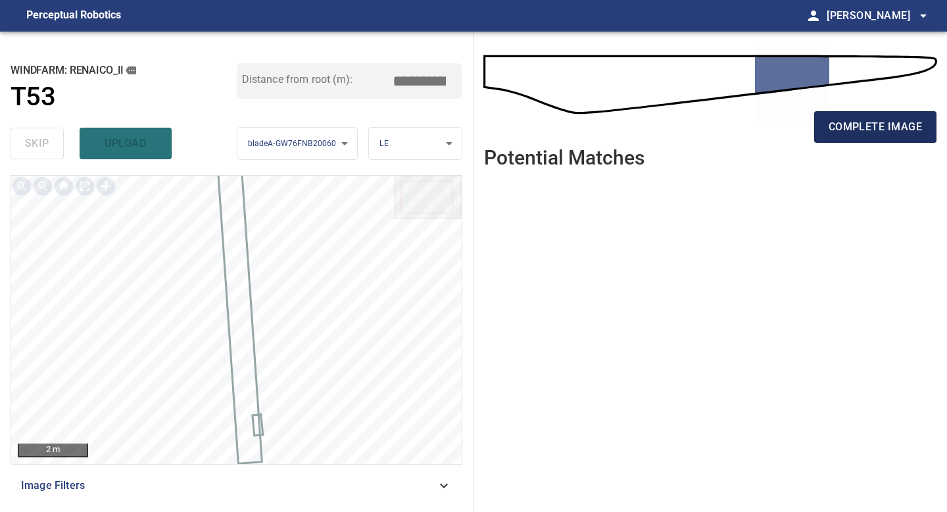
click at [873, 124] on span "complete image" at bounding box center [875, 127] width 93 height 18
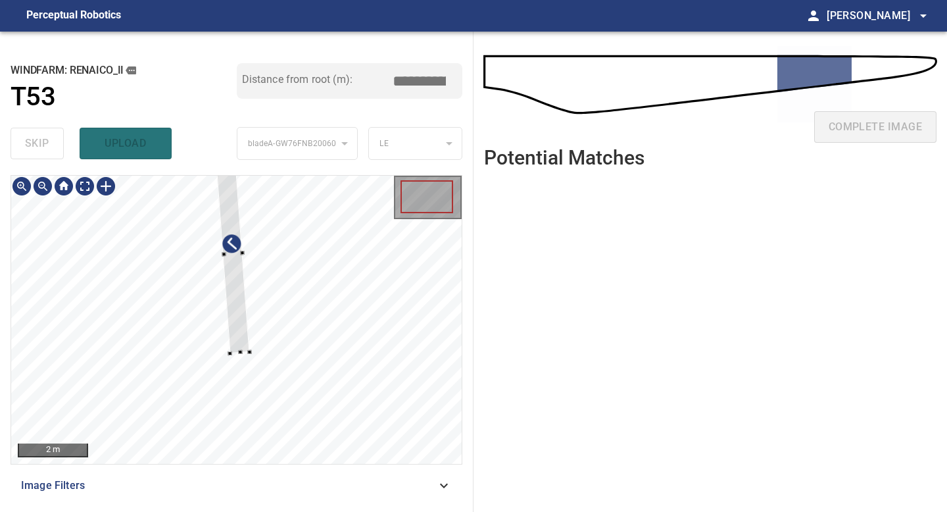
click at [247, 348] on div at bounding box center [232, 254] width 34 height 199
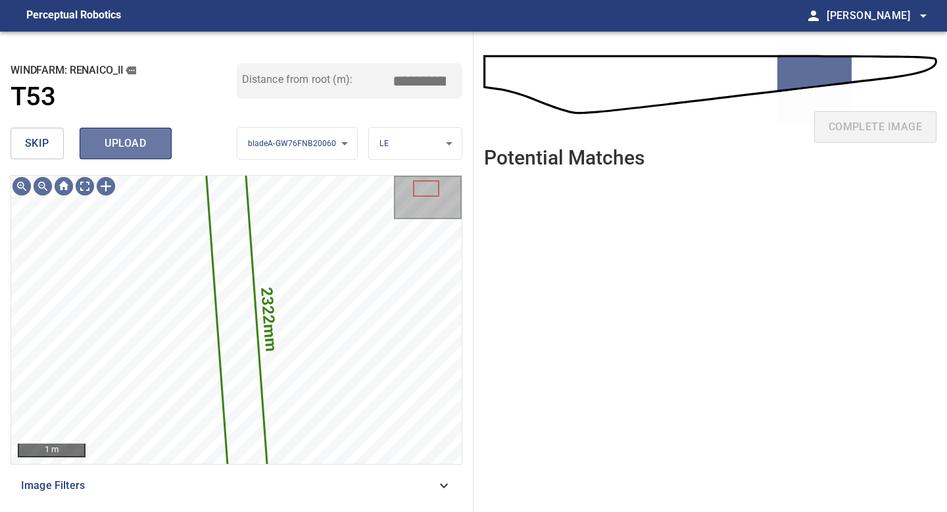
click at [136, 146] on span "upload" at bounding box center [125, 143] width 63 height 18
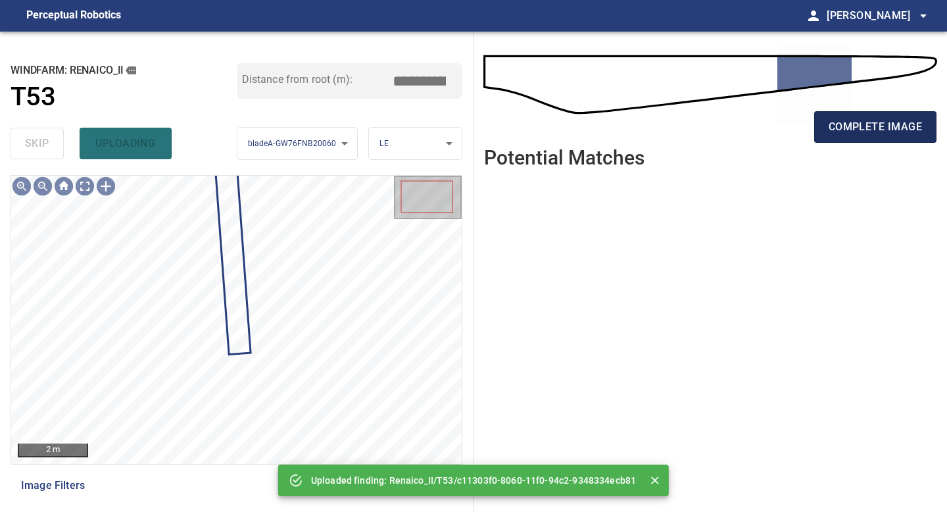
click at [873, 136] on span "complete image" at bounding box center [875, 127] width 93 height 18
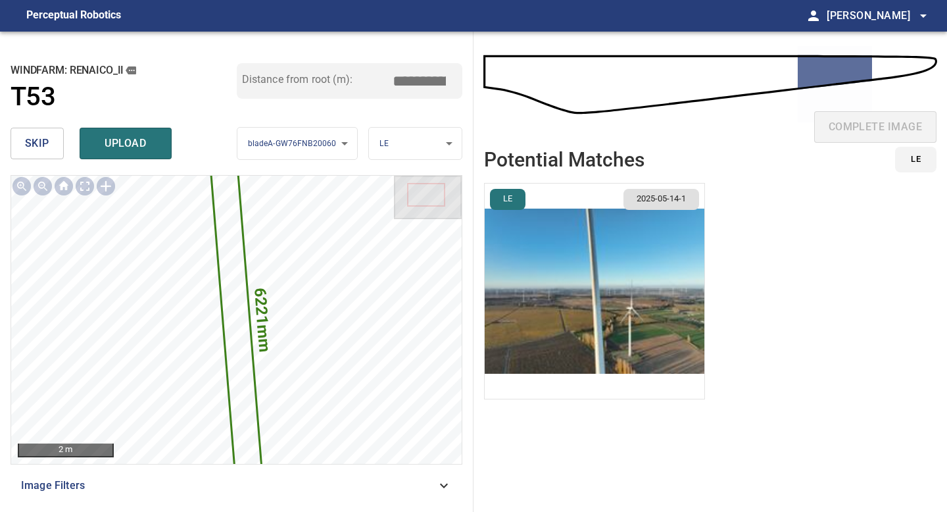
click at [596, 276] on img "button" at bounding box center [595, 291] width 220 height 215
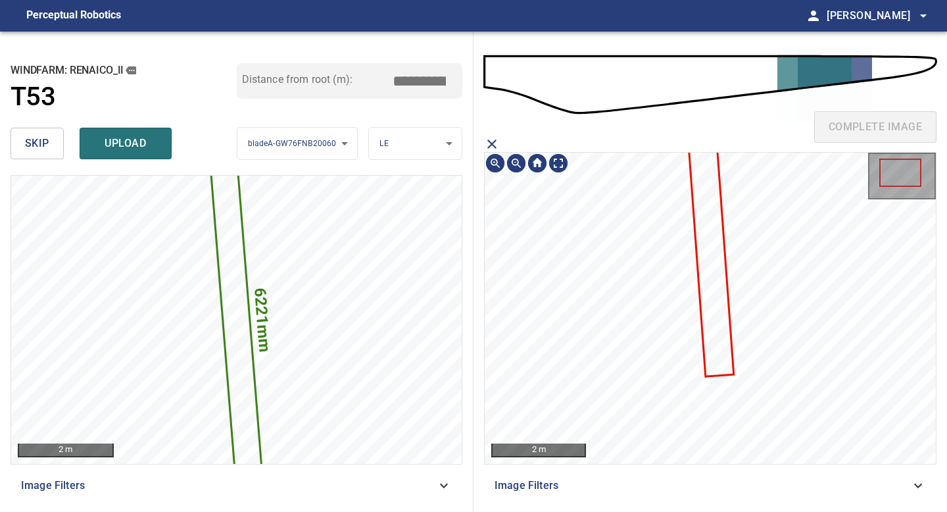
click at [705, 237] on icon at bounding box center [710, 242] width 46 height 268
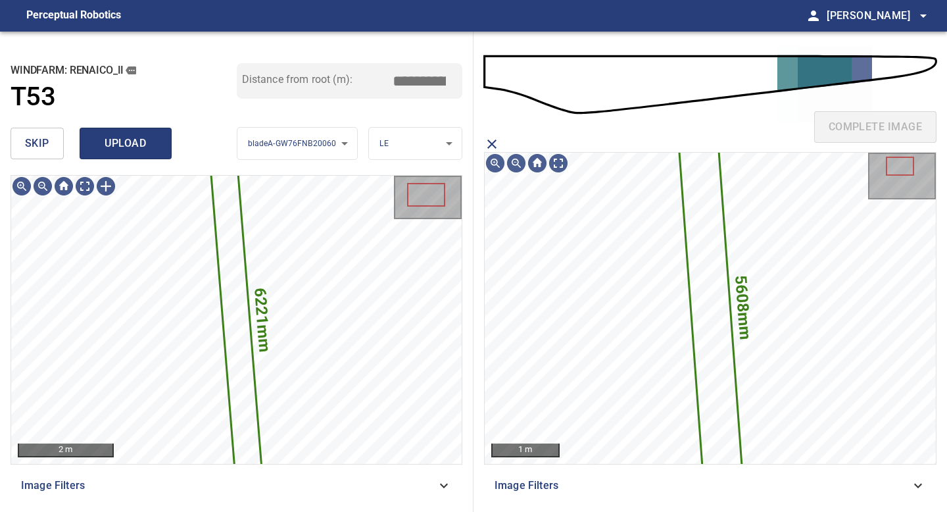
click at [159, 143] on button "upload" at bounding box center [126, 144] width 92 height 32
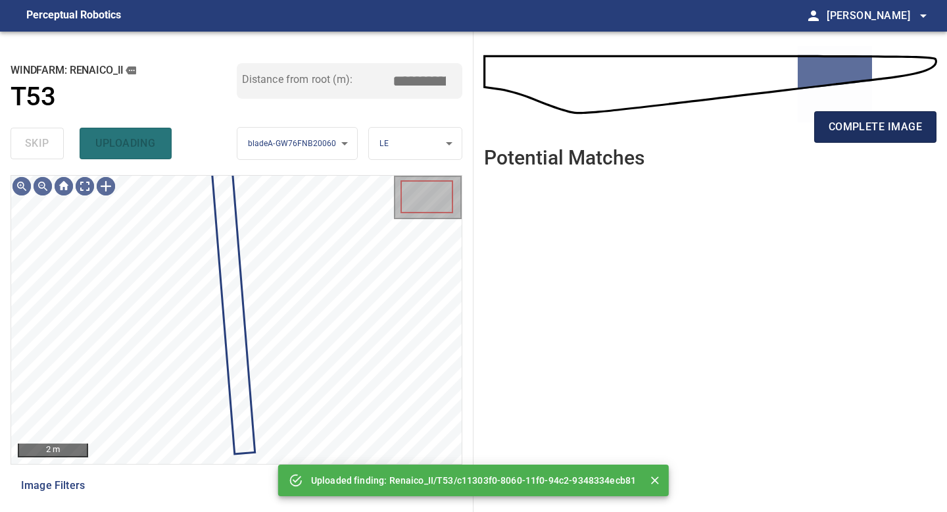
click at [870, 126] on span "complete image" at bounding box center [875, 127] width 93 height 18
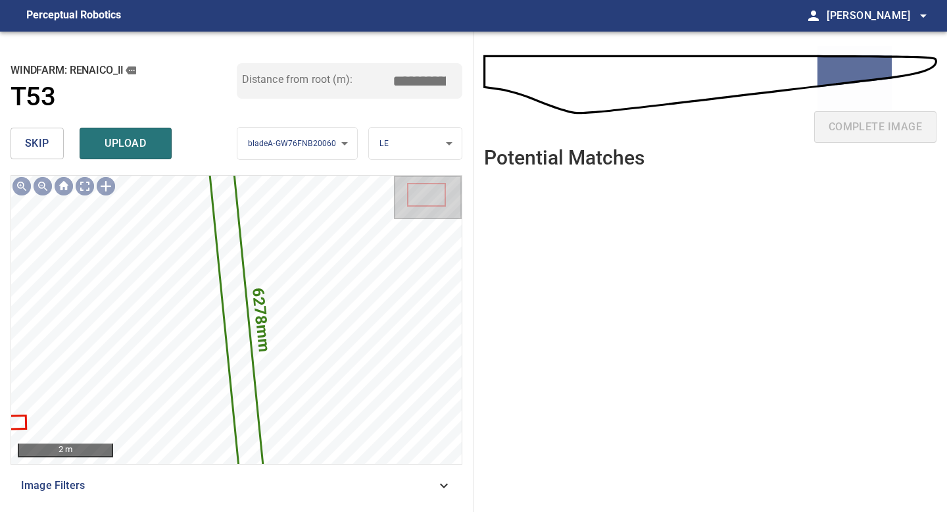
click at [422, 83] on input "*****" at bounding box center [424, 80] width 66 height 25
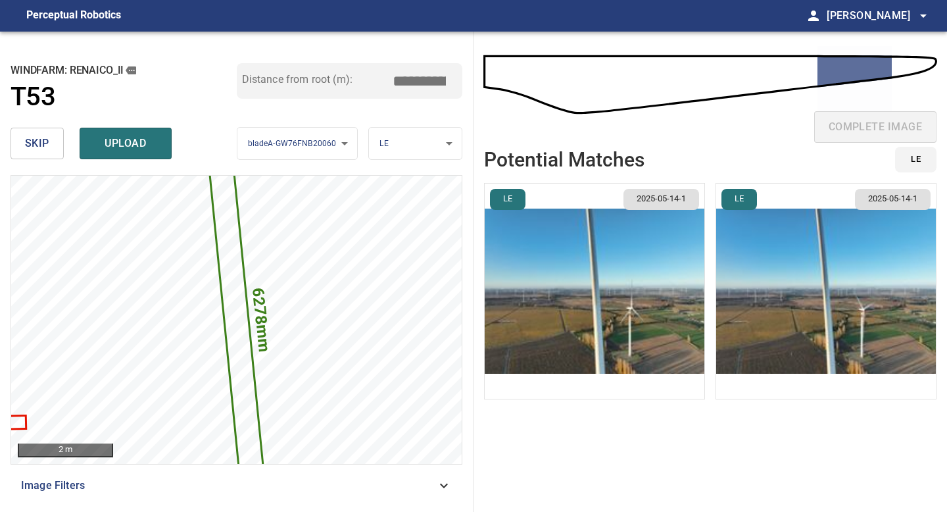
type input "*****"
click at [651, 266] on li "LE 2025-05-14-1" at bounding box center [594, 291] width 221 height 216
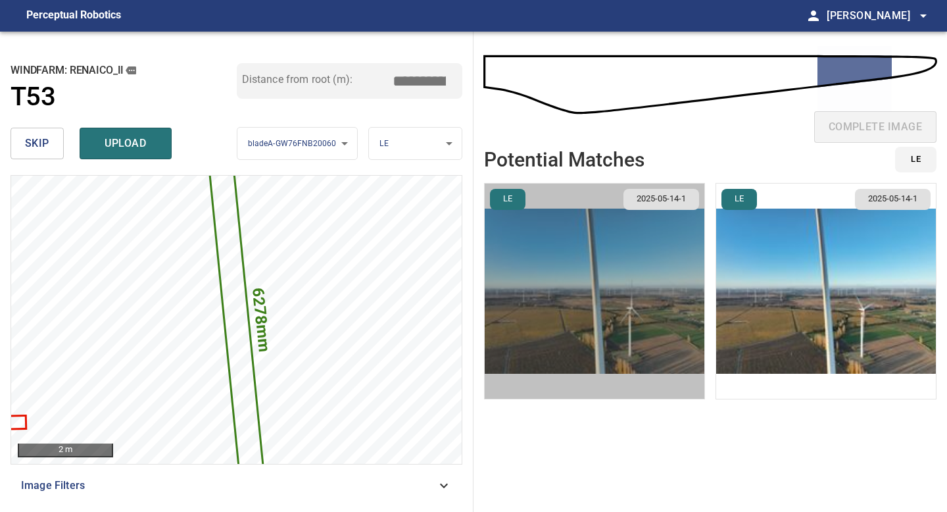
click at [651, 266] on img "button" at bounding box center [595, 291] width 220 height 215
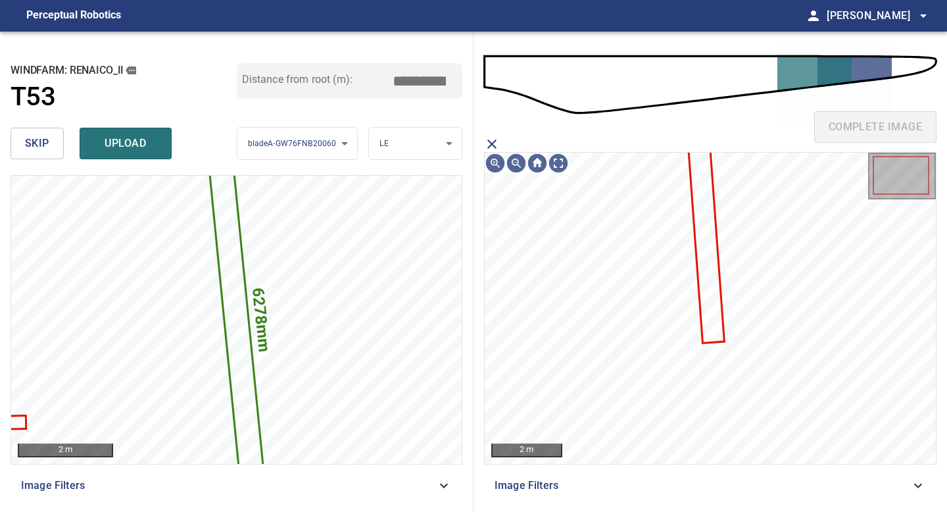
click at [703, 251] on icon at bounding box center [706, 241] width 34 height 199
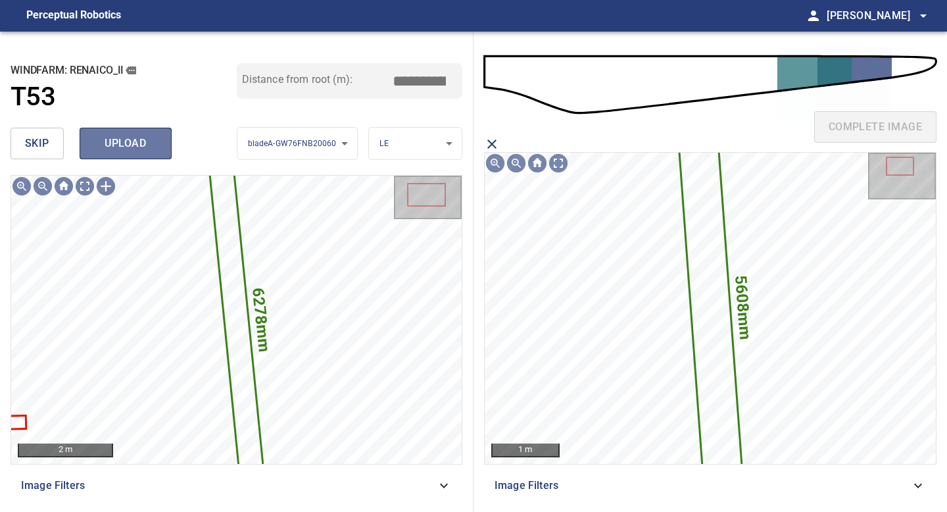
click at [117, 143] on span "upload" at bounding box center [125, 143] width 63 height 18
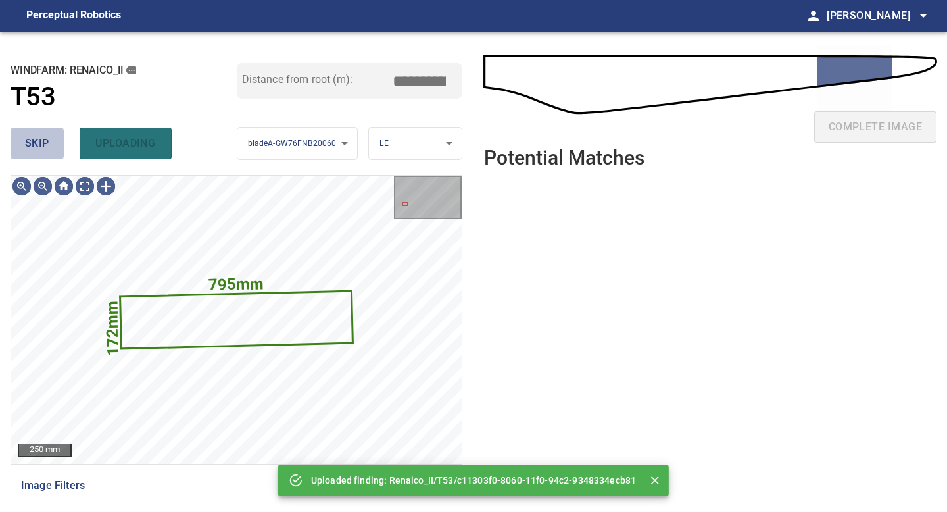
click at [43, 143] on span "skip" at bounding box center [37, 143] width 24 height 18
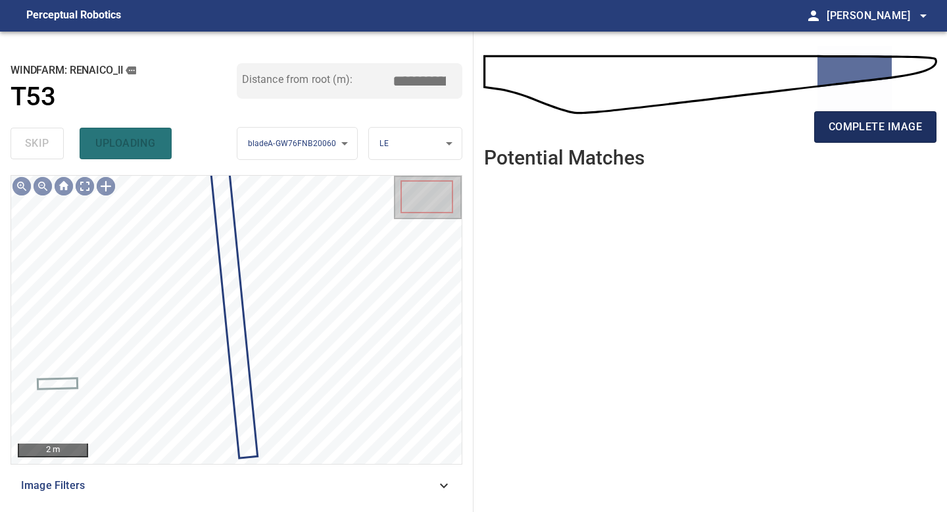
click at [864, 127] on span "complete image" at bounding box center [875, 127] width 93 height 18
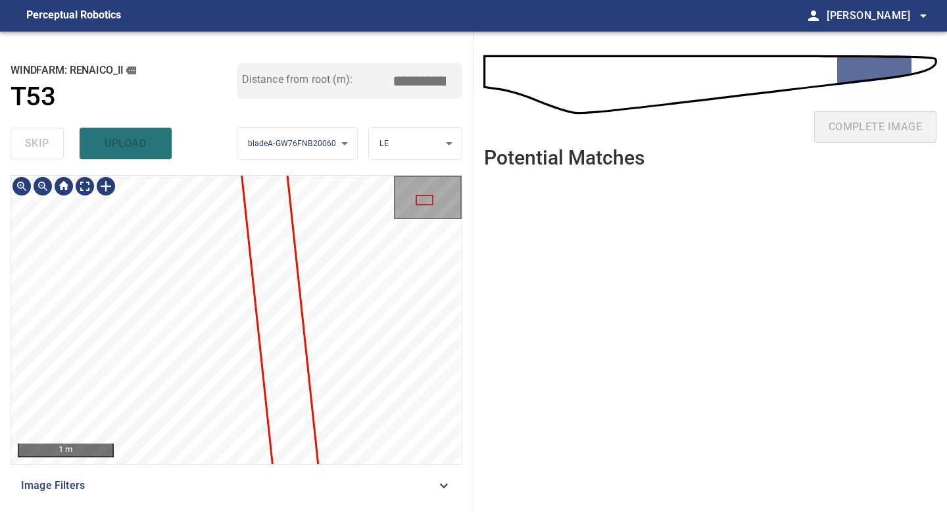
click at [214, 511] on div "**********" at bounding box center [237, 272] width 474 height 480
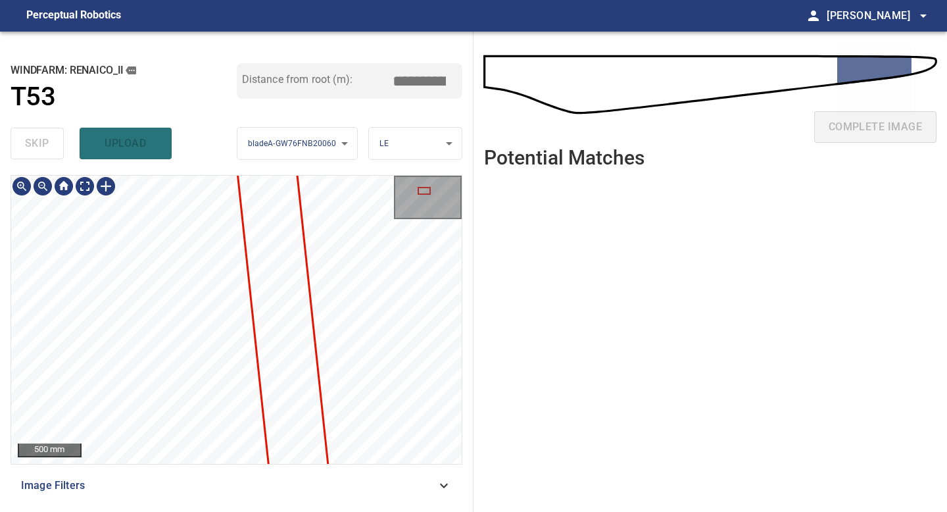
click at [194, 511] on div "**********" at bounding box center [237, 272] width 474 height 480
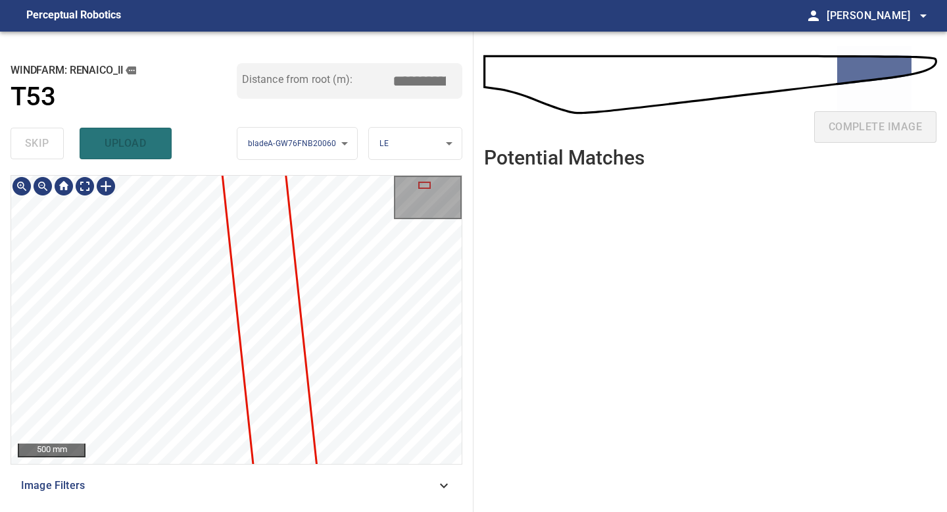
click at [180, 494] on div "500 mm Image Filters" at bounding box center [237, 338] width 452 height 326
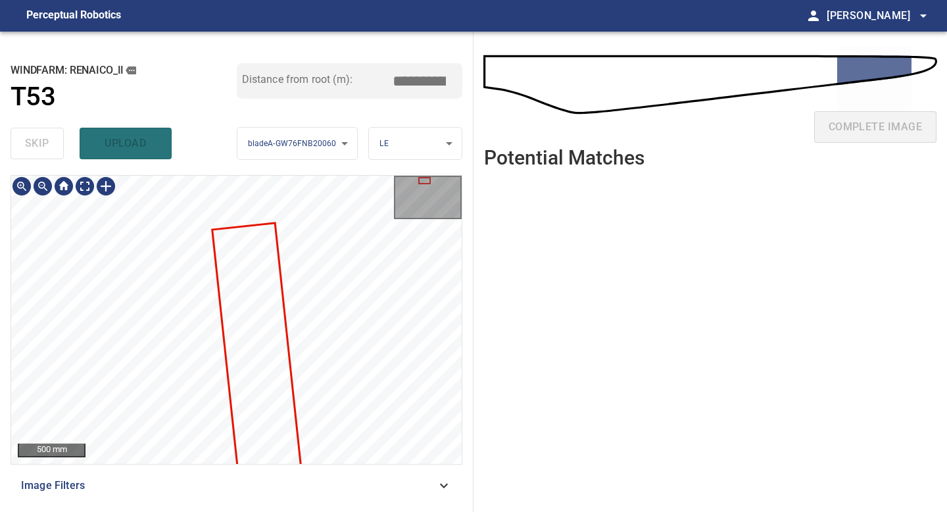
click at [178, 475] on div "500 mm Image Filters" at bounding box center [237, 338] width 452 height 326
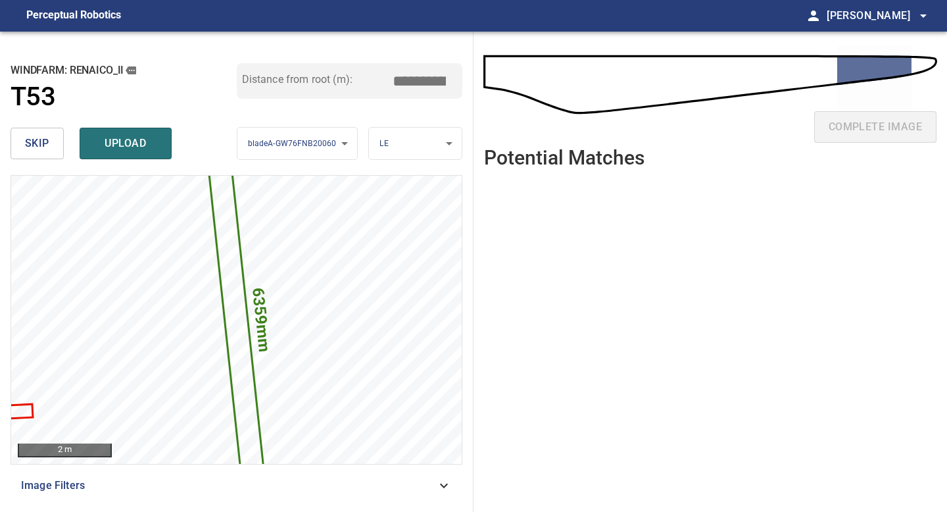
drag, startPoint x: 425, startPoint y: 78, endPoint x: 417, endPoint y: 78, distance: 7.9
click at [417, 78] on input "*****" at bounding box center [424, 80] width 66 height 25
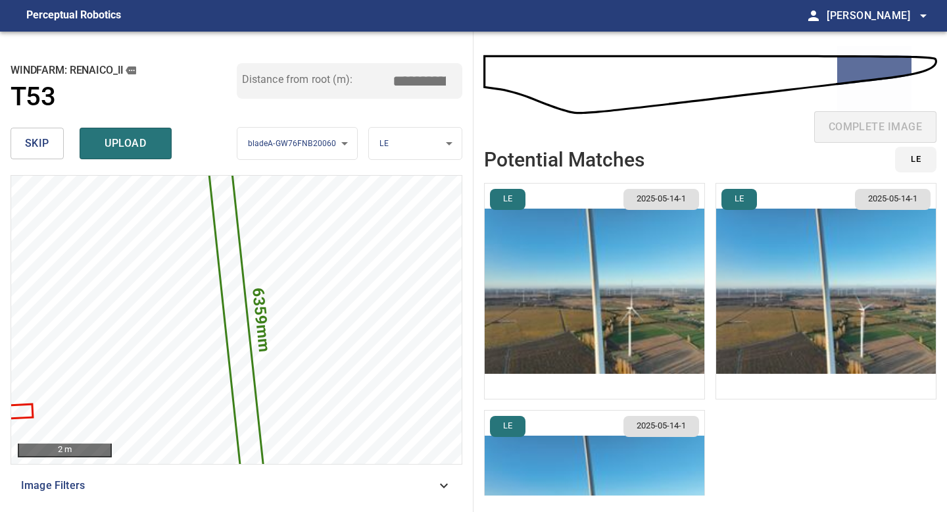
type input "*****"
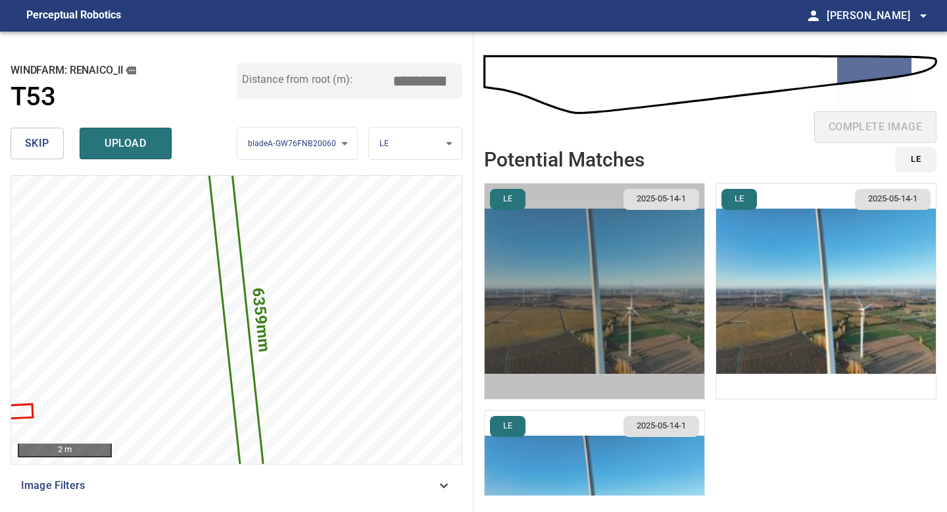
click at [602, 243] on img "button" at bounding box center [595, 291] width 220 height 215
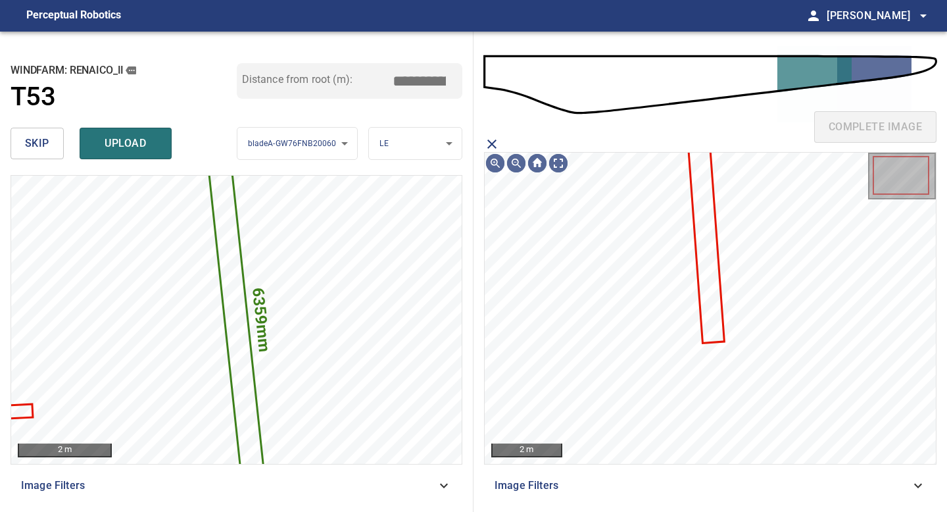
click at [696, 212] on icon at bounding box center [706, 241] width 34 height 199
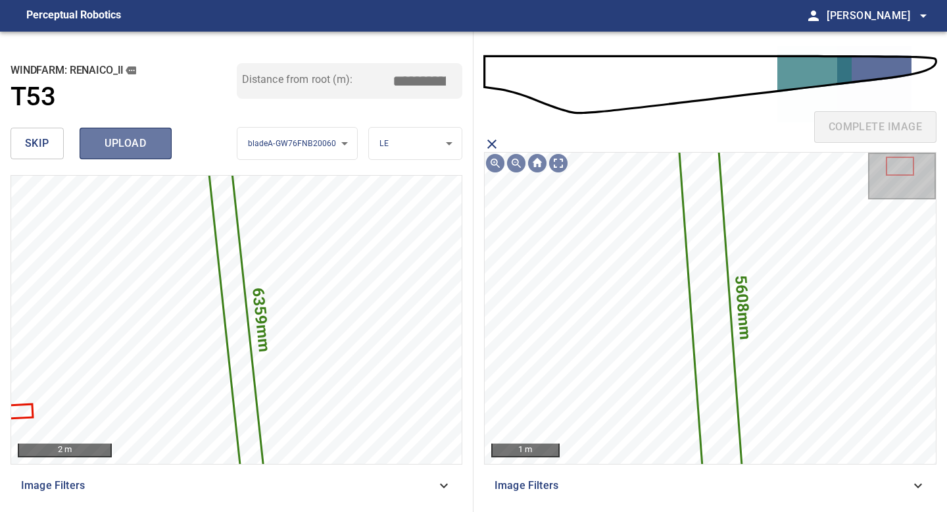
click at [130, 132] on button "upload" at bounding box center [126, 144] width 92 height 32
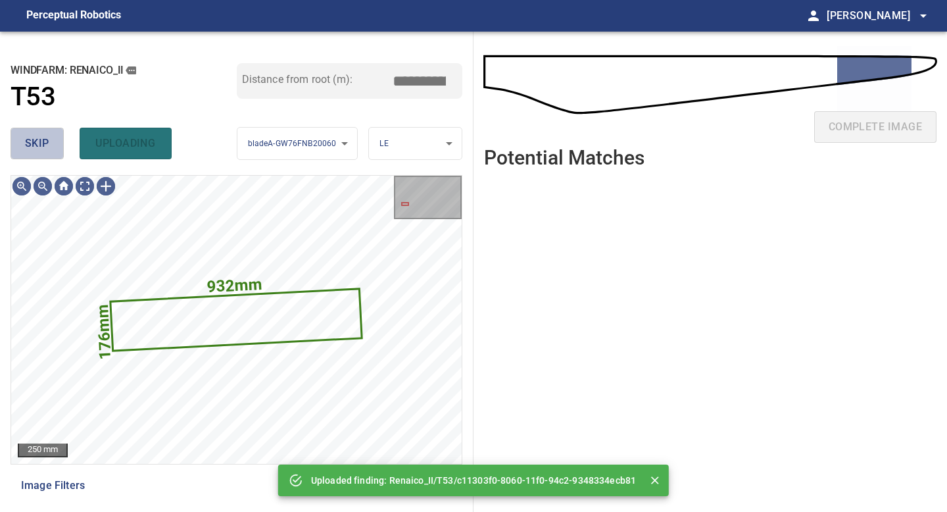
click at [30, 142] on span "skip" at bounding box center [37, 143] width 24 height 18
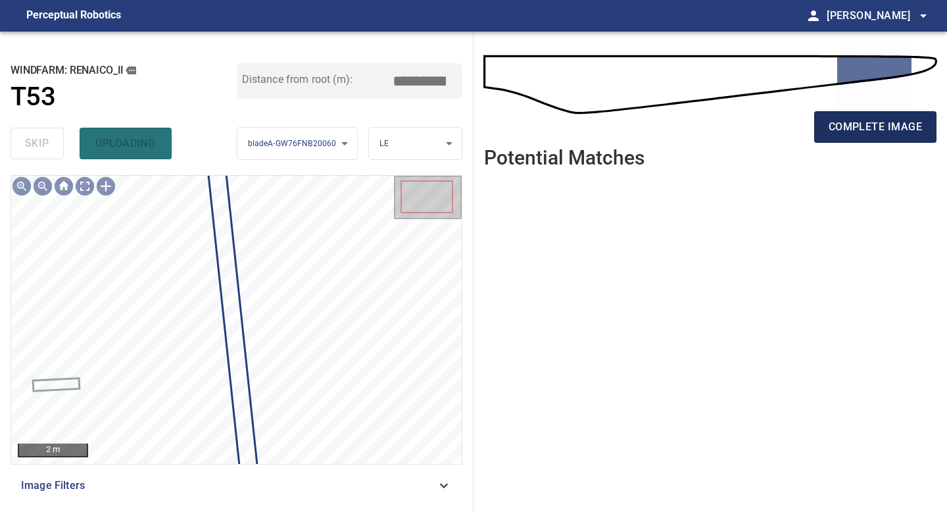
click at [874, 127] on span "complete image" at bounding box center [875, 127] width 93 height 18
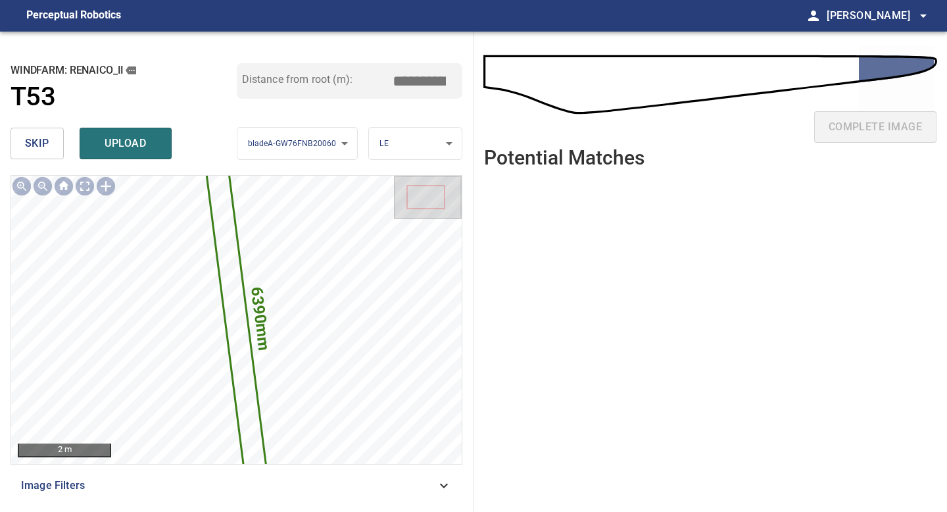
drag, startPoint x: 426, startPoint y: 79, endPoint x: 319, endPoint y: 69, distance: 107.0
click at [324, 71] on div "Distance from root (m): *****" at bounding box center [350, 81] width 226 height 36
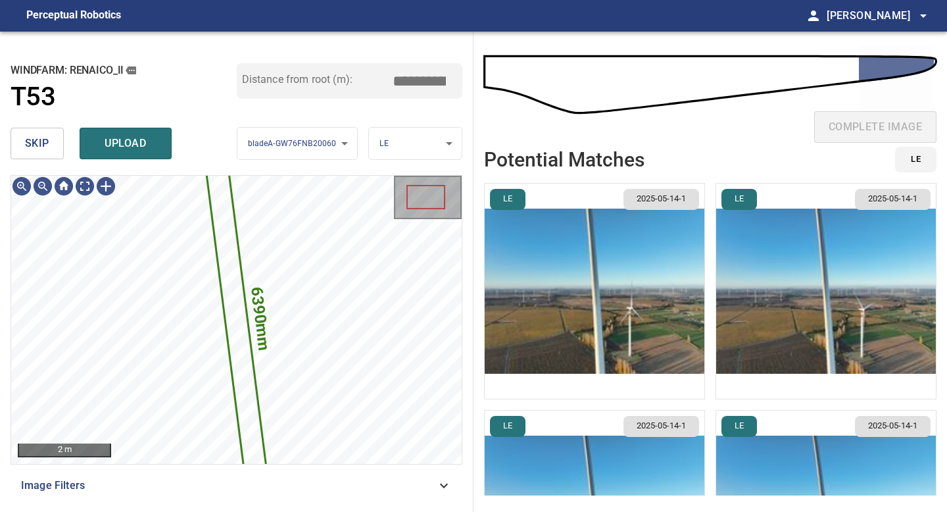
type input "*****"
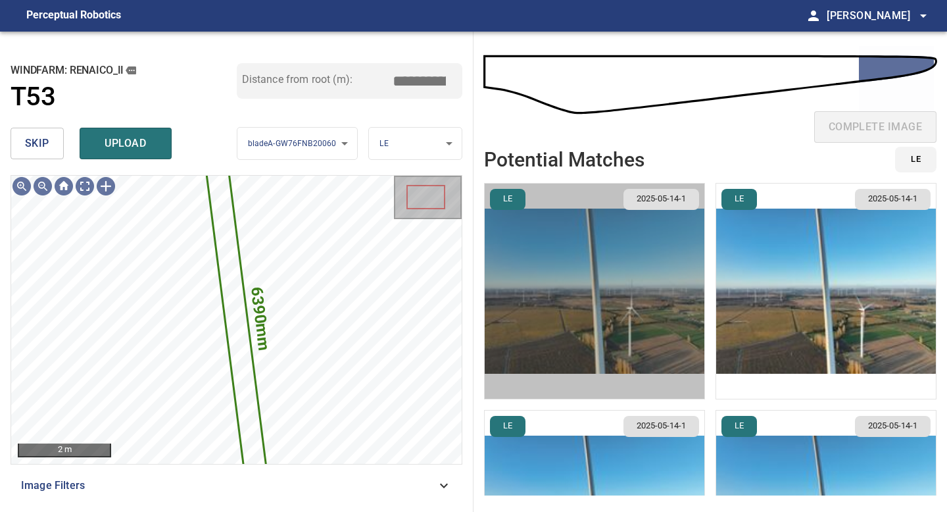
click at [595, 320] on img "button" at bounding box center [595, 291] width 220 height 215
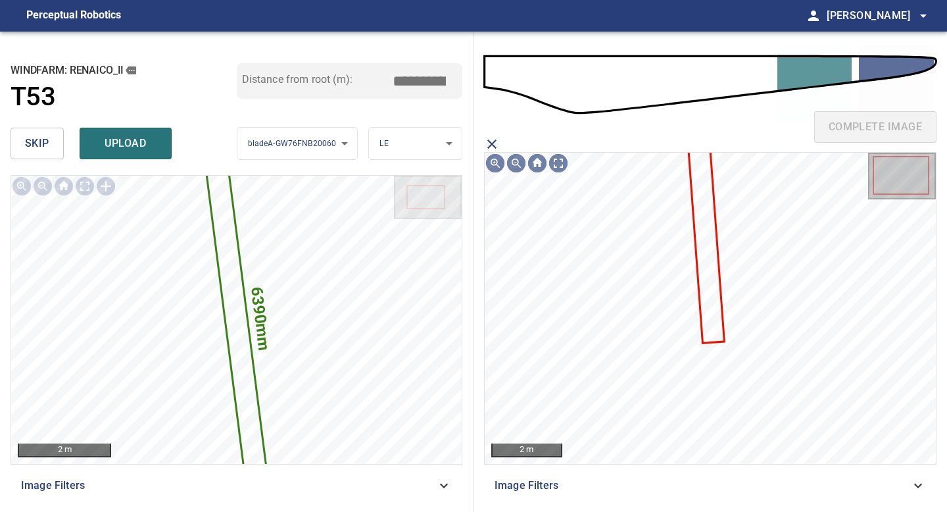
click at [703, 212] on icon at bounding box center [706, 241] width 34 height 199
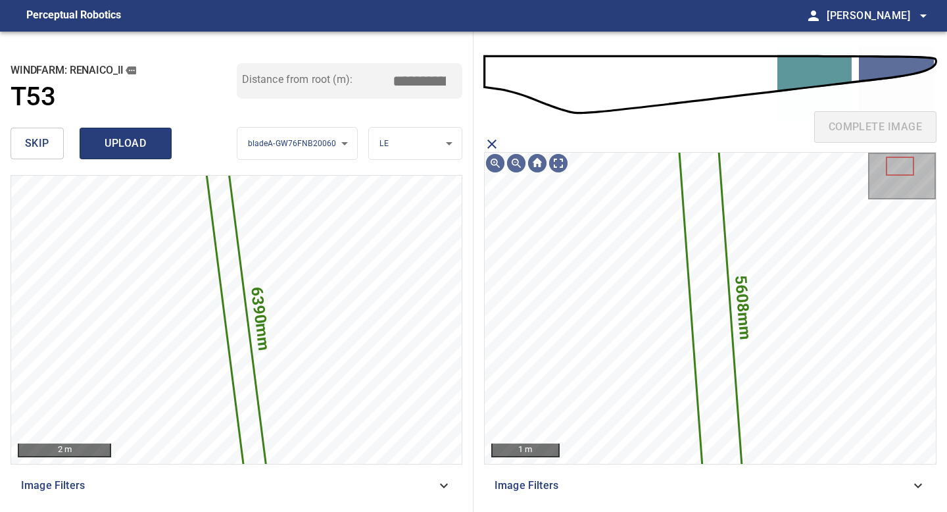
click at [116, 141] on span "upload" at bounding box center [125, 143] width 63 height 18
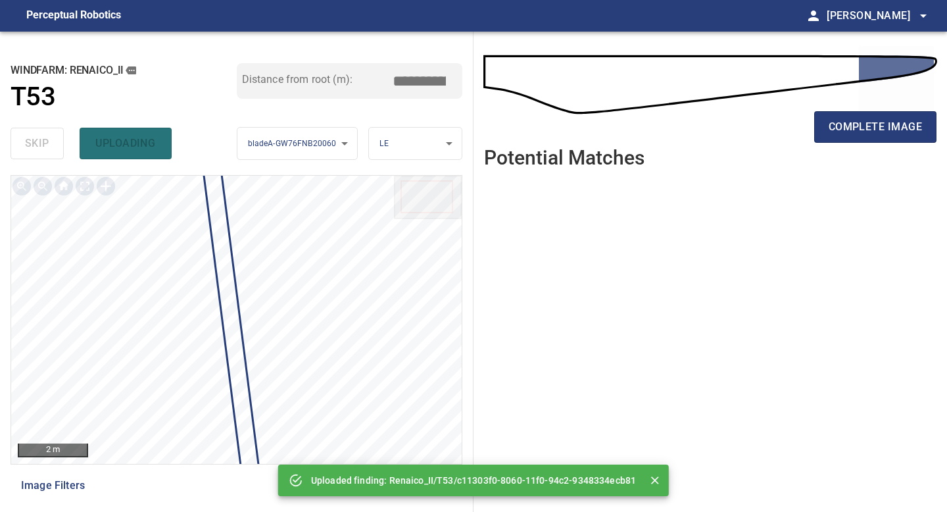
click at [884, 109] on div "complete image" at bounding box center [710, 132] width 453 height 53
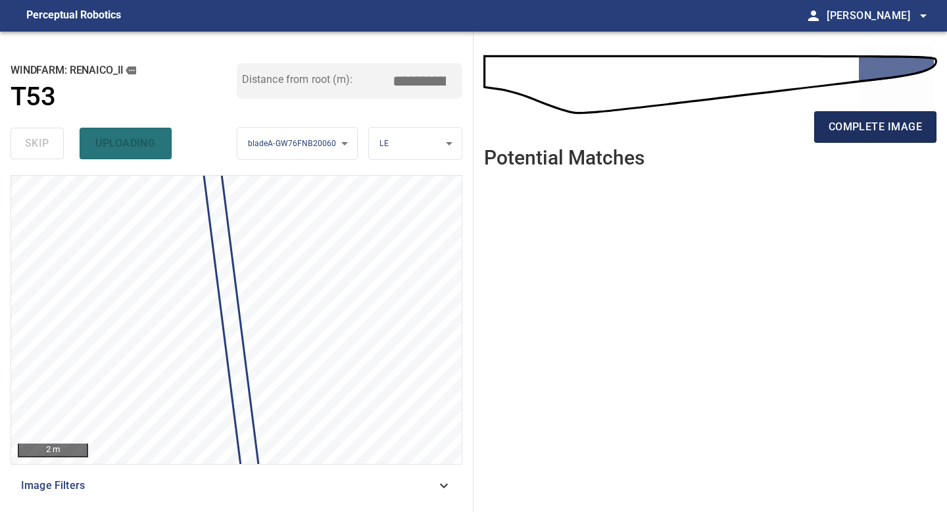
click at [884, 119] on span "complete image" at bounding box center [875, 127] width 93 height 18
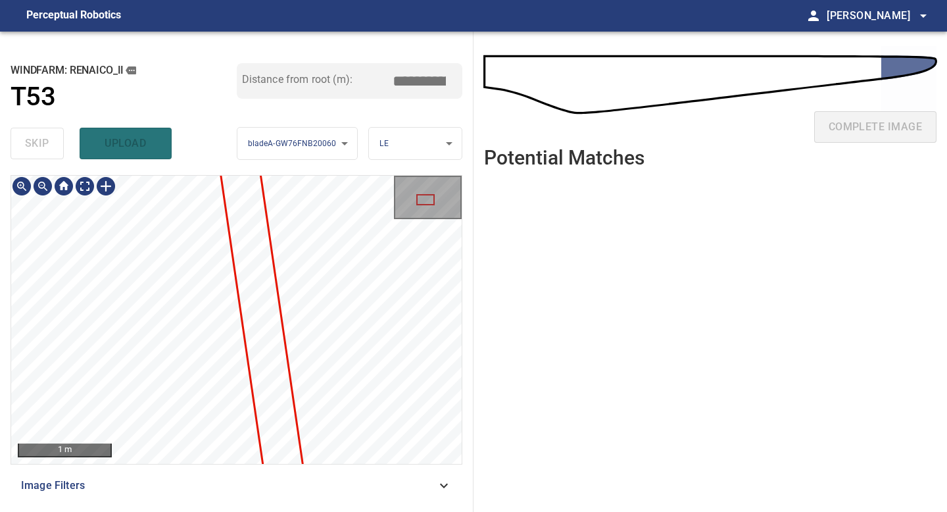
click at [222, 511] on div "**********" at bounding box center [237, 272] width 474 height 480
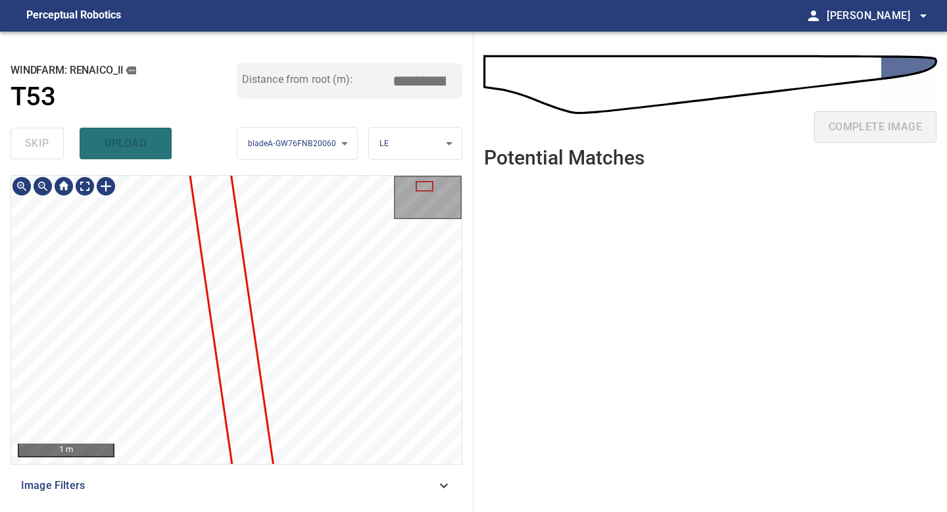
click at [191, 511] on div "**********" at bounding box center [237, 272] width 474 height 480
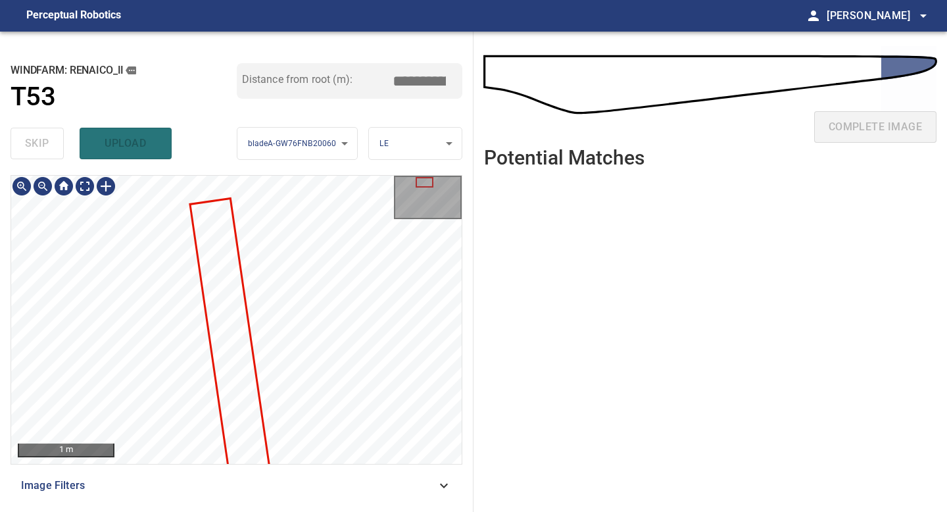
click at [161, 0] on html "**********" at bounding box center [473, 256] width 947 height 512
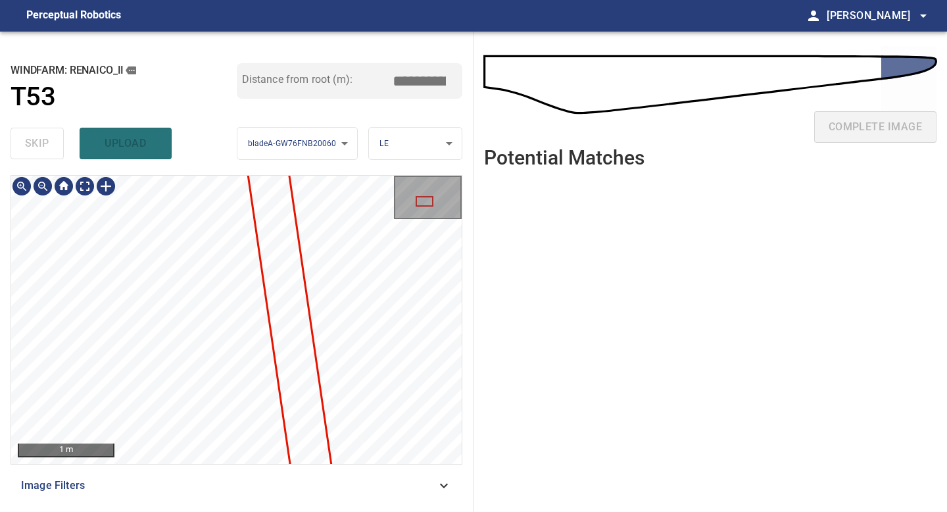
click at [153, 0] on html "**********" at bounding box center [473, 256] width 947 height 512
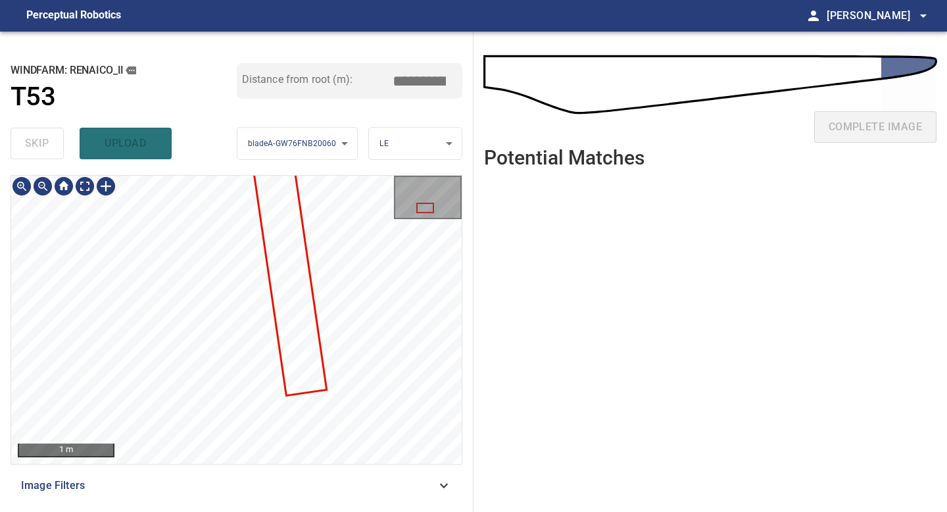
click at [174, 0] on html "**********" at bounding box center [473, 256] width 947 height 512
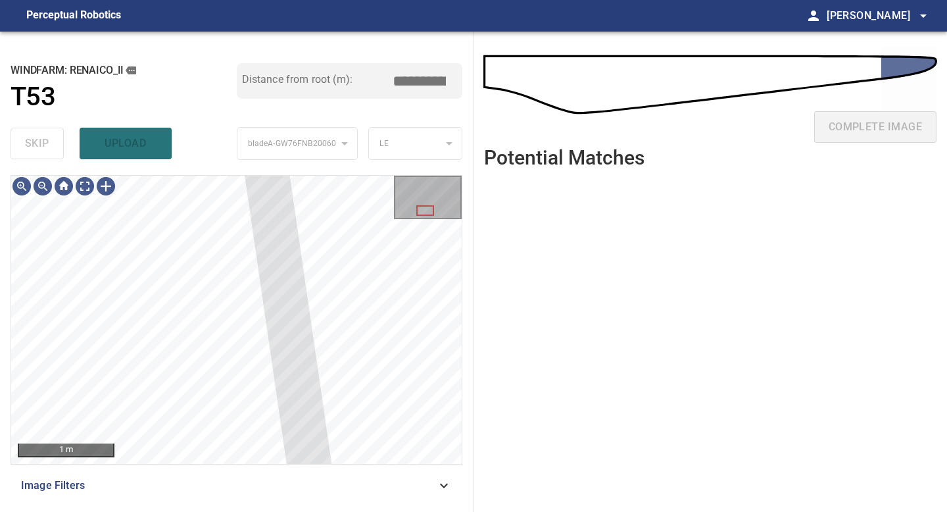
click at [289, 478] on div "1 m Image Filters" at bounding box center [237, 338] width 452 height 326
click at [43, 186] on div at bounding box center [42, 186] width 21 height 21
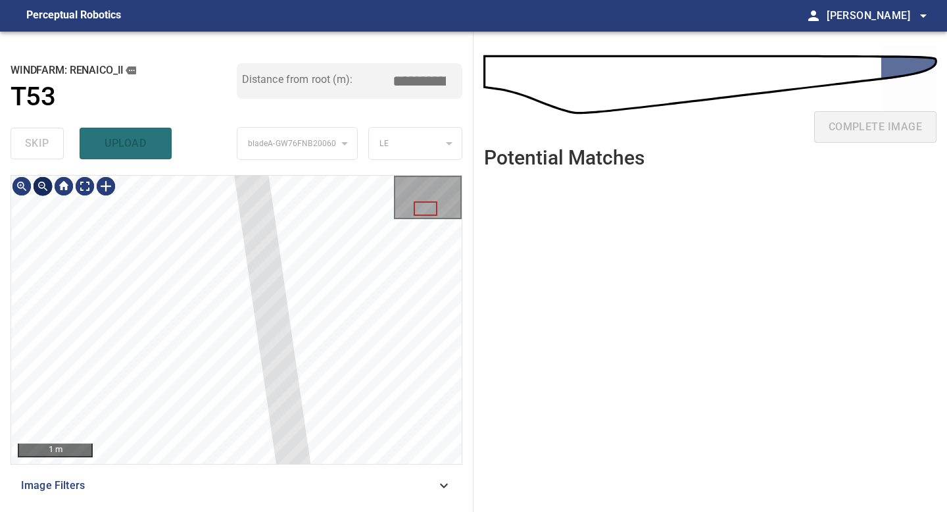
click at [43, 186] on div at bounding box center [42, 186] width 21 height 21
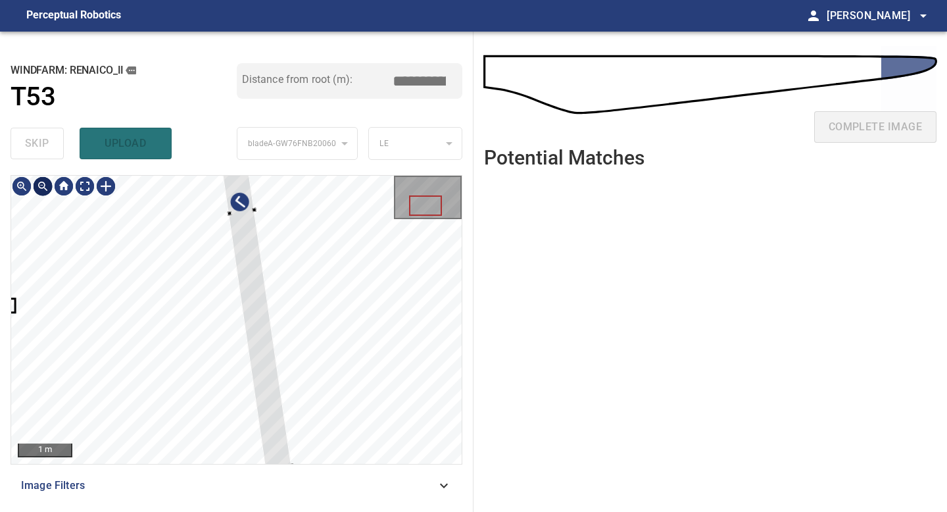
click at [43, 186] on div at bounding box center [42, 186] width 21 height 21
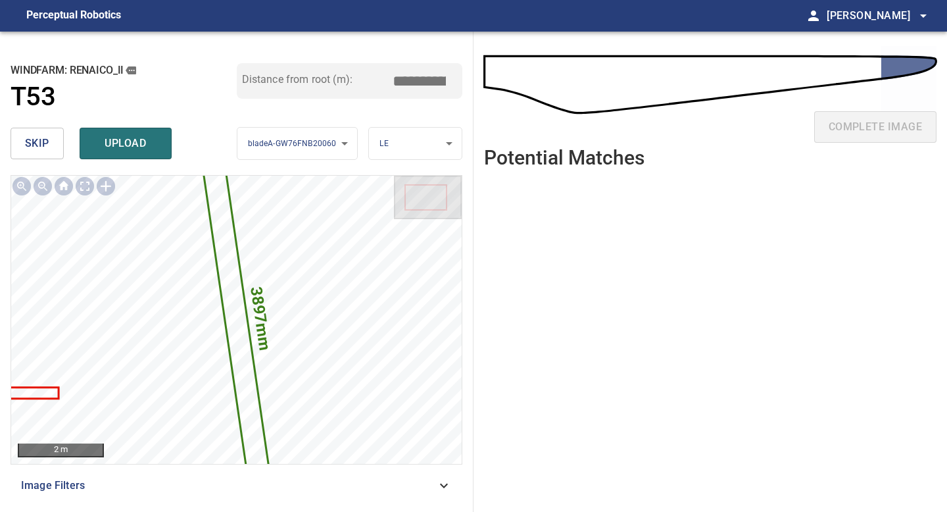
drag, startPoint x: 427, startPoint y: 76, endPoint x: 317, endPoint y: 59, distance: 111.3
click at [323, 59] on div "**********" at bounding box center [237, 272] width 474 height 480
click at [399, 91] on input "*****" at bounding box center [424, 80] width 66 height 25
drag, startPoint x: 424, startPoint y: 80, endPoint x: 298, endPoint y: 76, distance: 125.7
click at [307, 76] on div "Distance from root (m): *****" at bounding box center [350, 81] width 226 height 36
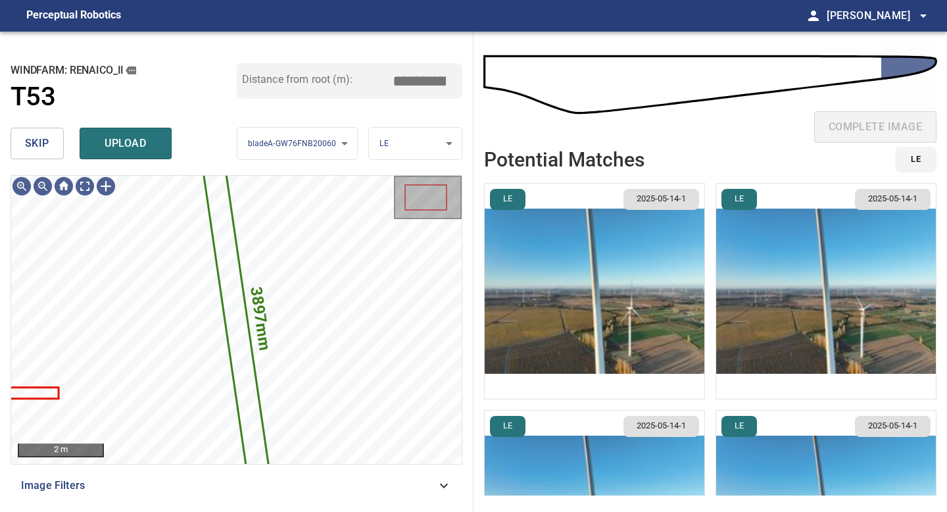
type input "*****"
click at [603, 276] on img "button" at bounding box center [595, 291] width 220 height 215
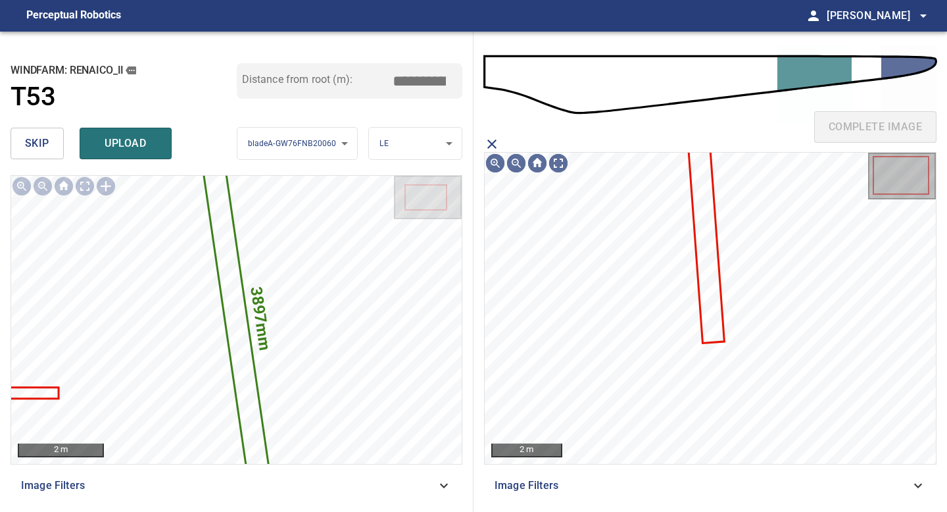
click at [704, 230] on icon at bounding box center [706, 241] width 34 height 199
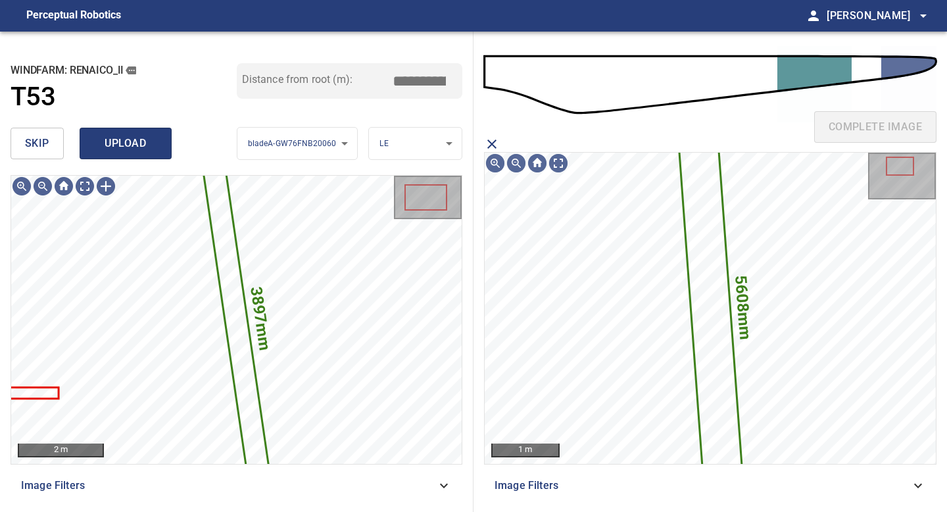
click at [112, 147] on span "upload" at bounding box center [125, 143] width 63 height 18
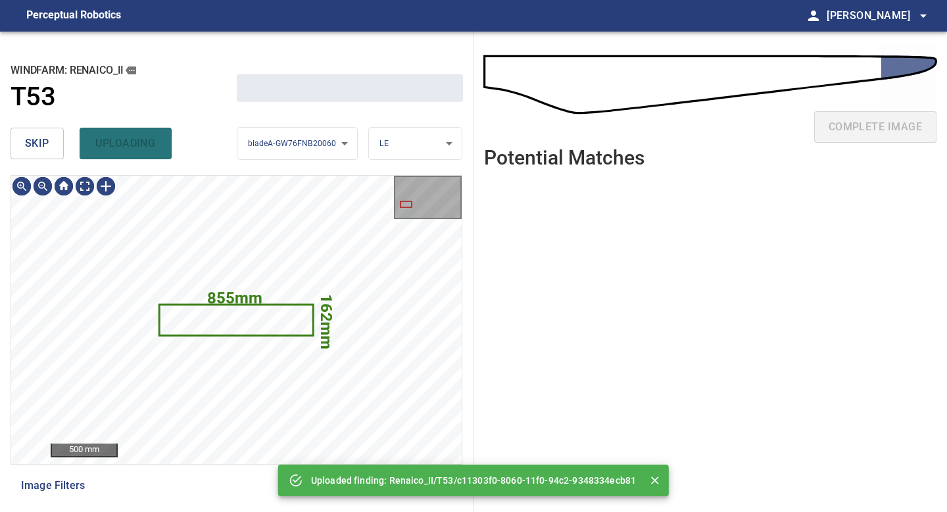
click at [39, 144] on span "skip" at bounding box center [37, 143] width 24 height 18
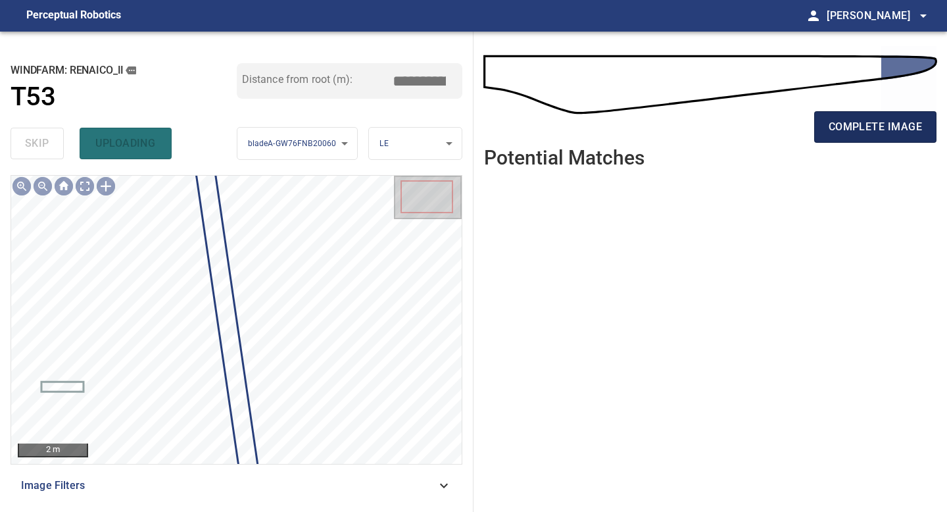
click at [885, 124] on span "complete image" at bounding box center [875, 127] width 93 height 18
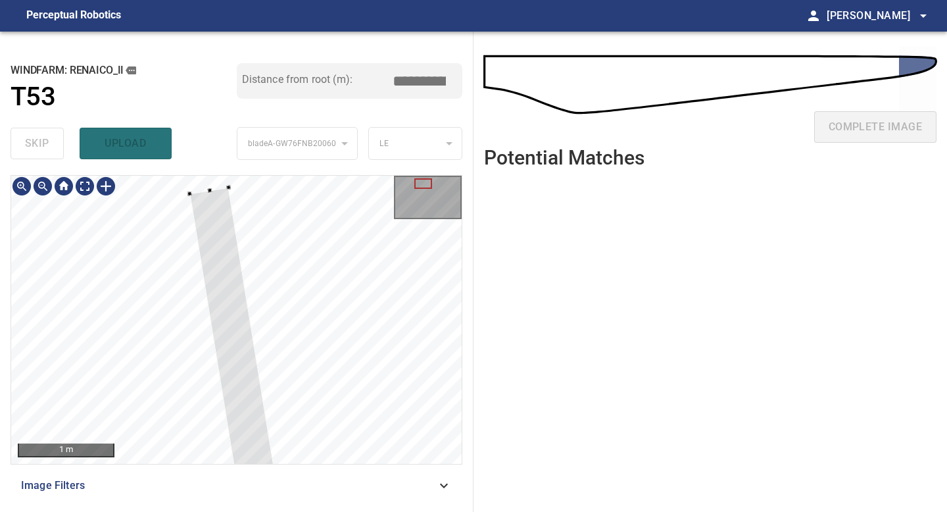
click at [188, 189] on div at bounding box center [236, 320] width 451 height 288
click at [45, 184] on div at bounding box center [42, 186] width 21 height 21
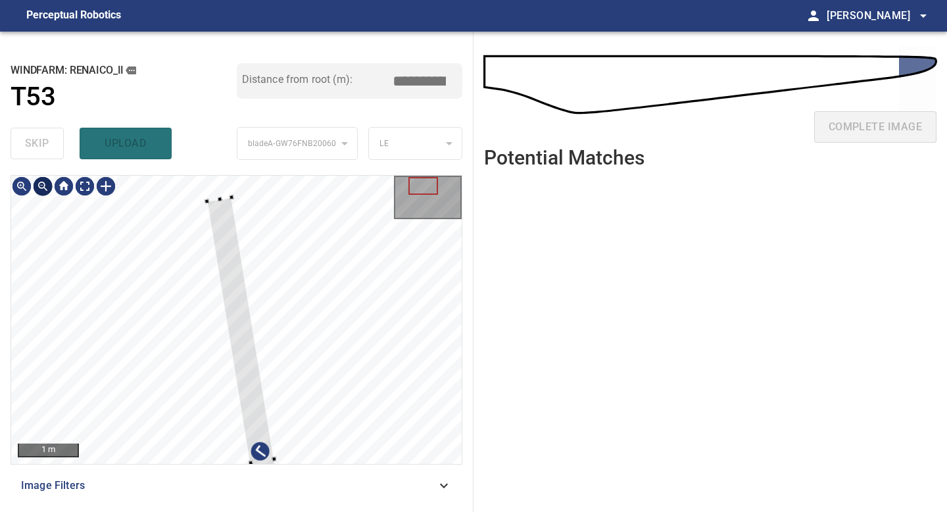
click at [45, 184] on div at bounding box center [42, 186] width 21 height 21
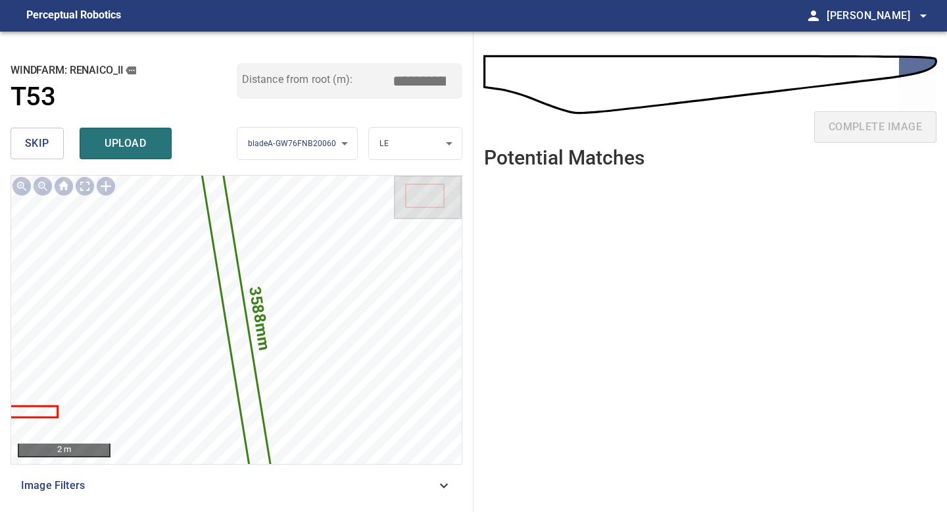
drag, startPoint x: 425, startPoint y: 79, endPoint x: 293, endPoint y: 77, distance: 132.3
click at [299, 78] on div "Distance from root (m): *****" at bounding box center [350, 81] width 226 height 36
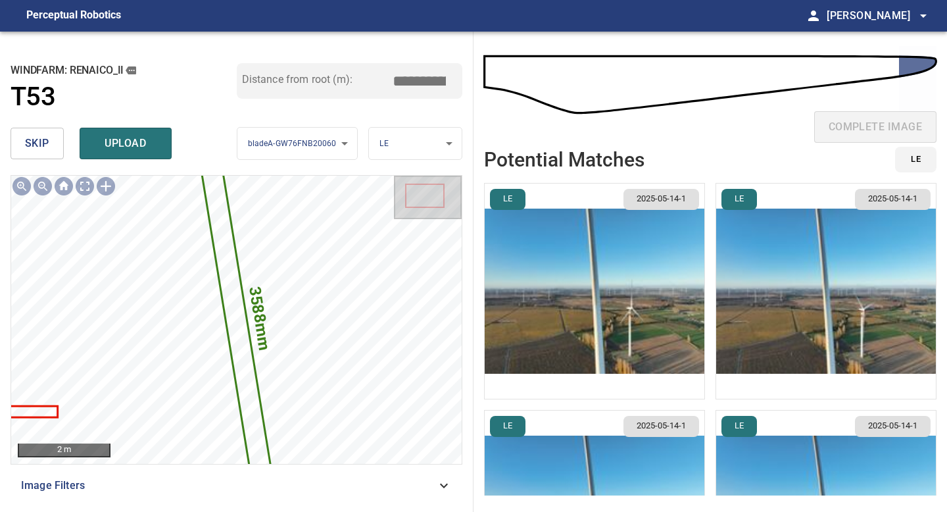
type input "*****"
click at [622, 283] on img "button" at bounding box center [595, 291] width 220 height 215
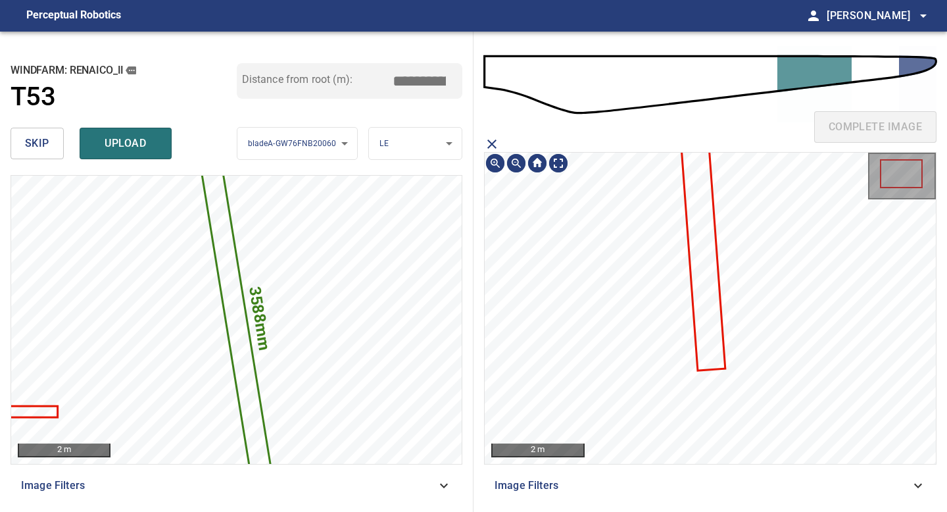
click at [706, 255] on icon at bounding box center [701, 238] width 45 height 263
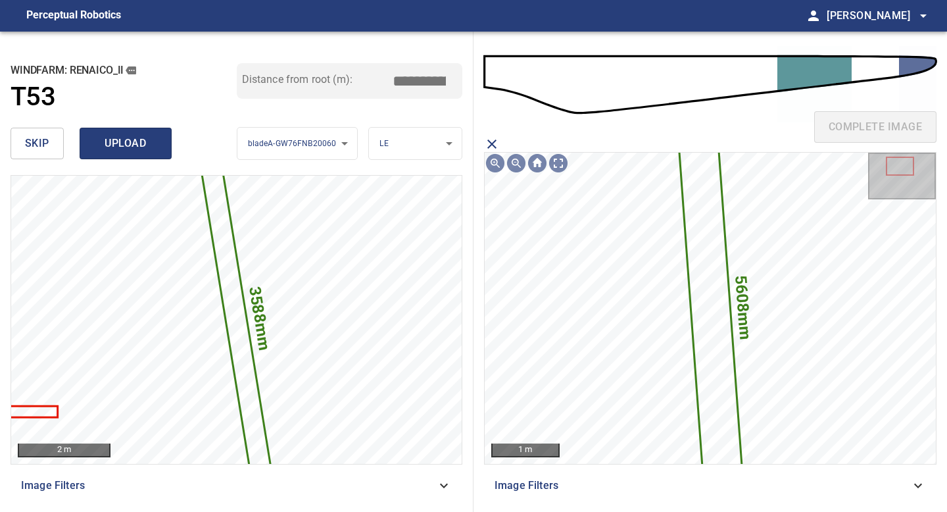
click at [132, 151] on span "upload" at bounding box center [125, 143] width 63 height 18
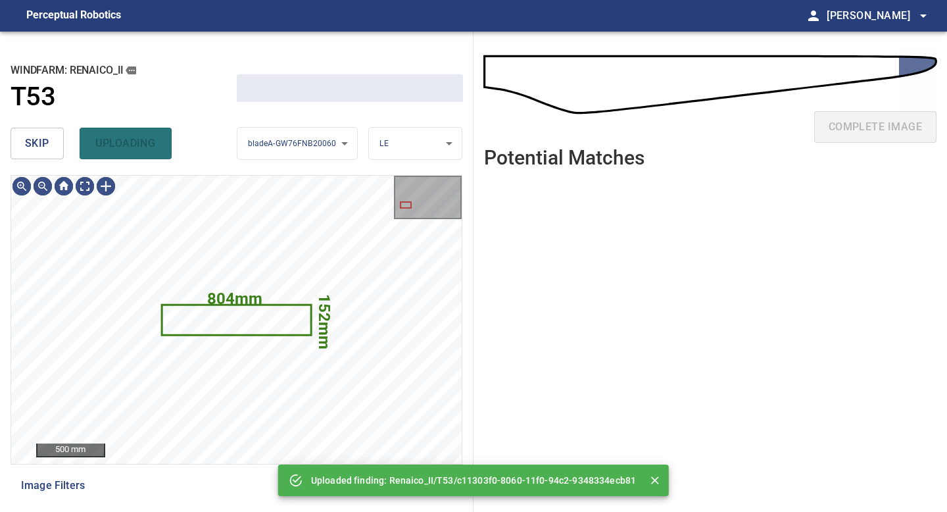
click at [32, 145] on span "skip" at bounding box center [37, 143] width 24 height 18
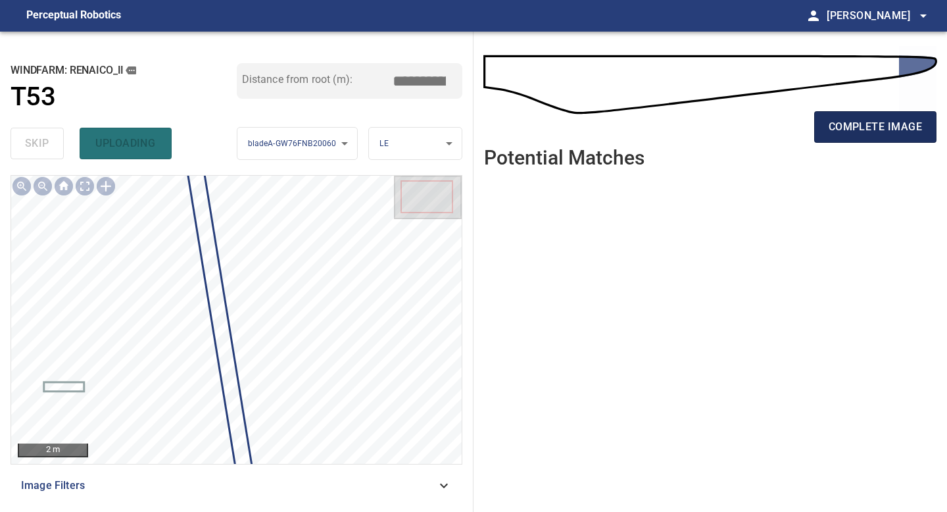
click at [861, 123] on span "complete image" at bounding box center [875, 127] width 93 height 18
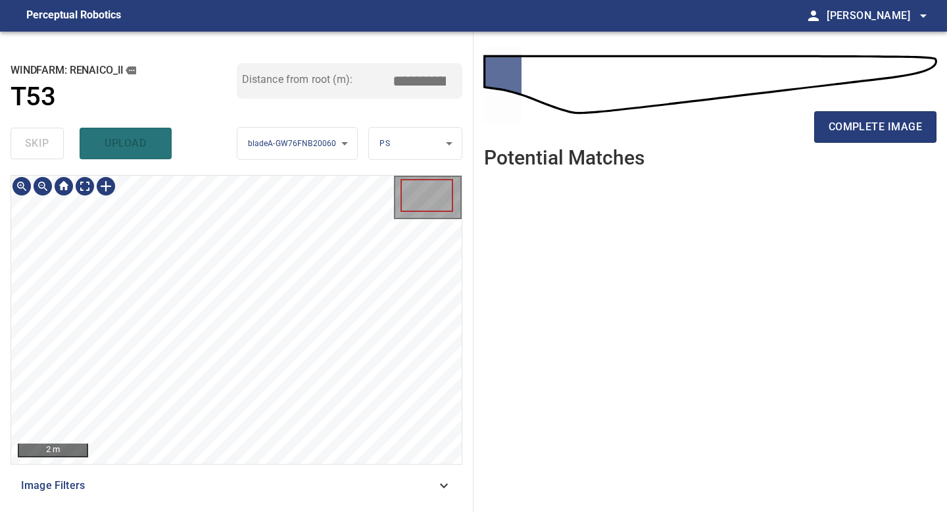
click at [241, 511] on div "**********" at bounding box center [237, 272] width 474 height 480
click at [877, 126] on span "complete image" at bounding box center [875, 127] width 93 height 18
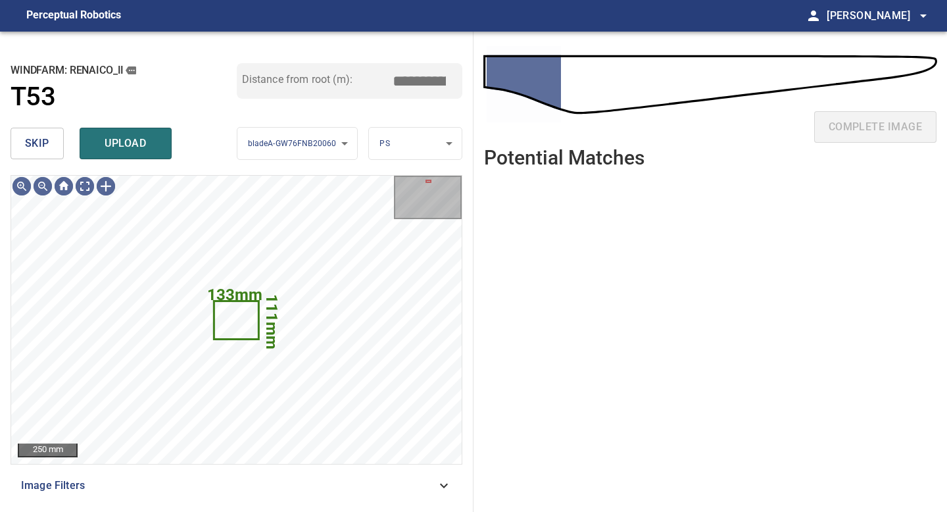
click at [49, 139] on button "skip" at bounding box center [37, 144] width 53 height 32
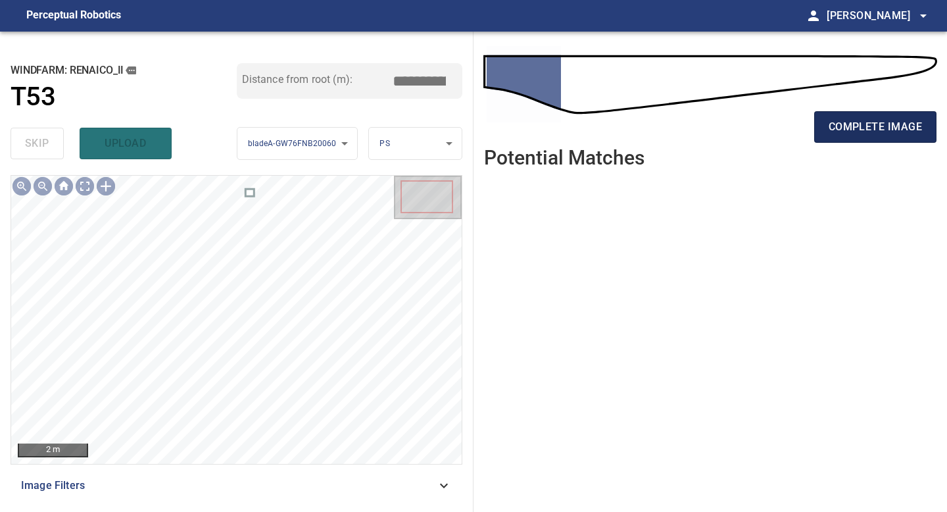
click at [843, 132] on span "complete image" at bounding box center [875, 127] width 93 height 18
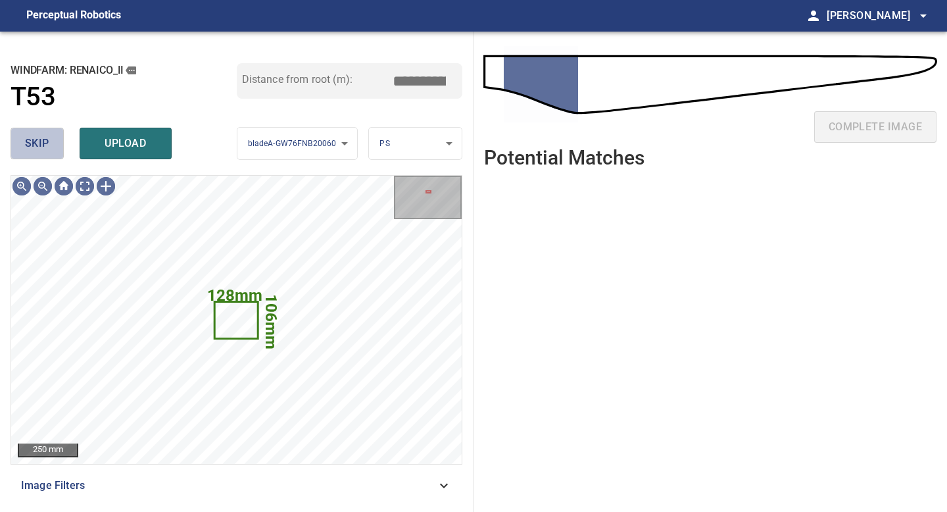
click at [58, 145] on button "skip" at bounding box center [37, 144] width 53 height 32
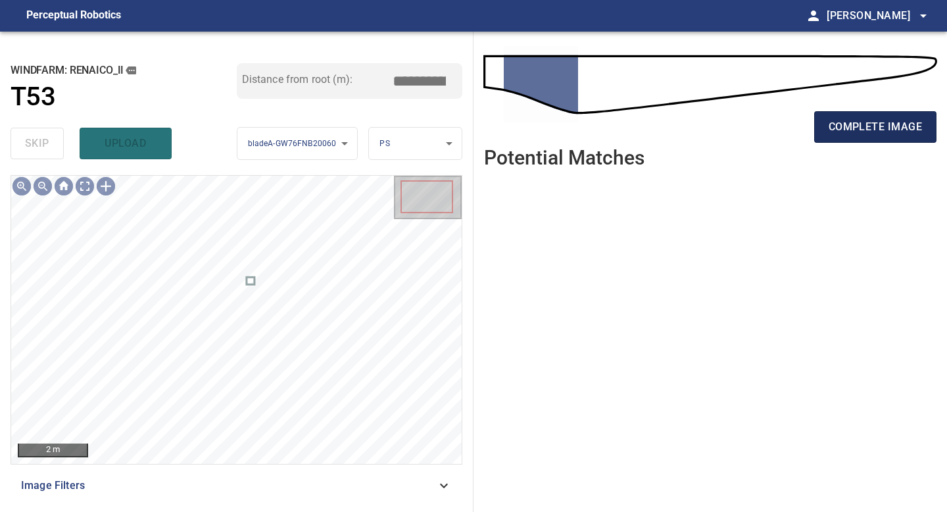
click at [868, 128] on span "complete image" at bounding box center [875, 127] width 93 height 18
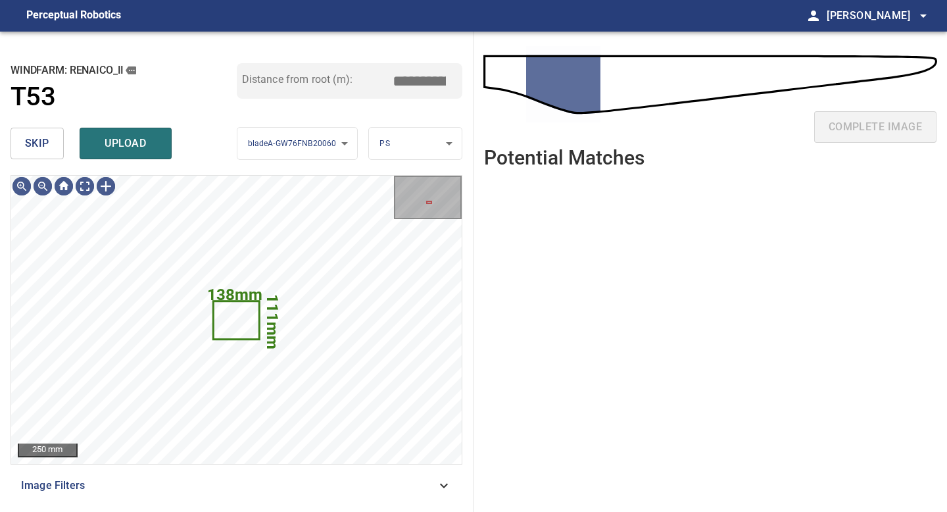
click at [42, 139] on span "skip" at bounding box center [37, 143] width 24 height 18
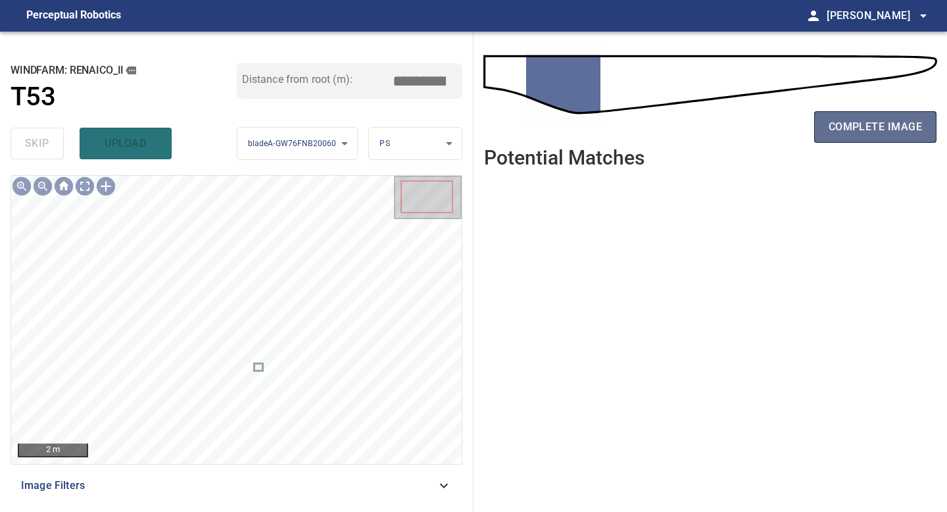
click at [859, 125] on span "complete image" at bounding box center [875, 127] width 93 height 18
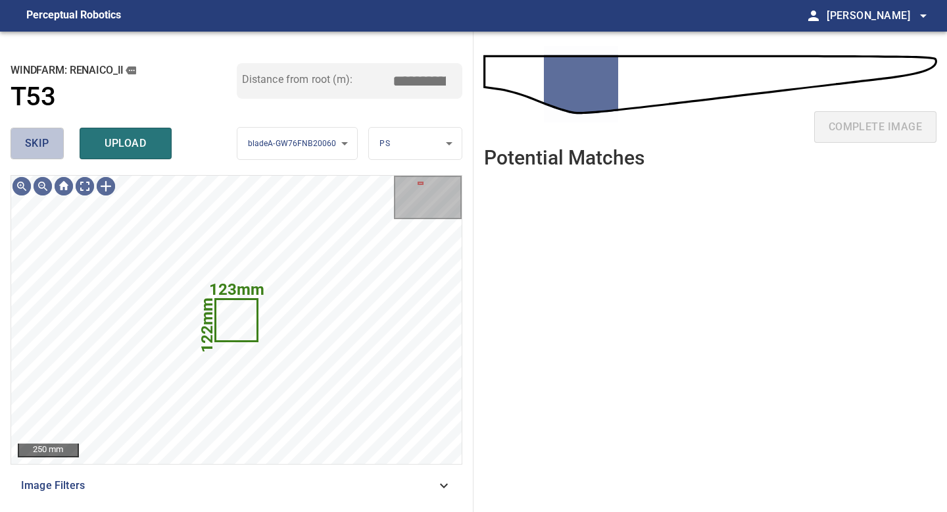
click at [33, 141] on span "skip" at bounding box center [37, 143] width 24 height 18
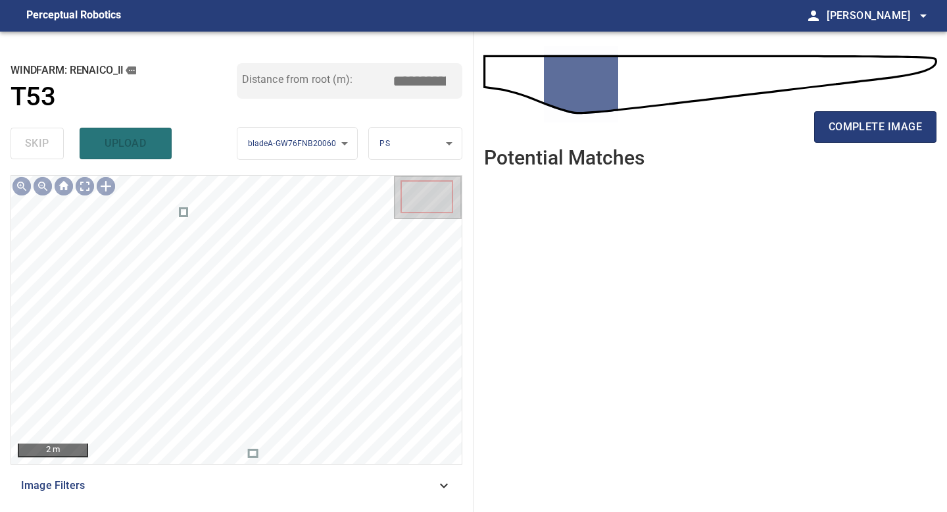
click at [857, 143] on div "complete image" at bounding box center [710, 132] width 453 height 53
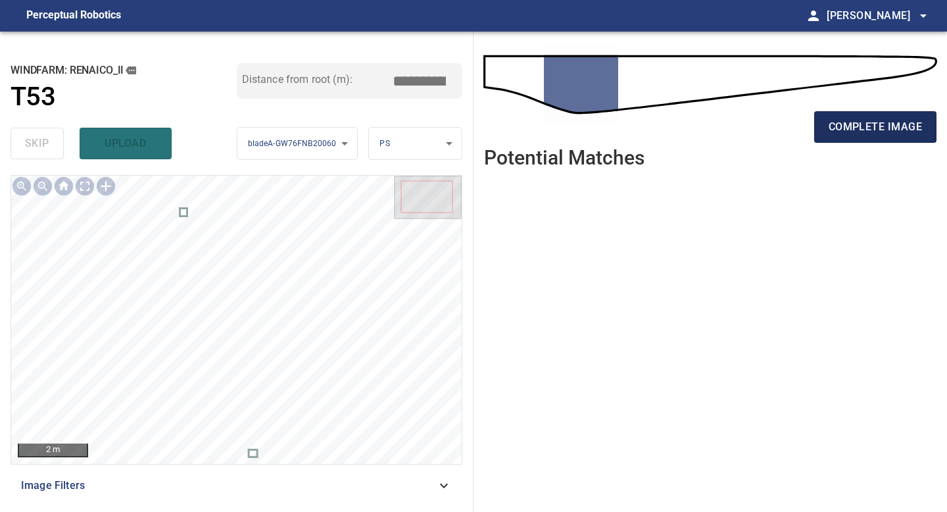
click at [864, 130] on span "complete image" at bounding box center [875, 127] width 93 height 18
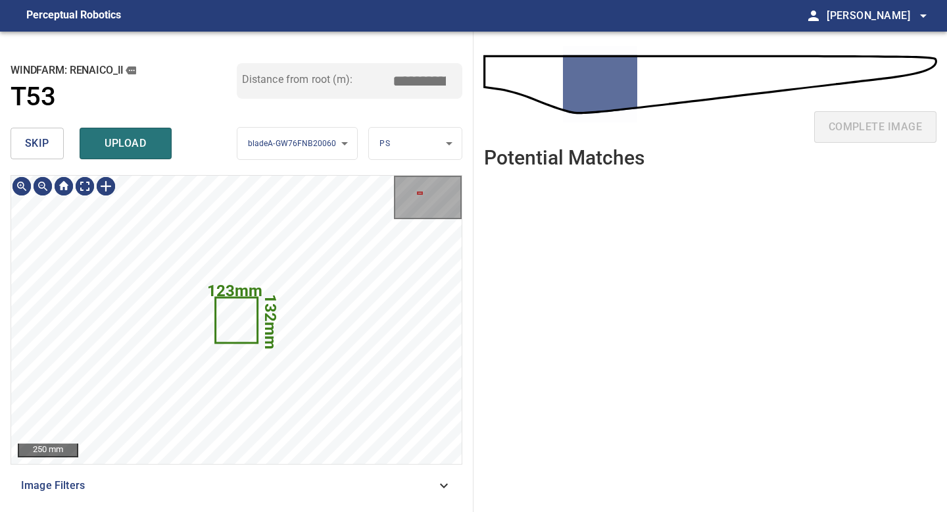
click at [47, 145] on span "skip" at bounding box center [37, 143] width 24 height 18
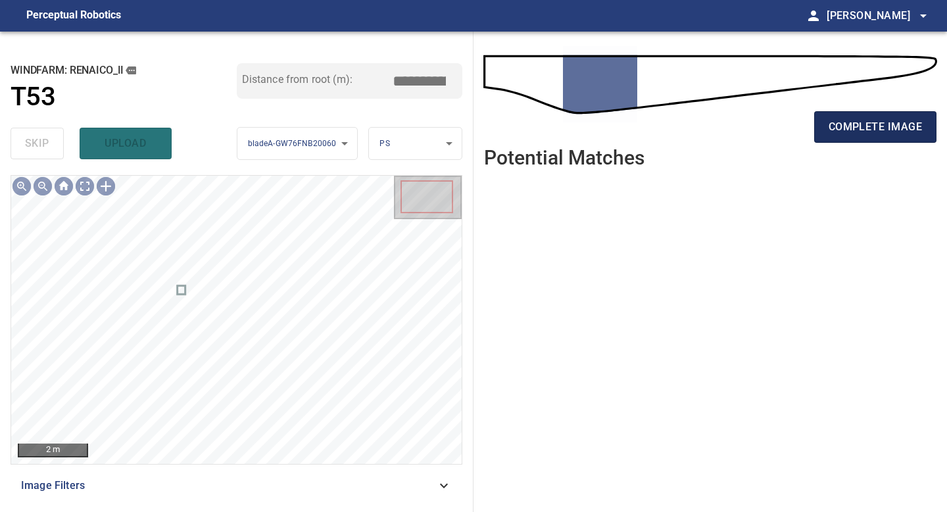
click at [869, 122] on span "complete image" at bounding box center [875, 127] width 93 height 18
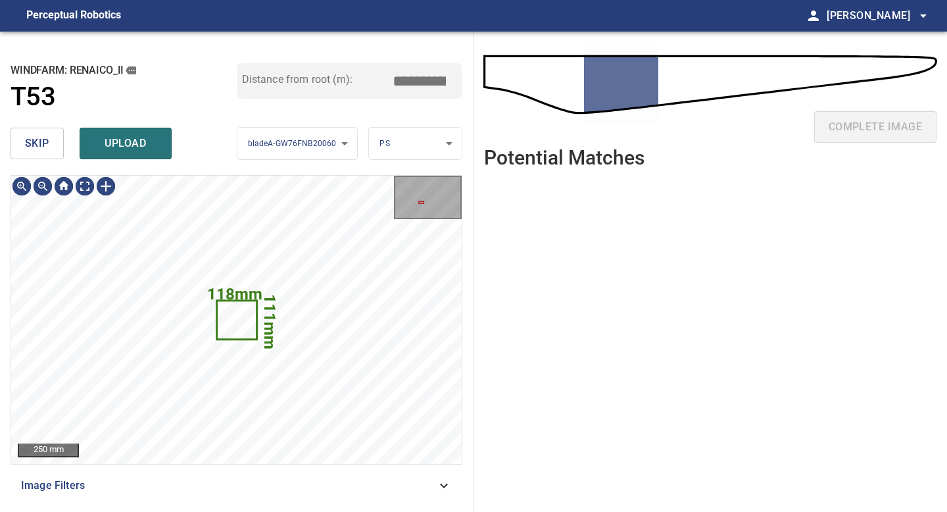
click at [49, 153] on button "skip" at bounding box center [37, 144] width 53 height 32
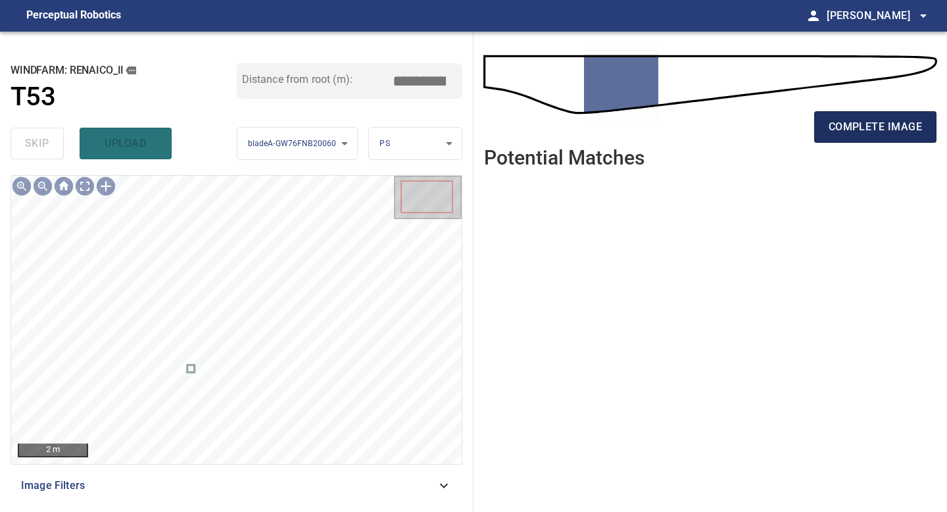
click at [856, 122] on span "complete image" at bounding box center [875, 127] width 93 height 18
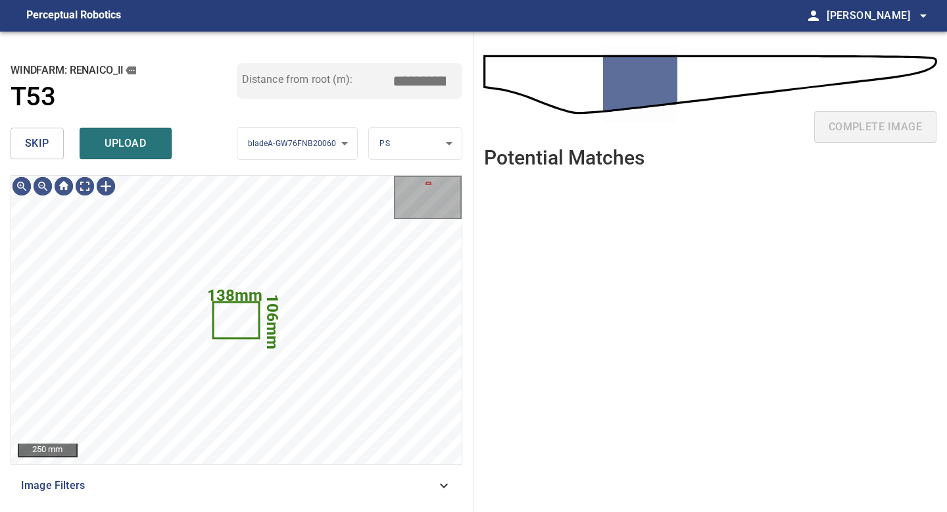
click at [53, 143] on button "skip" at bounding box center [37, 144] width 53 height 32
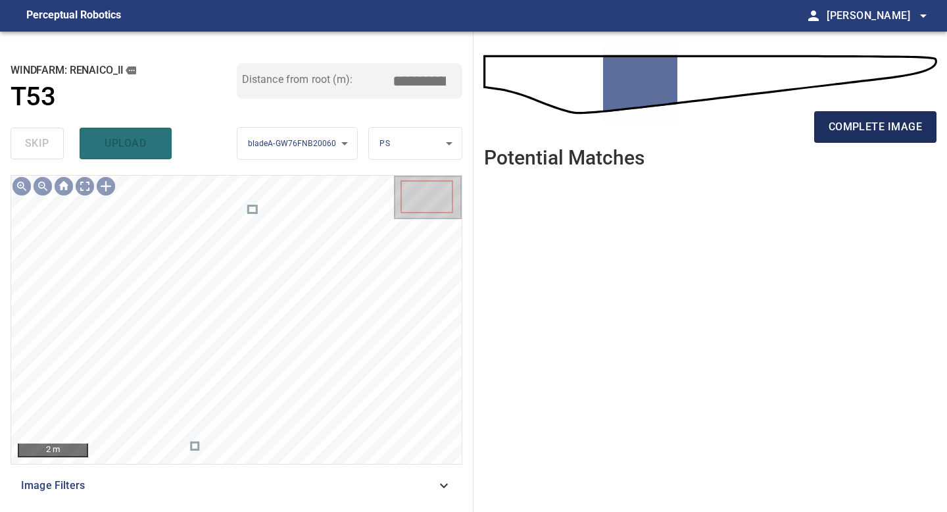
click at [863, 127] on span "complete image" at bounding box center [875, 127] width 93 height 18
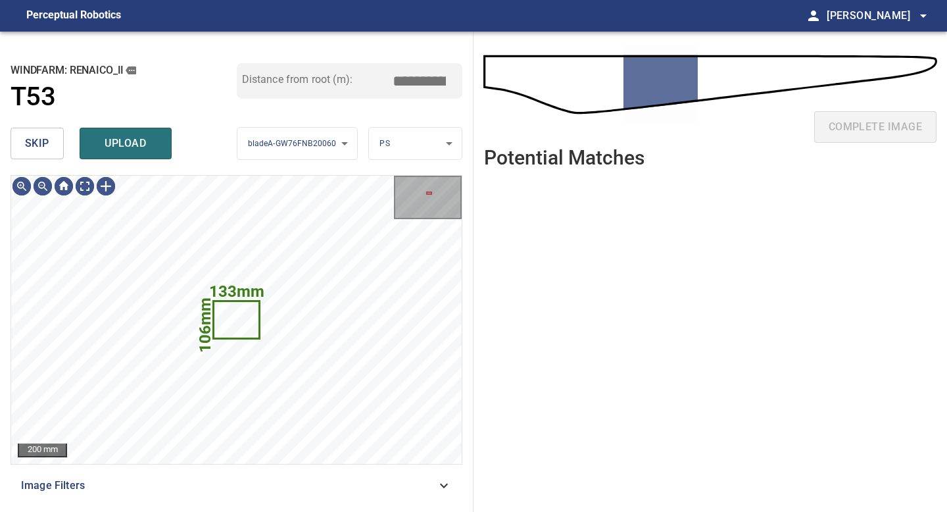
click at [59, 154] on button "skip" at bounding box center [37, 144] width 53 height 32
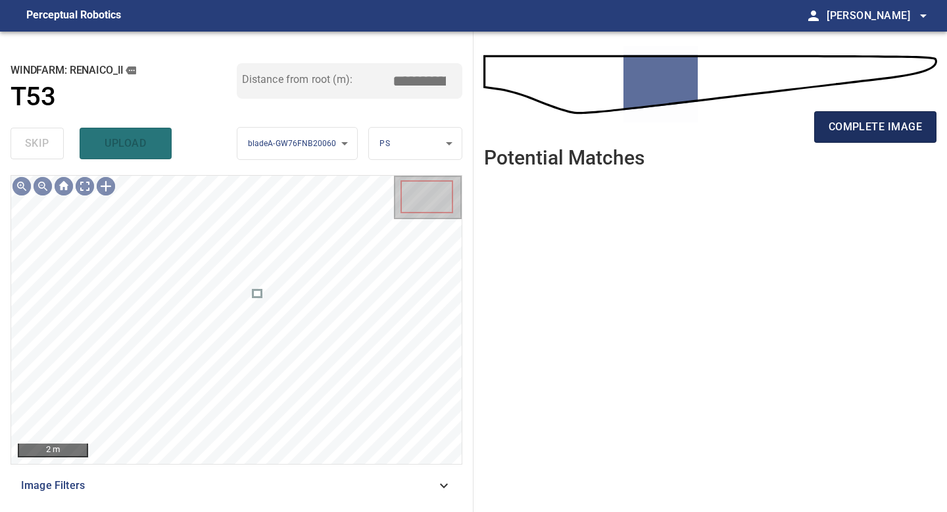
click at [862, 116] on button "complete image" at bounding box center [875, 127] width 122 height 32
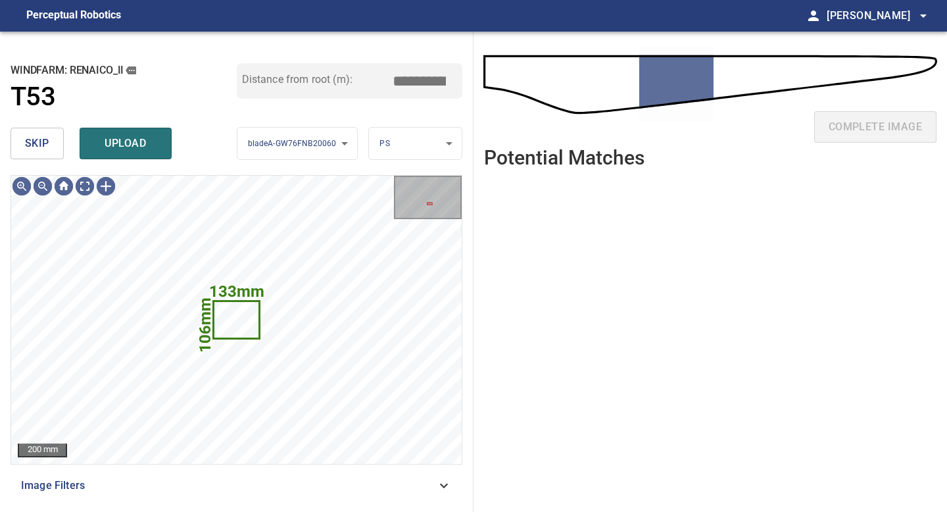
click at [45, 150] on span "skip" at bounding box center [37, 143] width 24 height 18
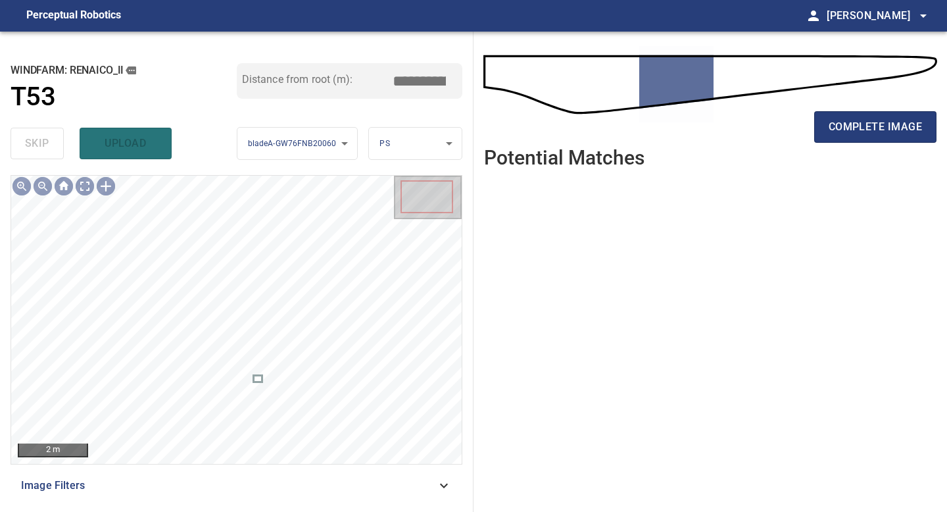
click at [876, 110] on div "complete image" at bounding box center [710, 132] width 453 height 53
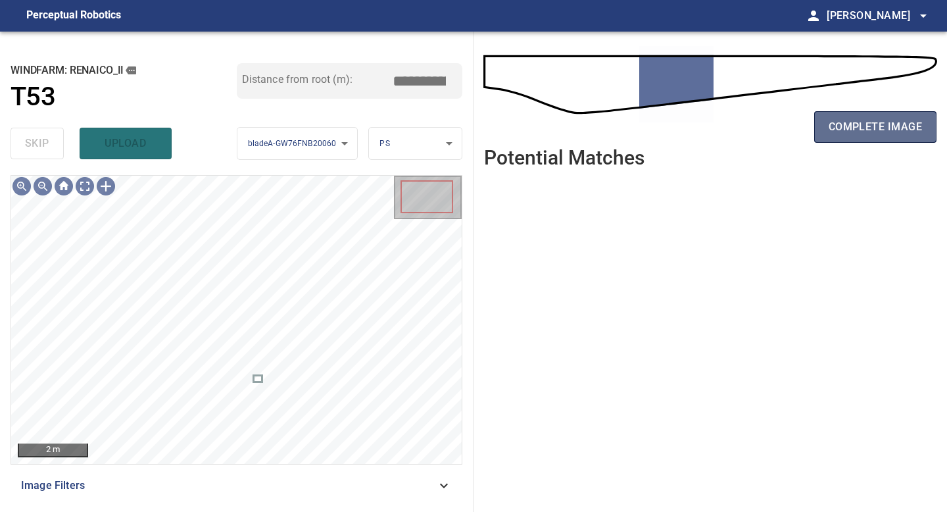
click at [863, 128] on span "complete image" at bounding box center [875, 127] width 93 height 18
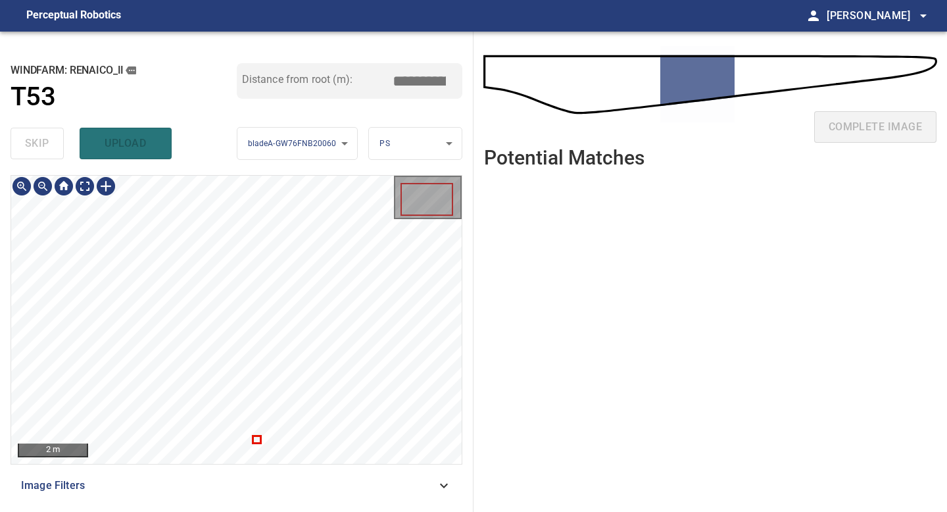
click at [255, 436] on div at bounding box center [236, 320] width 451 height 288
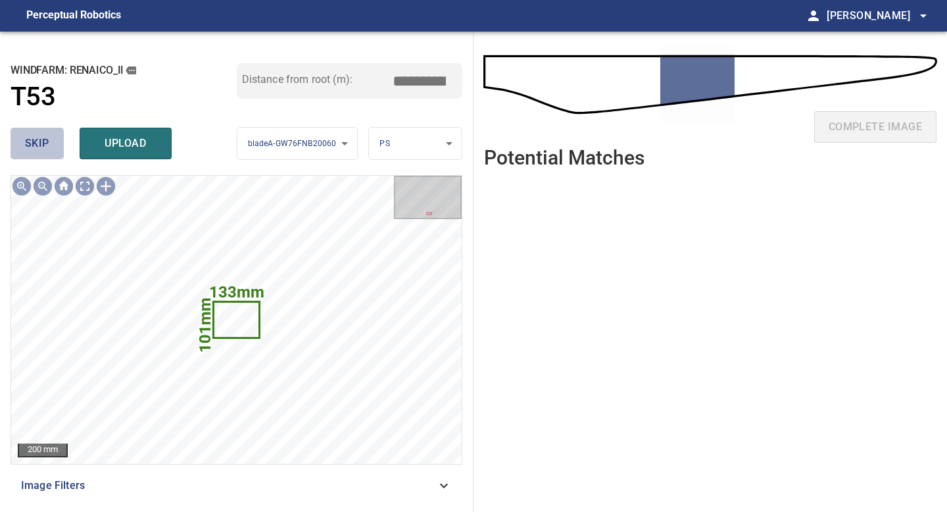
click at [53, 149] on button "skip" at bounding box center [37, 144] width 53 height 32
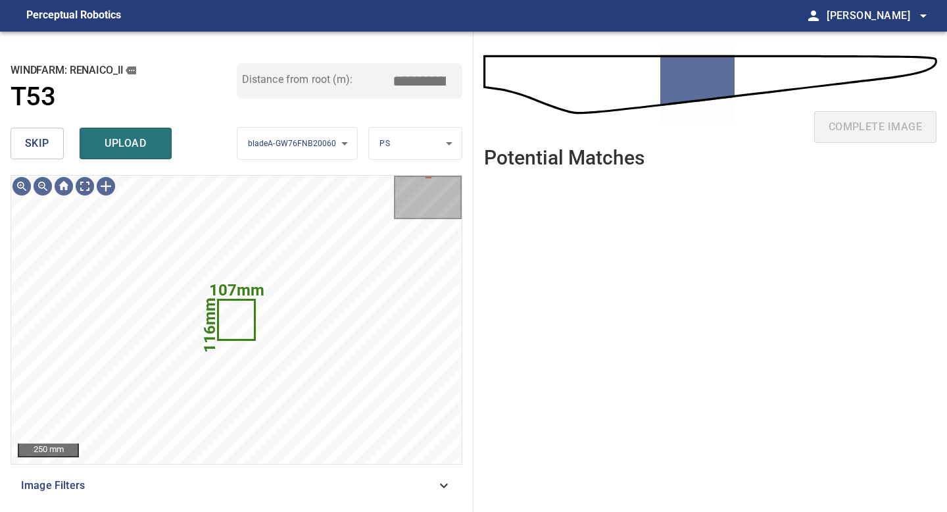
click at [41, 142] on span "skip" at bounding box center [37, 143] width 24 height 18
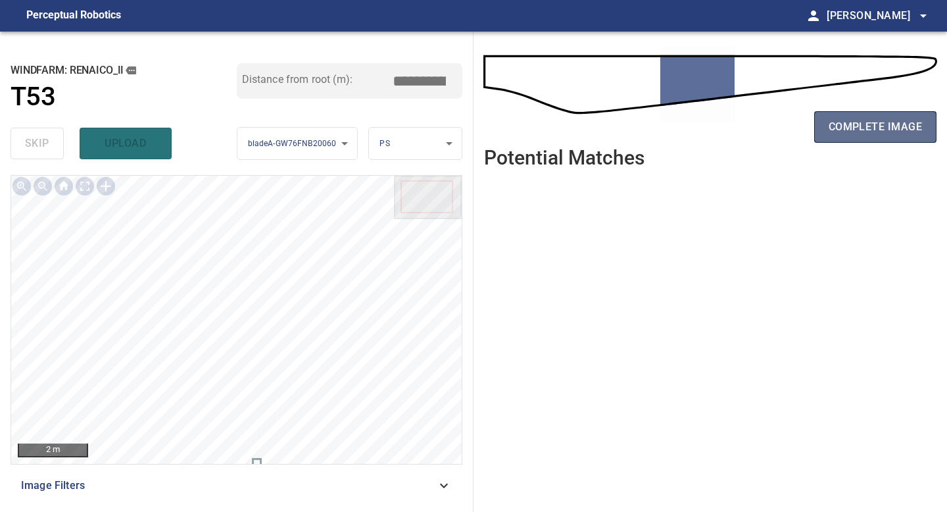
click at [871, 124] on span "complete image" at bounding box center [875, 127] width 93 height 18
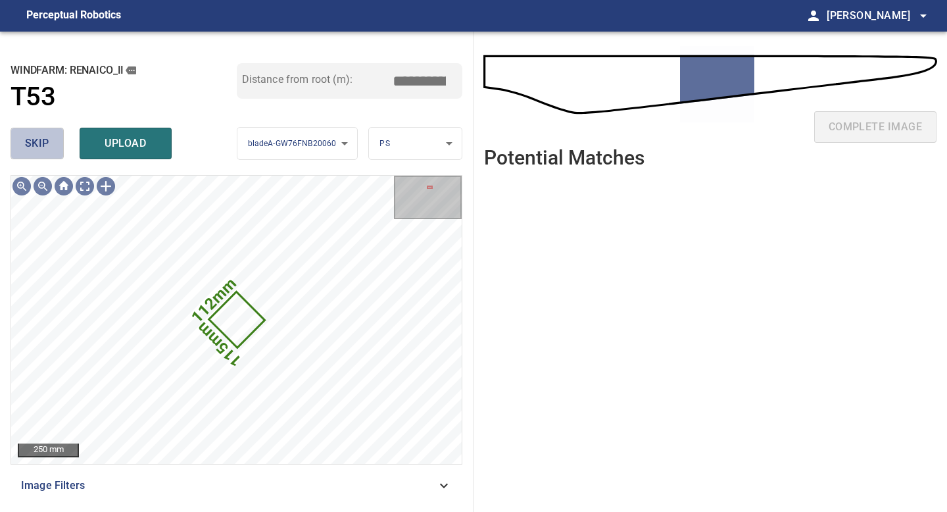
click at [45, 142] on span "skip" at bounding box center [37, 143] width 24 height 18
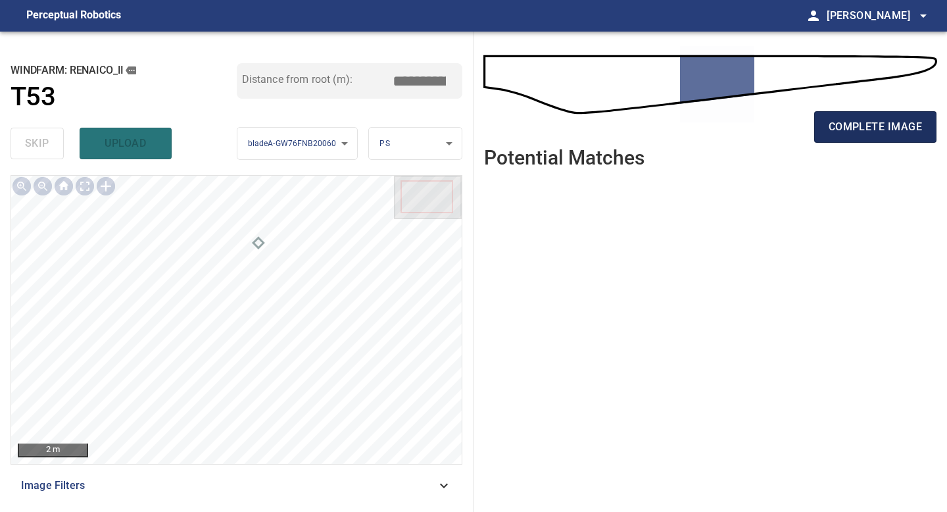
click at [831, 134] on span "complete image" at bounding box center [875, 127] width 93 height 18
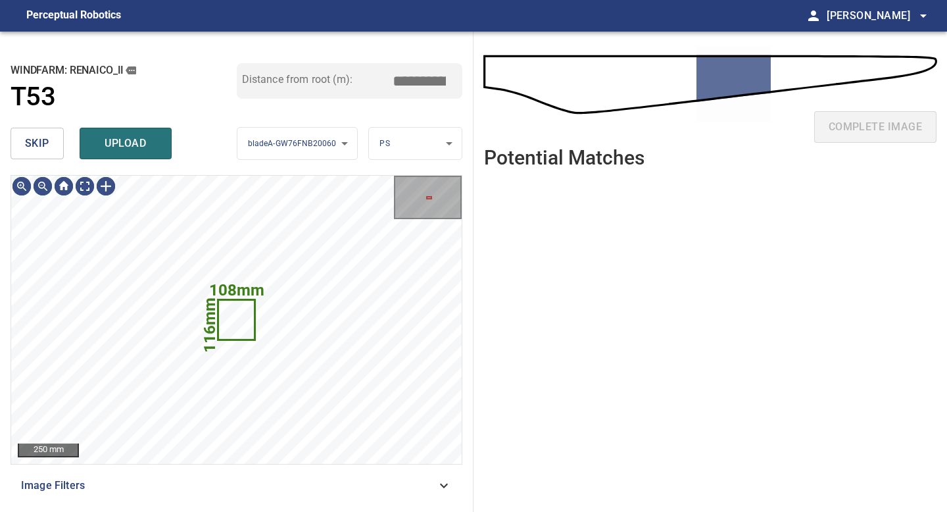
click at [51, 140] on button "skip" at bounding box center [37, 144] width 53 height 32
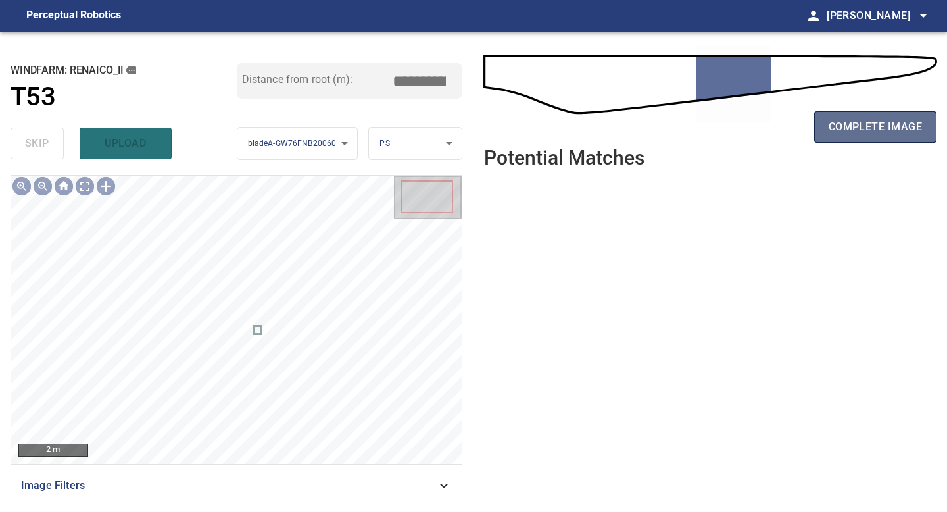
click at [869, 126] on span "complete image" at bounding box center [875, 127] width 93 height 18
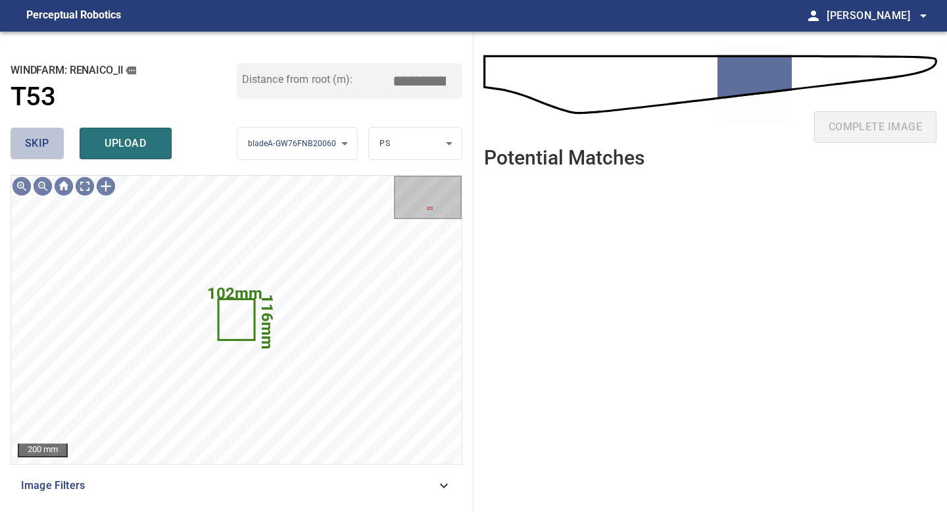
click at [39, 146] on span "skip" at bounding box center [37, 143] width 24 height 18
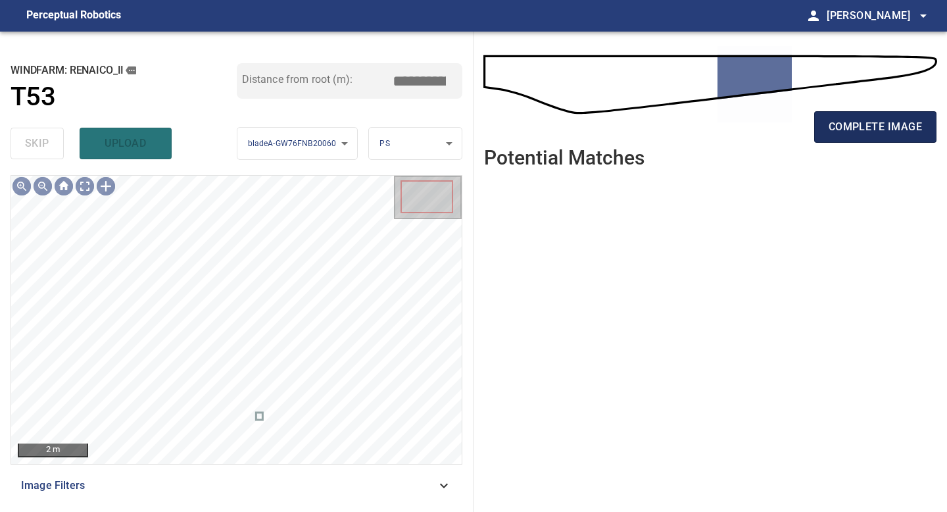
click at [874, 131] on span "complete image" at bounding box center [875, 127] width 93 height 18
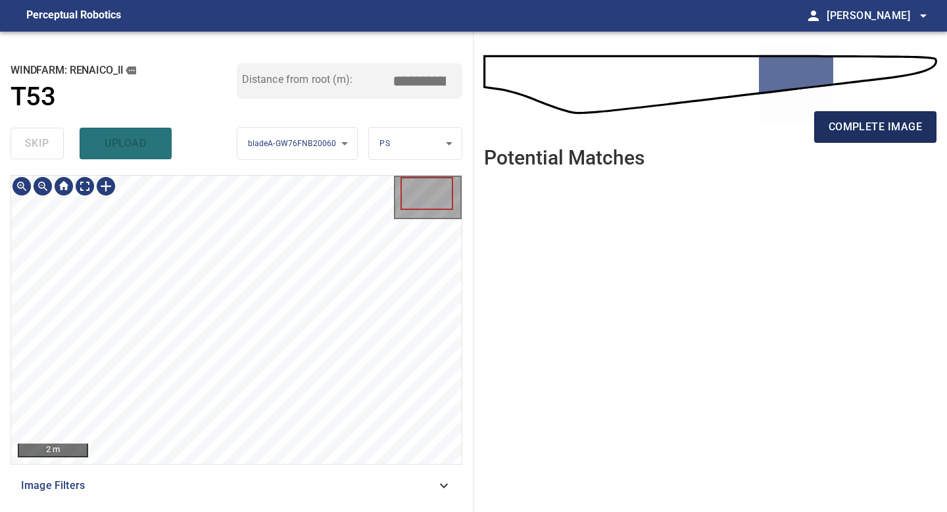
click at [886, 124] on span "complete image" at bounding box center [875, 127] width 93 height 18
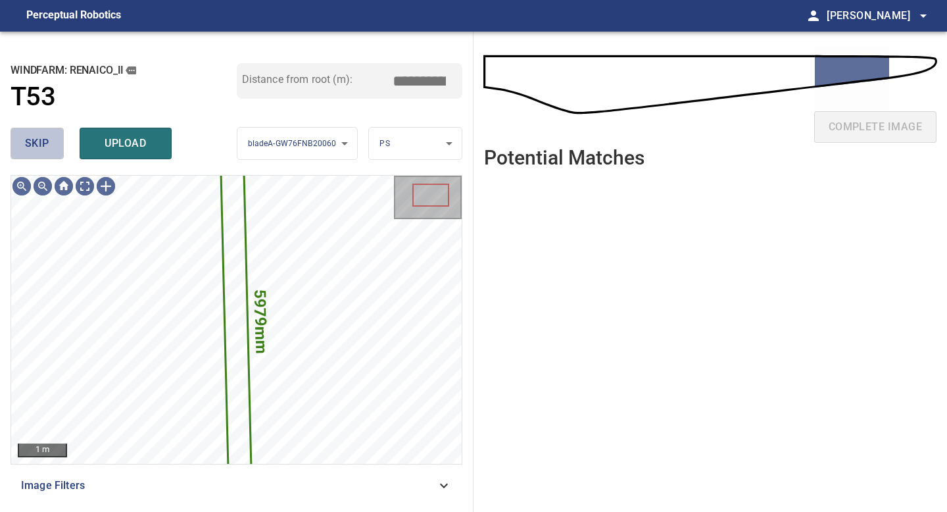
click at [55, 148] on button "skip" at bounding box center [37, 144] width 53 height 32
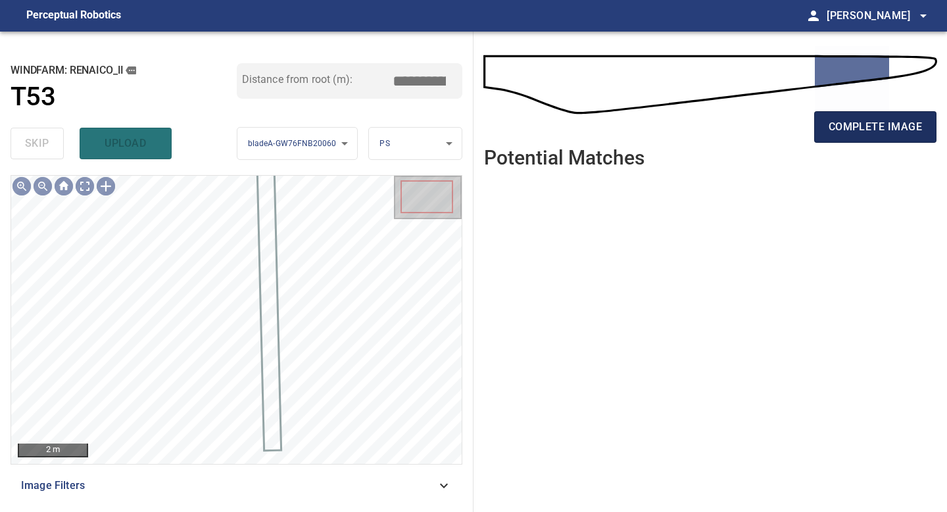
click at [863, 118] on span "complete image" at bounding box center [875, 127] width 93 height 18
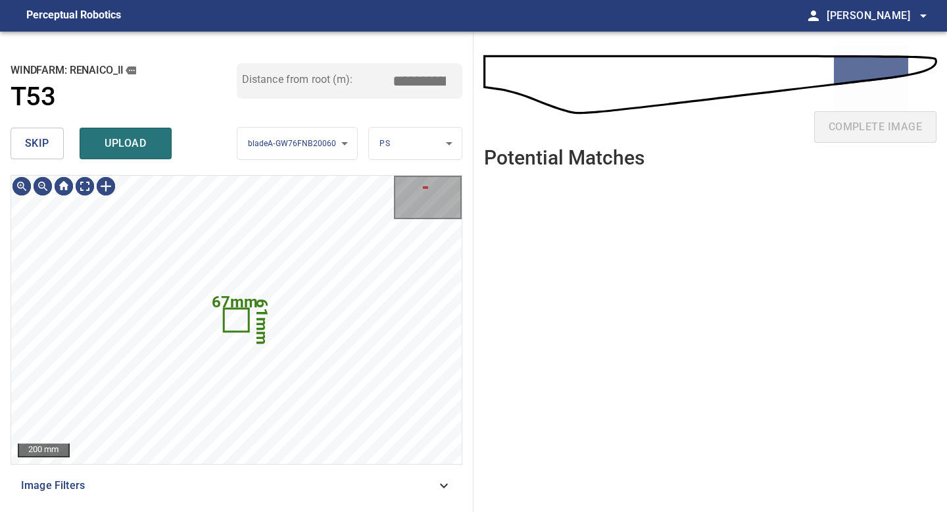
click at [36, 137] on span "skip" at bounding box center [37, 143] width 24 height 18
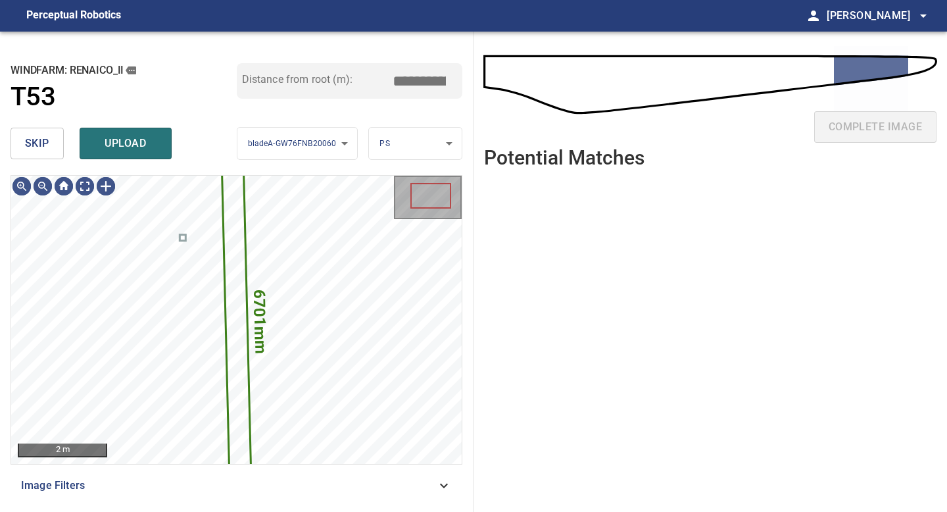
click at [36, 137] on span "skip" at bounding box center [37, 143] width 24 height 18
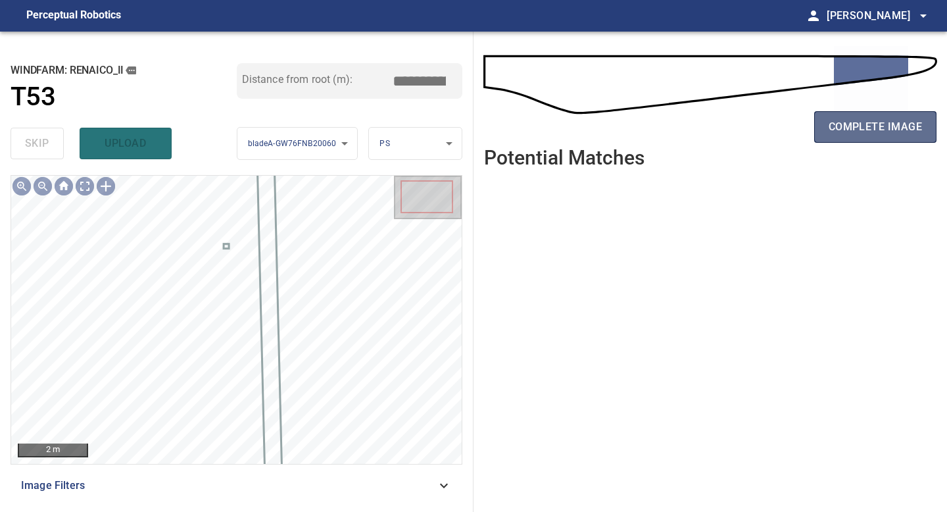
click at [883, 124] on span "complete image" at bounding box center [875, 127] width 93 height 18
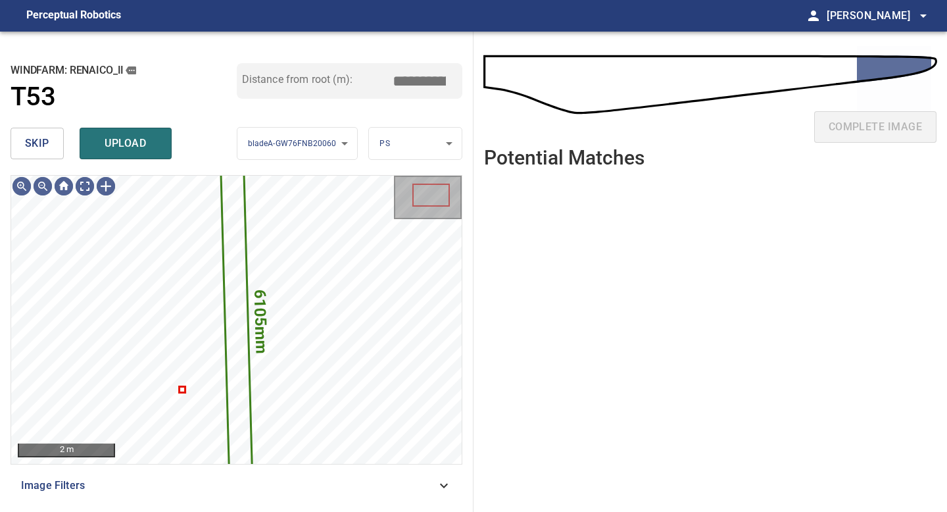
click at [53, 148] on button "skip" at bounding box center [37, 144] width 53 height 32
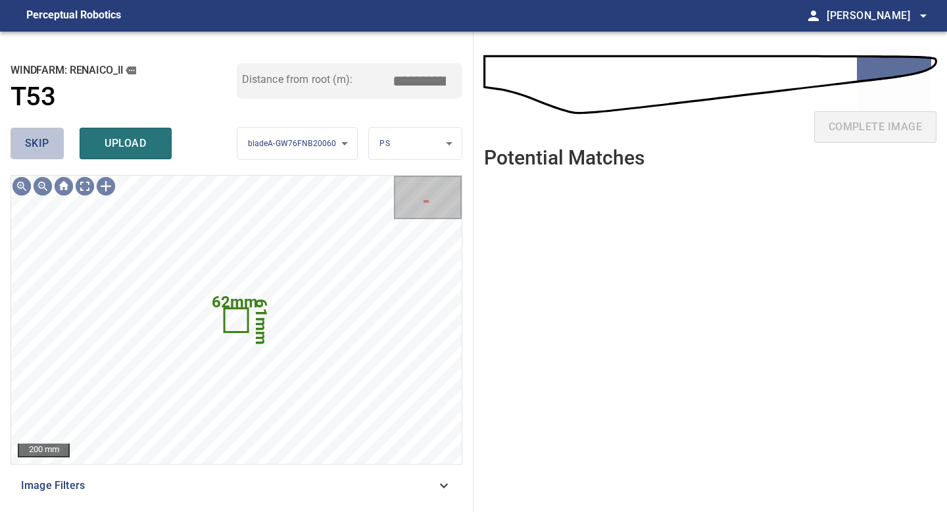
click at [53, 148] on button "skip" at bounding box center [37, 144] width 53 height 32
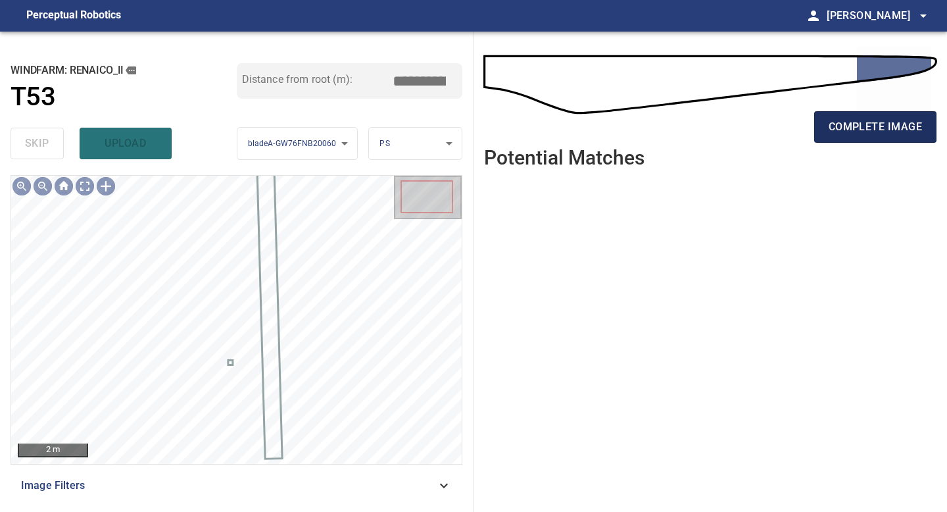
click at [883, 118] on span "complete image" at bounding box center [875, 127] width 93 height 18
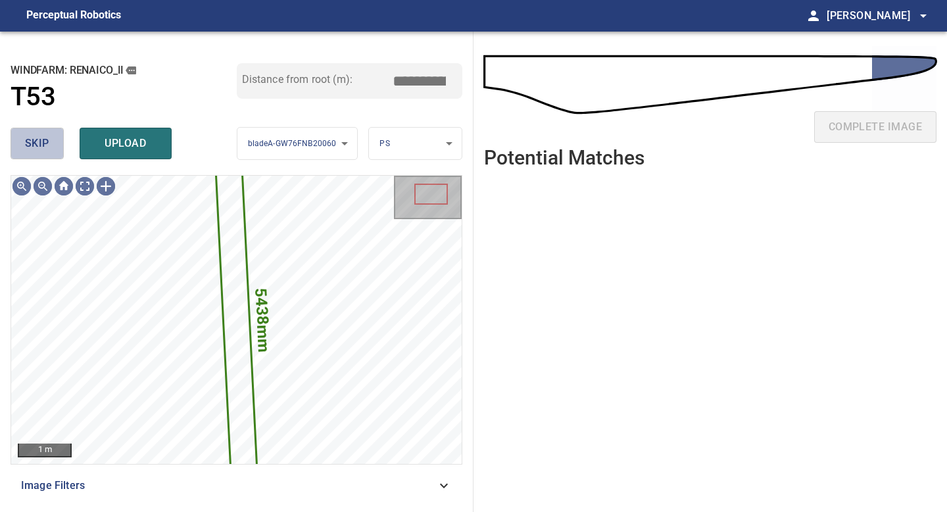
click at [34, 139] on span "skip" at bounding box center [37, 143] width 24 height 18
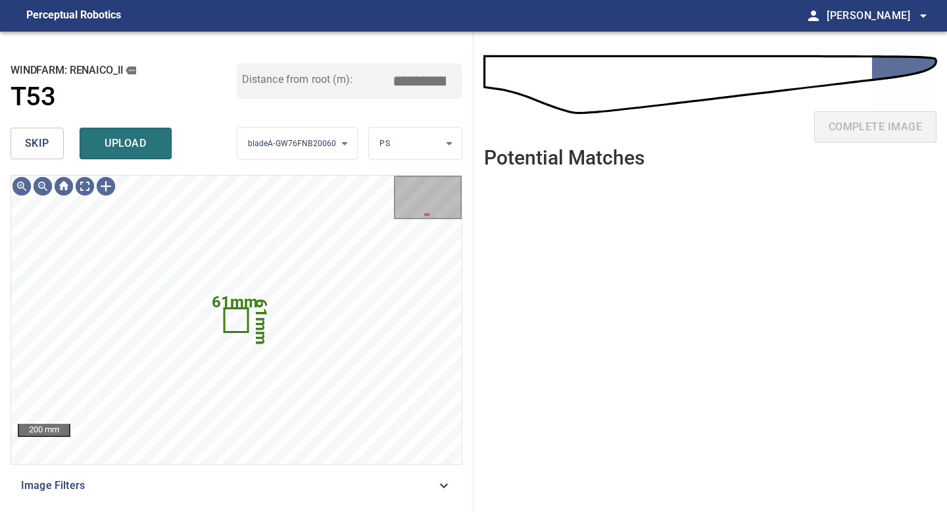
click at [34, 139] on span "skip" at bounding box center [37, 143] width 24 height 18
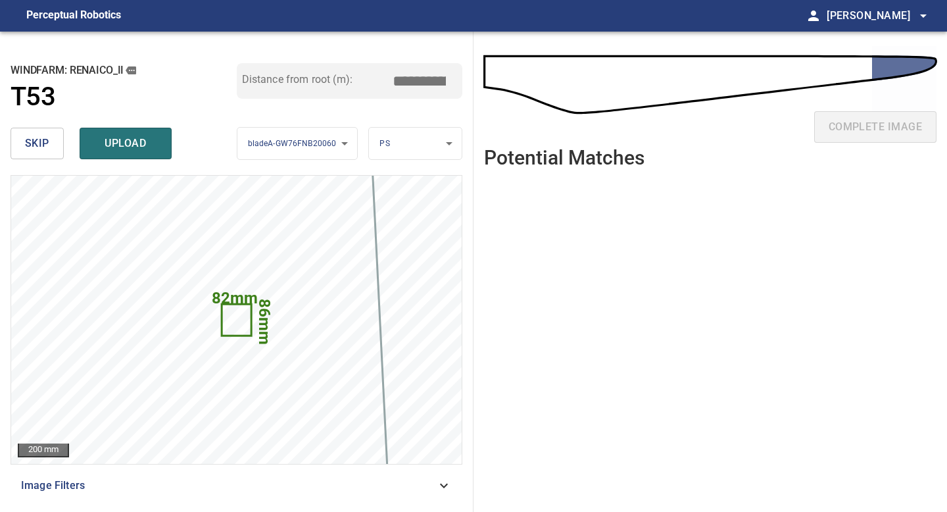
click at [28, 147] on span "skip" at bounding box center [37, 143] width 24 height 18
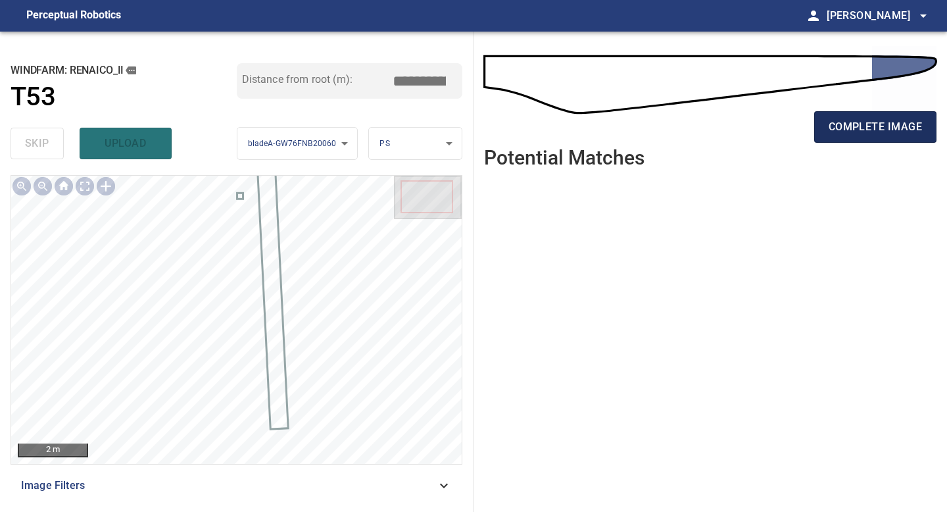
click at [887, 128] on span "complete image" at bounding box center [875, 127] width 93 height 18
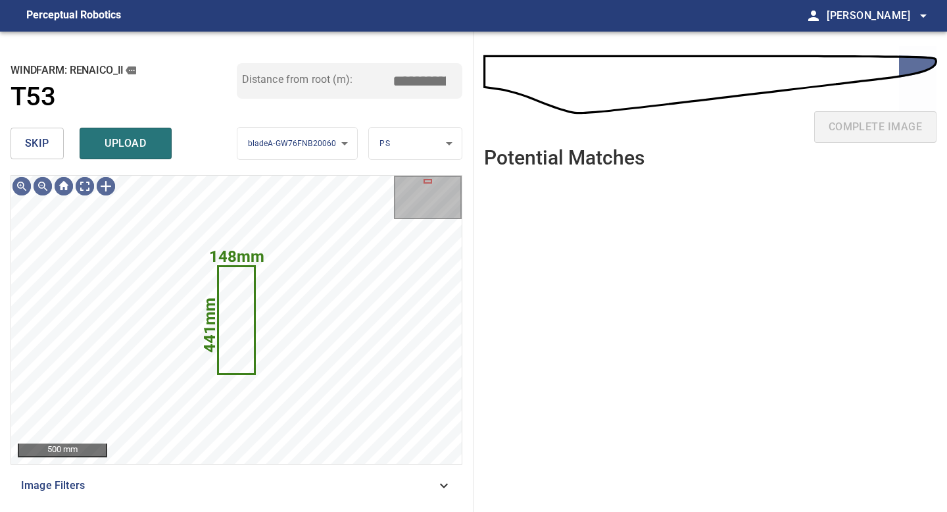
click at [34, 136] on span "skip" at bounding box center [37, 143] width 24 height 18
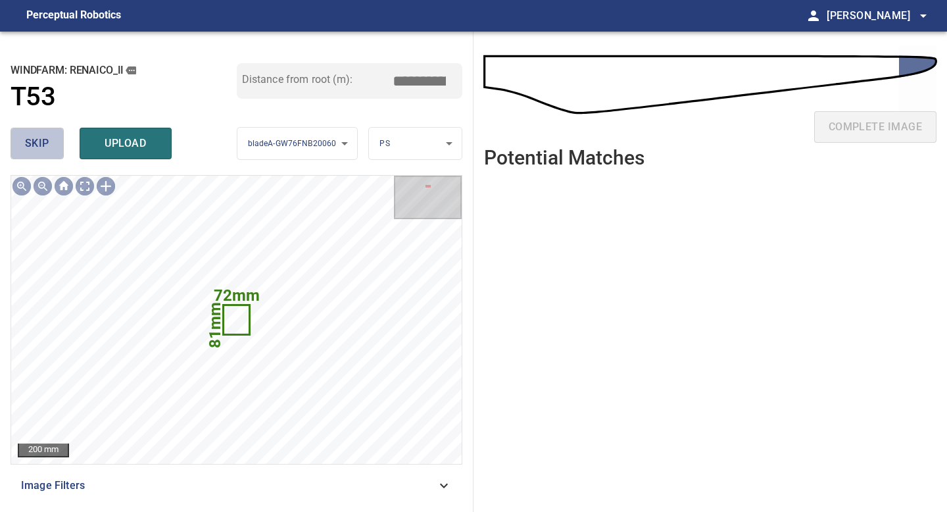
click at [34, 136] on span "skip" at bounding box center [37, 143] width 24 height 18
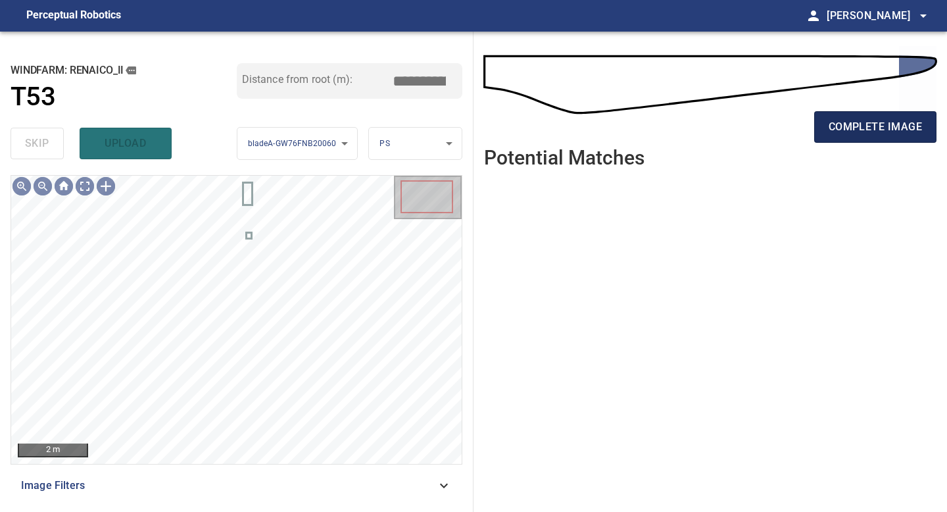
click at [877, 119] on span "complete image" at bounding box center [875, 127] width 93 height 18
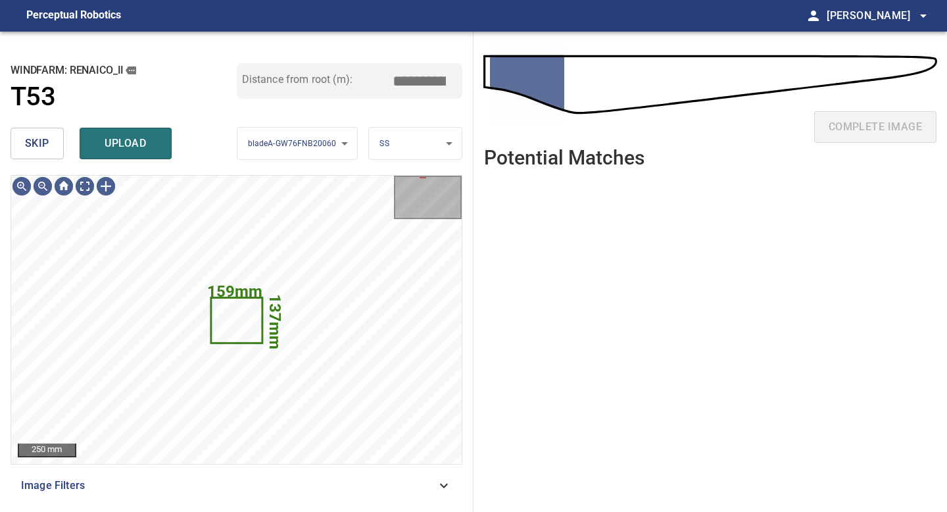
click at [34, 146] on span "skip" at bounding box center [37, 143] width 24 height 18
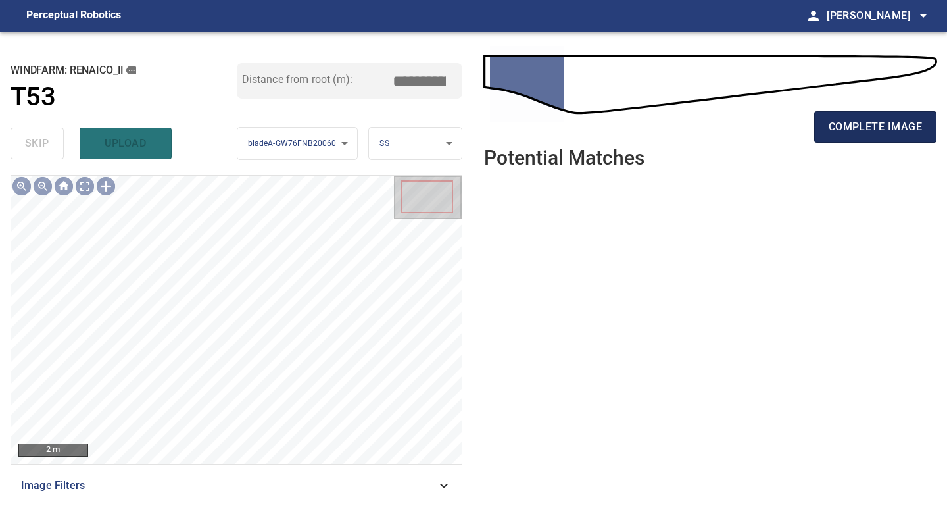
click at [846, 136] on button "complete image" at bounding box center [875, 127] width 122 height 32
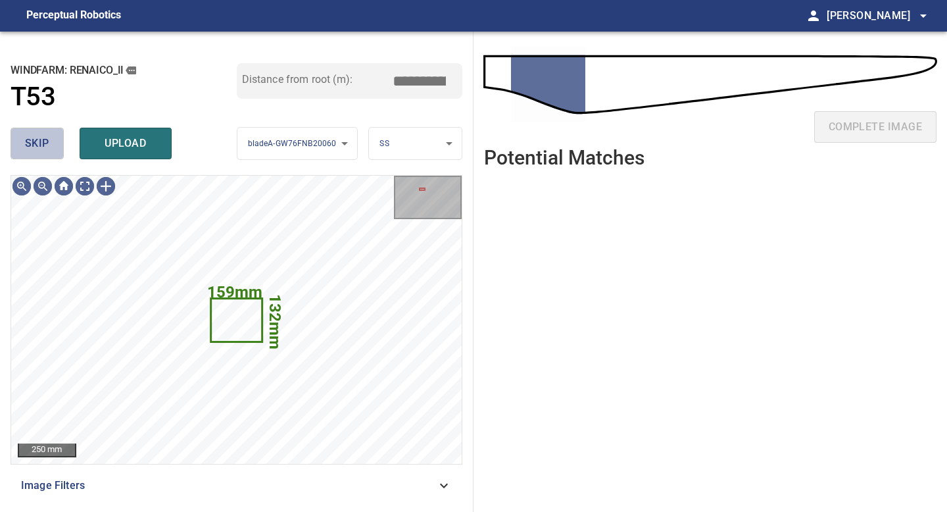
click at [49, 145] on button "skip" at bounding box center [37, 144] width 53 height 32
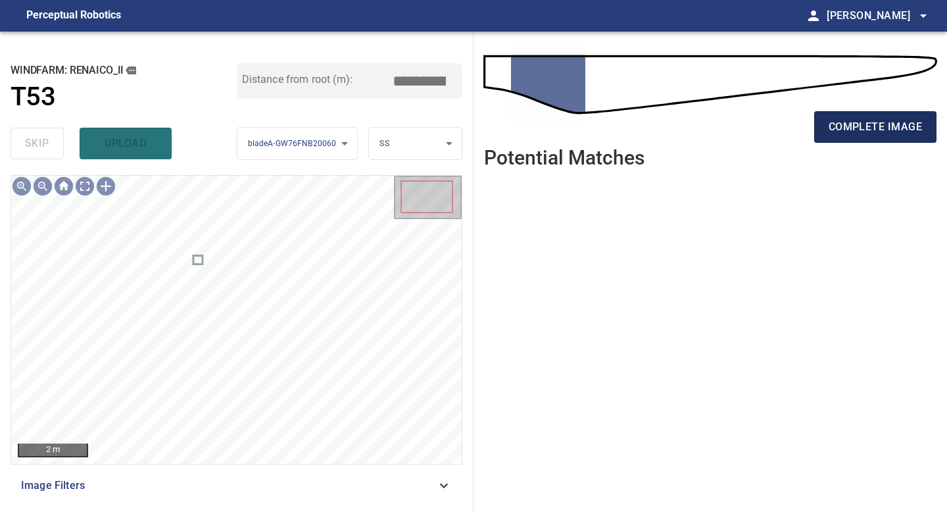
click at [869, 124] on span "complete image" at bounding box center [875, 127] width 93 height 18
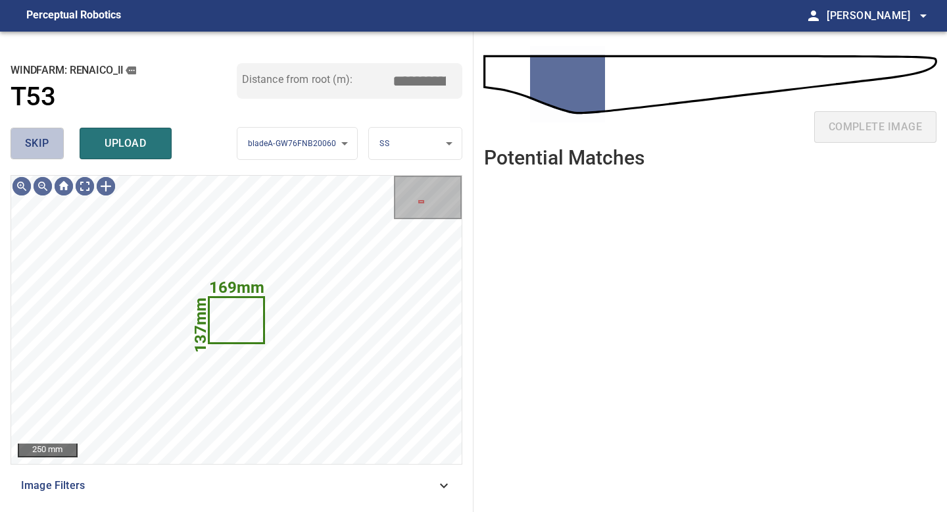
click at [26, 139] on span "skip" at bounding box center [37, 143] width 24 height 18
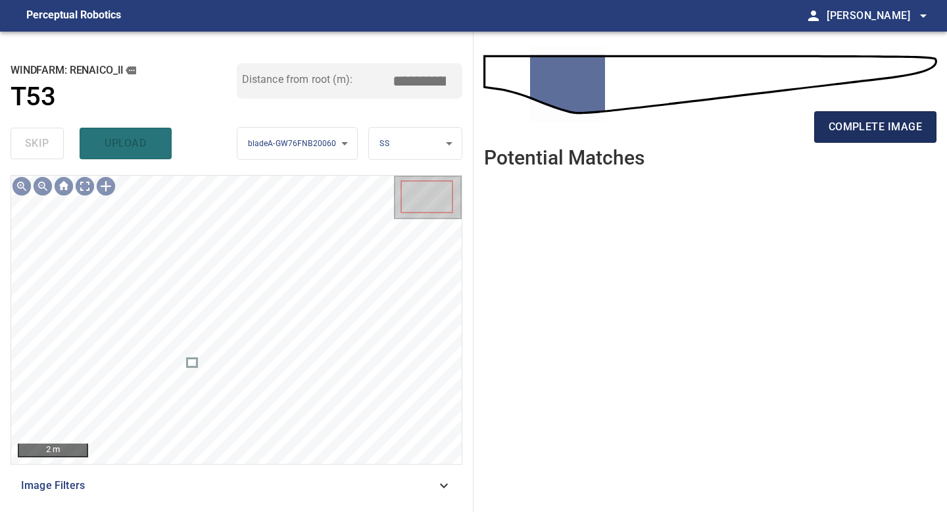
click at [886, 122] on span "complete image" at bounding box center [875, 127] width 93 height 18
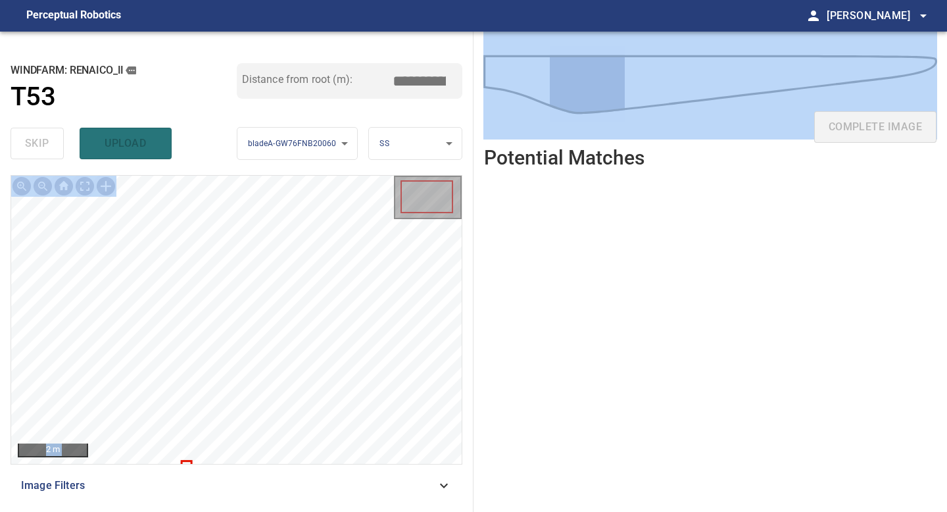
click at [188, 425] on div "2 m Image Filters" at bounding box center [237, 338] width 452 height 326
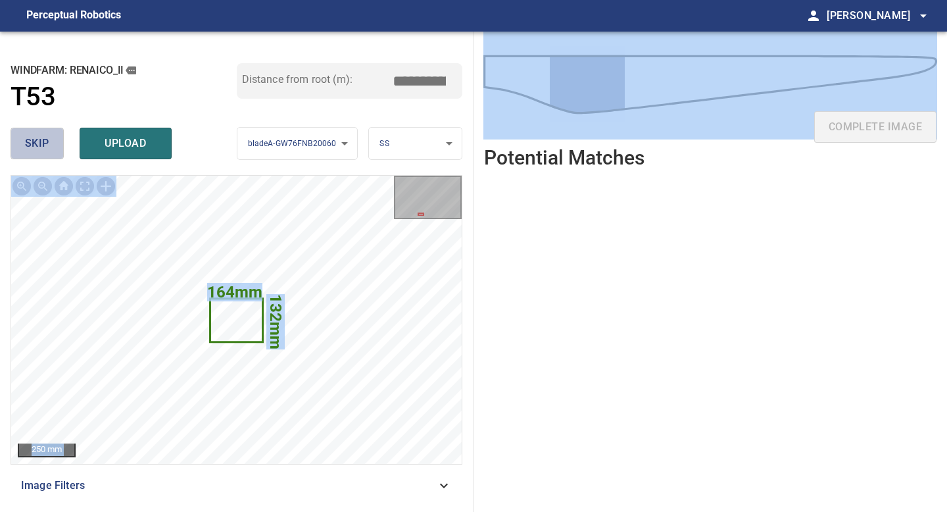
click at [24, 133] on button "skip" at bounding box center [37, 144] width 53 height 32
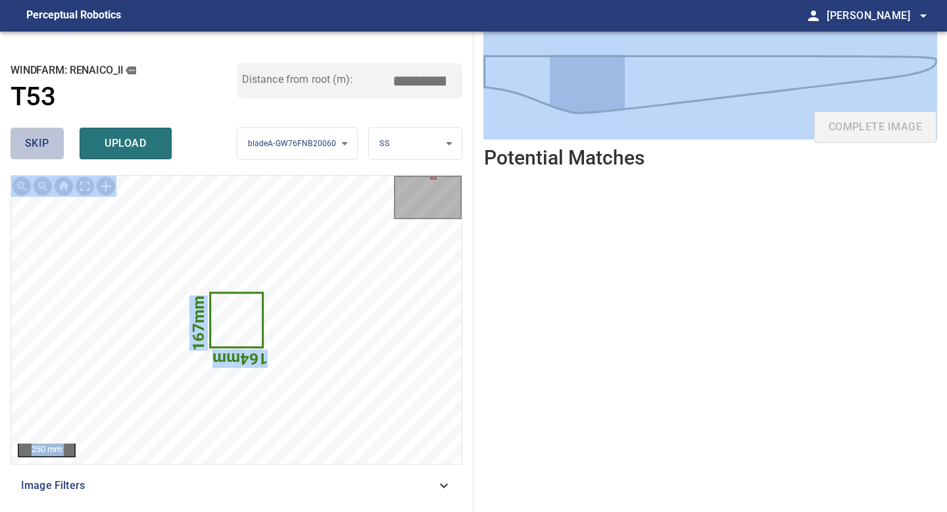
click at [41, 144] on span "skip" at bounding box center [37, 143] width 24 height 18
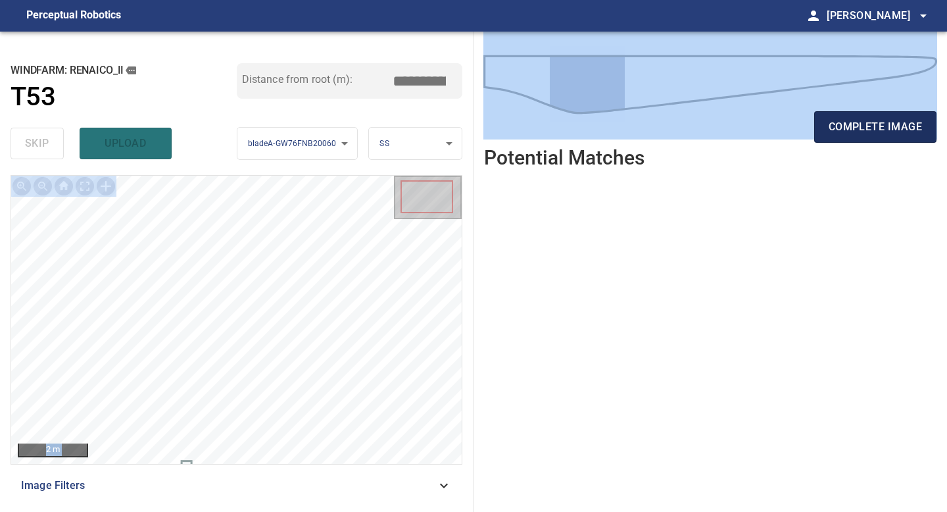
click at [862, 126] on span "complete image" at bounding box center [875, 127] width 93 height 18
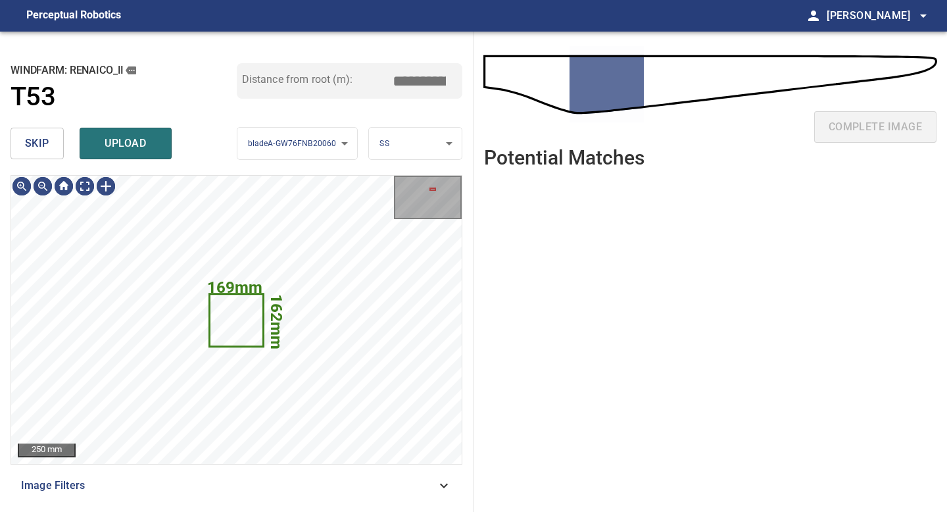
click at [38, 141] on span "skip" at bounding box center [37, 143] width 24 height 18
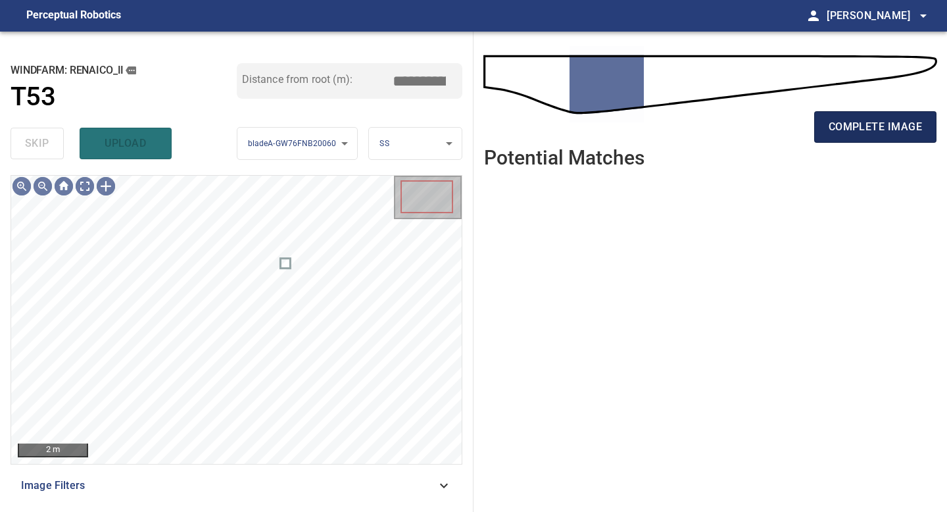
click at [853, 132] on span "complete image" at bounding box center [875, 127] width 93 height 18
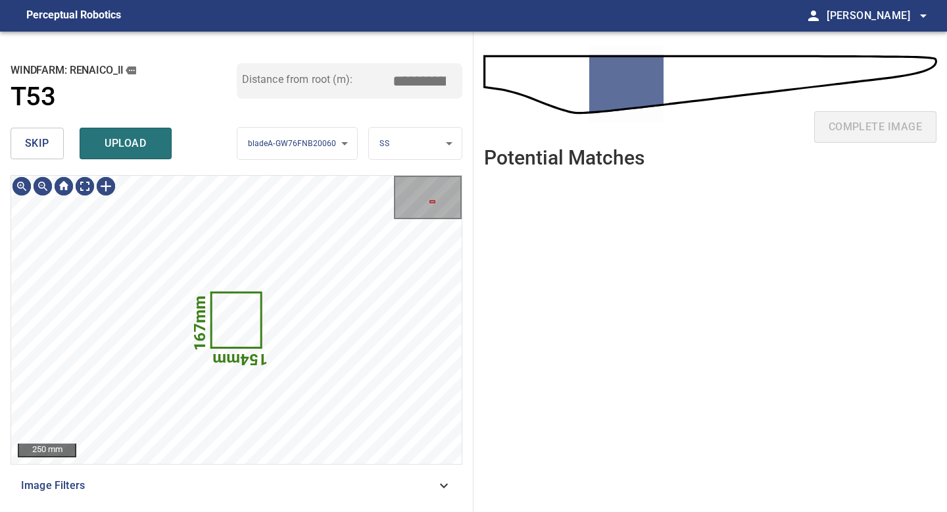
click at [40, 129] on button "skip" at bounding box center [37, 144] width 53 height 32
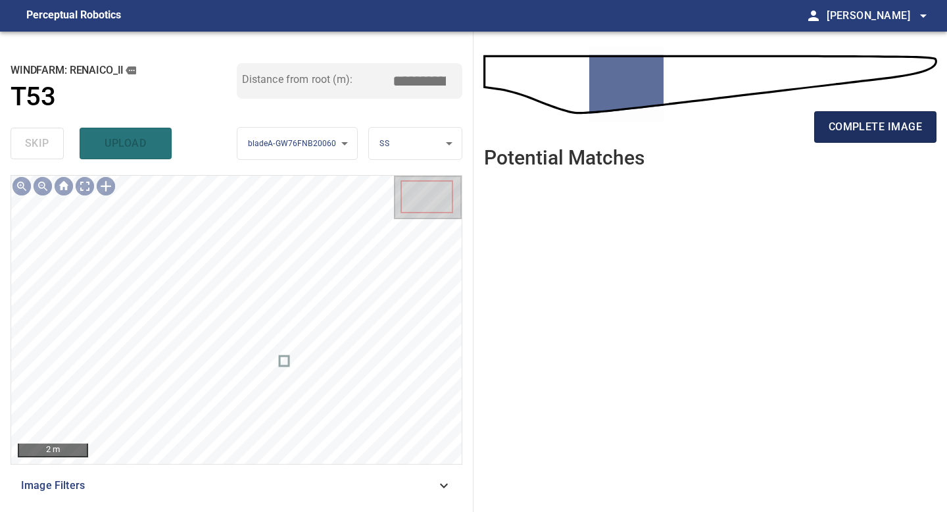
click at [882, 134] on span "complete image" at bounding box center [875, 127] width 93 height 18
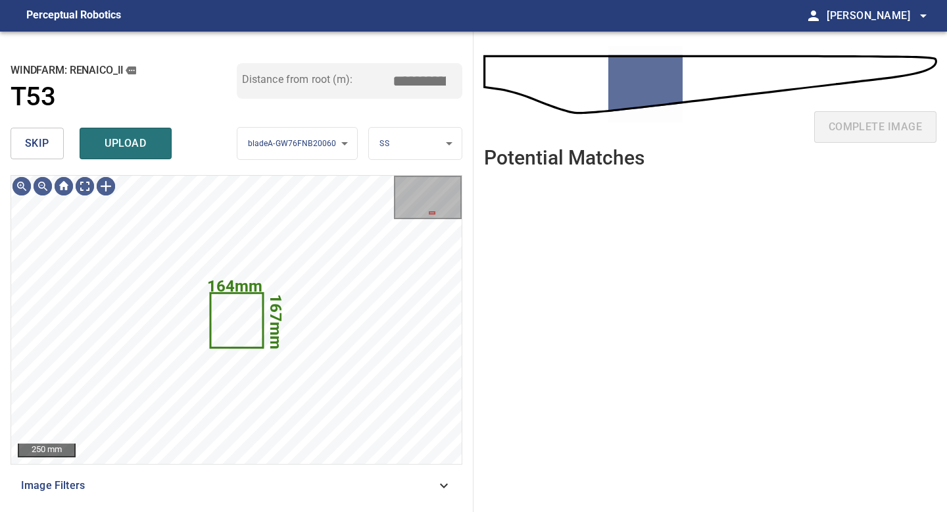
click at [53, 124] on div "skip upload" at bounding box center [124, 143] width 226 height 42
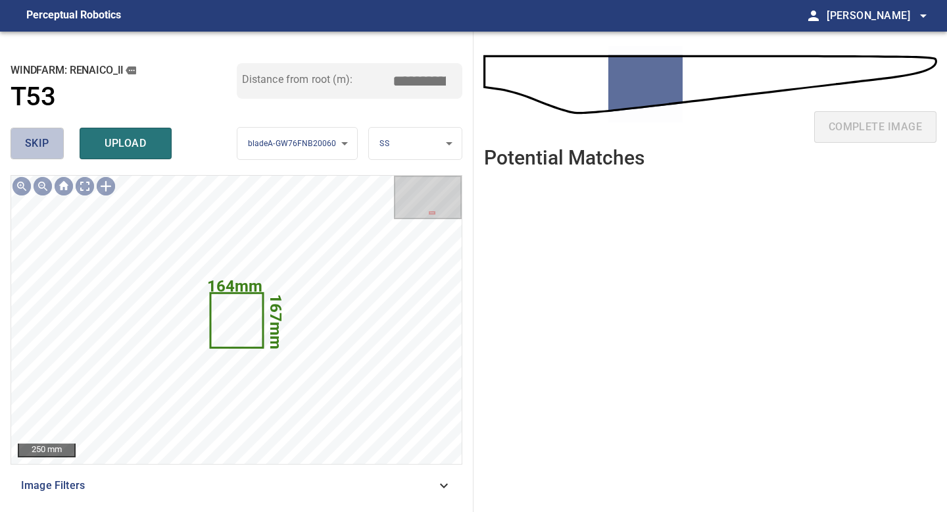
click at [55, 133] on button "skip" at bounding box center [37, 144] width 53 height 32
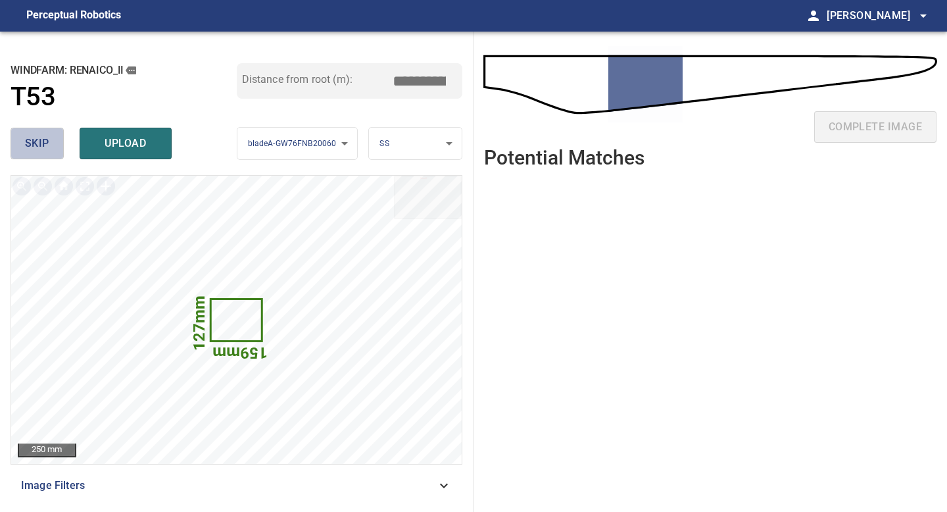
click at [41, 147] on span "skip" at bounding box center [37, 143] width 24 height 18
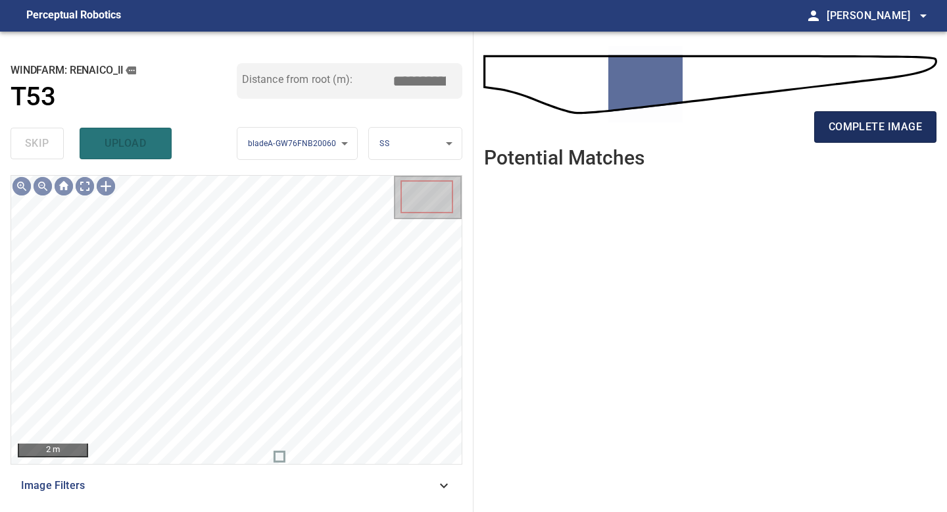
click at [849, 130] on span "complete image" at bounding box center [875, 127] width 93 height 18
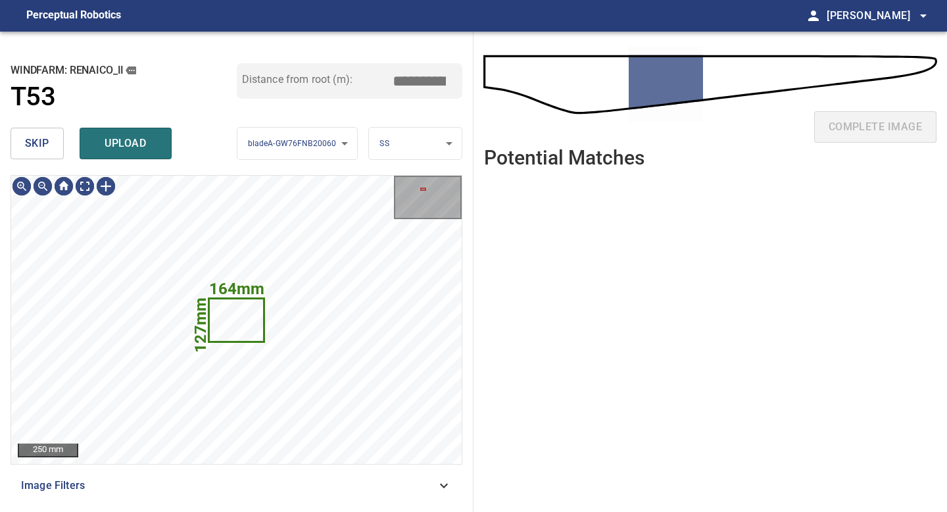
click at [24, 136] on button "skip" at bounding box center [37, 144] width 53 height 32
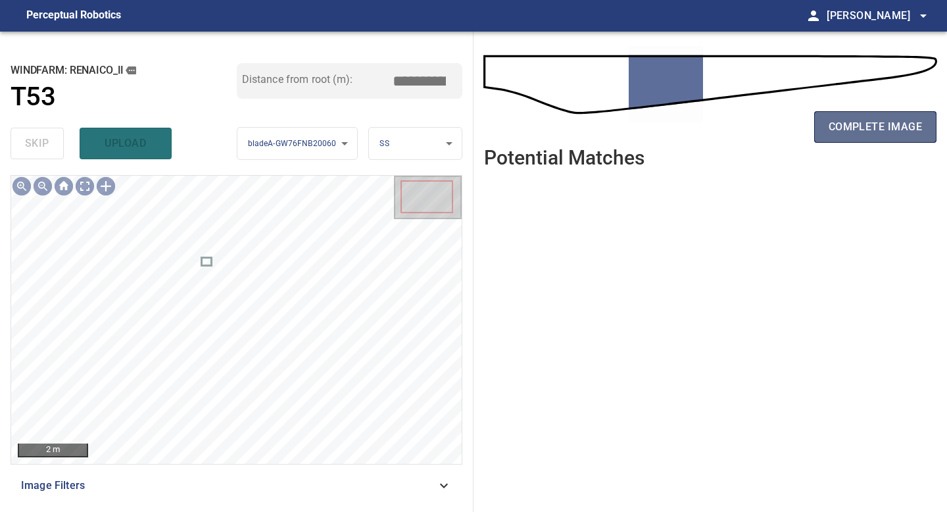
click at [866, 112] on button "complete image" at bounding box center [875, 127] width 122 height 32
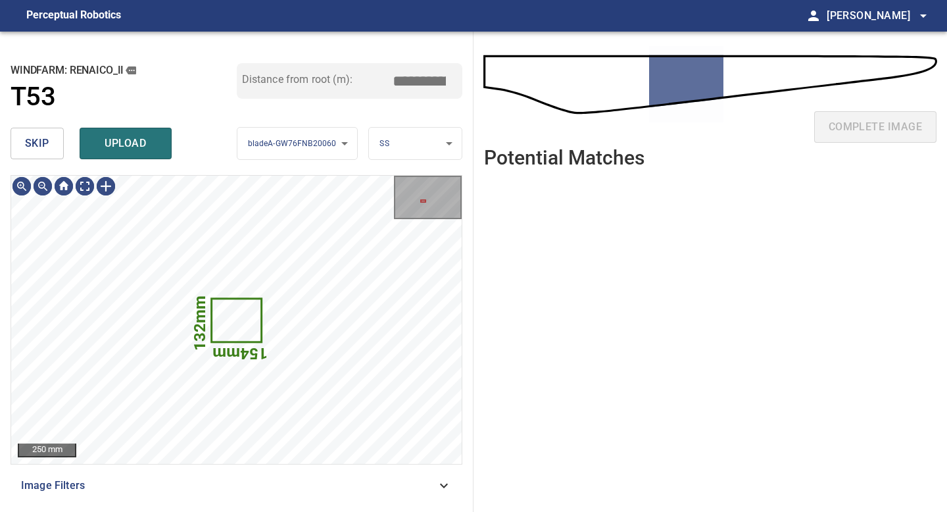
click at [48, 141] on span "skip" at bounding box center [37, 143] width 24 height 18
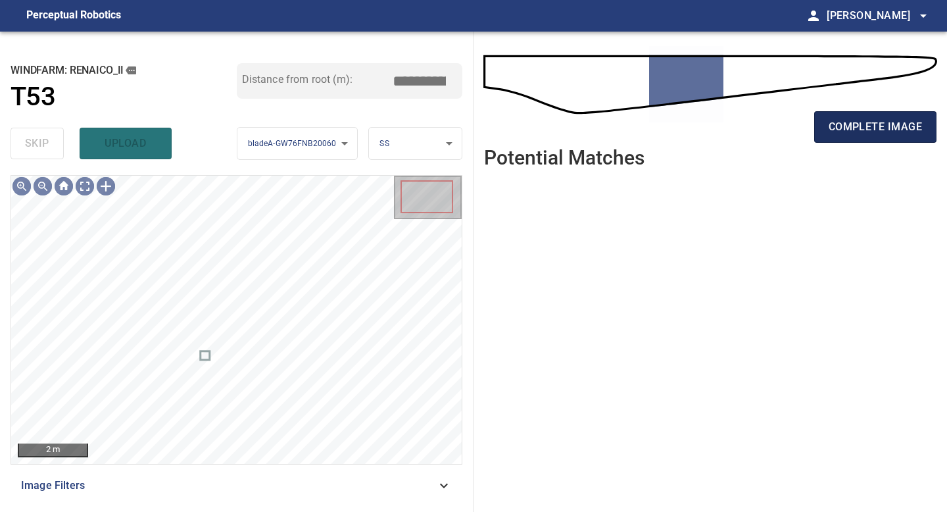
click at [857, 120] on span "complete image" at bounding box center [875, 127] width 93 height 18
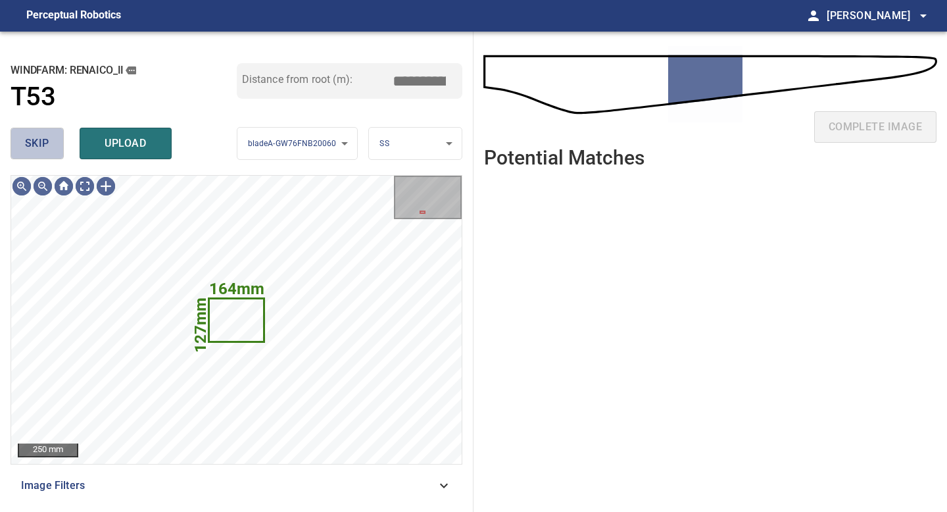
click at [56, 138] on button "skip" at bounding box center [37, 144] width 53 height 32
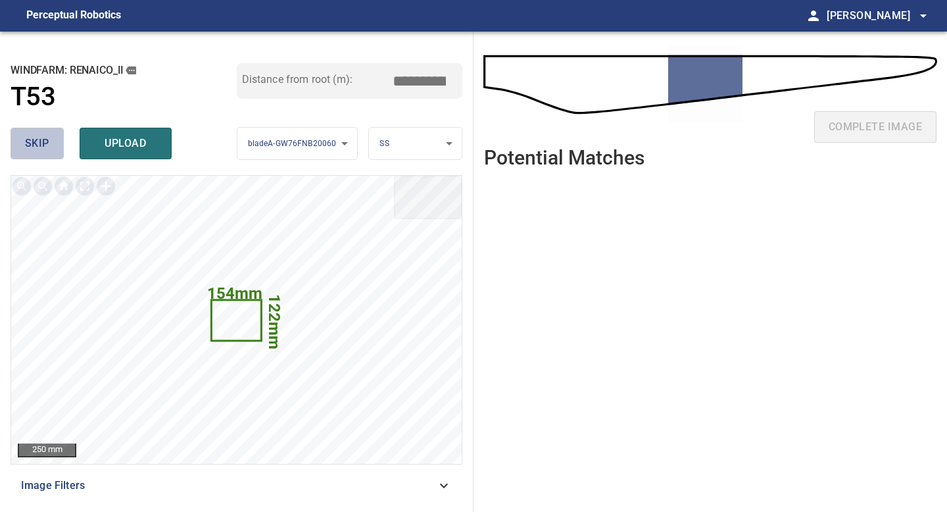
click at [36, 143] on span "skip" at bounding box center [37, 143] width 24 height 18
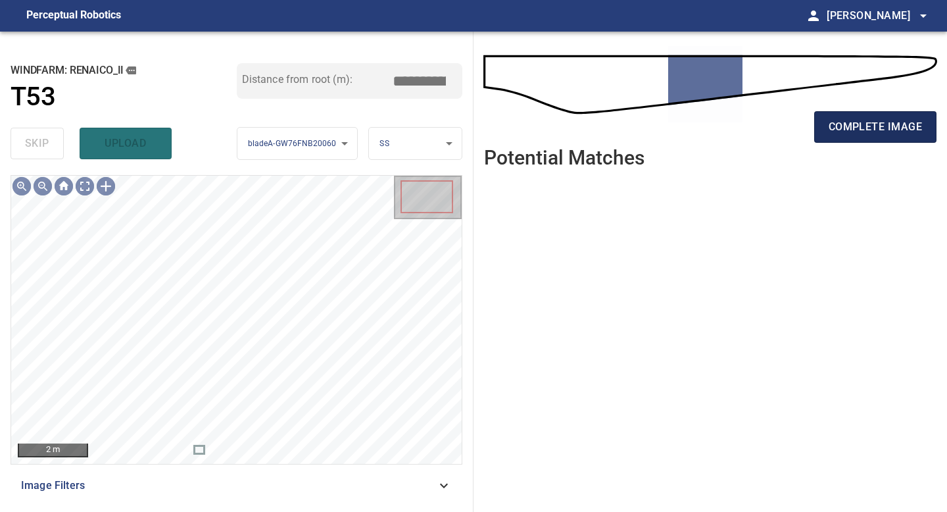
click at [872, 130] on span "complete image" at bounding box center [875, 127] width 93 height 18
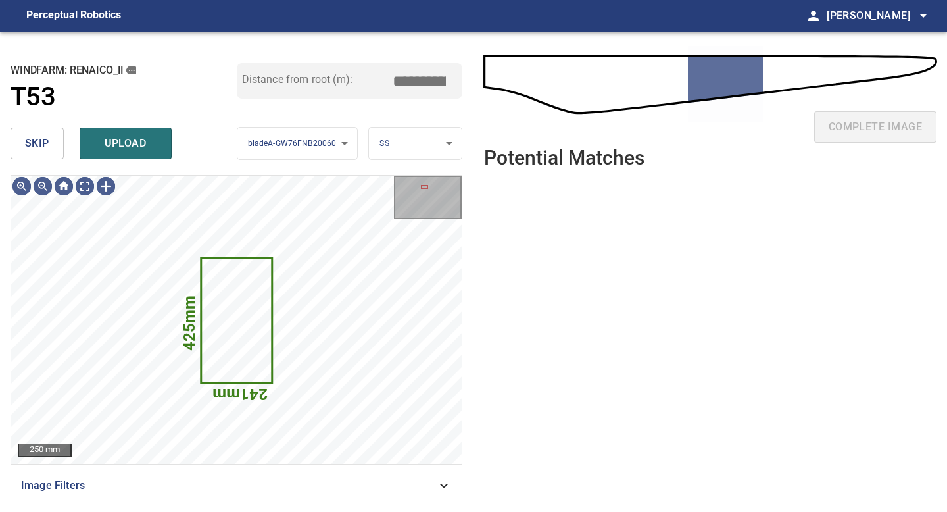
click at [30, 147] on span "skip" at bounding box center [37, 143] width 24 height 18
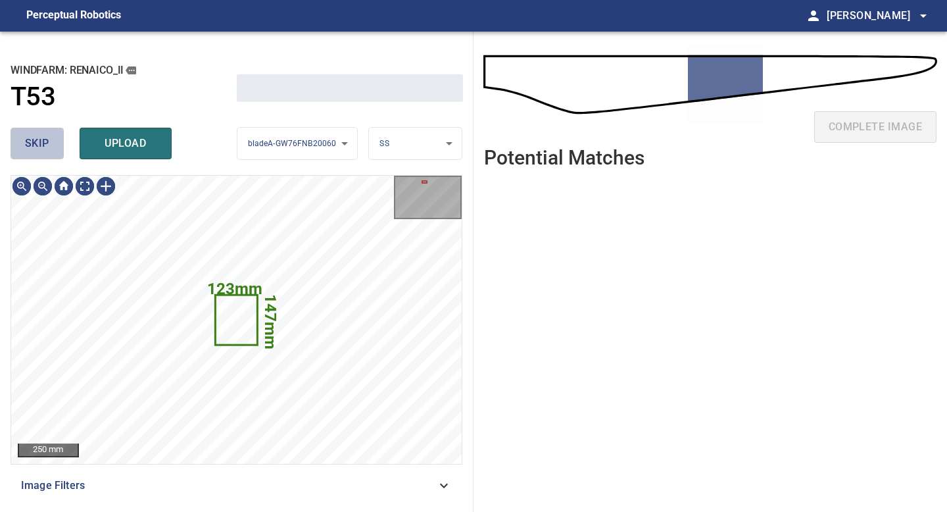
click at [30, 147] on span "skip" at bounding box center [37, 143] width 24 height 18
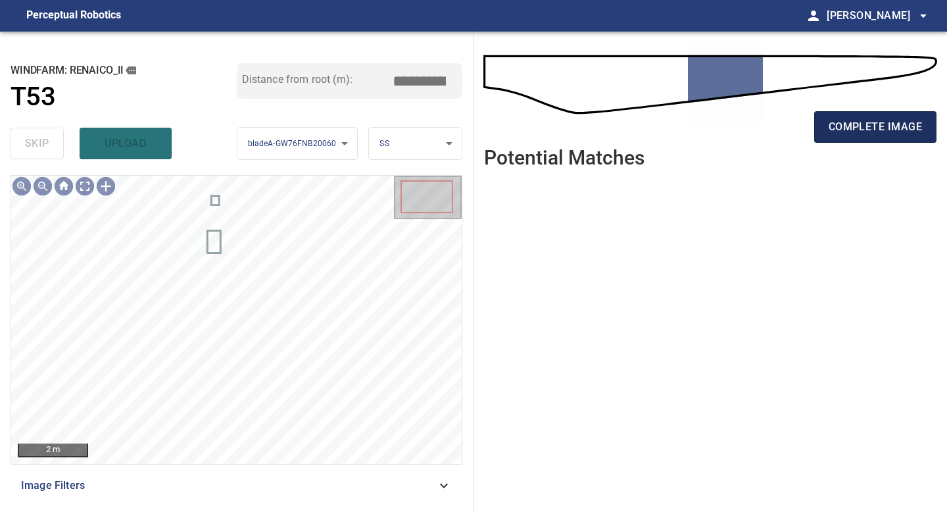
click at [895, 124] on span "complete image" at bounding box center [875, 127] width 93 height 18
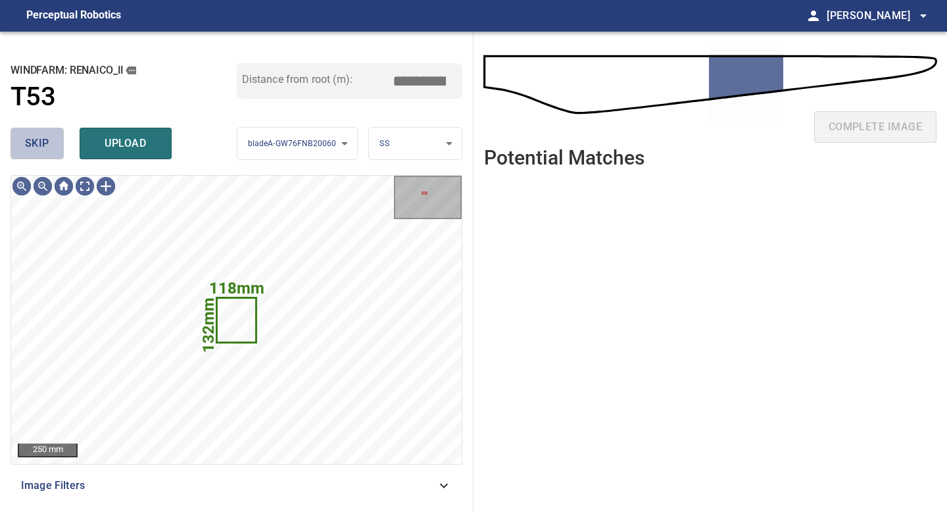
click at [53, 145] on button "skip" at bounding box center [37, 144] width 53 height 32
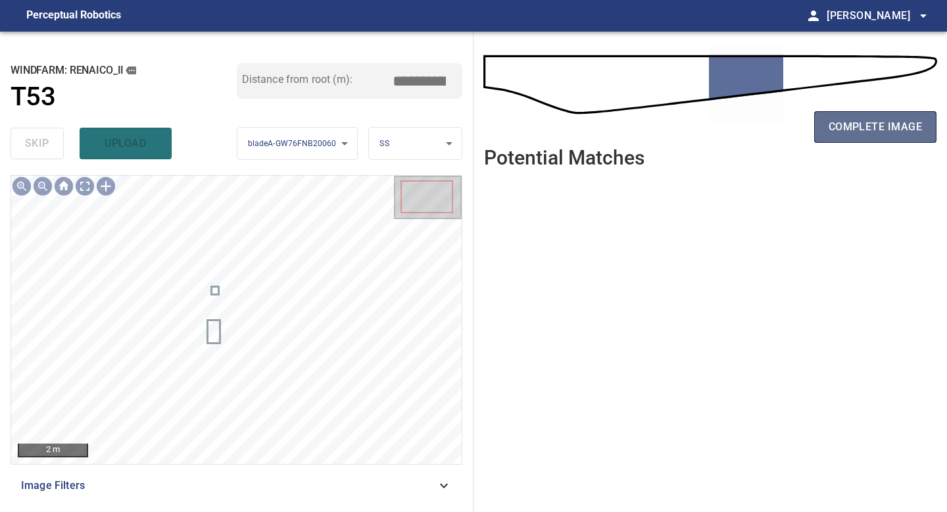
click at [853, 135] on span "complete image" at bounding box center [875, 127] width 93 height 18
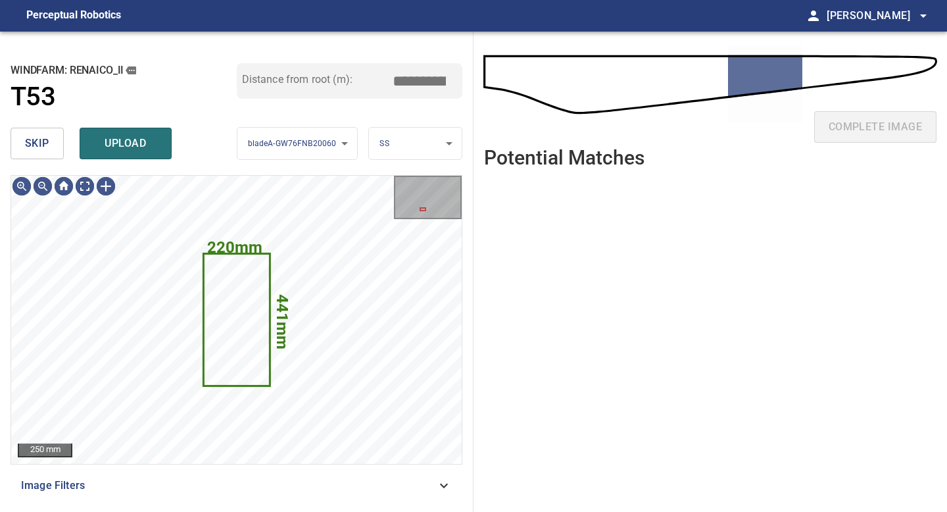
click at [58, 143] on button "skip" at bounding box center [37, 144] width 53 height 32
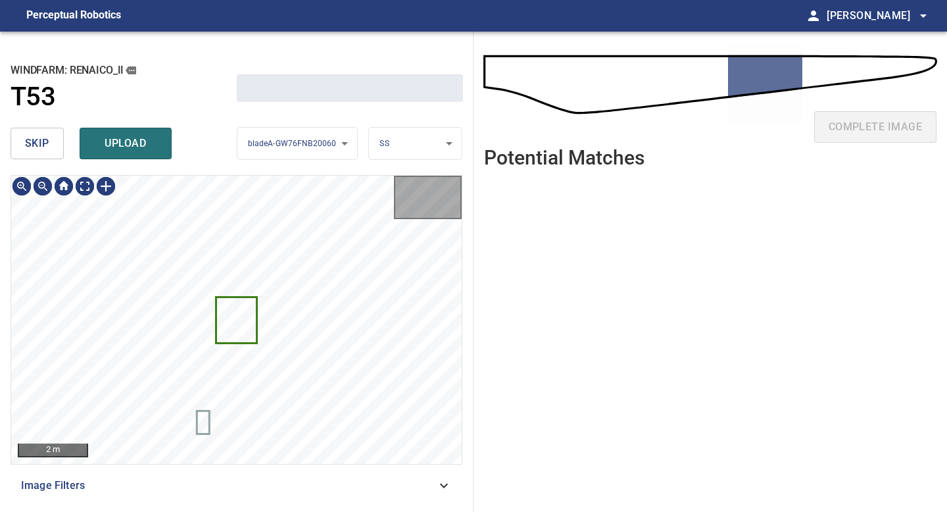
click at [58, 143] on button "skip" at bounding box center [37, 144] width 53 height 32
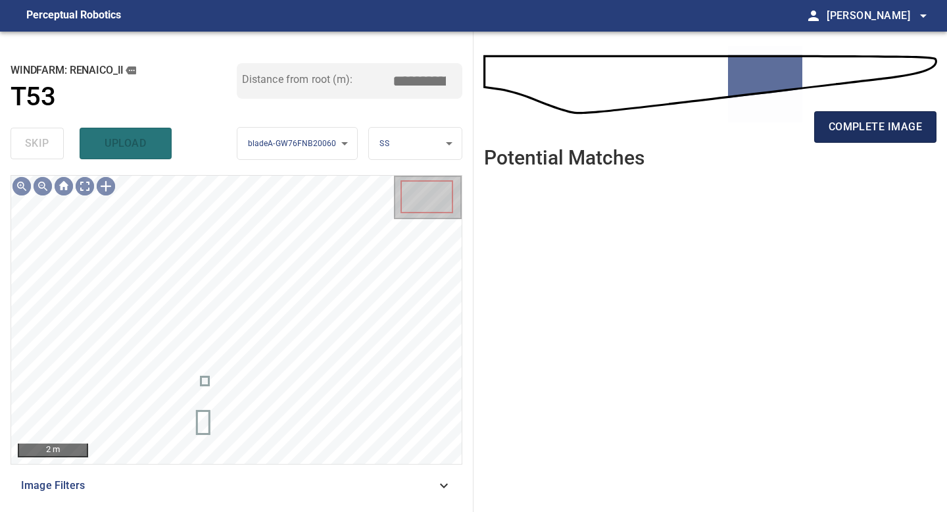
click at [883, 125] on span "complete image" at bounding box center [875, 127] width 93 height 18
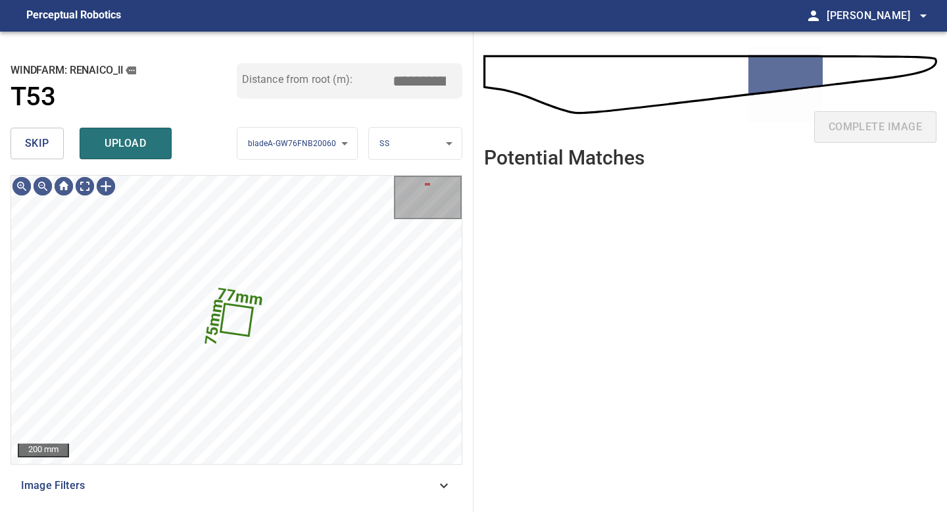
click at [24, 144] on button "skip" at bounding box center [37, 144] width 53 height 32
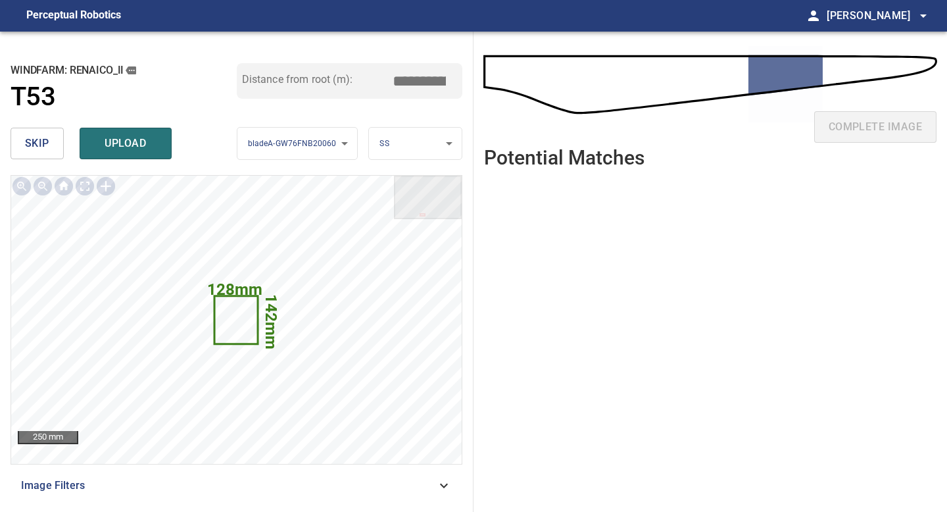
click at [43, 137] on span "skip" at bounding box center [37, 143] width 24 height 18
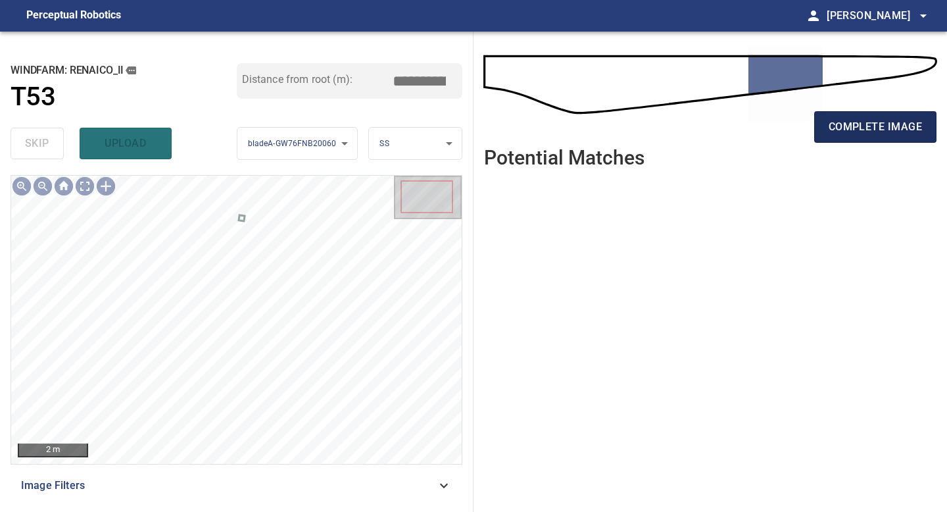
click at [875, 128] on span "complete image" at bounding box center [875, 127] width 93 height 18
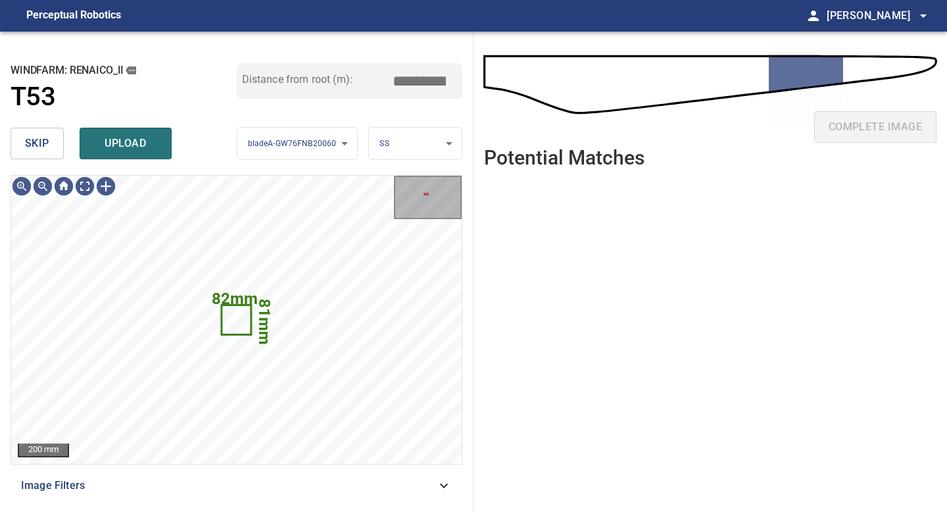
click at [43, 137] on span "skip" at bounding box center [37, 143] width 24 height 18
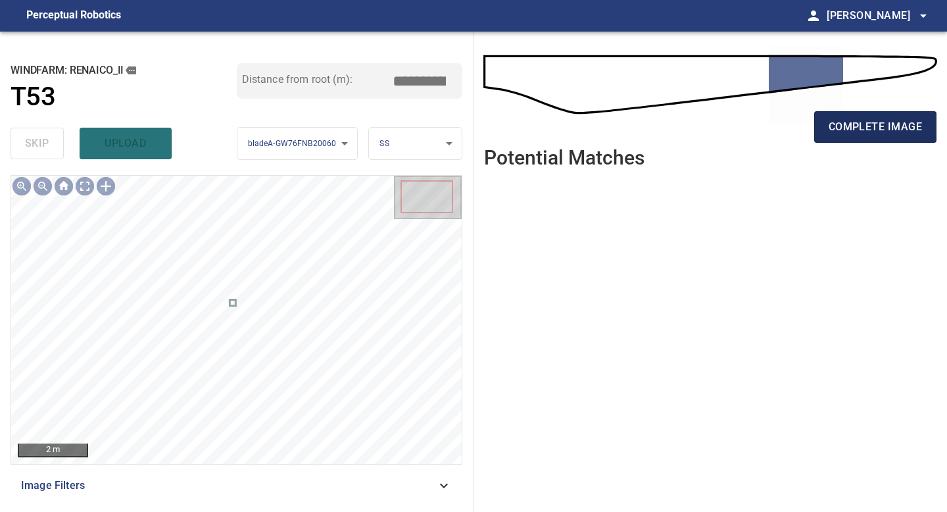
click at [875, 126] on span "complete image" at bounding box center [875, 127] width 93 height 18
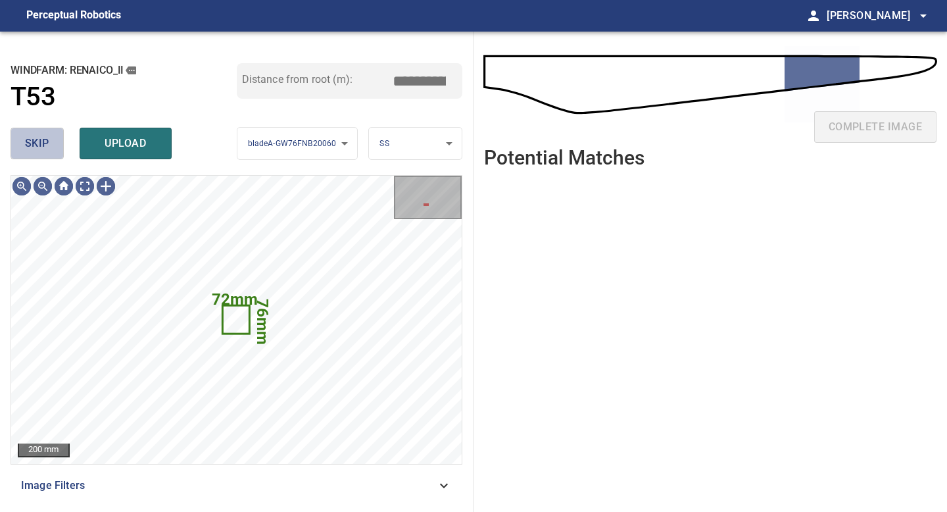
click at [59, 141] on button "skip" at bounding box center [37, 144] width 53 height 32
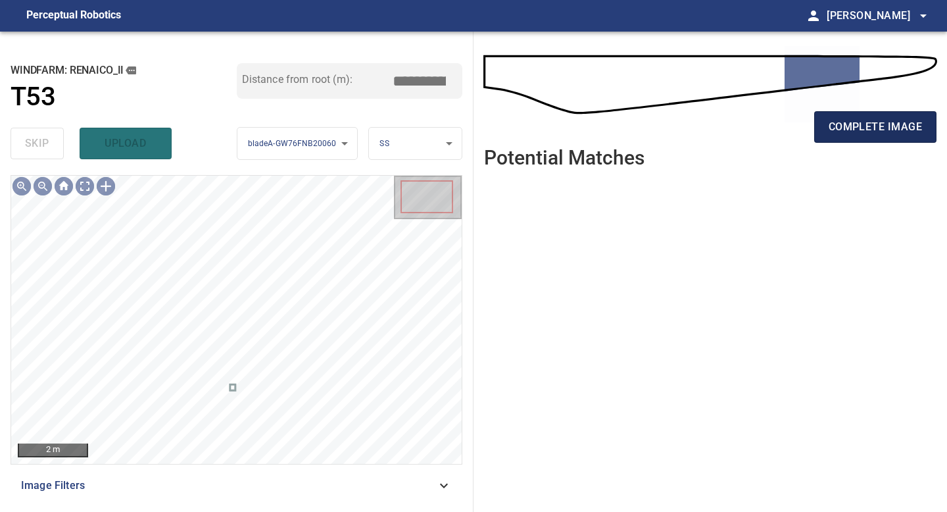
click at [850, 114] on button "complete image" at bounding box center [875, 127] width 122 height 32
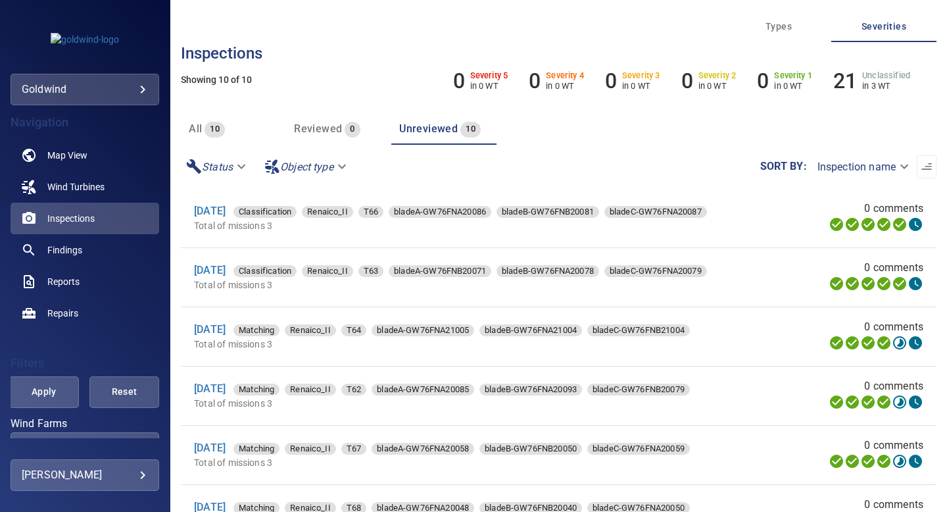
scroll to position [22, 0]
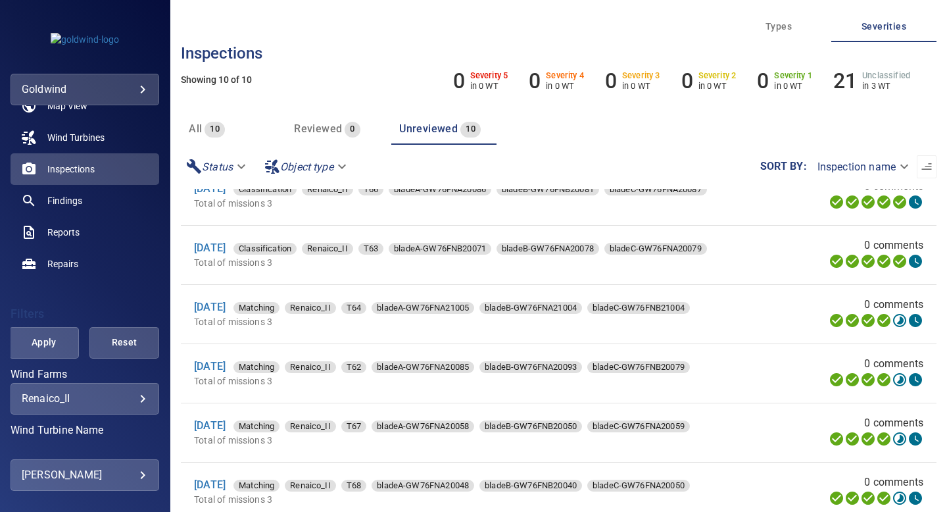
click at [319, 129] on span "Reviewed" at bounding box center [318, 128] width 48 height 12
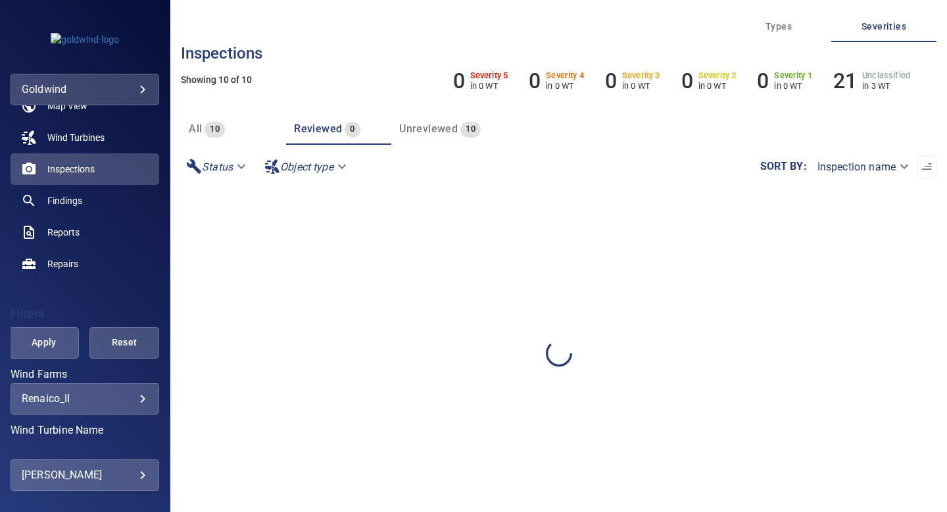
scroll to position [0, 0]
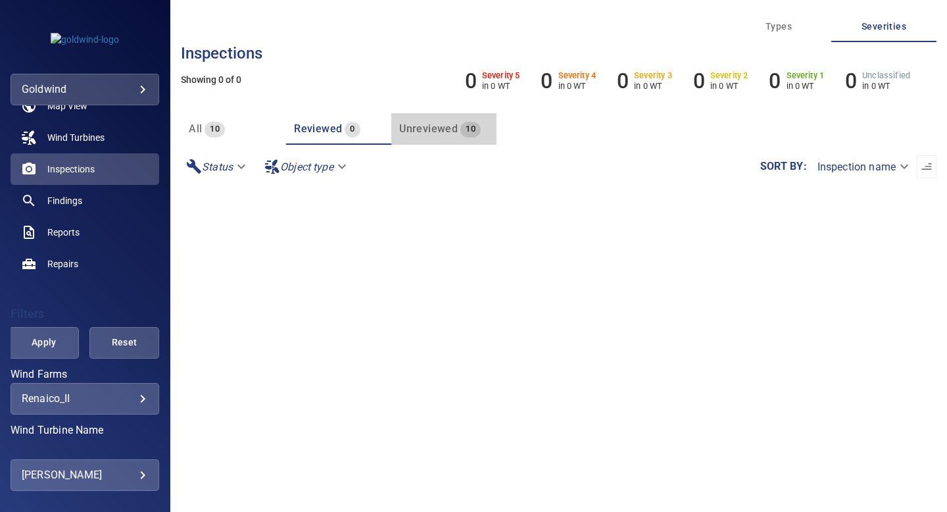
click at [426, 139] on button "Unreviewed 10" at bounding box center [443, 129] width 105 height 32
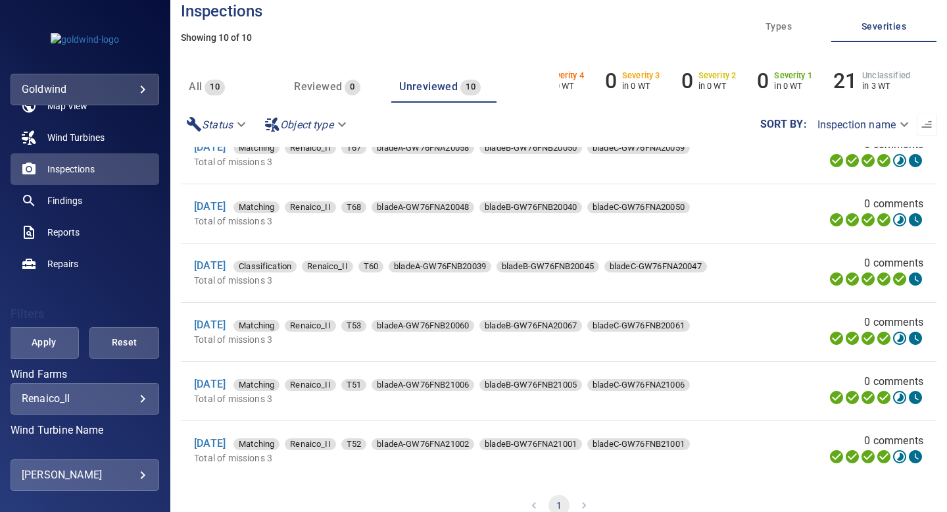
scroll to position [62, 0]
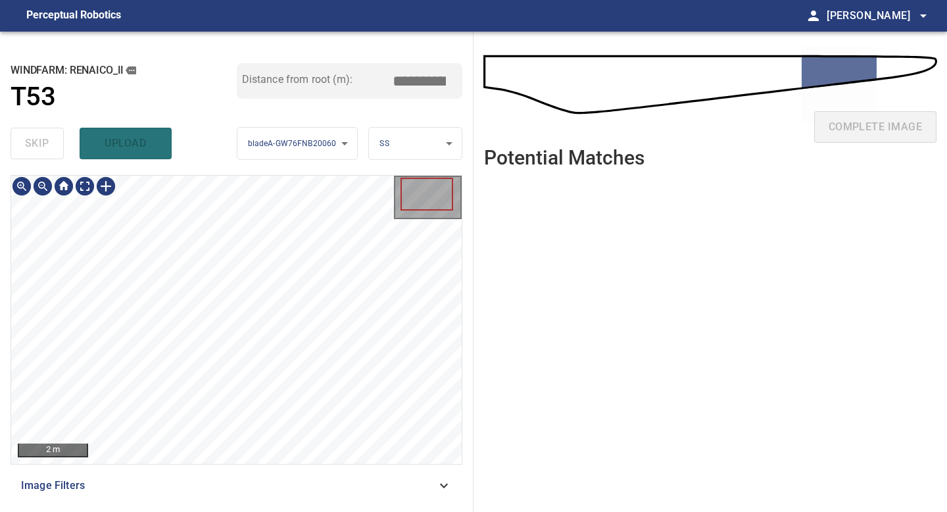
click at [201, 476] on div "2 m Image Filters" at bounding box center [237, 338] width 452 height 326
click at [228, 91] on div "**********" at bounding box center [237, 272] width 474 height 480
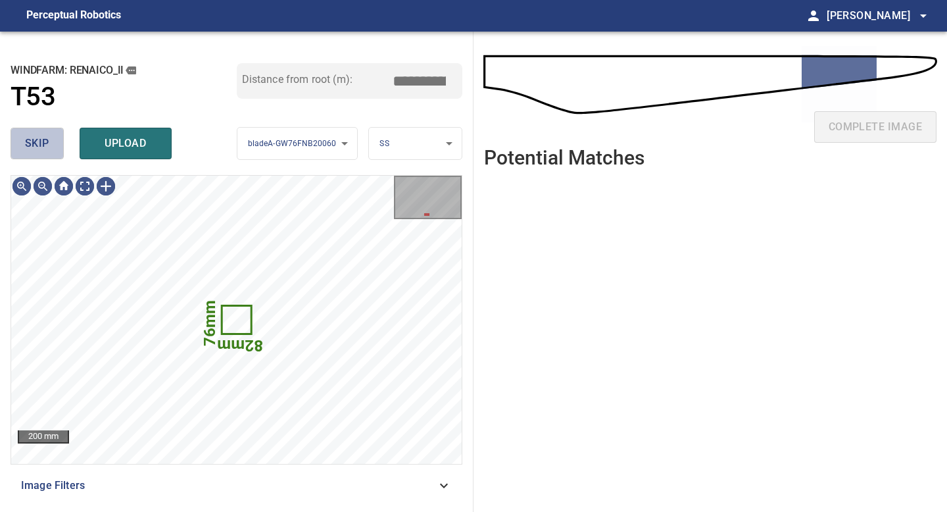
click at [34, 148] on span "skip" at bounding box center [37, 143] width 24 height 18
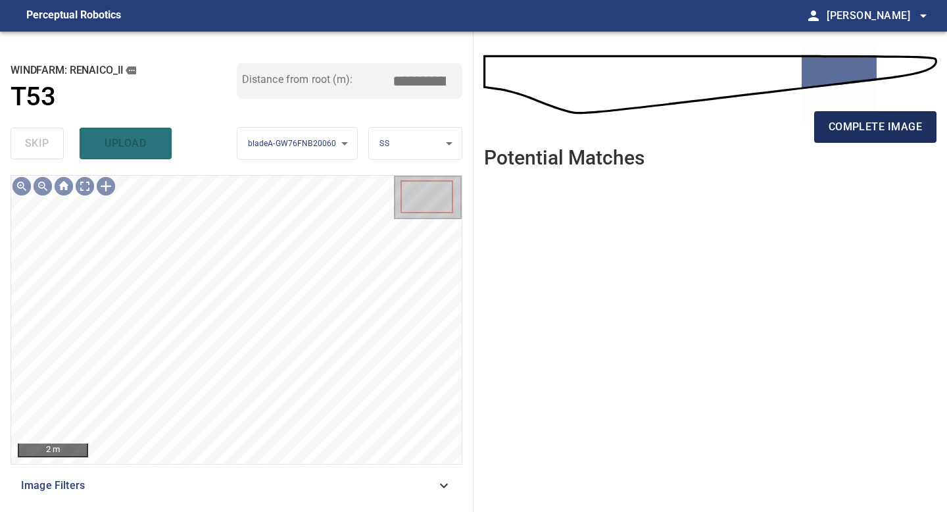
click at [860, 116] on button "complete image" at bounding box center [875, 127] width 122 height 32
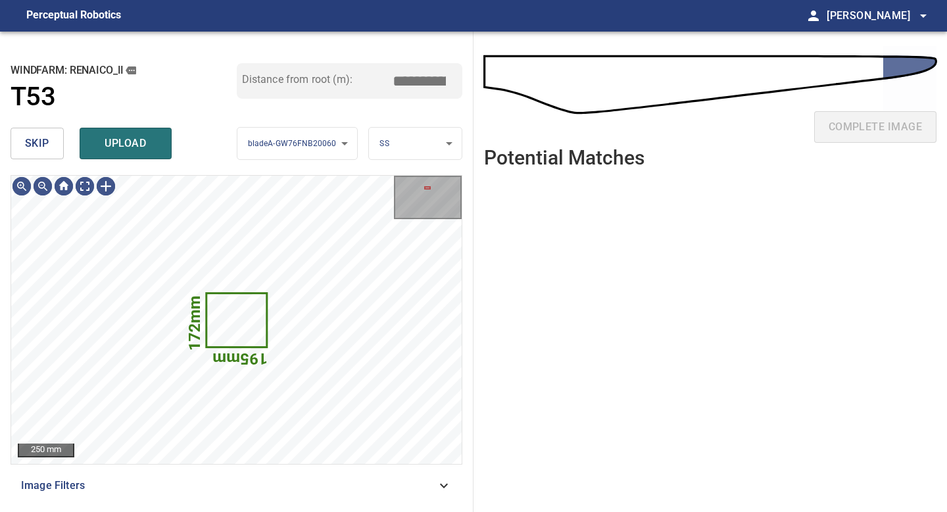
click at [41, 139] on span "skip" at bounding box center [37, 143] width 24 height 18
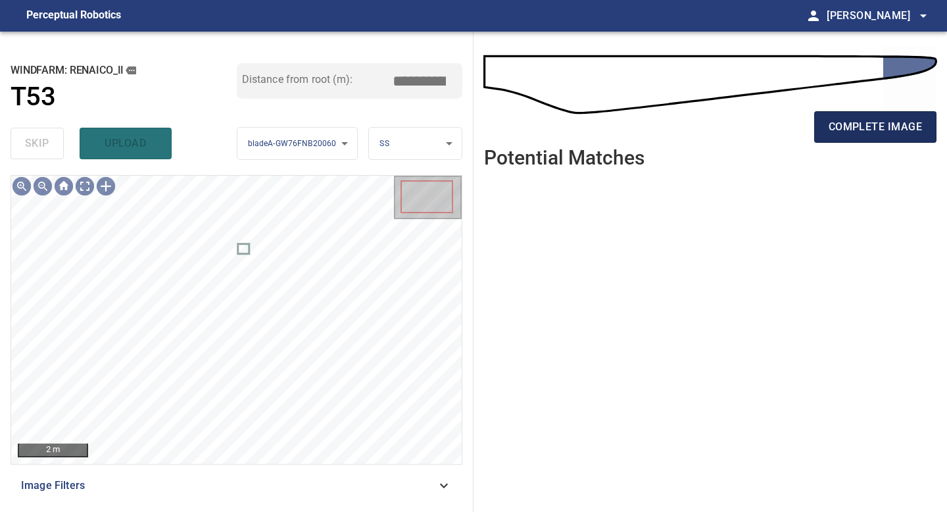
click at [851, 132] on span "complete image" at bounding box center [875, 127] width 93 height 18
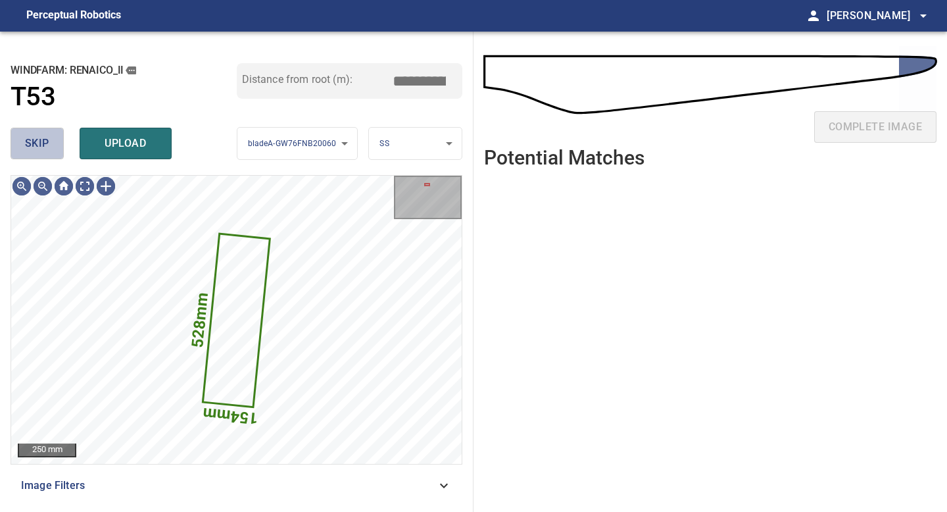
click at [36, 132] on button "skip" at bounding box center [37, 144] width 53 height 32
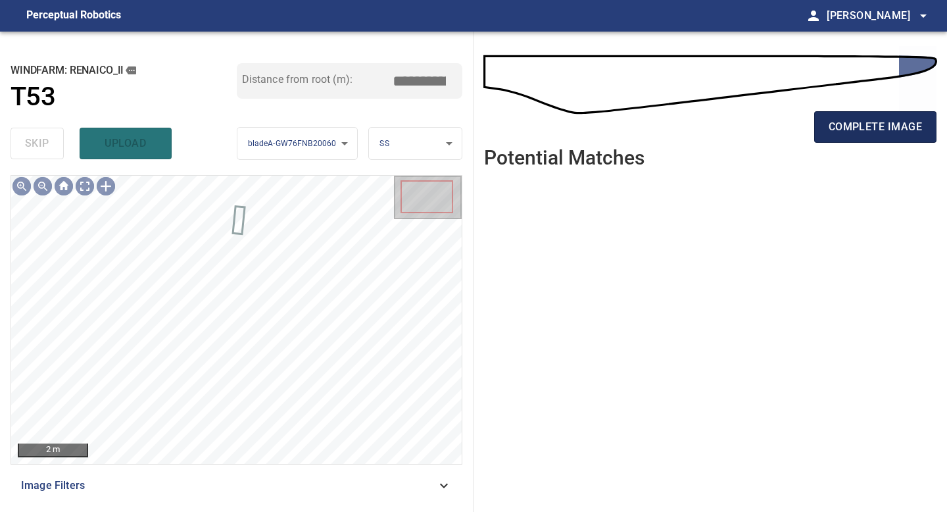
click at [853, 124] on span "complete image" at bounding box center [875, 127] width 93 height 18
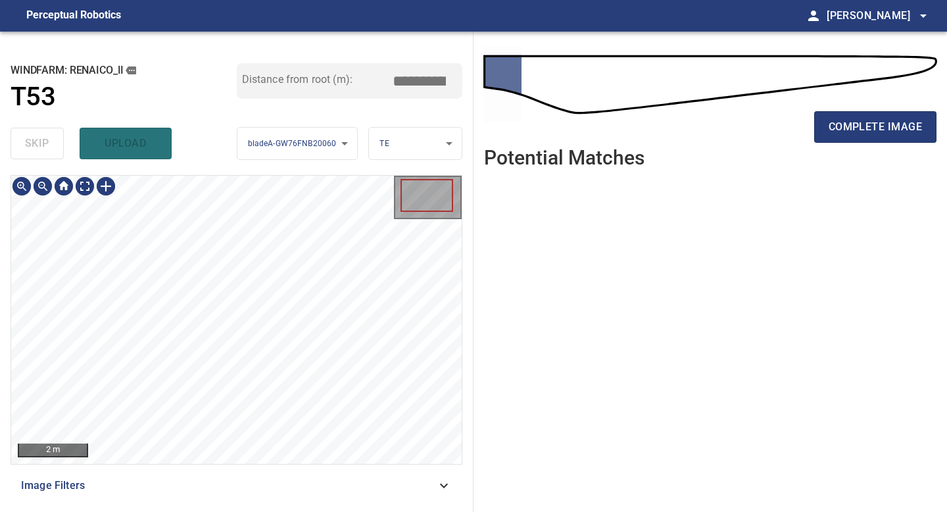
click at [223, 511] on div "**********" at bounding box center [237, 272] width 474 height 480
click at [886, 126] on span "complete image" at bounding box center [875, 127] width 93 height 18
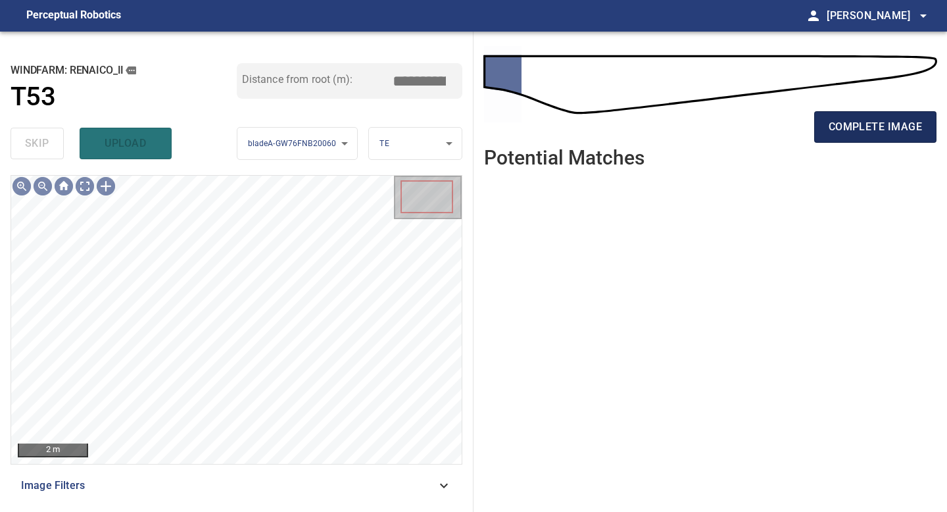
click at [859, 123] on span "complete image" at bounding box center [875, 127] width 93 height 18
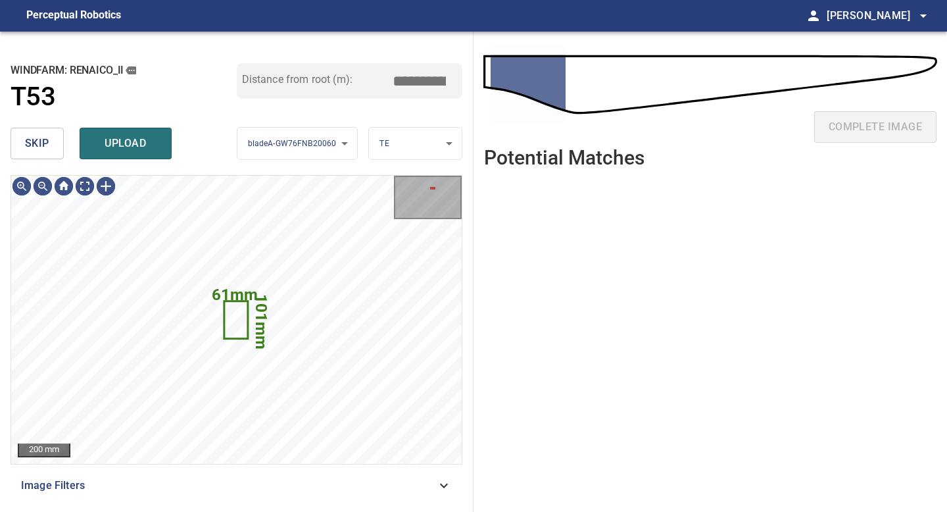
click at [45, 143] on span "skip" at bounding box center [37, 143] width 24 height 18
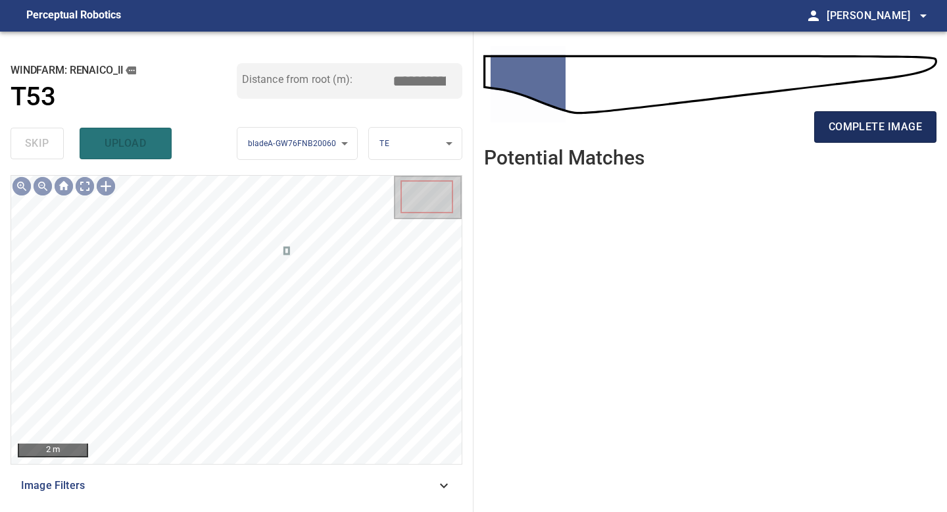
click at [885, 118] on span "complete image" at bounding box center [875, 127] width 93 height 18
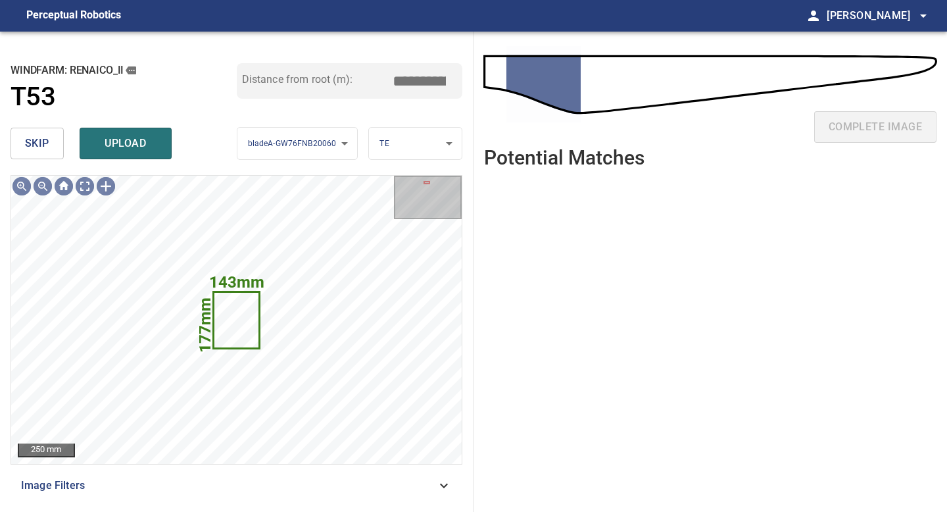
click at [45, 145] on span "skip" at bounding box center [37, 143] width 24 height 18
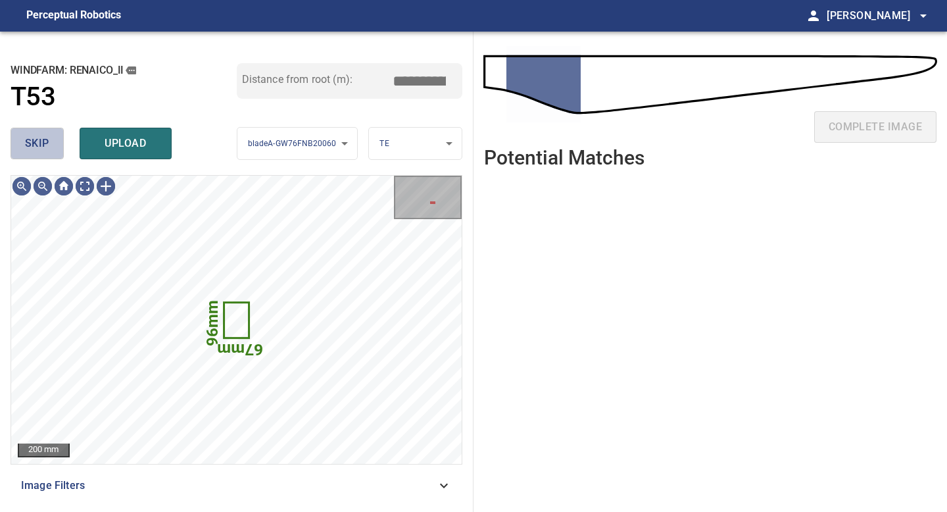
click at [45, 145] on span "skip" at bounding box center [37, 143] width 24 height 18
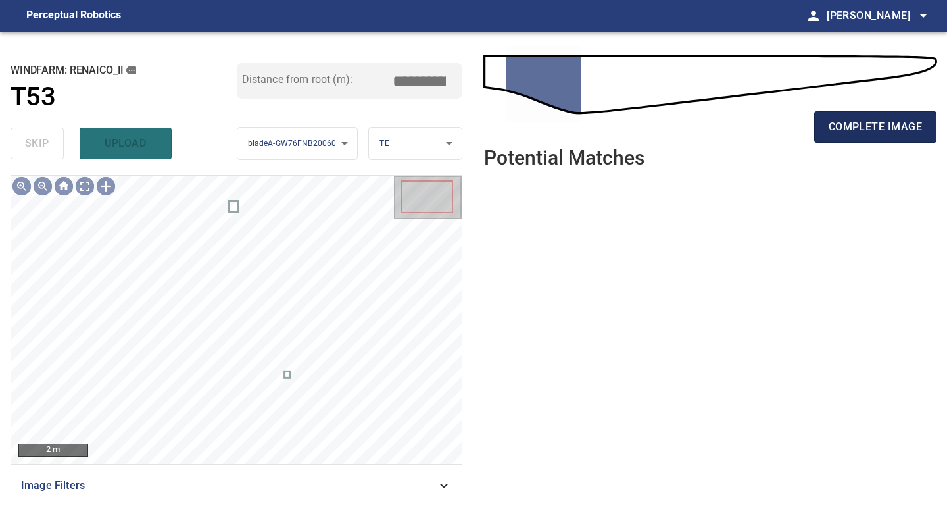
click at [855, 118] on span "complete image" at bounding box center [875, 127] width 93 height 18
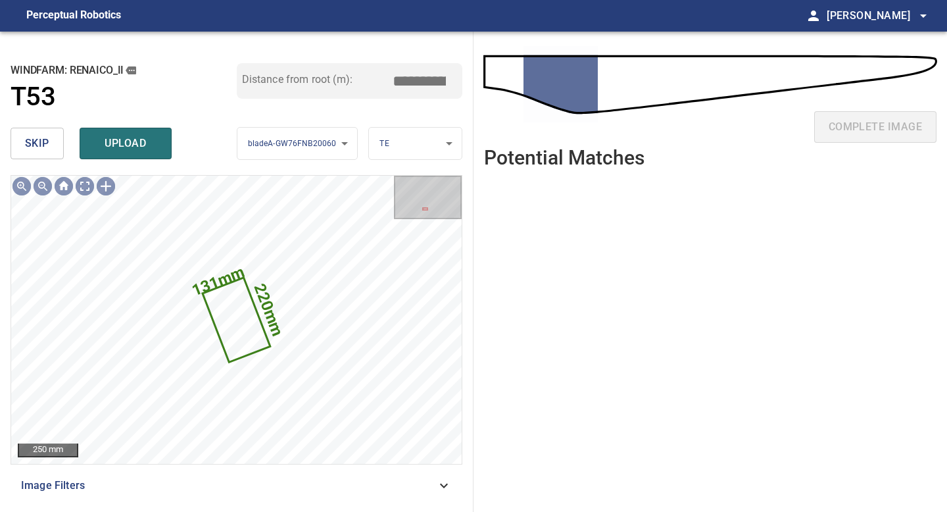
click at [28, 138] on span "skip" at bounding box center [37, 143] width 24 height 18
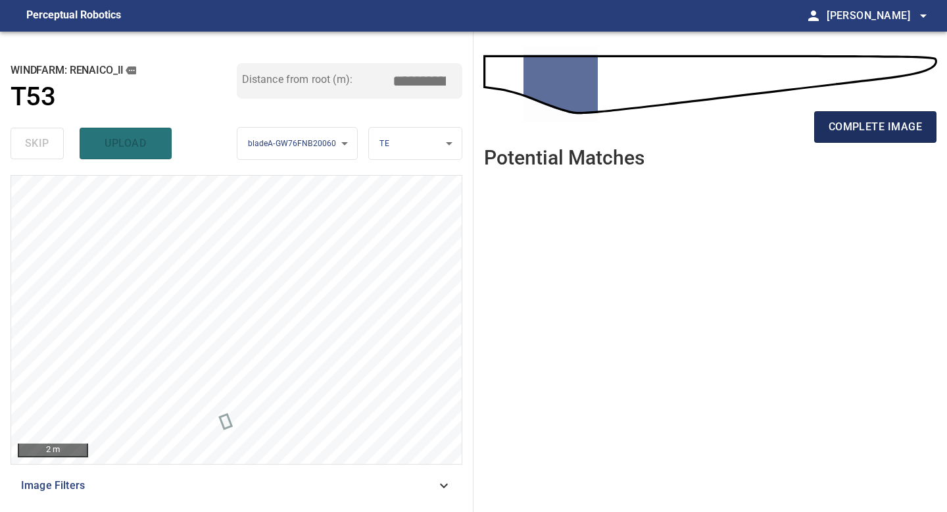
click at [850, 120] on span "complete image" at bounding box center [875, 127] width 93 height 18
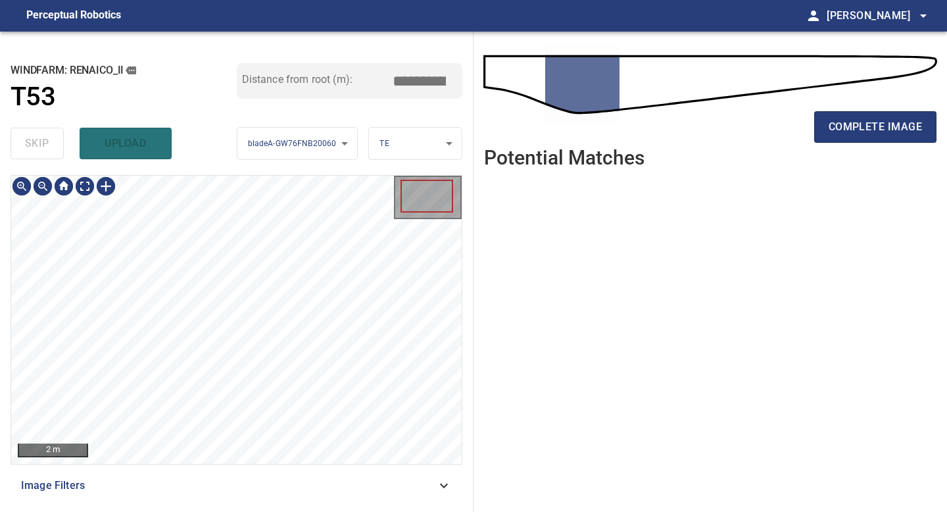
click at [200, 511] on div "**********" at bounding box center [237, 272] width 474 height 480
click at [842, 142] on div "complete image" at bounding box center [710, 132] width 453 height 53
click at [843, 134] on span "complete image" at bounding box center [875, 127] width 93 height 18
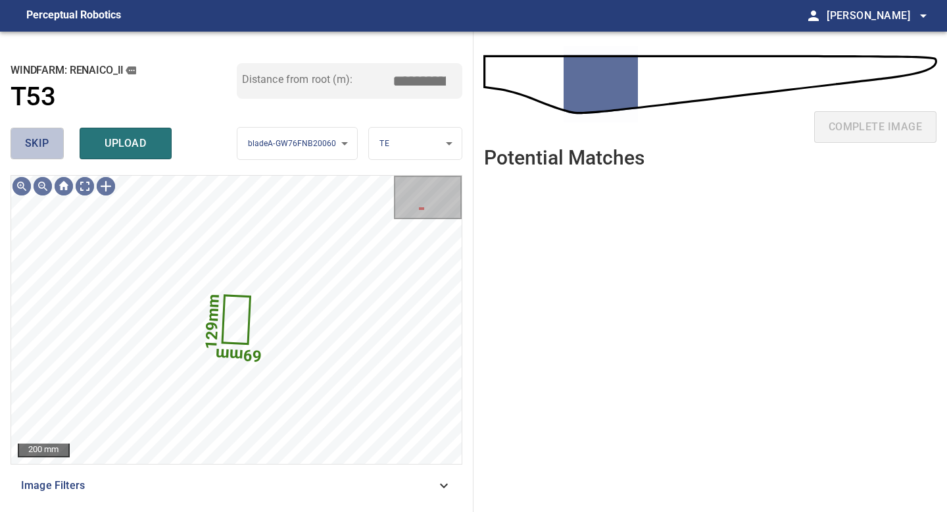
click at [55, 144] on button "skip" at bounding box center [37, 144] width 53 height 32
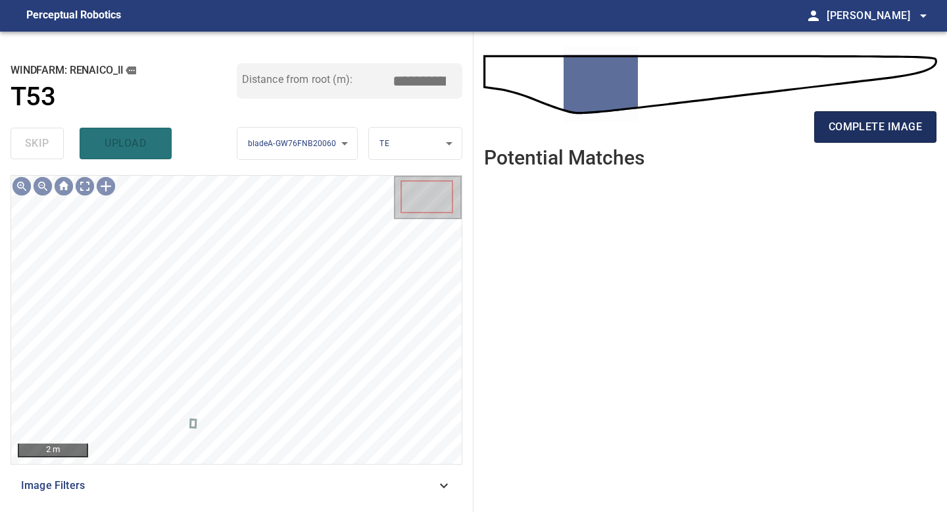
click at [842, 137] on button "complete image" at bounding box center [875, 127] width 122 height 32
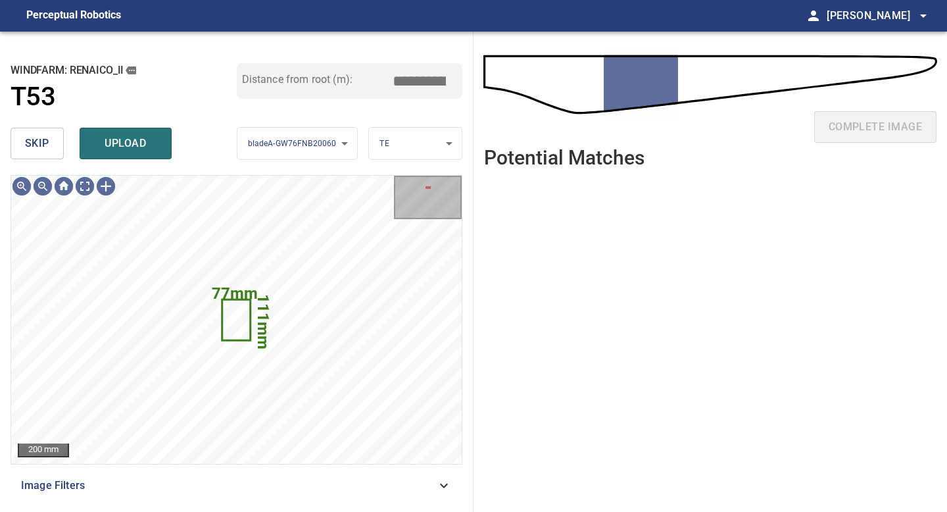
click at [43, 138] on span "skip" at bounding box center [37, 143] width 24 height 18
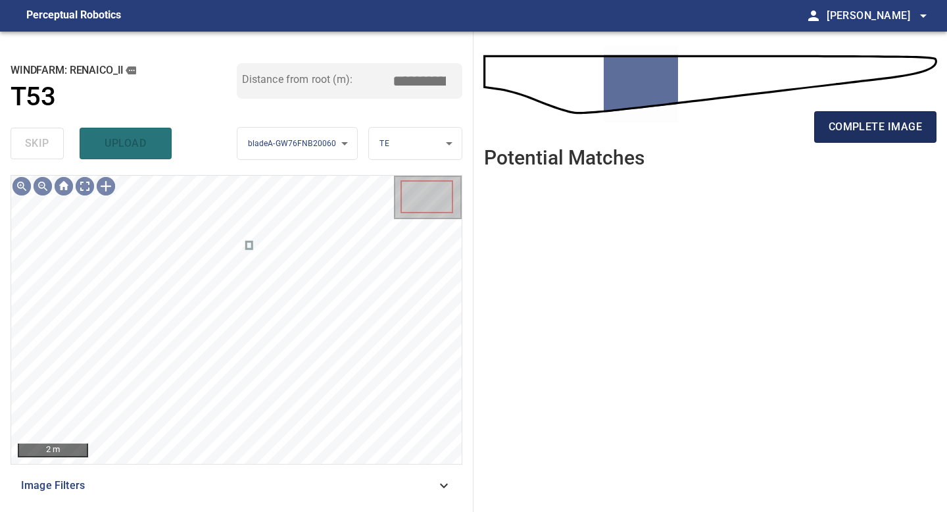
click at [858, 123] on span "complete image" at bounding box center [875, 127] width 93 height 18
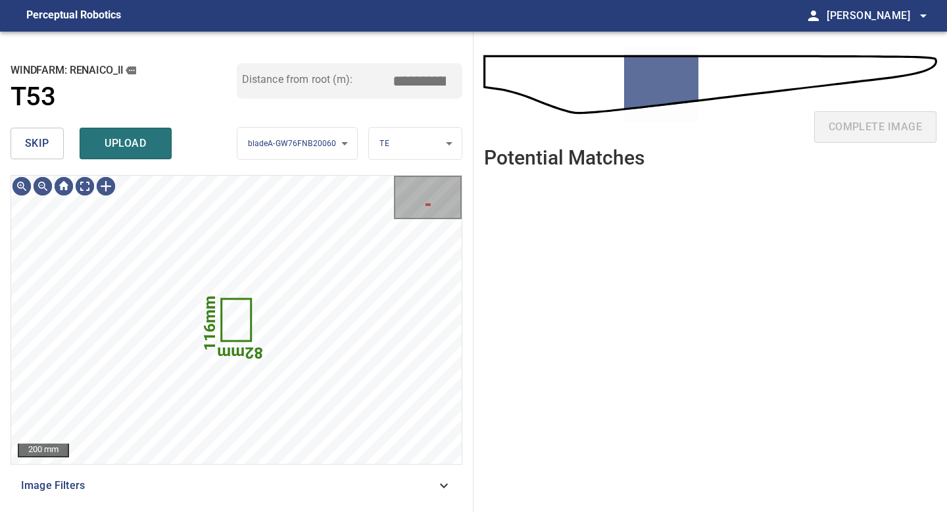
click at [39, 144] on span "skip" at bounding box center [37, 143] width 24 height 18
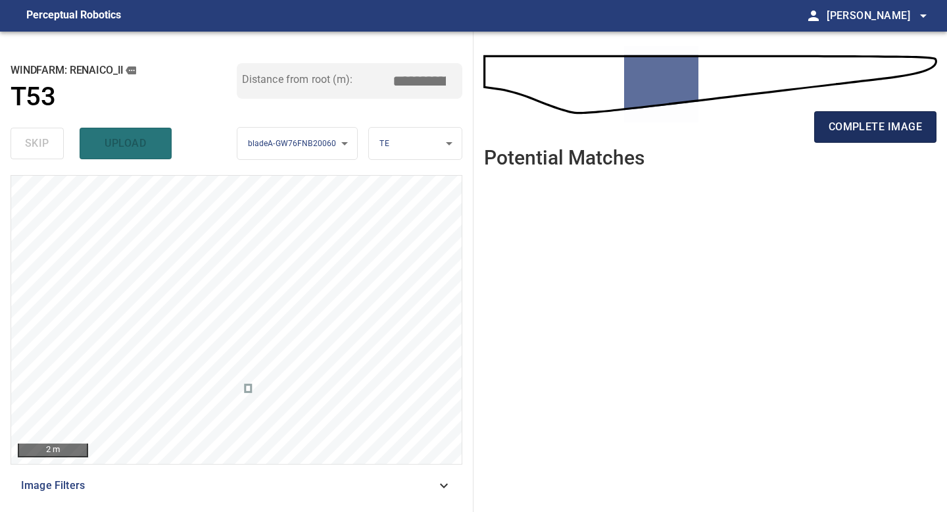
click at [887, 133] on span "complete image" at bounding box center [875, 127] width 93 height 18
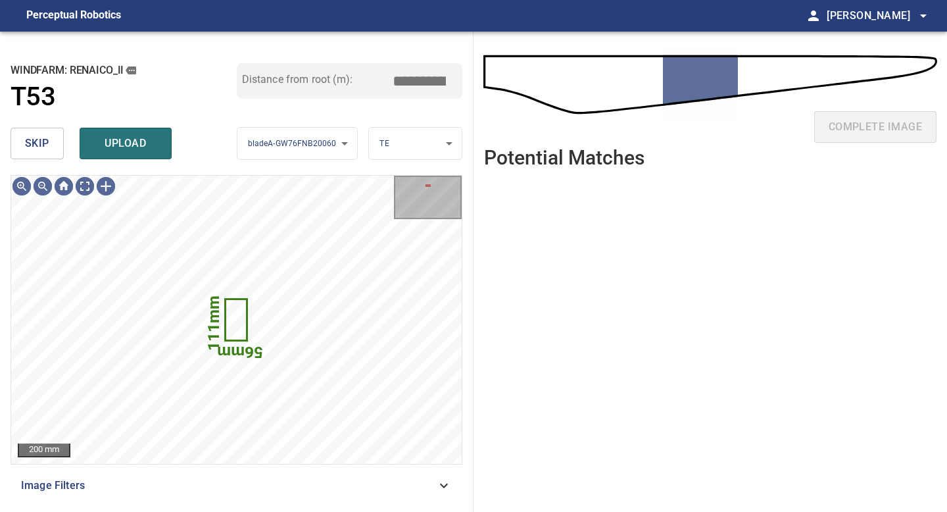
click at [44, 139] on span "skip" at bounding box center [37, 143] width 24 height 18
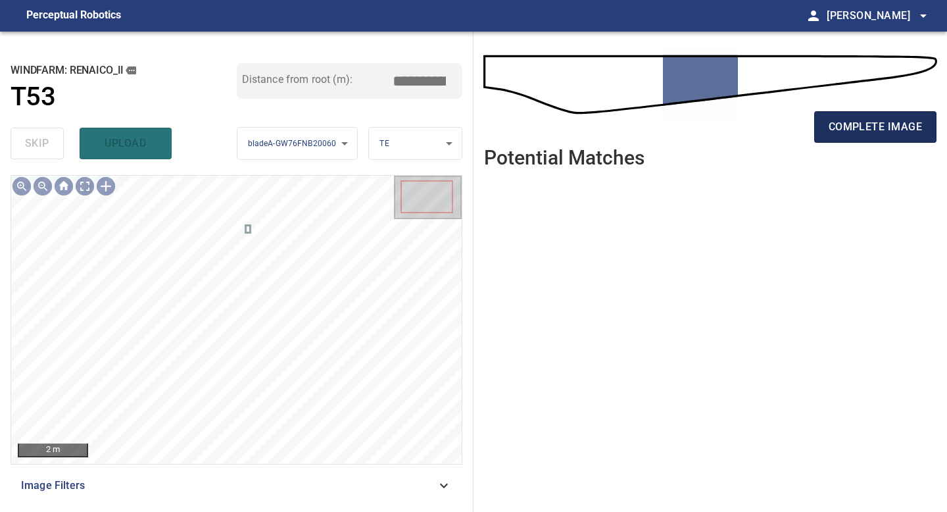
click at [876, 137] on button "complete image" at bounding box center [875, 127] width 122 height 32
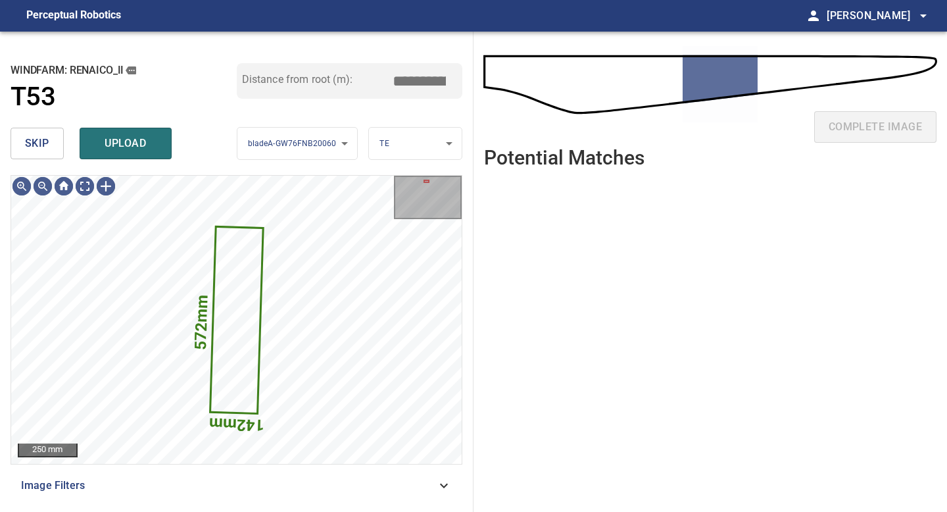
click at [43, 145] on span "skip" at bounding box center [37, 143] width 24 height 18
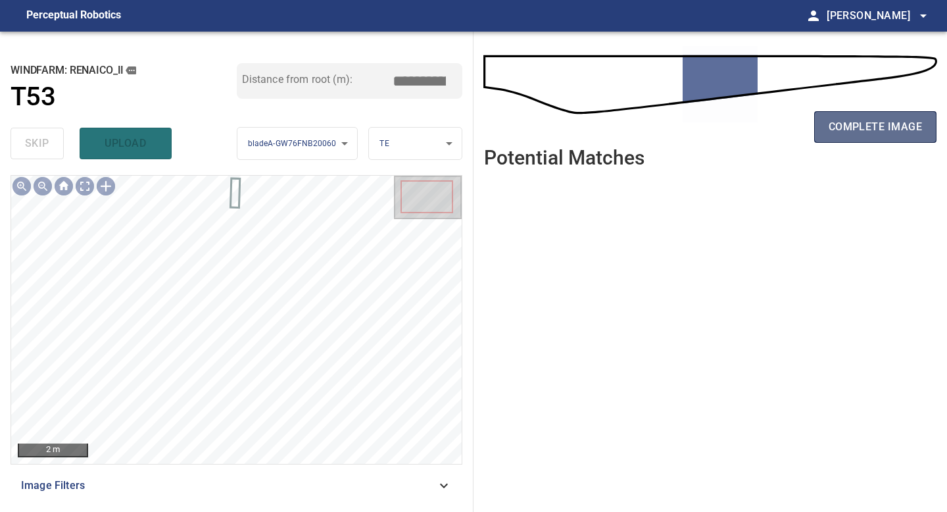
click at [827, 116] on button "complete image" at bounding box center [875, 127] width 122 height 32
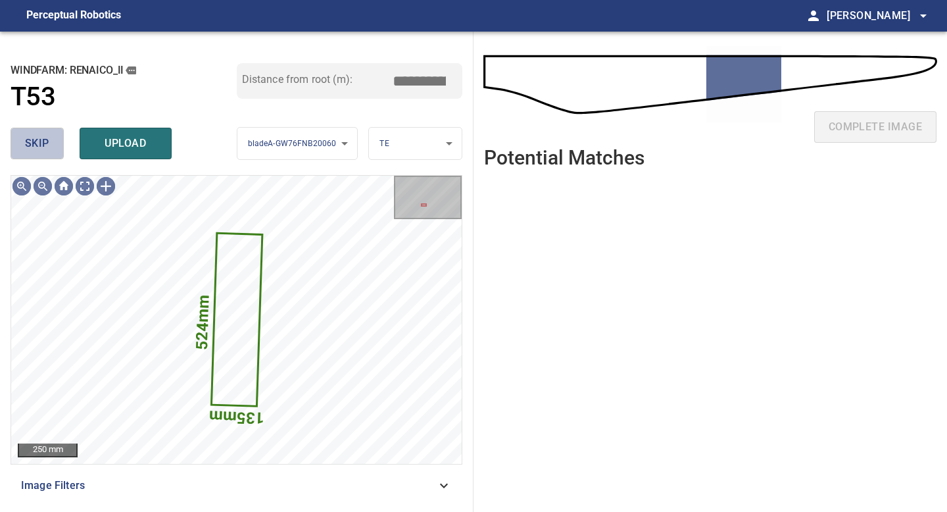
click at [34, 146] on span "skip" at bounding box center [37, 143] width 24 height 18
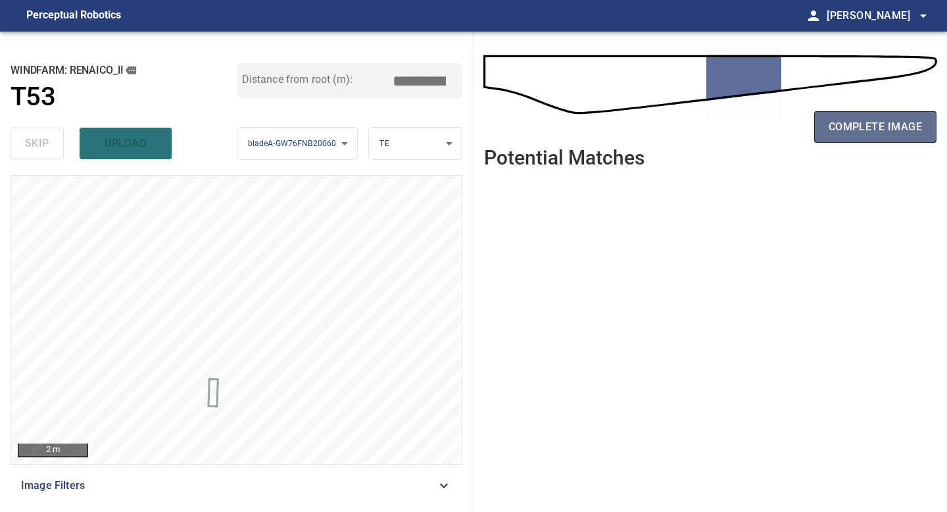
click at [839, 128] on span "complete image" at bounding box center [875, 127] width 93 height 18
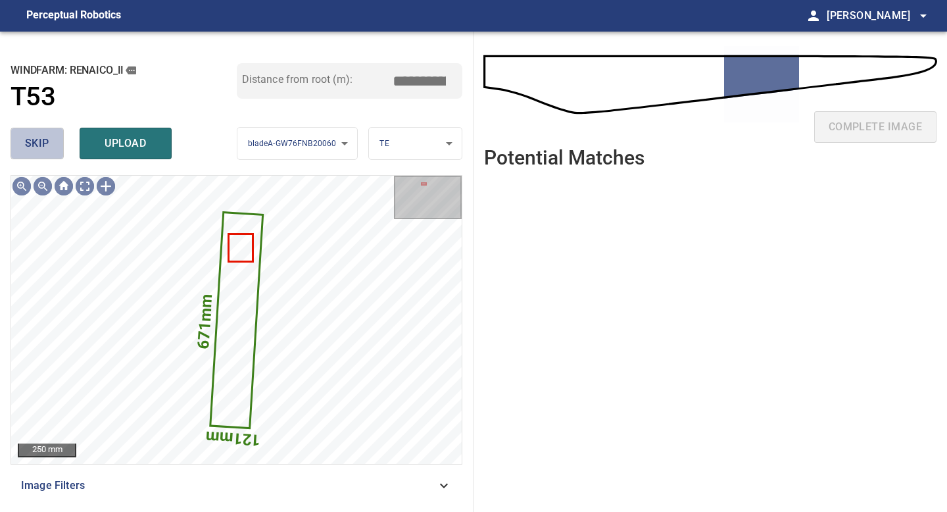
click at [28, 139] on span "skip" at bounding box center [37, 143] width 24 height 18
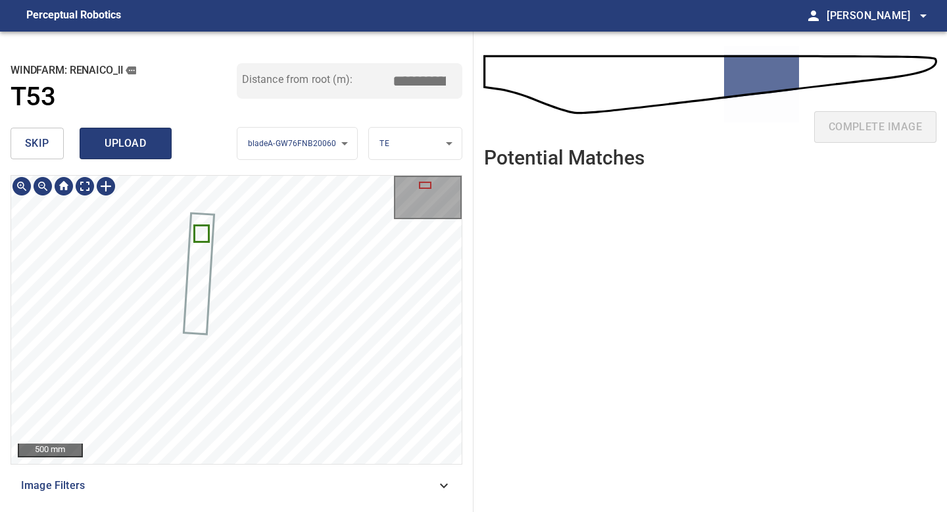
click at [135, 137] on span "upload" at bounding box center [125, 143] width 63 height 18
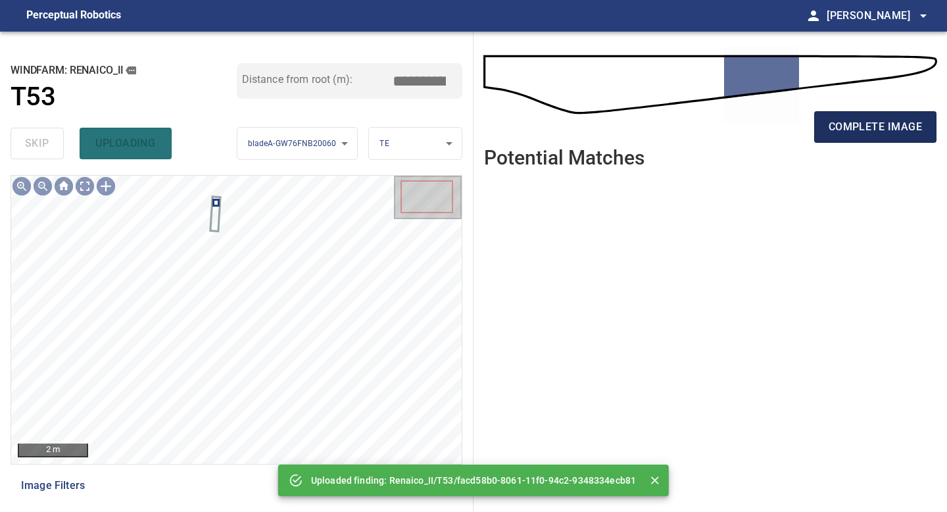
click at [880, 122] on span "complete image" at bounding box center [875, 127] width 93 height 18
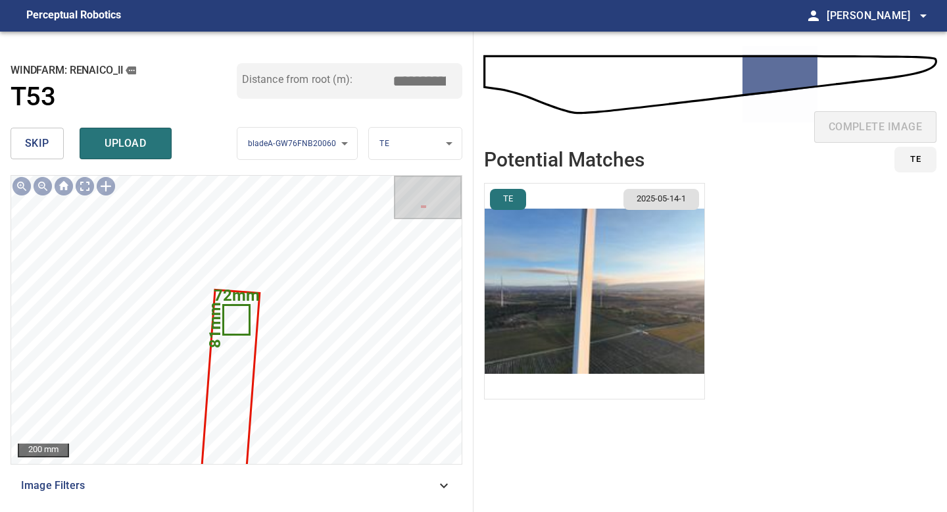
click at [580, 287] on img "button" at bounding box center [595, 291] width 220 height 215
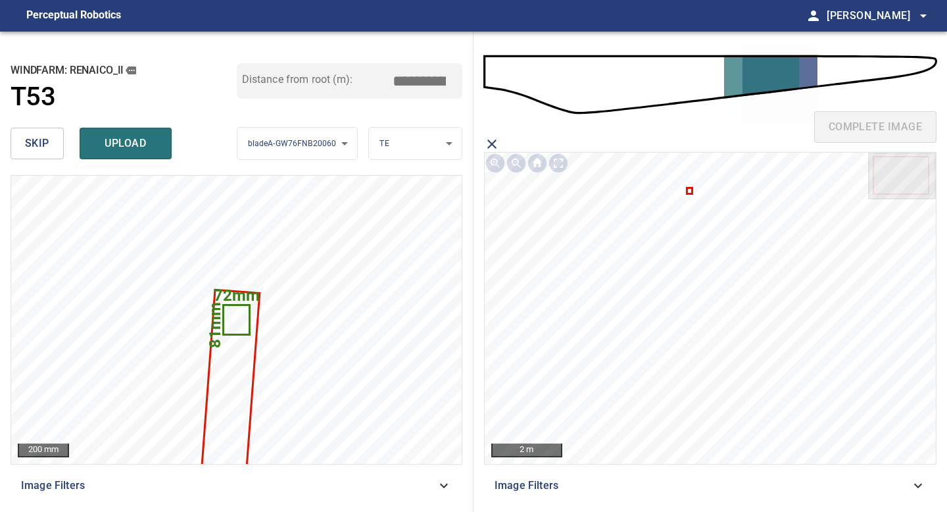
click at [689, 191] on icon at bounding box center [689, 191] width 3 height 4
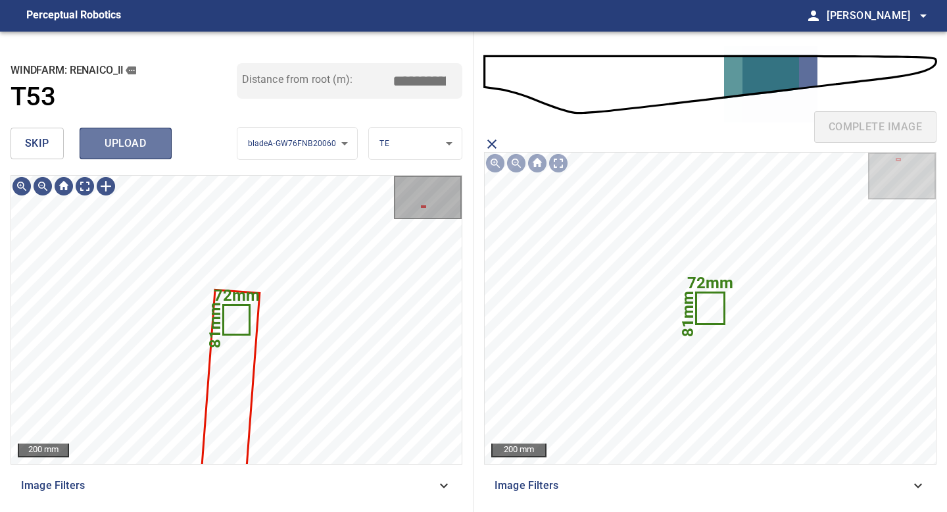
click at [147, 153] on button "upload" at bounding box center [126, 144] width 92 height 32
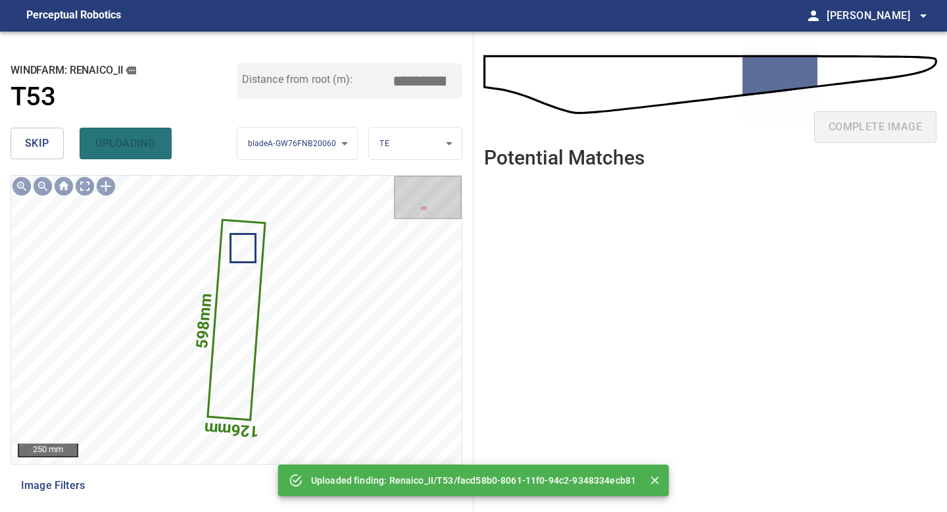
click at [37, 134] on span "skip" at bounding box center [37, 143] width 24 height 18
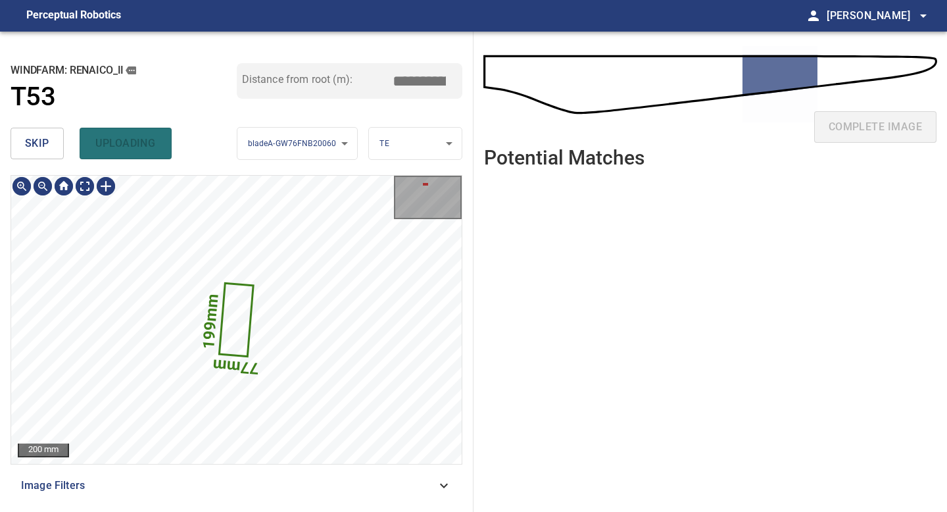
click at [199, 511] on div "**********" at bounding box center [237, 272] width 474 height 480
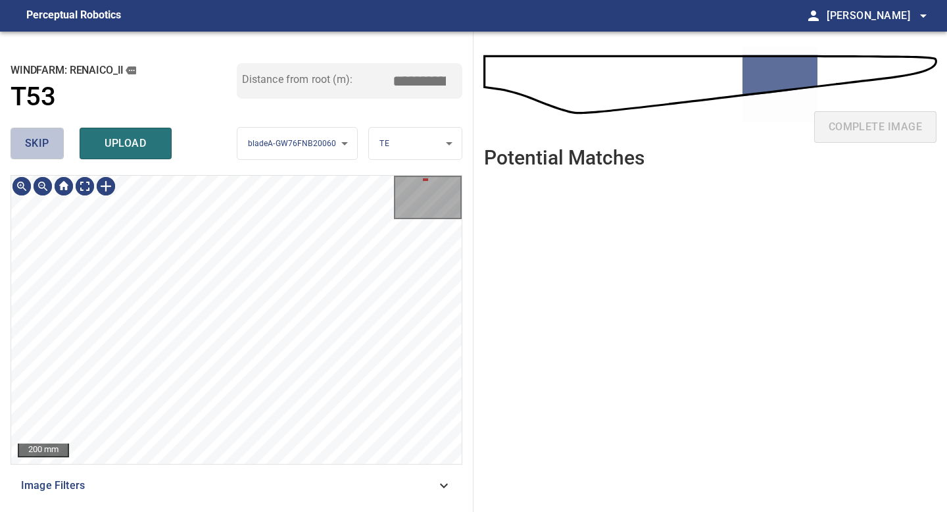
click at [57, 150] on button "skip" at bounding box center [37, 144] width 53 height 32
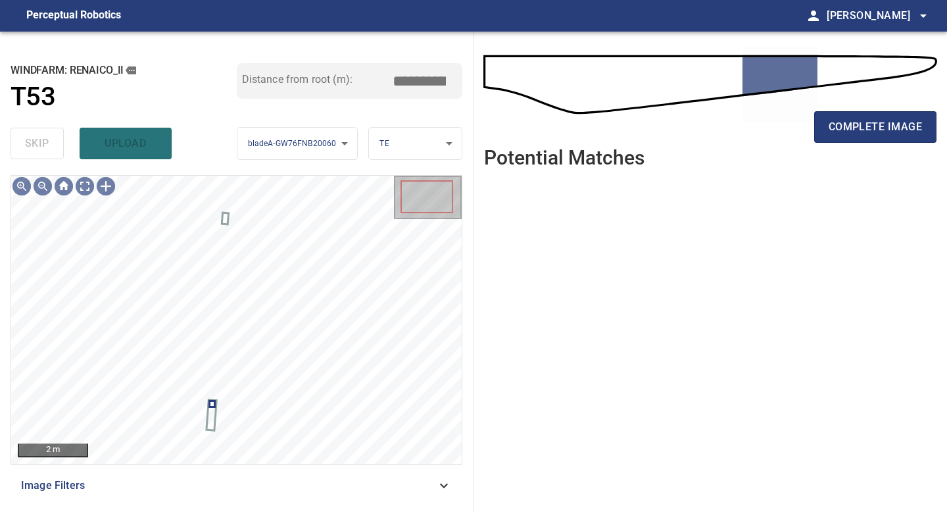
click at [808, 134] on div "complete image" at bounding box center [710, 132] width 453 height 53
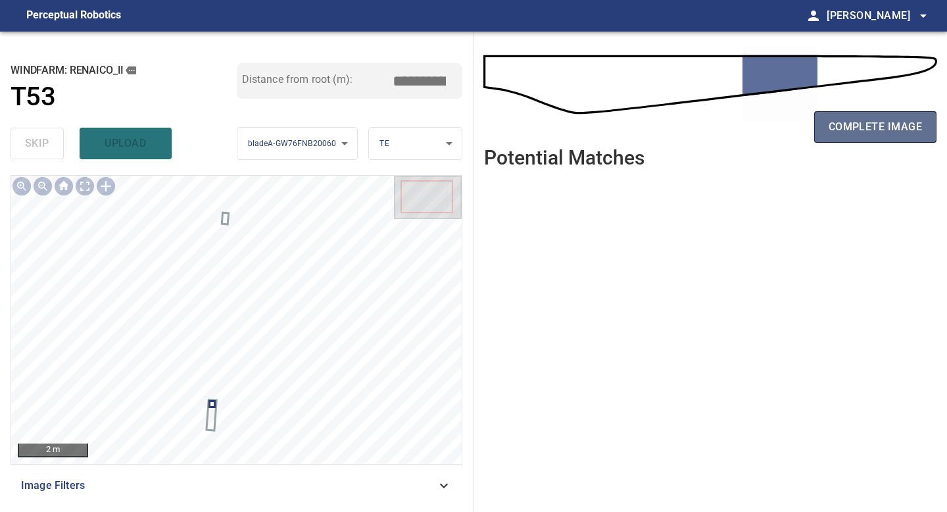
click at [849, 134] on span "complete image" at bounding box center [875, 127] width 93 height 18
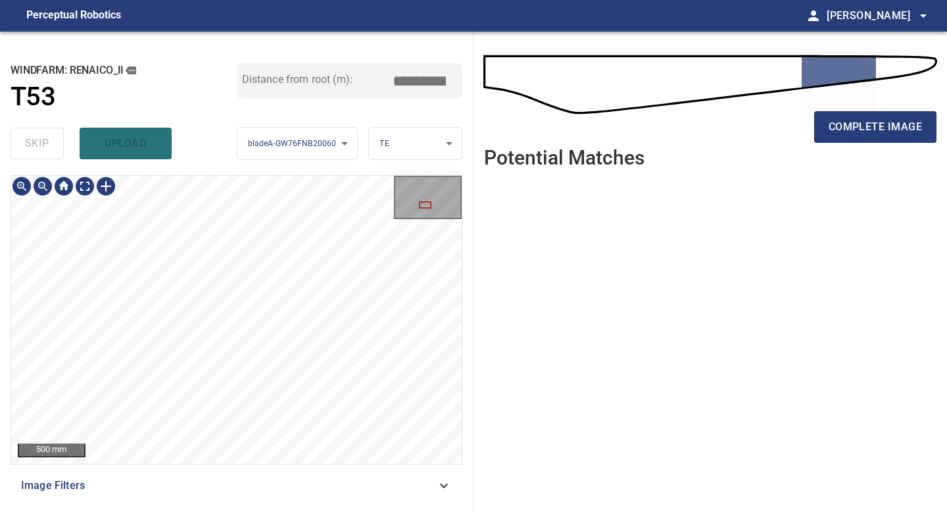
click at [265, 511] on div "**********" at bounding box center [237, 272] width 474 height 480
click at [276, 511] on div "**********" at bounding box center [237, 272] width 474 height 480
click at [292, 511] on div "**********" at bounding box center [237, 272] width 474 height 480
click at [320, 511] on div "**********" at bounding box center [237, 272] width 474 height 480
click at [882, 111] on button "complete image" at bounding box center [875, 127] width 122 height 32
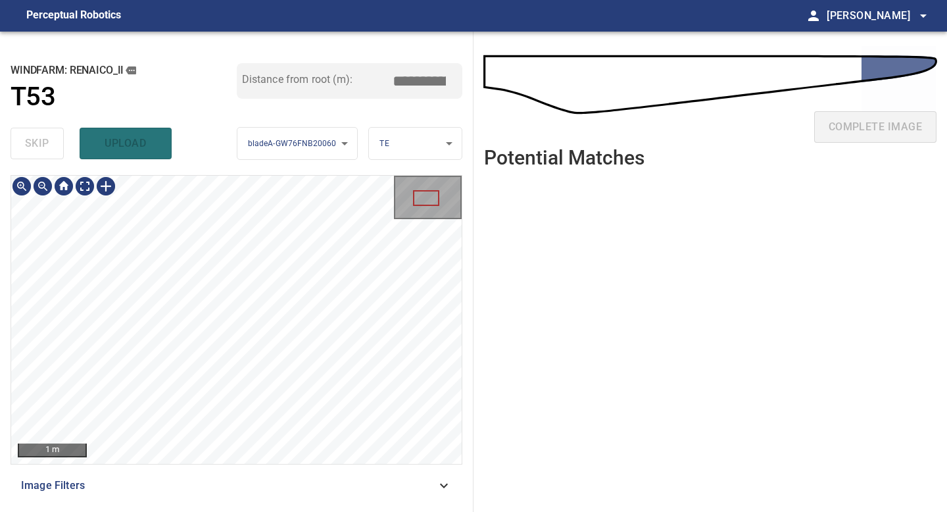
click at [224, 511] on div "**********" at bounding box center [237, 272] width 474 height 480
click at [234, 511] on div "**********" at bounding box center [237, 272] width 474 height 480
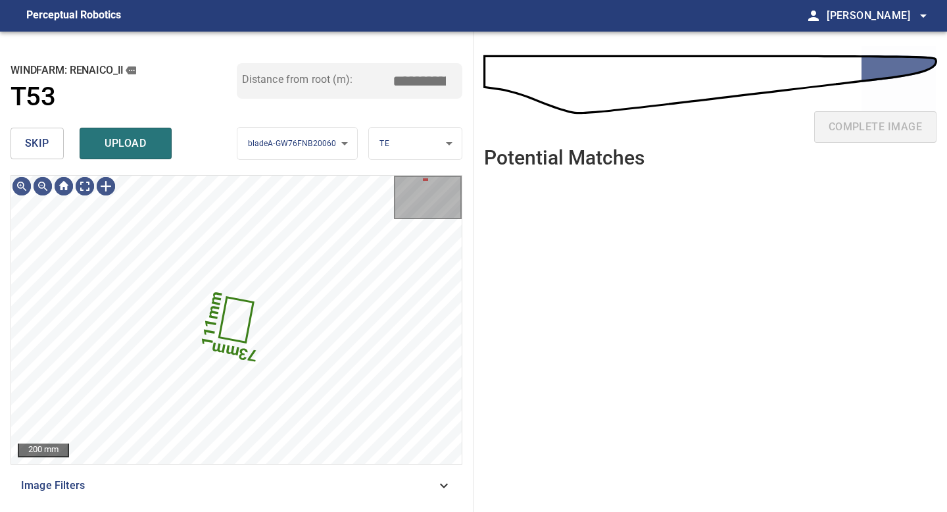
click at [43, 145] on span "skip" at bounding box center [37, 143] width 24 height 18
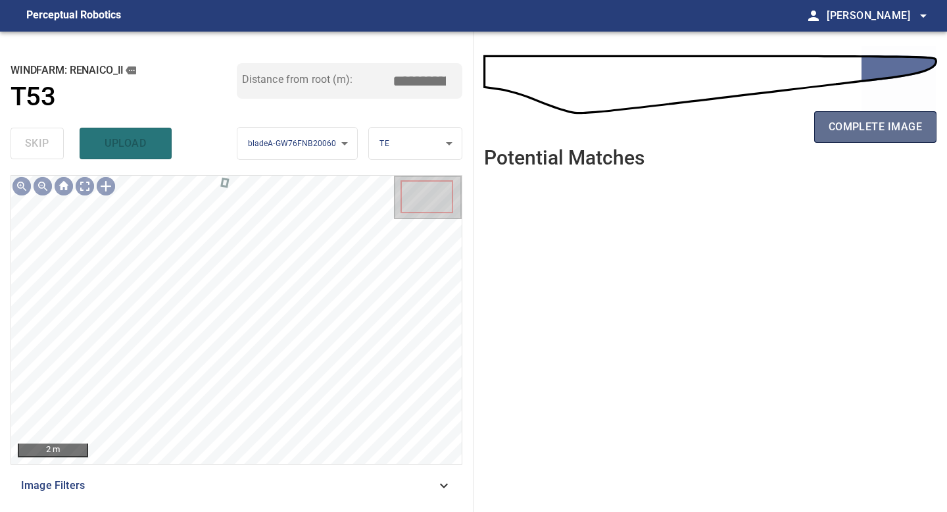
click at [862, 122] on span "complete image" at bounding box center [875, 127] width 93 height 18
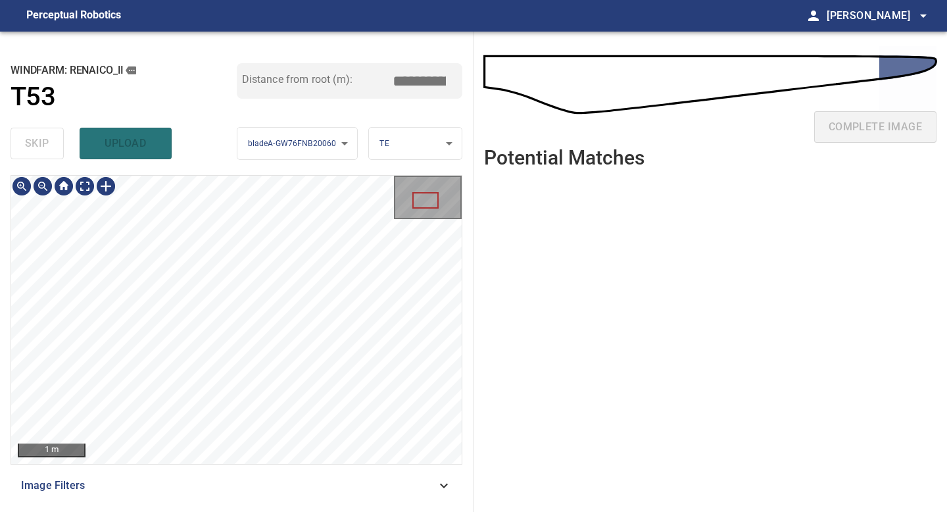
click at [236, 511] on div "**********" at bounding box center [237, 272] width 474 height 480
click at [268, 364] on div at bounding box center [236, 320] width 451 height 288
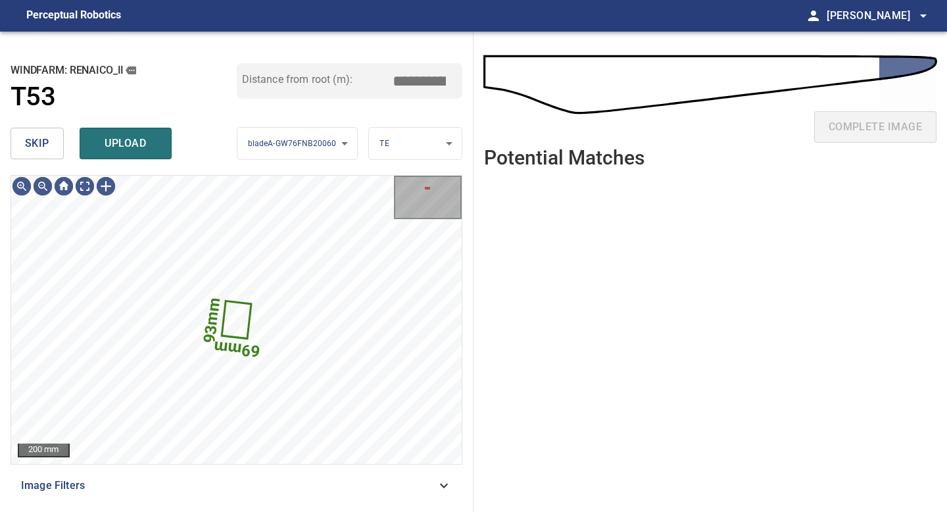
click at [49, 143] on button "skip" at bounding box center [37, 144] width 53 height 32
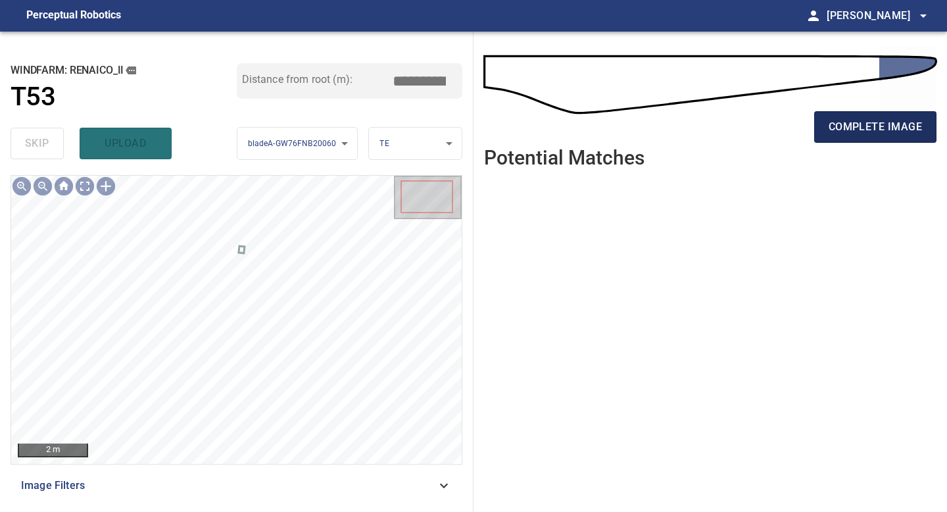
click at [861, 124] on span "complete image" at bounding box center [875, 127] width 93 height 18
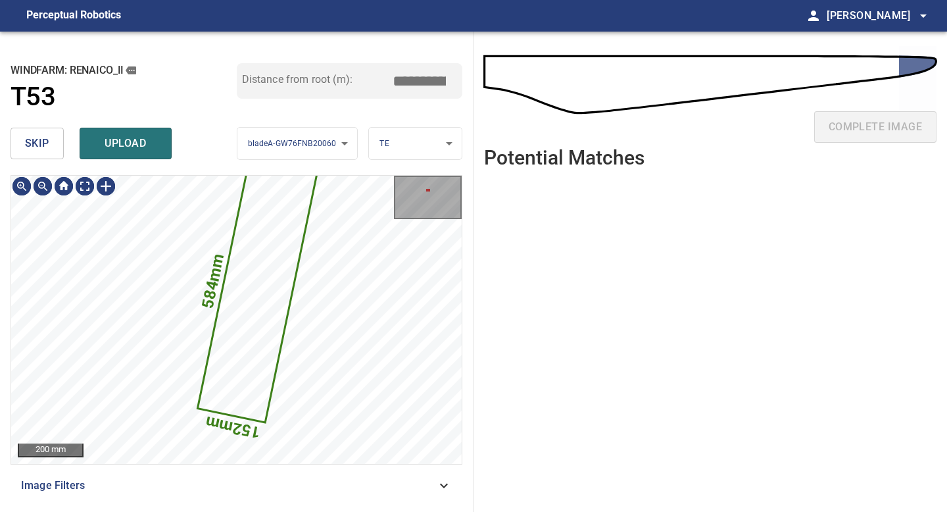
click at [50, 141] on button "skip" at bounding box center [37, 144] width 53 height 32
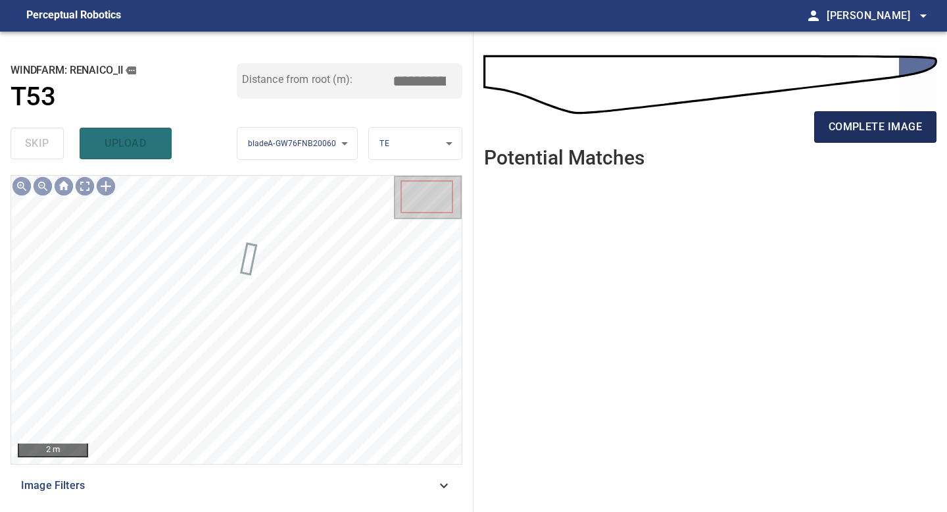
click at [877, 122] on span "complete image" at bounding box center [875, 127] width 93 height 18
